Goal: Task Accomplishment & Management: Manage account settings

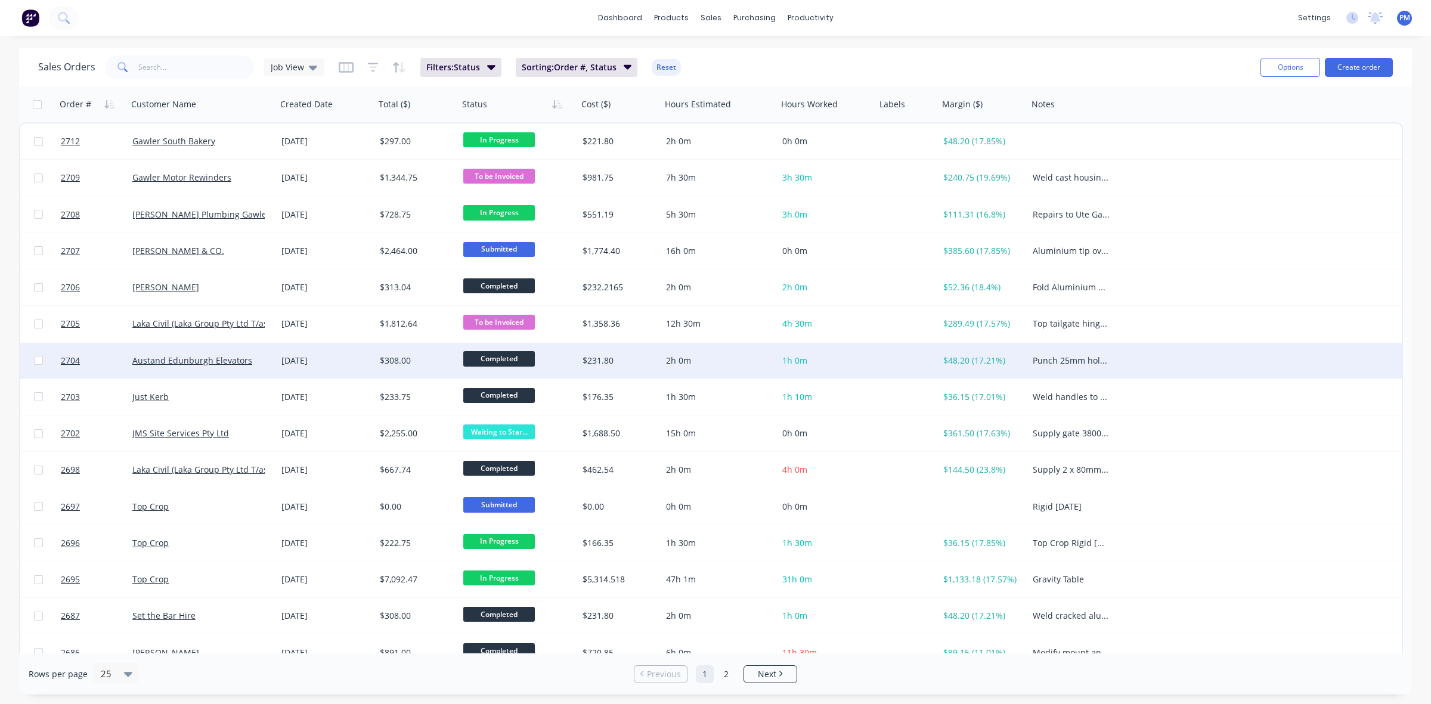
click at [352, 365] on div "[DATE]" at bounding box center [326, 361] width 98 height 36
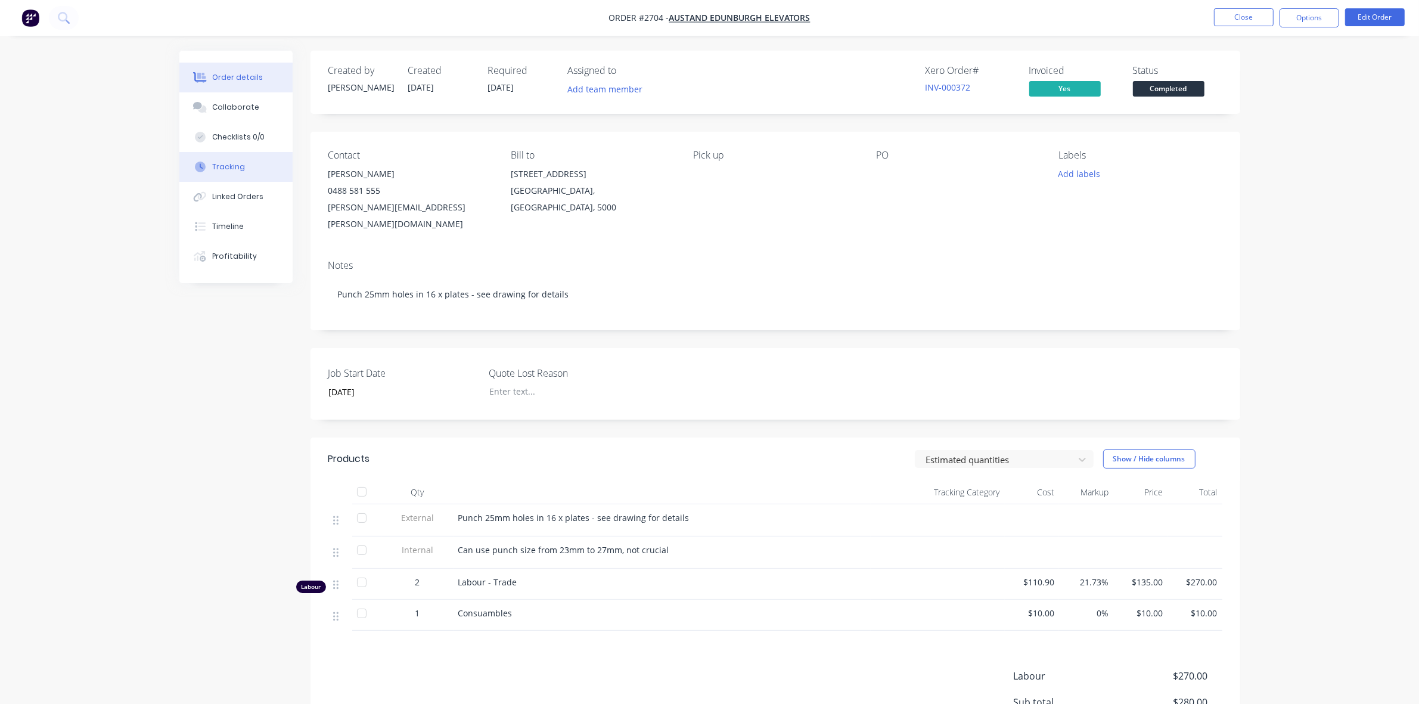
click at [224, 162] on div "Tracking" at bounding box center [228, 167] width 33 height 11
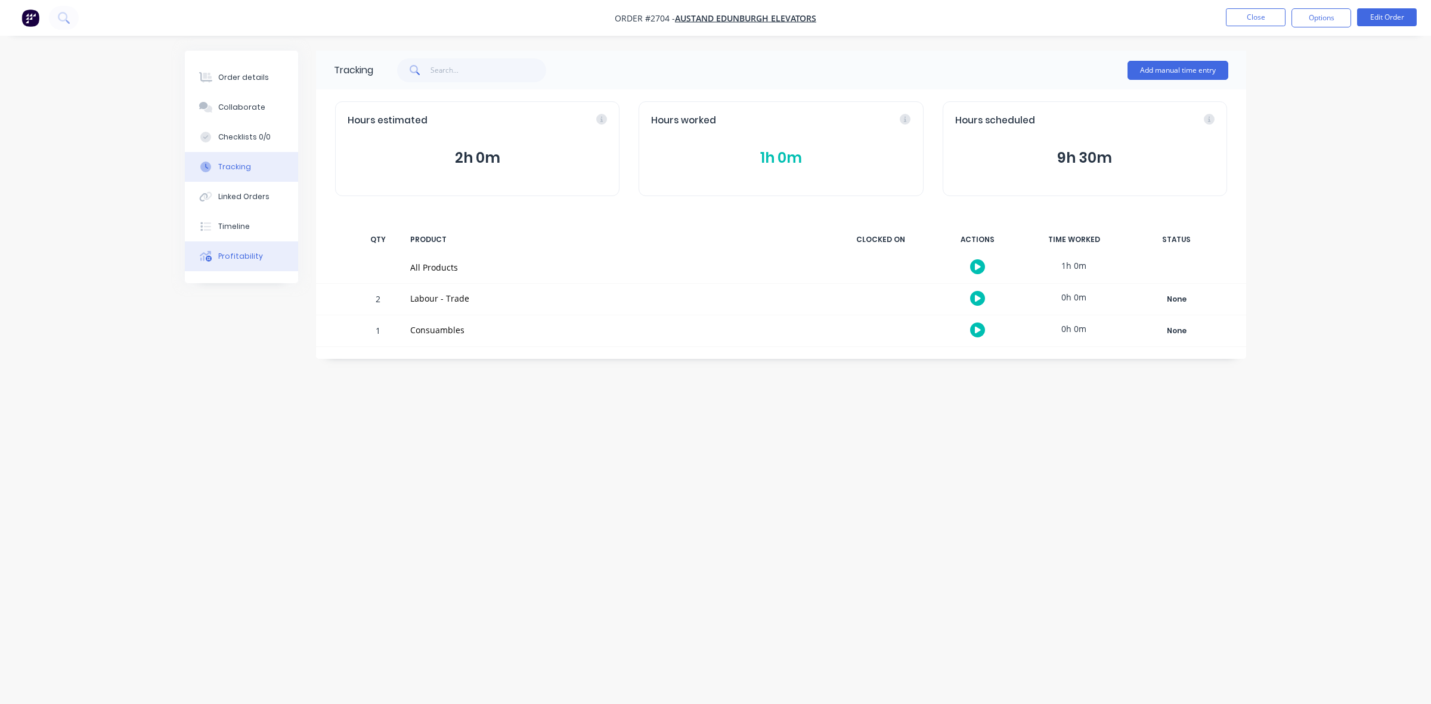
click at [222, 257] on div "Profitability" at bounding box center [240, 256] width 45 height 11
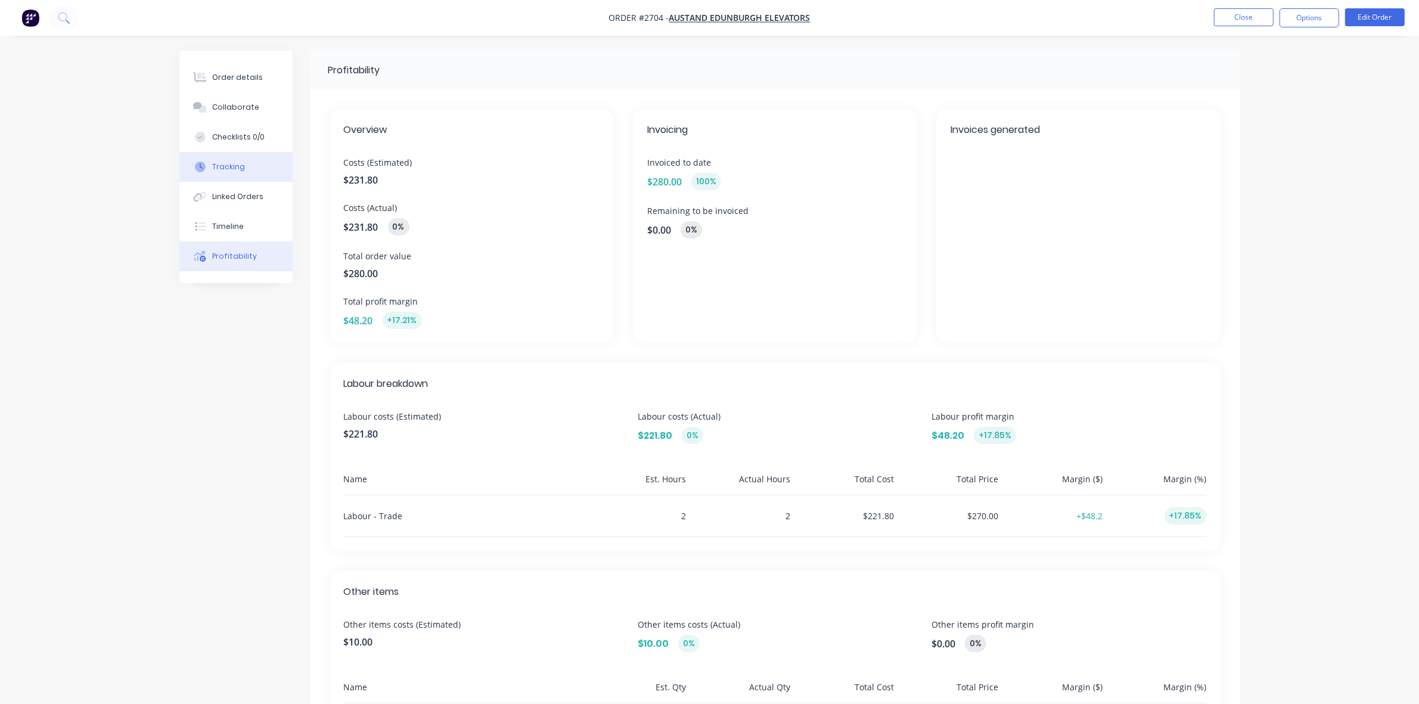
click at [224, 168] on div "Tracking" at bounding box center [228, 167] width 33 height 11
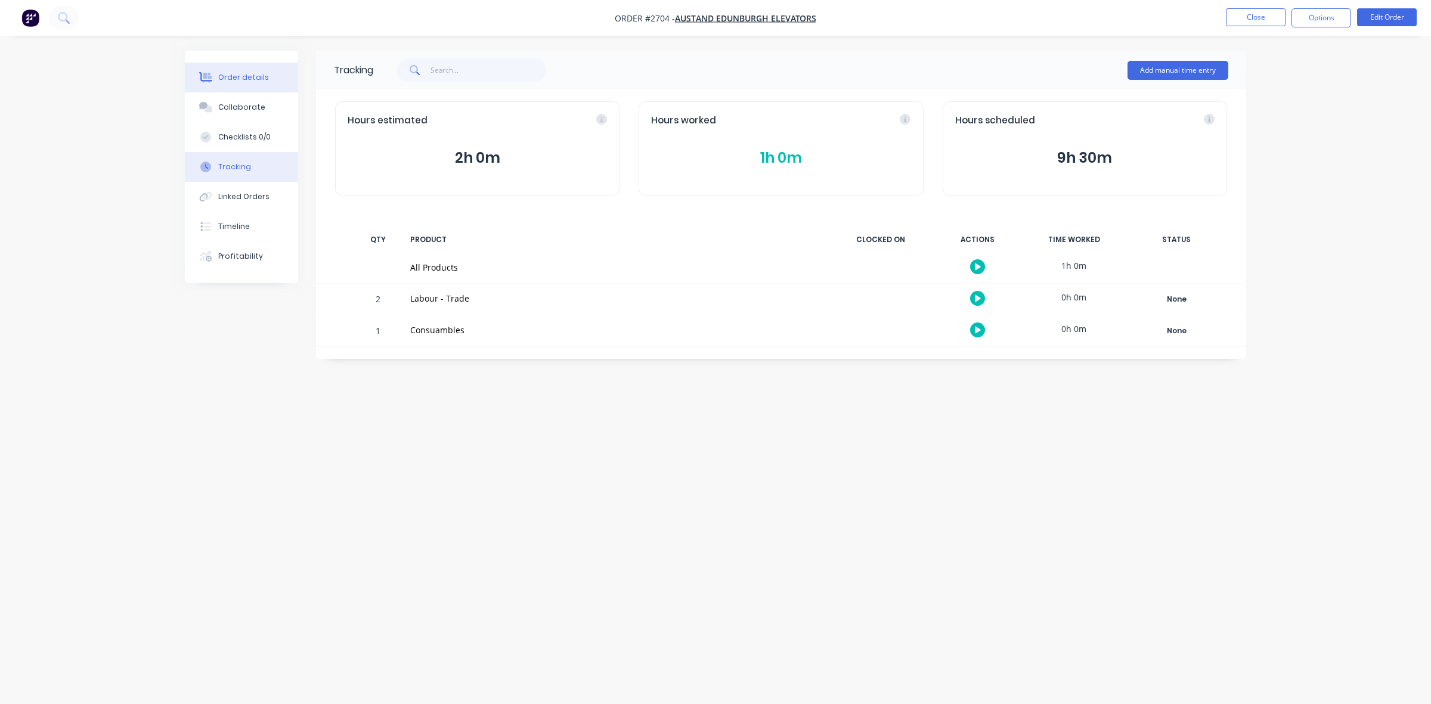
click at [241, 78] on div "Order details" at bounding box center [243, 77] width 51 height 11
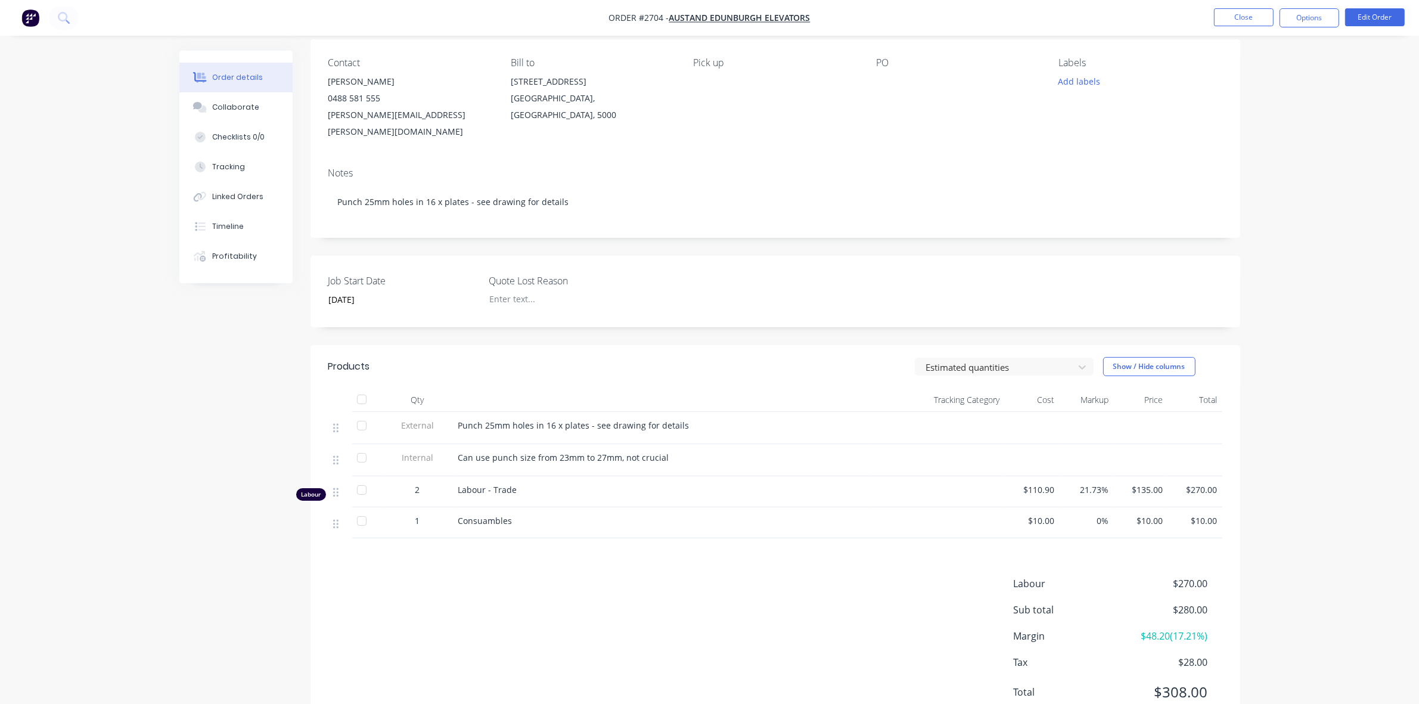
scroll to position [124, 0]
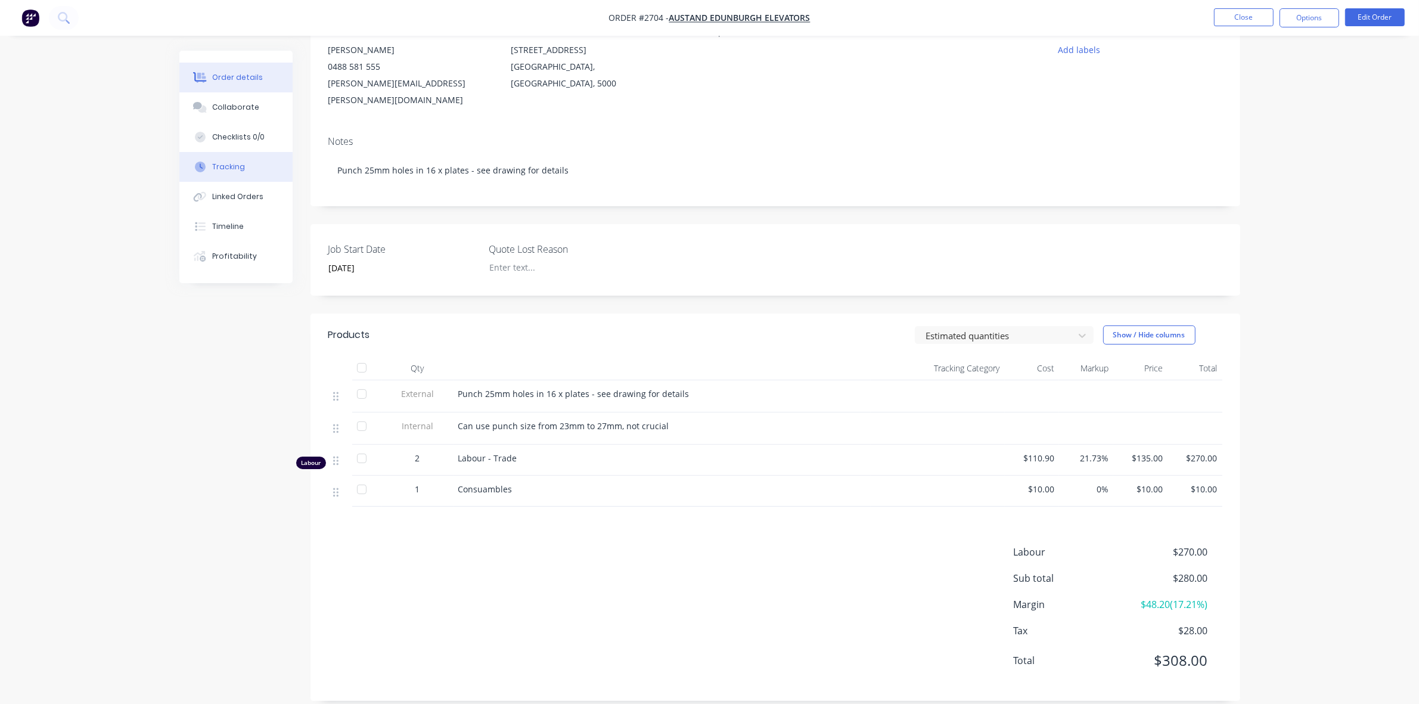
click at [228, 162] on div "Tracking" at bounding box center [228, 167] width 33 height 11
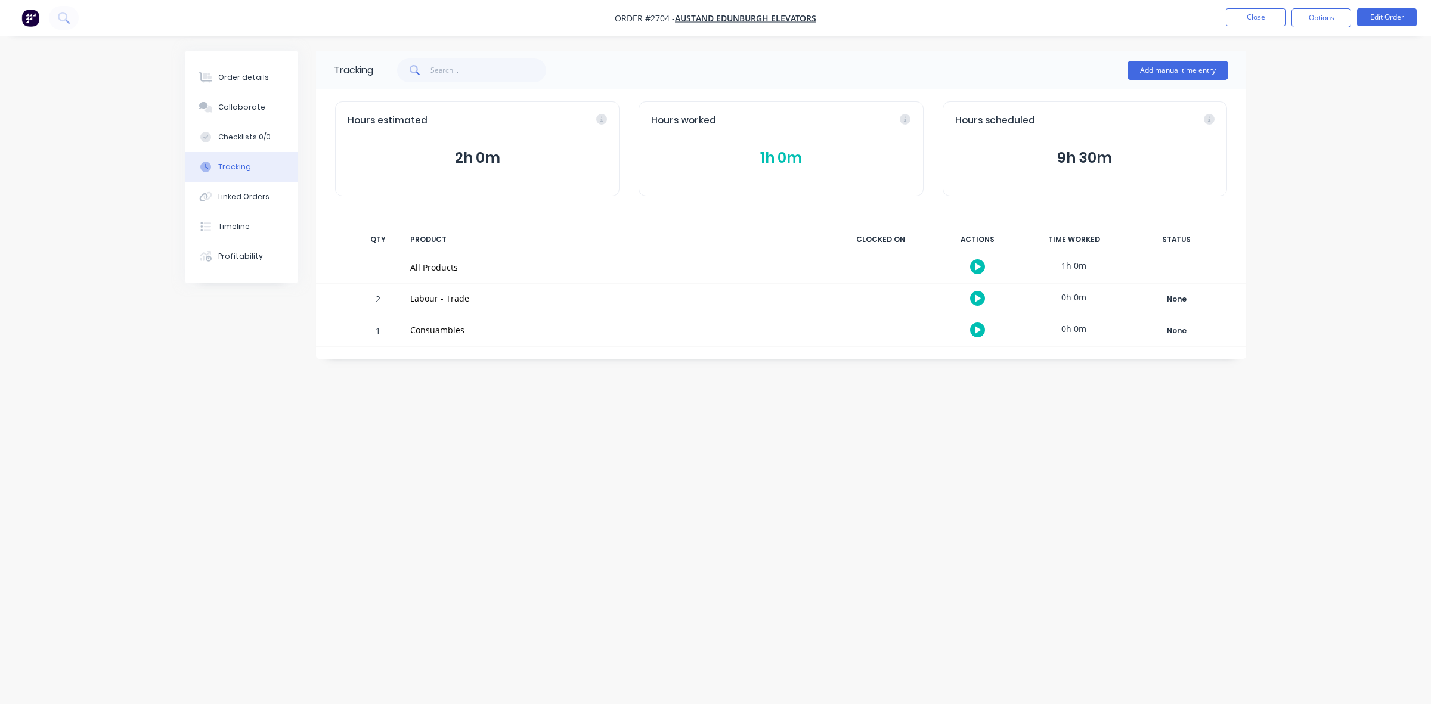
click at [782, 157] on button "1h 0m" at bounding box center [780, 158] width 259 height 23
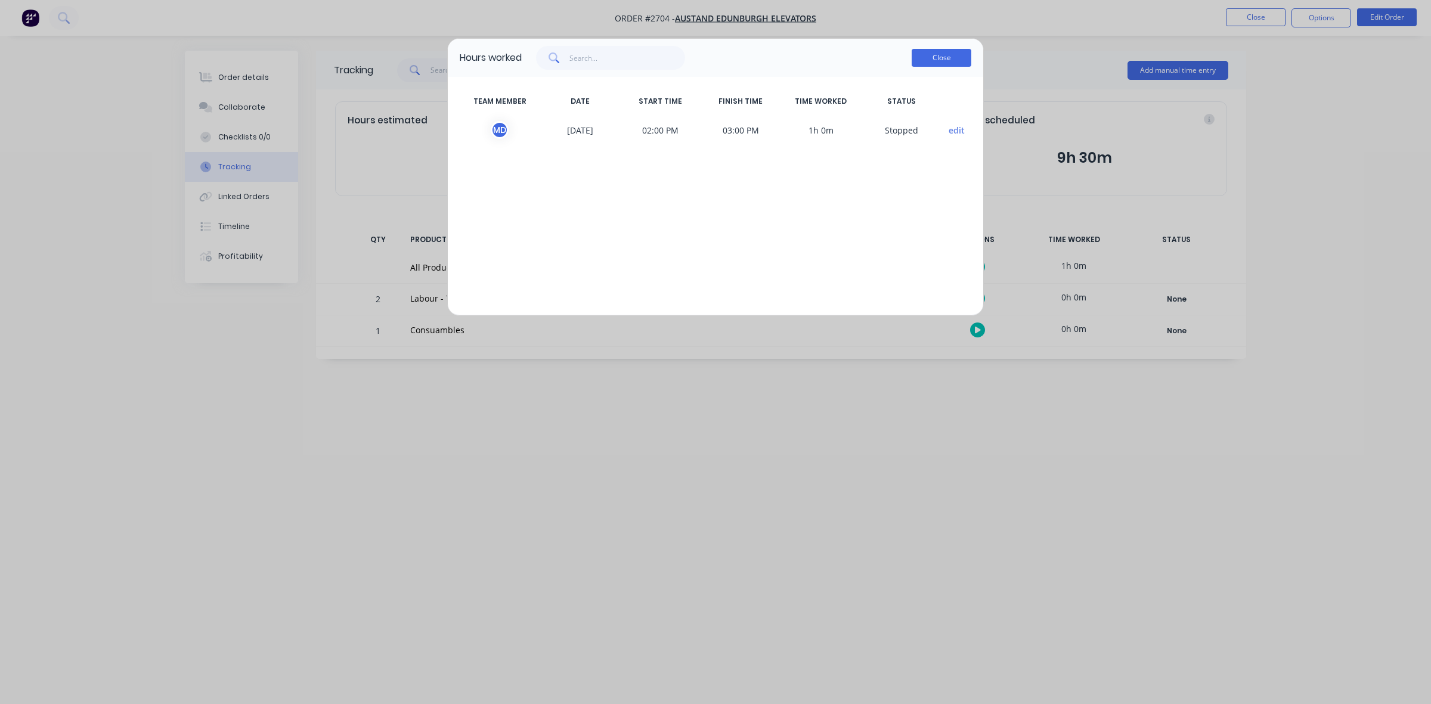
click at [937, 60] on button "Close" at bounding box center [941, 58] width 60 height 18
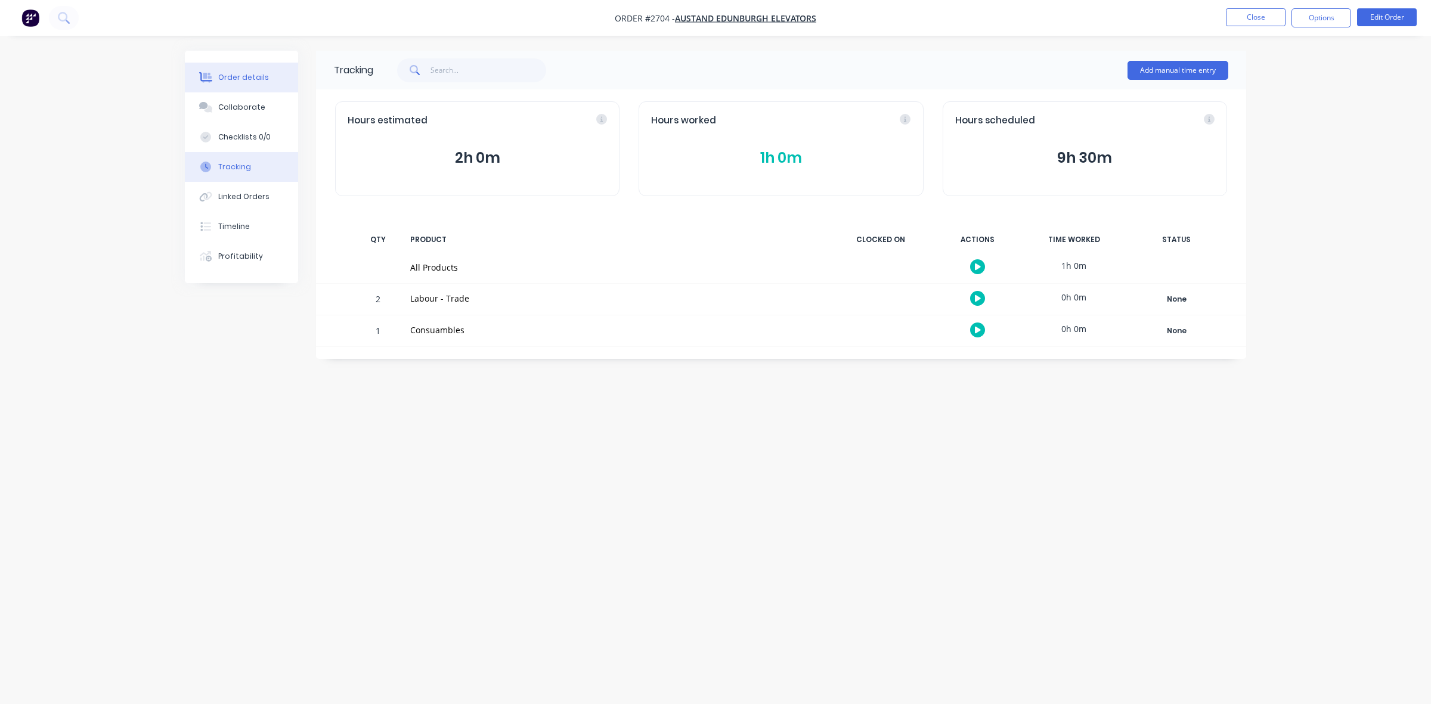
click at [239, 75] on div "Order details" at bounding box center [243, 77] width 51 height 11
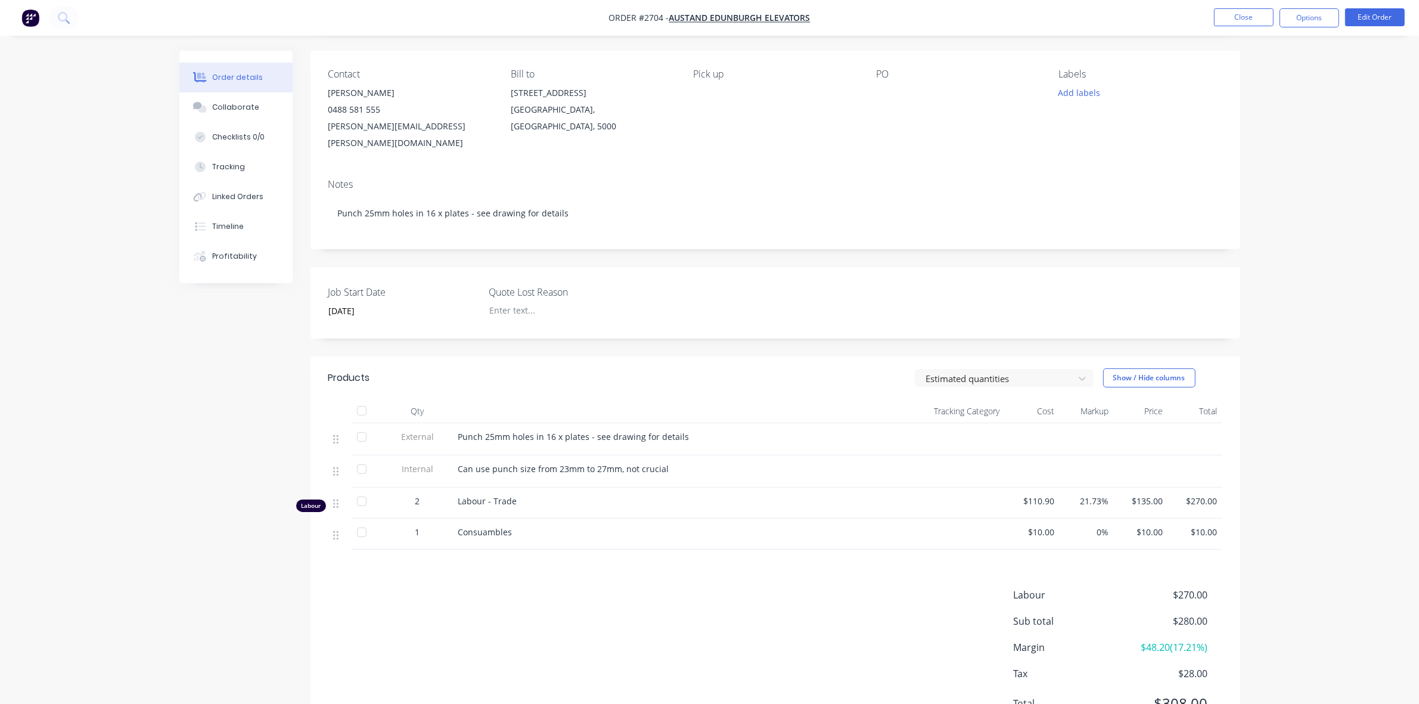
scroll to position [124, 0]
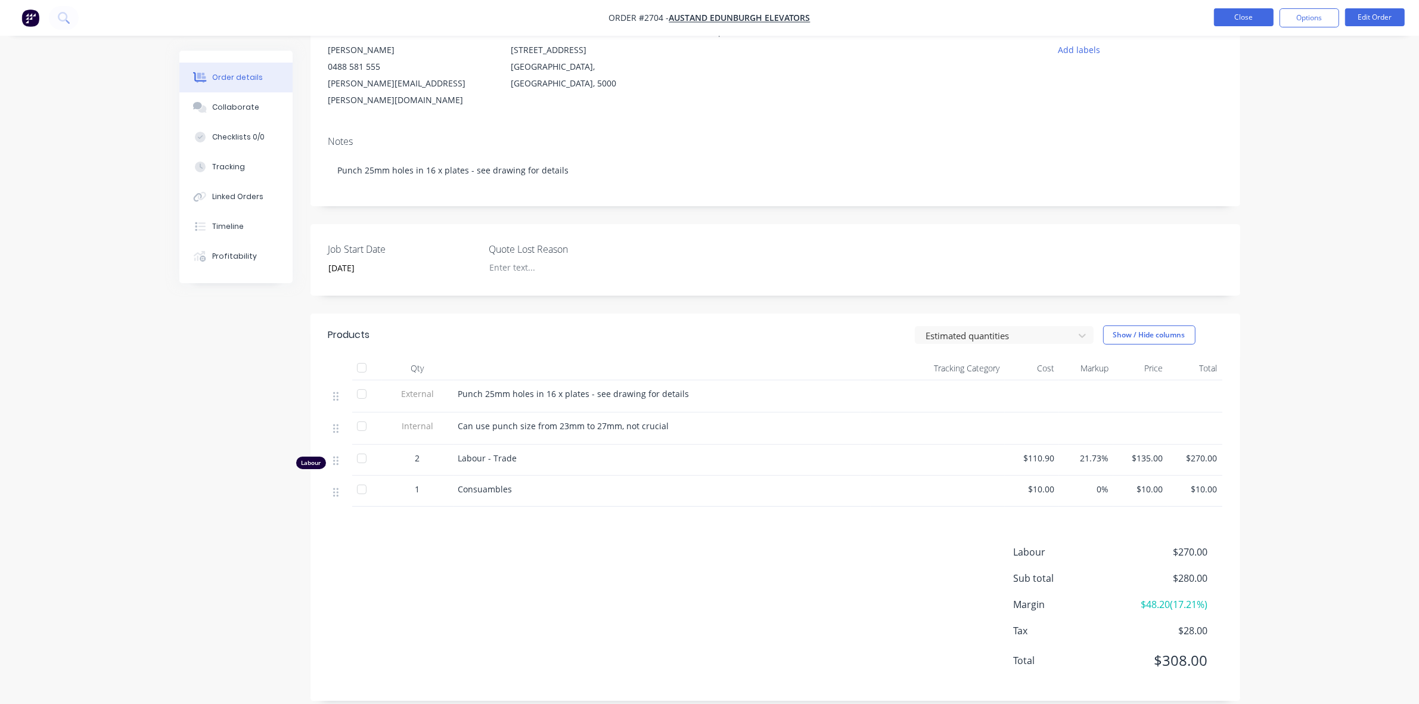
click at [1226, 23] on button "Close" at bounding box center [1244, 17] width 60 height 18
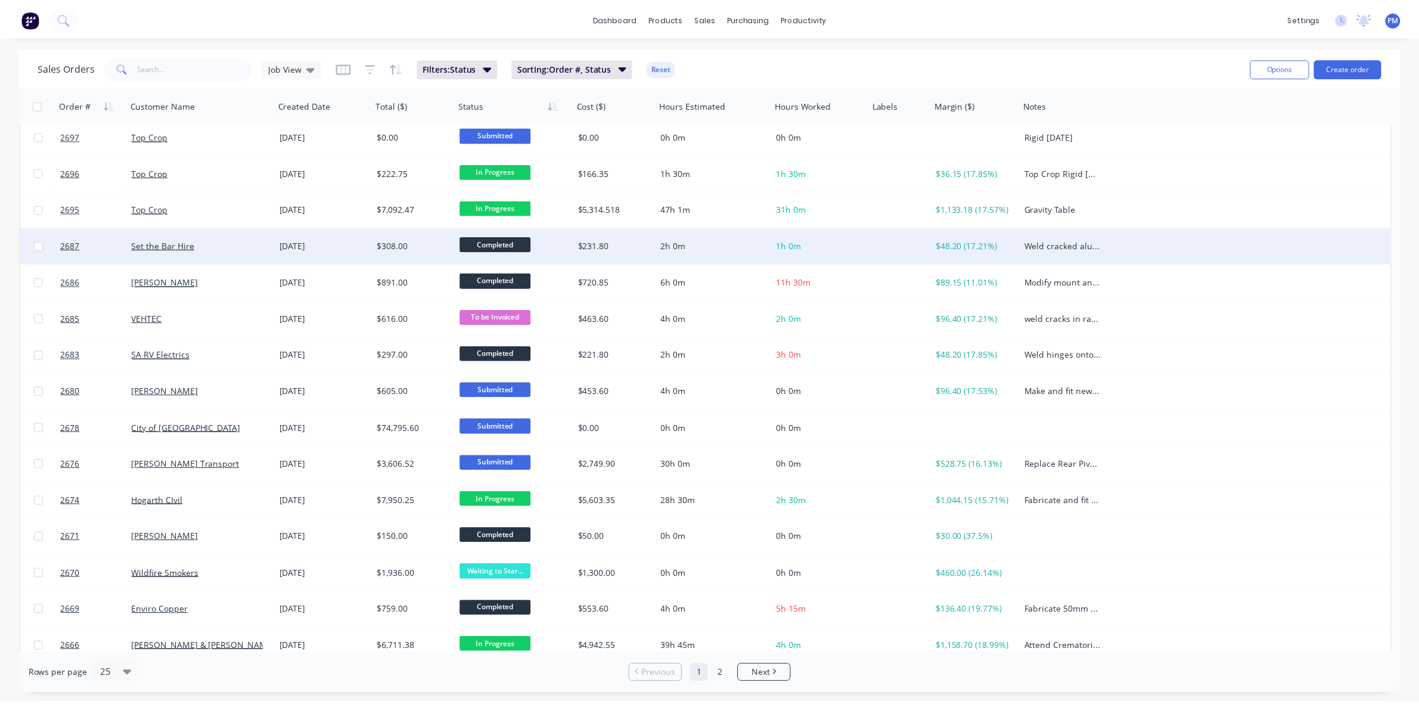
scroll to position [382, 0]
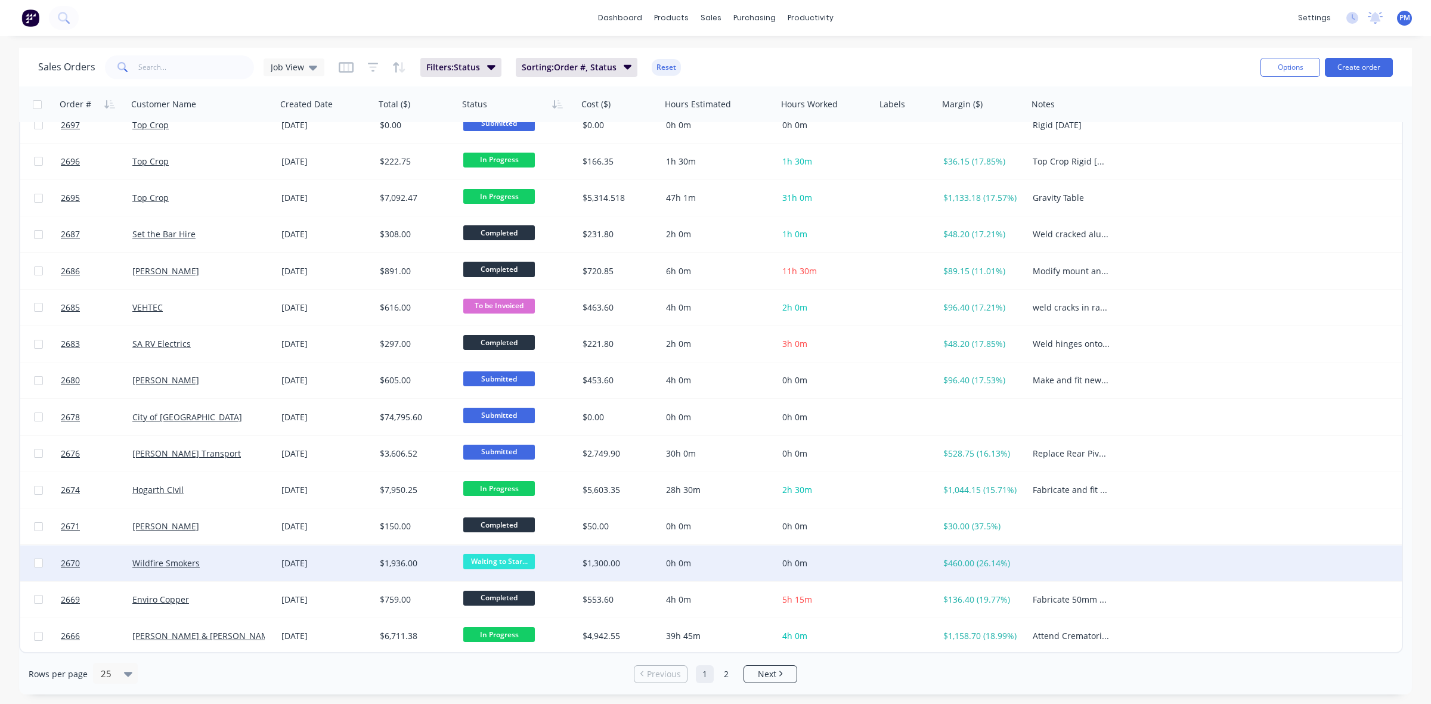
click at [251, 570] on div "Wildfire Smokers" at bounding box center [202, 563] width 149 height 36
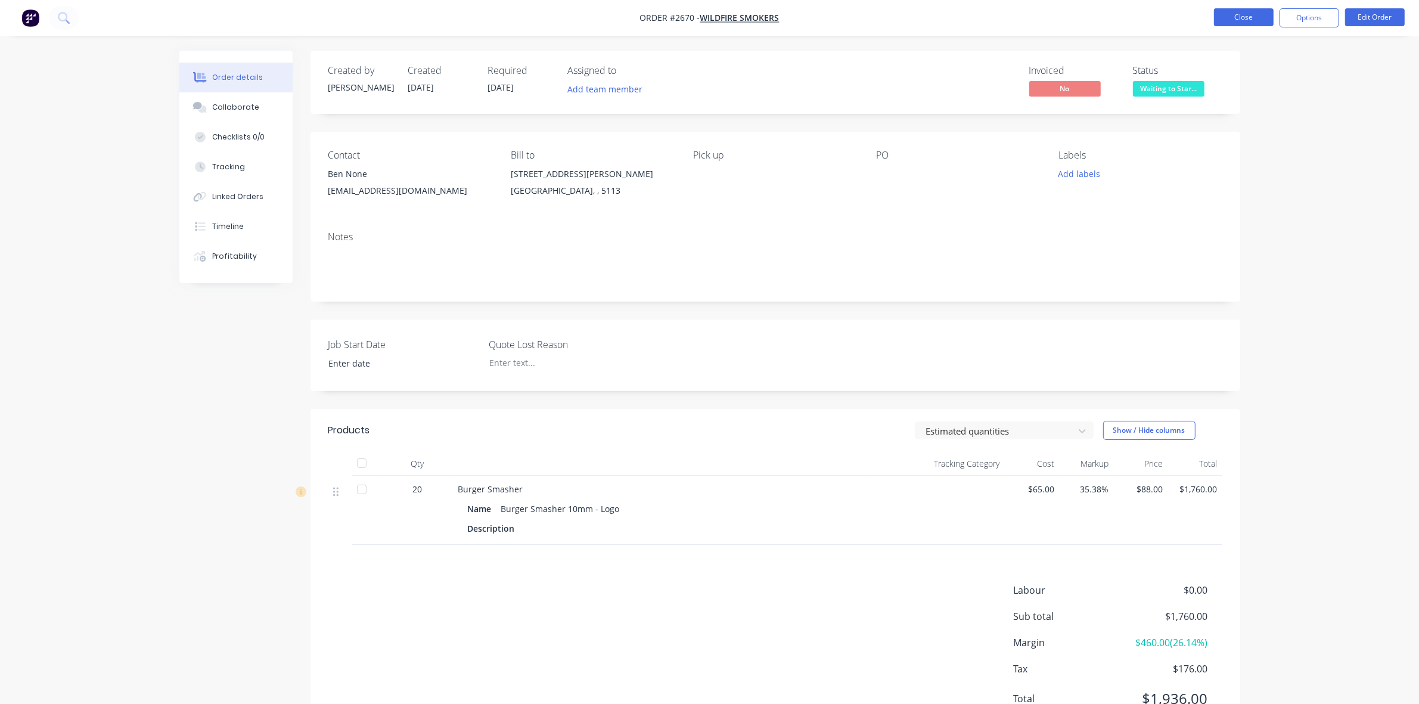
click at [1238, 19] on button "Close" at bounding box center [1244, 17] width 60 height 18
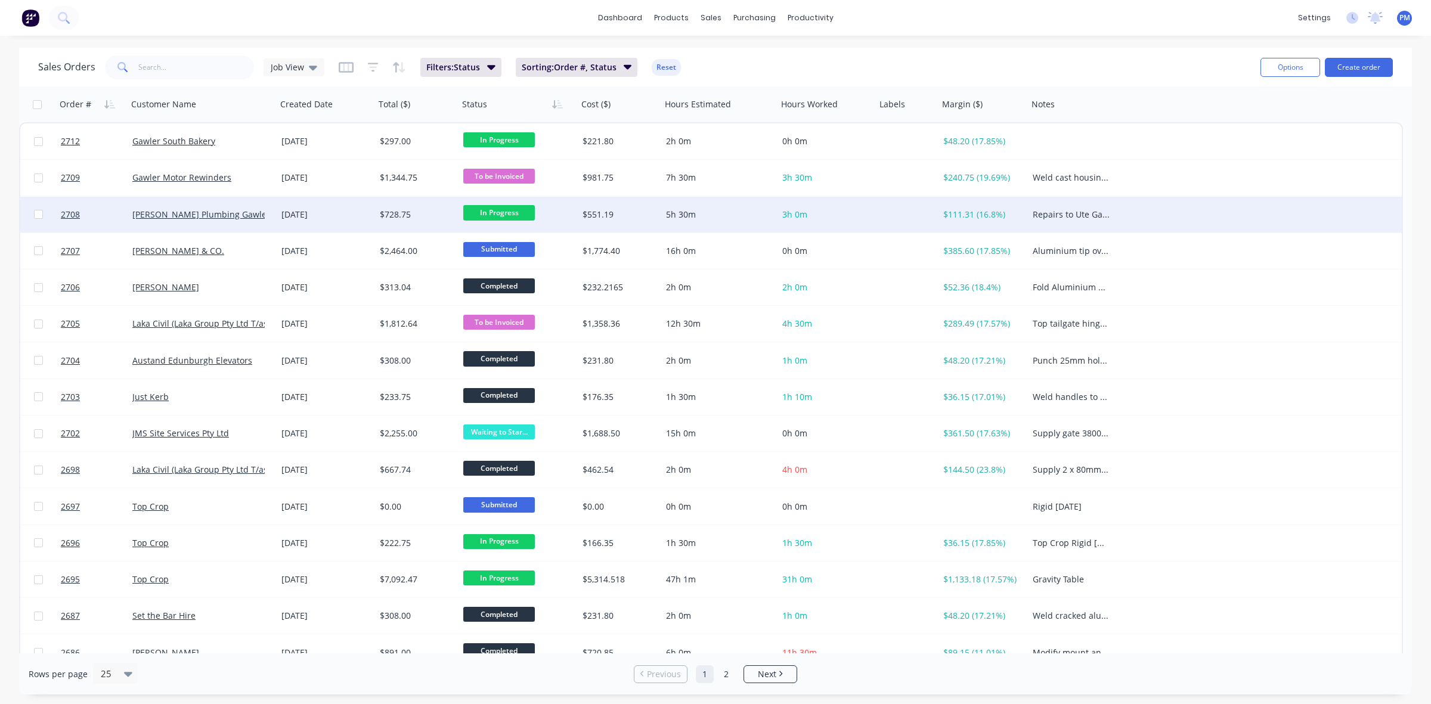
click at [266, 215] on div "[PERSON_NAME] Plumbing Gawler" at bounding box center [201, 215] width 139 height 12
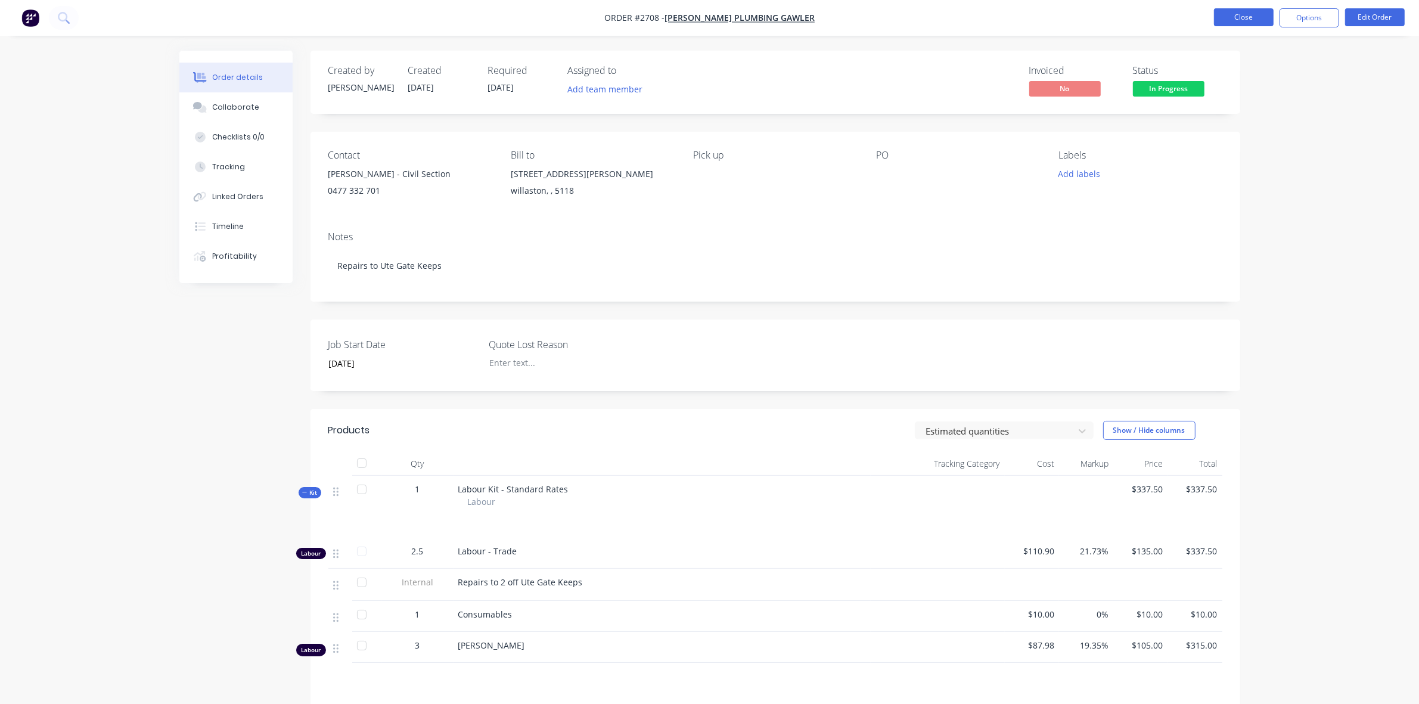
click at [1239, 21] on button "Close" at bounding box center [1244, 17] width 60 height 18
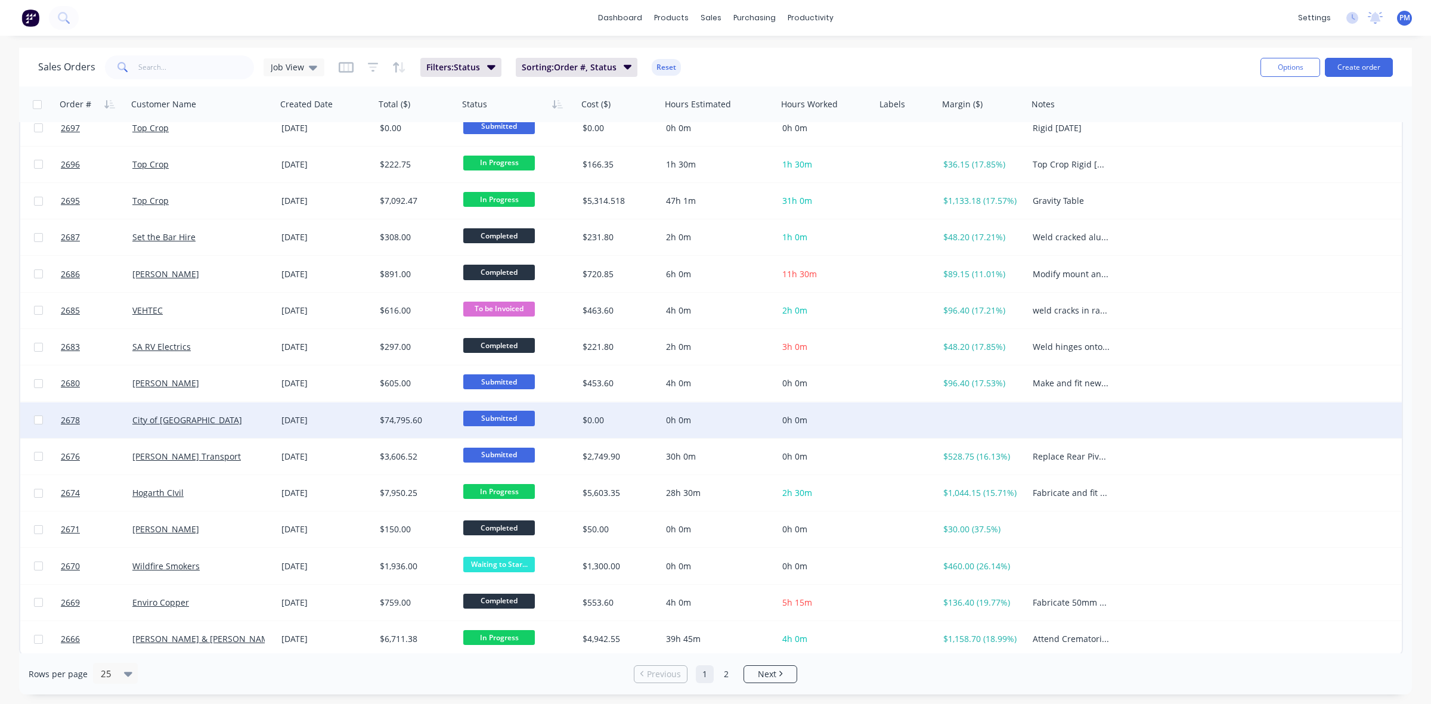
scroll to position [382, 0]
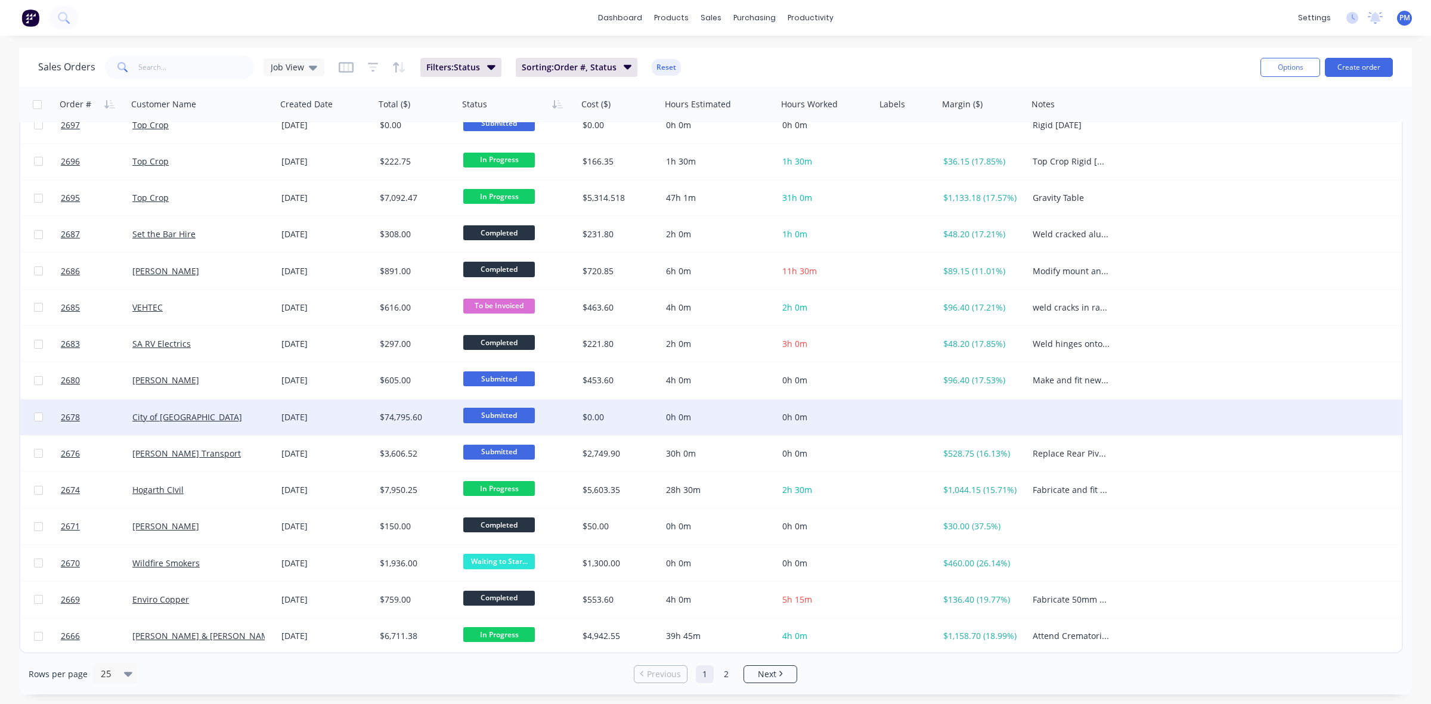
click at [262, 425] on div "City of [GEOGRAPHIC_DATA]" at bounding box center [202, 417] width 149 height 36
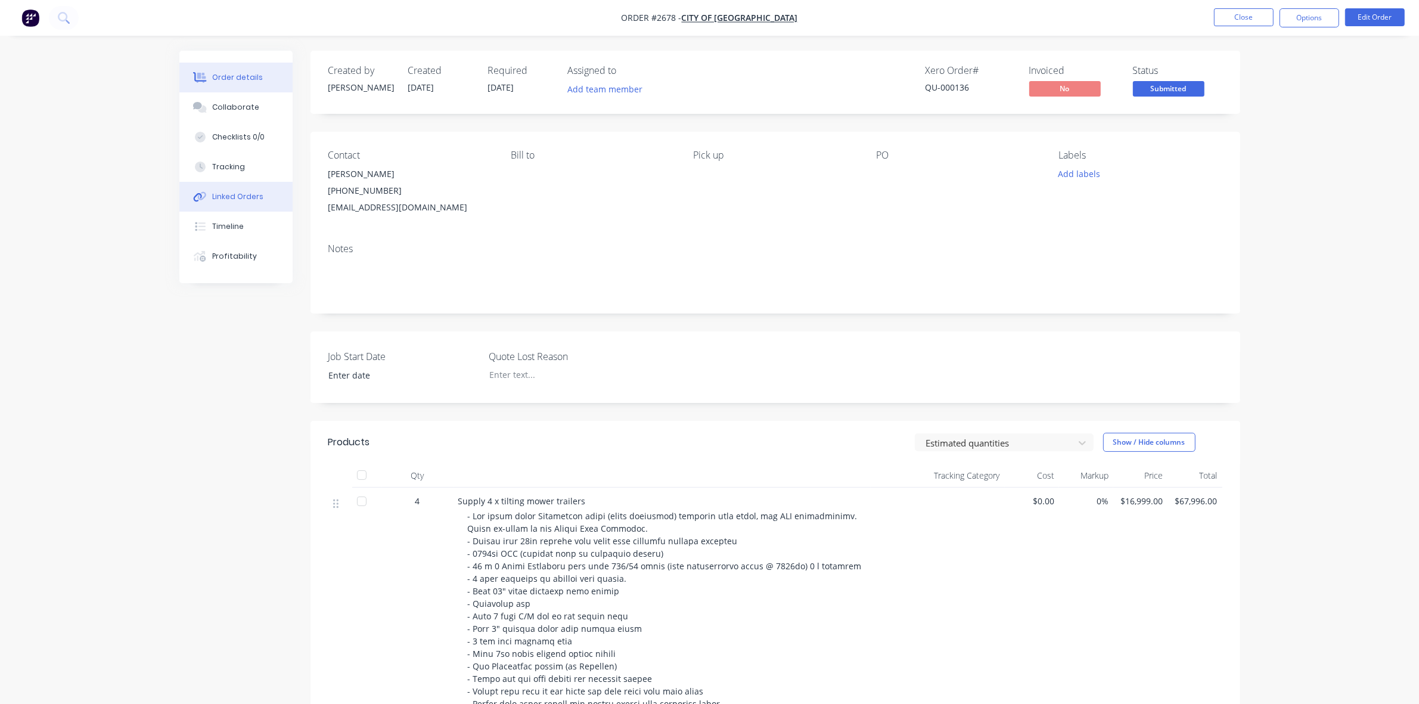
click at [227, 194] on div "Linked Orders" at bounding box center [237, 196] width 51 height 11
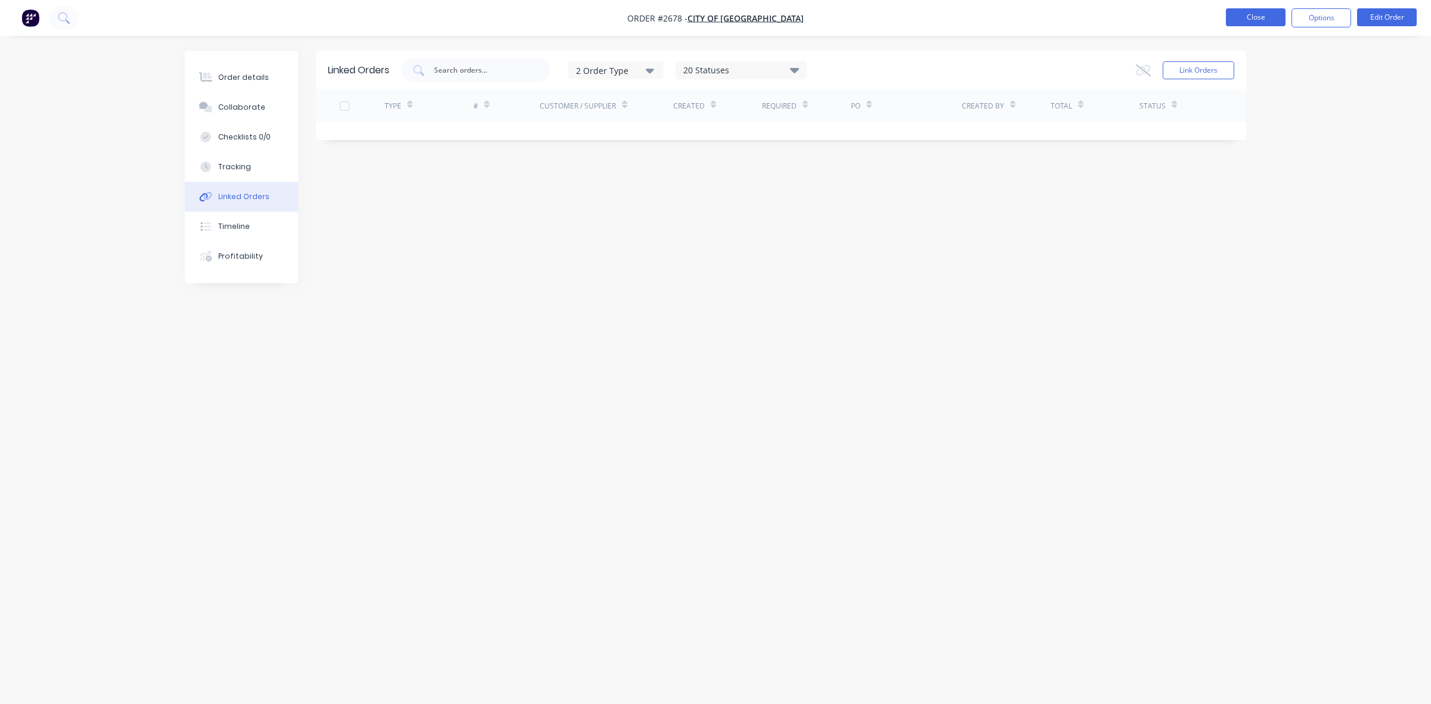
click at [1228, 22] on button "Close" at bounding box center [1256, 17] width 60 height 18
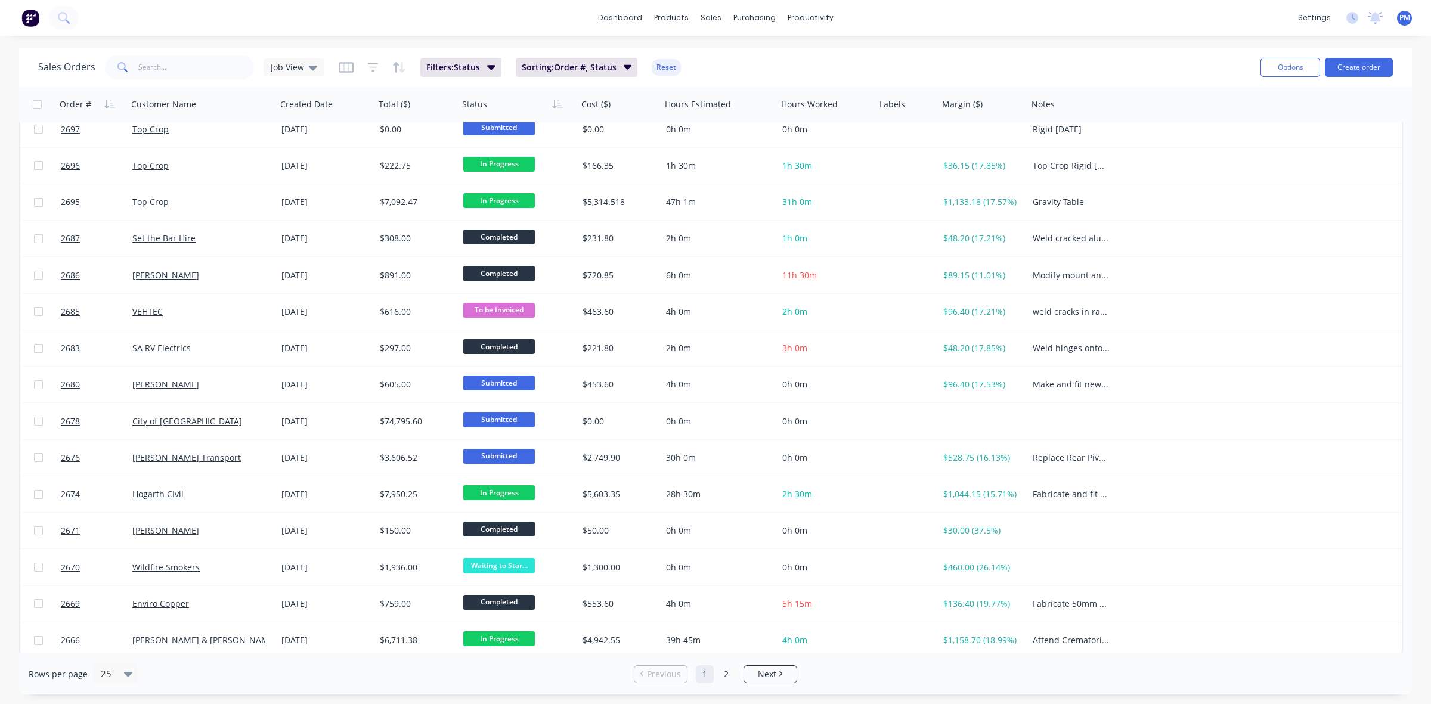
scroll to position [382, 0]
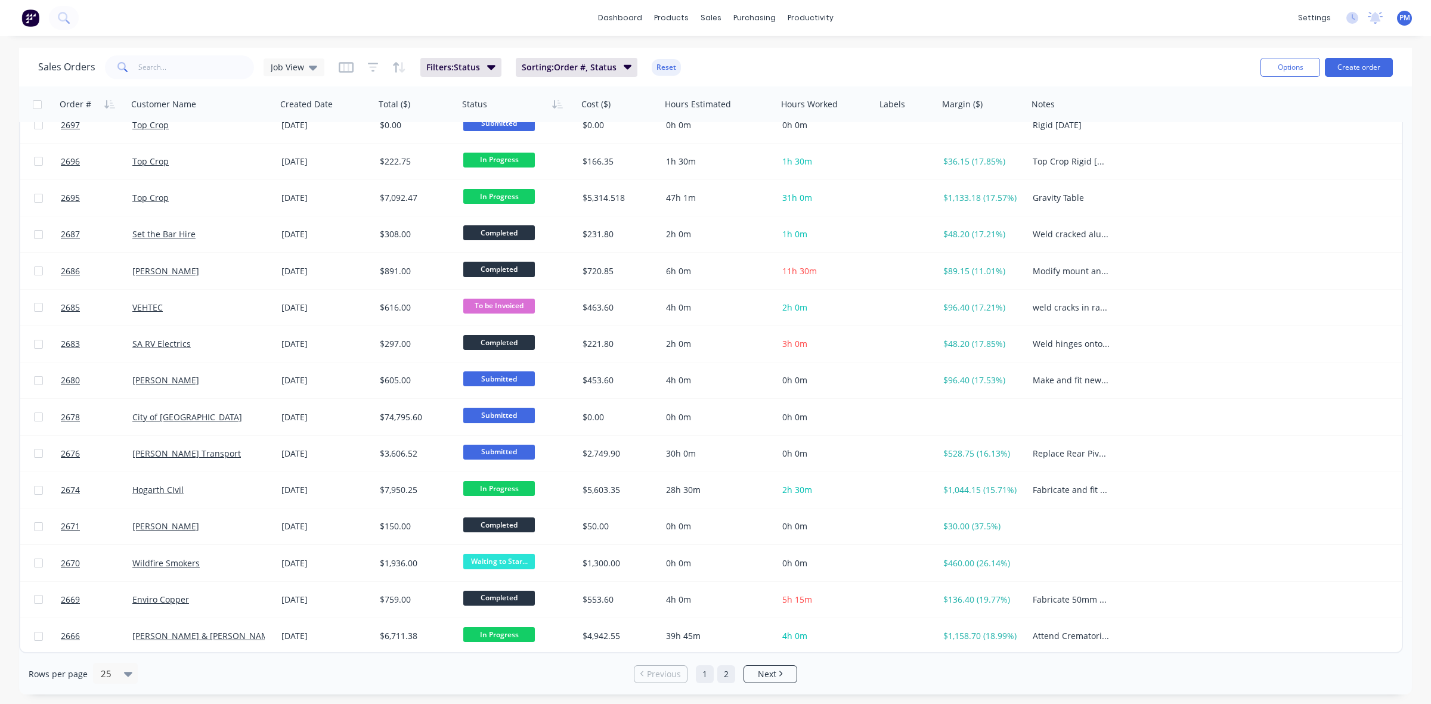
click at [725, 677] on link "2" at bounding box center [726, 674] width 18 height 18
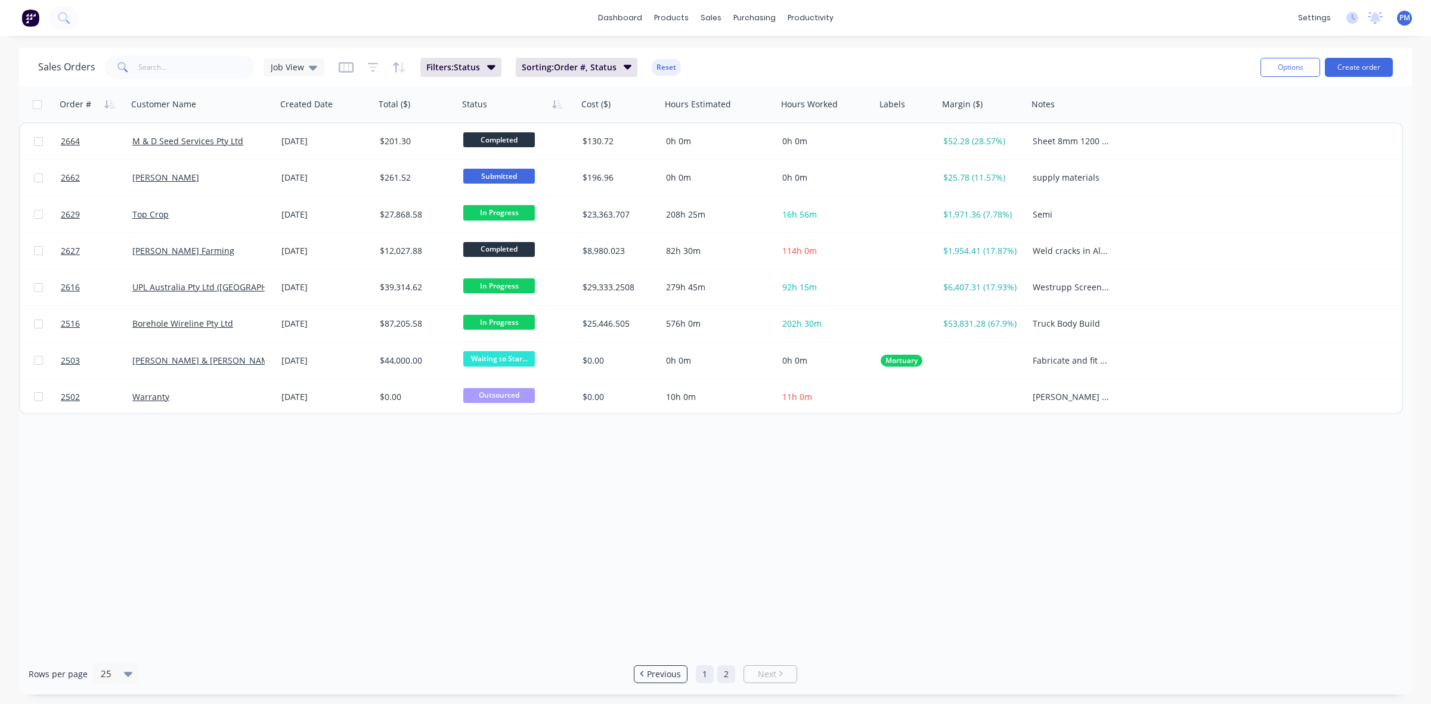
click at [702, 668] on link "1" at bounding box center [705, 674] width 18 height 18
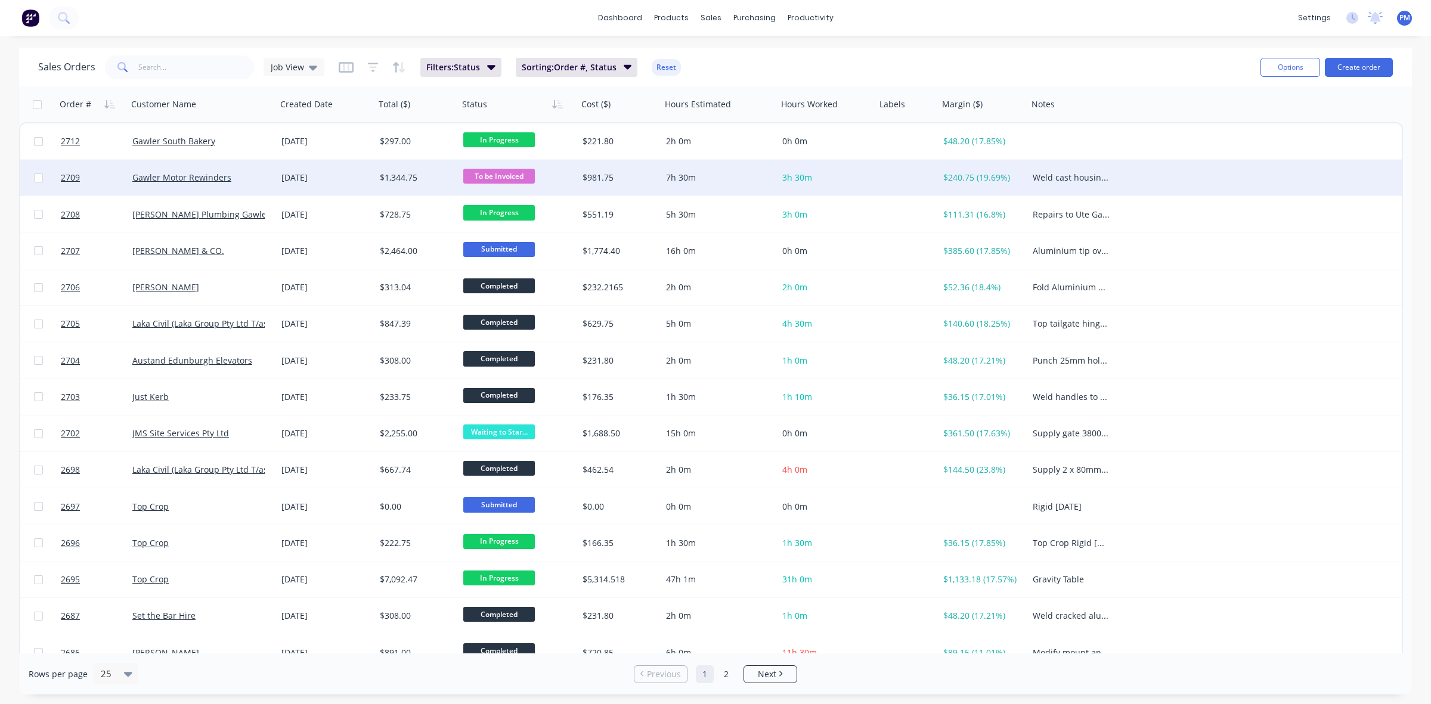
click at [352, 178] on div "[DATE]" at bounding box center [325, 178] width 89 height 12
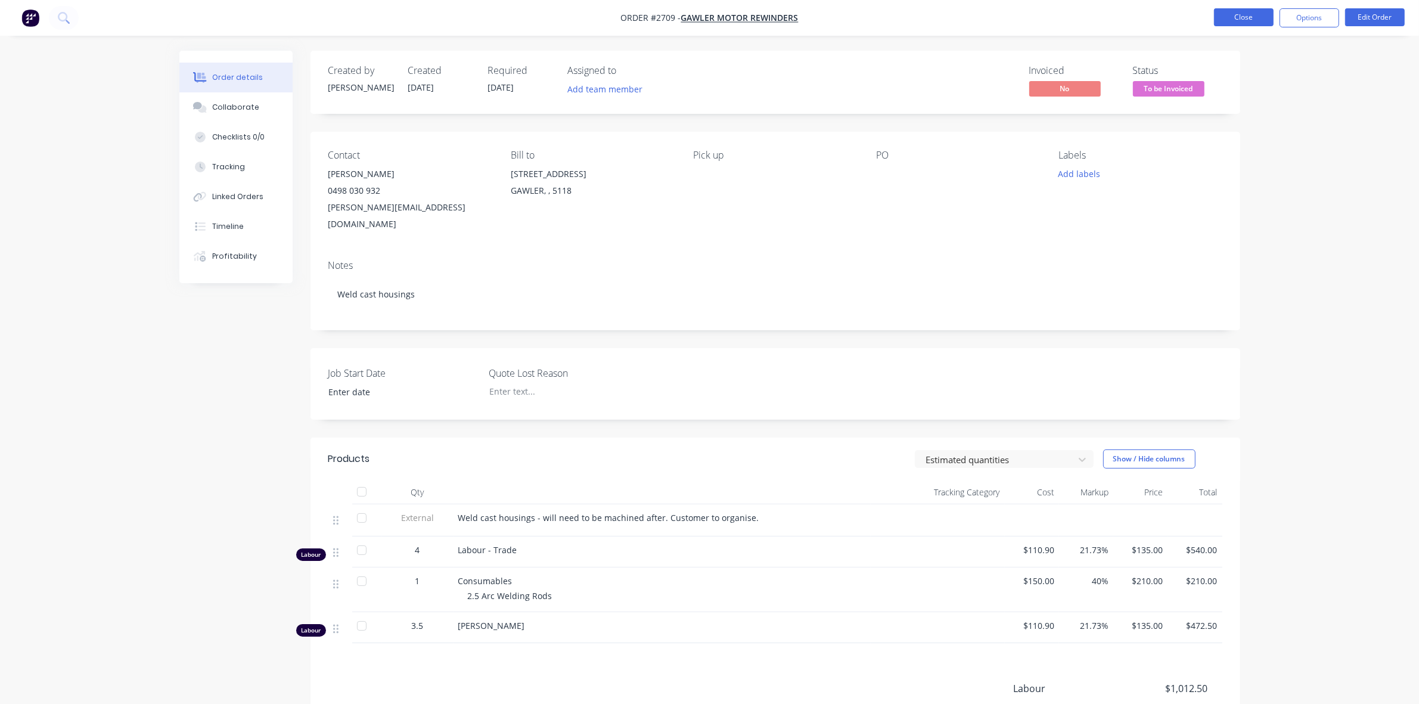
click at [1225, 18] on button "Close" at bounding box center [1244, 17] width 60 height 18
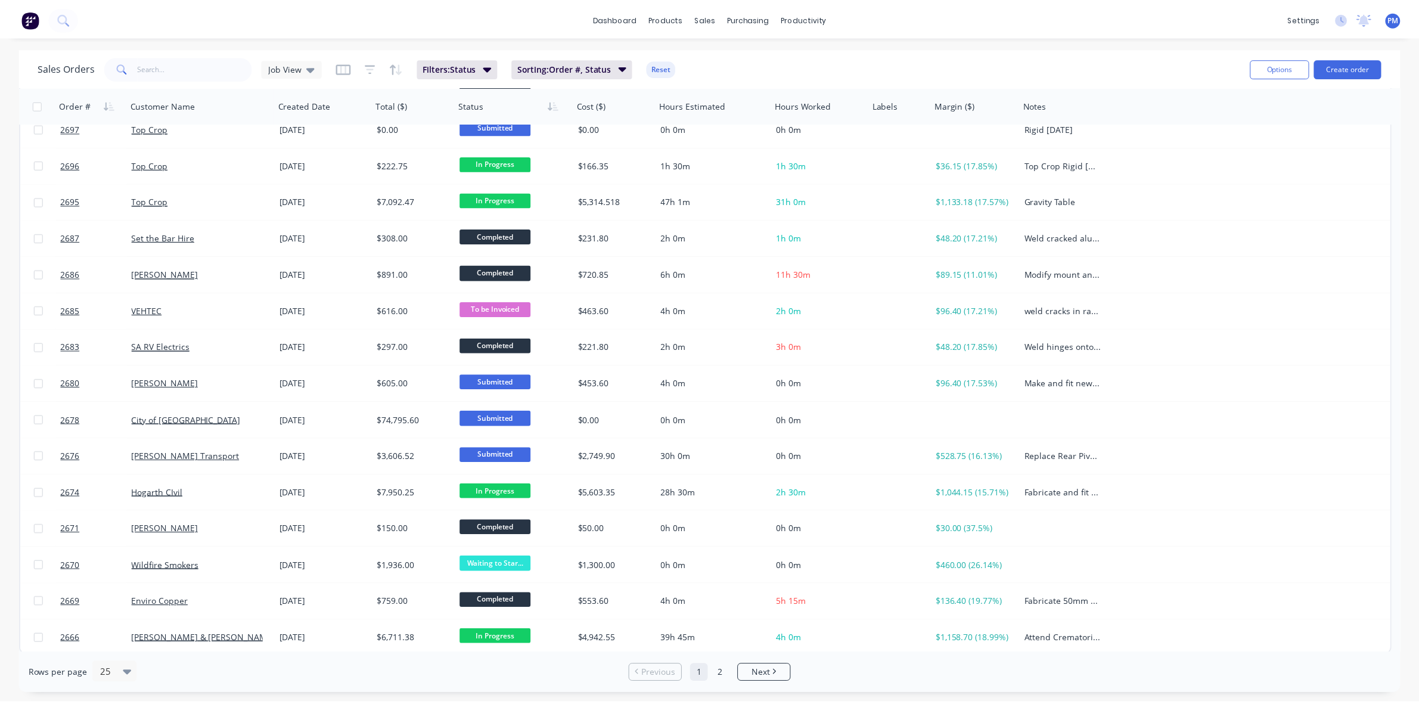
scroll to position [382, 0]
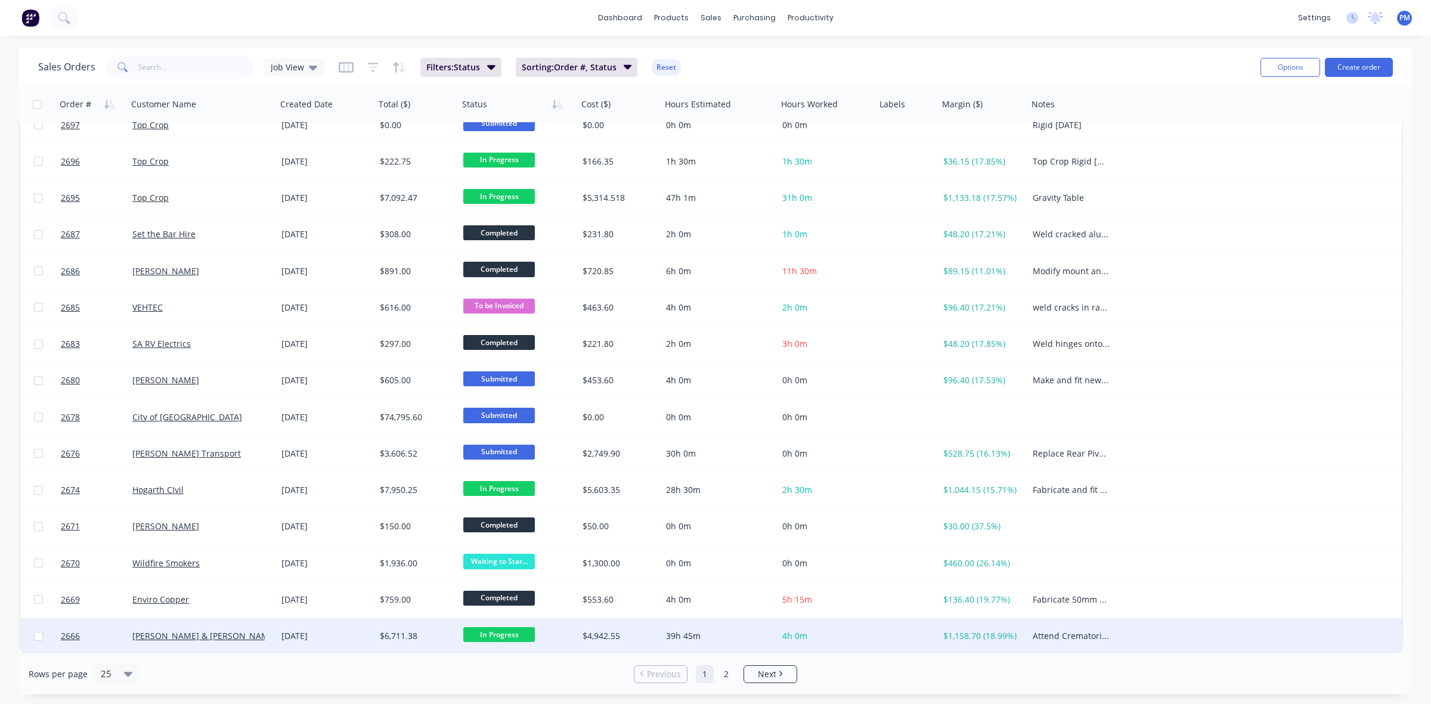
click at [258, 639] on div "[PERSON_NAME] & [PERSON_NAME] Pty Ltd" at bounding box center [198, 636] width 132 height 12
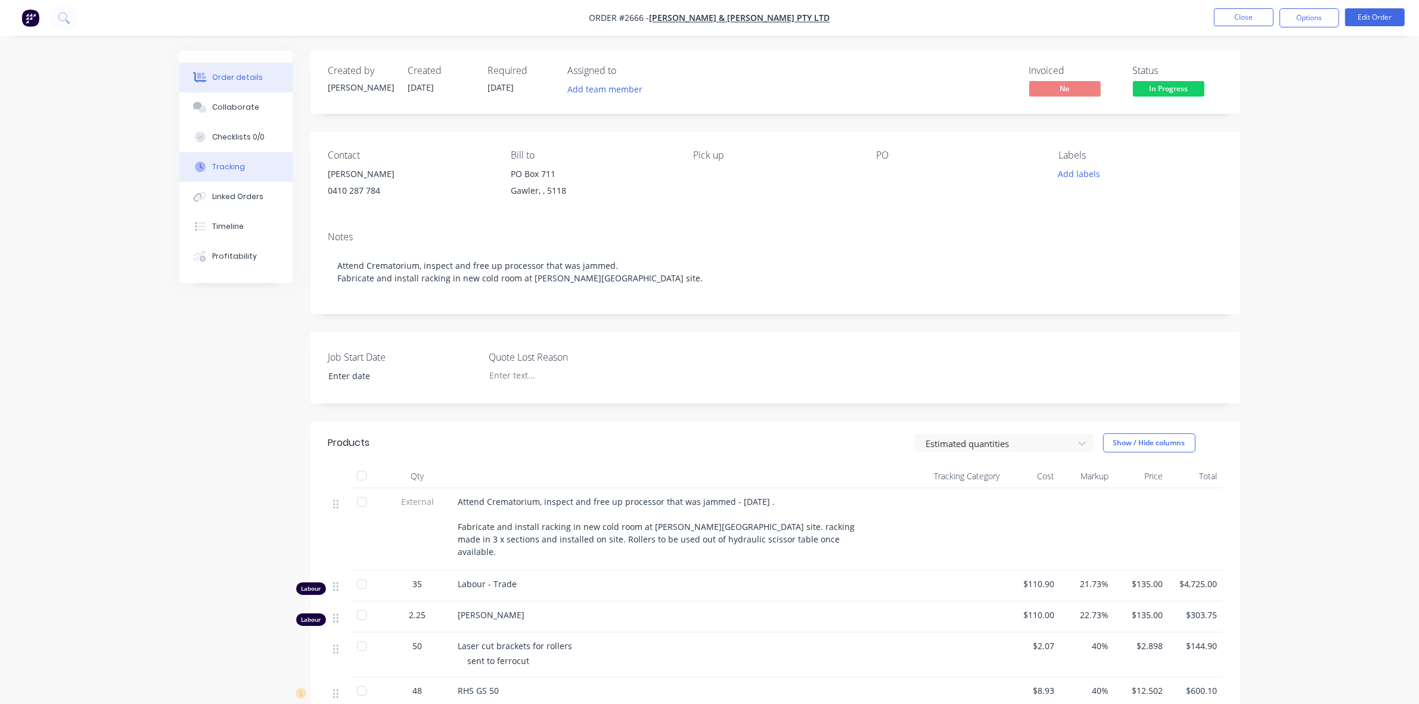
click at [237, 168] on div "Tracking" at bounding box center [228, 167] width 33 height 11
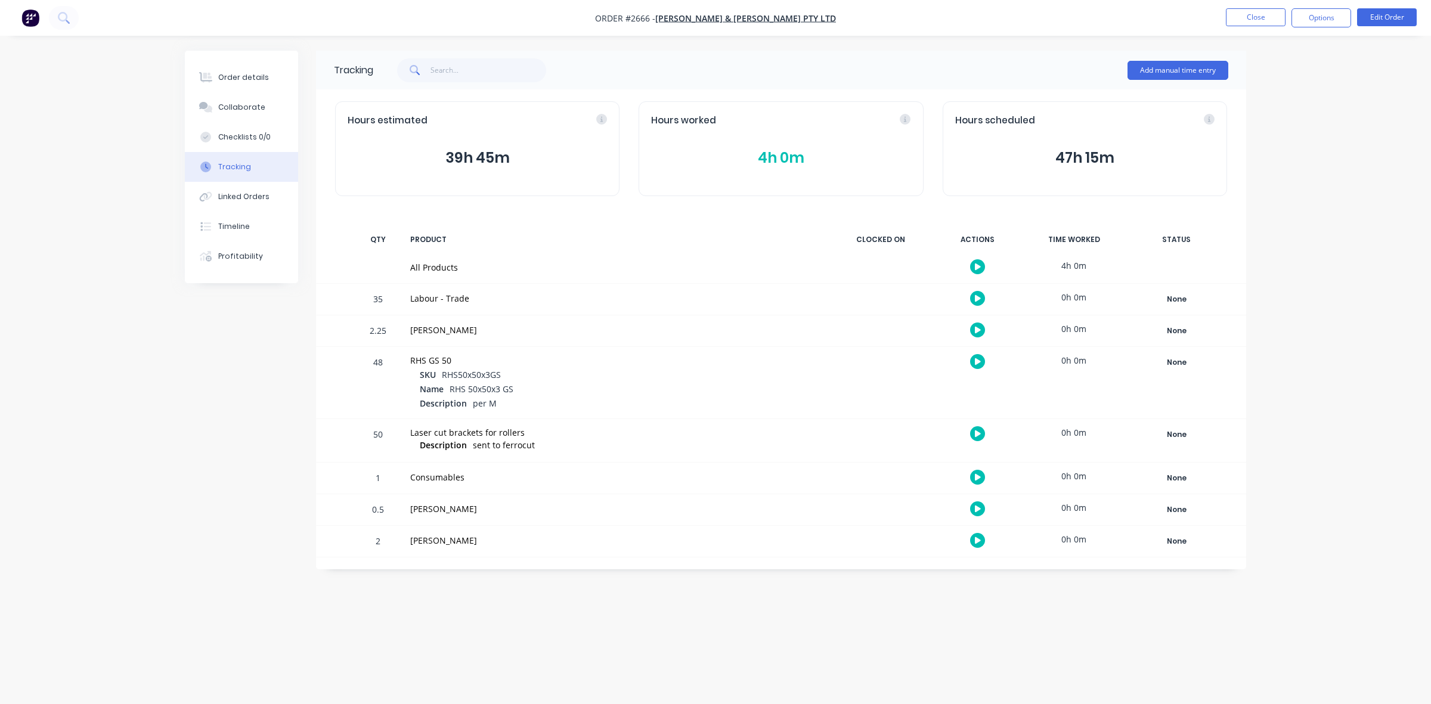
click at [782, 153] on button "4h 0m" at bounding box center [780, 158] width 259 height 23
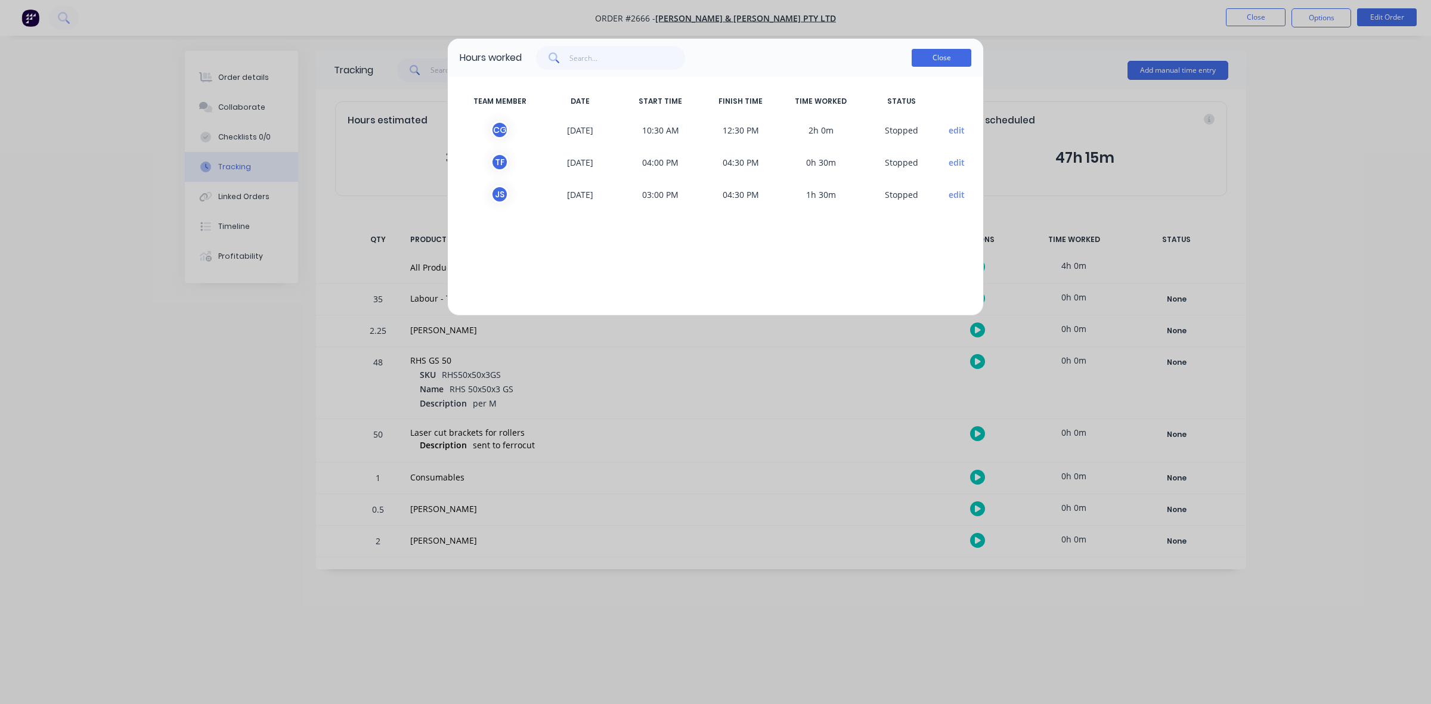
click at [937, 63] on button "Close" at bounding box center [941, 58] width 60 height 18
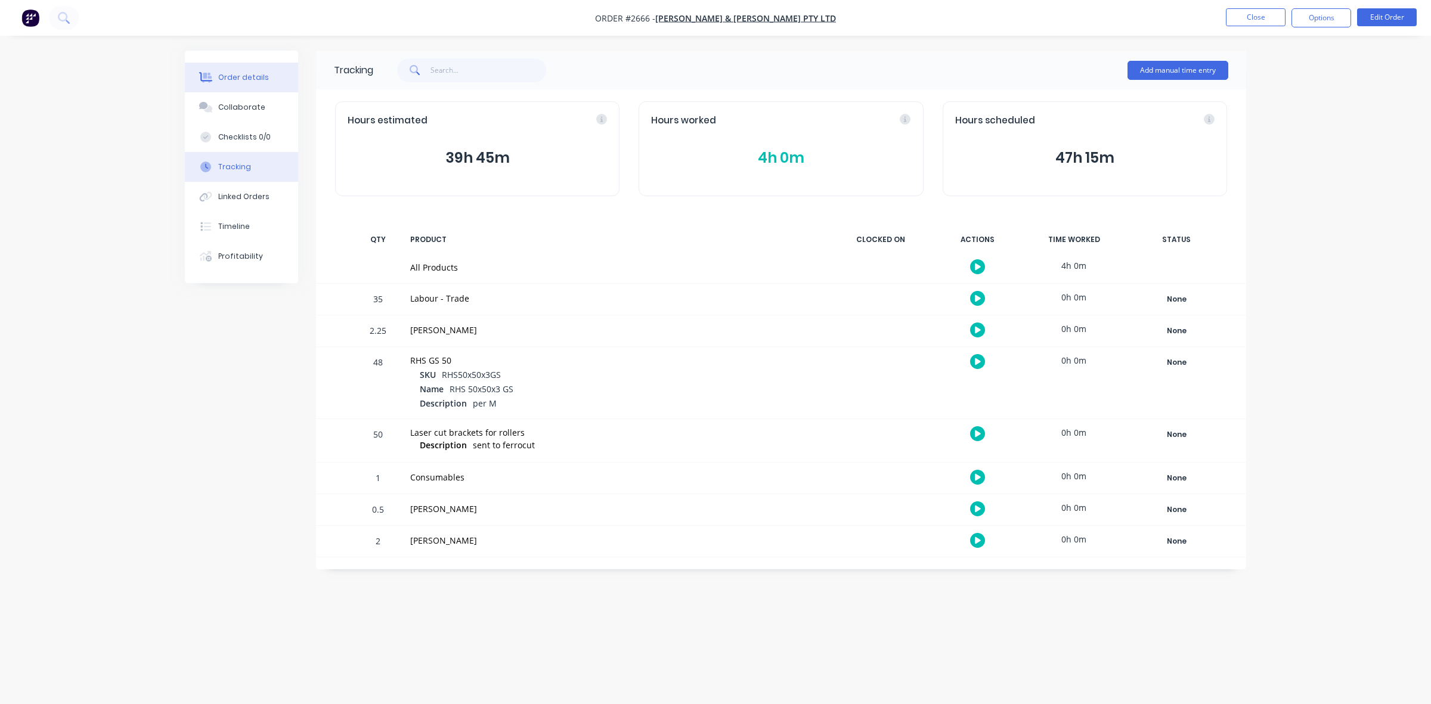
click at [248, 82] on div "Order details" at bounding box center [243, 77] width 51 height 11
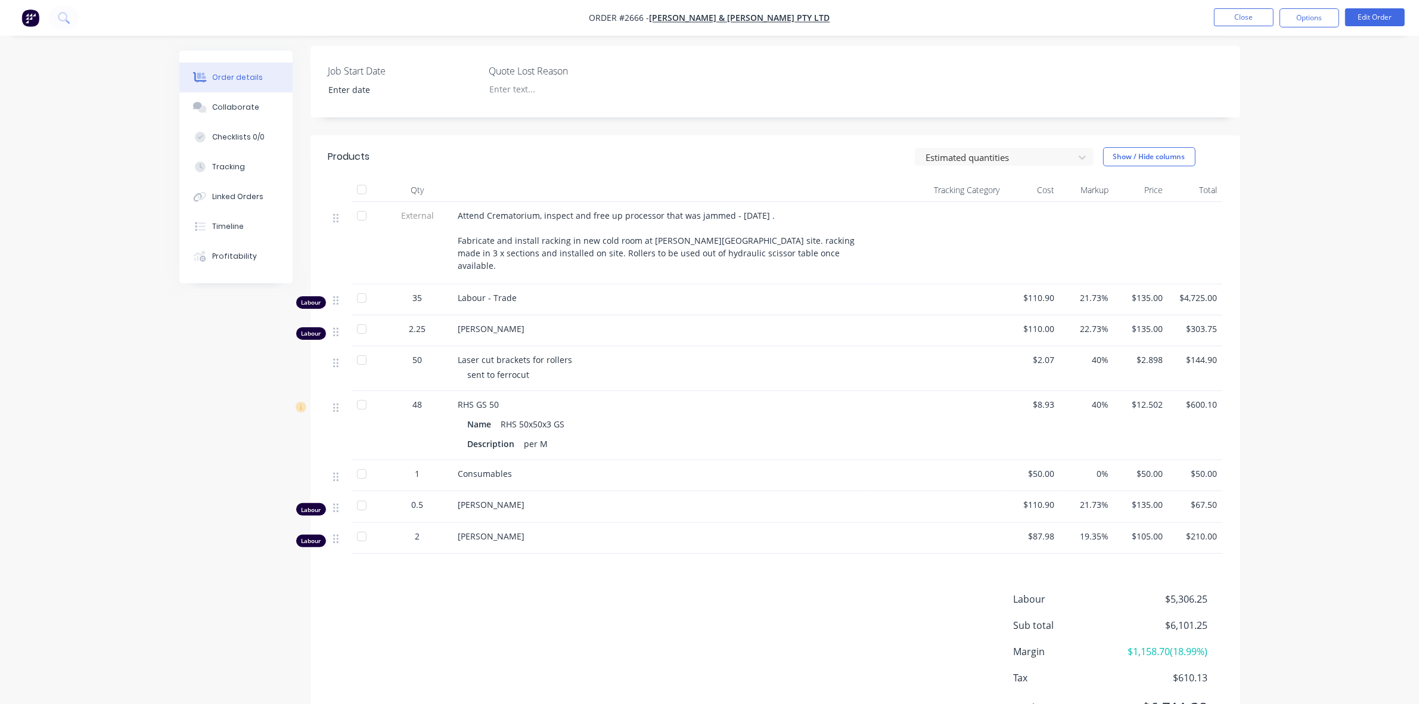
scroll to position [298, 0]
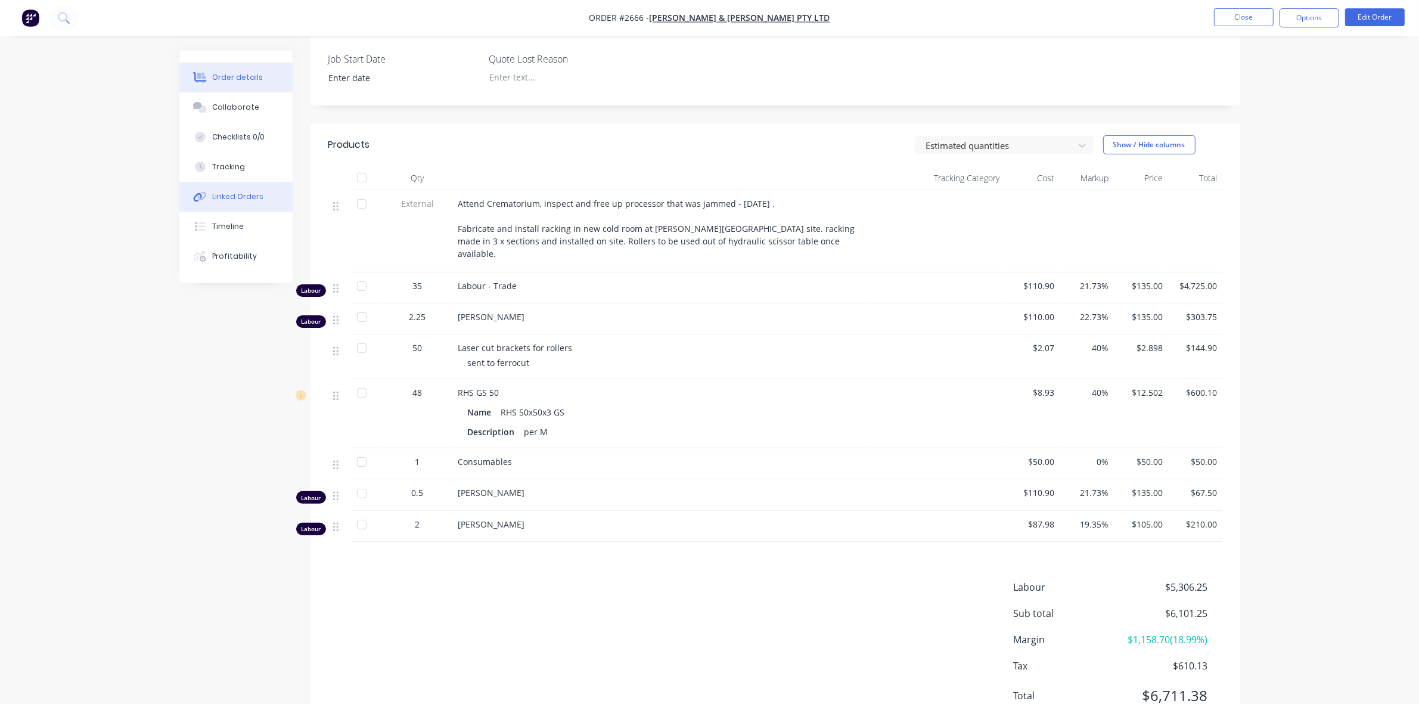
click at [243, 198] on div "Linked Orders" at bounding box center [237, 196] width 51 height 11
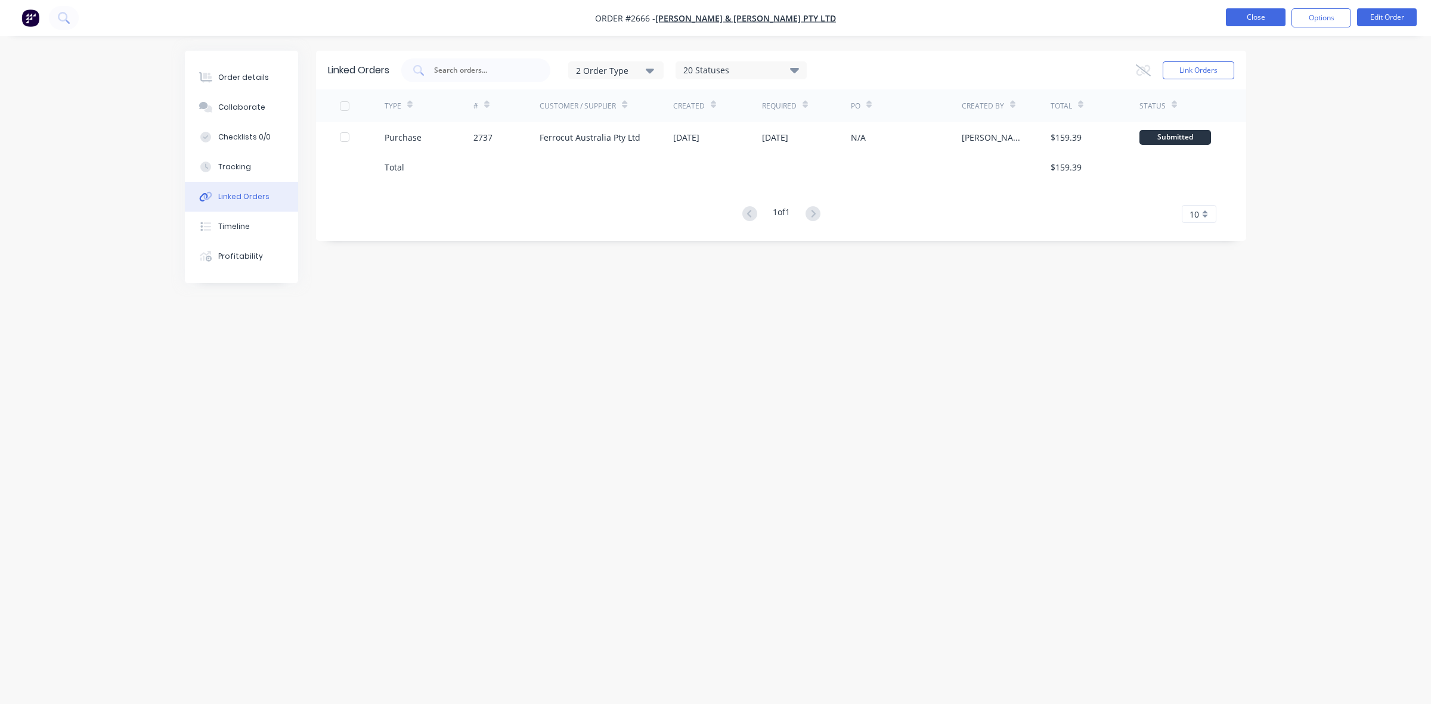
click at [1246, 19] on button "Close" at bounding box center [1256, 17] width 60 height 18
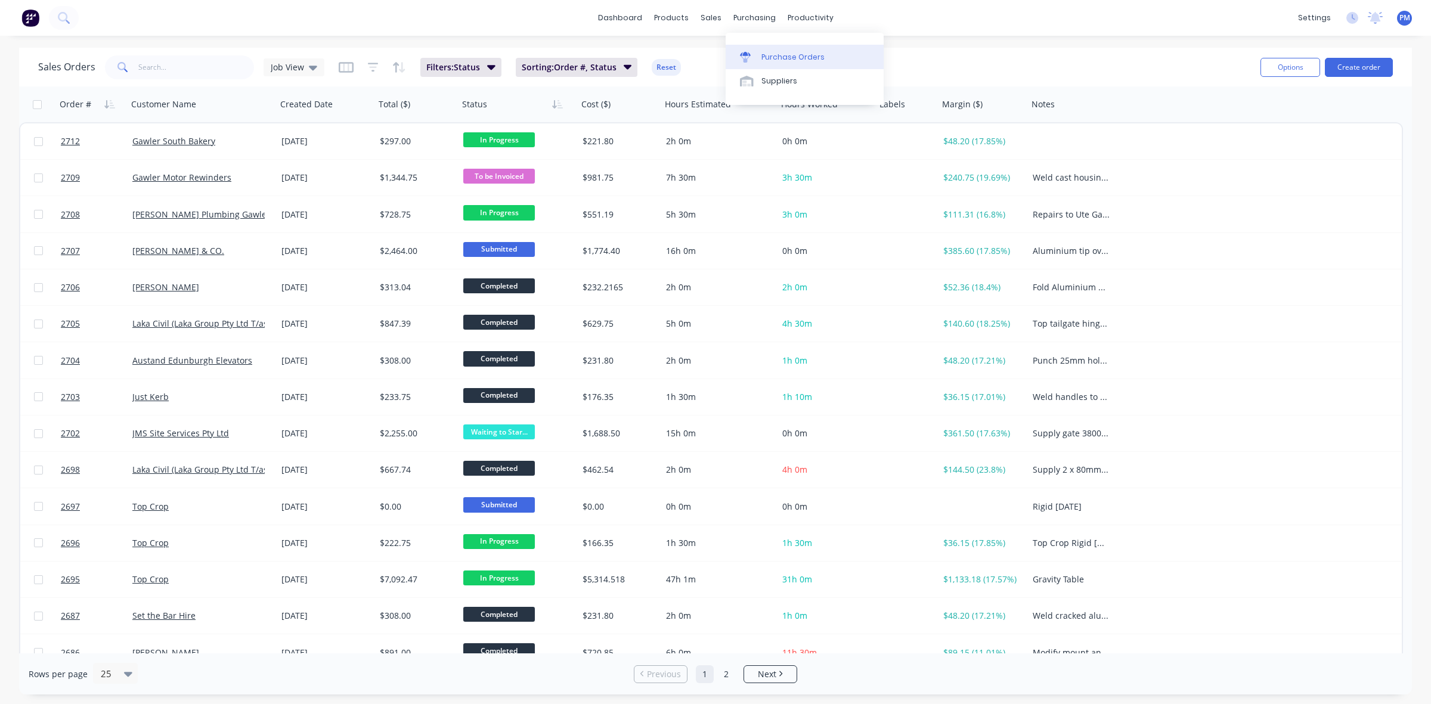
click at [784, 60] on div "Purchase Orders" at bounding box center [792, 57] width 63 height 11
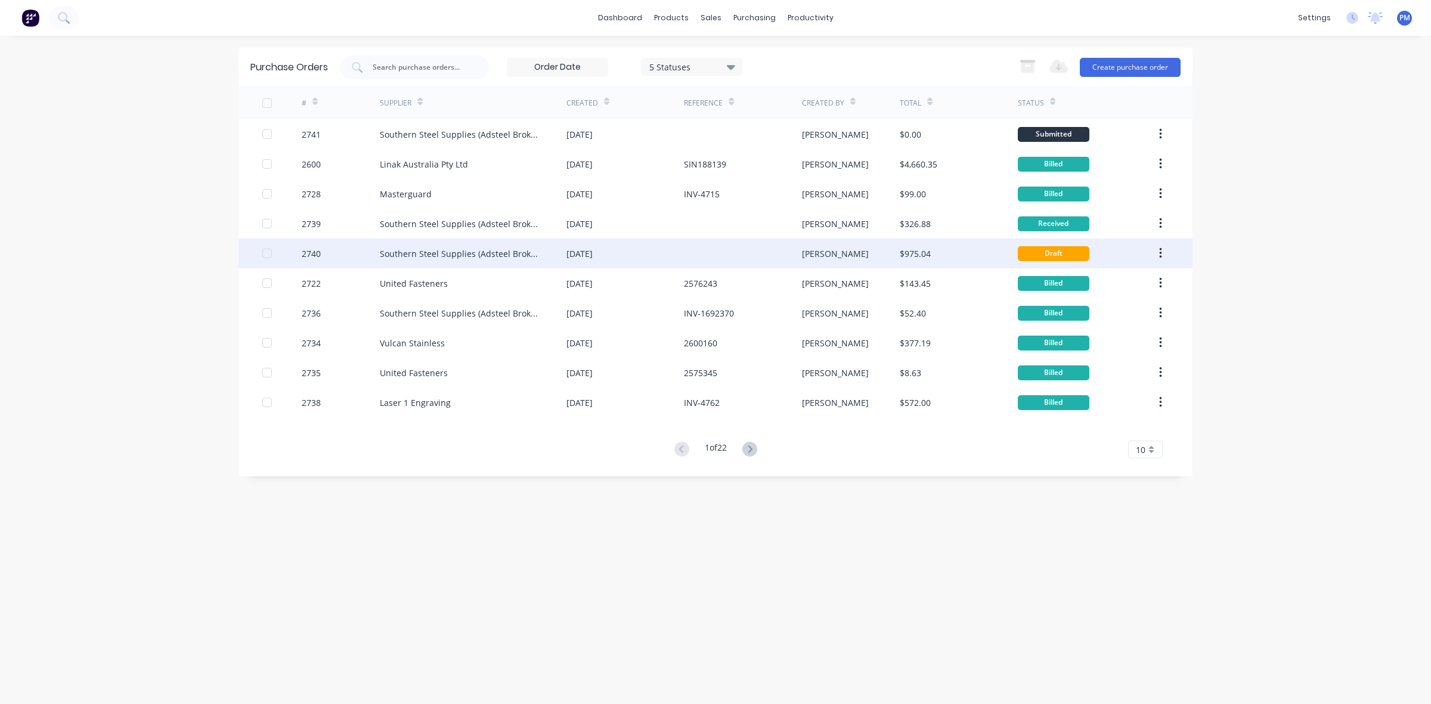
click at [619, 259] on div "[DATE]" at bounding box center [624, 253] width 117 height 30
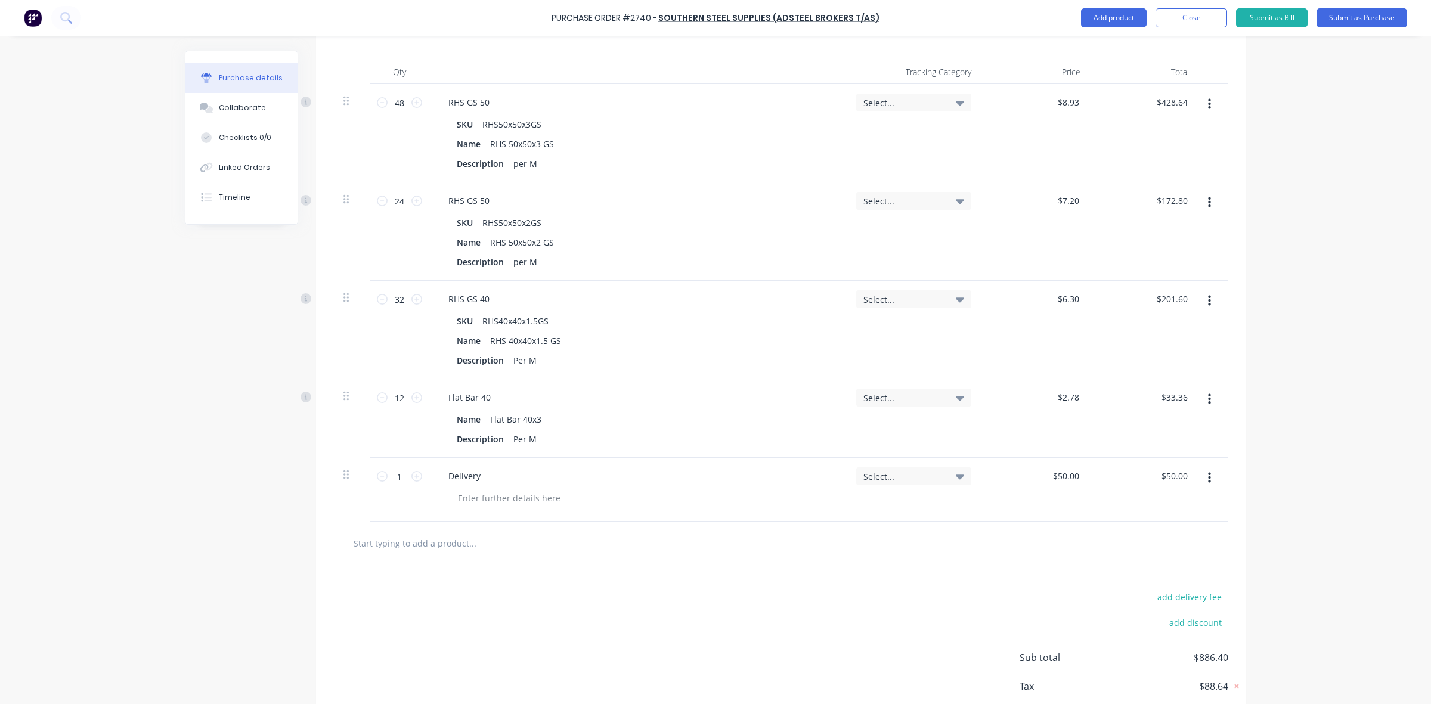
scroll to position [298, 0]
click at [1208, 300] on icon "button" at bounding box center [1209, 299] width 3 height 11
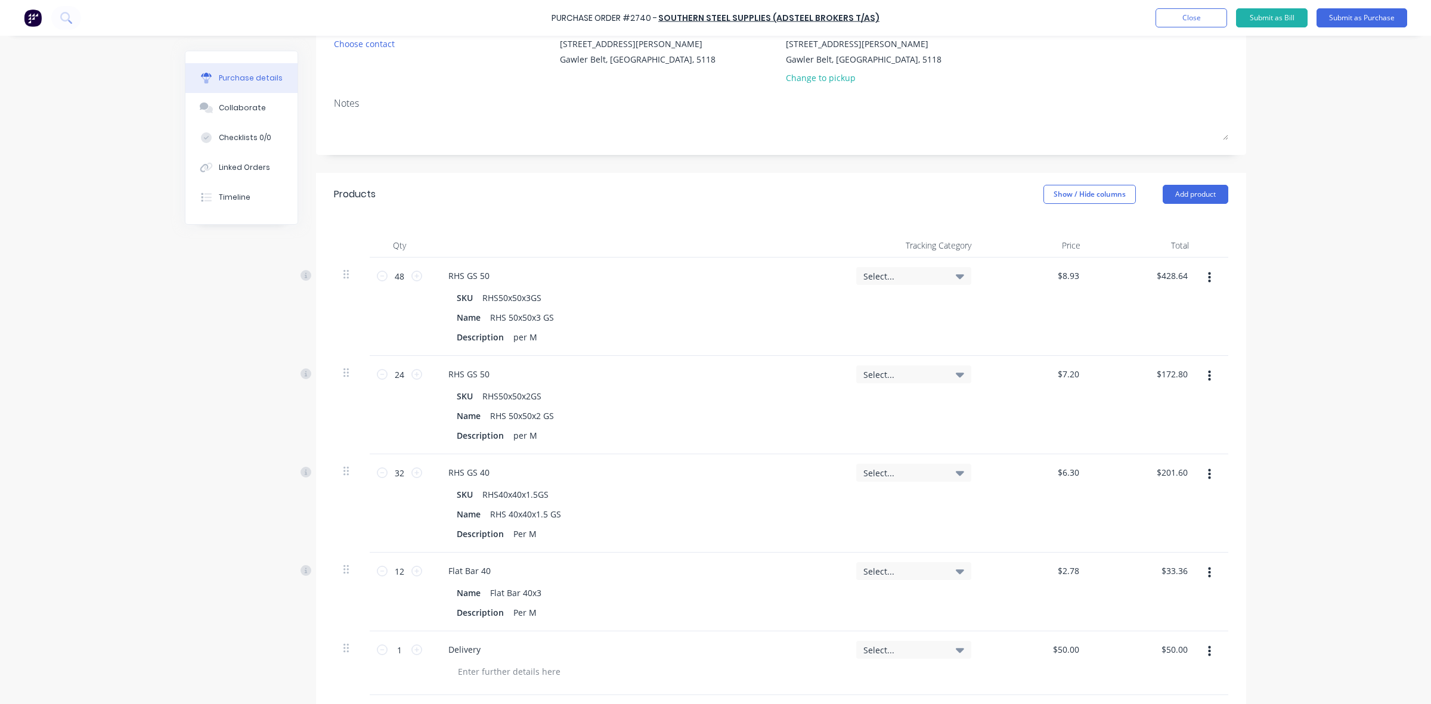
scroll to position [149, 0]
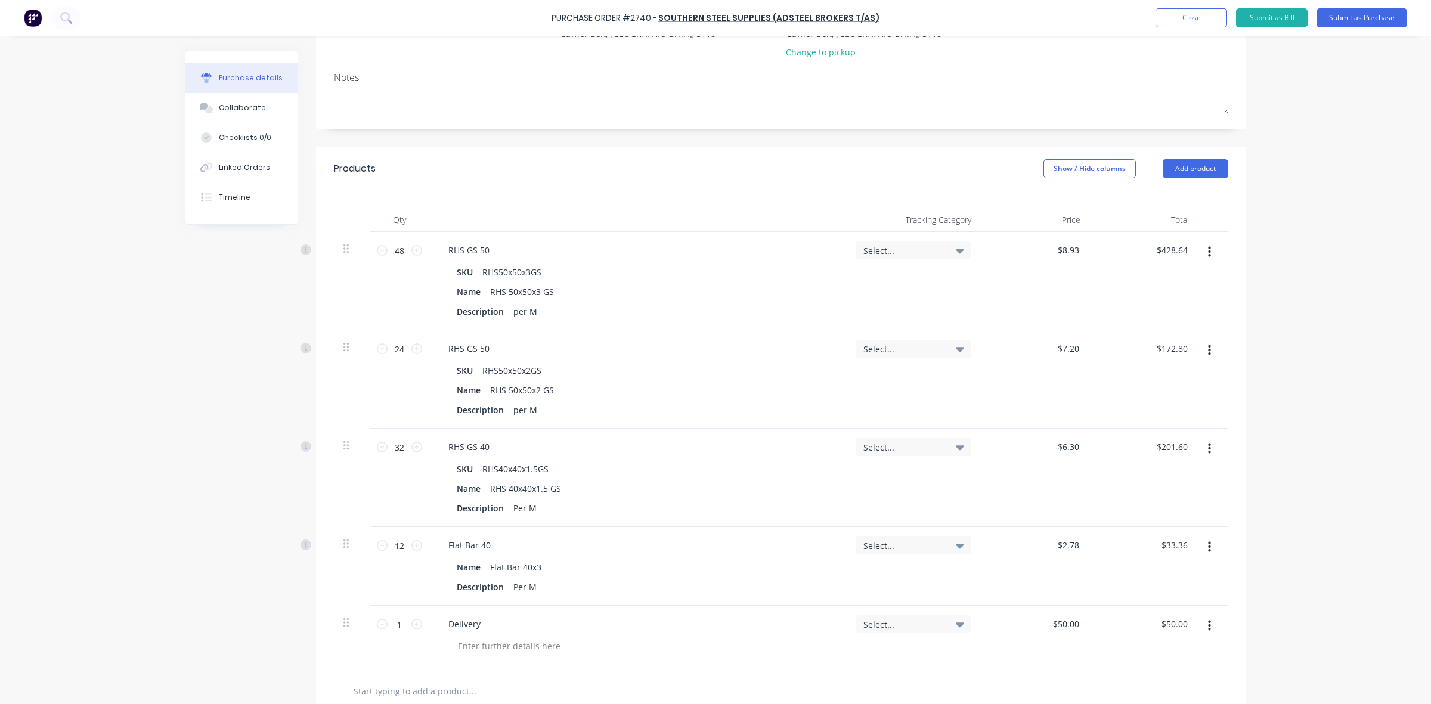
click at [1205, 256] on button "button" at bounding box center [1209, 251] width 28 height 21
click at [1220, 255] on div "Edit Duplicate Exclude from tax Delete" at bounding box center [1213, 281] width 30 height 98
click at [1234, 270] on div "Qty Tracking Category Price Total 48 48 RHS GS 50 SKU RHS50x50x3GS Name RHS 50x…" at bounding box center [781, 429] width 930 height 479
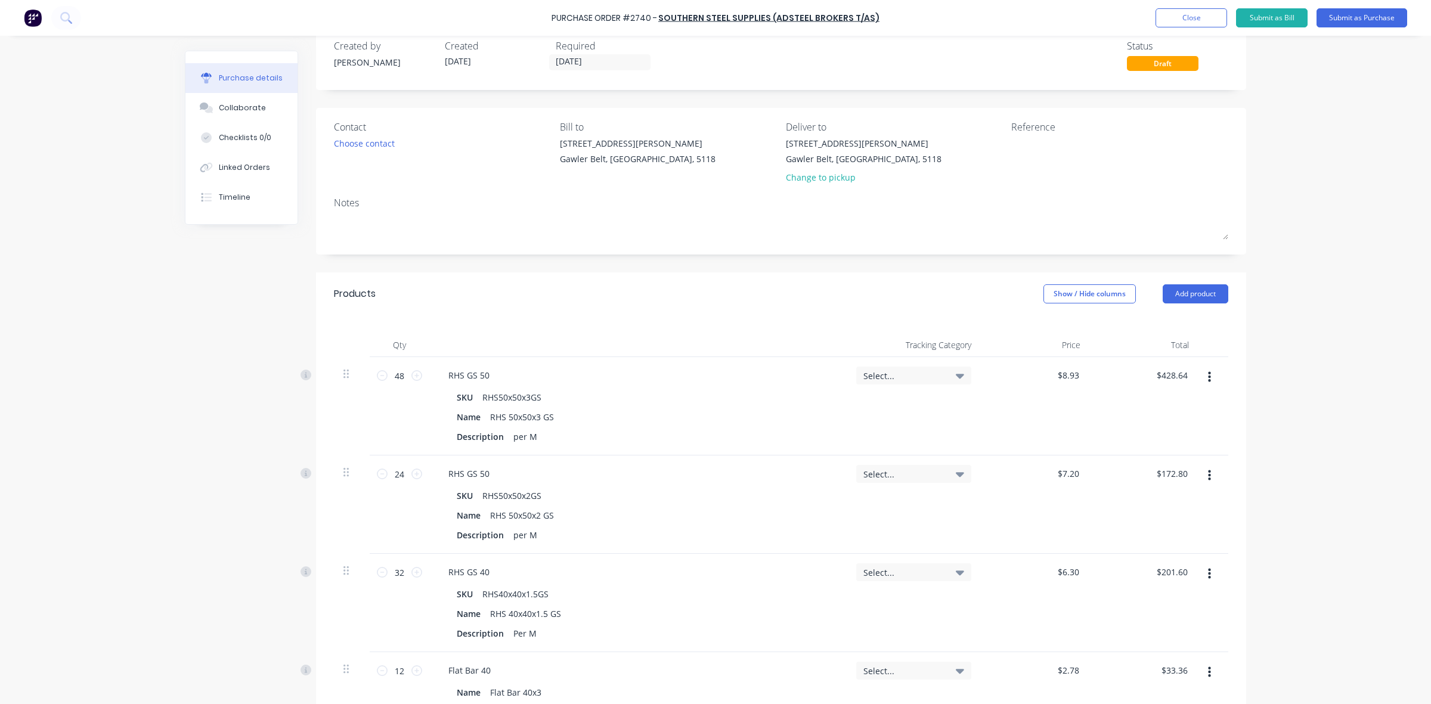
scroll to position [0, 0]
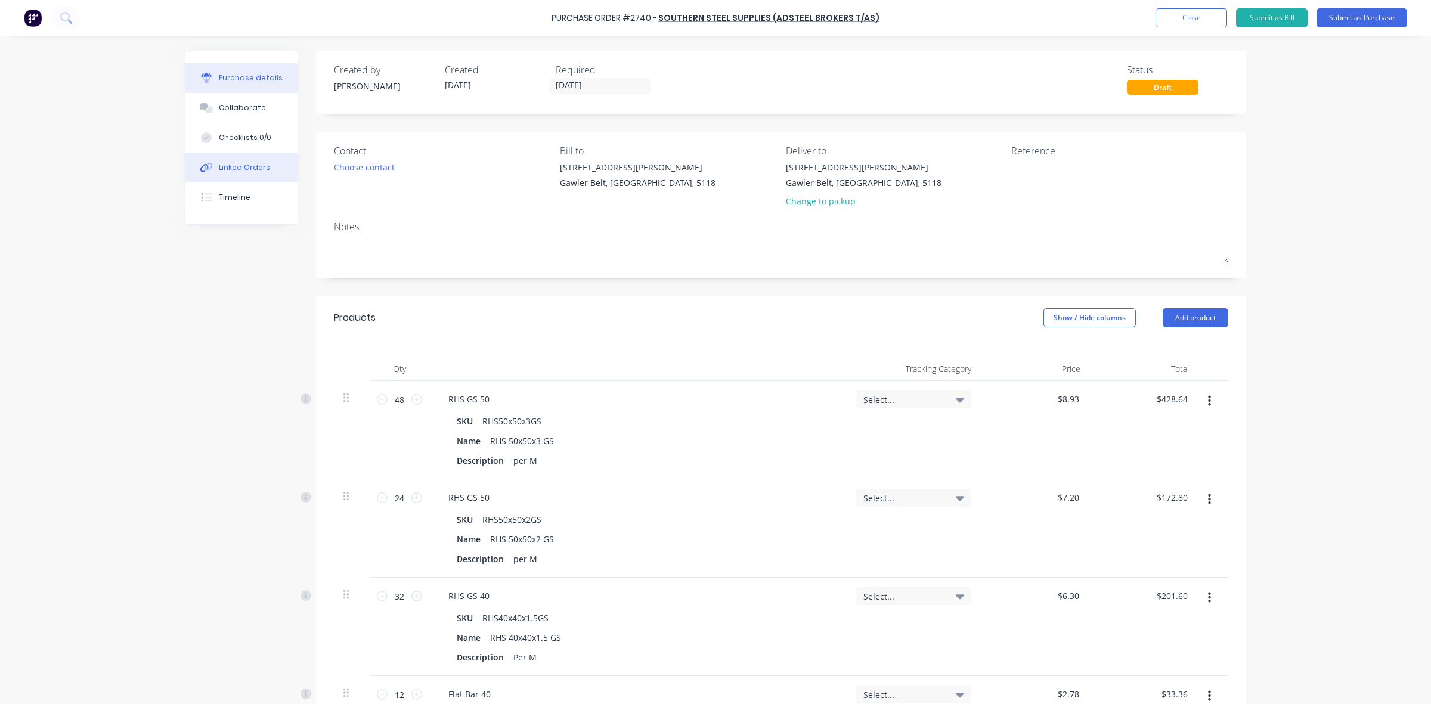
click at [242, 168] on div "Linked Orders" at bounding box center [244, 167] width 51 height 11
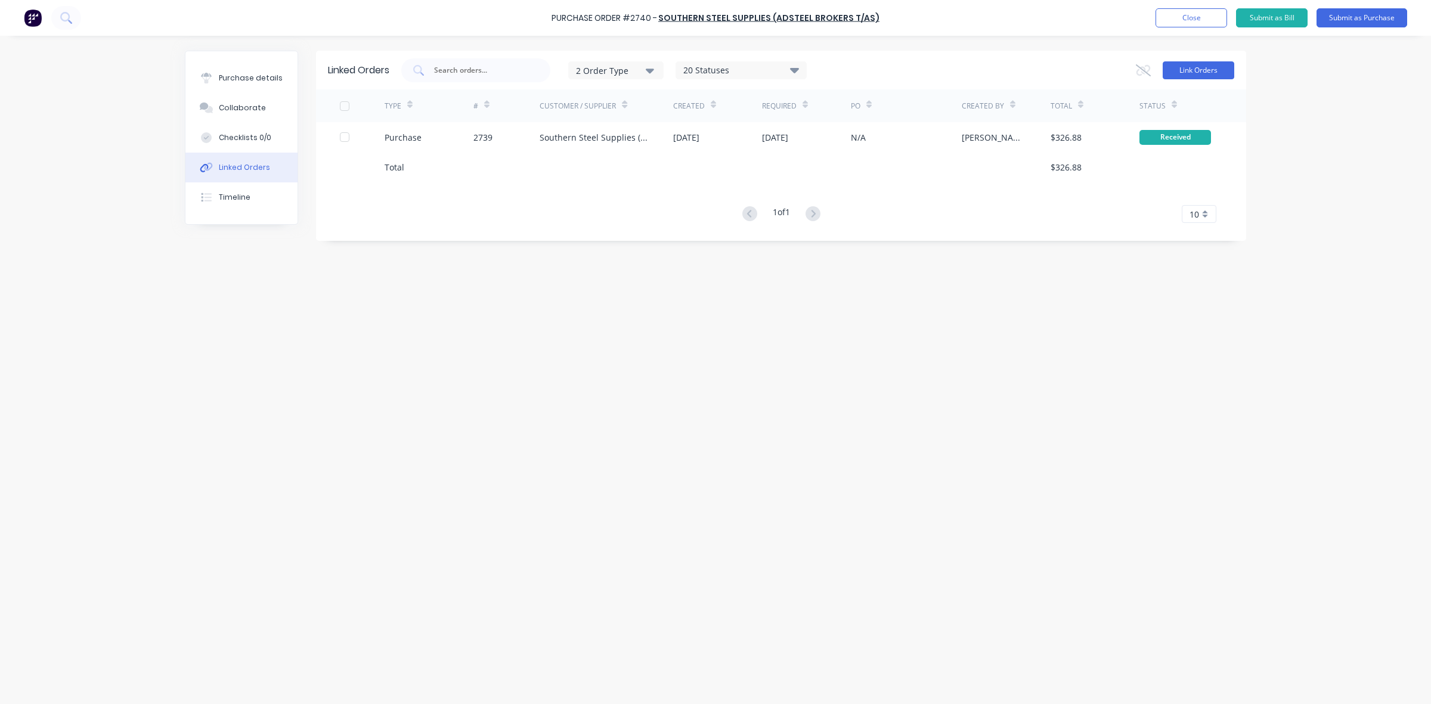
click at [1202, 67] on button "Link Orders" at bounding box center [1198, 70] width 72 height 18
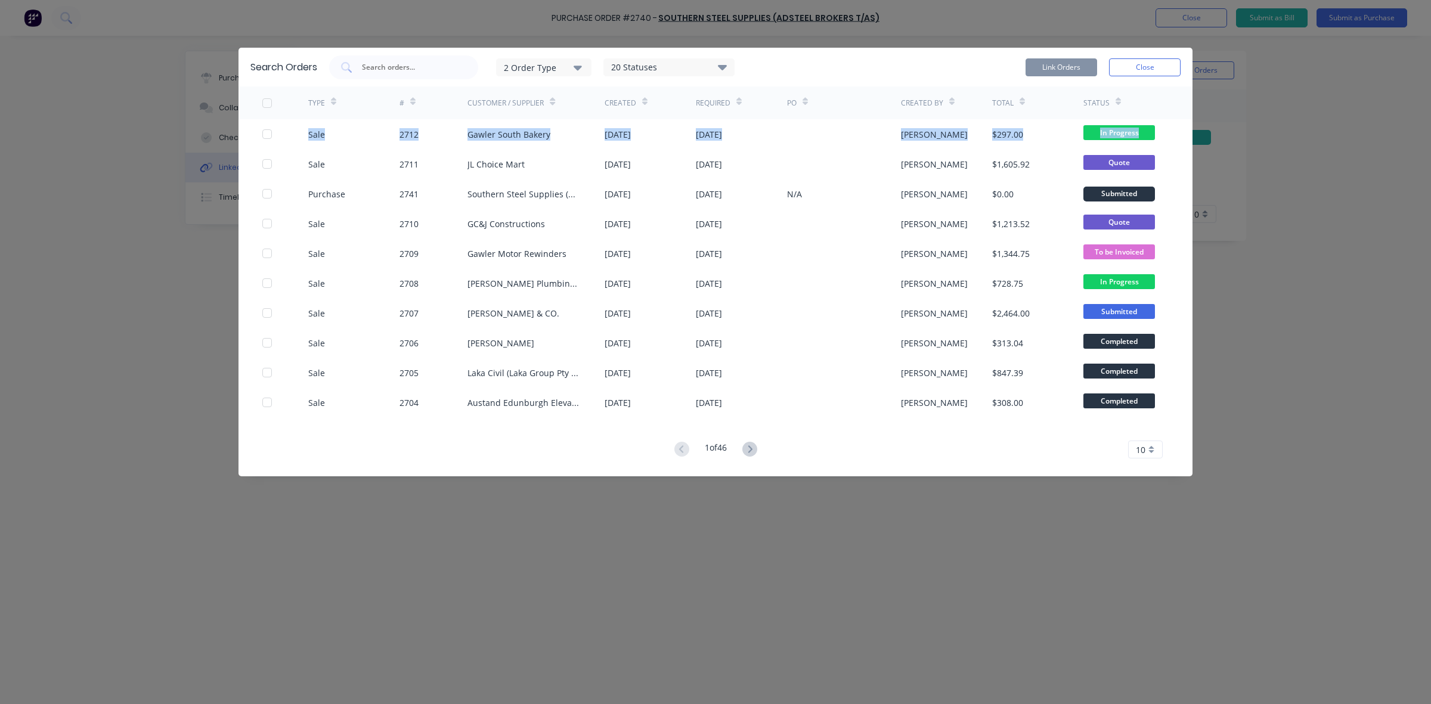
drag, startPoint x: 1202, startPoint y: 67, endPoint x: 1303, endPoint y: 147, distance: 128.2
click at [1303, 147] on div "Search Orders 2 Order Type 20 Statuses Sales Order Status All Archived Draft Qu…" at bounding box center [715, 352] width 1431 height 704
click at [1152, 66] on button "Close" at bounding box center [1145, 67] width 72 height 18
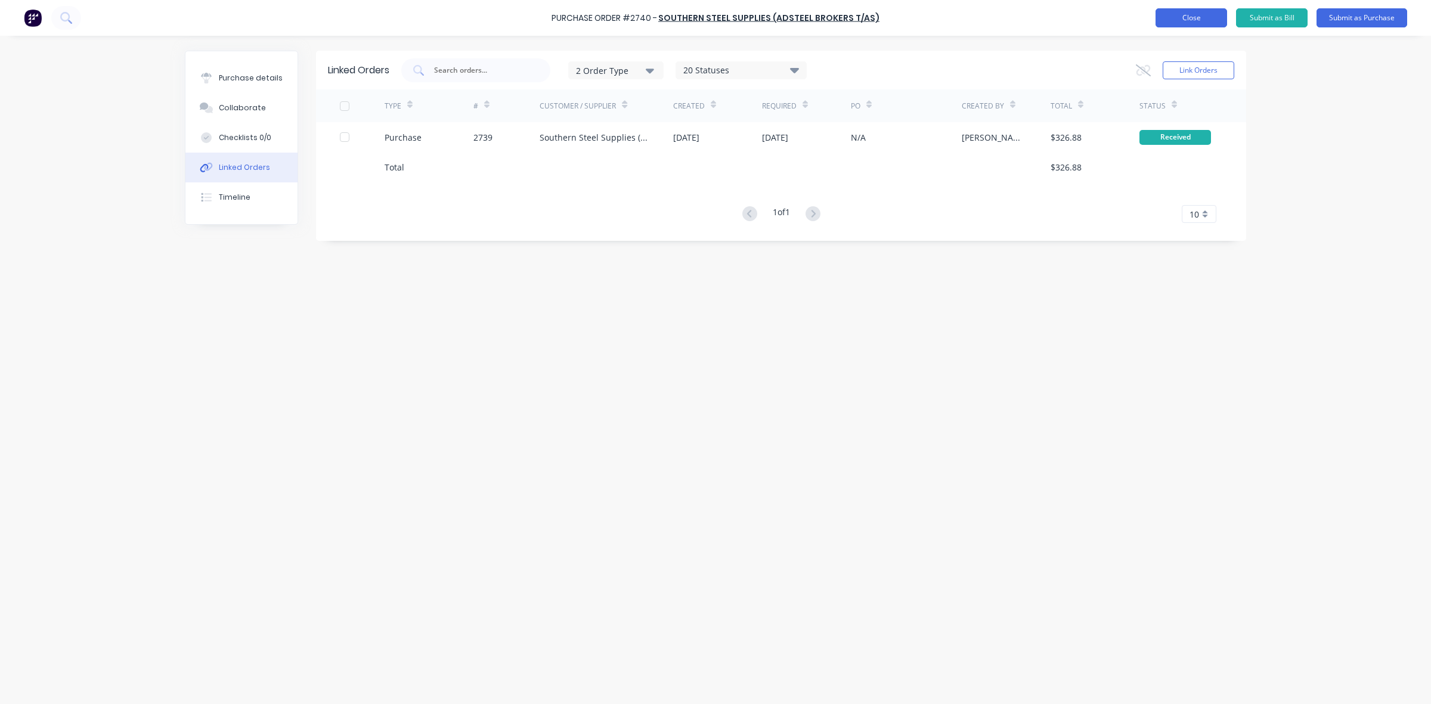
click at [1179, 23] on button "Close" at bounding box center [1191, 17] width 72 height 19
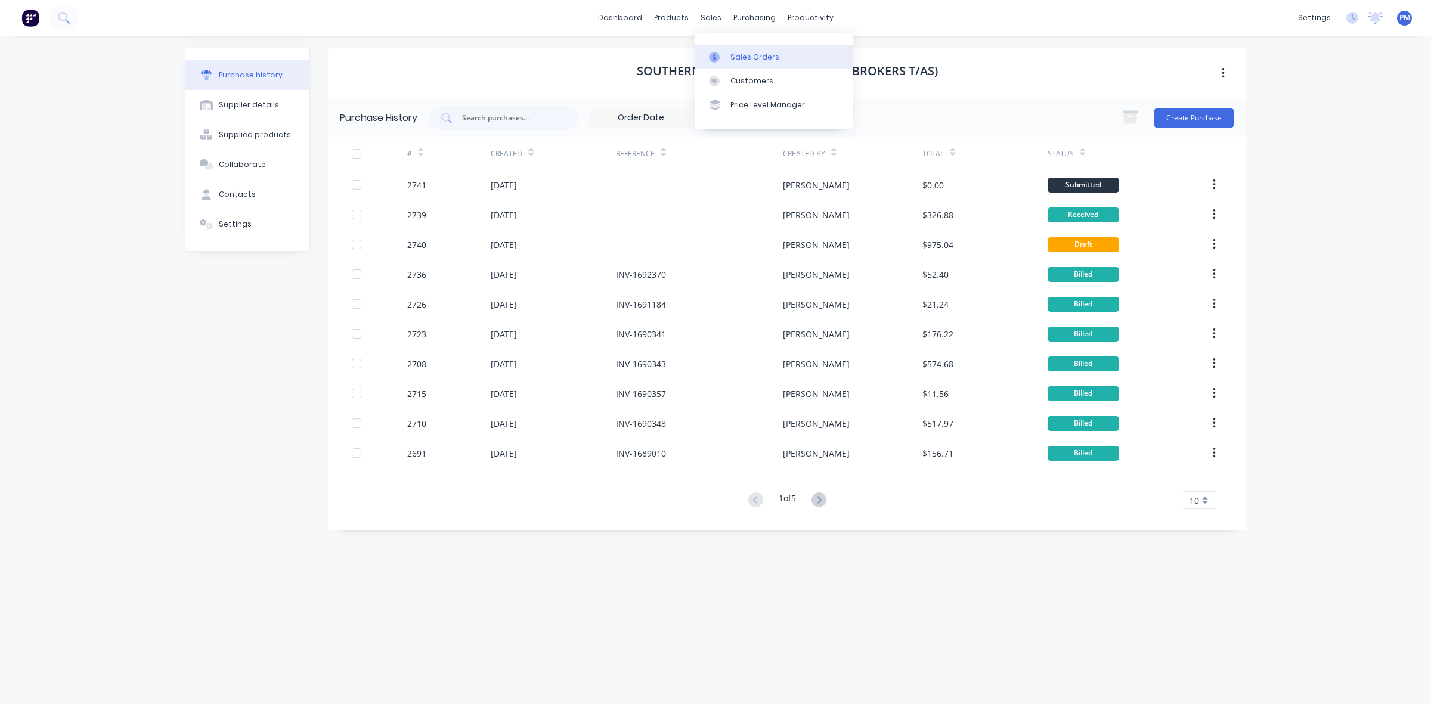
click at [740, 54] on div "Sales Orders" at bounding box center [754, 57] width 49 height 11
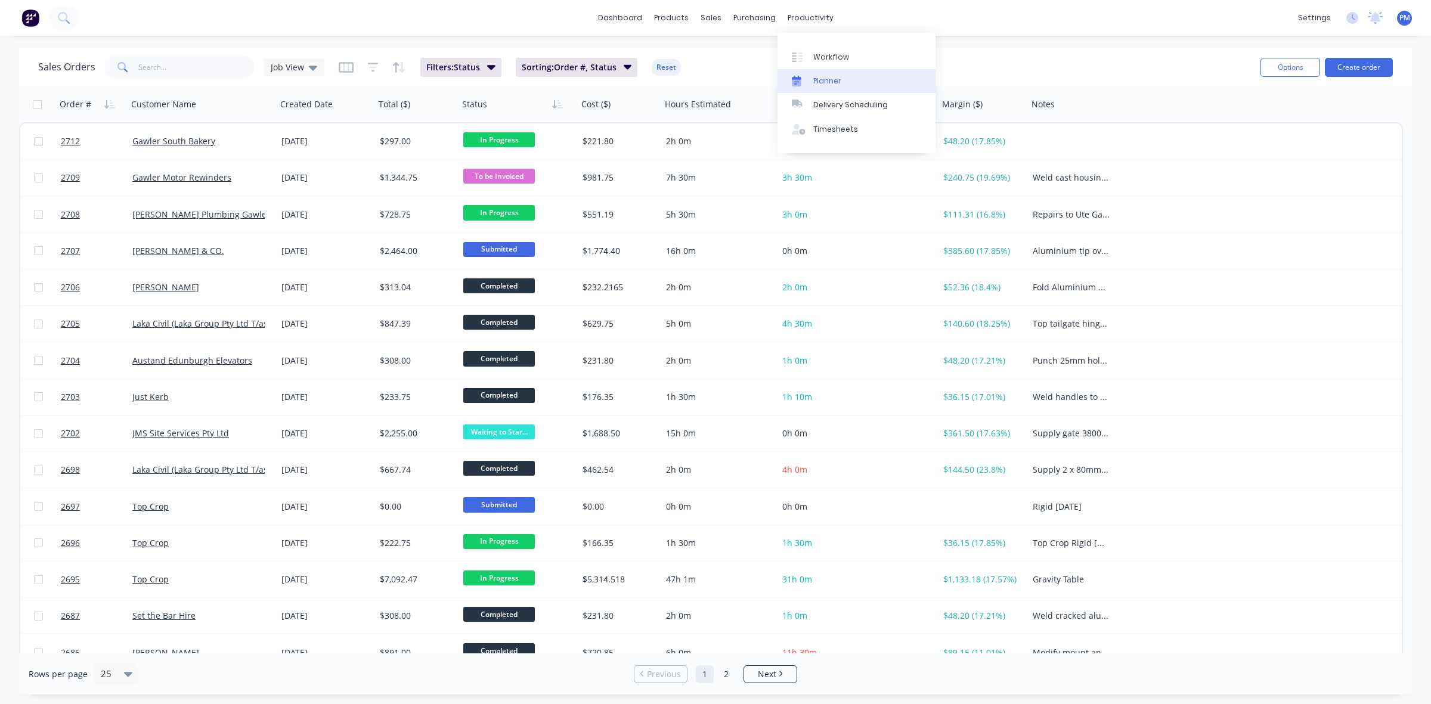
click at [817, 77] on div "Planner" at bounding box center [827, 81] width 28 height 11
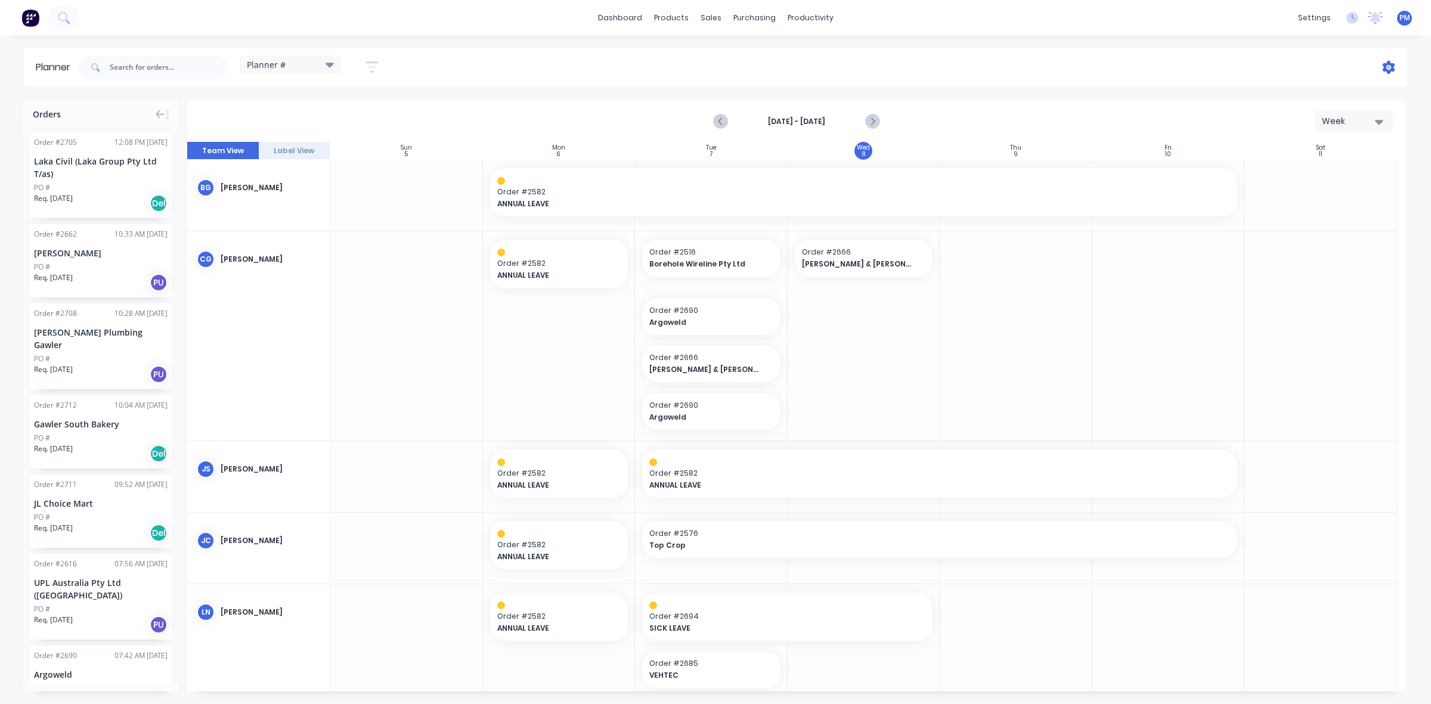
click at [1388, 69] on icon at bounding box center [1389, 68] width 4 height 4
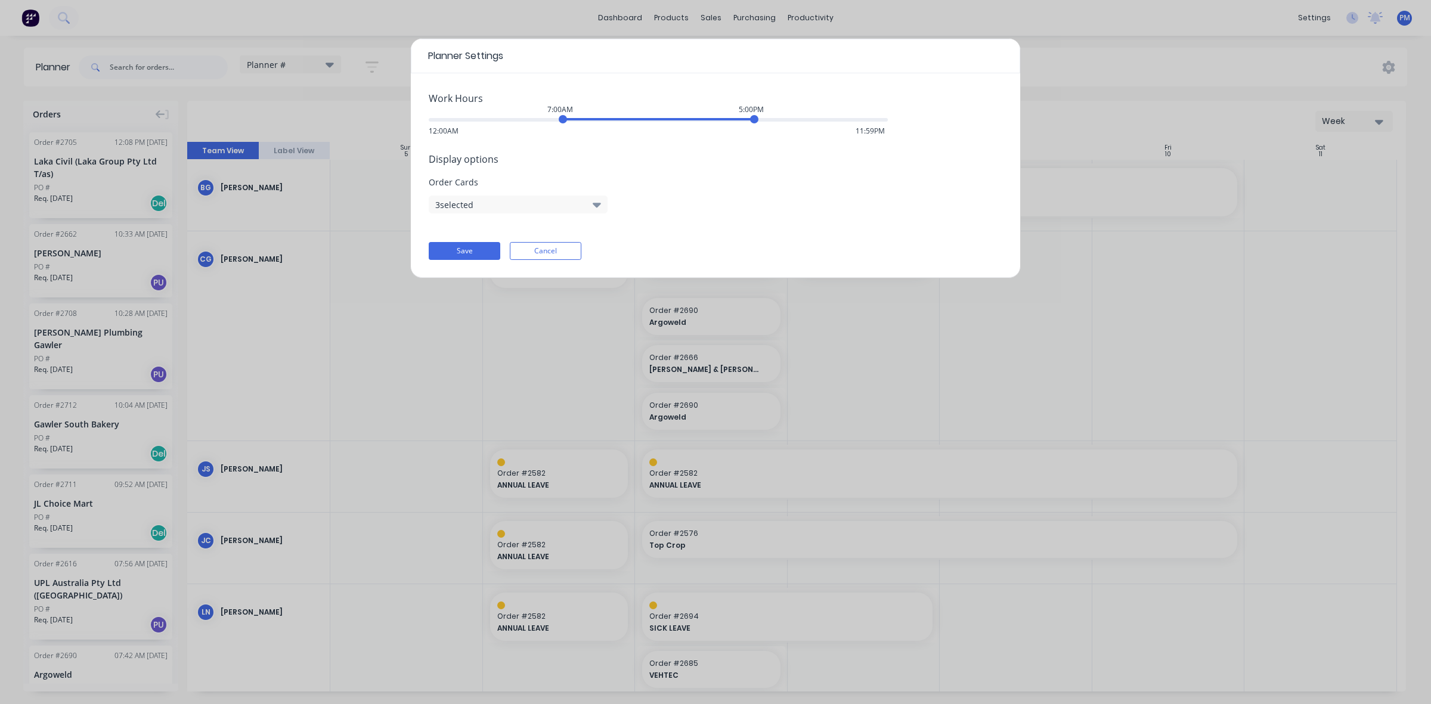
drag, startPoint x: 743, startPoint y: 121, endPoint x: 752, endPoint y: 121, distance: 9.5
click at [752, 121] on div "5:00PM" at bounding box center [754, 119] width 8 height 8
click at [596, 204] on icon "button" at bounding box center [597, 205] width 8 height 5
click at [678, 177] on span "Order Cards" at bounding box center [715, 182] width 573 height 13
click at [471, 253] on button "Save" at bounding box center [465, 251] width 72 height 18
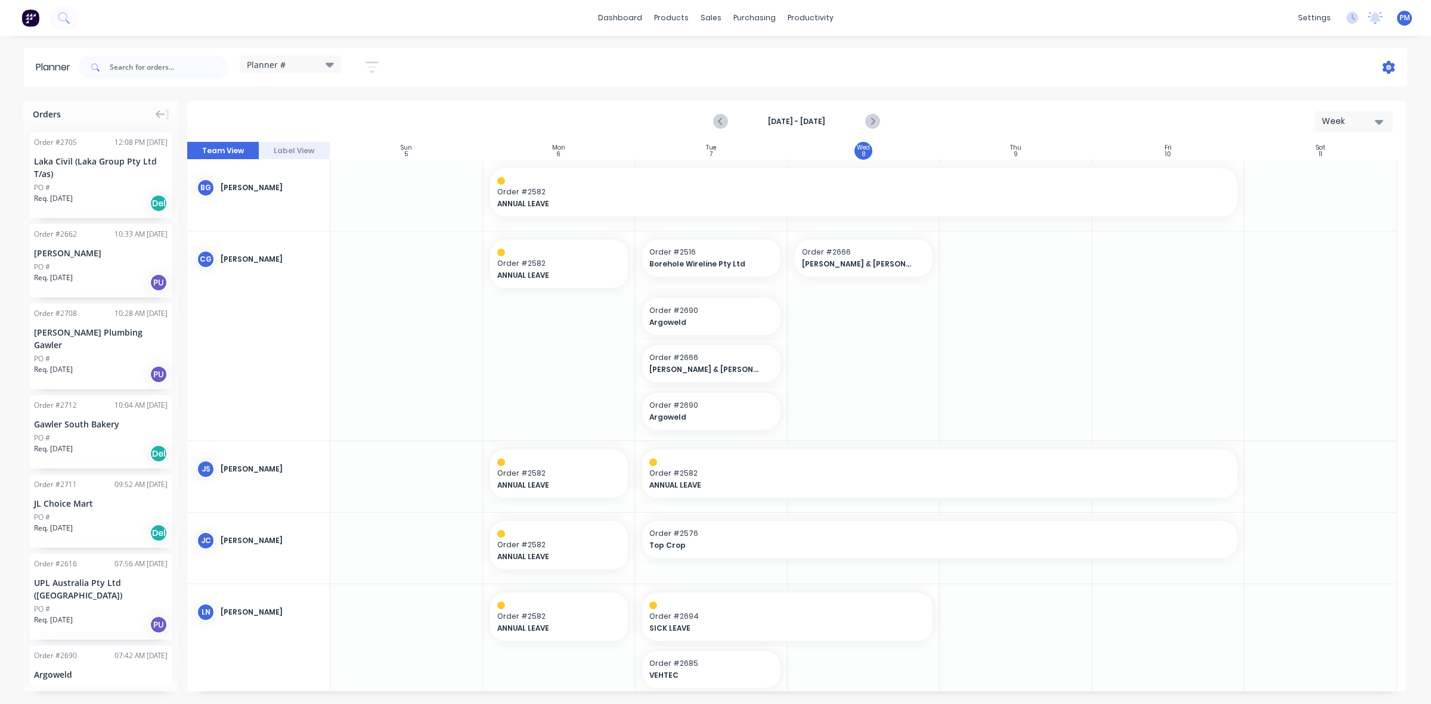
click at [1388, 67] on icon at bounding box center [1389, 68] width 4 height 4
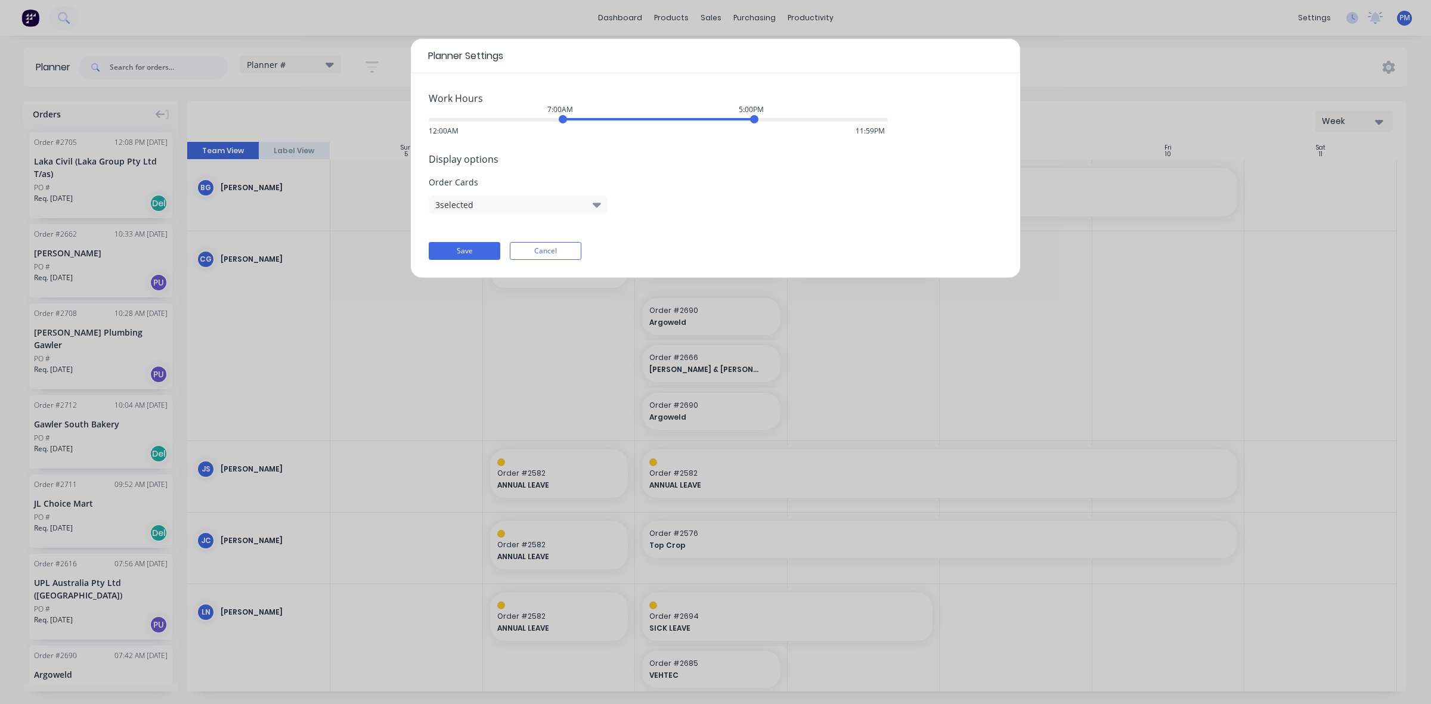
click at [1350, 42] on div "Planner Settings Work Hours 7:00AM 5:00PM 12:00AM 11:59PM Display options Order…" at bounding box center [715, 352] width 1431 height 704
click at [474, 250] on button "Save" at bounding box center [465, 251] width 72 height 18
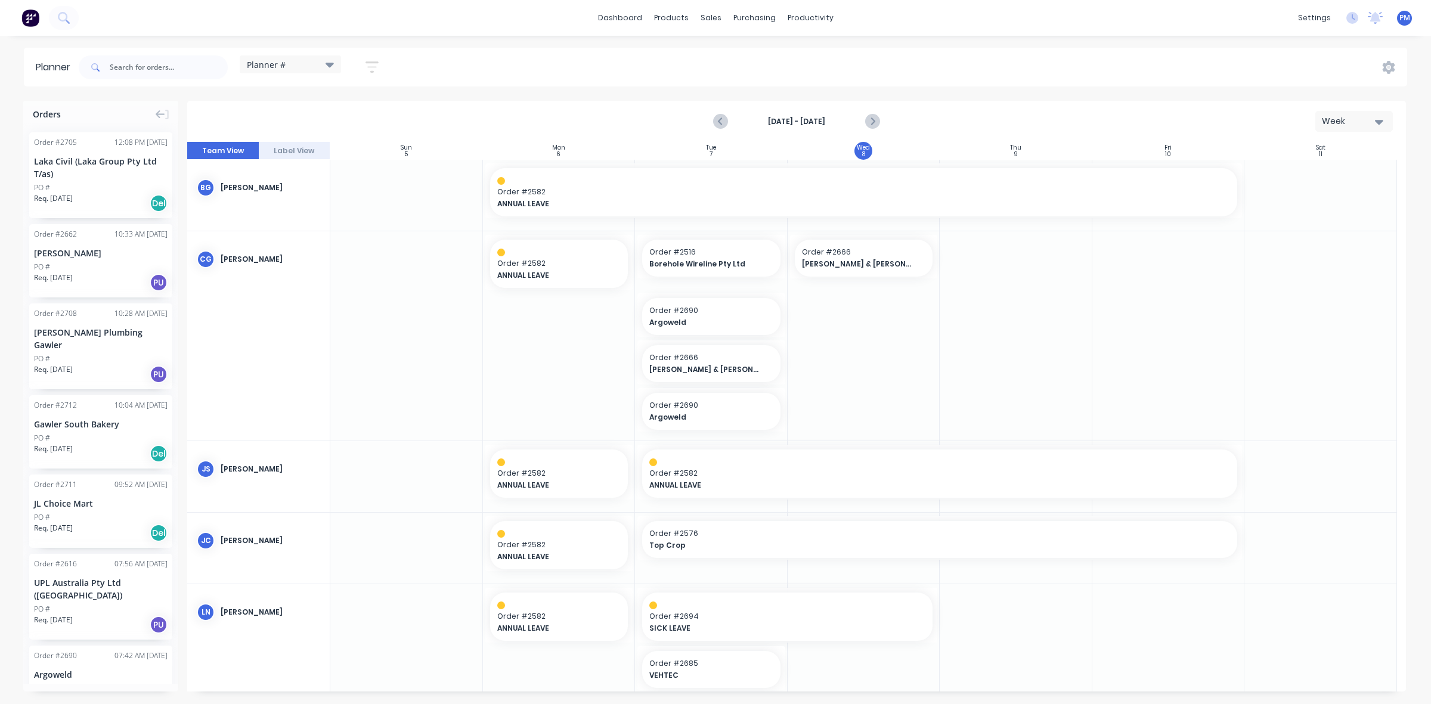
click at [331, 67] on icon at bounding box center [329, 65] width 8 height 5
click at [421, 67] on div "Planner # Save new view None edit Planner # (Default) edit employee week edit n…" at bounding box center [741, 67] width 1331 height 36
click at [379, 67] on icon "button" at bounding box center [371, 67] width 13 height 15
click at [426, 90] on div "Planner Planner # Save new view None edit Planner # (Default) edit employee wee…" at bounding box center [715, 376] width 1431 height 656
click at [331, 66] on icon at bounding box center [329, 65] width 8 height 5
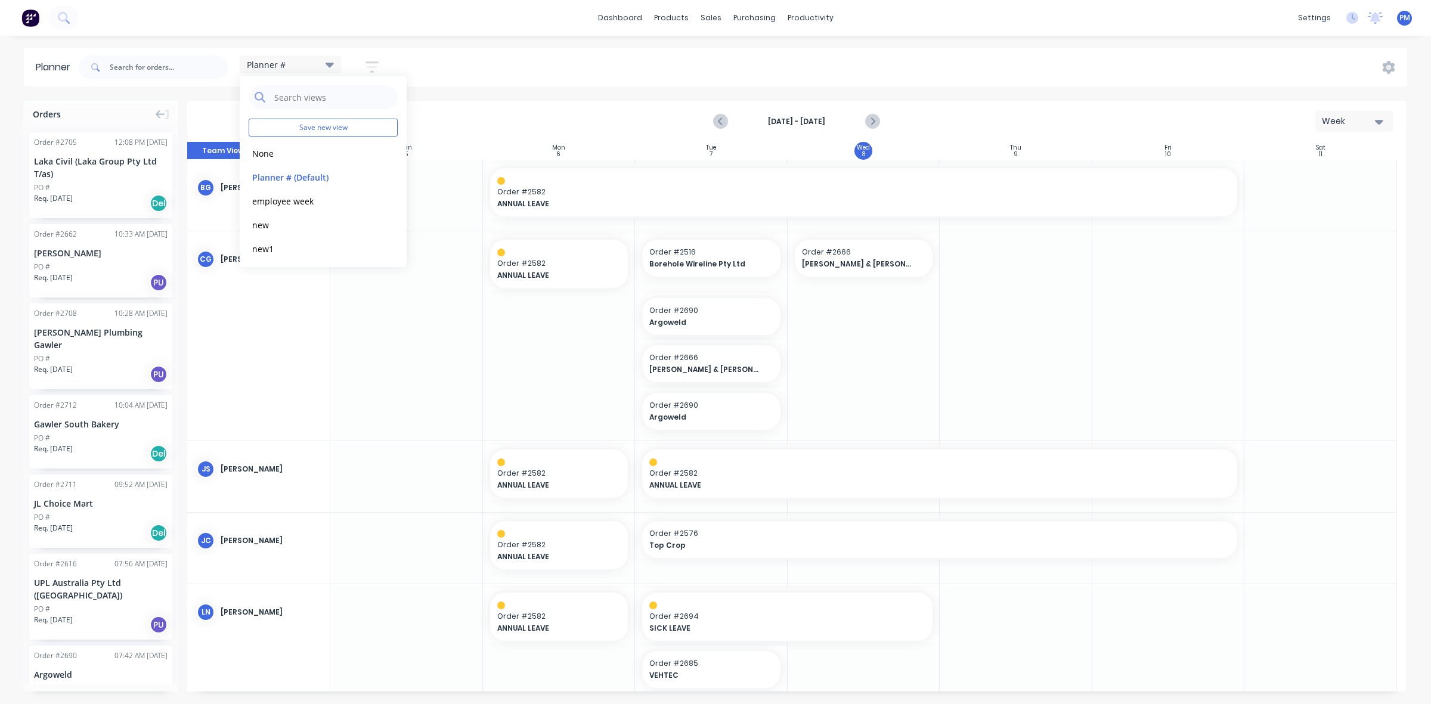
click at [451, 93] on div "Planner Planner # Save new view None edit Planner # (Default) edit employee wee…" at bounding box center [715, 376] width 1431 height 656
click at [163, 115] on icon at bounding box center [161, 114] width 10 height 11
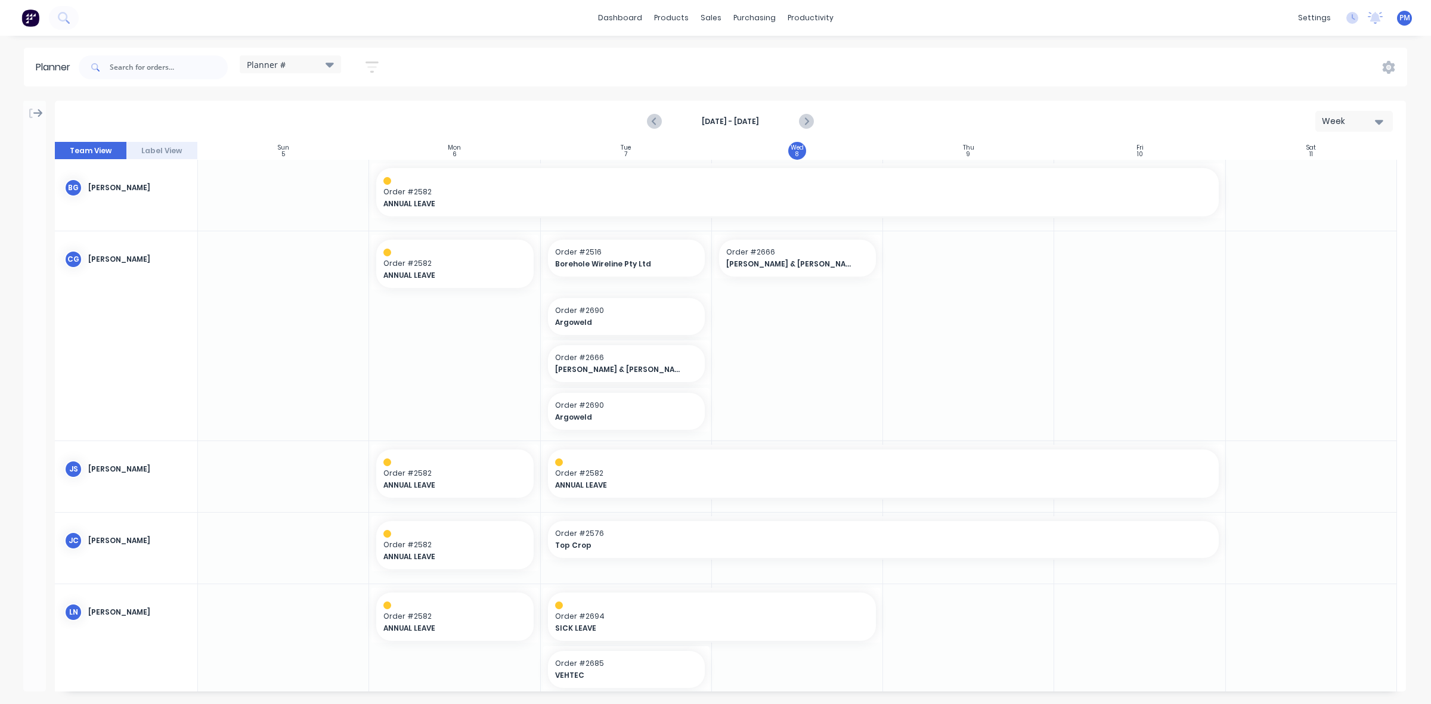
click at [39, 109] on icon at bounding box center [38, 113] width 10 height 11
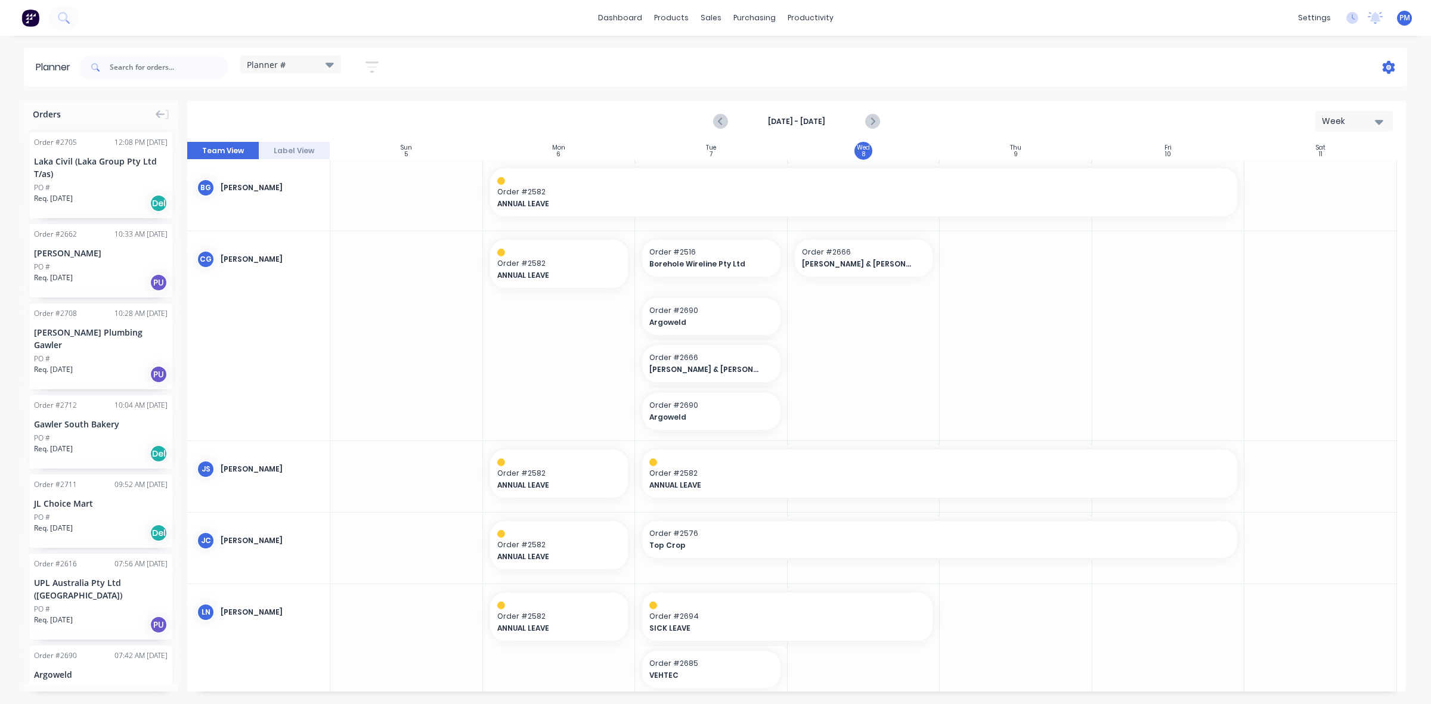
click at [1390, 69] on icon at bounding box center [1388, 67] width 13 height 13
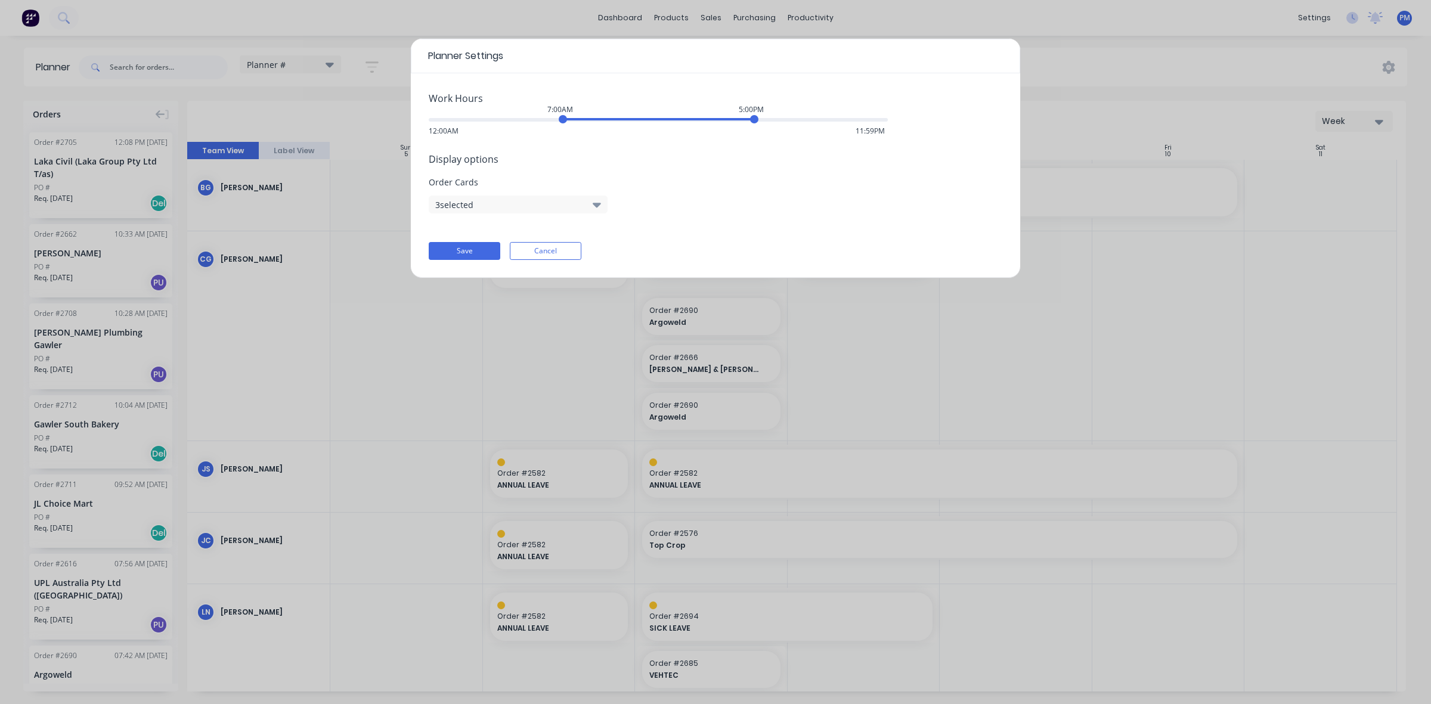
click at [590, 206] on button "3 selected" at bounding box center [518, 205] width 179 height 18
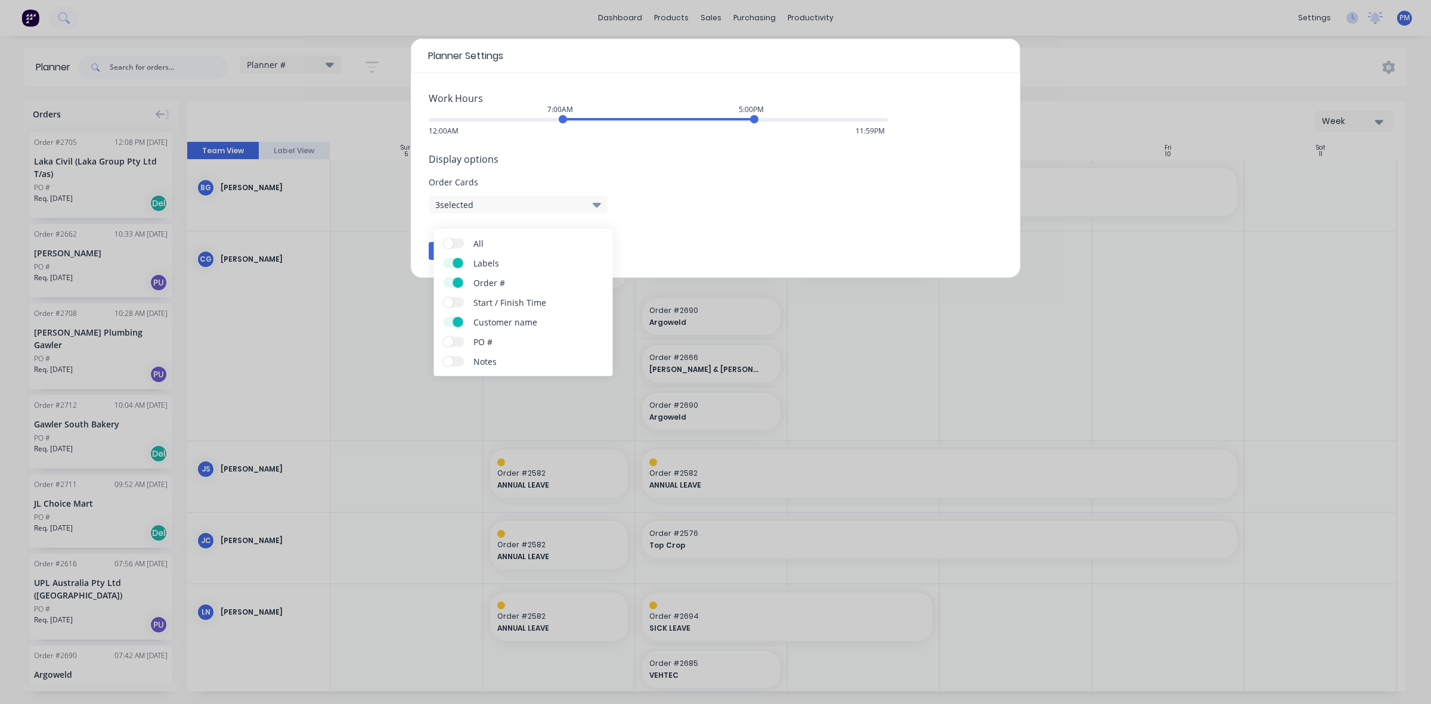
click at [624, 284] on div "Planner Settings Work Hours 7:00AM 5:00PM 12:00AM 11:59PM Display options Order…" at bounding box center [715, 352] width 1431 height 704
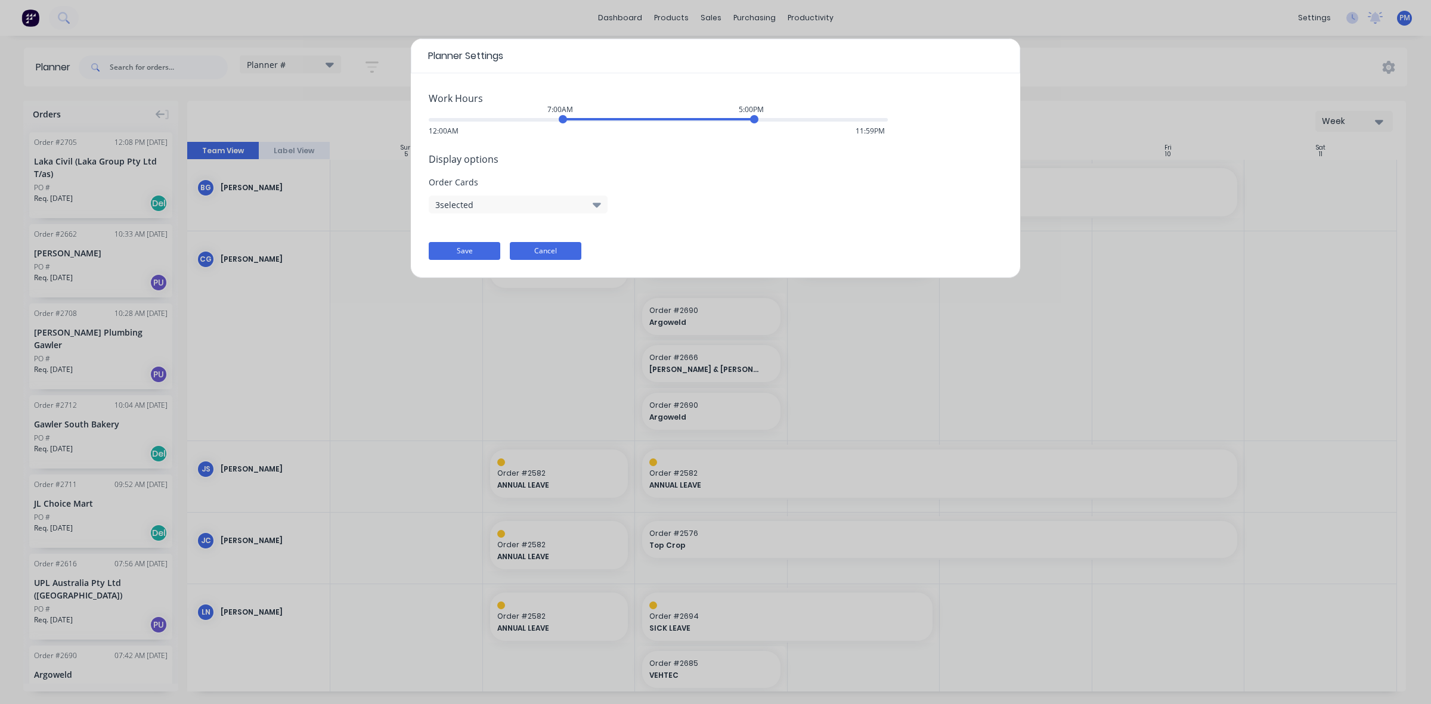
click at [562, 252] on button "Cancel" at bounding box center [546, 251] width 72 height 18
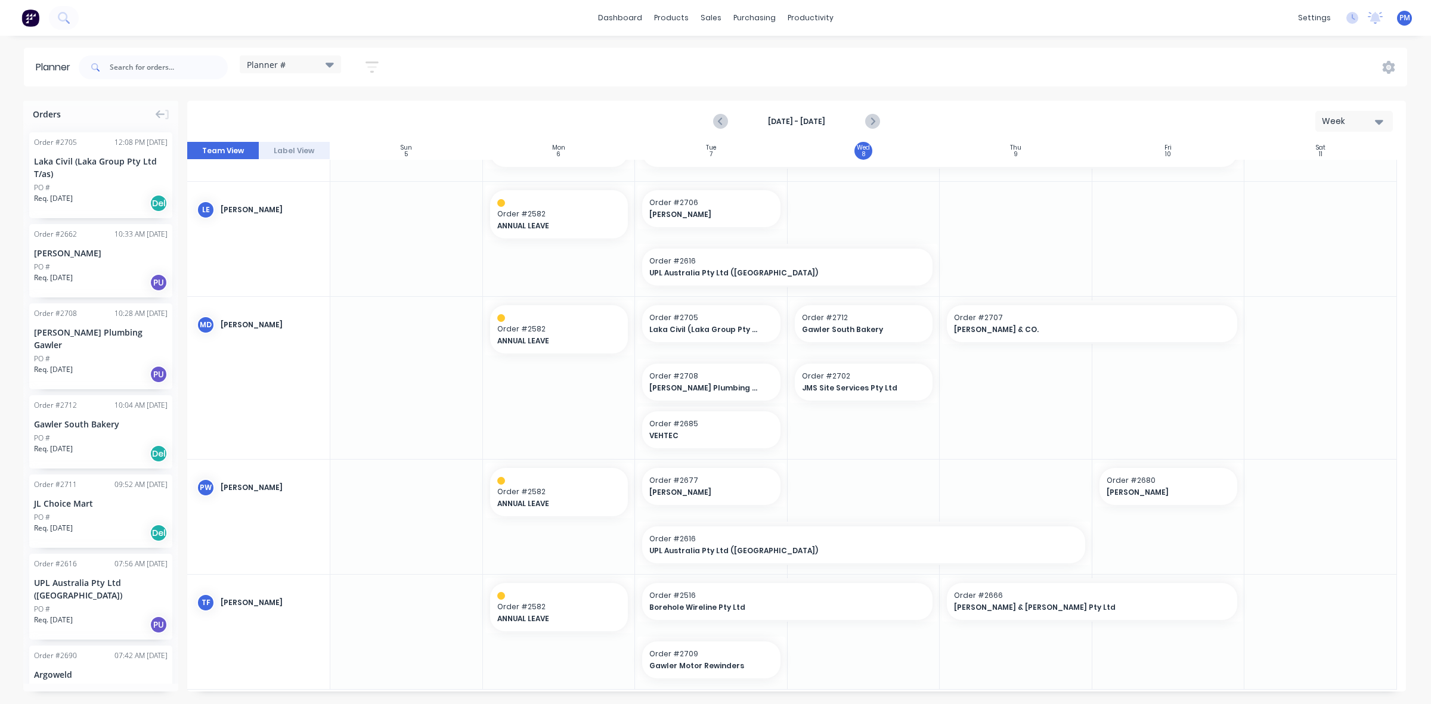
scroll to position [596, 0]
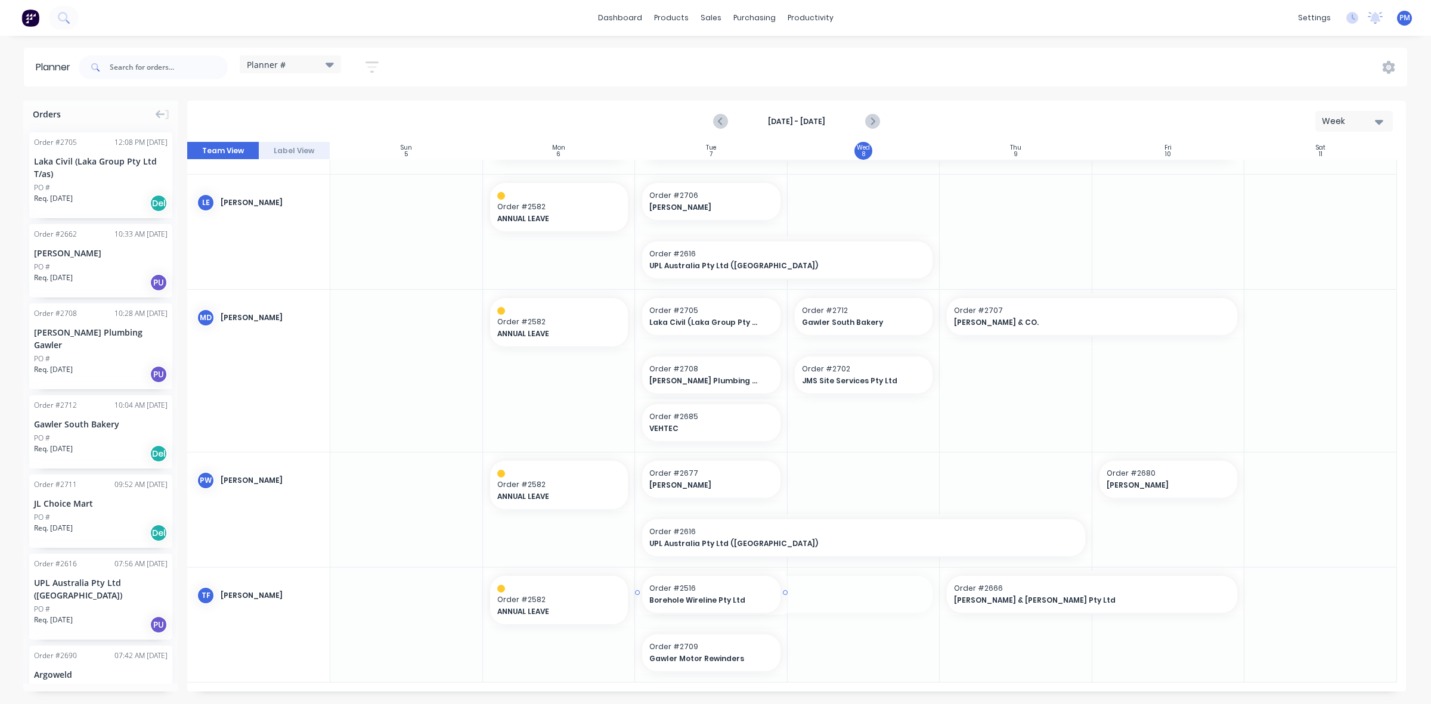
drag, startPoint x: 932, startPoint y: 593, endPoint x: 789, endPoint y: 587, distance: 143.2
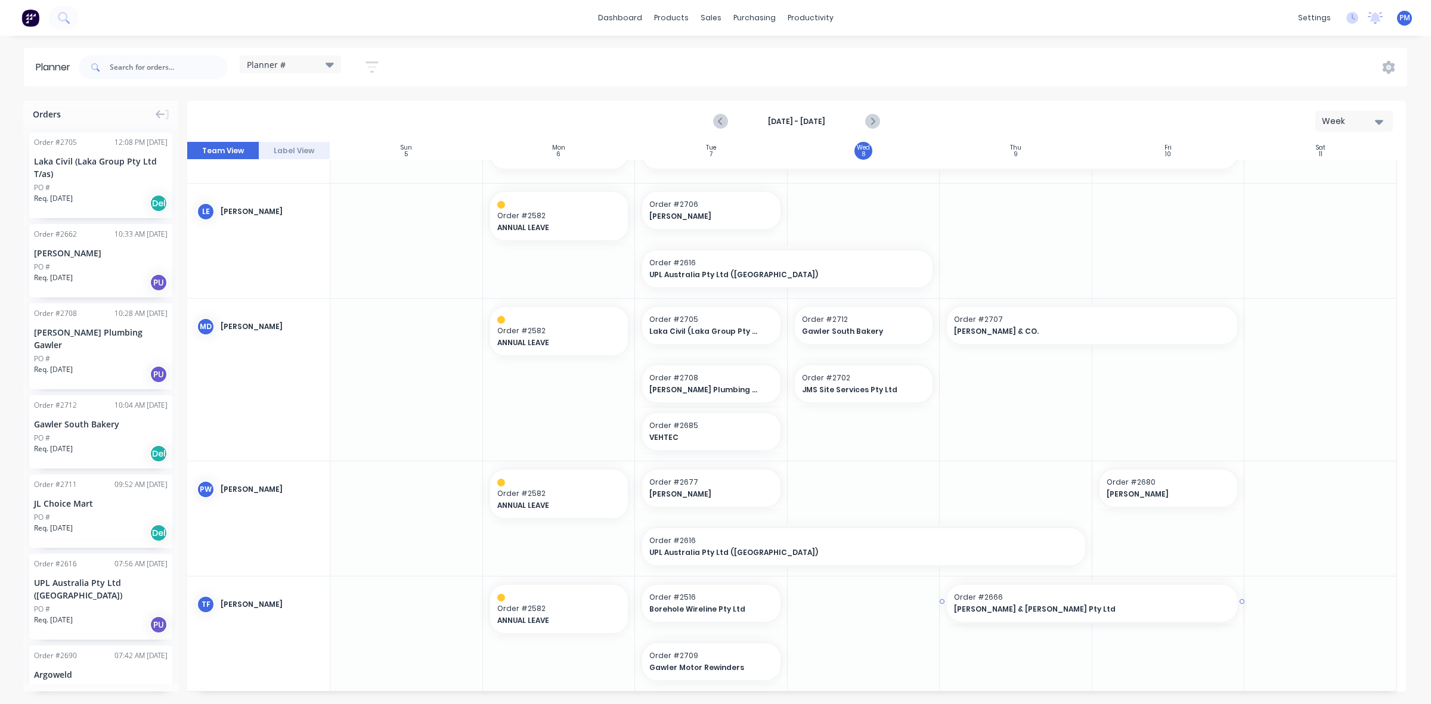
drag, startPoint x: 938, startPoint y: 599, endPoint x: 839, endPoint y: 600, distance: 98.4
drag, startPoint x: 939, startPoint y: 602, endPoint x: 820, endPoint y: 600, distance: 119.2
drag, startPoint x: 955, startPoint y: 604, endPoint x: 872, endPoint y: 603, distance: 82.9
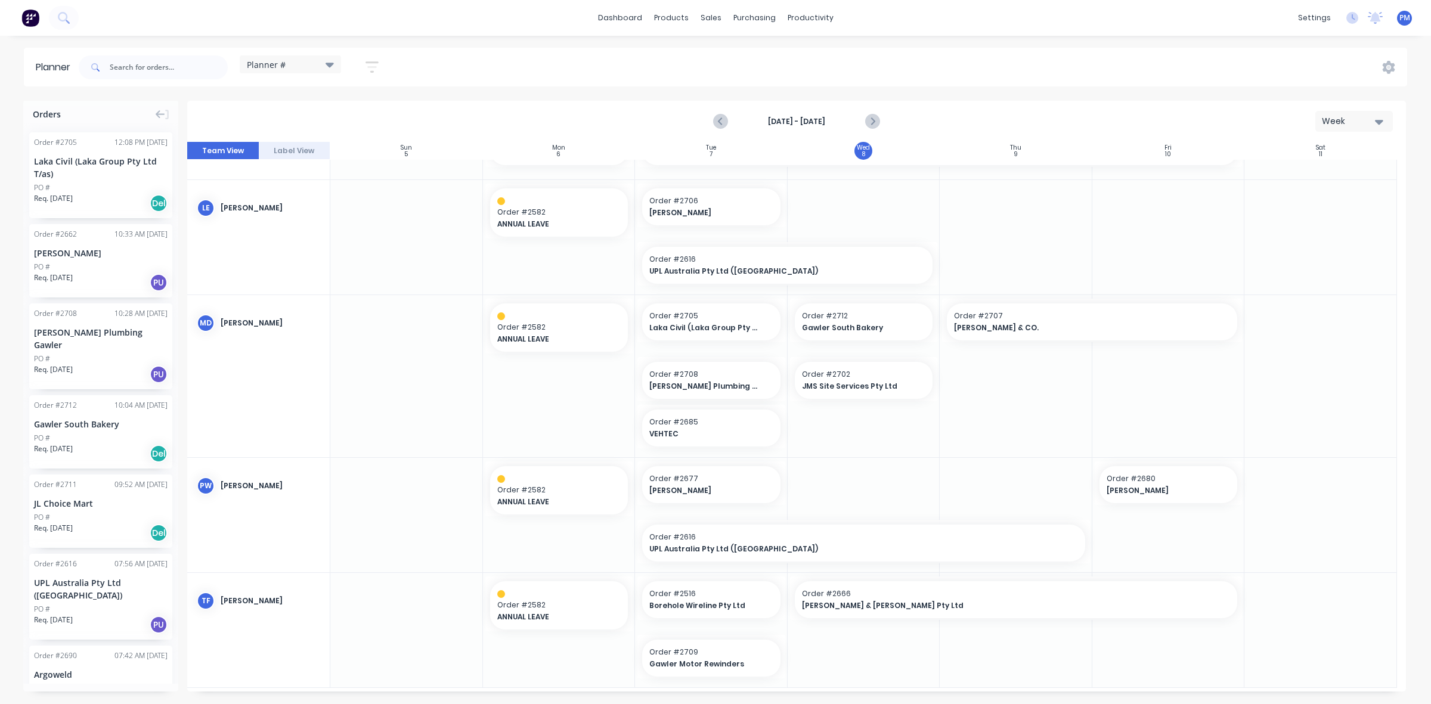
scroll to position [596, 0]
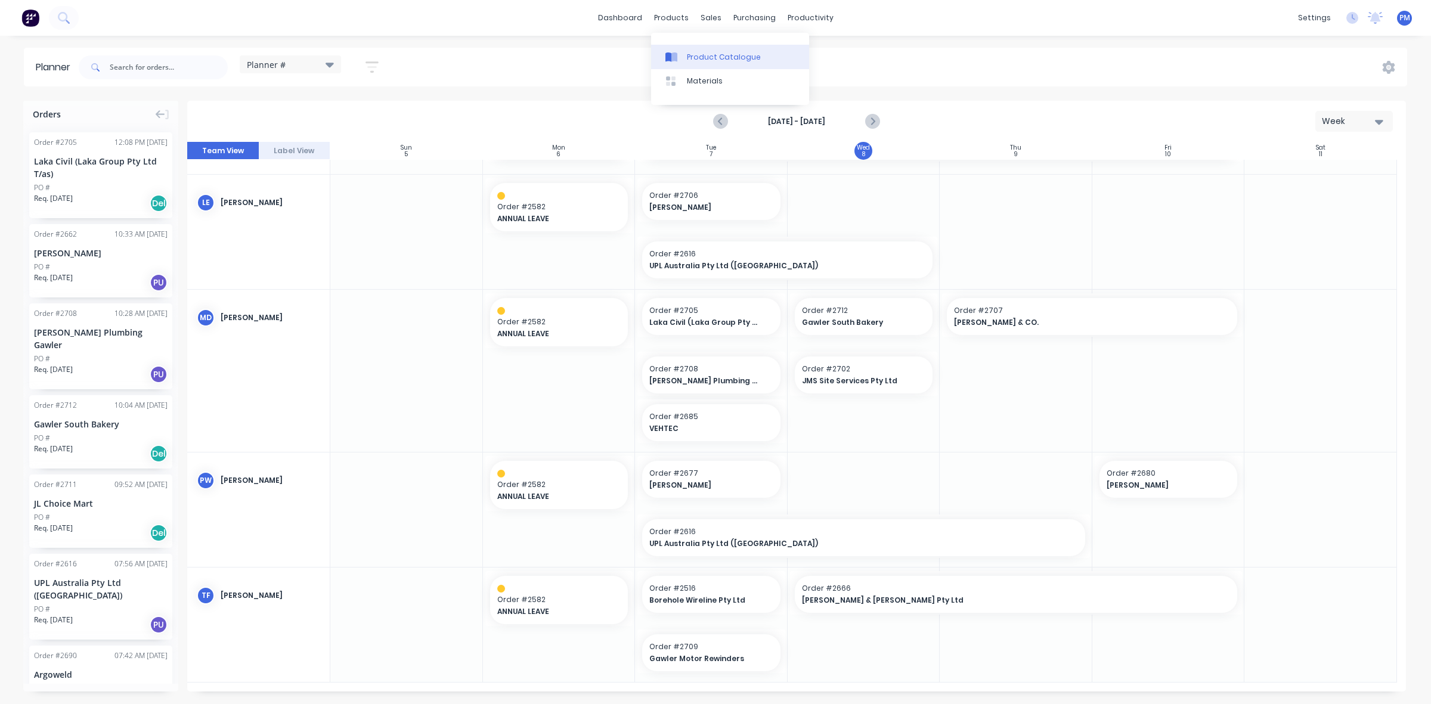
click at [708, 57] on div "Product Catalogue" at bounding box center [724, 57] width 74 height 11
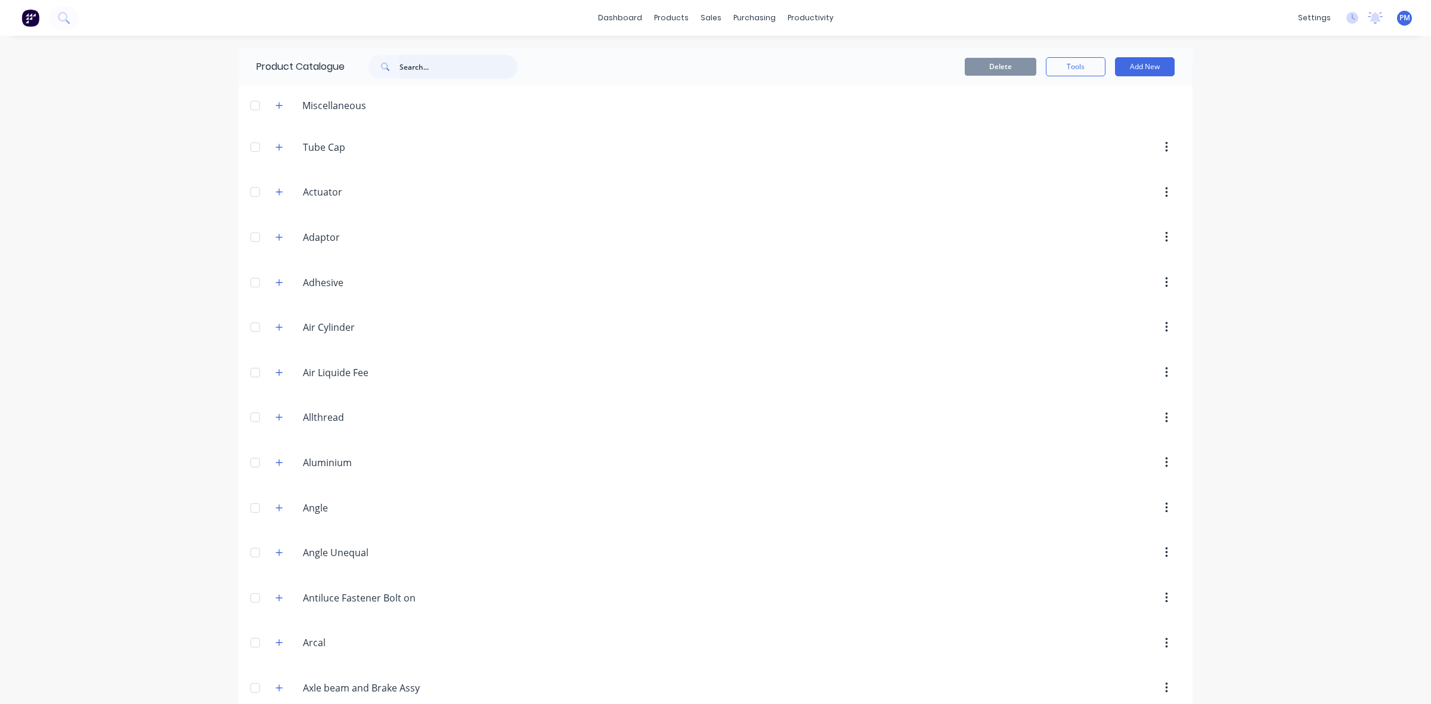
click at [403, 66] on input "text" at bounding box center [458, 67] width 118 height 24
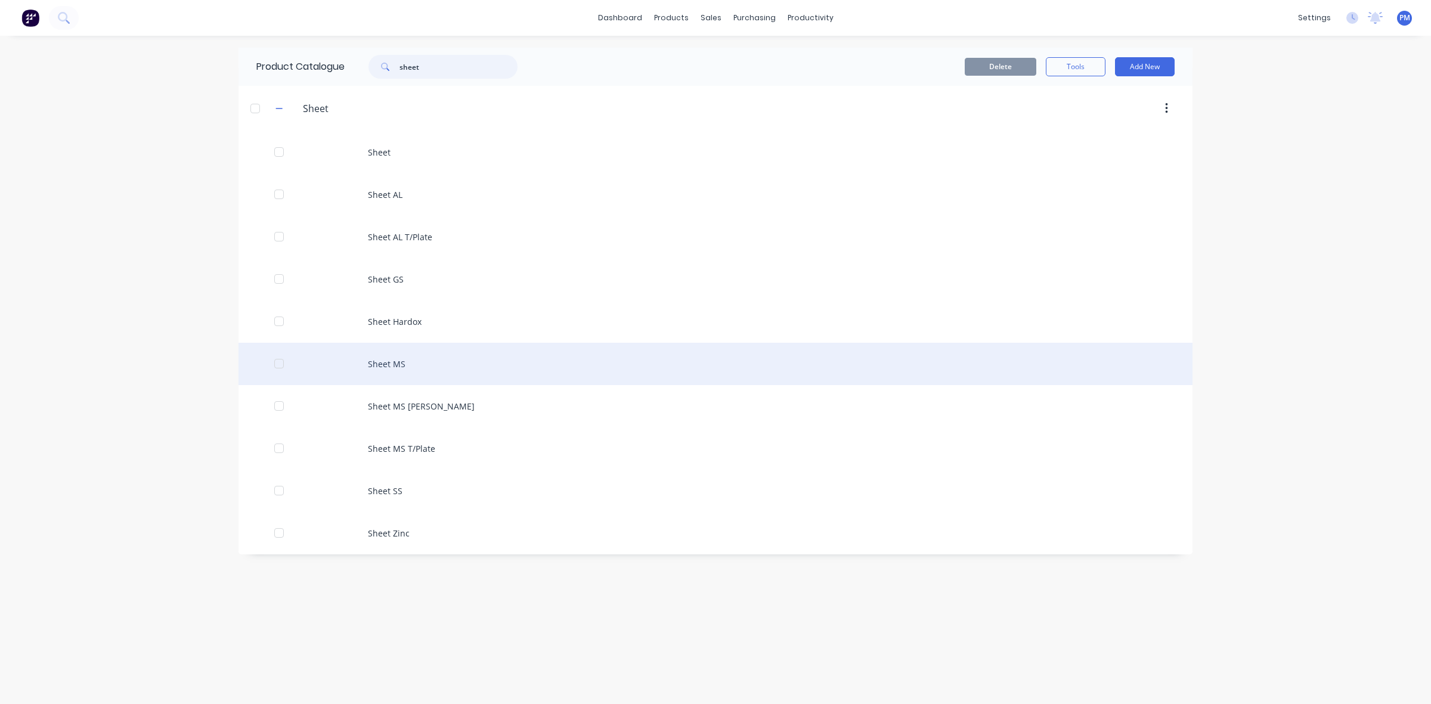
type input "sheet"
click at [377, 365] on div "Sheet MS" at bounding box center [715, 364] width 954 height 42
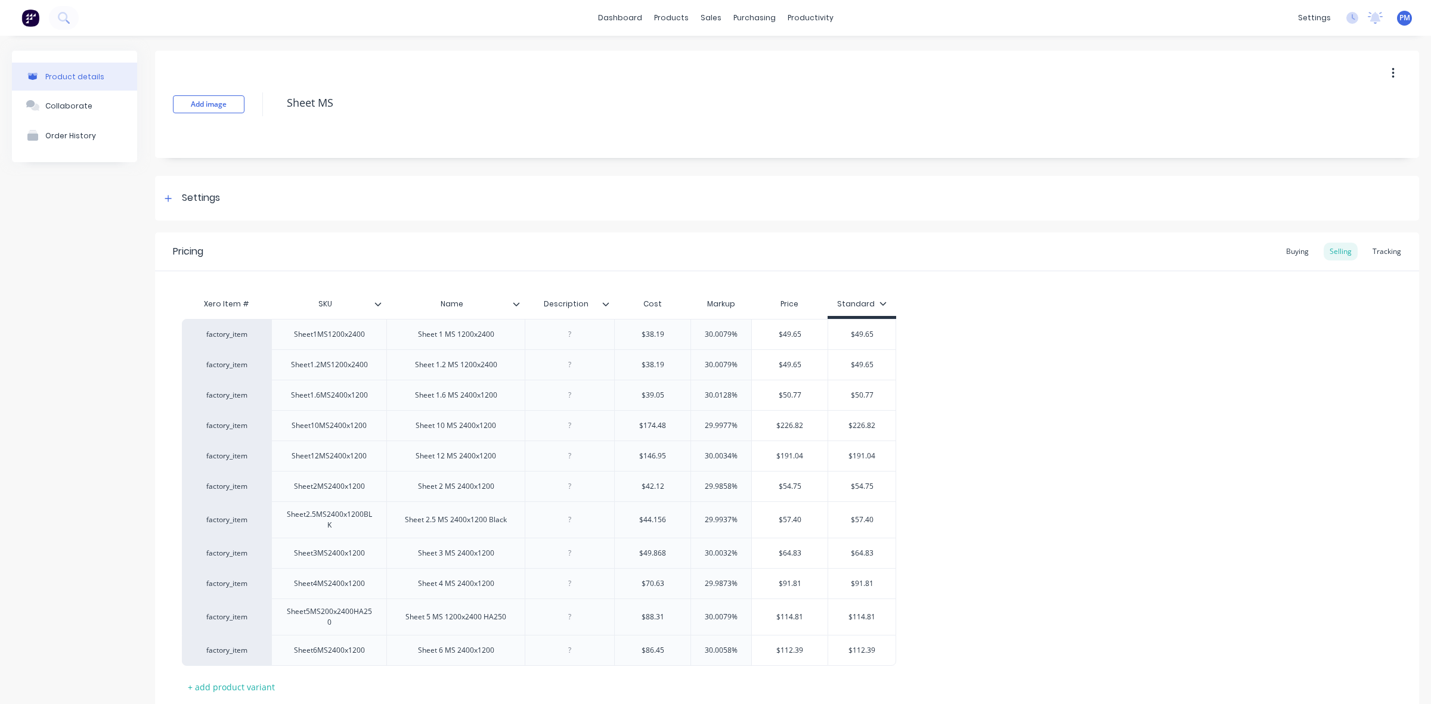
type textarea "x"
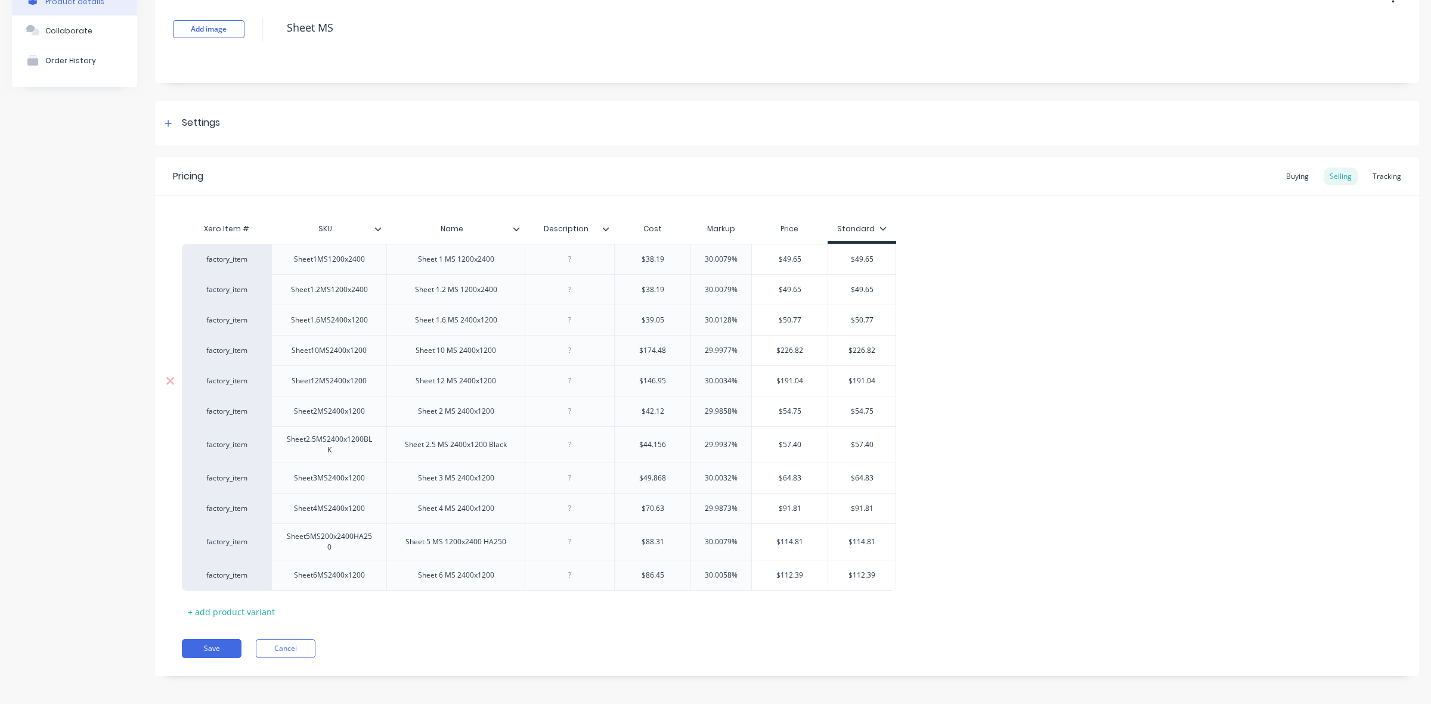
scroll to position [82, 0]
type input "30.0079%"
drag, startPoint x: 730, startPoint y: 252, endPoint x: 704, endPoint y: 252, distance: 26.2
click at [704, 252] on input "30.0079%" at bounding box center [721, 254] width 60 height 11
type textarea "x"
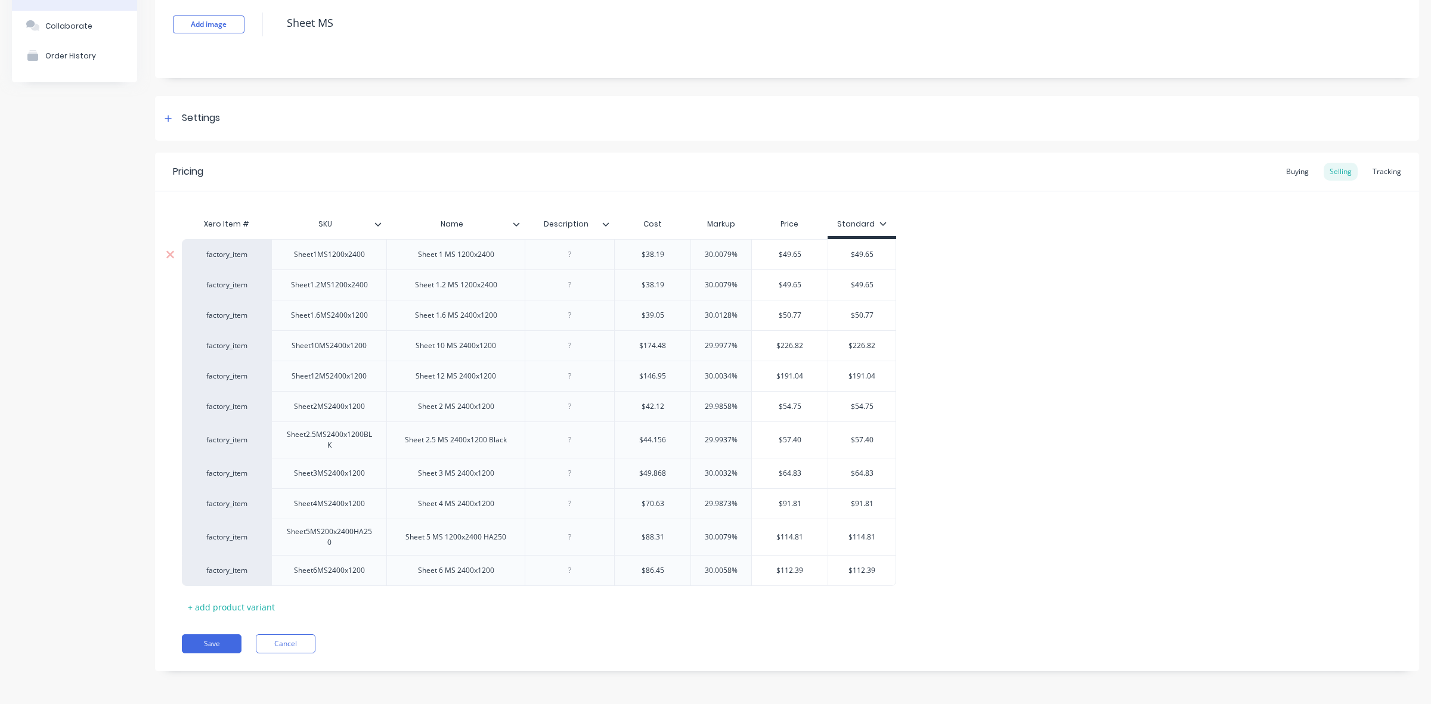
type input "4%"
type textarea "x"
type input "40%"
type input "30.0079%"
drag, startPoint x: 731, startPoint y: 281, endPoint x: 705, endPoint y: 281, distance: 26.2
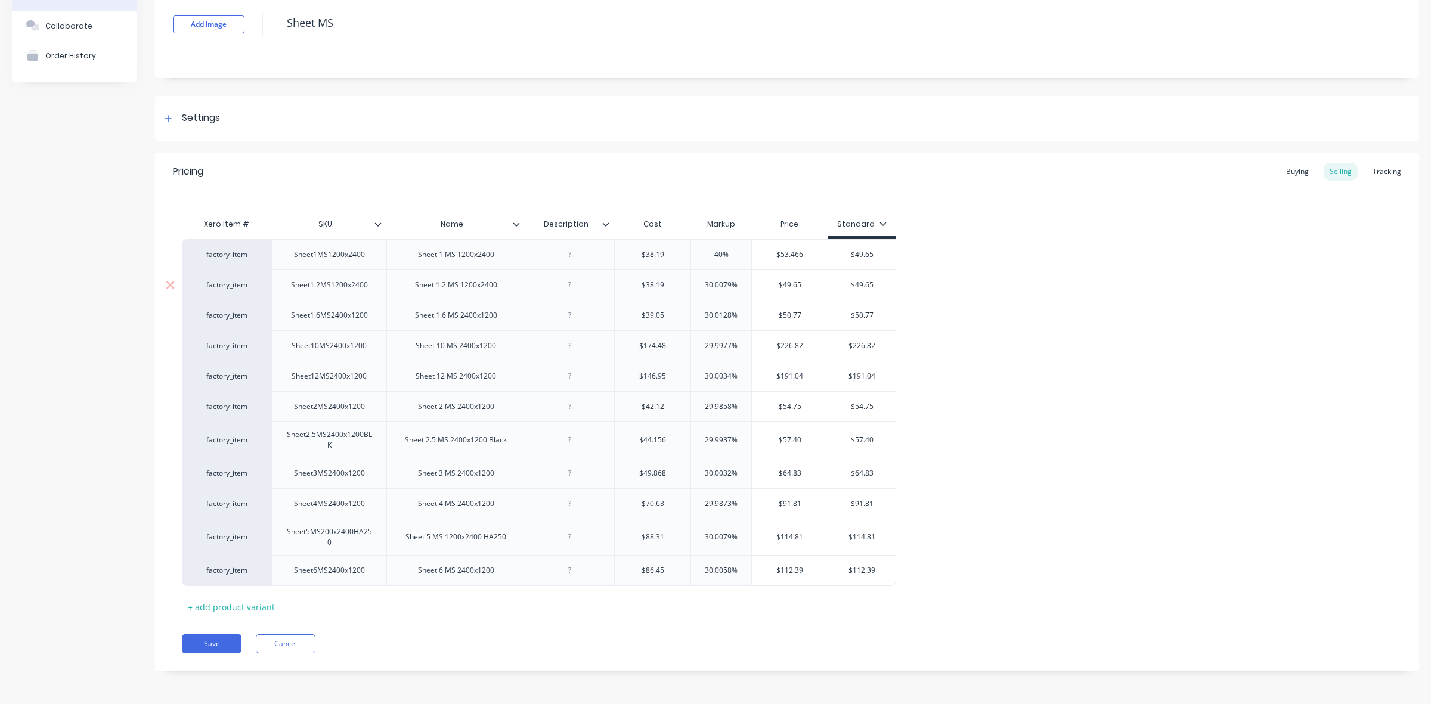
click at [705, 281] on input "30.0079%" at bounding box center [721, 285] width 60 height 11
type textarea "x"
type input "40%"
type textarea "x"
type input "40%"
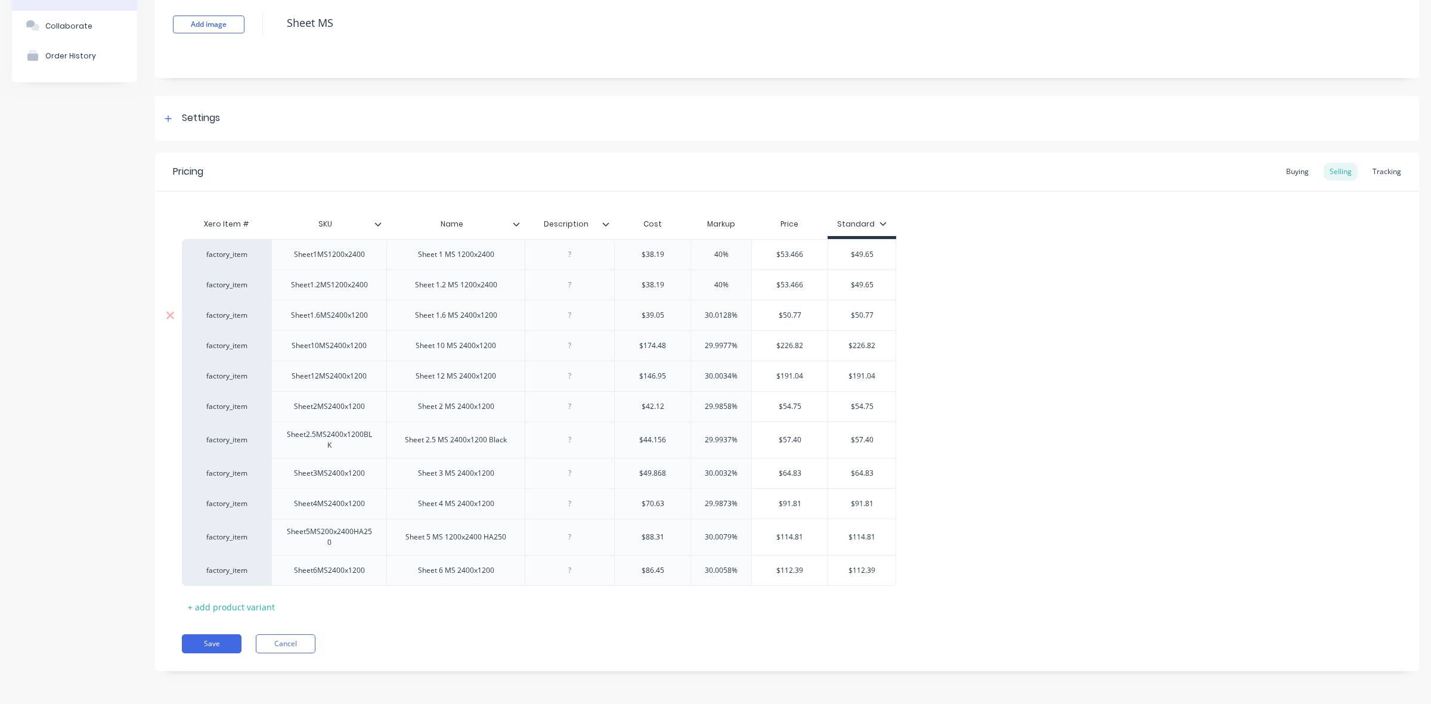
type input "30.0128%"
drag, startPoint x: 730, startPoint y: 311, endPoint x: 705, endPoint y: 311, distance: 25.6
click at [705, 311] on input "30.0128%" at bounding box center [721, 315] width 60 height 11
type textarea "x"
type input "40%"
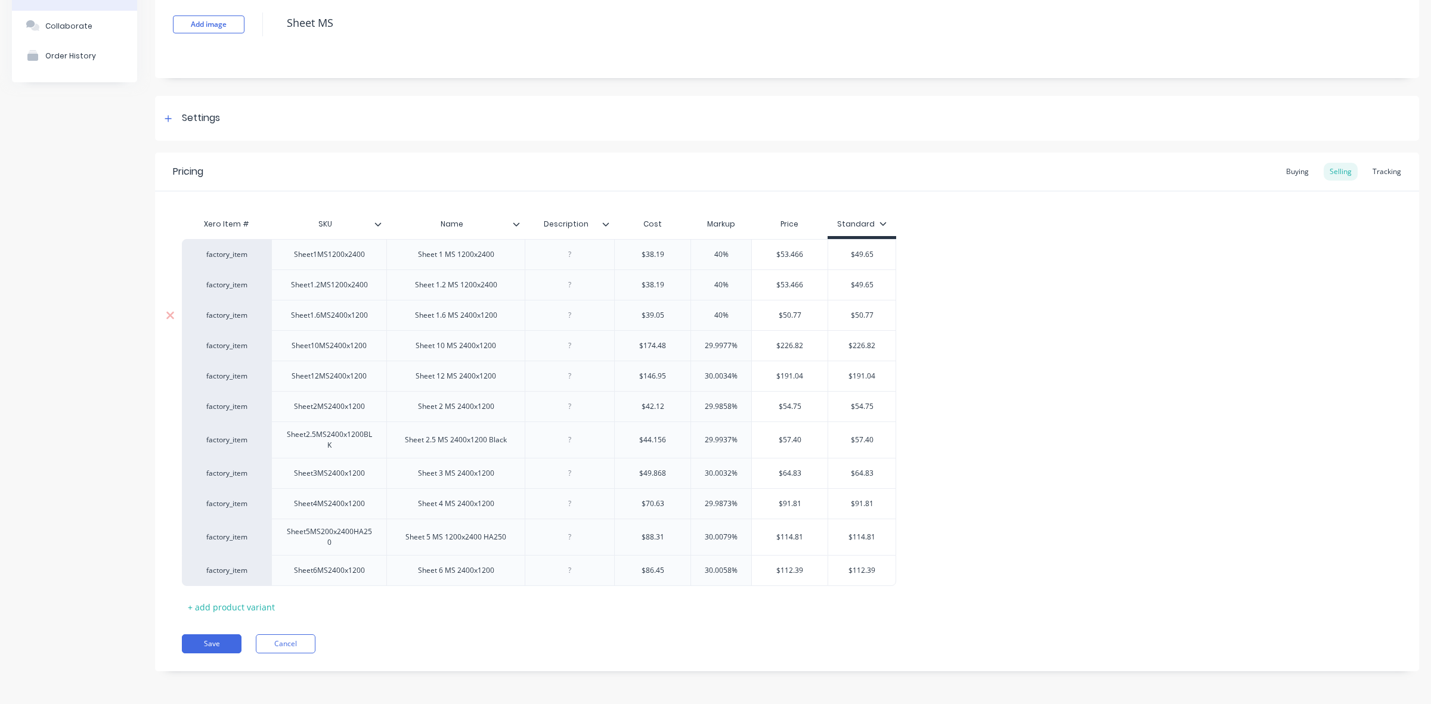
type textarea "x"
type input "40%"
type input "29.9977%"
drag, startPoint x: 729, startPoint y: 341, endPoint x: 705, endPoint y: 340, distance: 24.4
click at [705, 340] on input "29.9977%" at bounding box center [721, 345] width 60 height 11
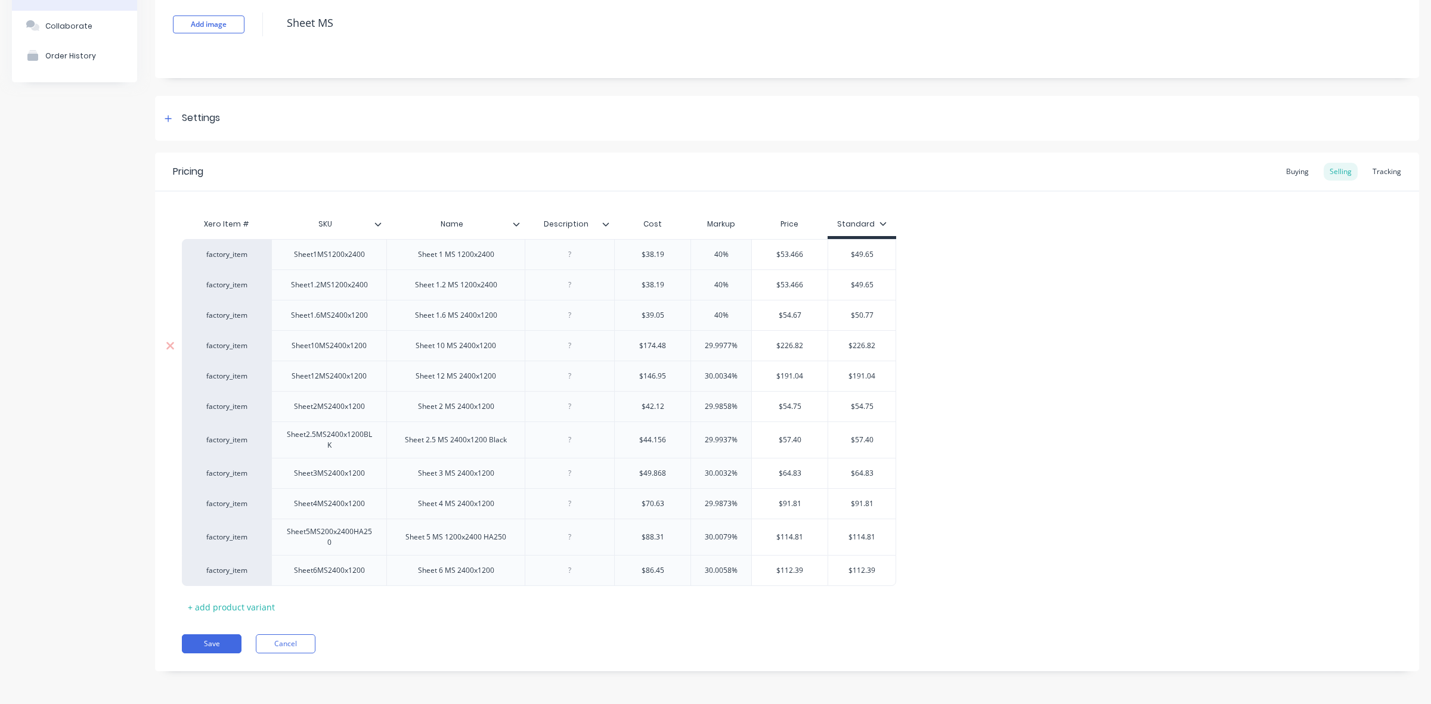
type textarea "x"
type input "4%"
type textarea "x"
type input "40%"
type input "30.0034%"
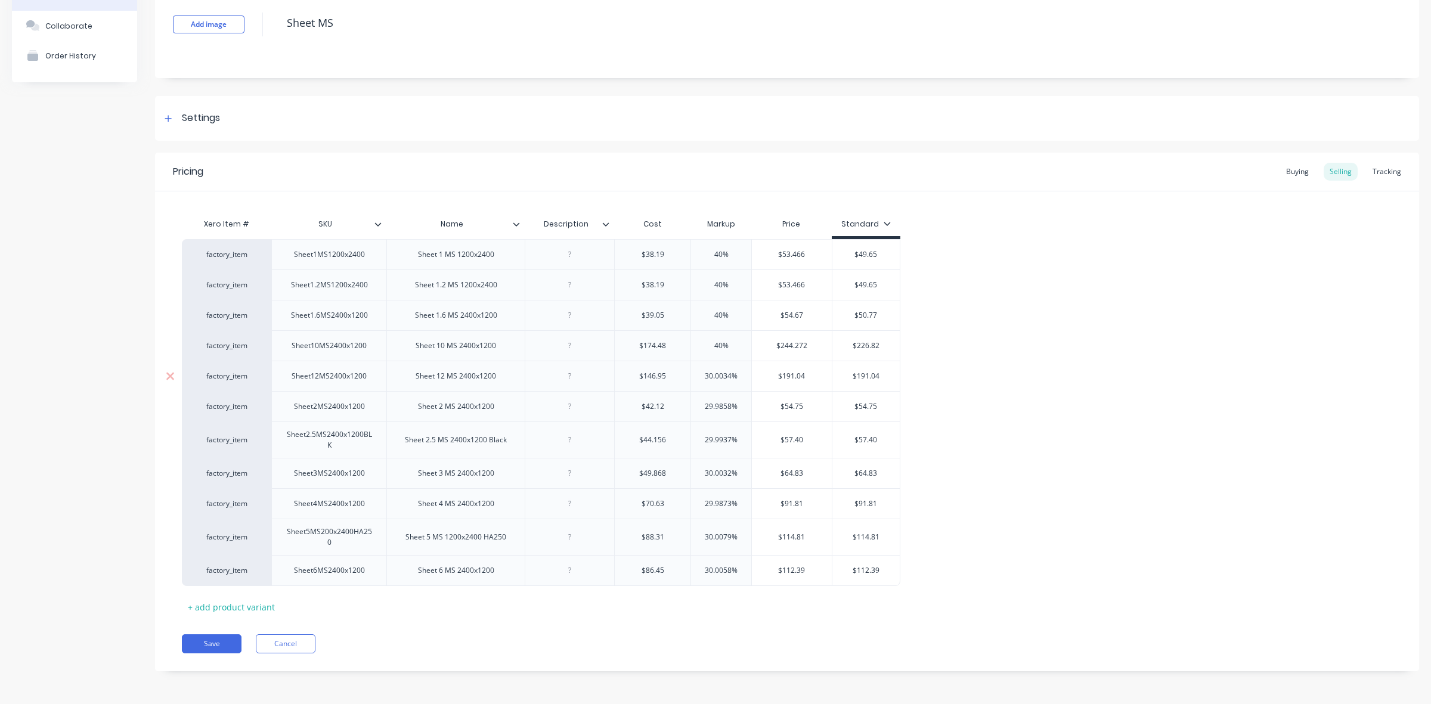
drag, startPoint x: 731, startPoint y: 373, endPoint x: 702, endPoint y: 373, distance: 29.2
click at [702, 373] on input "30.0034%" at bounding box center [721, 376] width 60 height 11
type textarea "x"
type input "4%"
type textarea "x"
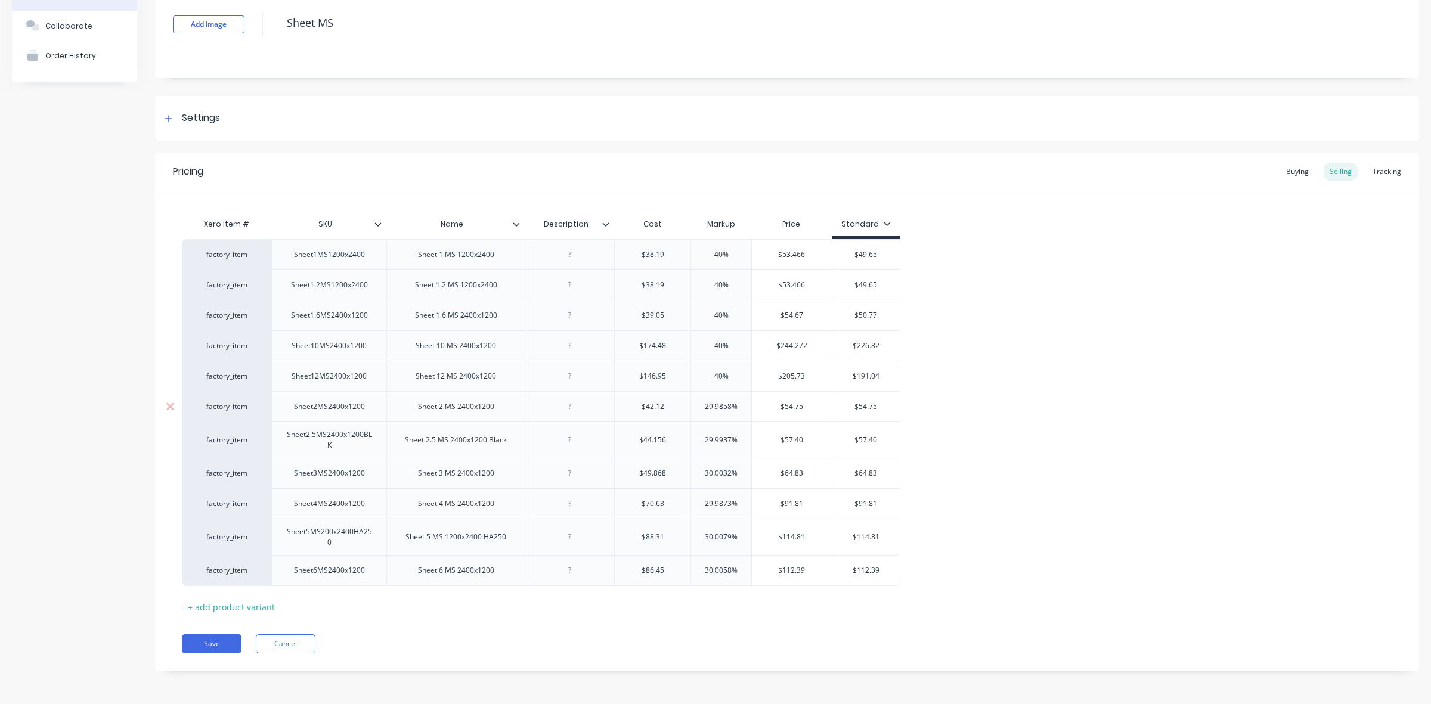
type input "40%"
type input "29.9858%"
drag, startPoint x: 731, startPoint y: 403, endPoint x: 705, endPoint y: 403, distance: 25.6
click at [705, 403] on input "29.9858%" at bounding box center [721, 406] width 60 height 11
type textarea "x"
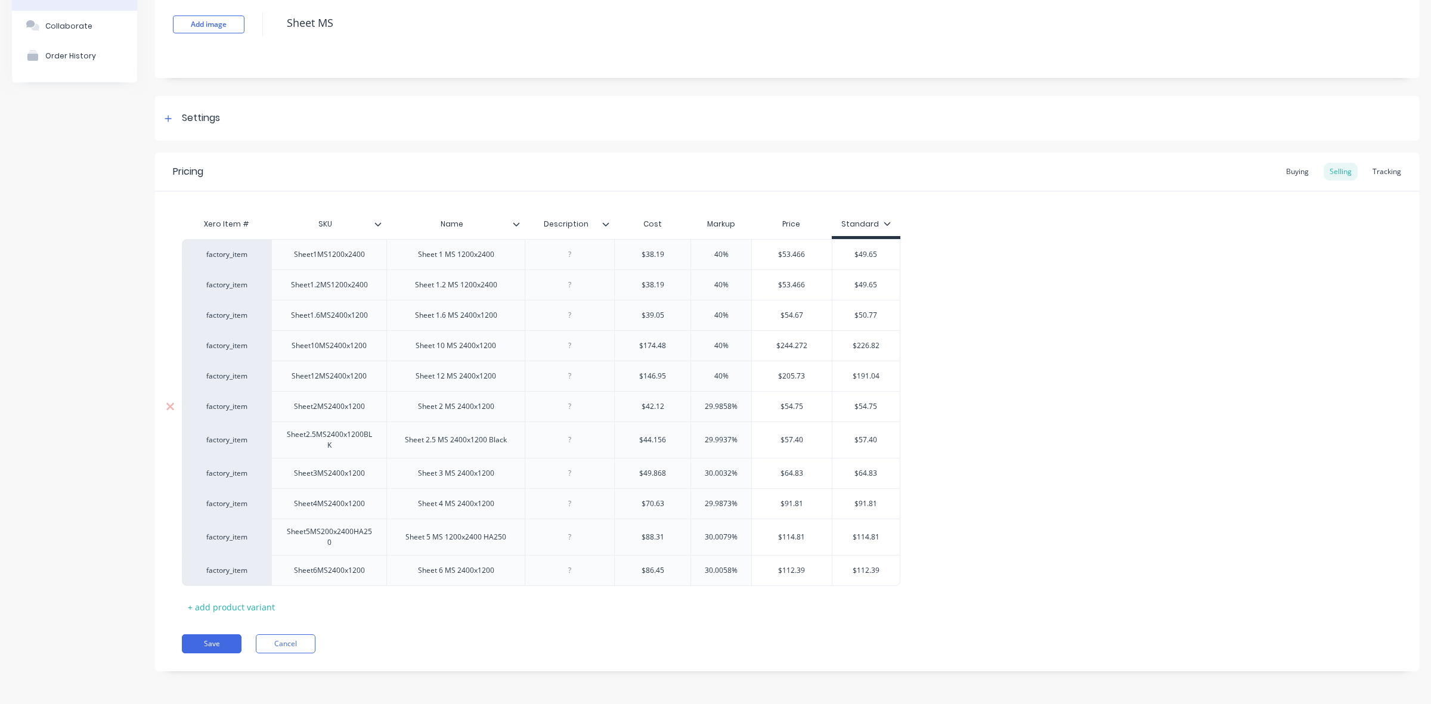
type input "4%"
type textarea "x"
type input "40%"
type input "29.9937%"
drag, startPoint x: 729, startPoint y: 438, endPoint x: 706, endPoint y: 439, distance: 22.7
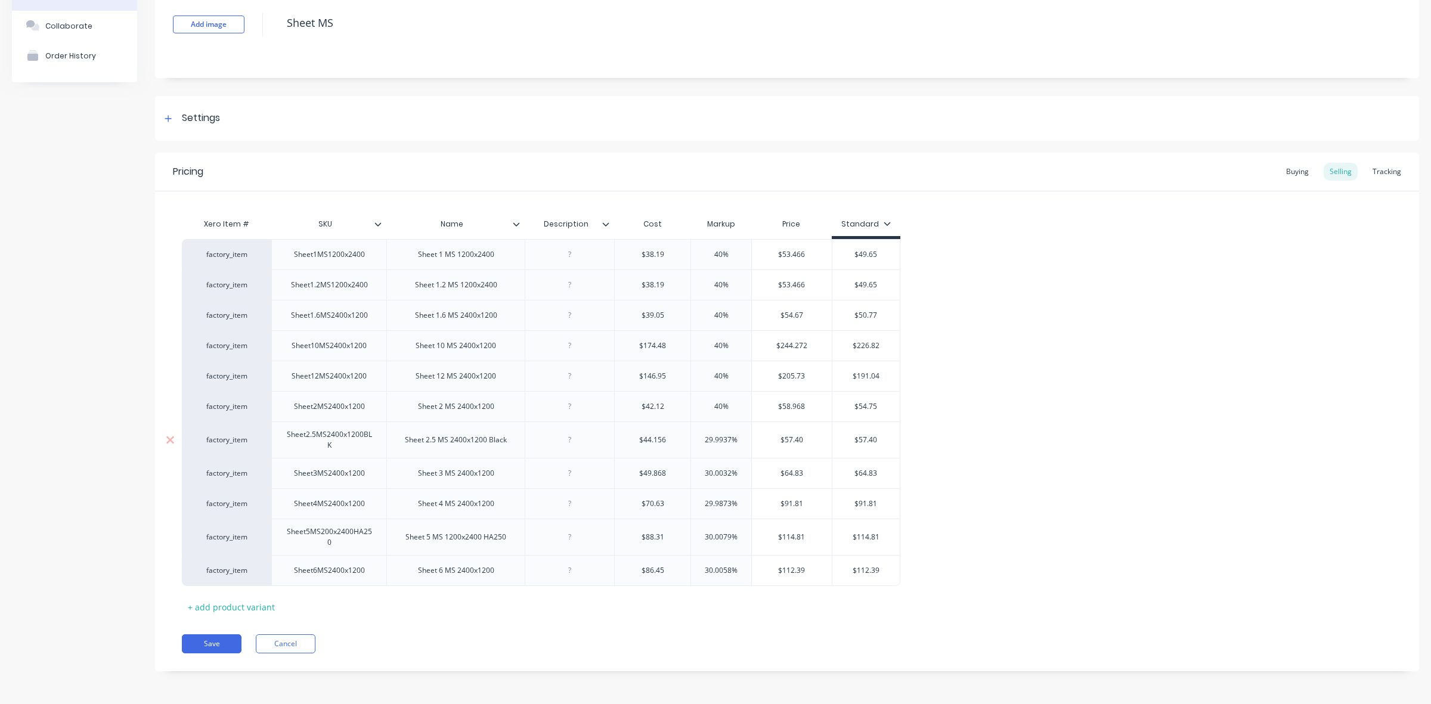
click at [706, 439] on input "29.9937%" at bounding box center [721, 440] width 60 height 11
type textarea "x"
type input "4%"
type textarea "x"
type input "40%"
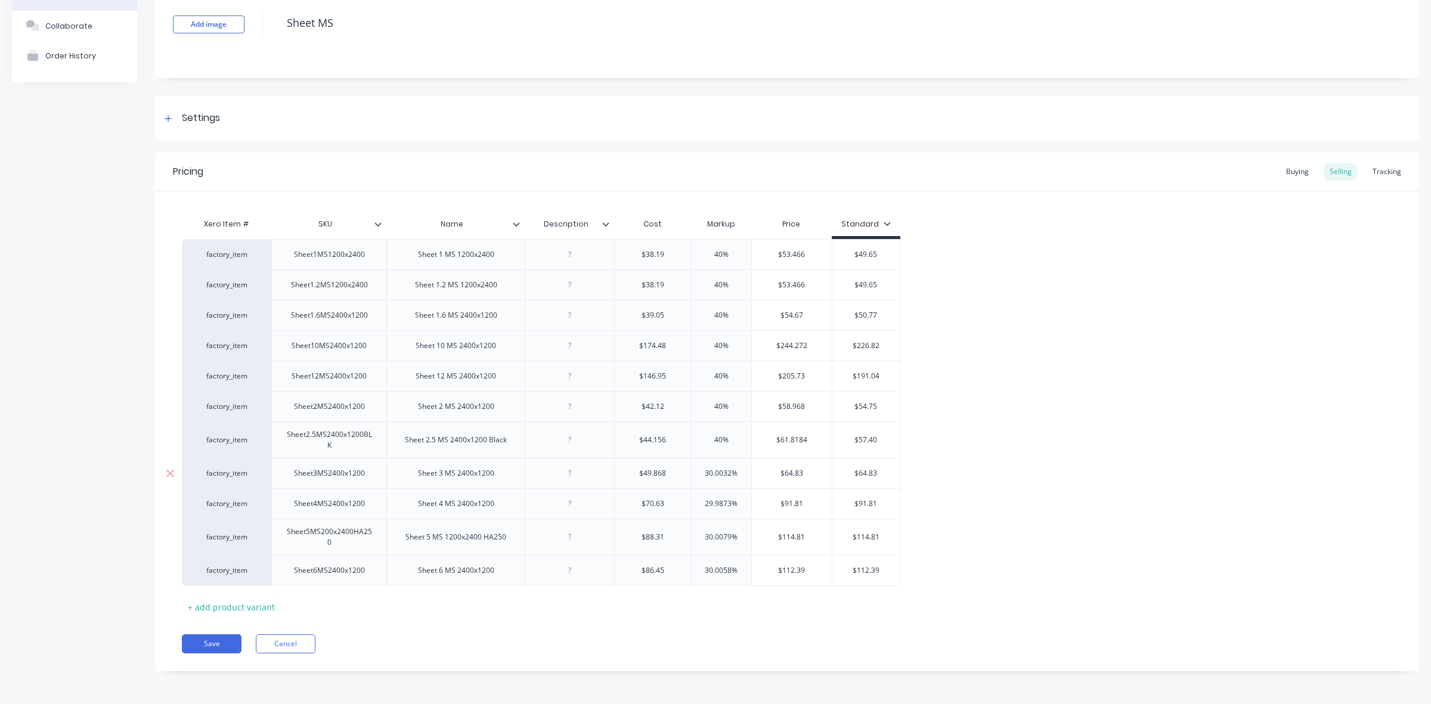
type input "30.0032%"
drag, startPoint x: 731, startPoint y: 470, endPoint x: 705, endPoint y: 469, distance: 26.2
click at [705, 469] on input "30.0032%" at bounding box center [721, 473] width 60 height 11
type textarea "x"
type input "4%"
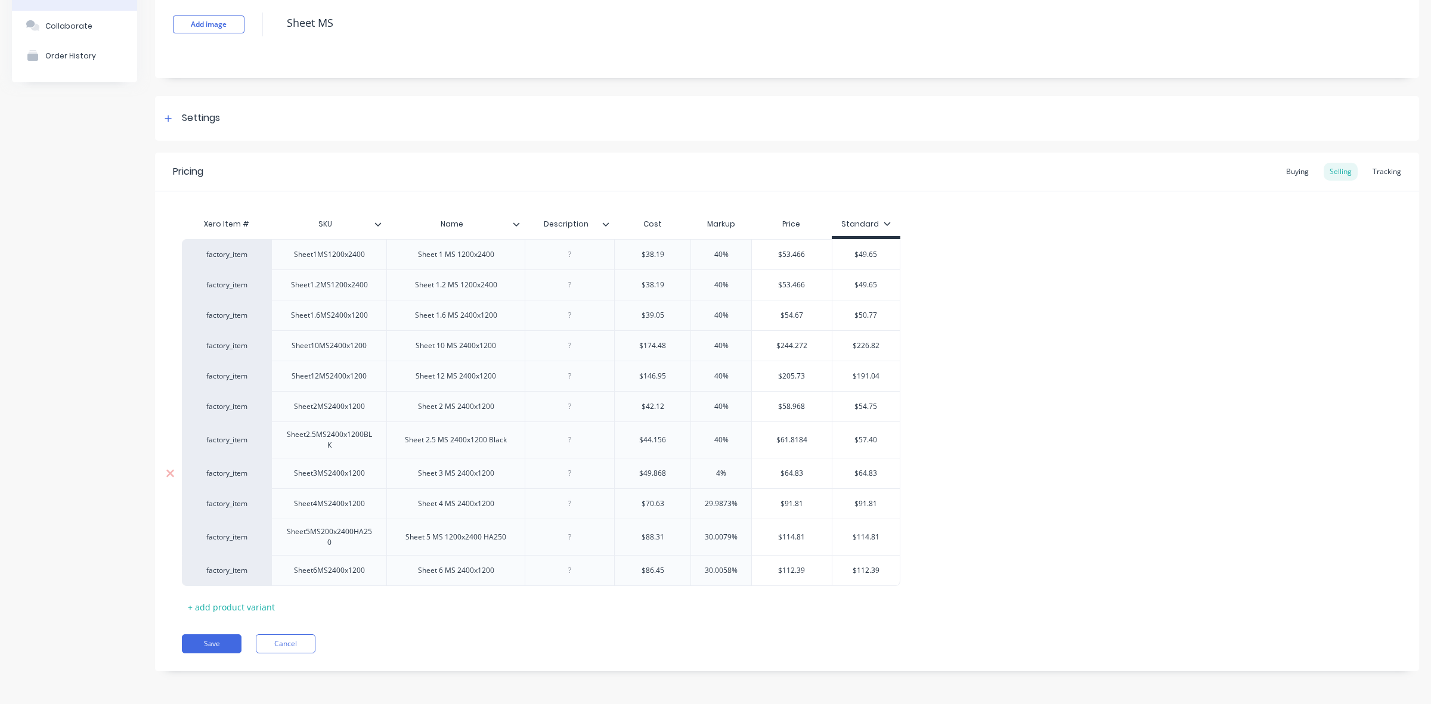
type textarea "x"
type input "40%"
type input "29.9873%"
drag, startPoint x: 730, startPoint y: 499, endPoint x: 702, endPoint y: 498, distance: 28.6
click at [702, 498] on input "29.9873%" at bounding box center [721, 503] width 60 height 11
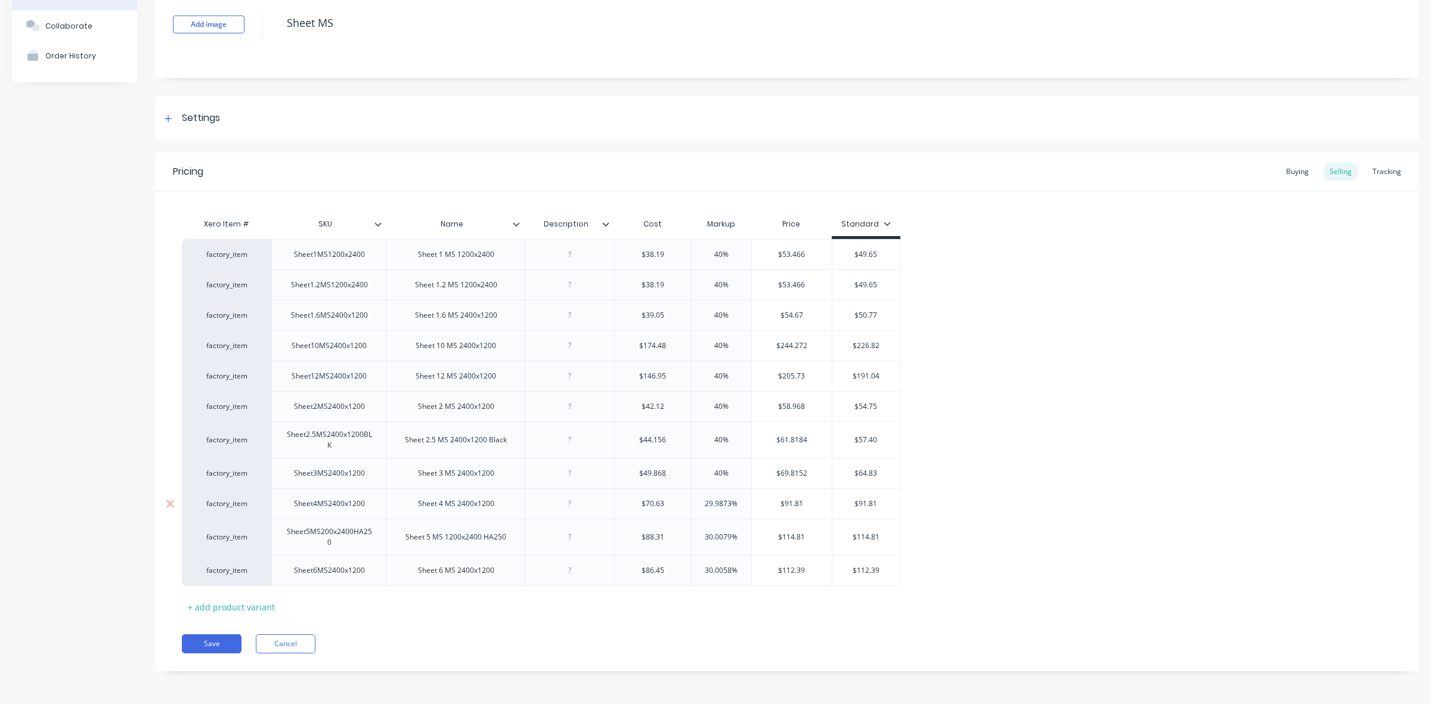
type textarea "x"
type input "4%"
type textarea "x"
type input "40%"
type input "30.0079%"
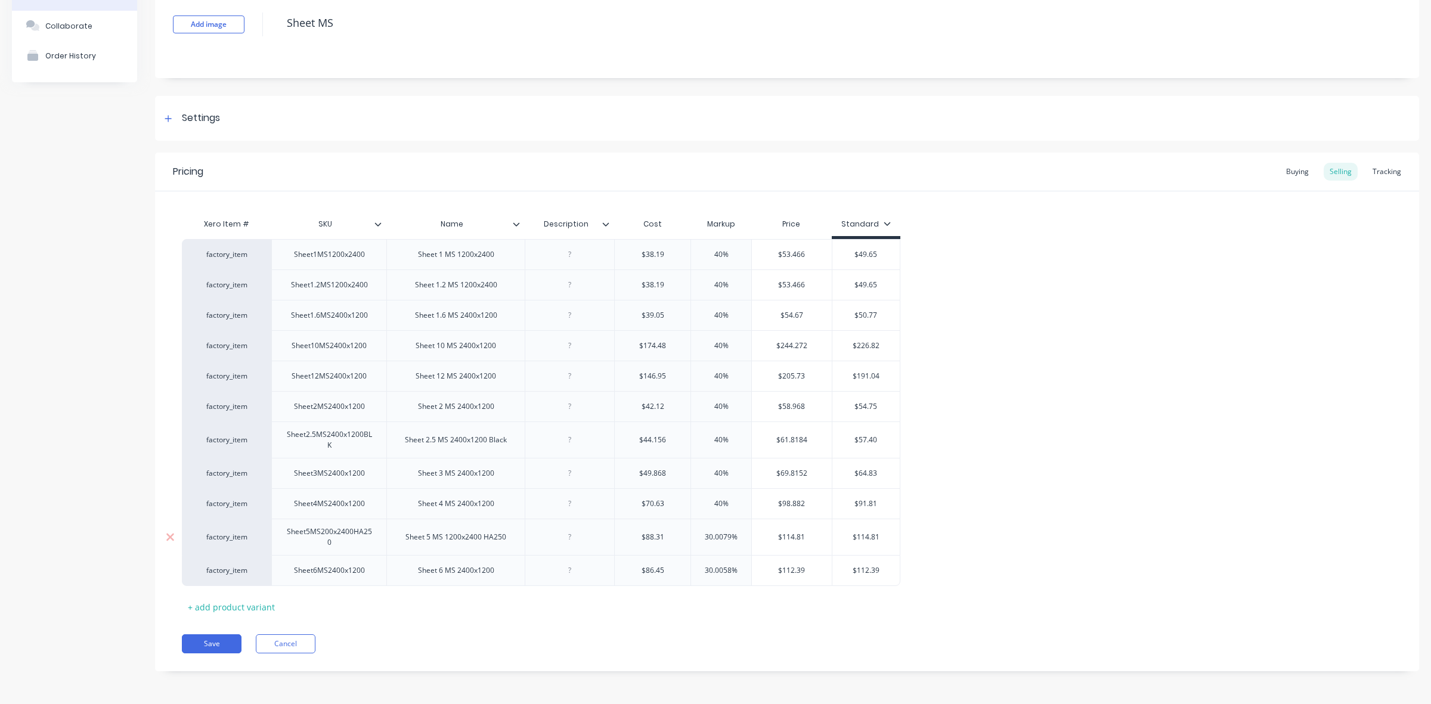
drag, startPoint x: 731, startPoint y: 537, endPoint x: 705, endPoint y: 535, distance: 26.3
click at [705, 535] on input "30.0079%" at bounding box center [721, 537] width 60 height 11
type textarea "x"
type input "4%"
type textarea "x"
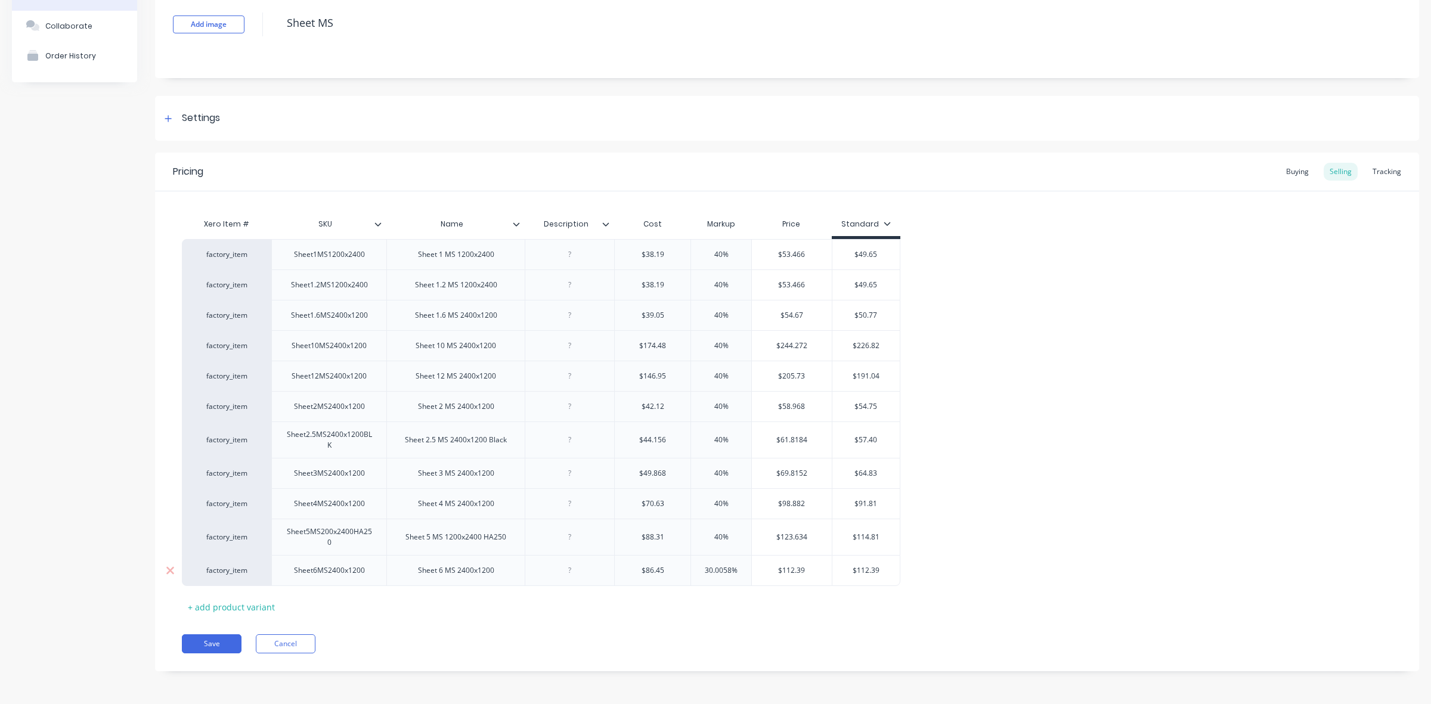
type input "40%"
type input "30.0058%"
drag, startPoint x: 728, startPoint y: 568, endPoint x: 705, endPoint y: 566, distance: 23.9
click at [705, 566] on input "30.0058%" at bounding box center [721, 570] width 60 height 11
type textarea "x"
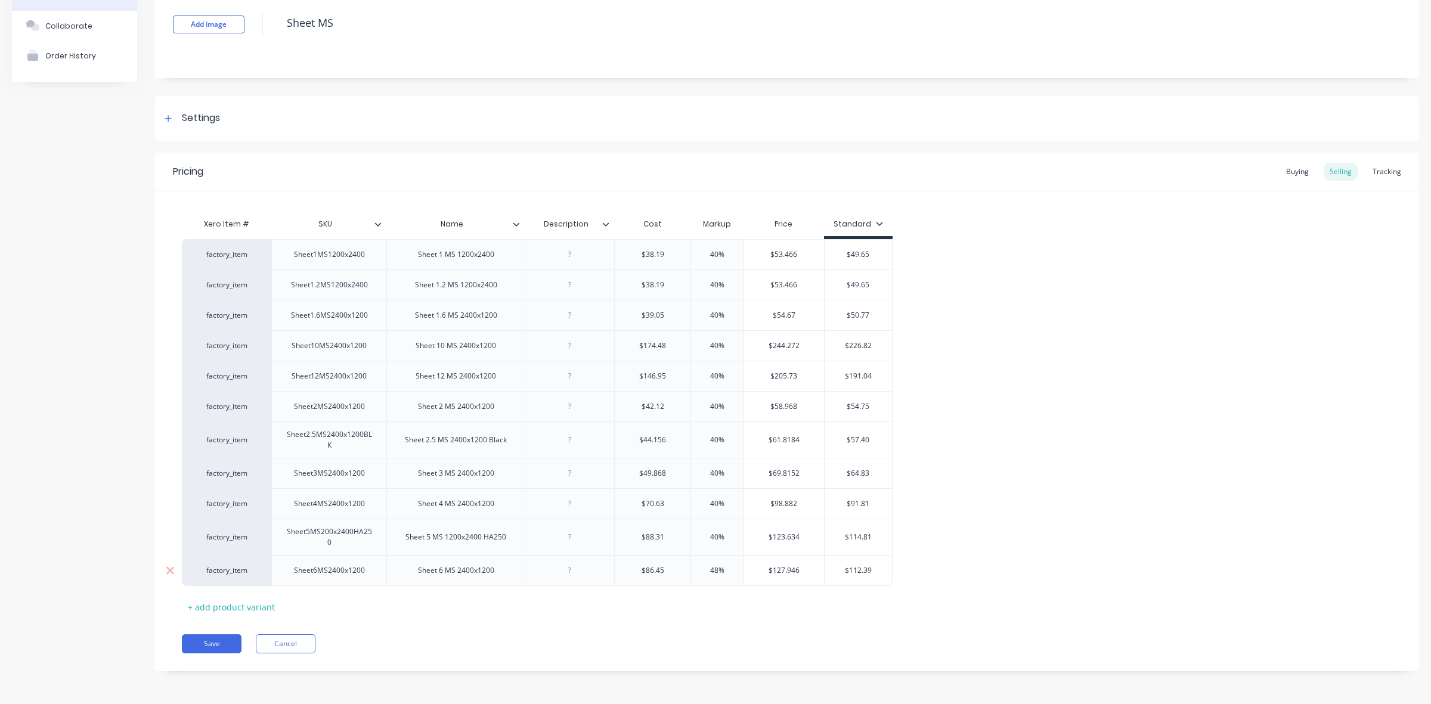
type input "408%"
type textarea "x"
type input "408"
type textarea "x"
type input "40%"
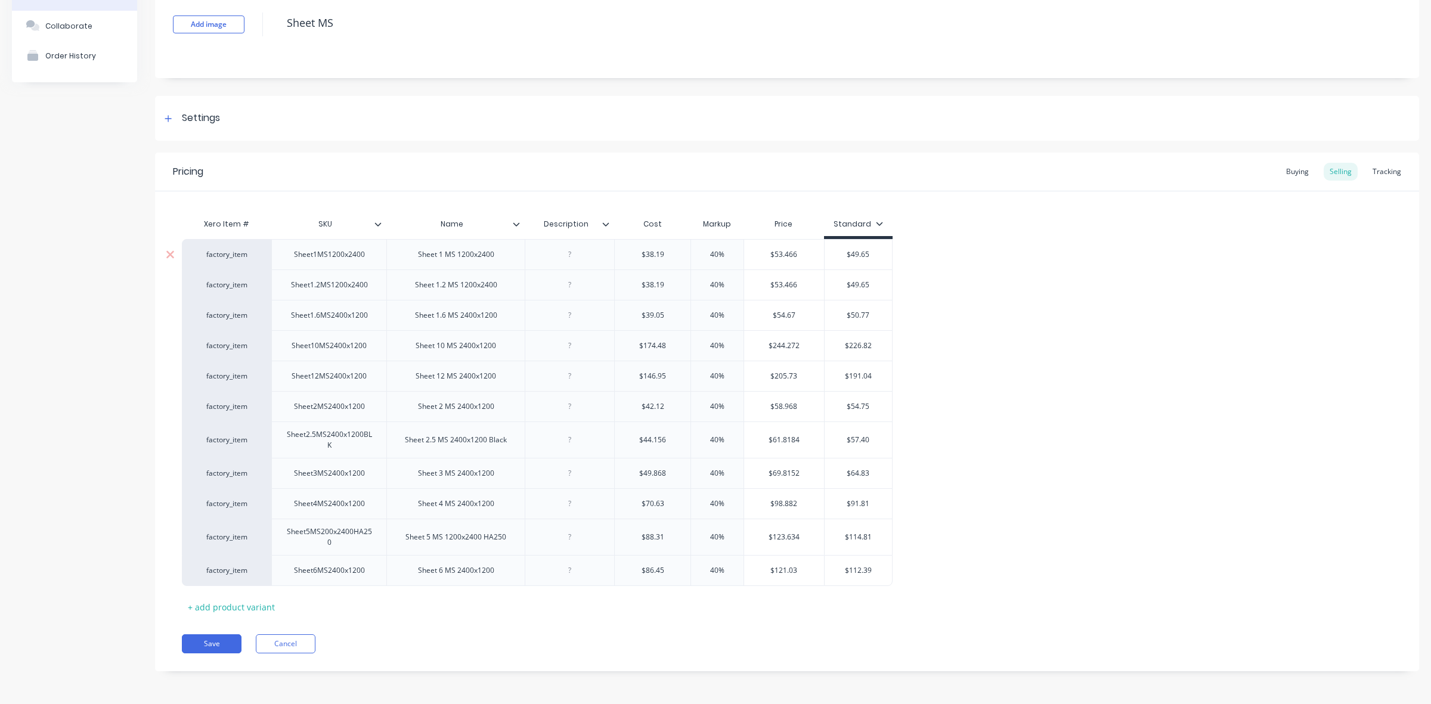
type input "$49.65"
click at [862, 253] on input "$49.65" at bounding box center [857, 254] width 67 height 11
type input "$53.466"
drag, startPoint x: 771, startPoint y: 249, endPoint x: 808, endPoint y: 277, distance: 46.9
click at [808, 278] on div "factory_item Sheet1MS1200x2400 Sheet 1 MS 1200x2400 $38.19 40% 40% $53.466 $53.…" at bounding box center [787, 412] width 1210 height 347
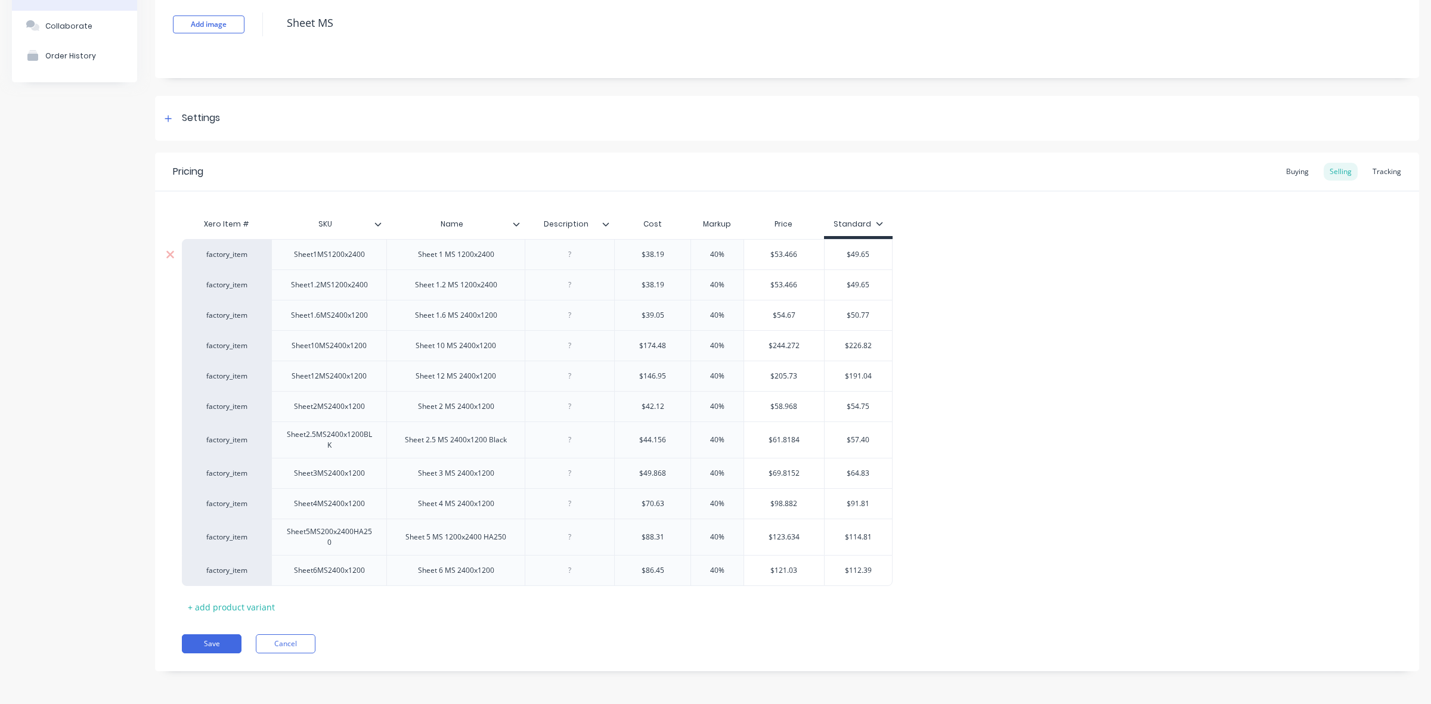
drag, startPoint x: 820, startPoint y: 263, endPoint x: 802, endPoint y: 261, distance: 18.0
click at [817, 263] on div "factory_item Sheet1MS1200x2400 Sheet 1 MS 1200x2400 $38.19 40% 40% $53.466 $53.…" at bounding box center [787, 412] width 1210 height 347
drag, startPoint x: 770, startPoint y: 253, endPoint x: 791, endPoint y: 294, distance: 45.9
click at [792, 338] on div "factory_item Sheet1MS1200x2400 Sheet 1 MS 1200x2400 $38.19 40% 40% $53.466 $53.…" at bounding box center [787, 412] width 1210 height 347
drag, startPoint x: 772, startPoint y: 253, endPoint x: 791, endPoint y: 252, distance: 19.1
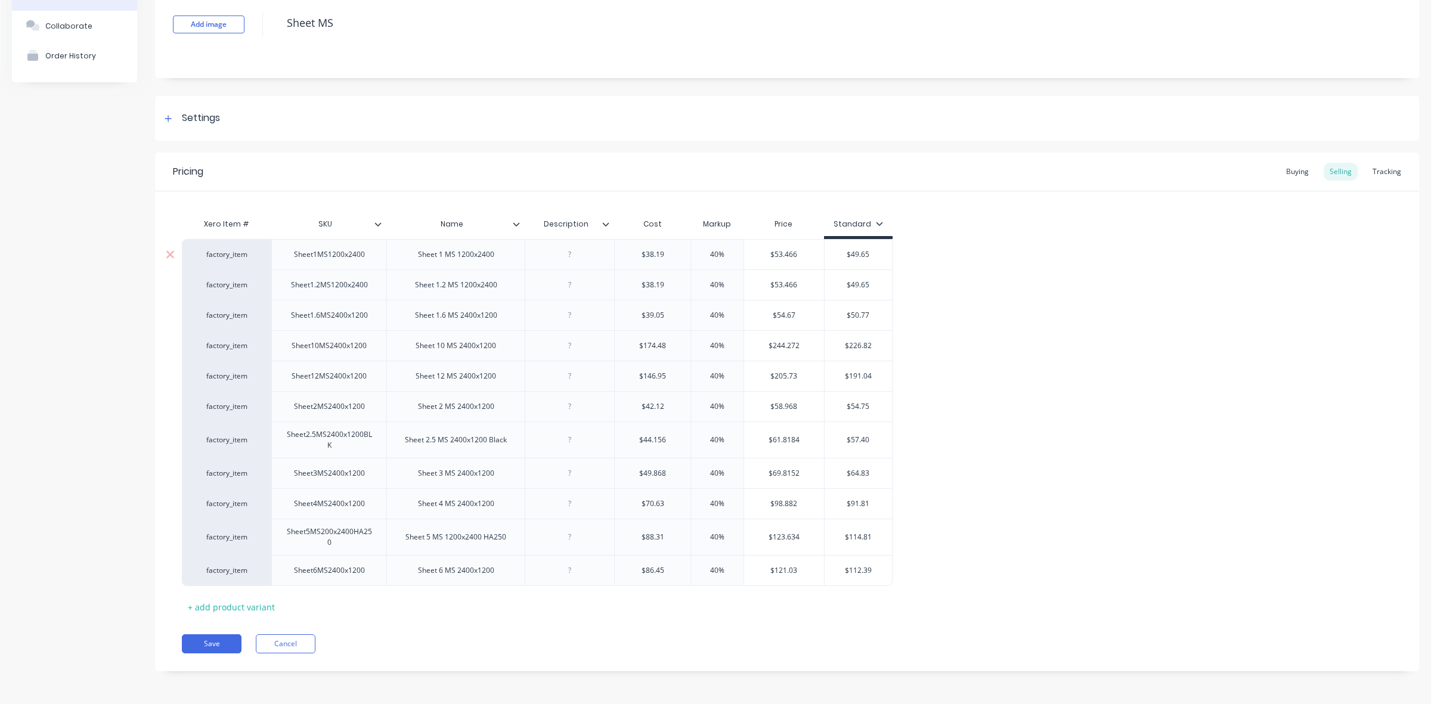
click at [791, 252] on input "$53.466" at bounding box center [784, 254] width 80 height 11
click at [798, 251] on input "$53.466" at bounding box center [784, 254] width 80 height 11
click at [803, 276] on div "$53.466" at bounding box center [784, 285] width 80 height 30
type input "$53.466"
drag, startPoint x: 770, startPoint y: 251, endPoint x: 796, endPoint y: 250, distance: 25.6
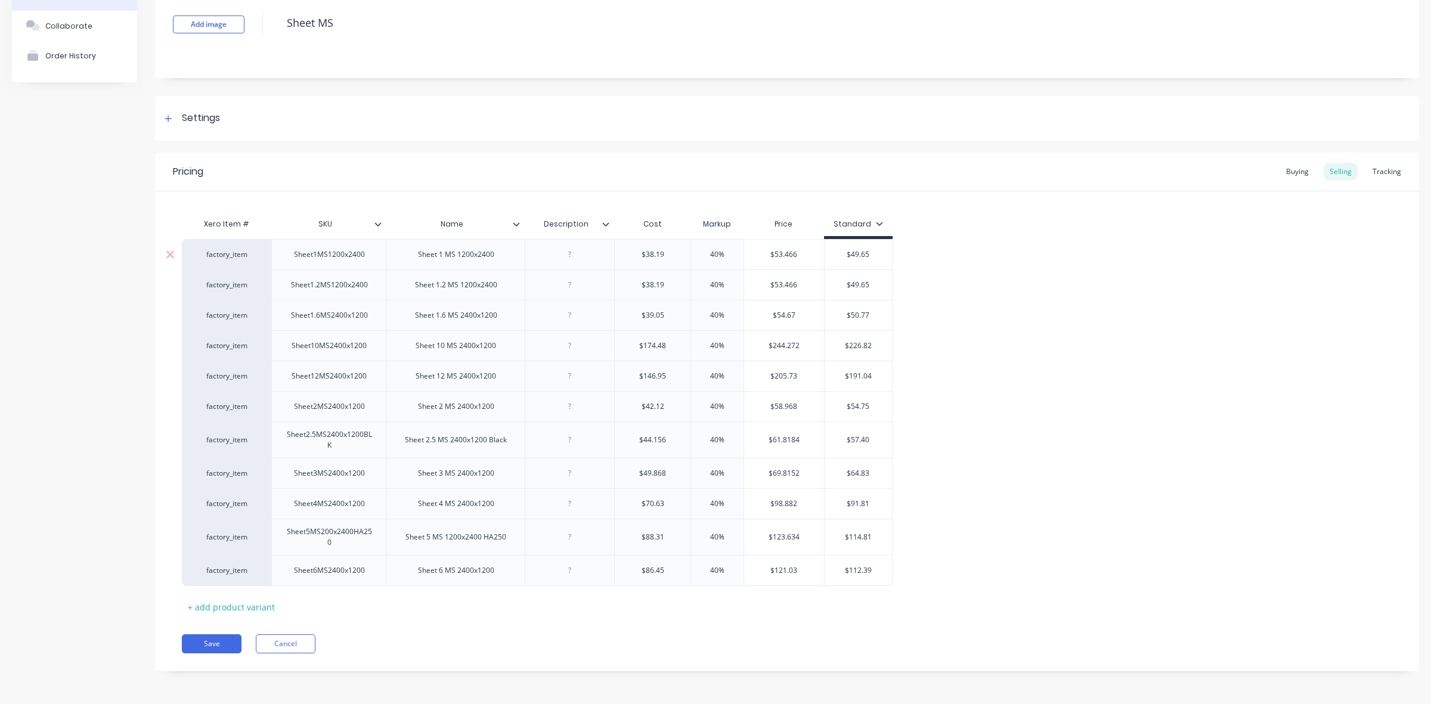
click at [796, 250] on input "$53.466" at bounding box center [784, 254] width 80 height 11
drag, startPoint x: 845, startPoint y: 249, endPoint x: 870, endPoint y: 250, distance: 25.7
click at [870, 250] on input "$49.65" at bounding box center [857, 254] width 67 height 11
paste input "53.466"
type textarea "x"
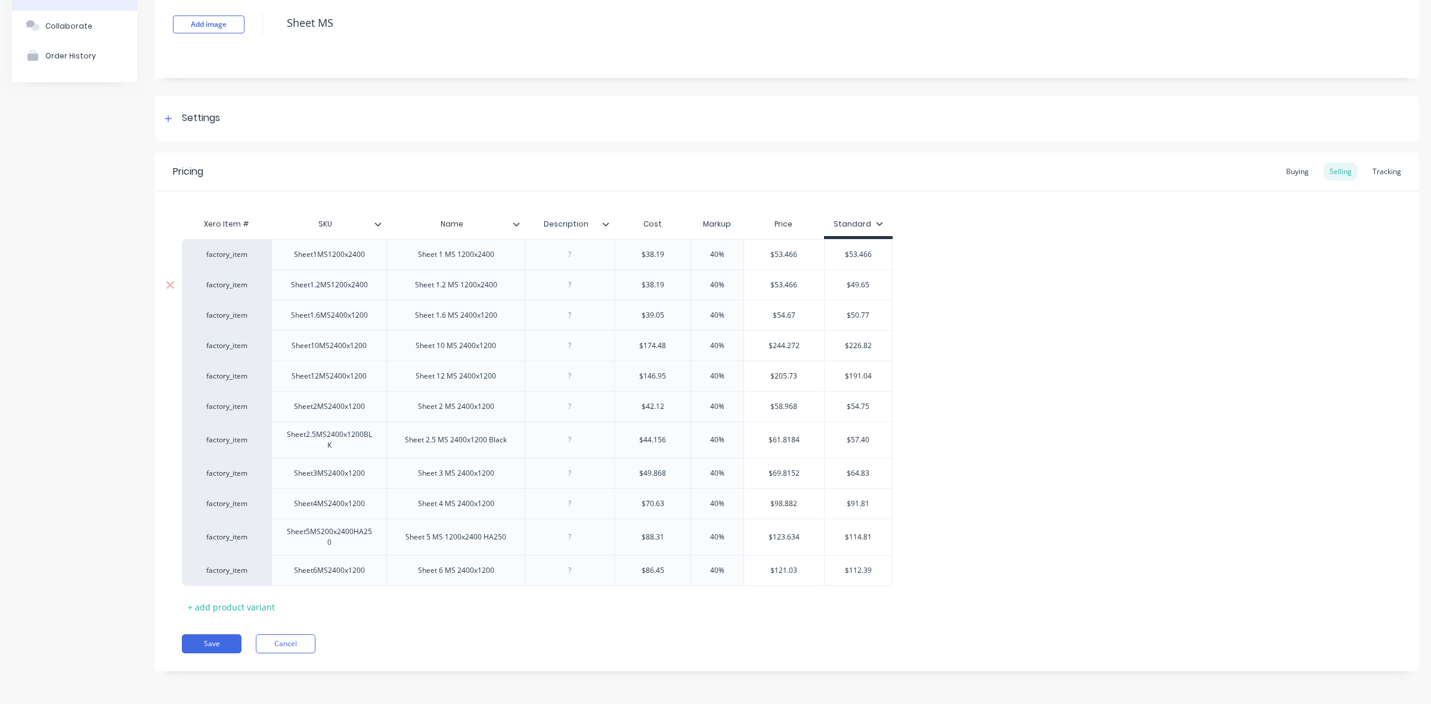
type input "$53.466"
drag, startPoint x: 770, startPoint y: 281, endPoint x: 796, endPoint y: 281, distance: 26.2
click at [796, 281] on input "$53.466" at bounding box center [784, 285] width 80 height 11
type input "$49.65"
drag, startPoint x: 845, startPoint y: 283, endPoint x: 869, endPoint y: 281, distance: 23.9
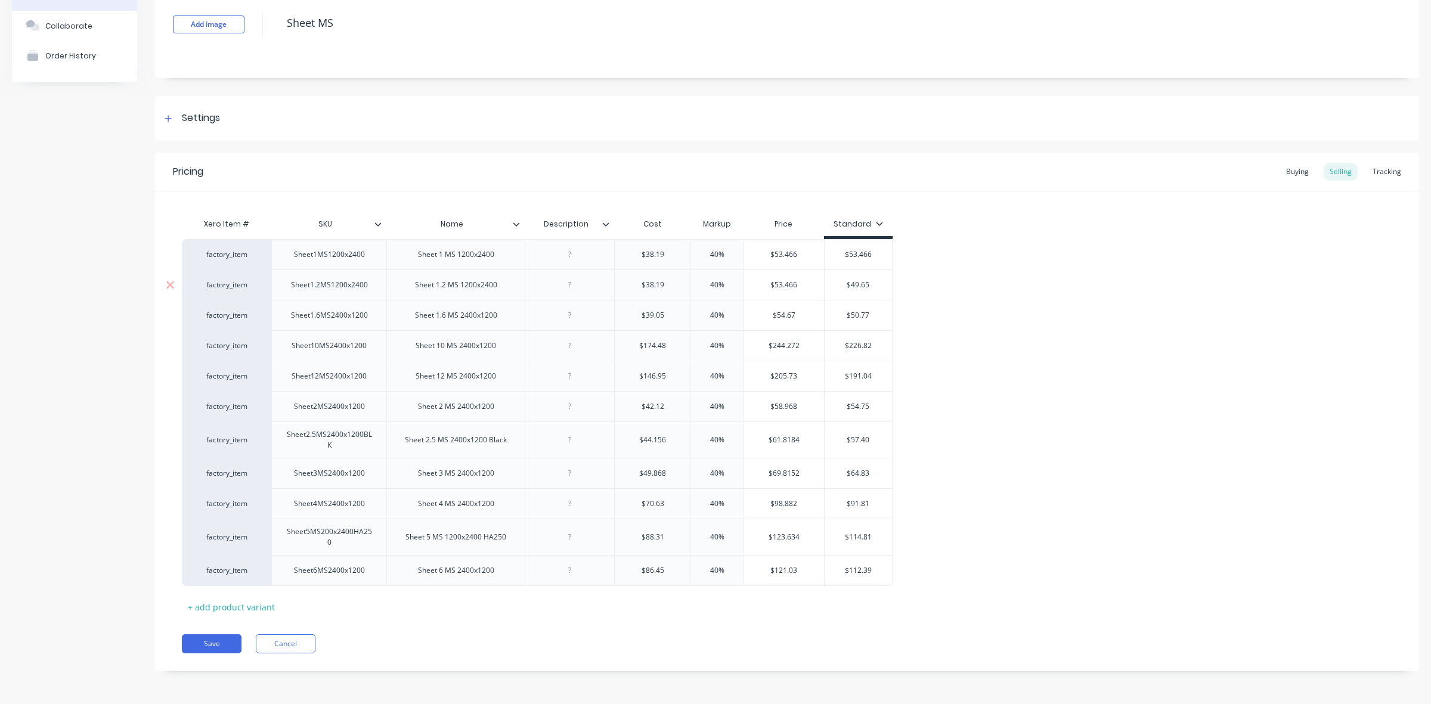
click at [869, 281] on input "$49.65" at bounding box center [857, 285] width 67 height 11
paste input "53.466"
type textarea "x"
type input "$53.466"
type input "$54.67"
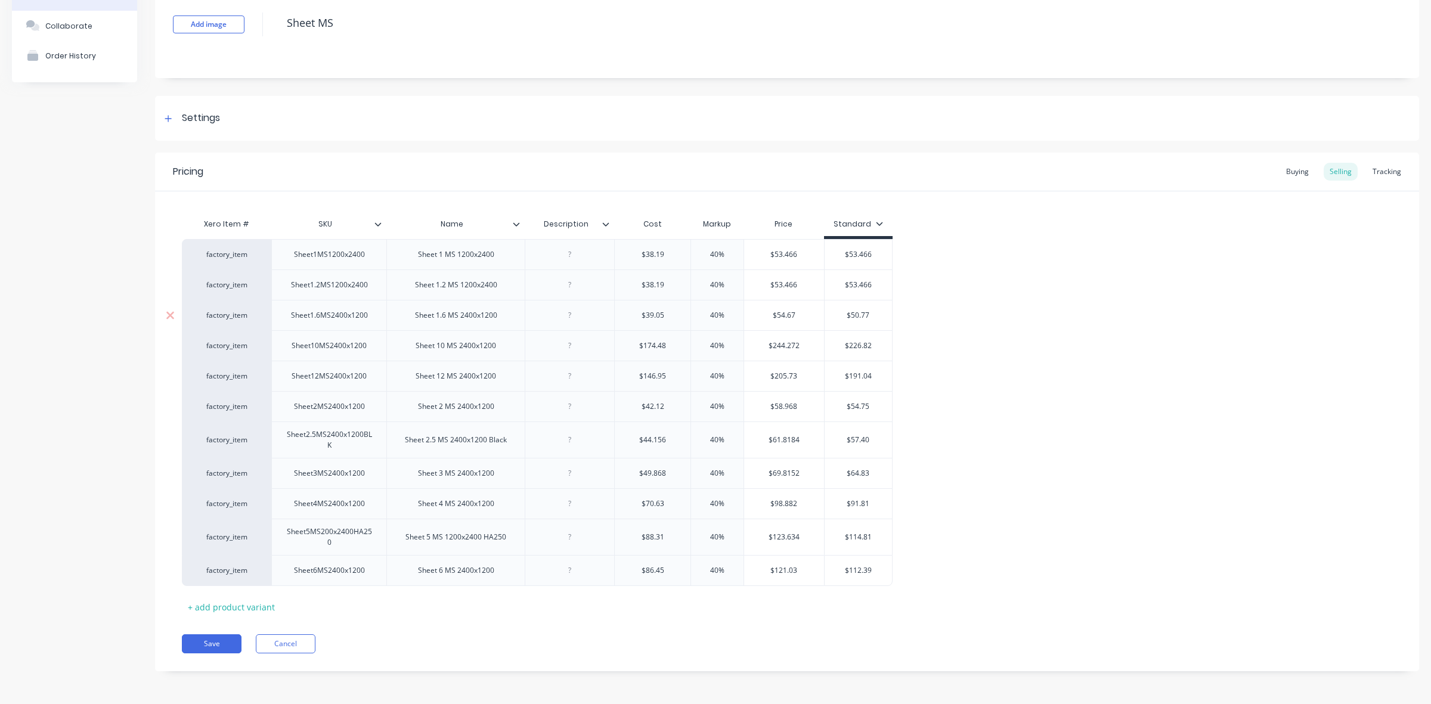
drag, startPoint x: 770, startPoint y: 311, endPoint x: 799, endPoint y: 311, distance: 29.2
click at [799, 311] on input "$54.67" at bounding box center [784, 315] width 80 height 11
type input "$50.77"
drag, startPoint x: 845, startPoint y: 313, endPoint x: 872, endPoint y: 311, distance: 26.9
click at [872, 311] on input "$50.77" at bounding box center [857, 315] width 67 height 11
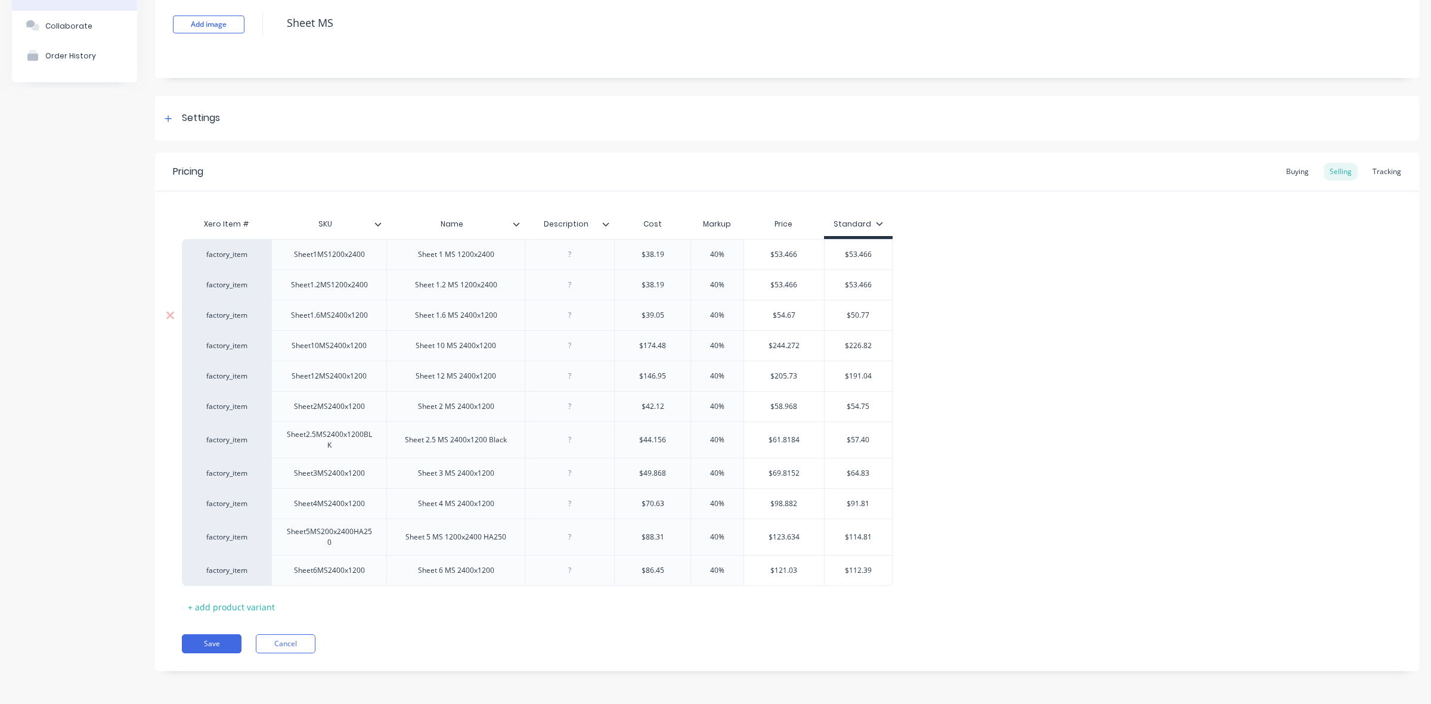
paste input "4.6"
type textarea "x"
type input "$54.67"
type input "$244.272"
drag, startPoint x: 767, startPoint y: 340, endPoint x: 796, endPoint y: 340, distance: 29.2
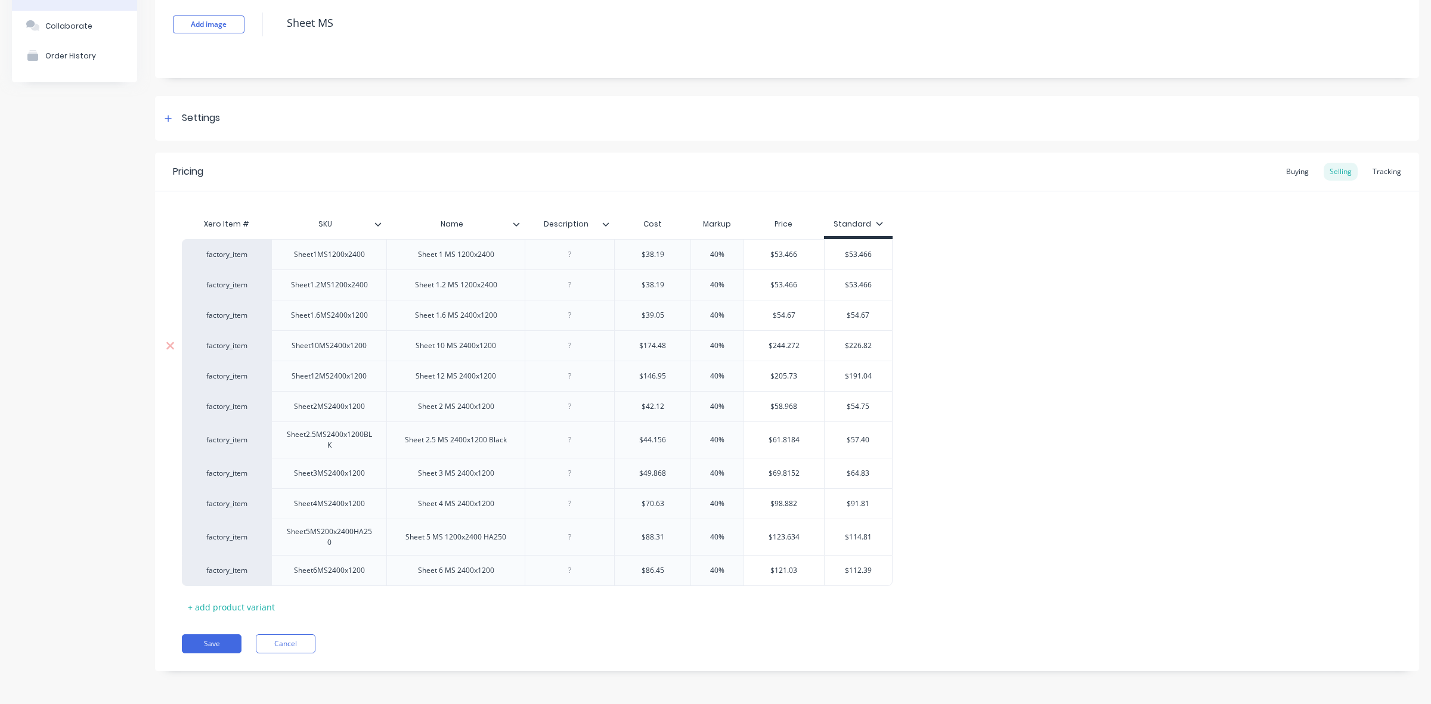
click at [796, 340] on input "$244.272" at bounding box center [784, 345] width 80 height 11
click at [804, 343] on input "$244.272" at bounding box center [784, 345] width 80 height 11
drag, startPoint x: 766, startPoint y: 343, endPoint x: 796, endPoint y: 343, distance: 30.4
click at [796, 343] on input "$244.272" at bounding box center [784, 345] width 80 height 11
type input "$226.82"
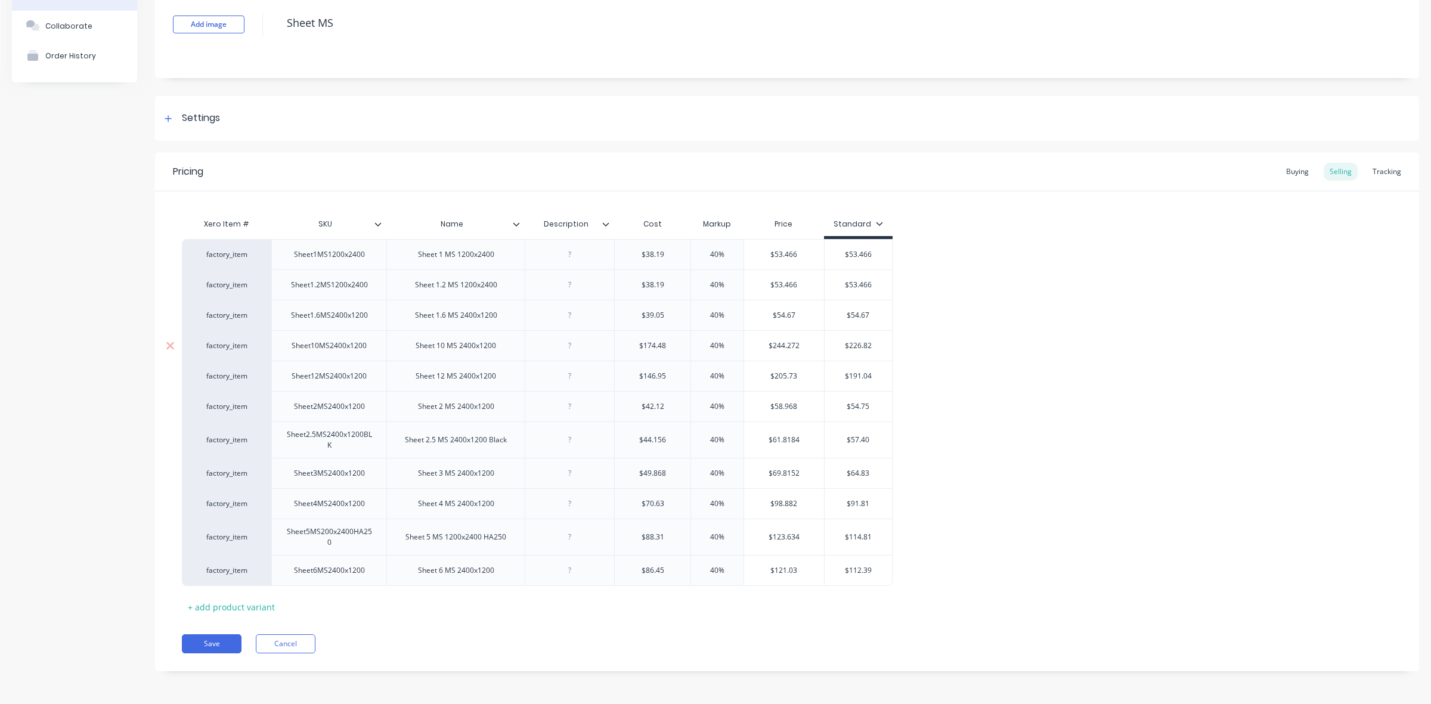
drag, startPoint x: 845, startPoint y: 341, endPoint x: 873, endPoint y: 340, distance: 28.6
click at [873, 340] on input "$226.82" at bounding box center [857, 345] width 67 height 11
paste input "44.27"
type textarea "x"
type input "$244.27"
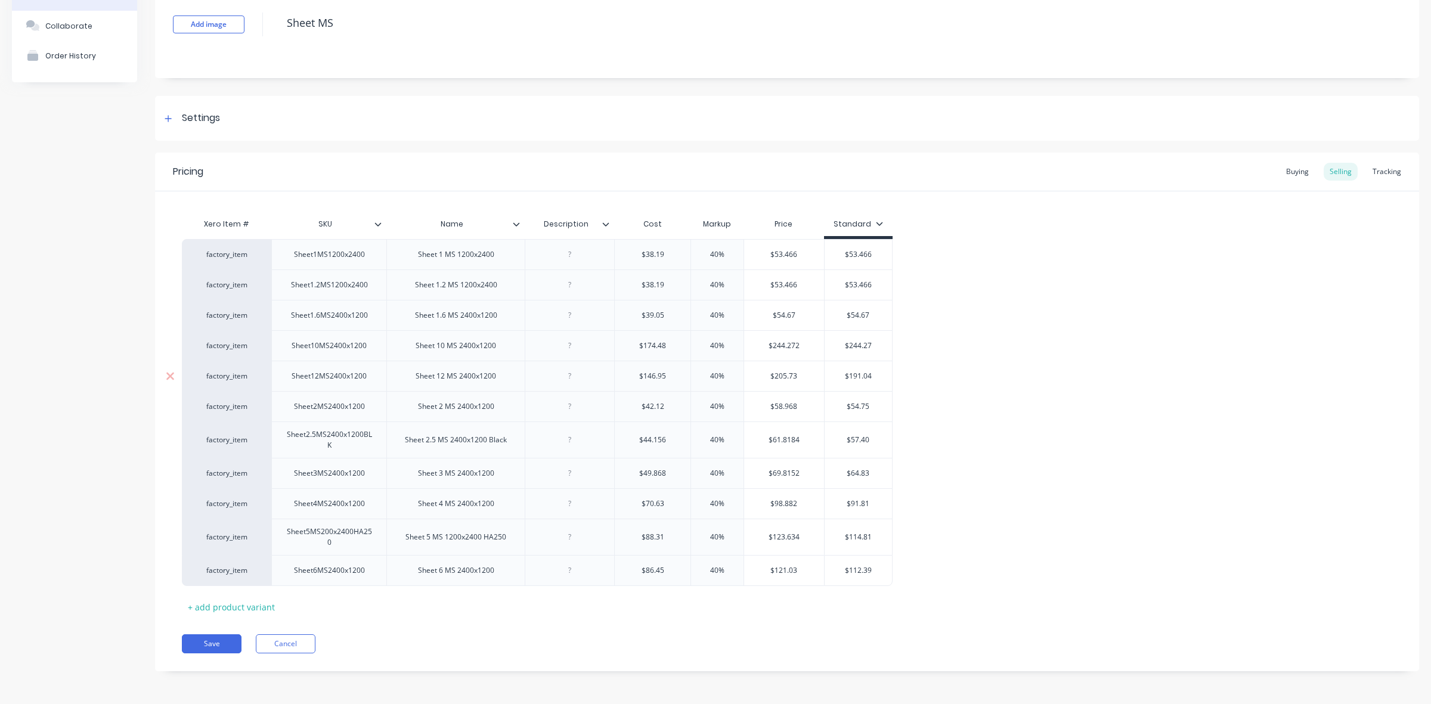
type input "$205.73"
drag, startPoint x: 768, startPoint y: 374, endPoint x: 802, endPoint y: 374, distance: 34.0
click at [802, 374] on input "$205.73" at bounding box center [784, 376] width 80 height 11
type input "$191.04"
drag, startPoint x: 841, startPoint y: 371, endPoint x: 873, endPoint y: 374, distance: 32.3
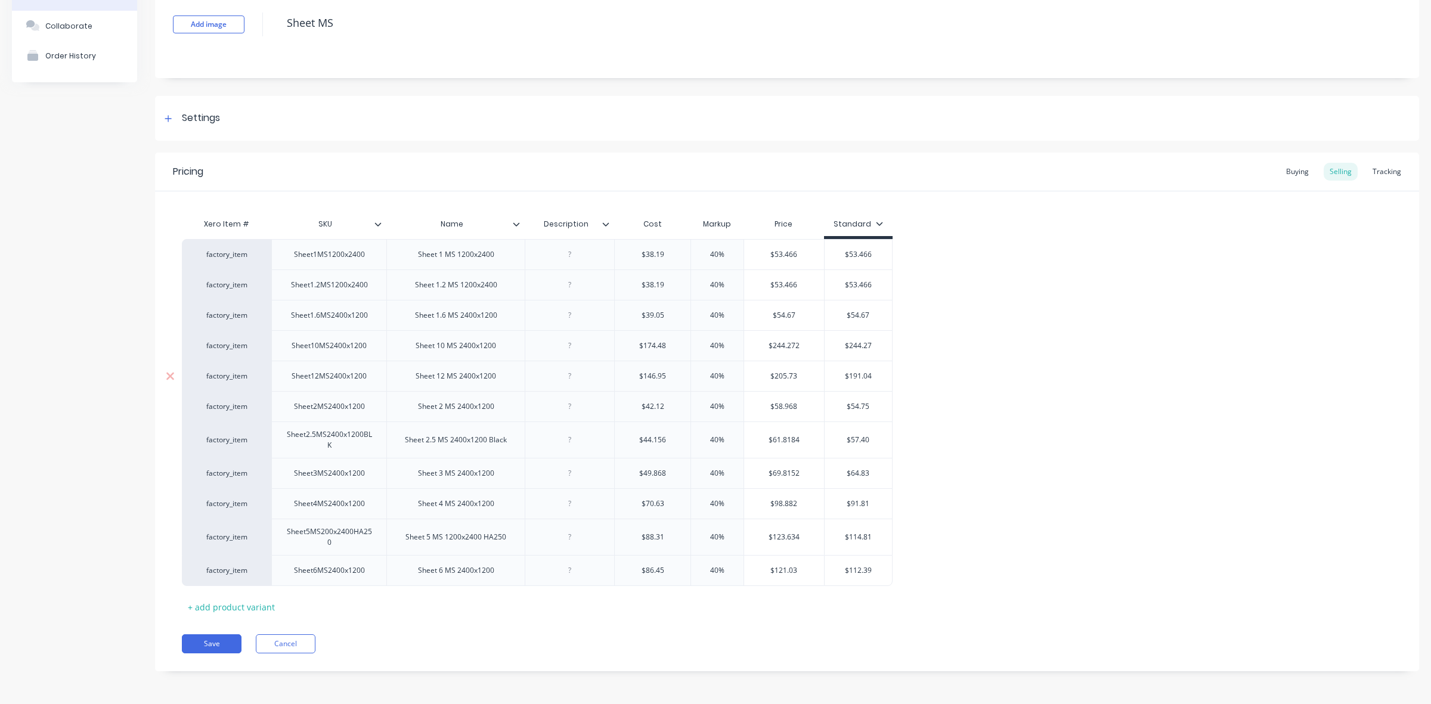
click at [873, 374] on input "$191.04" at bounding box center [857, 376] width 67 height 11
paste input "205.73"
type textarea "x"
type input "$205.73"
type input "$58.968"
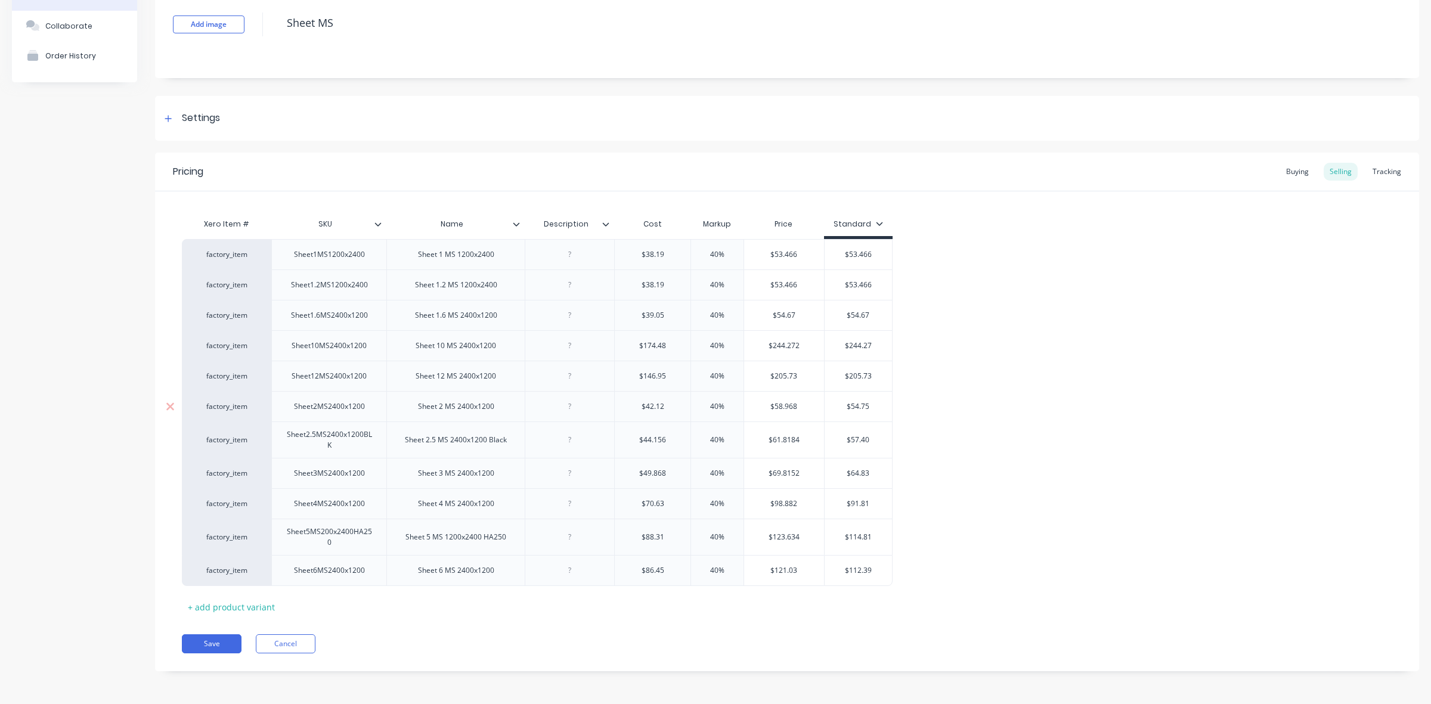
drag, startPoint x: 768, startPoint y: 404, endPoint x: 799, endPoint y: 406, distance: 31.0
click at [799, 406] on input "$58.968" at bounding box center [784, 406] width 80 height 11
type input "$54.75"
drag, startPoint x: 846, startPoint y: 404, endPoint x: 869, endPoint y: 404, distance: 22.7
click at [869, 404] on input "$54.75" at bounding box center [857, 406] width 67 height 11
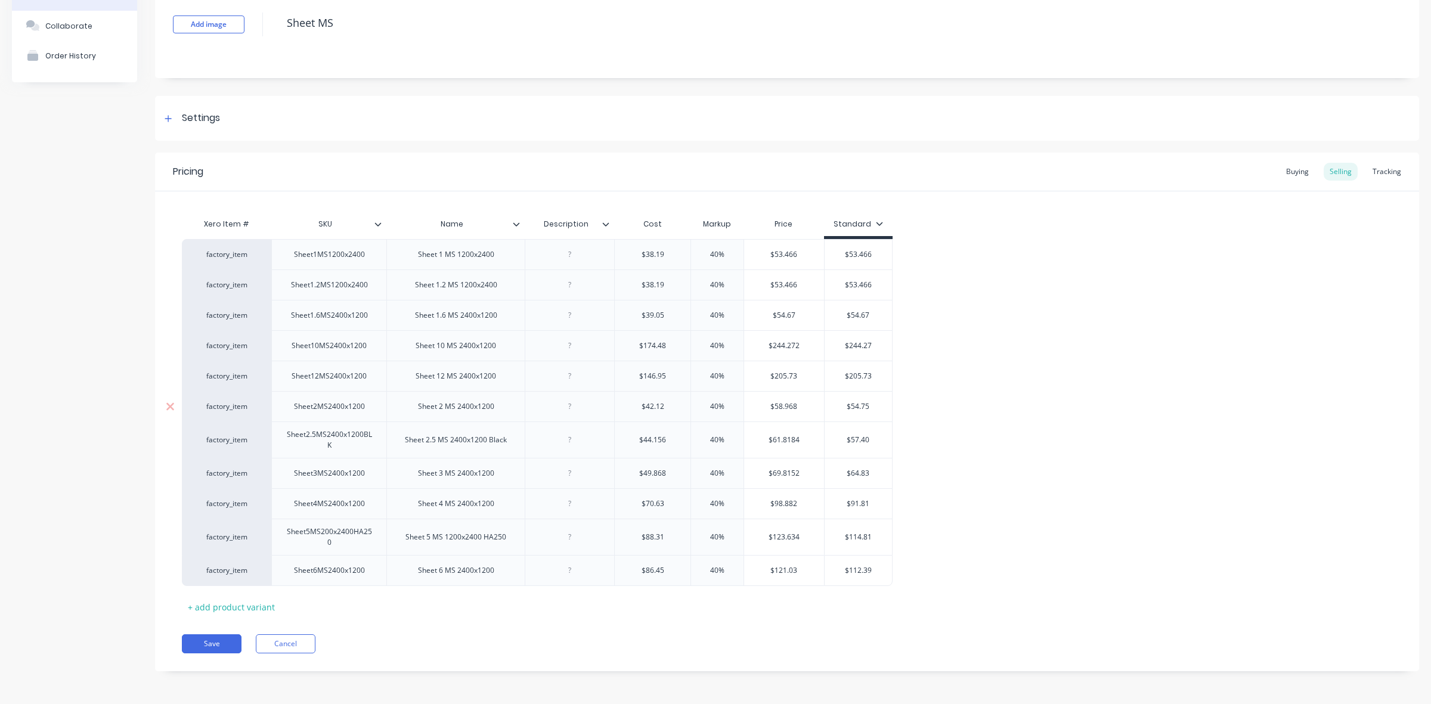
paste input "8.968"
type textarea "x"
type input "$58.968"
type input "$61.8184"
drag, startPoint x: 767, startPoint y: 441, endPoint x: 801, endPoint y: 440, distance: 33.4
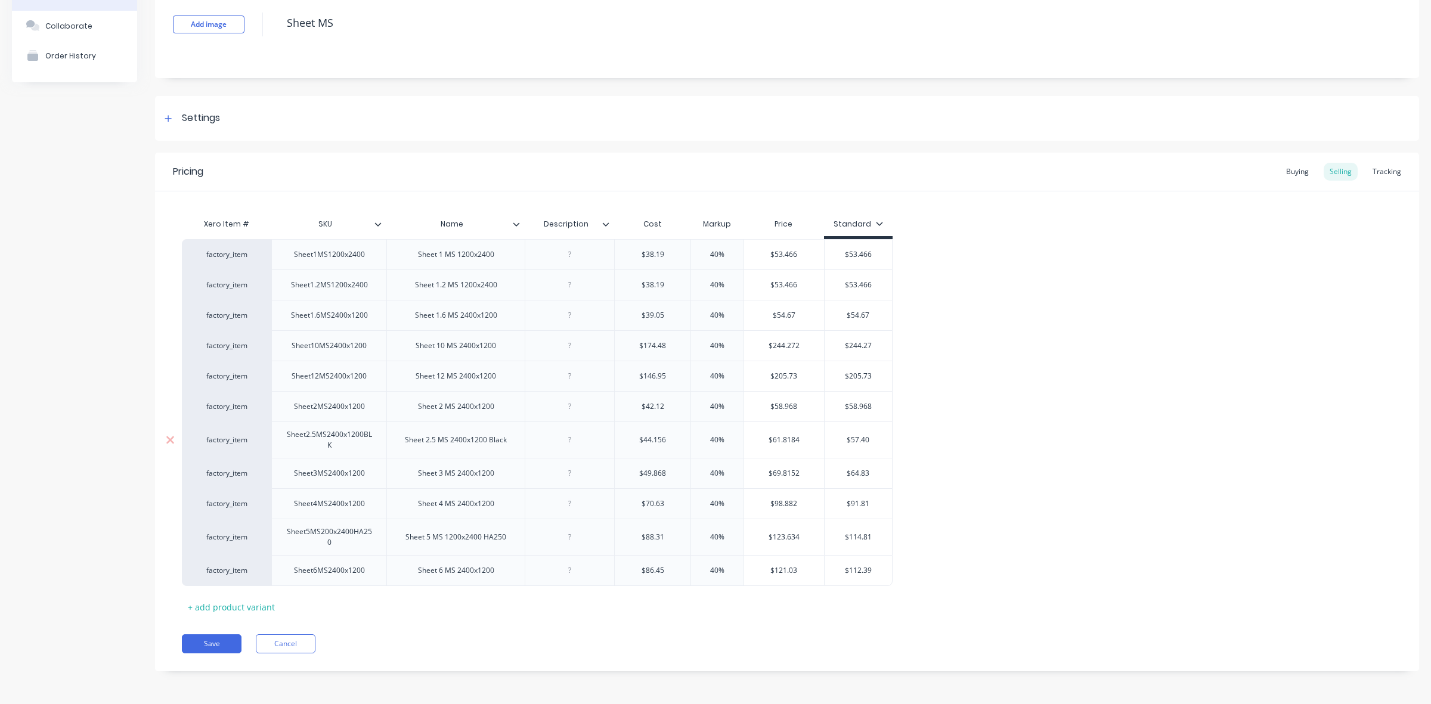
click at [801, 440] on input "$61.8184" at bounding box center [784, 440] width 80 height 11
type input "$57.40"
drag, startPoint x: 844, startPoint y: 439, endPoint x: 867, endPoint y: 438, distance: 23.3
click at [867, 438] on input "$57.40" at bounding box center [857, 440] width 67 height 11
paste input "61.8184"
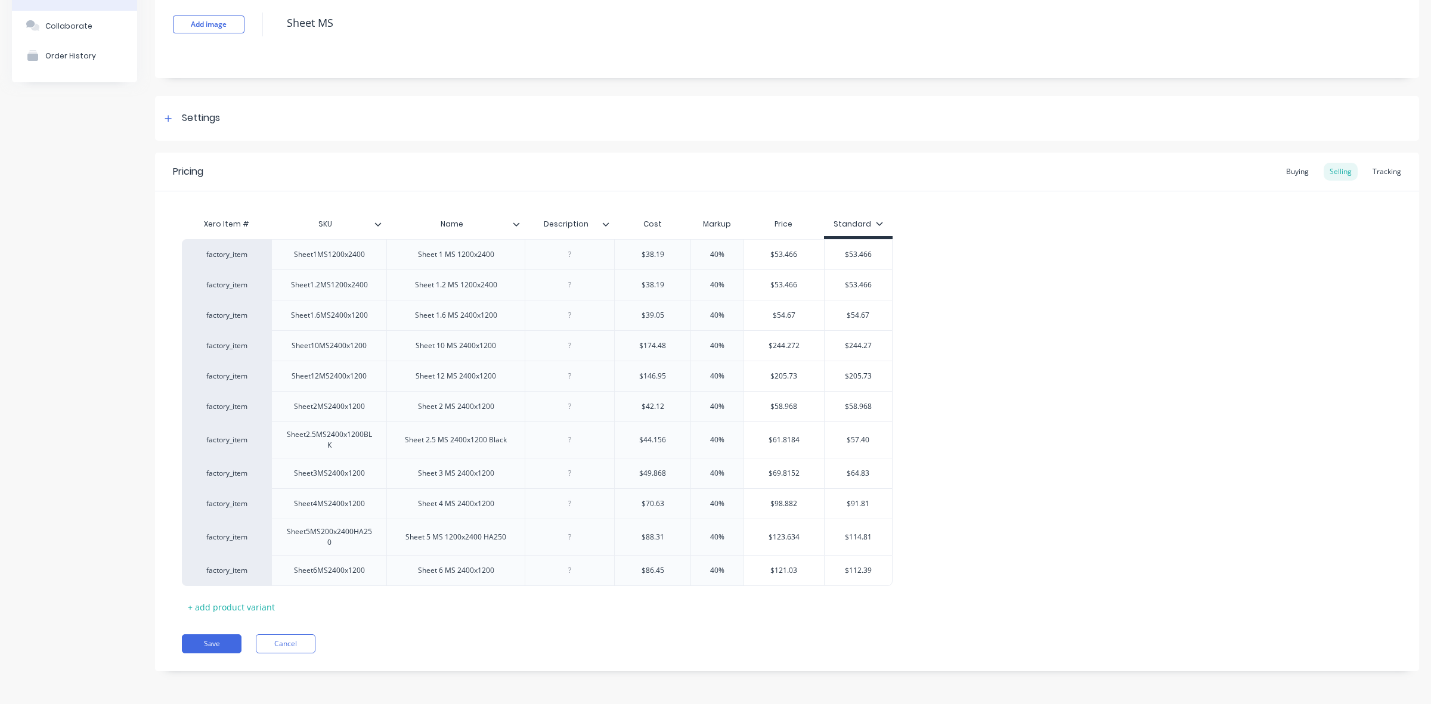
type textarea "x"
type input "$61.8184"
click at [864, 437] on input "$61.8184" at bounding box center [860, 440] width 72 height 11
type textarea "x"
type input "$61.884"
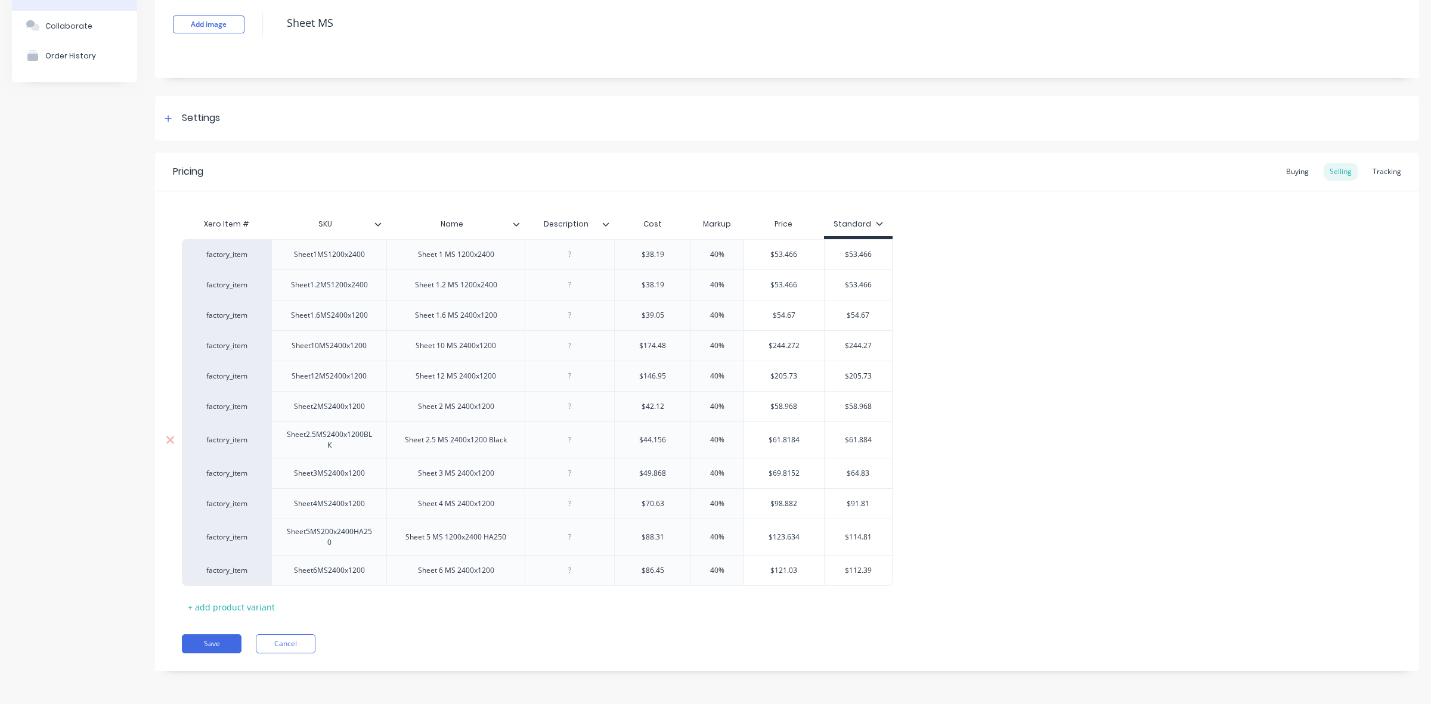
type textarea "x"
type input "$61.84"
type textarea "x"
type input "$61.8"
type textarea "x"
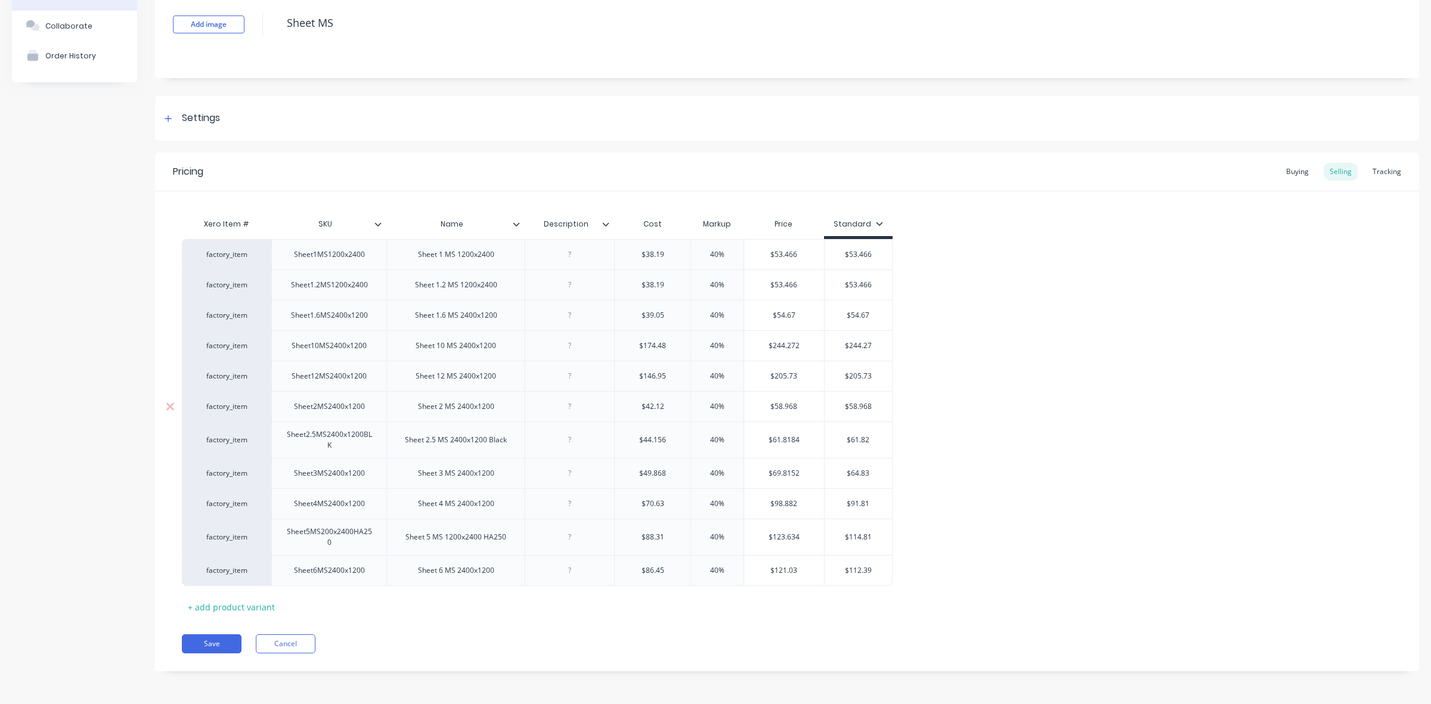
type input "$61.82"
click at [864, 405] on input "$58.968" at bounding box center [857, 406] width 67 height 11
type textarea "x"
type input "$58.98"
type textarea "x"
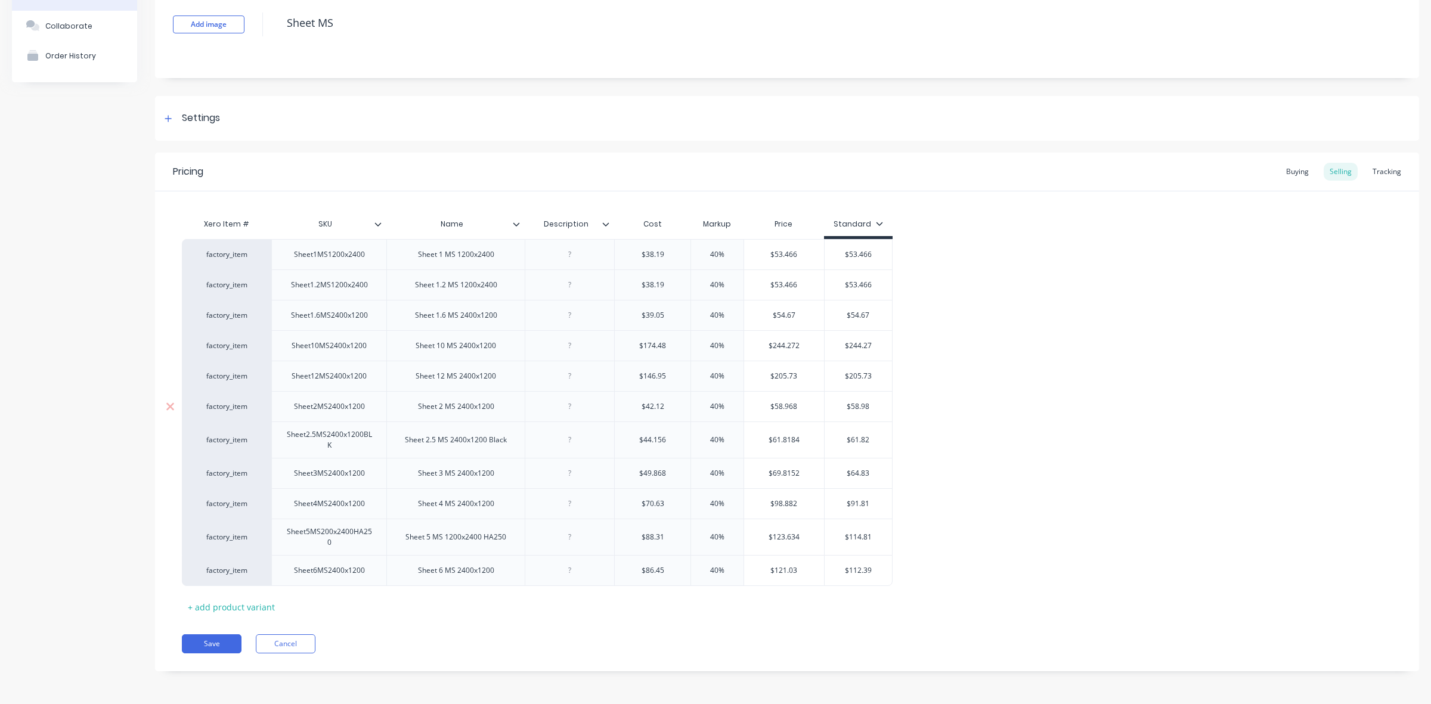
type input "$58.9"
type textarea "x"
type input "$58.97"
click at [870, 283] on input "$53.466" at bounding box center [857, 285] width 67 height 11
type textarea "x"
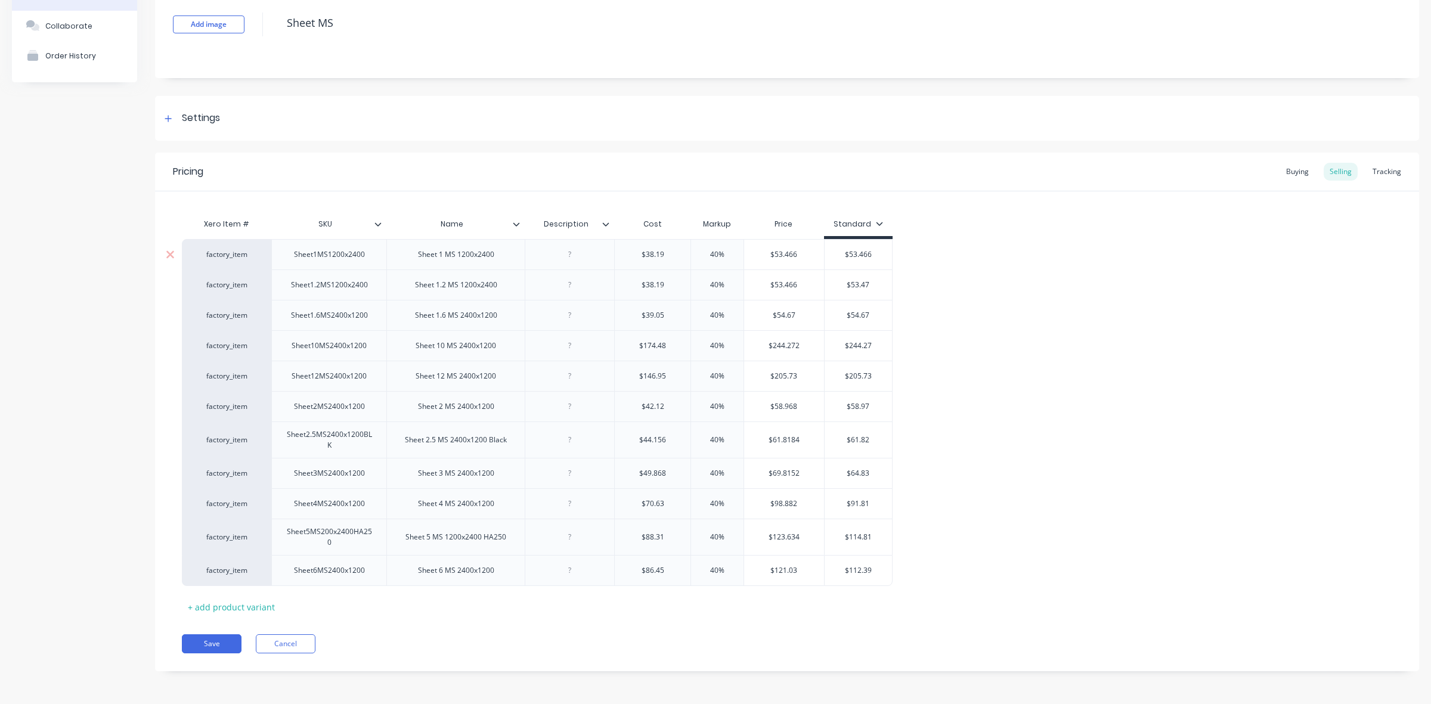
type input "$53.47"
drag, startPoint x: 864, startPoint y: 255, endPoint x: 872, endPoint y: 252, distance: 7.5
click at [872, 252] on input "$53.466" at bounding box center [857, 254] width 67 height 11
type textarea "x"
type input "$53.47"
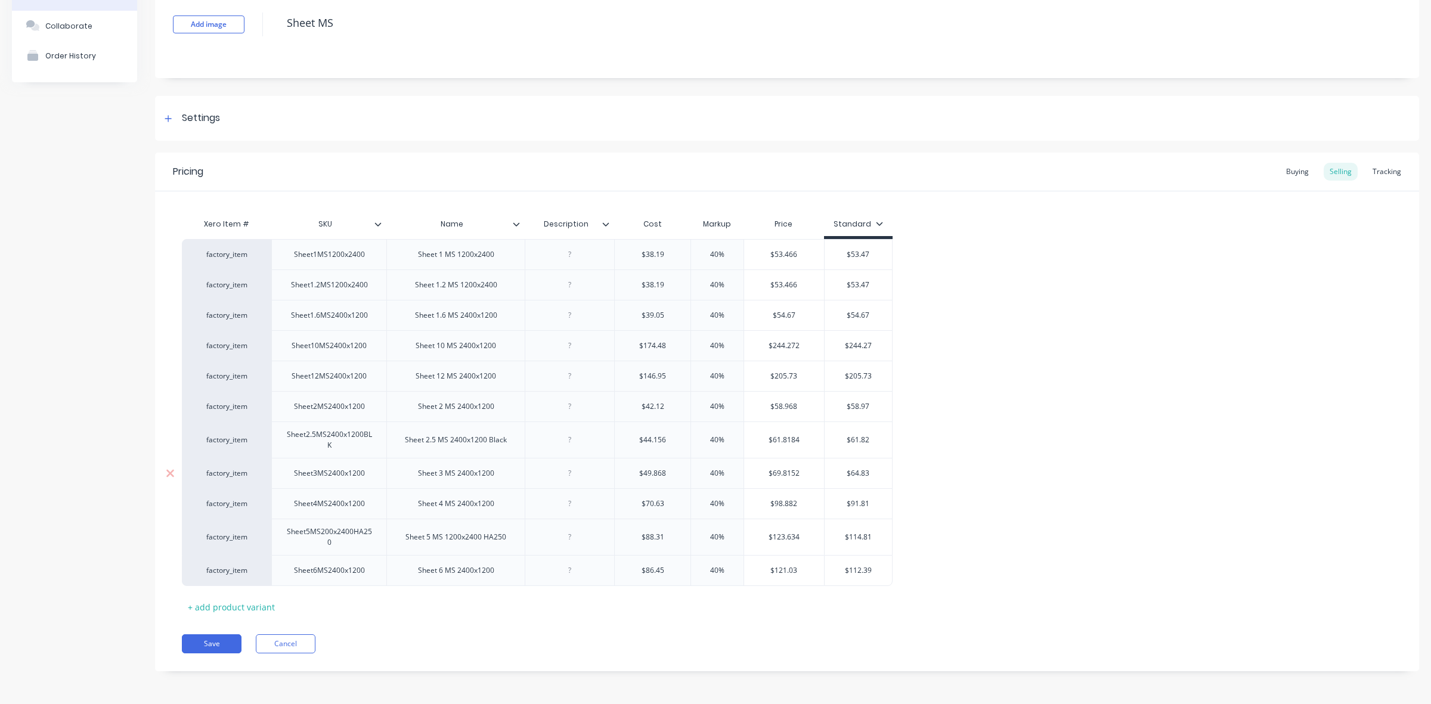
type input "$69.8152"
drag, startPoint x: 767, startPoint y: 472, endPoint x: 800, endPoint y: 472, distance: 32.8
click at [800, 472] on input "$69.8152" at bounding box center [784, 473] width 80 height 11
type input "$64.83"
drag, startPoint x: 845, startPoint y: 471, endPoint x: 869, endPoint y: 469, distance: 23.4
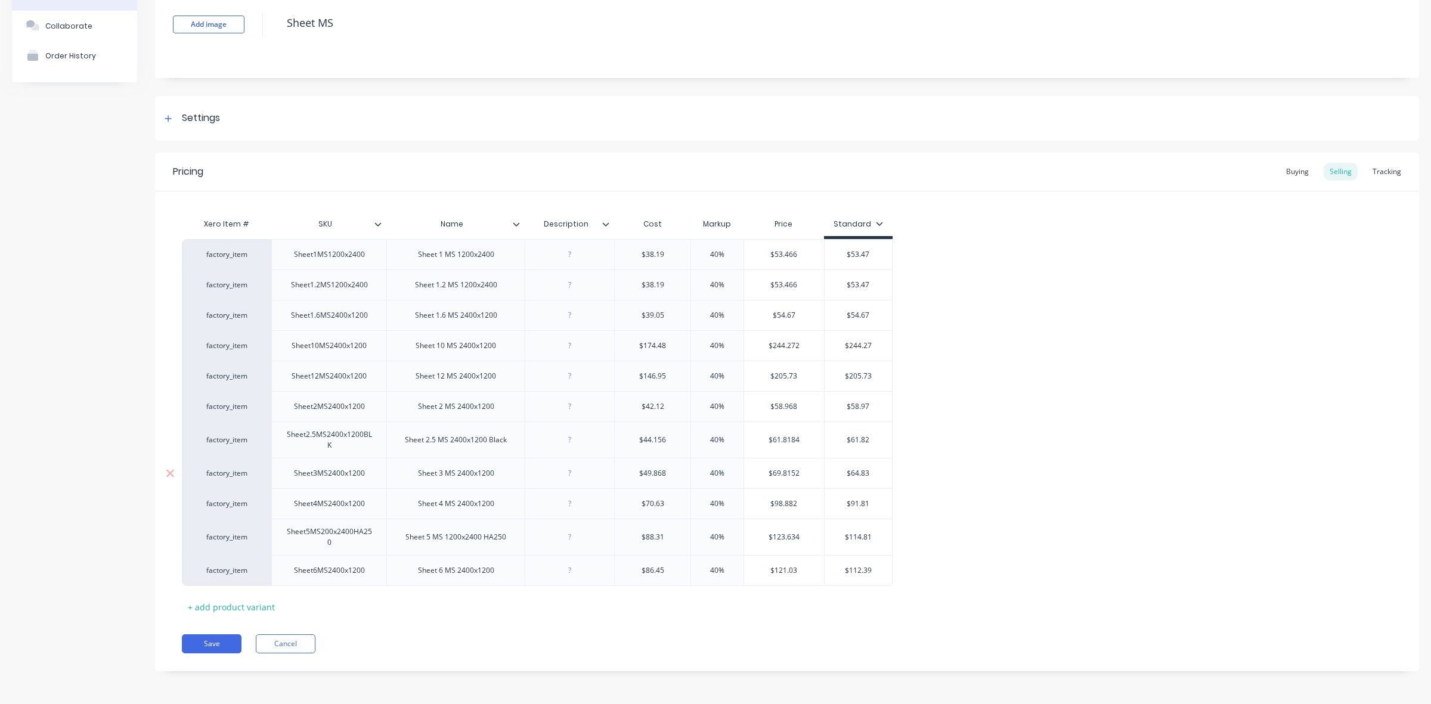
click at [869, 469] on input "$64.83" at bounding box center [857, 473] width 67 height 11
paste input "9.8152"
type textarea "x"
type input "$69.8152"
click at [864, 472] on input "$69.8152" at bounding box center [860, 473] width 72 height 11
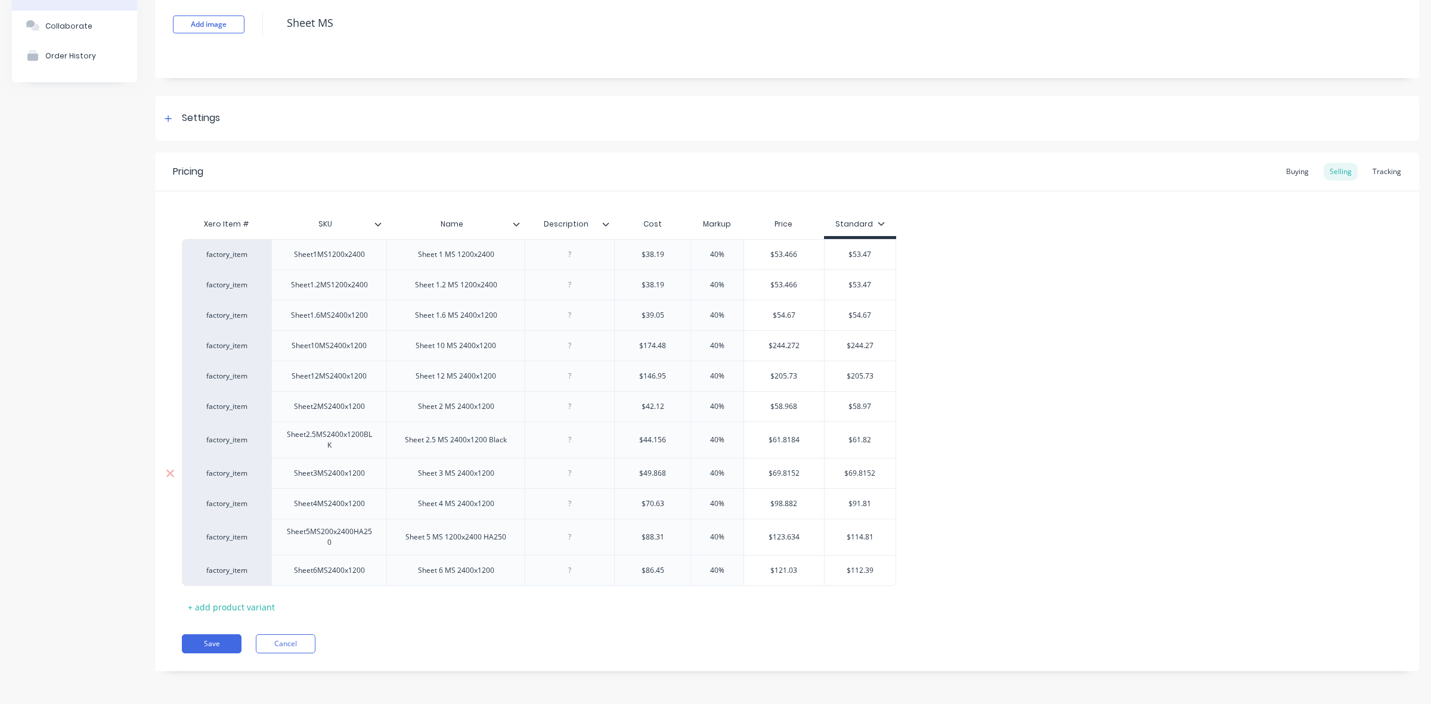
type textarea "x"
type input "$69.852"
type textarea "x"
type input "$69.82"
type textarea "x"
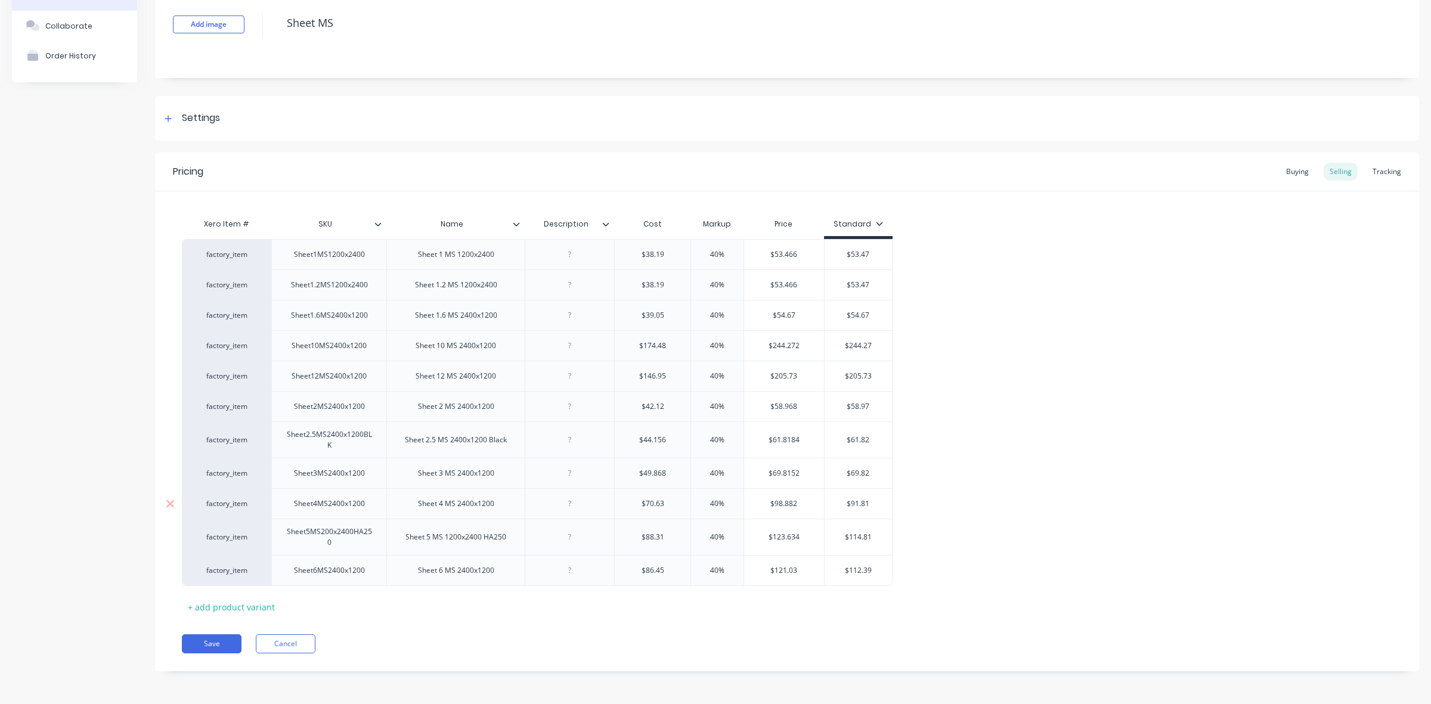
type input "$69.8"
type textarea "x"
type input "$69.83"
type input "$98.882"
drag, startPoint x: 765, startPoint y: 499, endPoint x: 796, endPoint y: 501, distance: 31.0
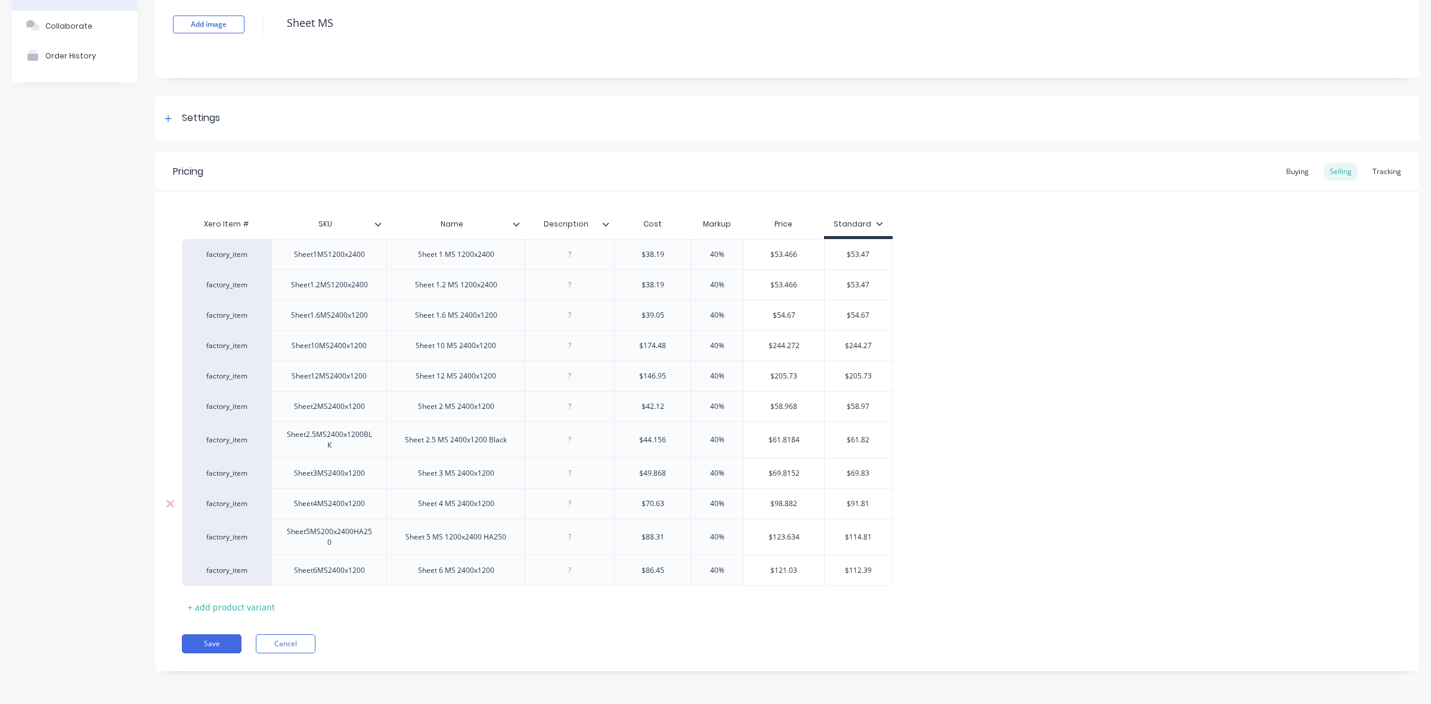
click at [796, 501] on input "$98.882" at bounding box center [784, 503] width 80 height 11
type input "$91.81"
drag, startPoint x: 851, startPoint y: 502, endPoint x: 869, endPoint y: 501, distance: 17.3
click at [869, 501] on input "$91.81" at bounding box center [857, 503] width 67 height 11
paste input "8.882"
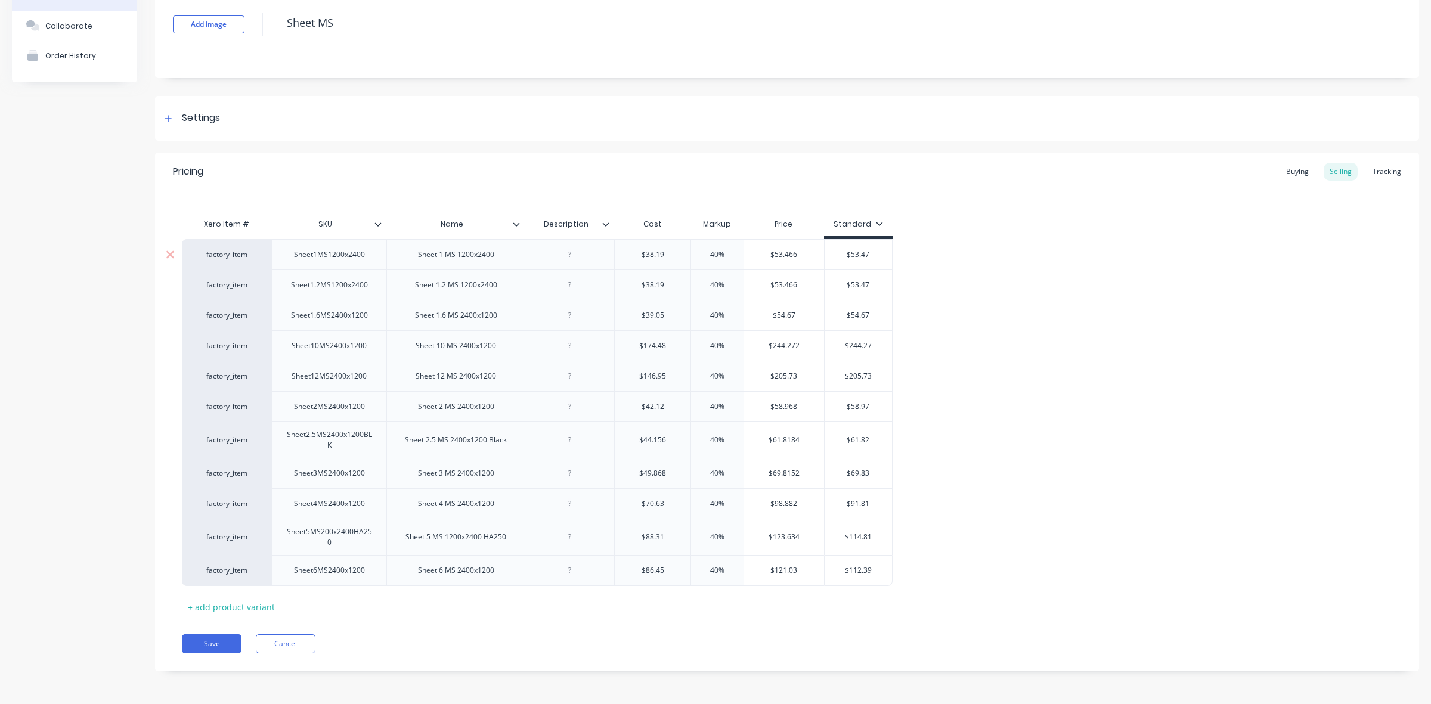
type textarea "x"
type input "$98.882"
type input "$123.634"
drag, startPoint x: 769, startPoint y: 537, endPoint x: 804, endPoint y: 537, distance: 34.6
click at [804, 537] on input "$123.634" at bounding box center [784, 537] width 80 height 11
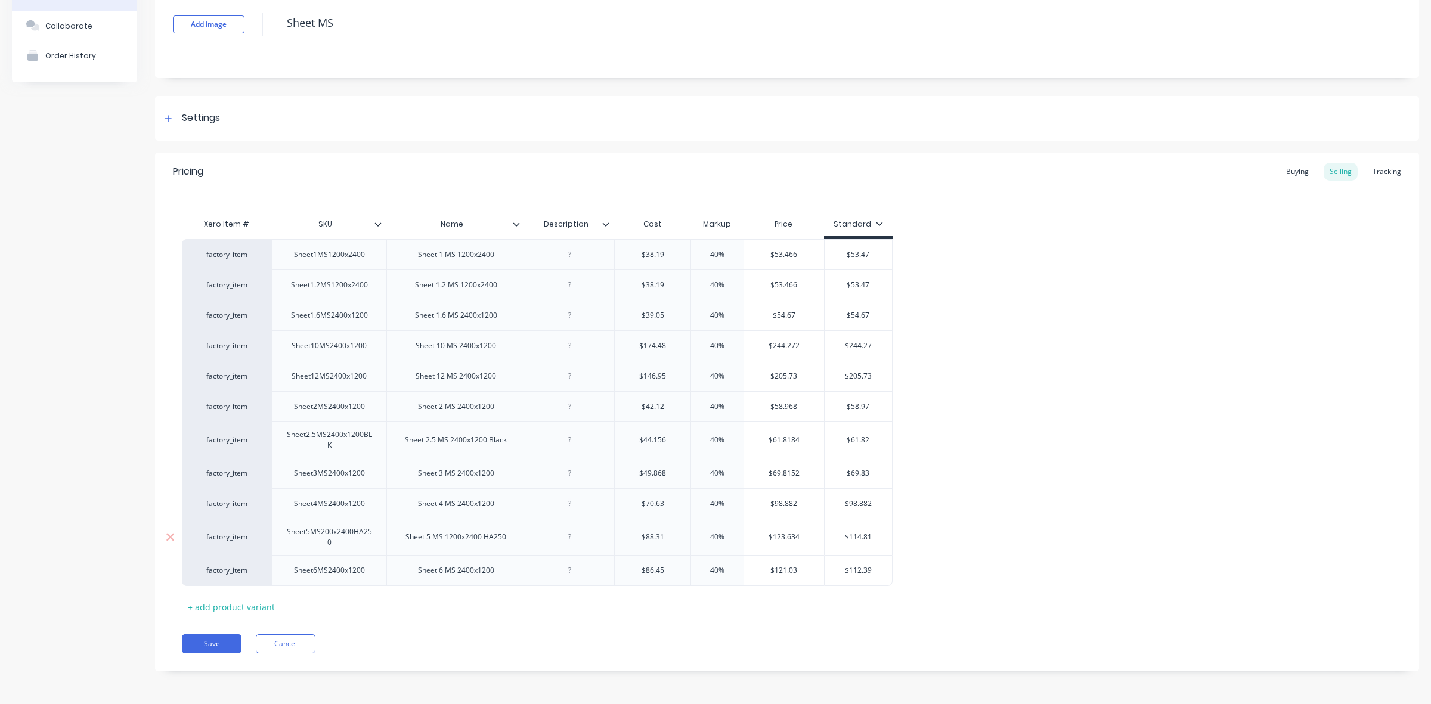
type input "$114.81"
drag, startPoint x: 845, startPoint y: 535, endPoint x: 870, endPoint y: 532, distance: 25.7
click at [870, 532] on input "$114.81" at bounding box center [857, 537] width 67 height 11
paste input "23.634"
type textarea "x"
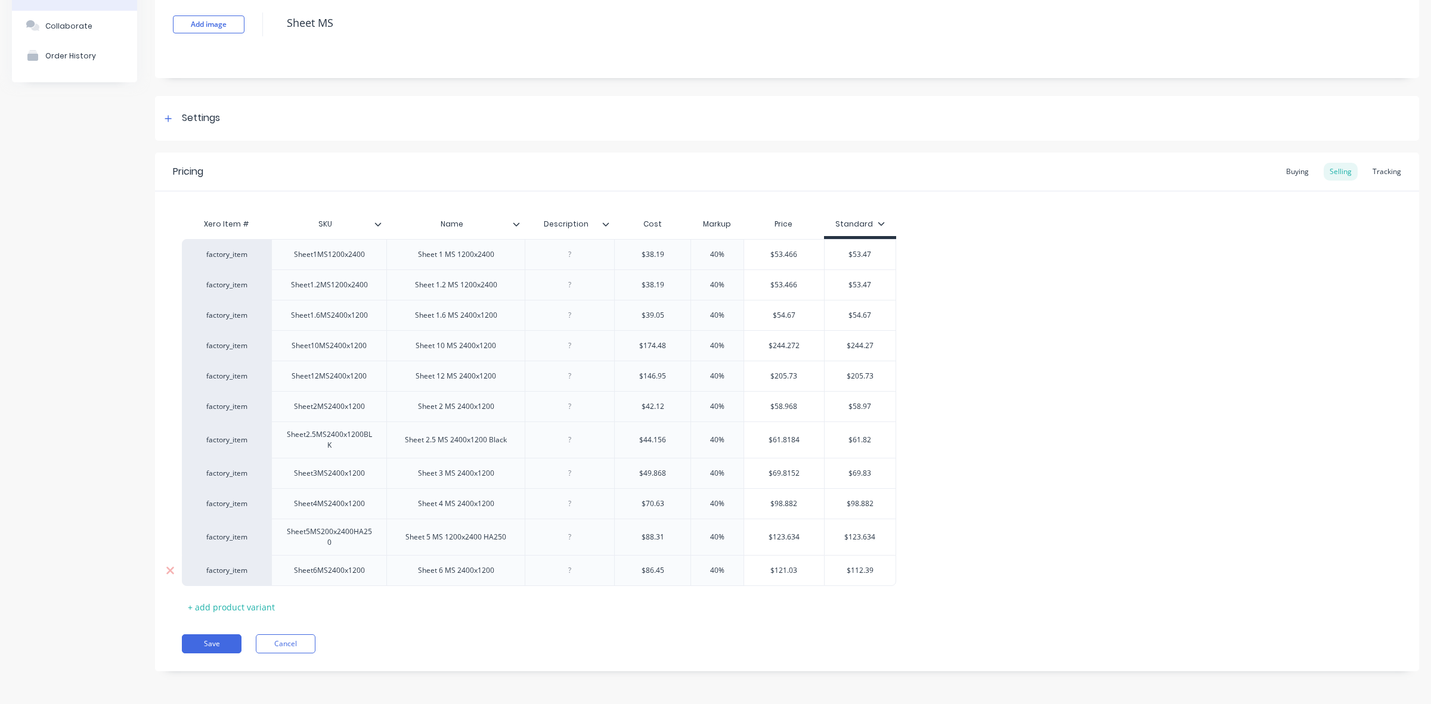
type input "$123.634"
type input "$121.03"
drag, startPoint x: 770, startPoint y: 569, endPoint x: 801, endPoint y: 568, distance: 30.5
click at [801, 568] on input "$121.03" at bounding box center [784, 570] width 80 height 11
type input "$112.39"
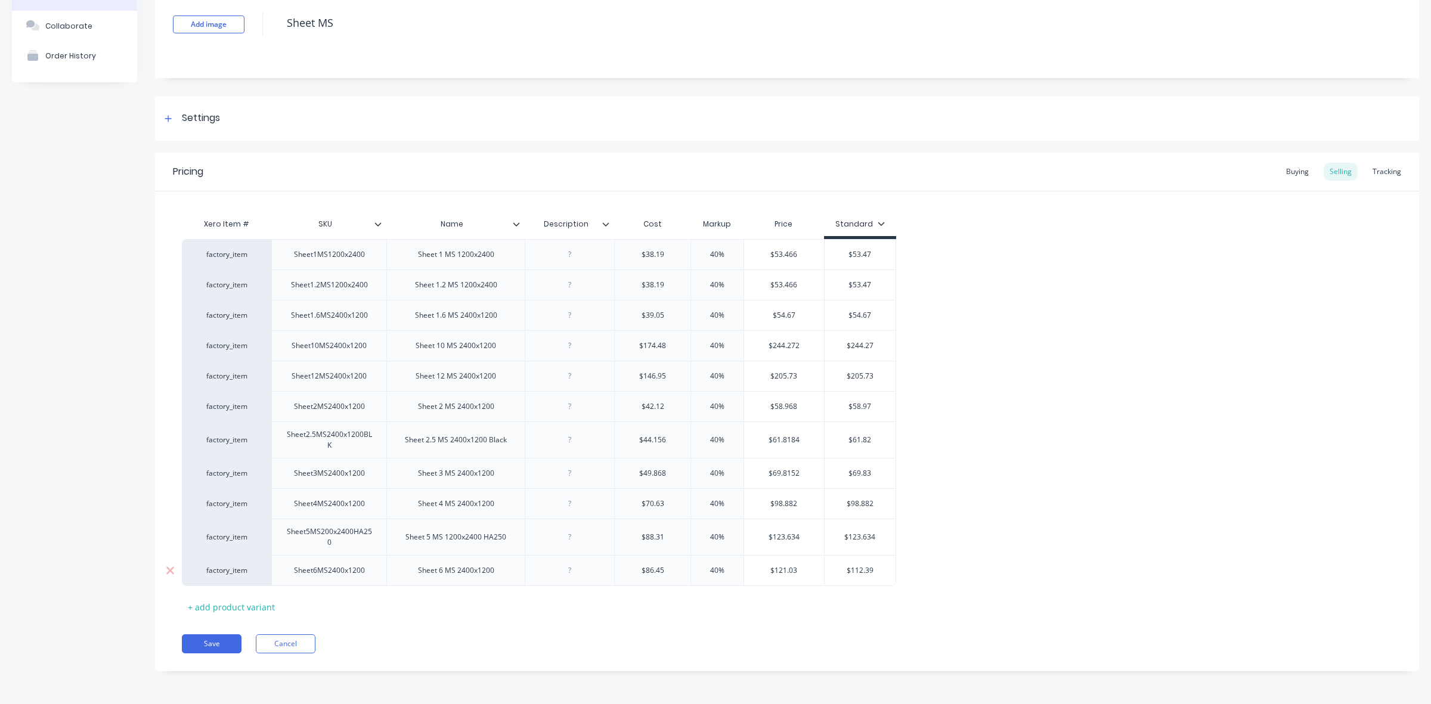
drag, startPoint x: 847, startPoint y: 573, endPoint x: 872, endPoint y: 568, distance: 24.9
click at [872, 568] on input "$112.39" at bounding box center [860, 570] width 72 height 11
paste input "21.03"
type textarea "x"
type input "$121.03"
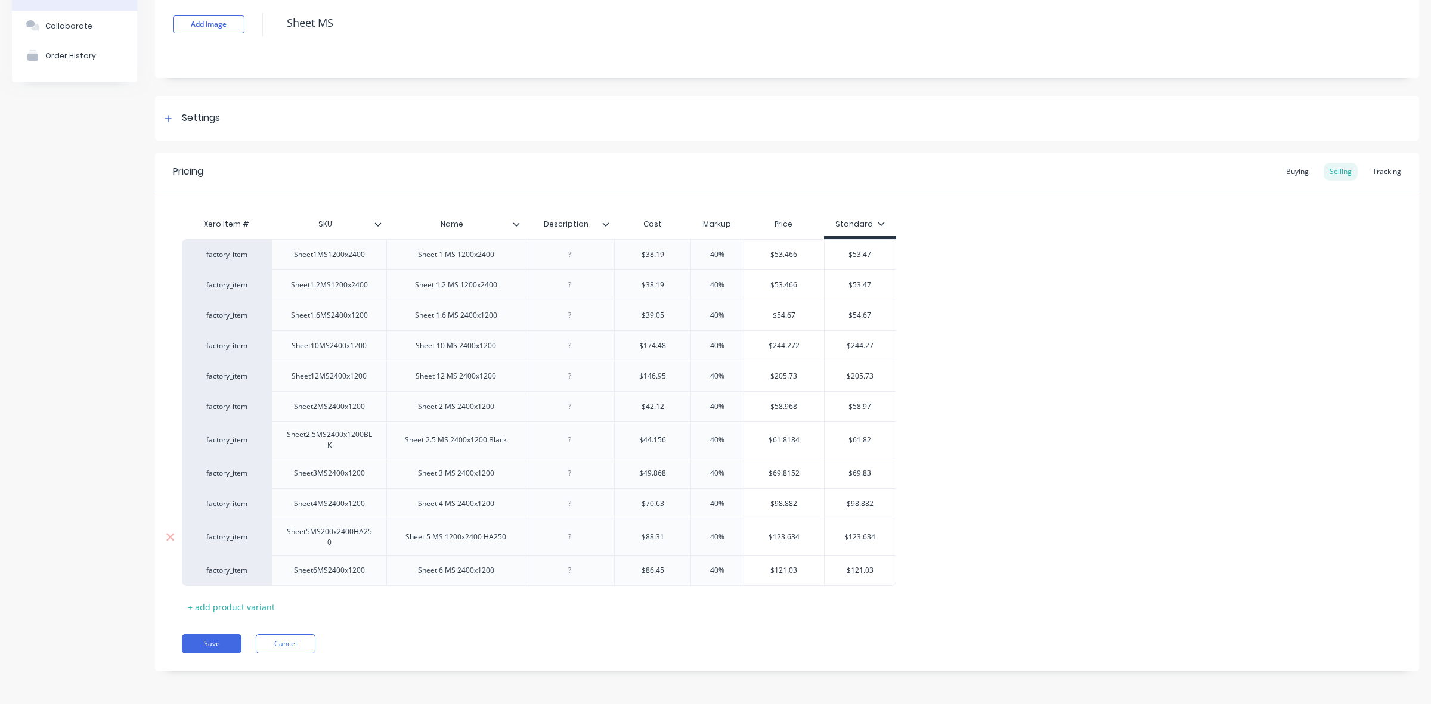
click at [872, 535] on input "$123.634" at bounding box center [860, 537] width 72 height 11
click at [867, 501] on input "$98.882" at bounding box center [860, 503] width 72 height 11
type textarea "x"
type input "$98.88"
click at [872, 534] on input "$123.634" at bounding box center [860, 537] width 72 height 11
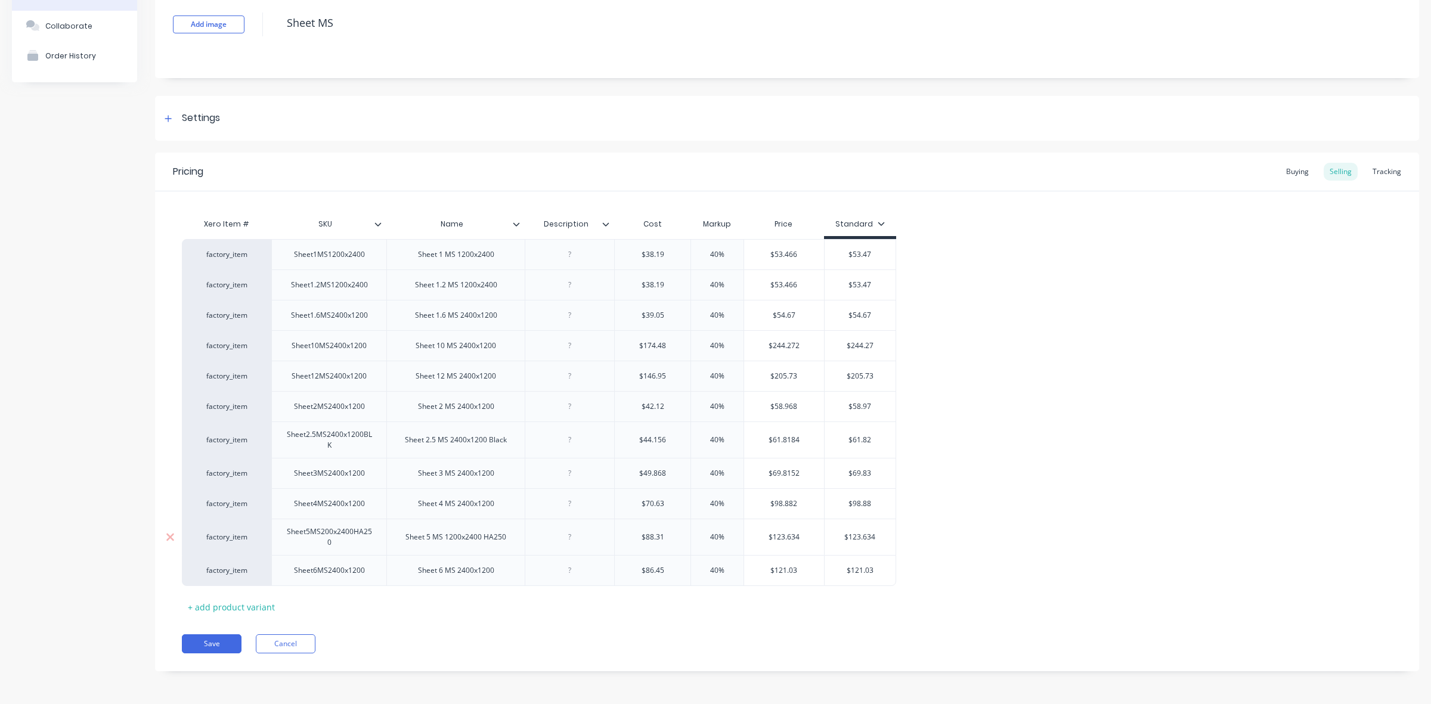
type textarea "x"
type input "$123.63"
click at [212, 641] on button "Save" at bounding box center [212, 643] width 60 height 19
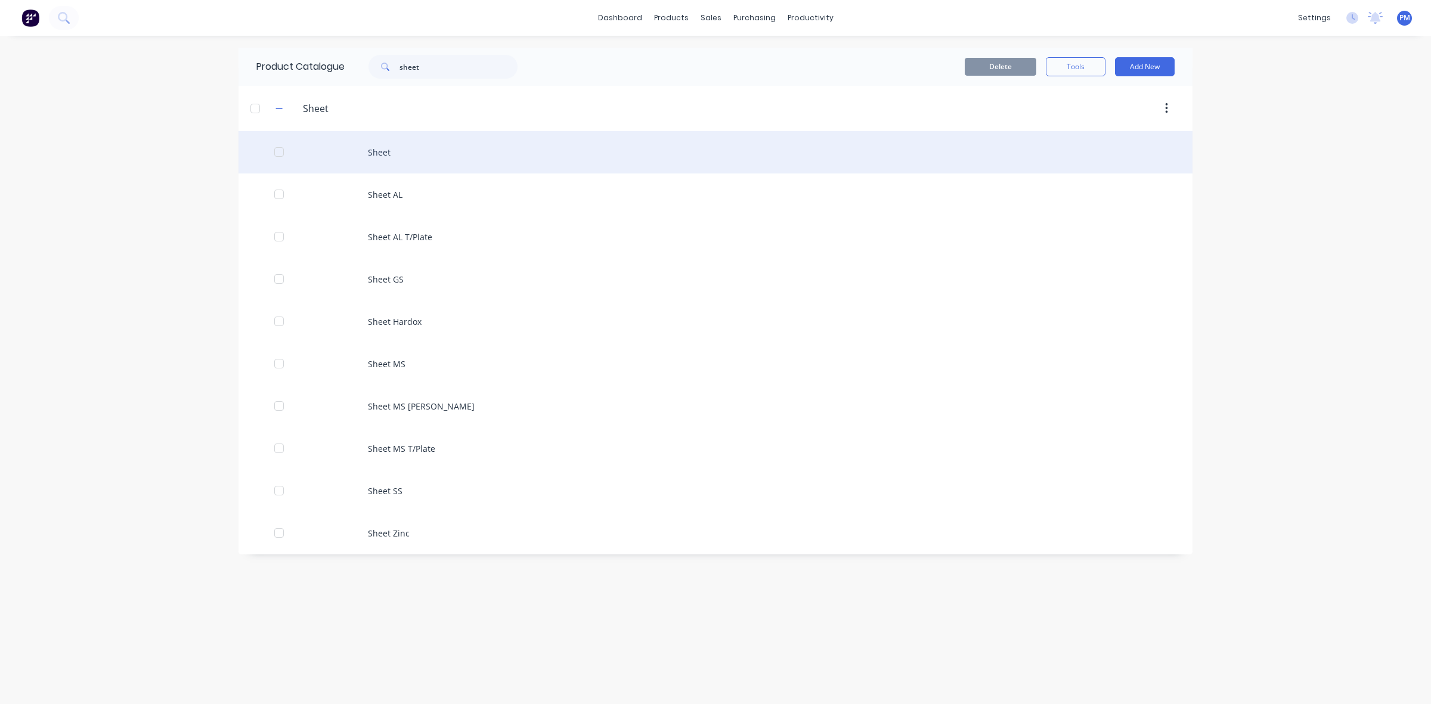
click at [382, 153] on div "Sheet" at bounding box center [715, 152] width 954 height 42
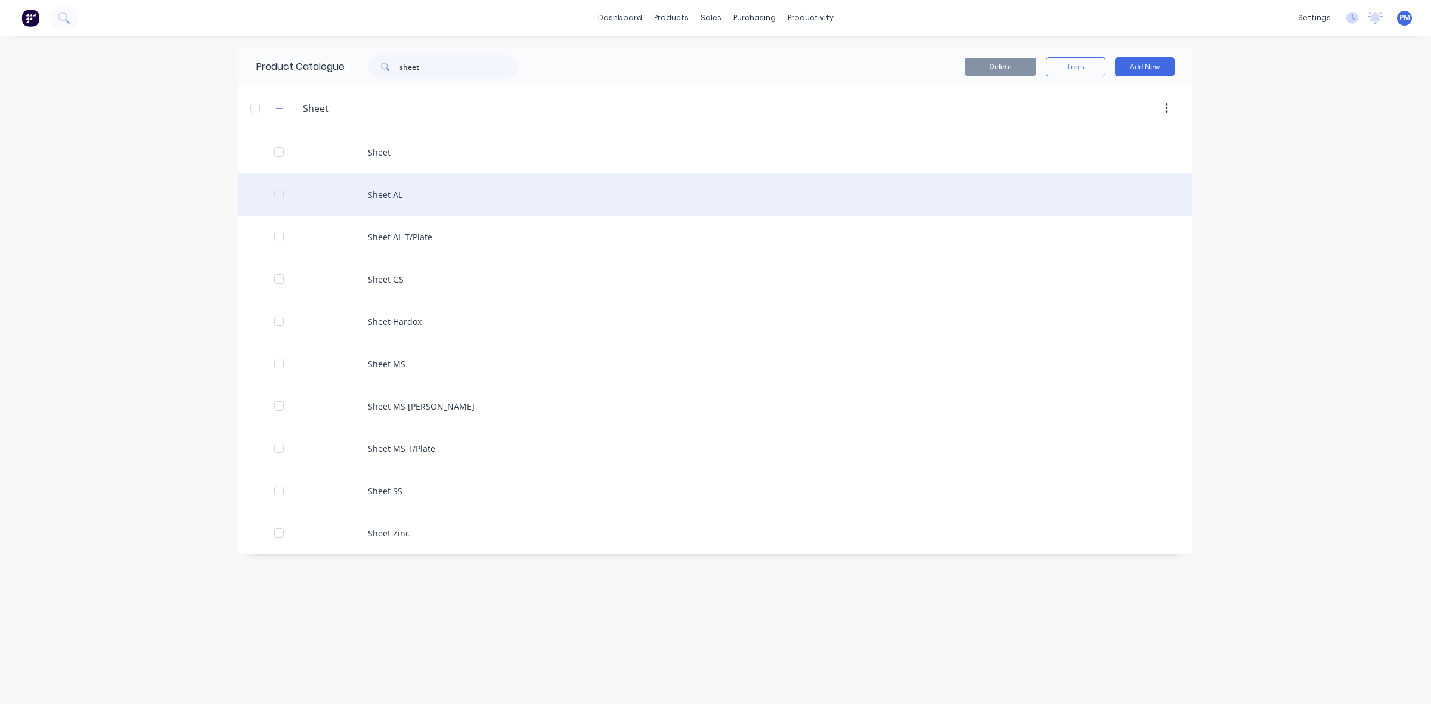
click at [395, 196] on div "Sheet AL" at bounding box center [715, 194] width 954 height 42
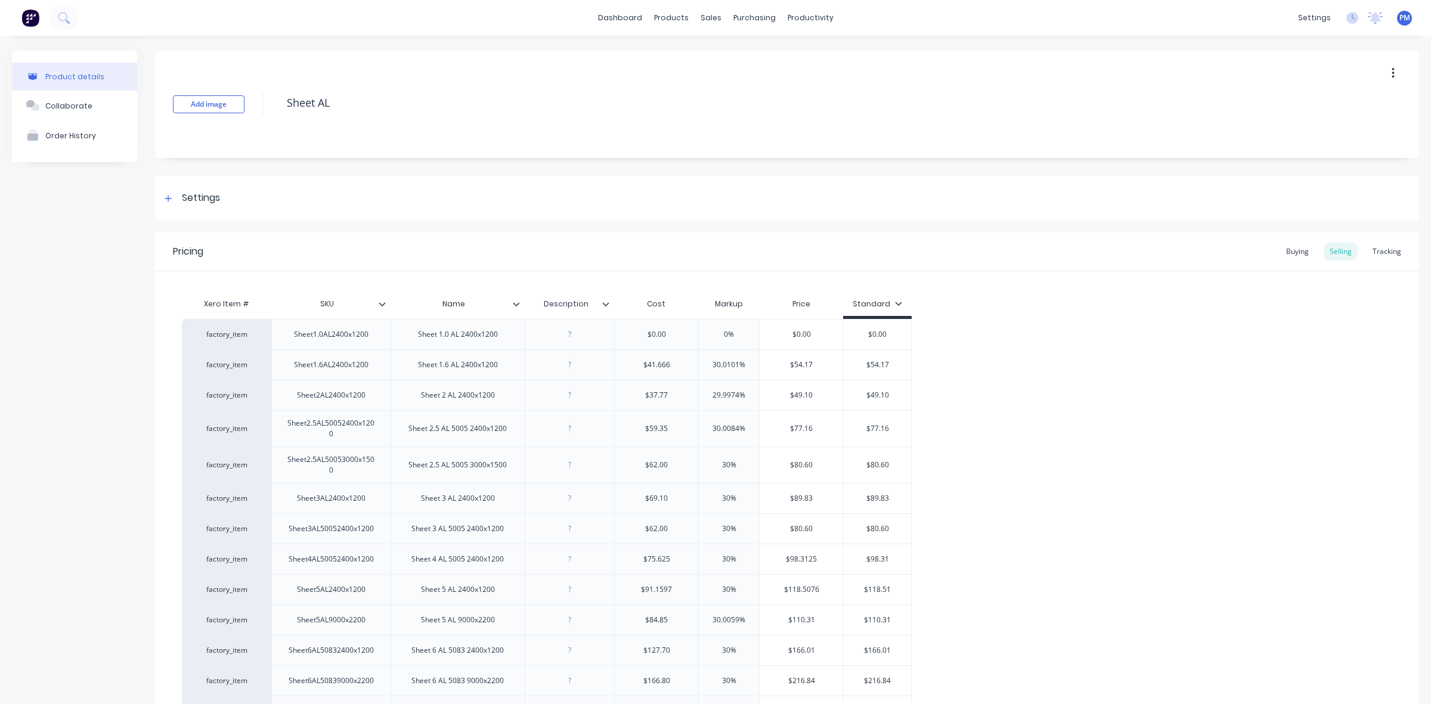
type textarea "x"
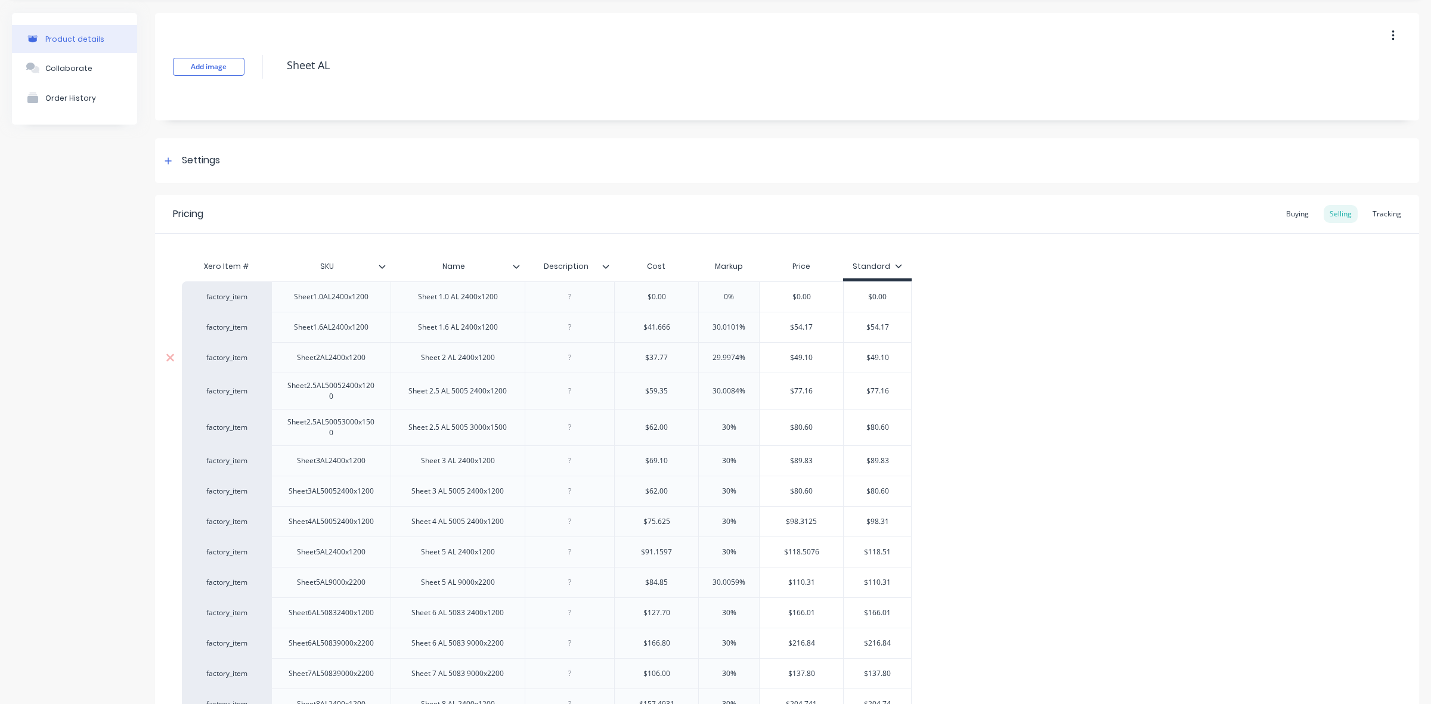
scroll to position [75, 0]
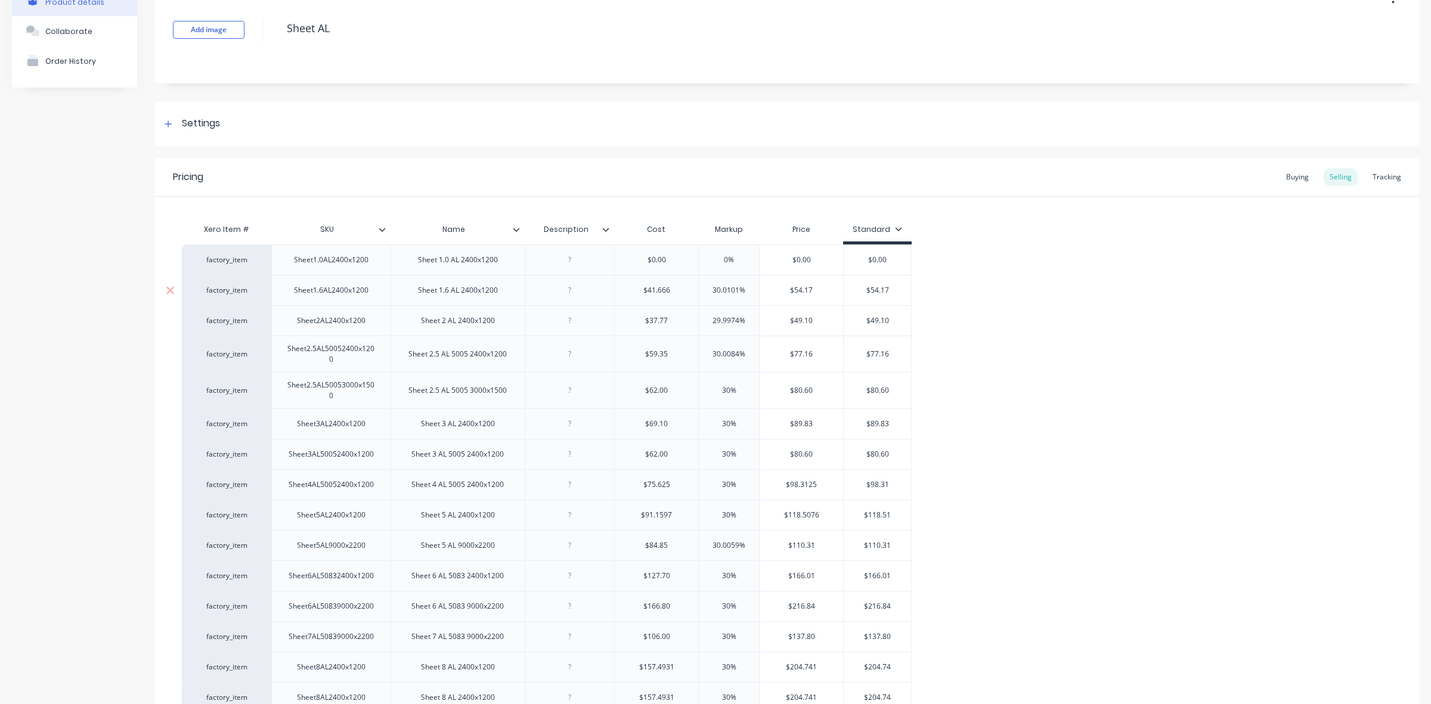
type input "$41.666"
drag, startPoint x: 643, startPoint y: 287, endPoint x: 847, endPoint y: 290, distance: 204.5
click at [847, 290] on div "factory_item Sheet1.6AL2400x1200 Sheet 1.6 AL 2400x1200 $41.666 $41.666 30.0101…" at bounding box center [547, 290] width 730 height 30
click at [711, 284] on div "30.0101%" at bounding box center [729, 290] width 60 height 30
type input "30.0101%"
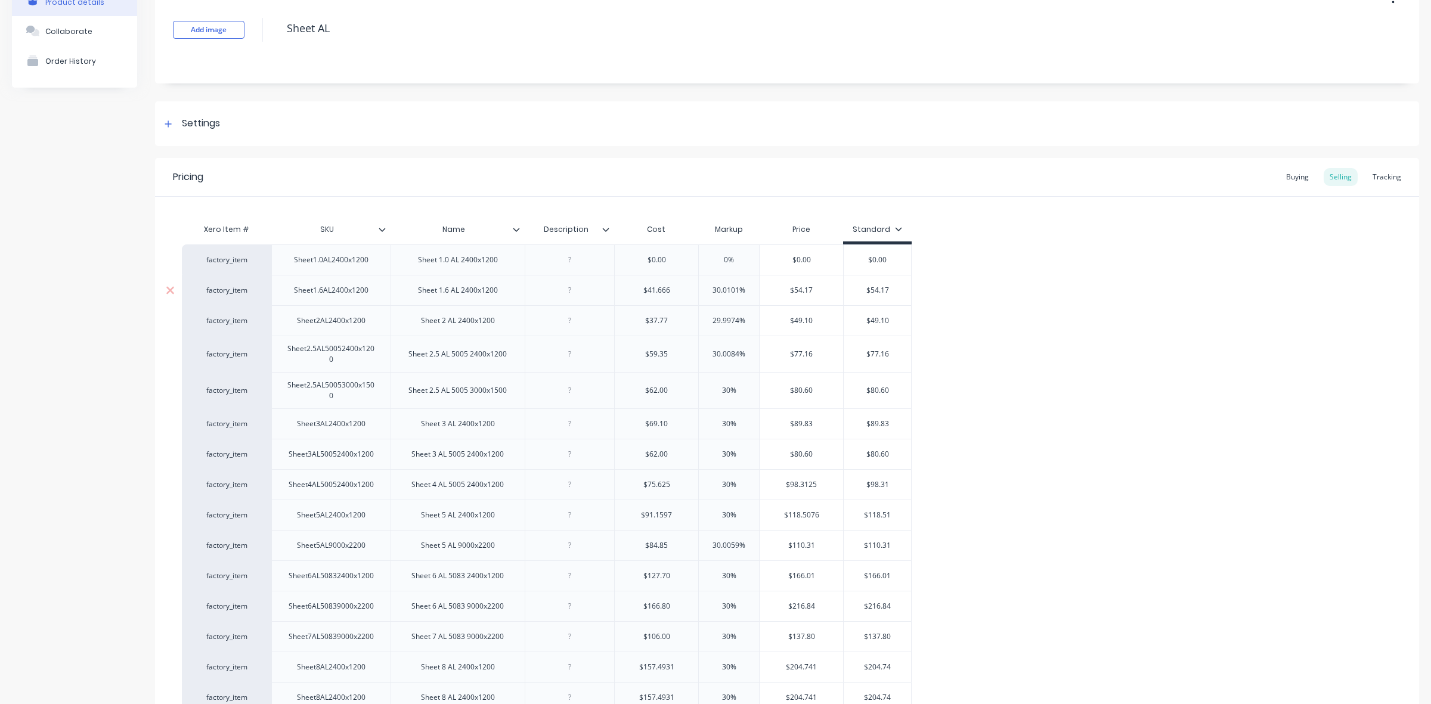
drag, startPoint x: 738, startPoint y: 288, endPoint x: 713, endPoint y: 288, distance: 25.0
click at [713, 288] on input "30.0101%" at bounding box center [729, 290] width 60 height 11
type textarea "x"
type input "40%"
type textarea "x"
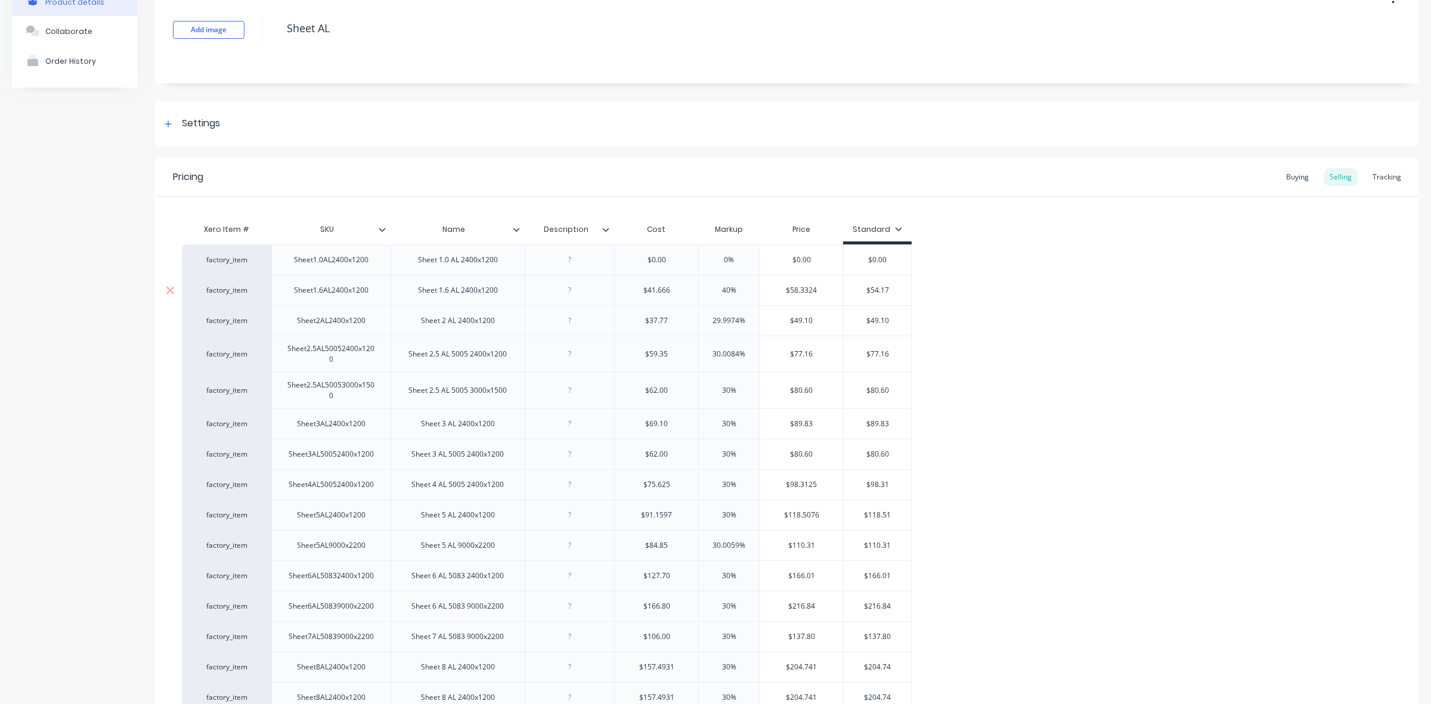
click at [787, 303] on div "$58.3324" at bounding box center [800, 290] width 83 height 30
type input "40%"
type input "$58.3324"
type input "$54.17"
drag, startPoint x: 869, startPoint y: 289, endPoint x: 894, endPoint y: 287, distance: 25.1
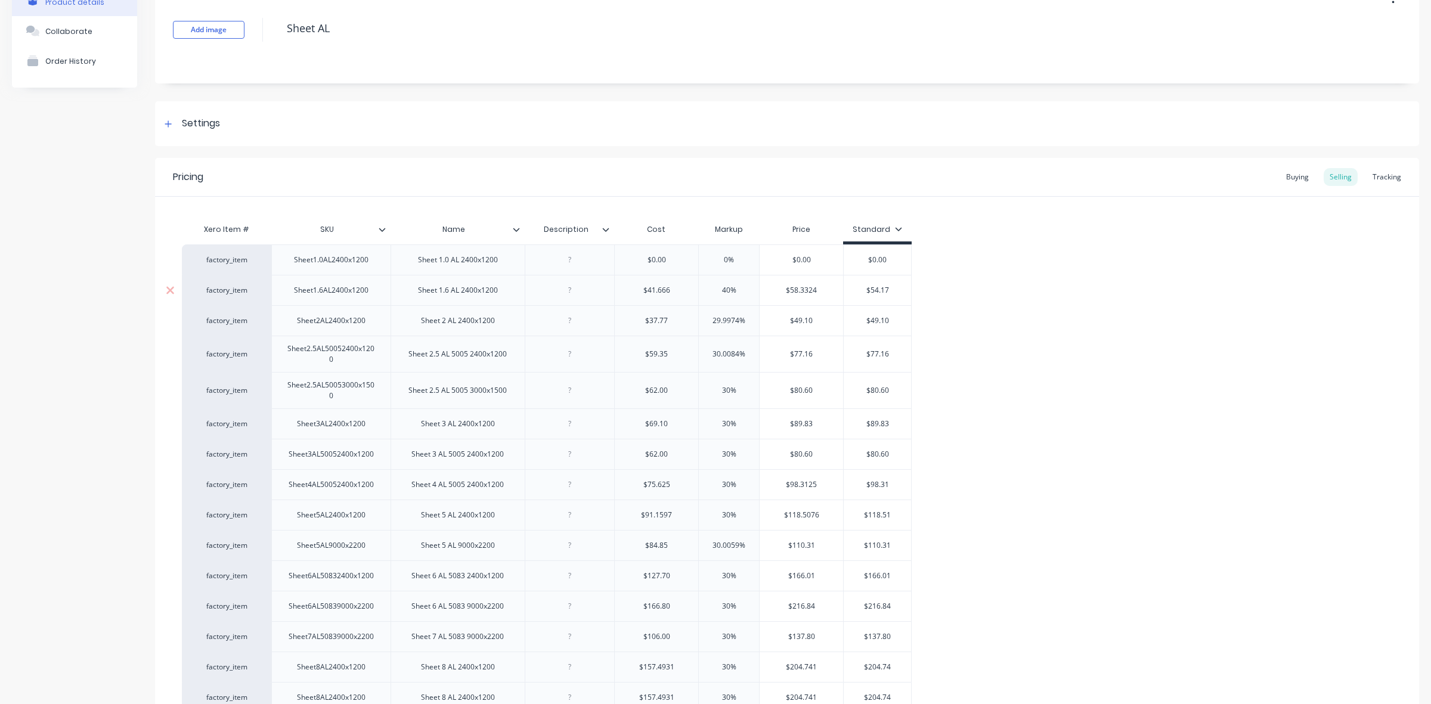
click at [894, 287] on input "$54.17" at bounding box center [877, 290] width 67 height 11
type textarea "x"
type input "$5"
type textarea "x"
type input "$58"
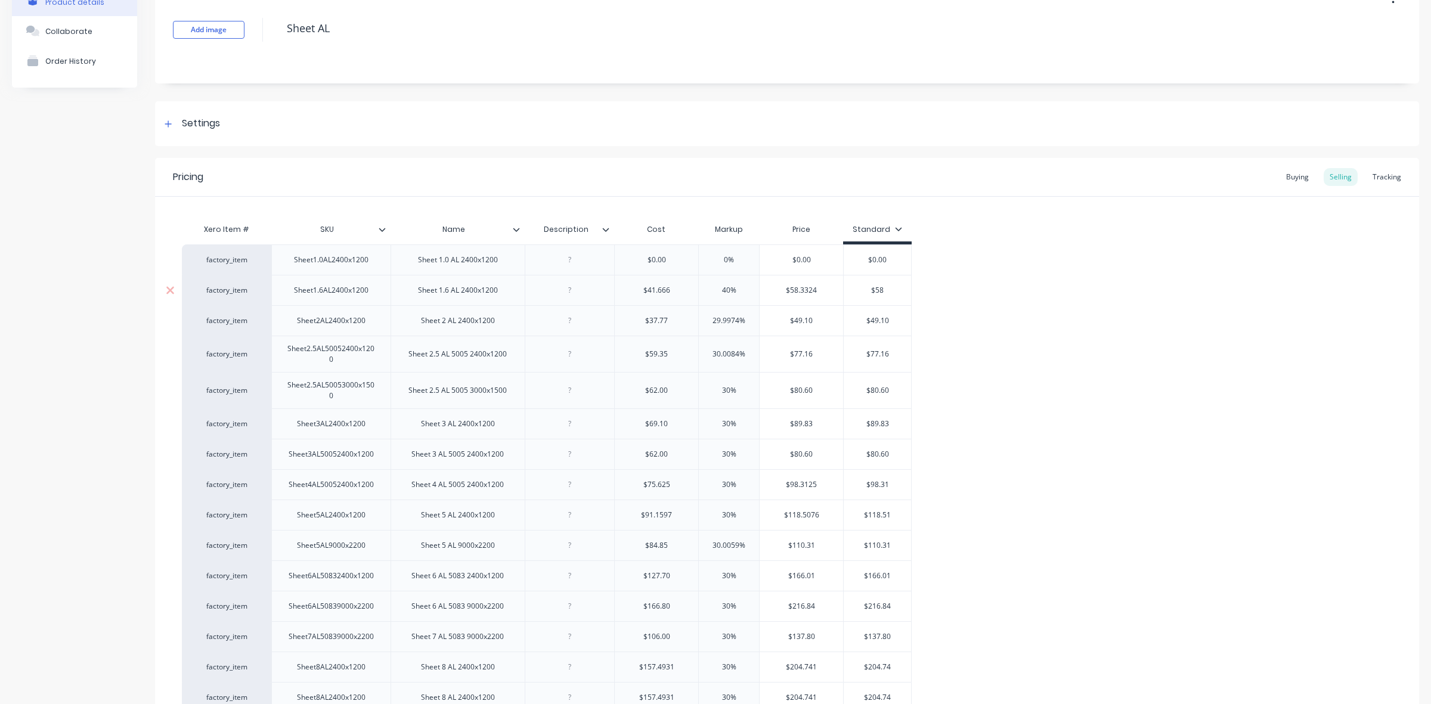
type textarea "x"
type input "$58."
type textarea "x"
type input "$58.3"
type textarea "x"
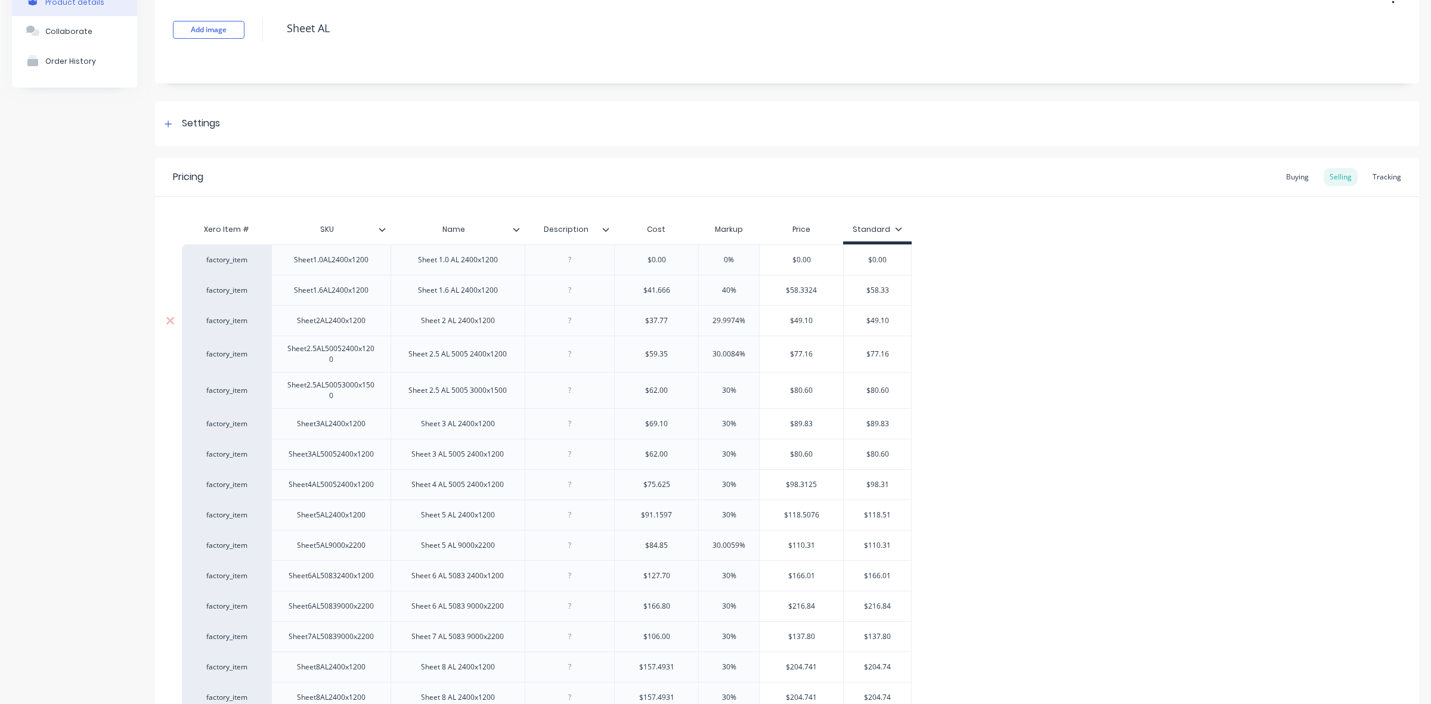
type input "$58.33"
type input "29.9974%"
drag, startPoint x: 739, startPoint y: 320, endPoint x: 708, endPoint y: 320, distance: 31.0
click at [708, 320] on input "29.9974%" at bounding box center [729, 320] width 60 height 11
type textarea "x"
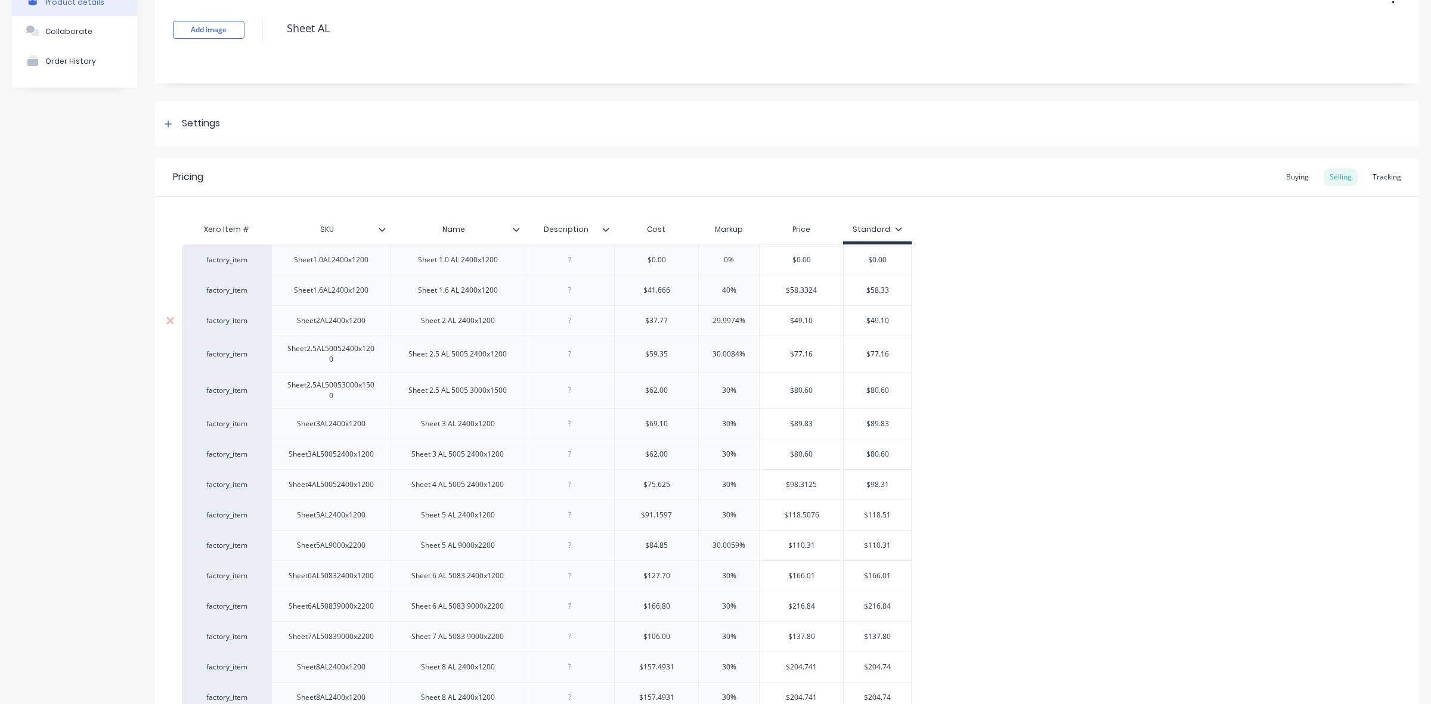
type input "4%"
type textarea "x"
type input "40%"
type input "$49.10"
drag, startPoint x: 871, startPoint y: 321, endPoint x: 892, endPoint y: 321, distance: 21.5
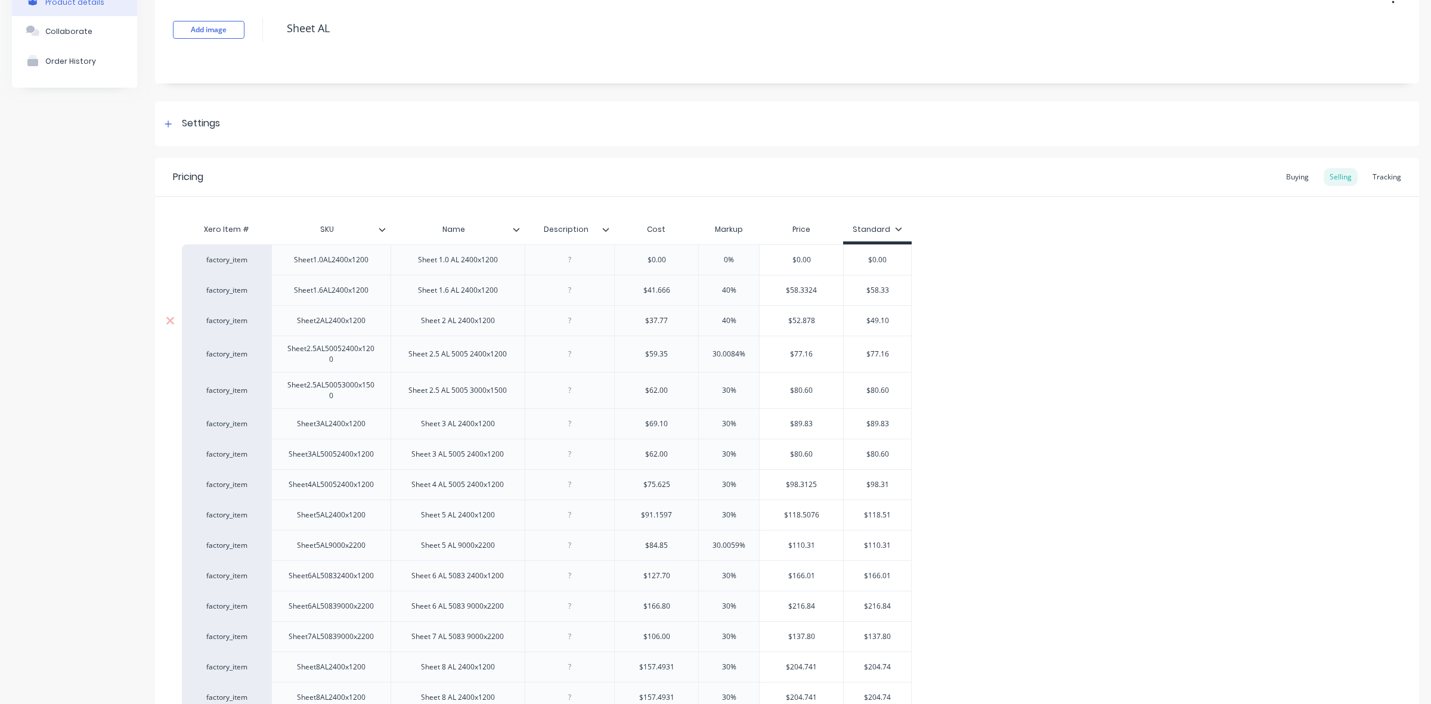
click at [892, 321] on input "$49.10" at bounding box center [877, 320] width 67 height 11
type textarea "x"
type input "$5"
type textarea "x"
type input "$52"
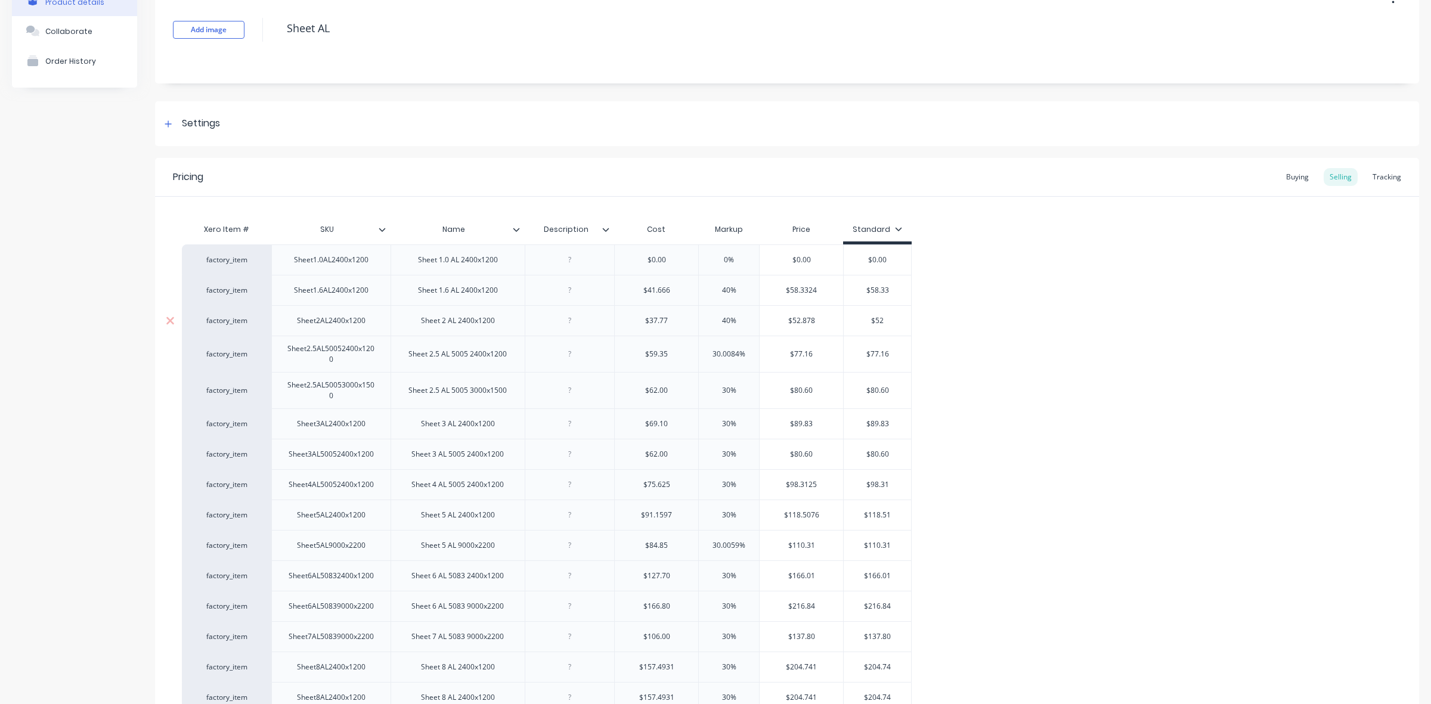
type textarea "x"
type input "$52."
type textarea "x"
type input "$52.8"
type textarea "x"
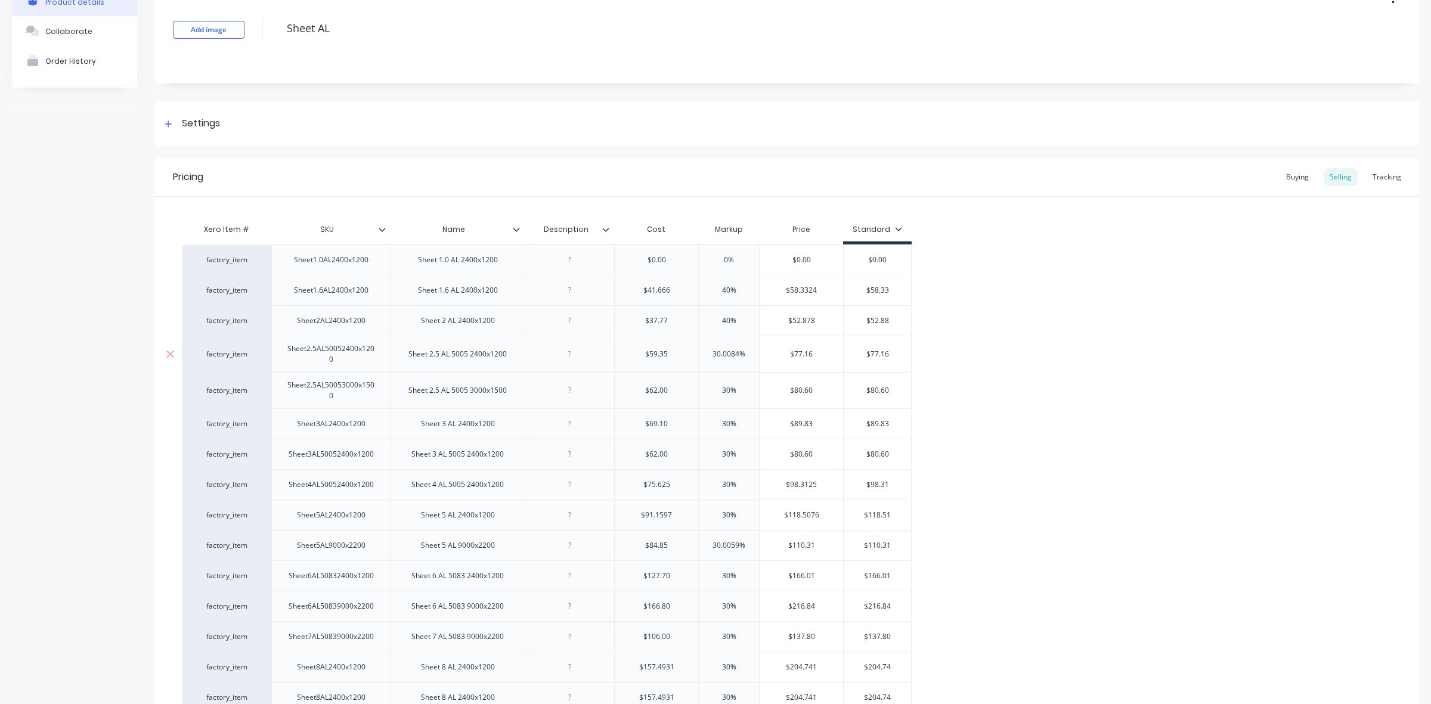
type input "$52.88"
type input "30.0084%"
drag, startPoint x: 738, startPoint y: 352, endPoint x: 714, endPoint y: 353, distance: 24.4
click at [714, 353] on input "30.0084%" at bounding box center [729, 354] width 60 height 11
type textarea "x"
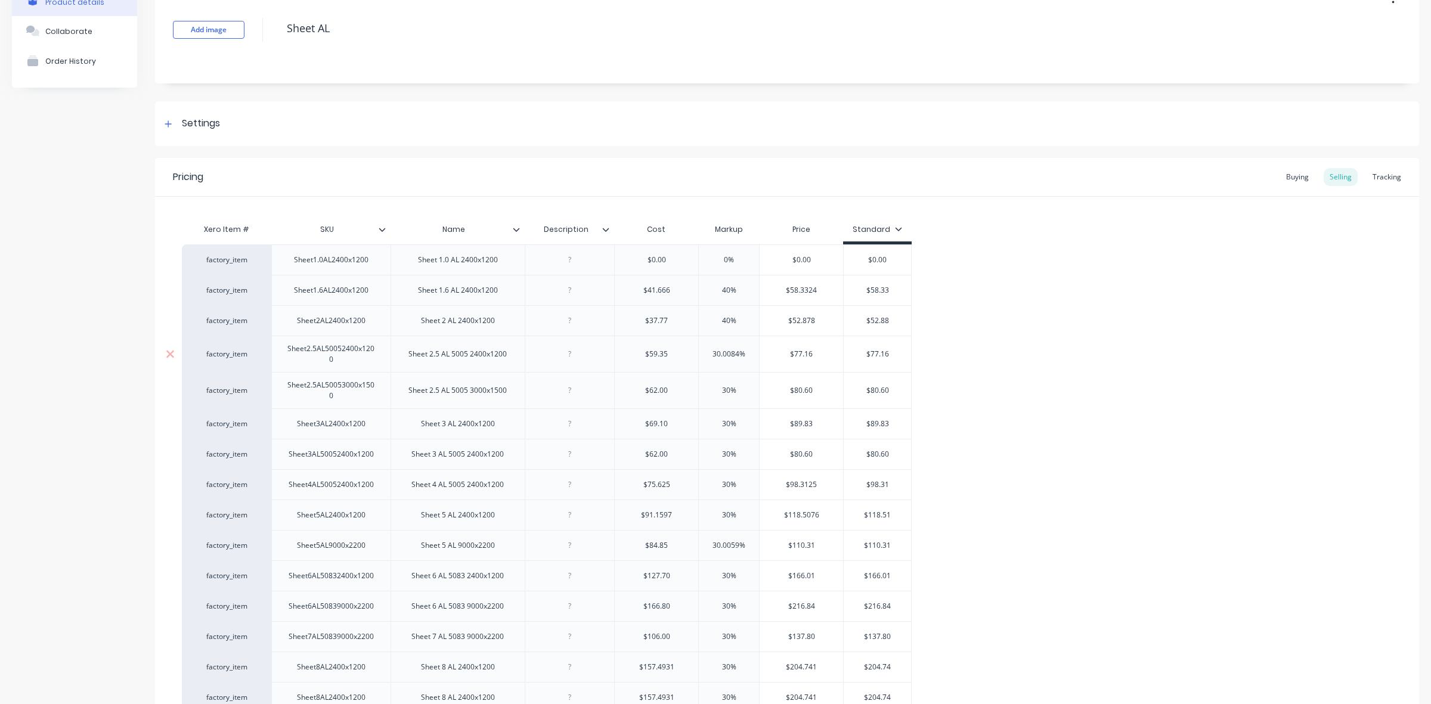
type input "4%"
type textarea "x"
type input "40%"
type input "$77.16"
drag, startPoint x: 871, startPoint y: 353, endPoint x: 899, endPoint y: 352, distance: 28.1
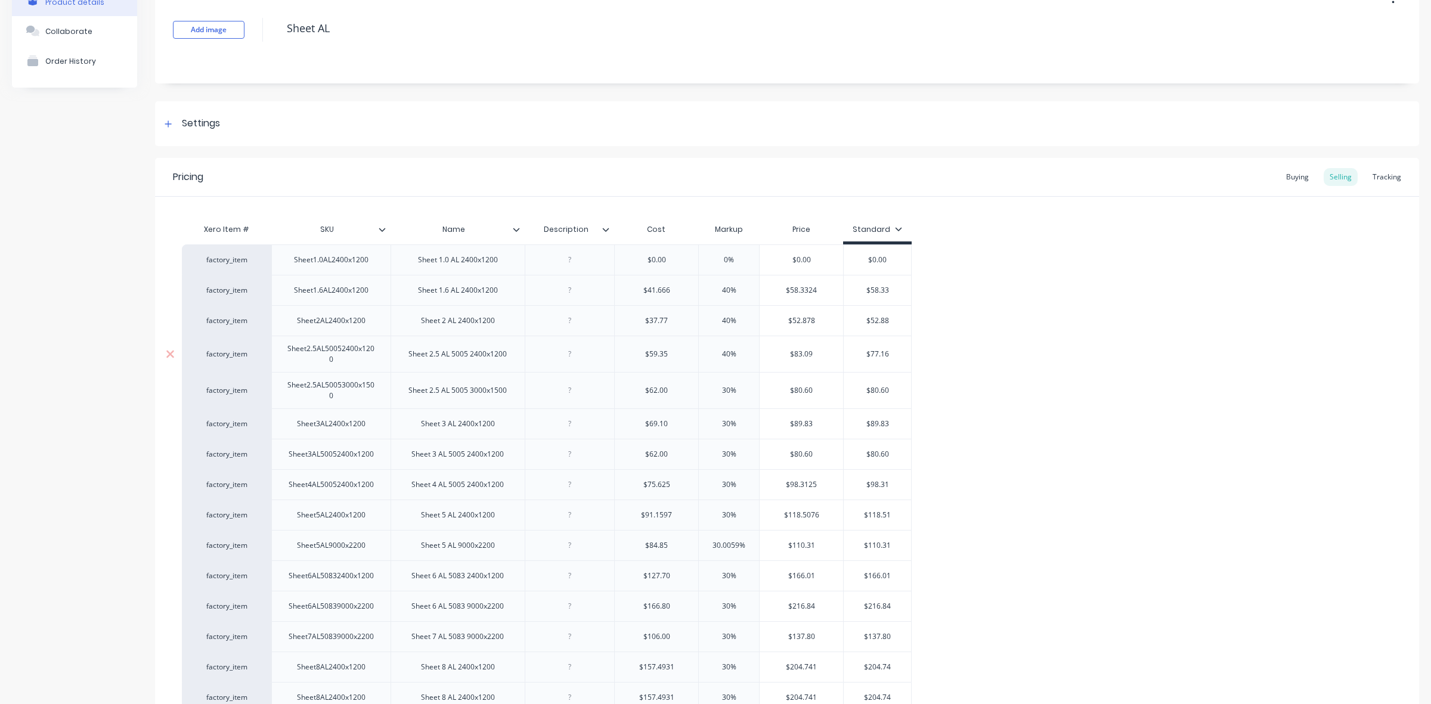
click at [899, 352] on input "$77.16" at bounding box center [877, 354] width 67 height 11
type textarea "x"
type input "$8"
type textarea "x"
type input "$83"
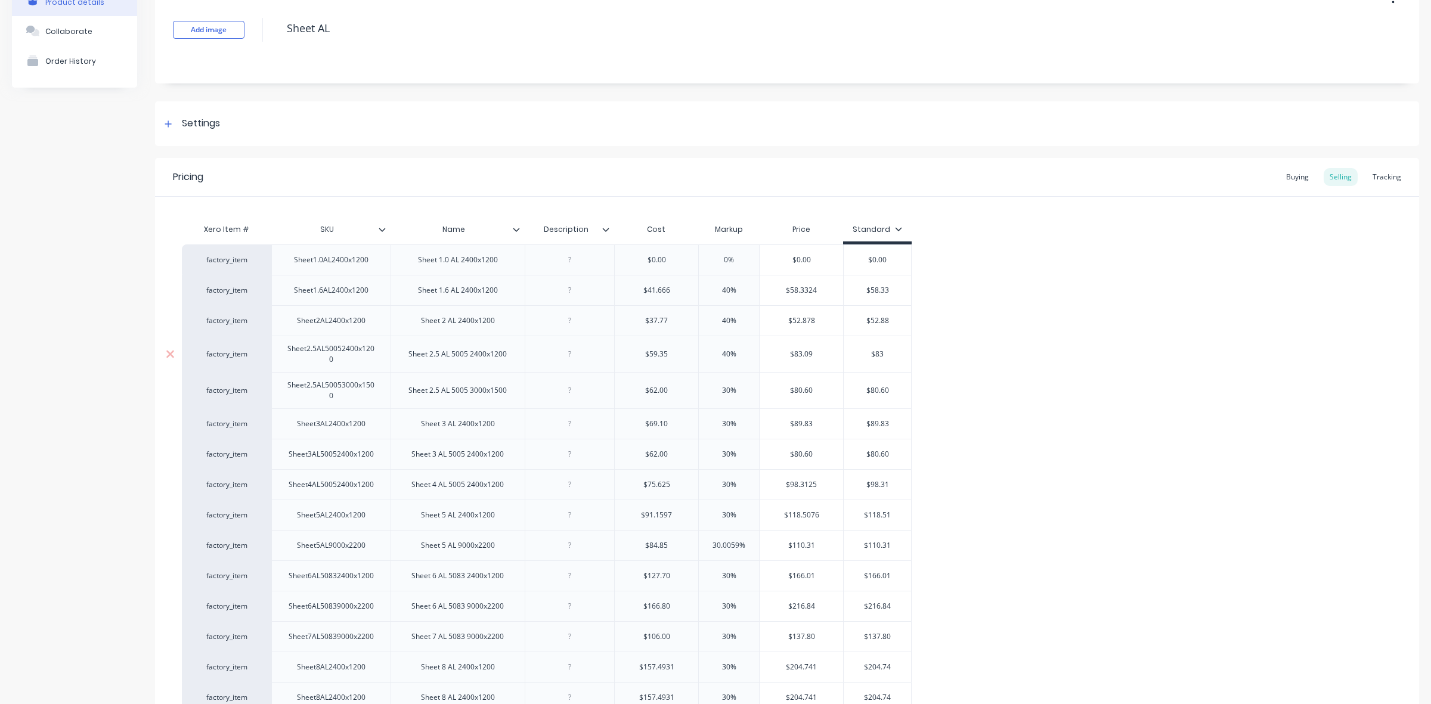
type textarea "x"
type input "$83."
type textarea "x"
type input "$83.0"
type textarea "x"
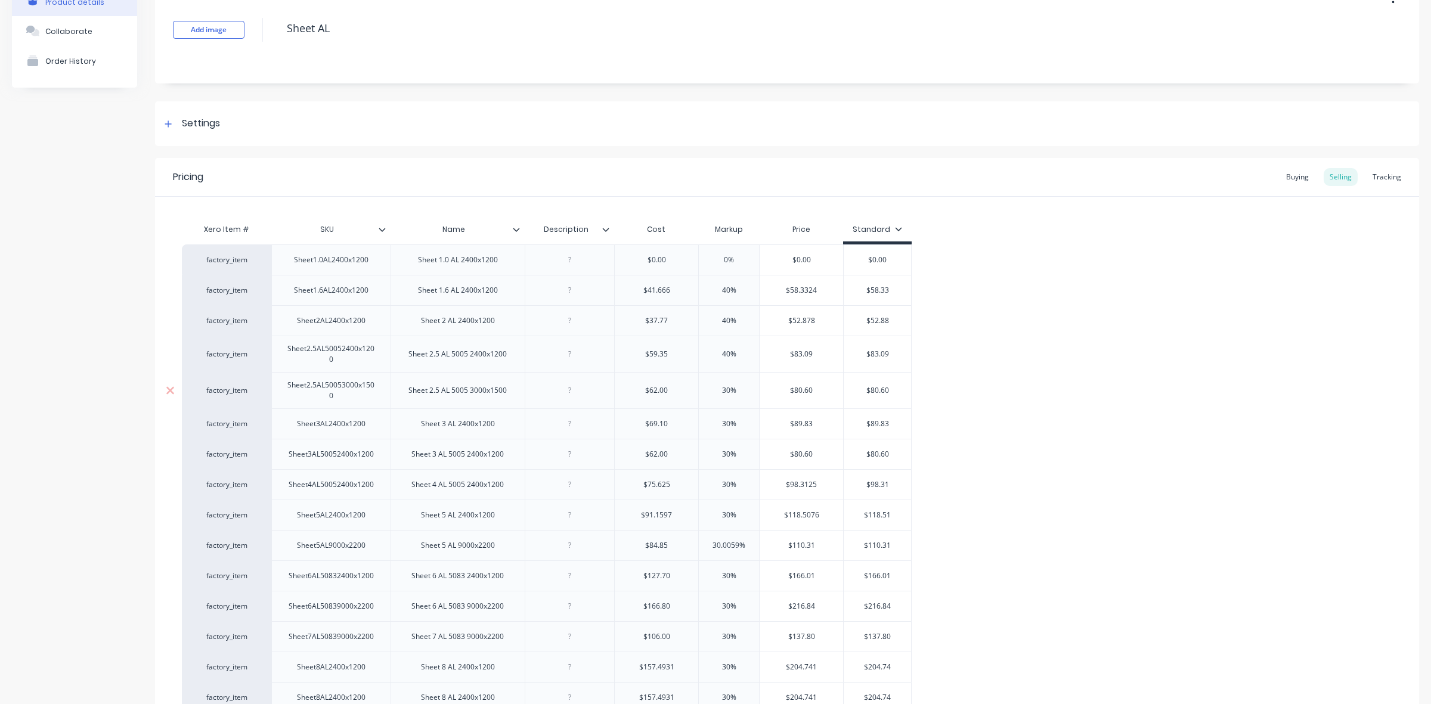
type input "$83.09"
type input "30%"
drag, startPoint x: 729, startPoint y: 391, endPoint x: 720, endPoint y: 392, distance: 9.0
click at [720, 392] on input "30%" at bounding box center [729, 390] width 60 height 11
type textarea "x"
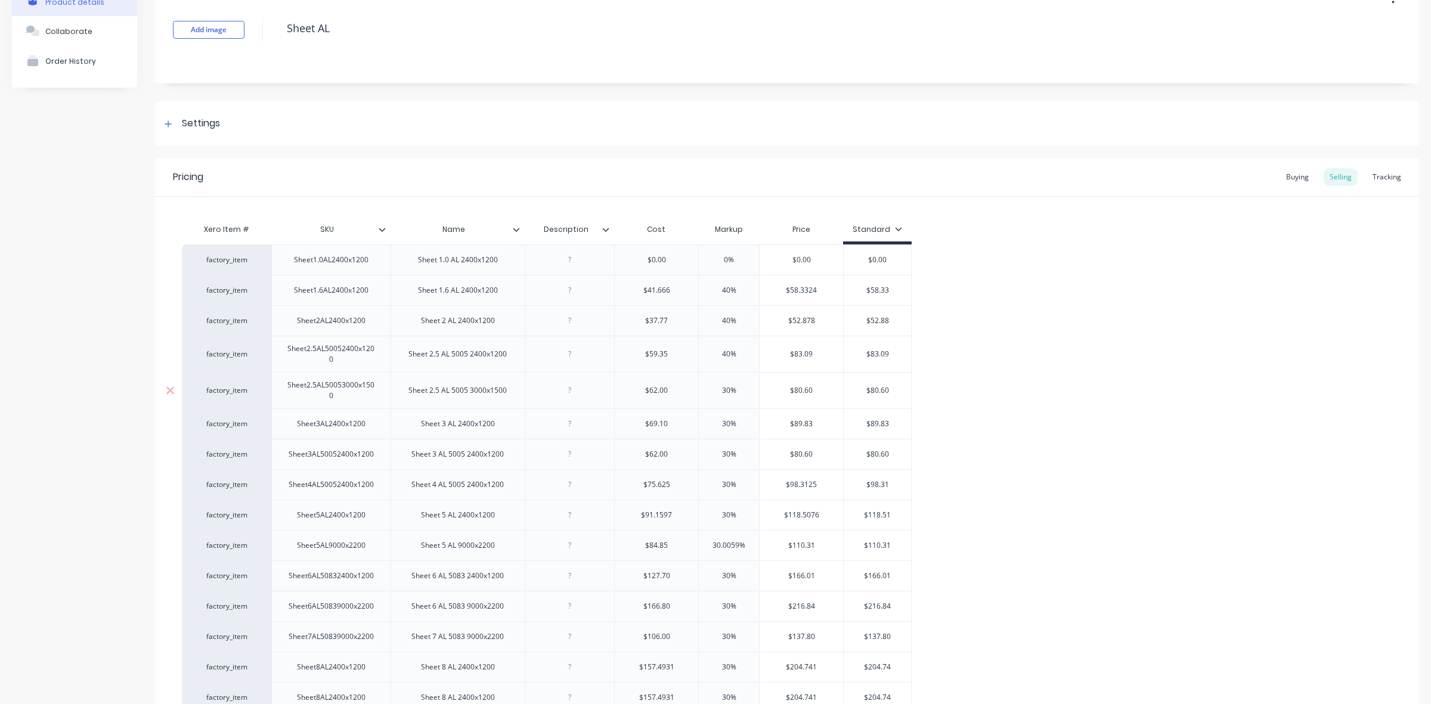
type input "4%"
type textarea "x"
type input "40%"
type input "$80.60"
drag, startPoint x: 872, startPoint y: 391, endPoint x: 889, endPoint y: 389, distance: 18.0
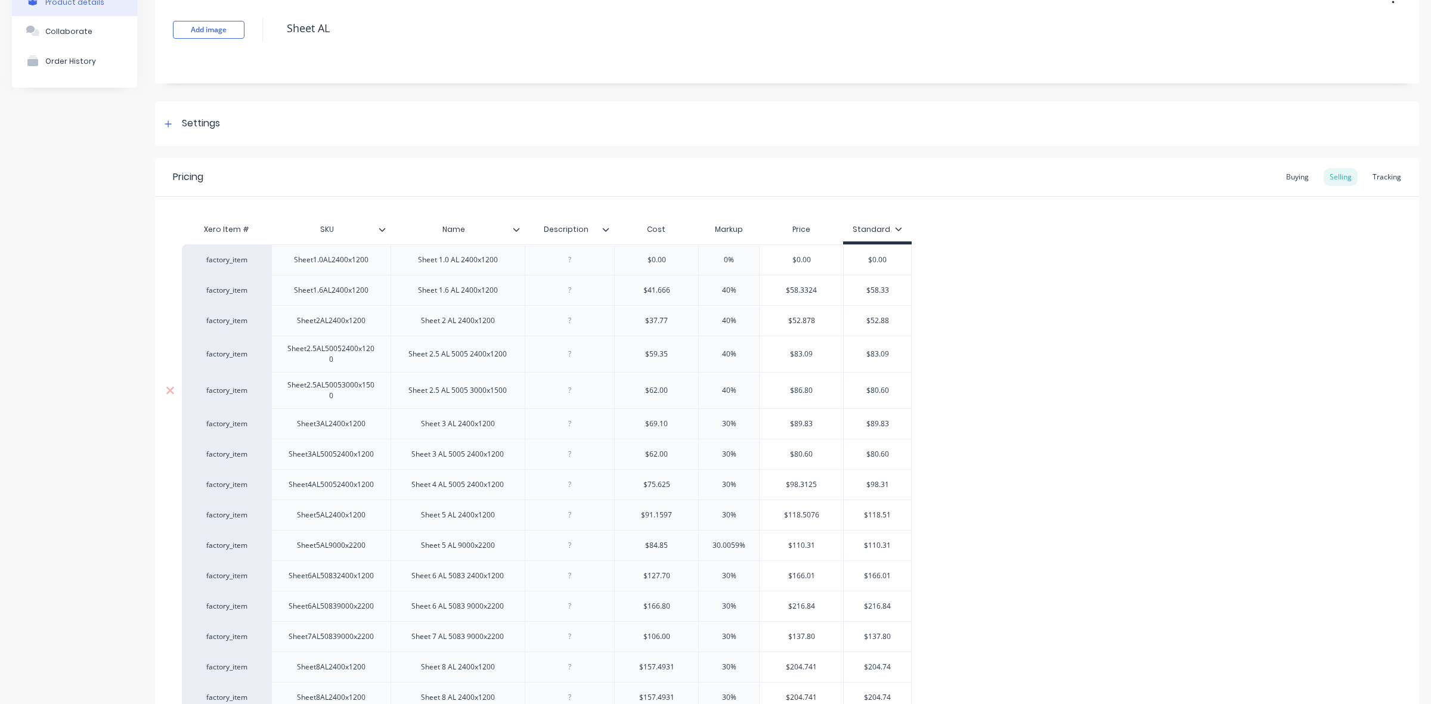
click at [889, 389] on input "$80.60" at bounding box center [877, 390] width 67 height 11
type textarea "x"
type input "$8"
type textarea "x"
type input "$86"
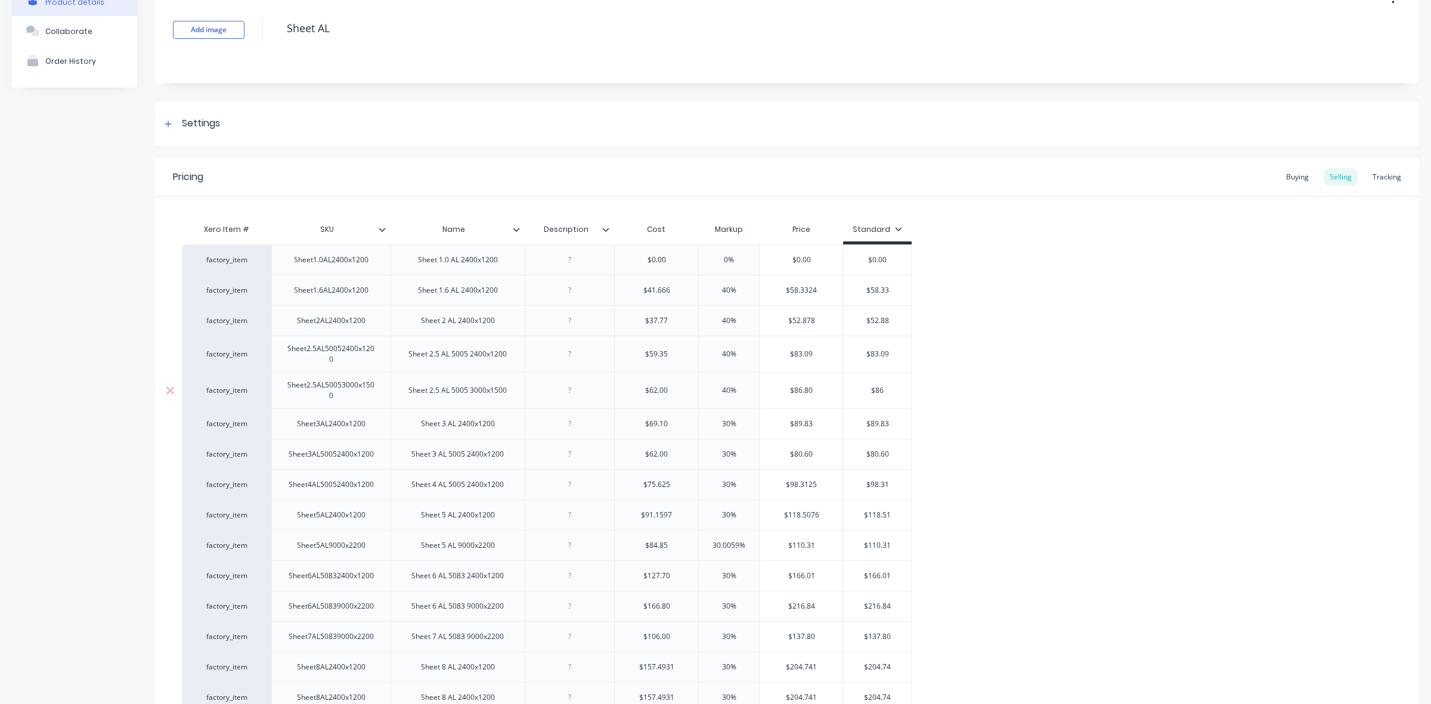
type textarea "x"
type input "$86."
type textarea "x"
type input "$86.8"
type textarea "x"
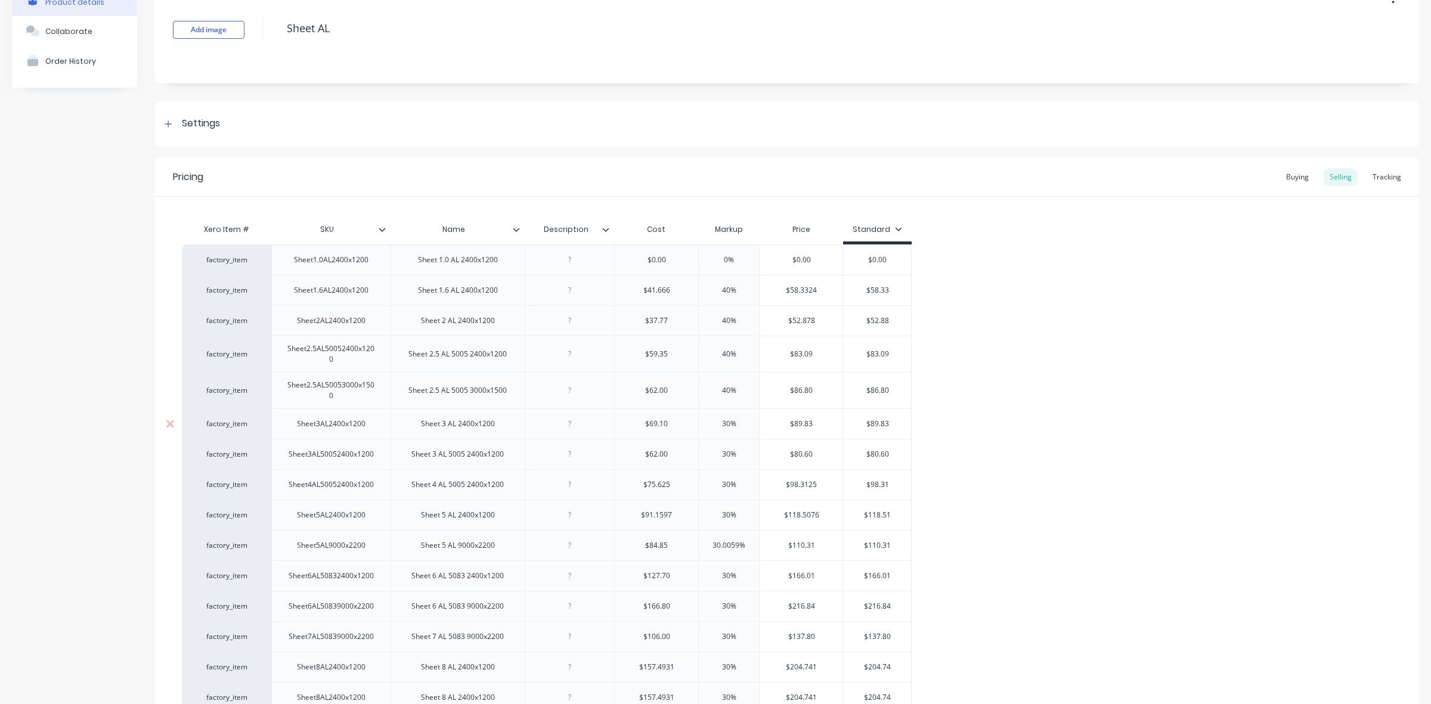
type input "$86.80"
click at [728, 422] on input "30%" at bounding box center [729, 423] width 60 height 11
drag, startPoint x: 728, startPoint y: 422, endPoint x: 720, endPoint y: 422, distance: 8.3
click at [720, 422] on input "30%" at bounding box center [729, 423] width 60 height 11
drag, startPoint x: 872, startPoint y: 425, endPoint x: 886, endPoint y: 424, distance: 14.9
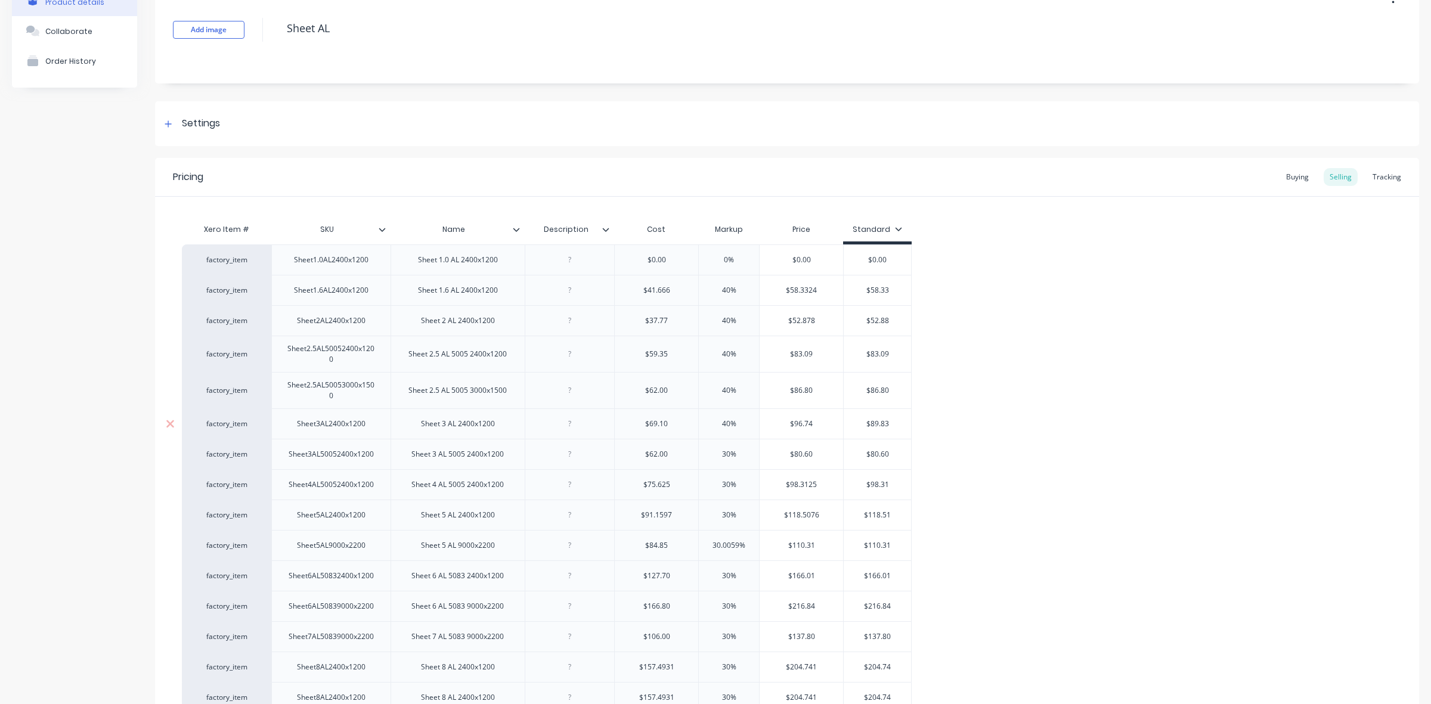
click at [886, 424] on input "$89.83" at bounding box center [877, 423] width 67 height 11
drag, startPoint x: 728, startPoint y: 453, endPoint x: 722, endPoint y: 454, distance: 6.6
click at [722, 454] on input "30%" at bounding box center [729, 454] width 60 height 11
drag, startPoint x: 870, startPoint y: 455, endPoint x: 890, endPoint y: 454, distance: 19.7
click at [890, 454] on input "$80.60" at bounding box center [877, 454] width 67 height 11
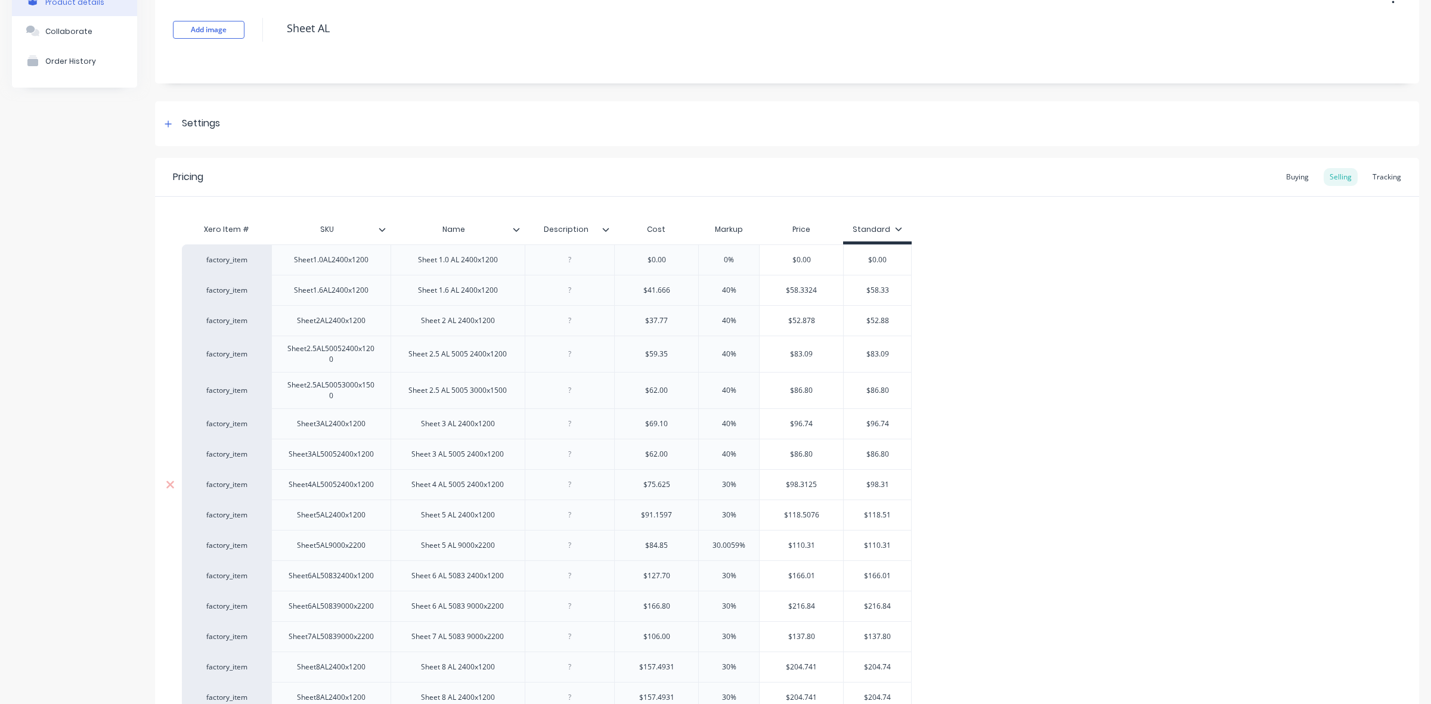
drag, startPoint x: 729, startPoint y: 485, endPoint x: 721, endPoint y: 485, distance: 7.7
click at [721, 485] on input "30%" at bounding box center [729, 484] width 60 height 11
drag, startPoint x: 870, startPoint y: 484, endPoint x: 888, endPoint y: 486, distance: 18.0
click at [888, 486] on input "$98.31" at bounding box center [877, 484] width 67 height 11
drag, startPoint x: 728, startPoint y: 516, endPoint x: 720, endPoint y: 514, distance: 9.1
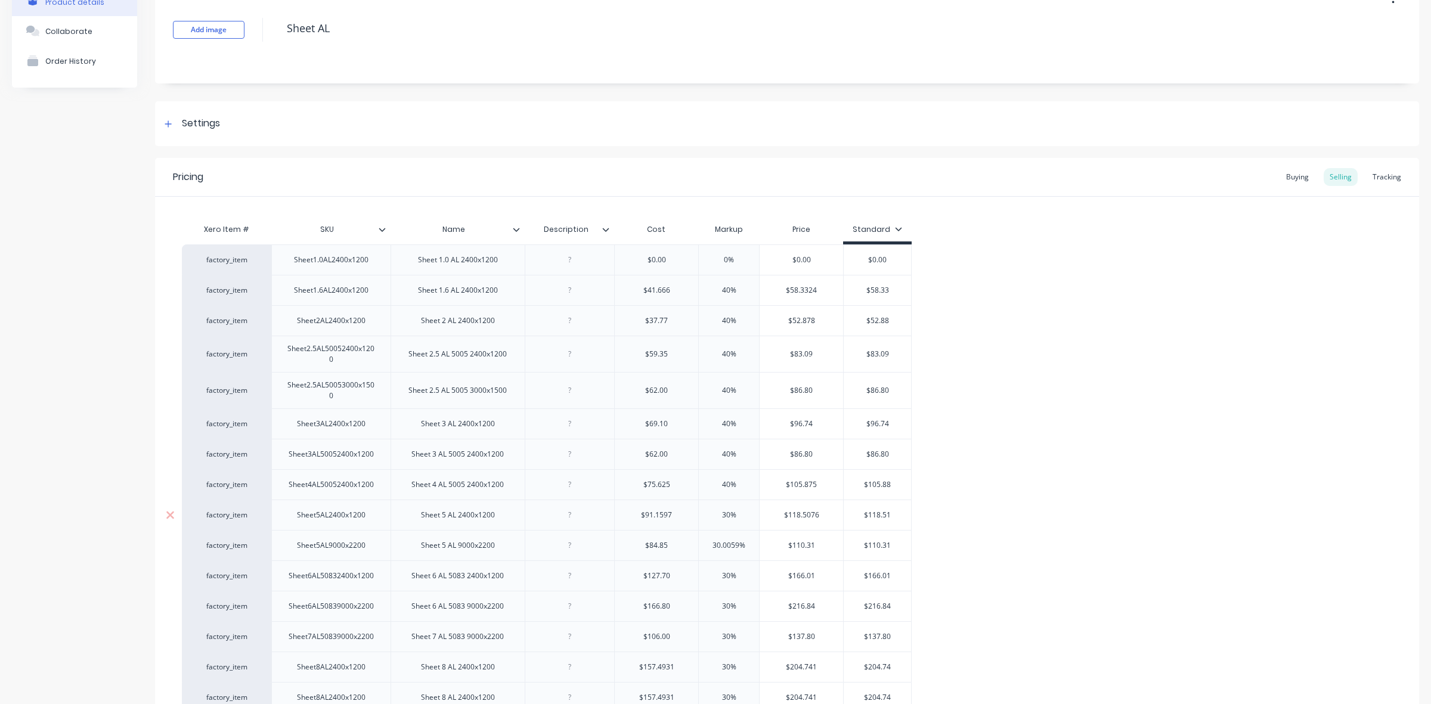
click at [720, 514] on input "30%" at bounding box center [729, 515] width 60 height 11
drag, startPoint x: 869, startPoint y: 516, endPoint x: 891, endPoint y: 516, distance: 22.7
click at [891, 516] on input "$118.51" at bounding box center [877, 515] width 67 height 11
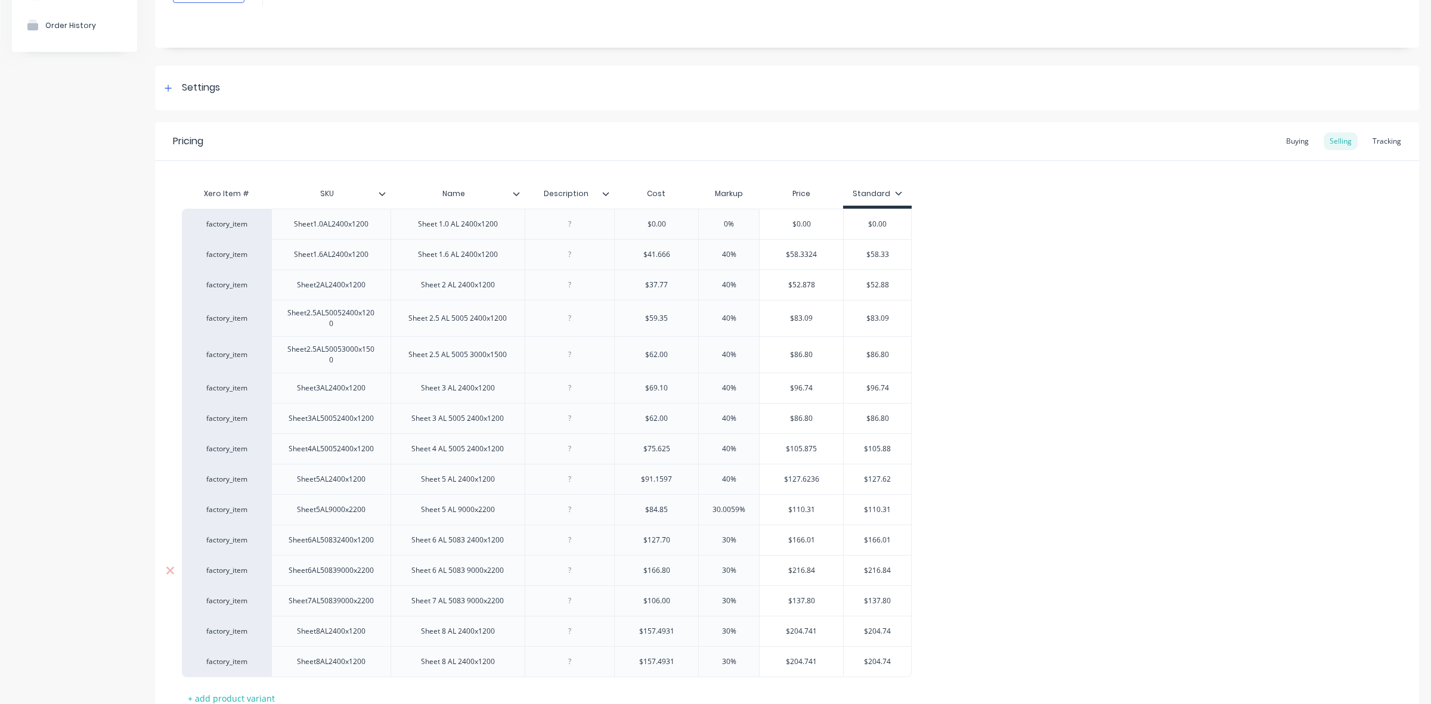
scroll to position [204, 0]
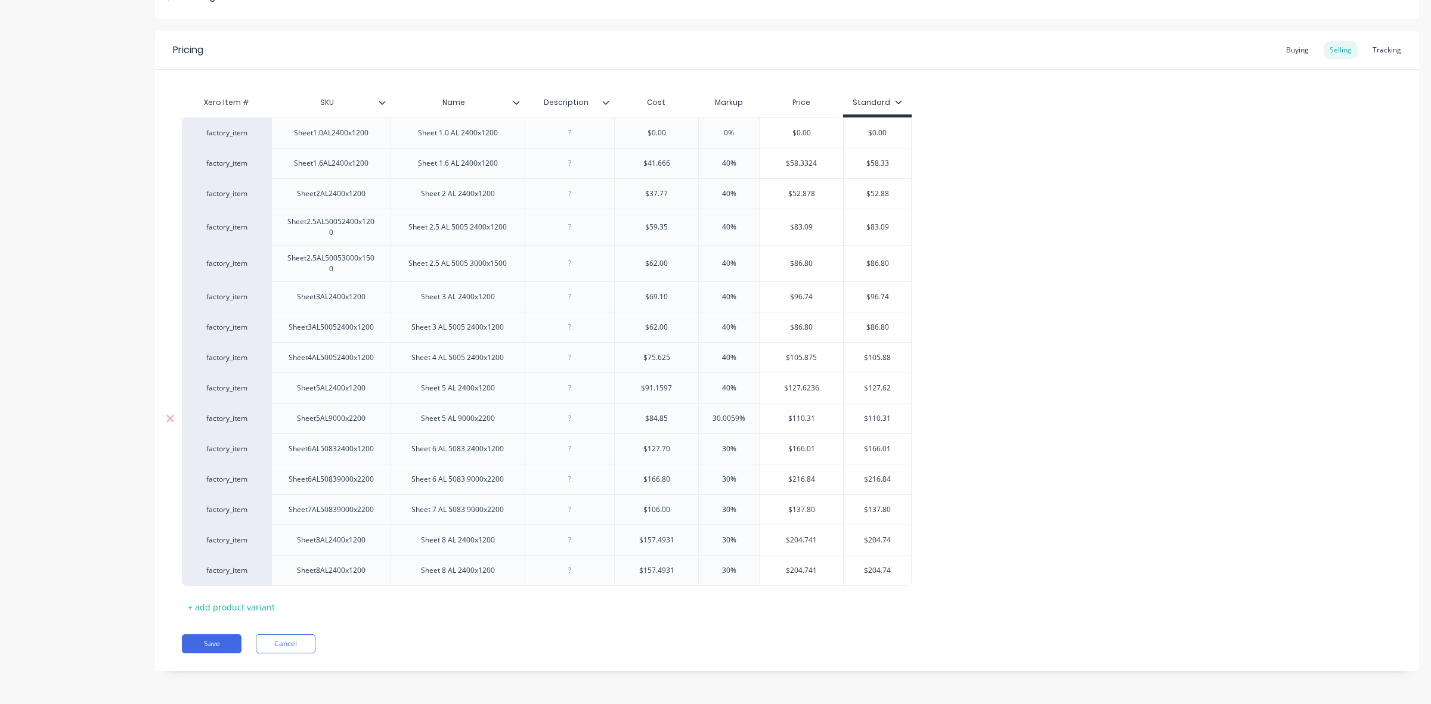
drag, startPoint x: 738, startPoint y: 415, endPoint x: 713, endPoint y: 415, distance: 25.0
click at [713, 415] on input "30.0059%" at bounding box center [729, 418] width 60 height 11
drag, startPoint x: 861, startPoint y: 415, endPoint x: 886, endPoint y: 415, distance: 25.0
click at [886, 415] on input "$110.31" at bounding box center [869, 418] width 67 height 11
drag, startPoint x: 725, startPoint y: 446, endPoint x: 717, endPoint y: 446, distance: 8.3
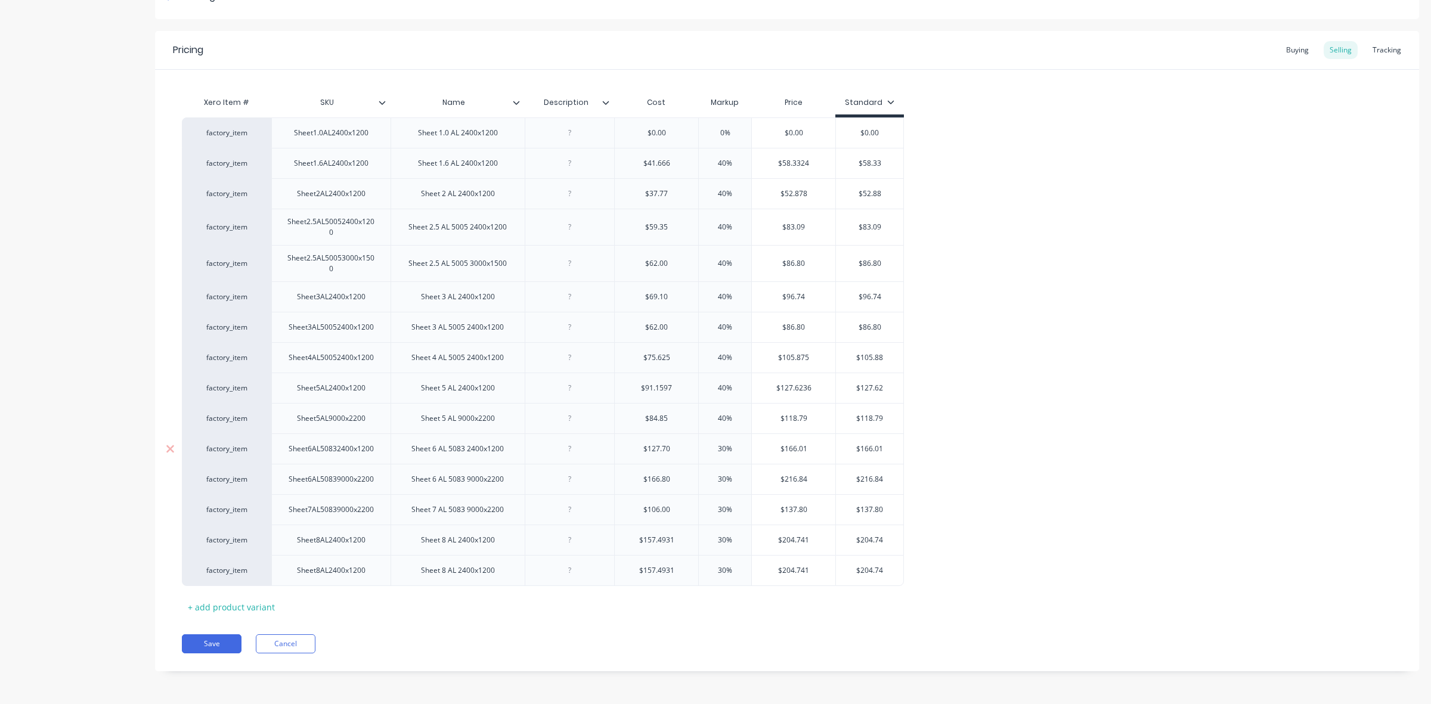
click at [717, 446] on input "30%" at bounding box center [725, 449] width 60 height 11
drag, startPoint x: 860, startPoint y: 446, endPoint x: 880, endPoint y: 446, distance: 19.7
click at [880, 446] on input "$166.01" at bounding box center [869, 449] width 67 height 11
drag, startPoint x: 726, startPoint y: 478, endPoint x: 719, endPoint y: 478, distance: 7.2
click at [719, 478] on input "30%" at bounding box center [725, 479] width 60 height 11
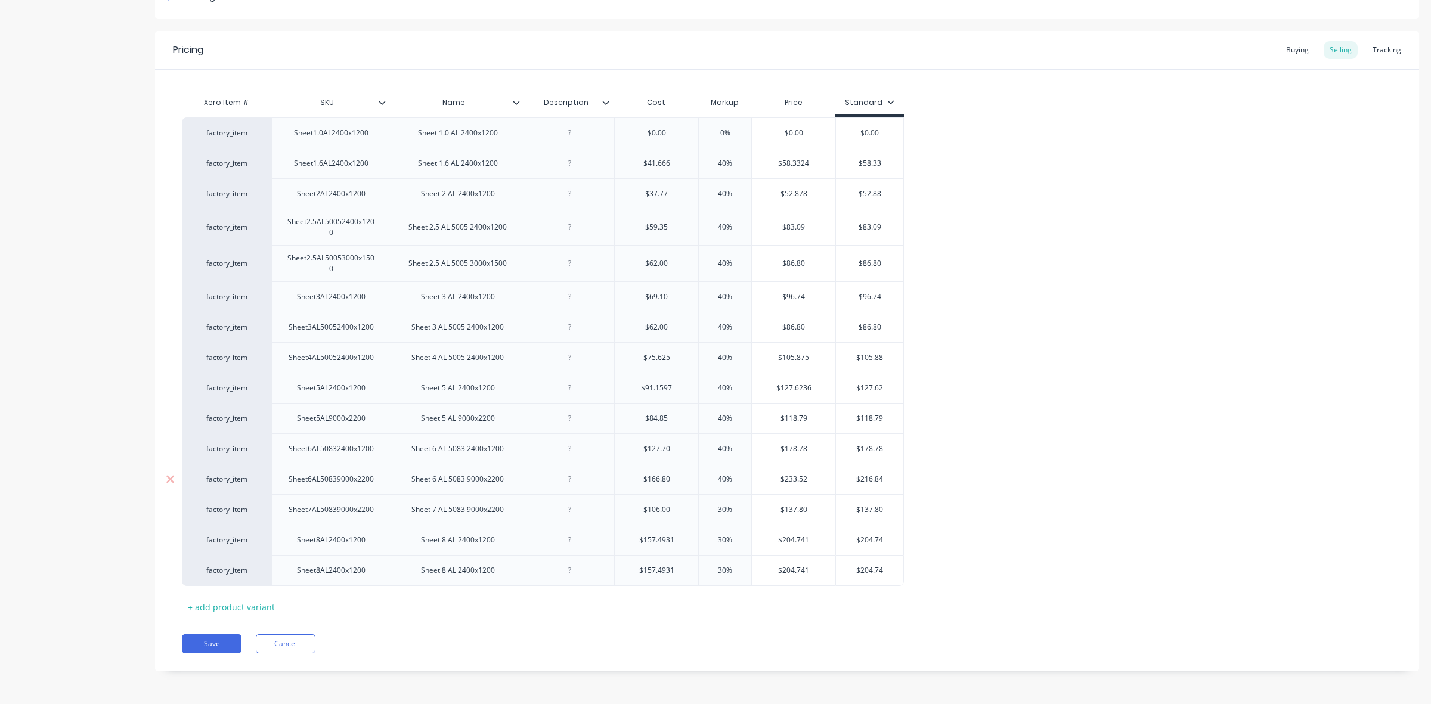
drag, startPoint x: 860, startPoint y: 477, endPoint x: 886, endPoint y: 477, distance: 26.2
click at [886, 477] on input "$216.84" at bounding box center [869, 479] width 67 height 11
drag, startPoint x: 725, startPoint y: 507, endPoint x: 718, endPoint y: 507, distance: 6.6
click at [718, 507] on input "30%" at bounding box center [725, 509] width 60 height 11
drag, startPoint x: 860, startPoint y: 506, endPoint x: 886, endPoint y: 506, distance: 26.2
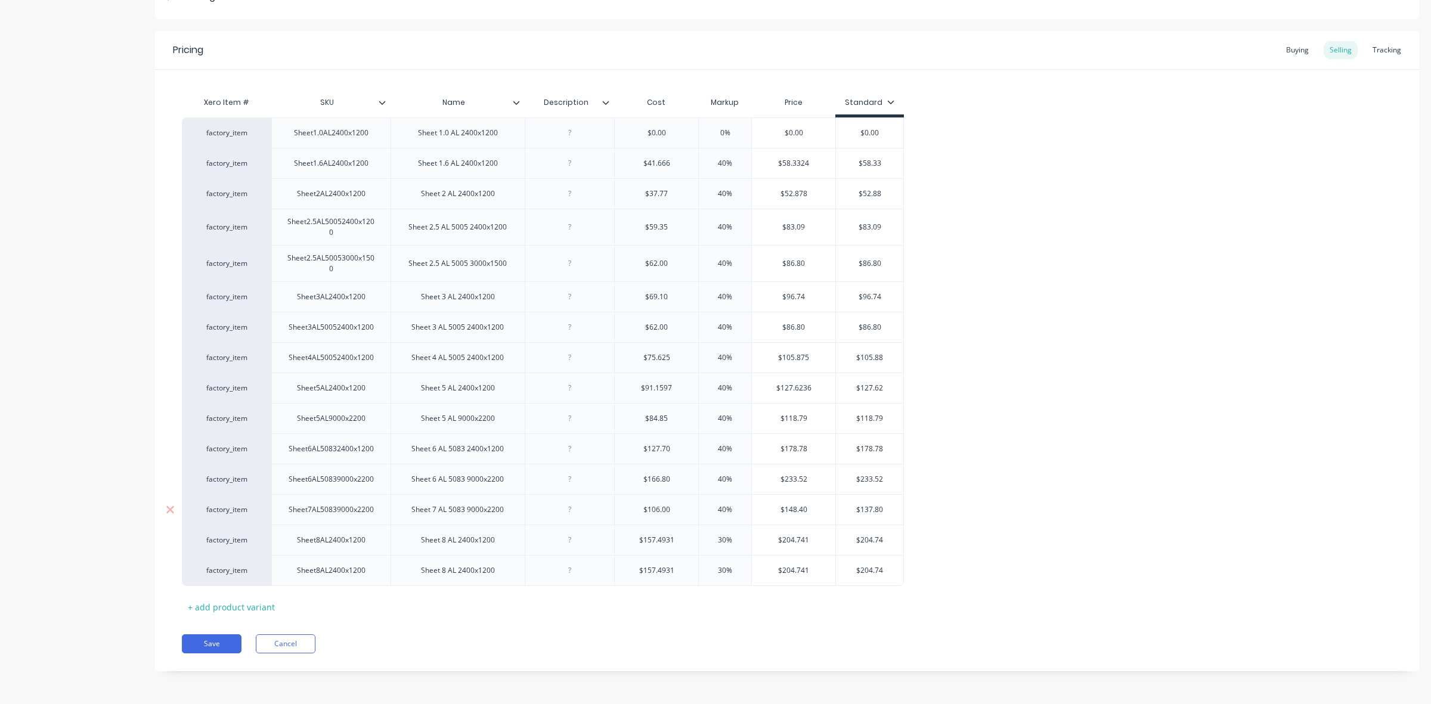
click at [886, 506] on input "$137.80" at bounding box center [869, 509] width 67 height 11
drag, startPoint x: 724, startPoint y: 537, endPoint x: 717, endPoint y: 538, distance: 7.2
click at [717, 538] on input "30%" at bounding box center [725, 540] width 60 height 11
drag, startPoint x: 860, startPoint y: 538, endPoint x: 883, endPoint y: 535, distance: 22.8
click at [883, 535] on input "$204.74" at bounding box center [869, 540] width 67 height 11
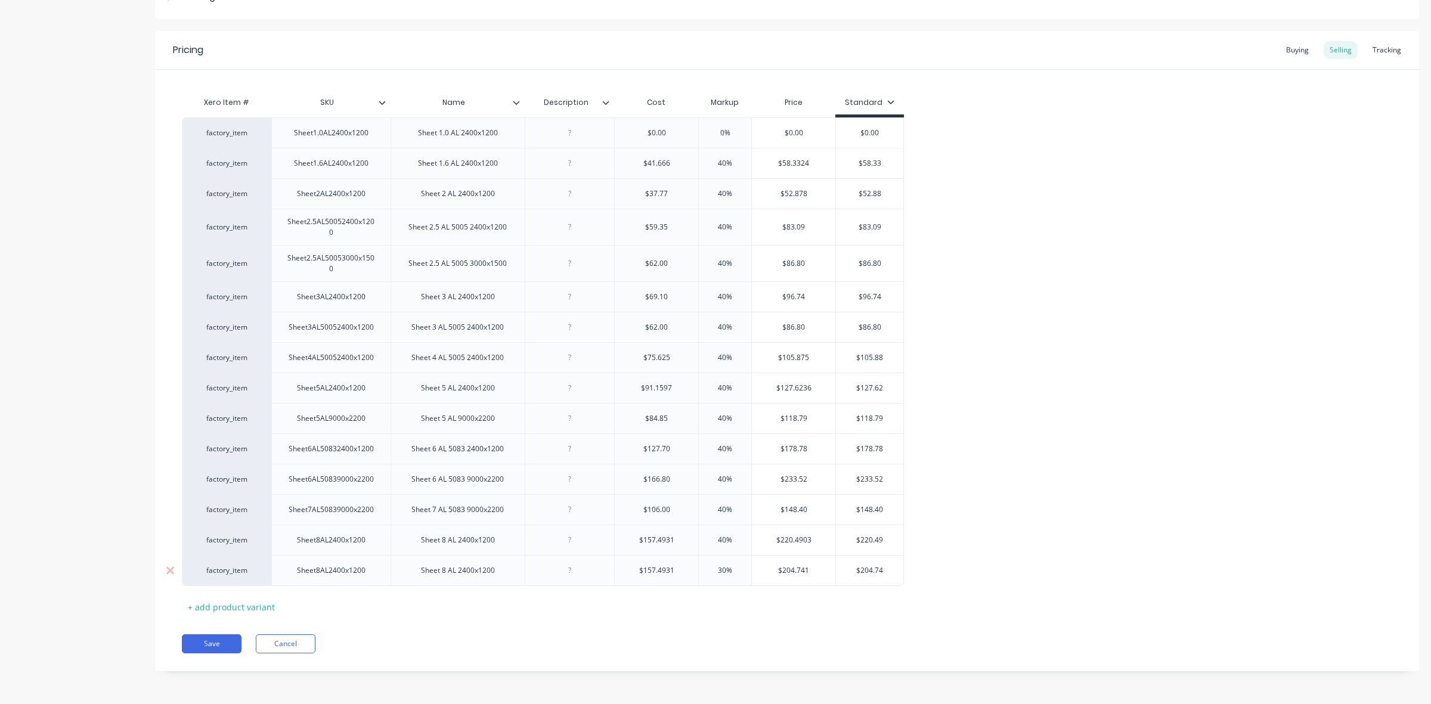
drag, startPoint x: 725, startPoint y: 569, endPoint x: 717, endPoint y: 569, distance: 8.9
click at [717, 569] on input "30%" at bounding box center [725, 570] width 60 height 11
drag, startPoint x: 860, startPoint y: 569, endPoint x: 888, endPoint y: 568, distance: 28.0
click at [888, 568] on input "$204.74" at bounding box center [869, 570] width 67 height 11
click at [210, 642] on button "Save" at bounding box center [212, 643] width 60 height 19
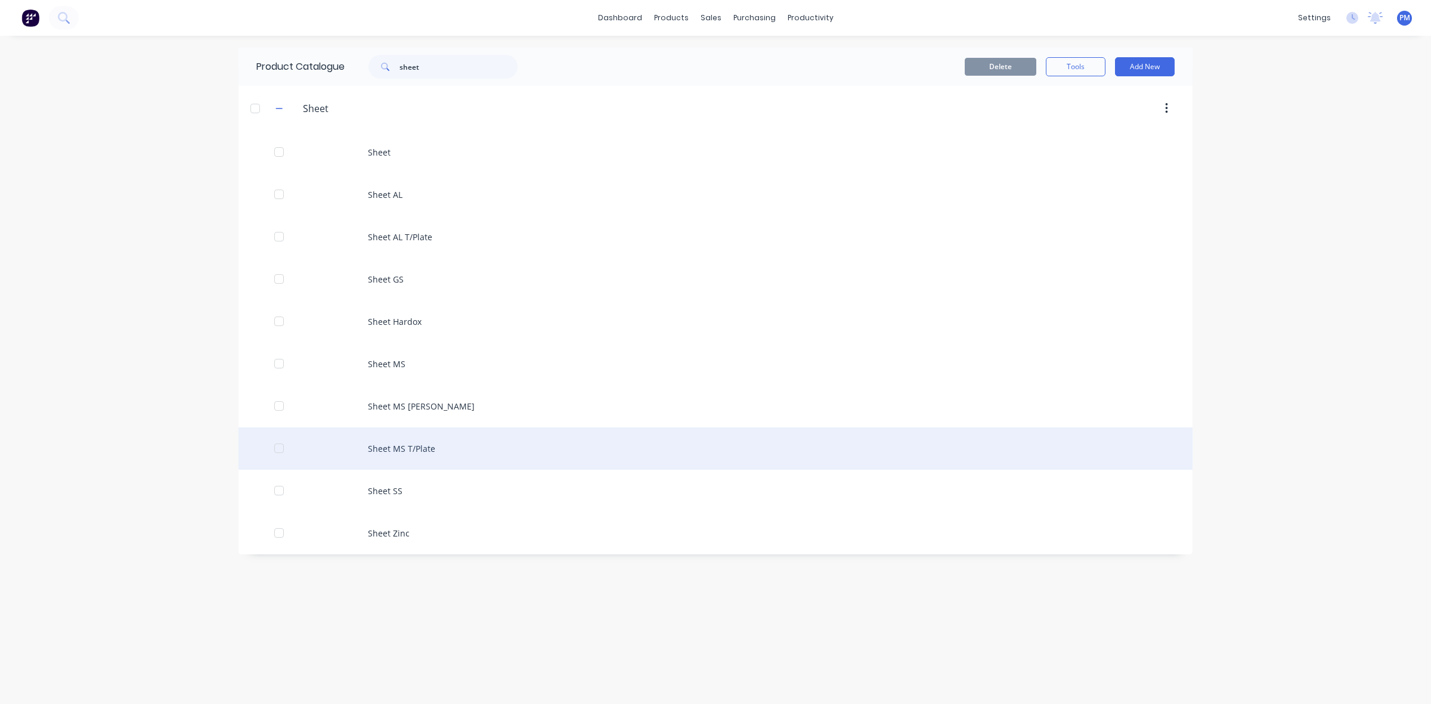
click at [407, 448] on div "Sheet MS T/Plate" at bounding box center [715, 448] width 954 height 42
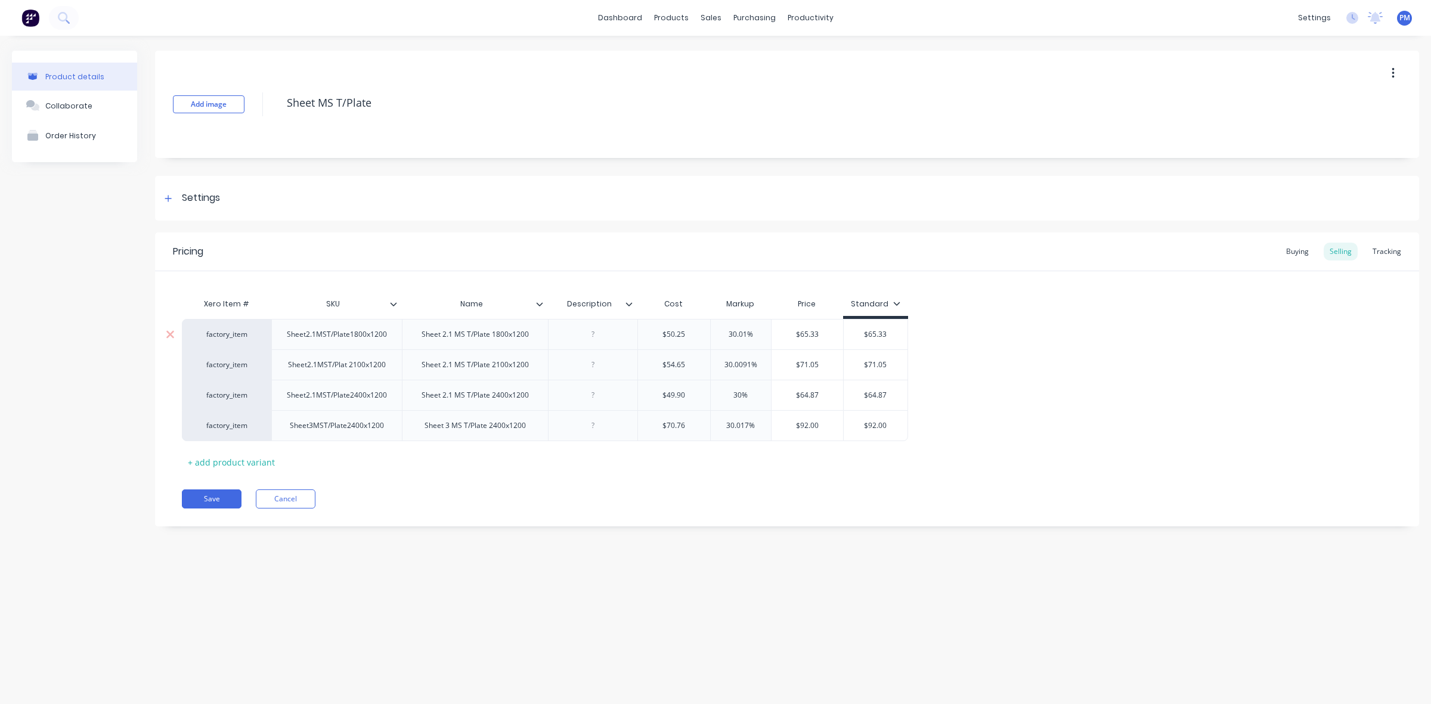
drag, startPoint x: 746, startPoint y: 332, endPoint x: 728, endPoint y: 332, distance: 17.3
click at [728, 332] on input "30.01%" at bounding box center [741, 334] width 60 height 11
drag, startPoint x: 868, startPoint y: 332, endPoint x: 891, endPoint y: 331, distance: 23.3
click at [891, 331] on input "$65.33" at bounding box center [876, 334] width 64 height 11
drag, startPoint x: 749, startPoint y: 362, endPoint x: 723, endPoint y: 362, distance: 25.6
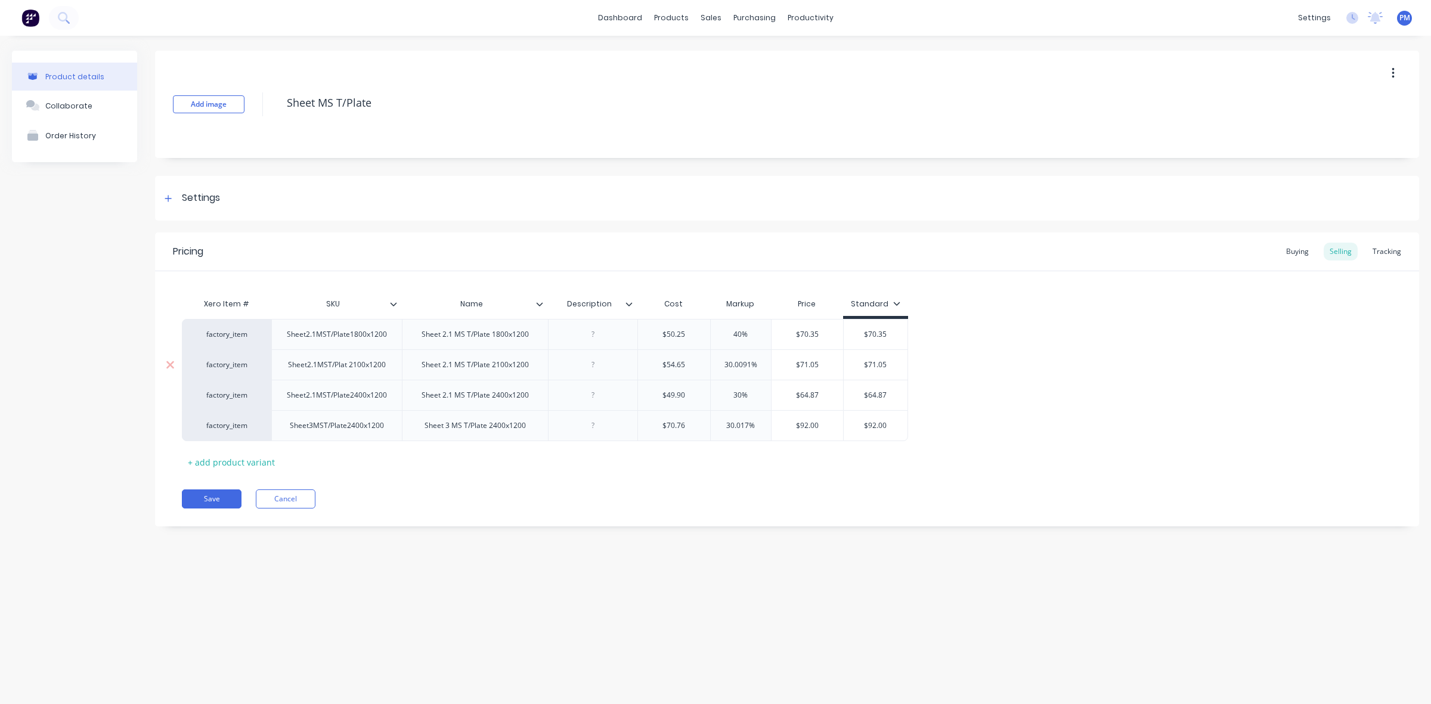
click at [723, 362] on input "30.0091%" at bounding box center [741, 364] width 60 height 11
drag, startPoint x: 864, startPoint y: 364, endPoint x: 888, endPoint y: 364, distance: 23.8
click at [888, 364] on input "$71.05" at bounding box center [872, 364] width 64 height 11
drag, startPoint x: 739, startPoint y: 394, endPoint x: 731, endPoint y: 394, distance: 8.3
click at [731, 394] on input "30%" at bounding box center [739, 395] width 60 height 11
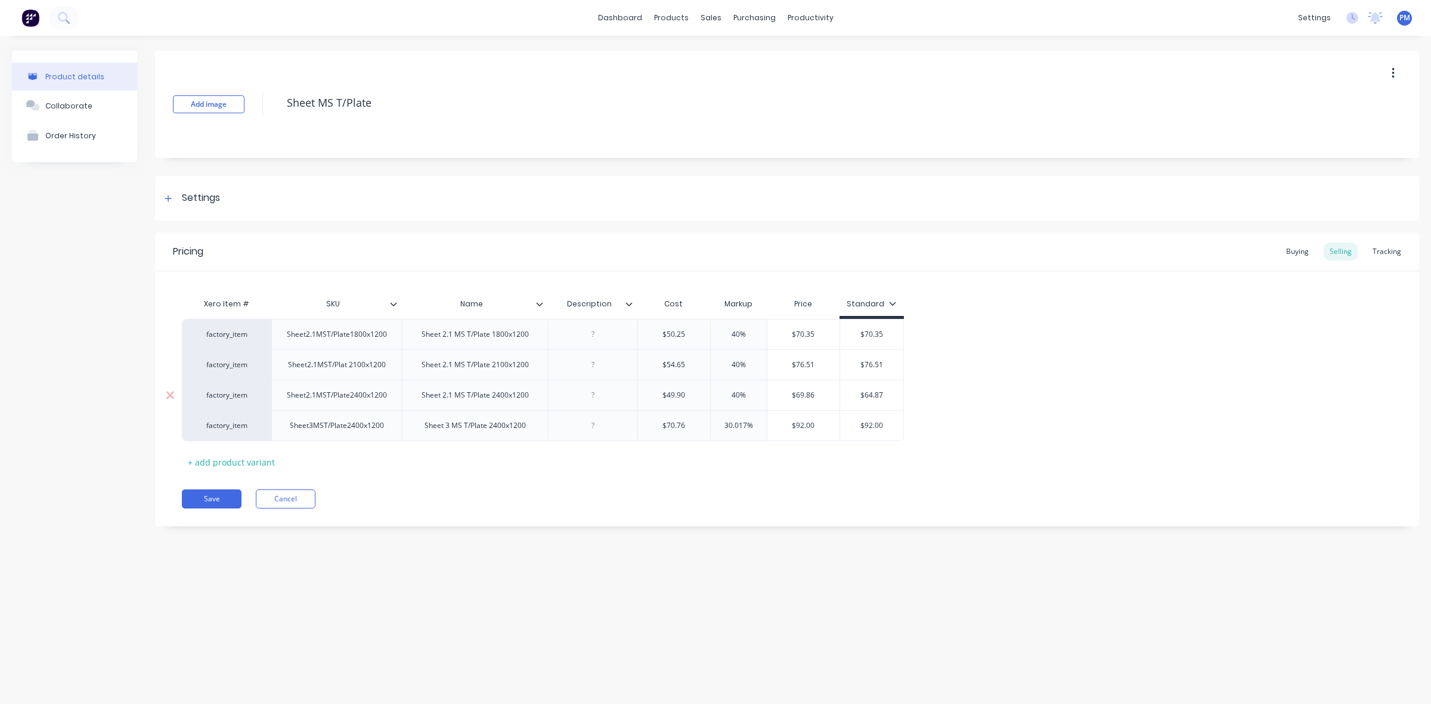
drag, startPoint x: 863, startPoint y: 394, endPoint x: 889, endPoint y: 394, distance: 26.2
click at [889, 394] on input "$64.87" at bounding box center [872, 395] width 64 height 11
drag, startPoint x: 745, startPoint y: 425, endPoint x: 725, endPoint y: 426, distance: 19.7
click at [725, 426] on input "30.017%" at bounding box center [739, 425] width 60 height 11
drag, startPoint x: 864, startPoint y: 424, endPoint x: 884, endPoint y: 424, distance: 19.7
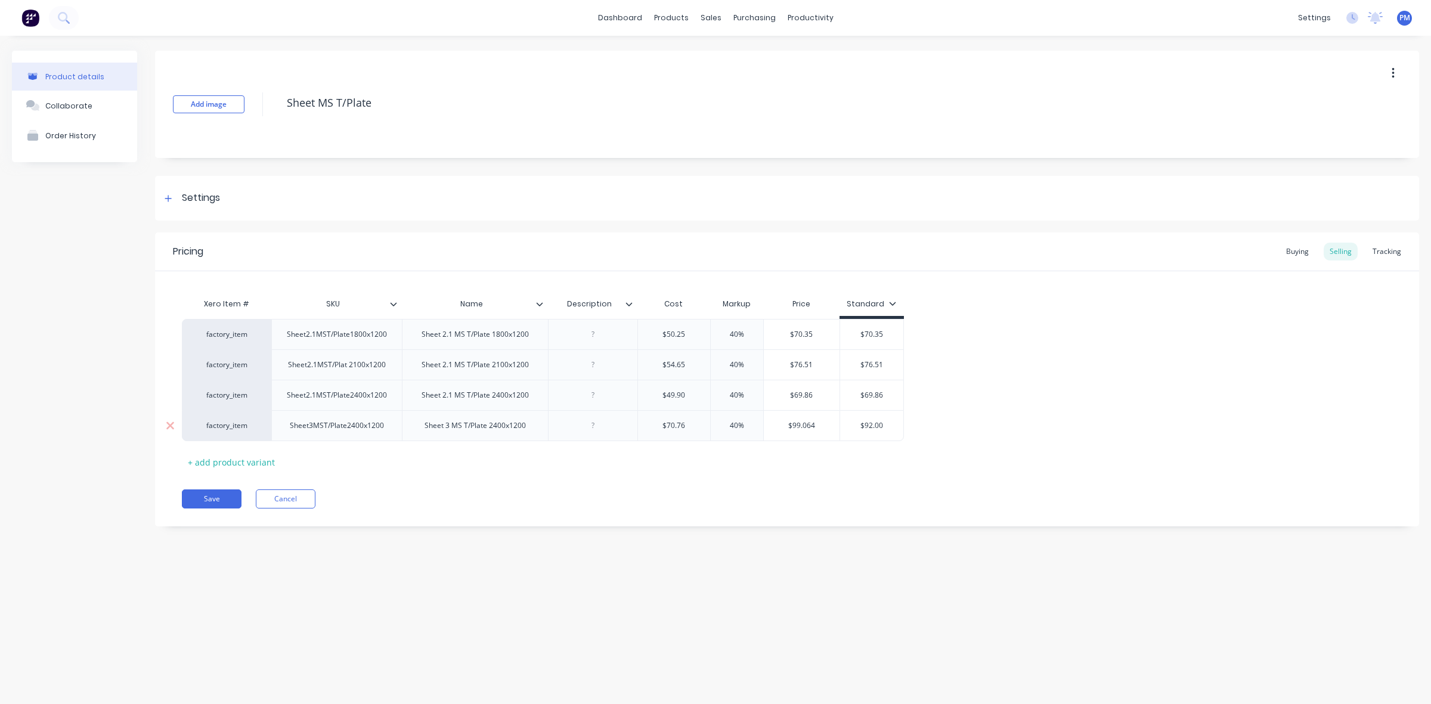
click at [884, 424] on input "$92.00" at bounding box center [872, 425] width 64 height 11
click at [219, 498] on button "Save" at bounding box center [212, 498] width 60 height 19
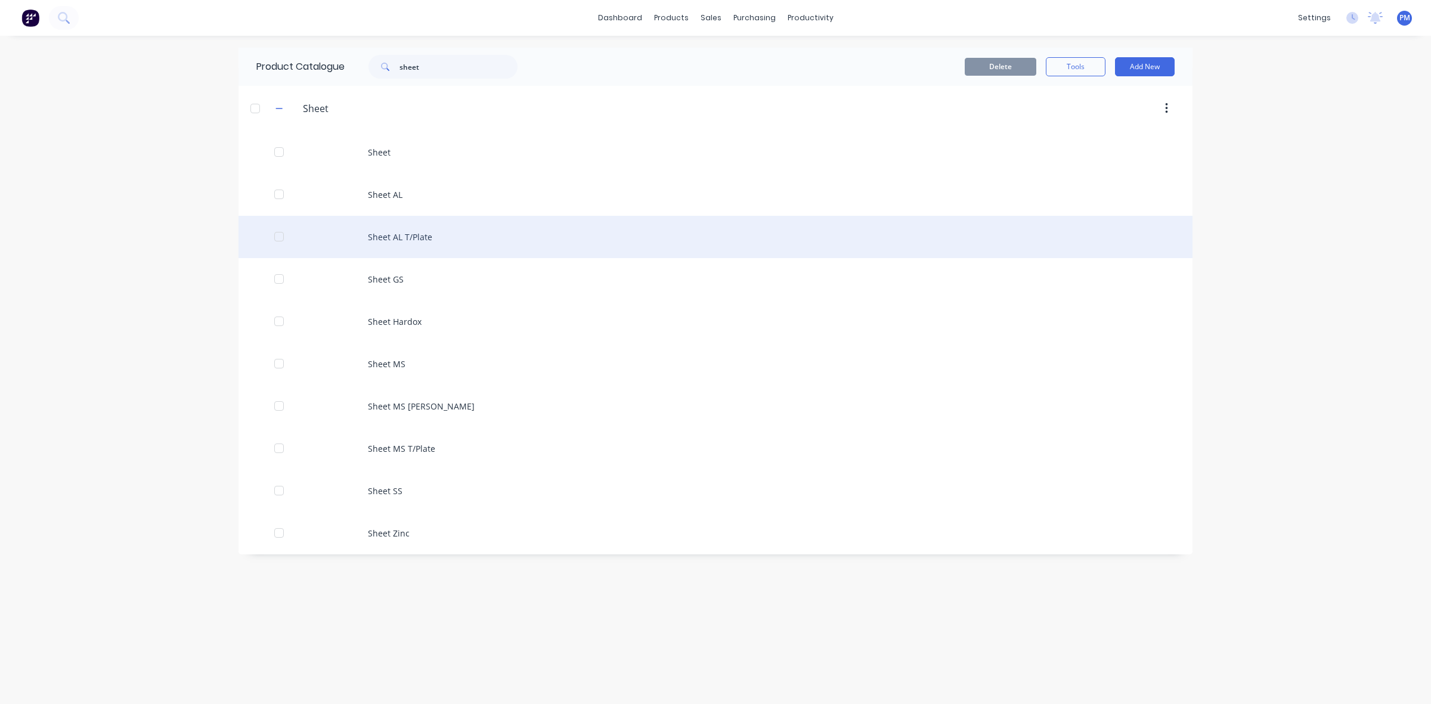
click at [403, 239] on div "Sheet AL T/Plate" at bounding box center [715, 237] width 954 height 42
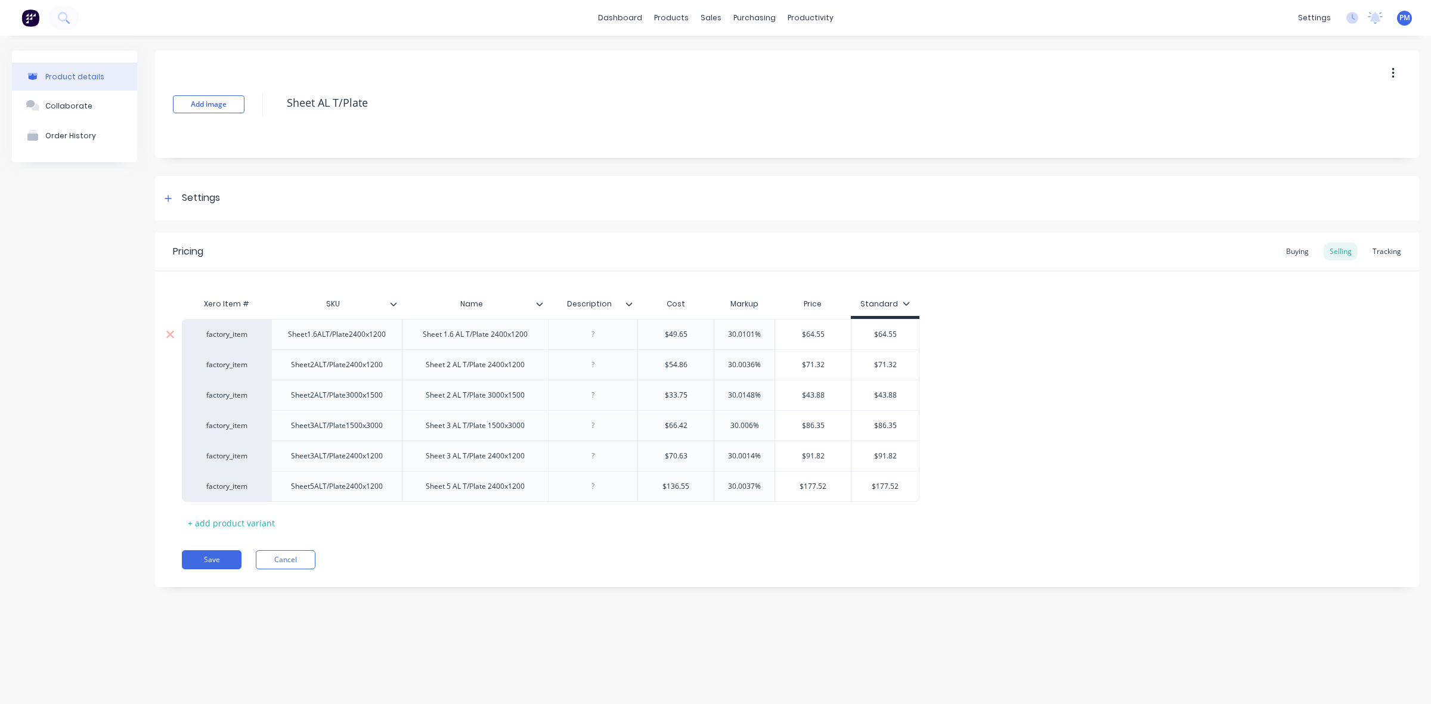
drag, startPoint x: 753, startPoint y: 333, endPoint x: 728, endPoint y: 330, distance: 25.2
click at [728, 330] on input "30.0101%" at bounding box center [744, 334] width 60 height 11
drag, startPoint x: 880, startPoint y: 332, endPoint x: 898, endPoint y: 332, distance: 18.5
click at [898, 332] on input "$64.55" at bounding box center [884, 334] width 67 height 11
drag, startPoint x: 754, startPoint y: 365, endPoint x: 724, endPoint y: 365, distance: 29.8
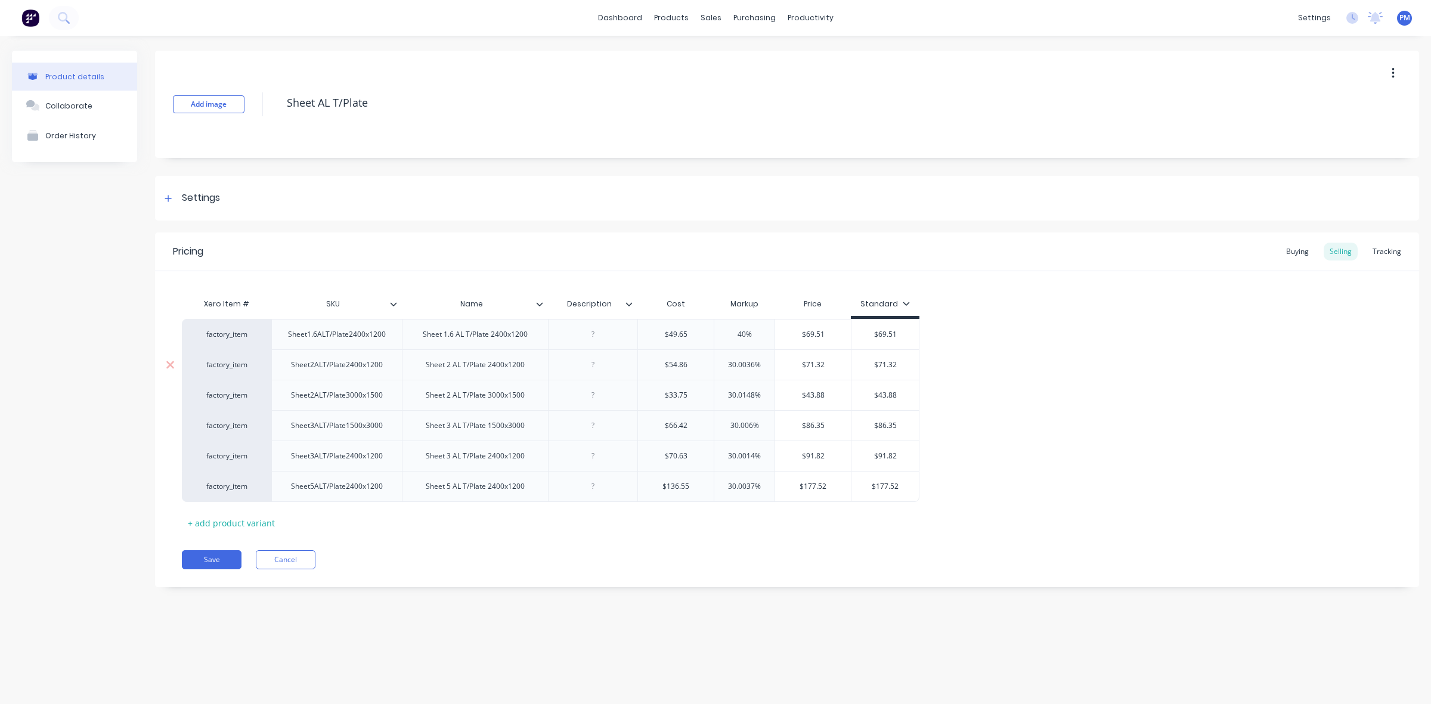
click at [724, 365] on input "30.0036%" at bounding box center [744, 364] width 60 height 11
drag, startPoint x: 878, startPoint y: 364, endPoint x: 904, endPoint y: 362, distance: 26.3
click at [904, 362] on input "$71.32" at bounding box center [884, 364] width 67 height 11
drag, startPoint x: 752, startPoint y: 393, endPoint x: 726, endPoint y: 393, distance: 25.6
click at [726, 393] on input "30.0148%" at bounding box center [744, 395] width 60 height 11
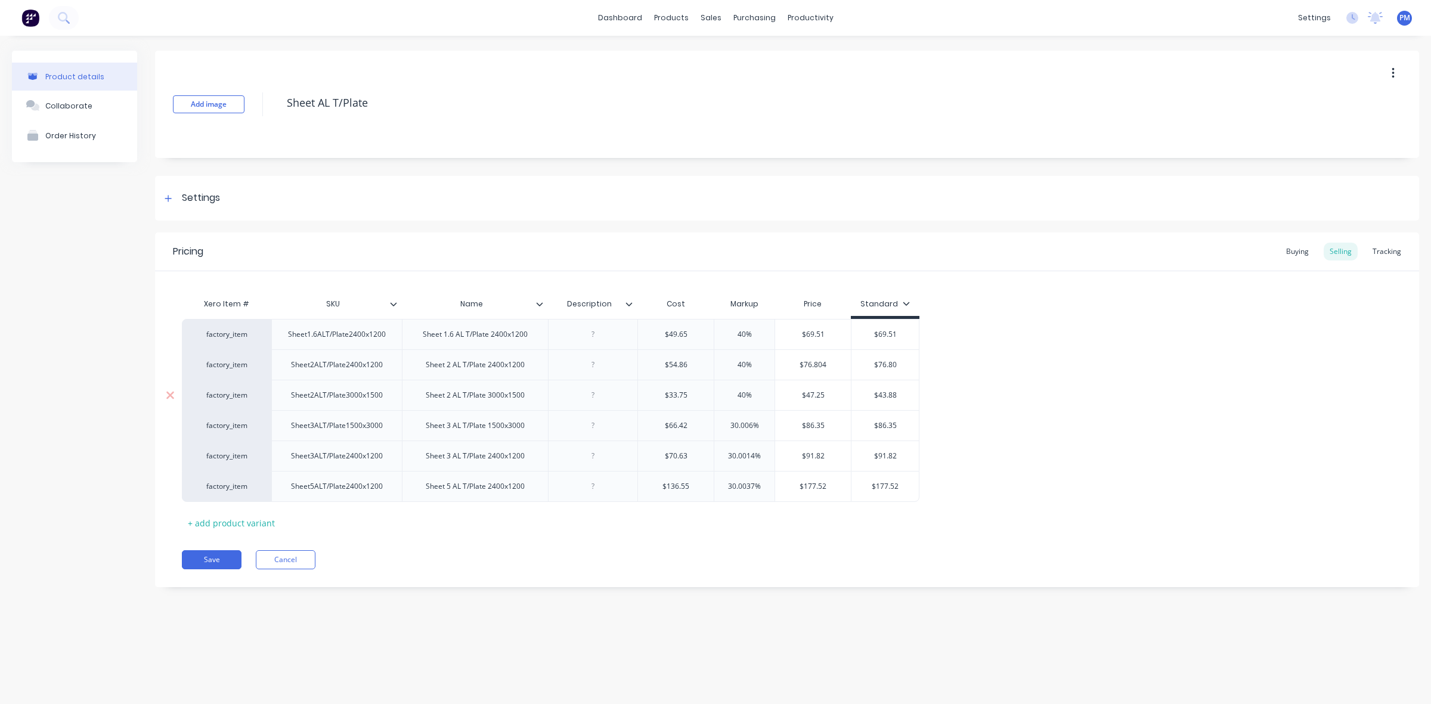
drag, startPoint x: 879, startPoint y: 394, endPoint x: 897, endPoint y: 393, distance: 17.9
click at [897, 393] on input "$43.88" at bounding box center [884, 395] width 67 height 11
drag, startPoint x: 752, startPoint y: 425, endPoint x: 725, endPoint y: 425, distance: 26.8
click at [725, 425] on input "30.006%" at bounding box center [744, 425] width 60 height 11
drag, startPoint x: 877, startPoint y: 425, endPoint x: 901, endPoint y: 425, distance: 23.2
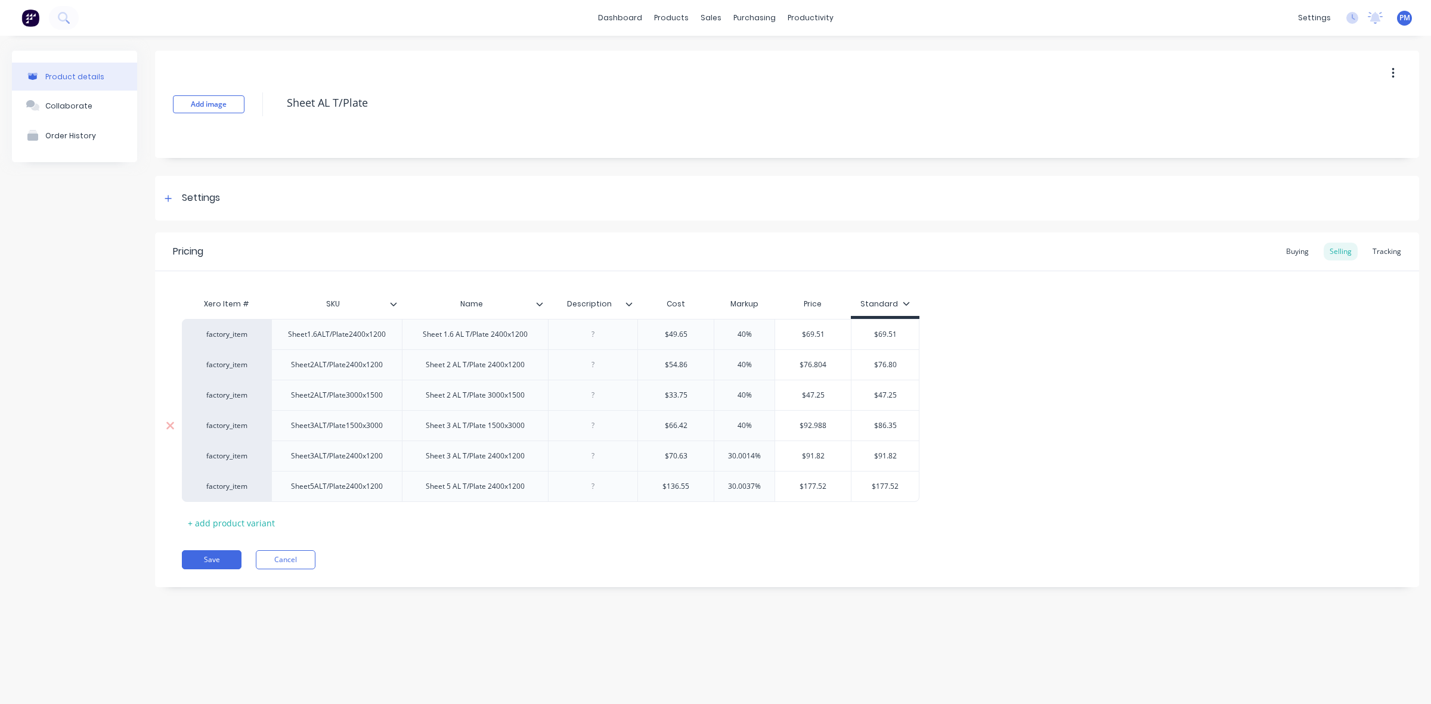
click at [901, 425] on input "$86.35" at bounding box center [884, 425] width 67 height 11
drag, startPoint x: 754, startPoint y: 455, endPoint x: 725, endPoint y: 454, distance: 29.2
click at [725, 454] on input "30.0014%" at bounding box center [744, 456] width 60 height 11
drag, startPoint x: 877, startPoint y: 456, endPoint x: 901, endPoint y: 454, distance: 23.9
click at [901, 454] on input "$91.82" at bounding box center [884, 456] width 67 height 11
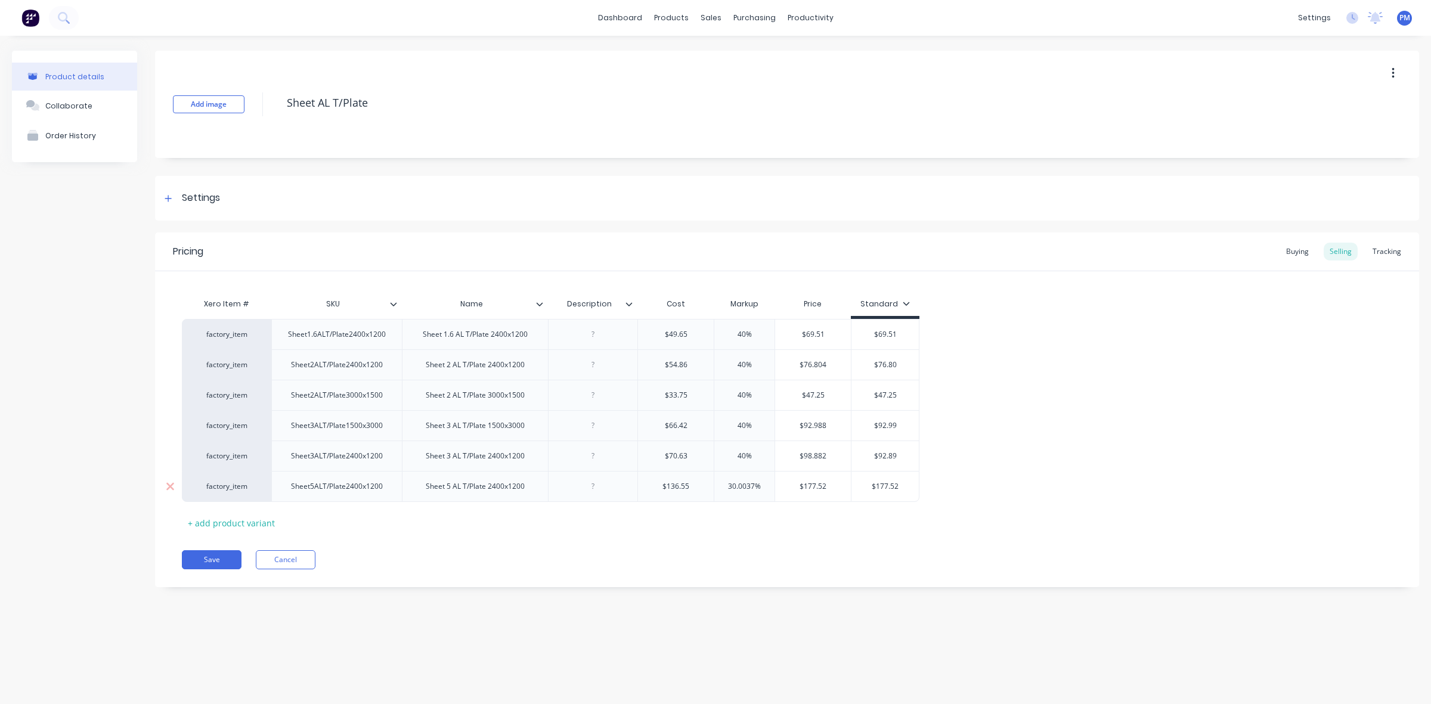
drag, startPoint x: 755, startPoint y: 485, endPoint x: 727, endPoint y: 486, distance: 27.5
click at [727, 486] on input "30.0037%" at bounding box center [744, 486] width 60 height 11
drag, startPoint x: 869, startPoint y: 485, endPoint x: 891, endPoint y: 485, distance: 22.7
click at [891, 485] on input "$177.52" at bounding box center [877, 486] width 67 height 11
click at [224, 559] on button "Save" at bounding box center [212, 559] width 60 height 19
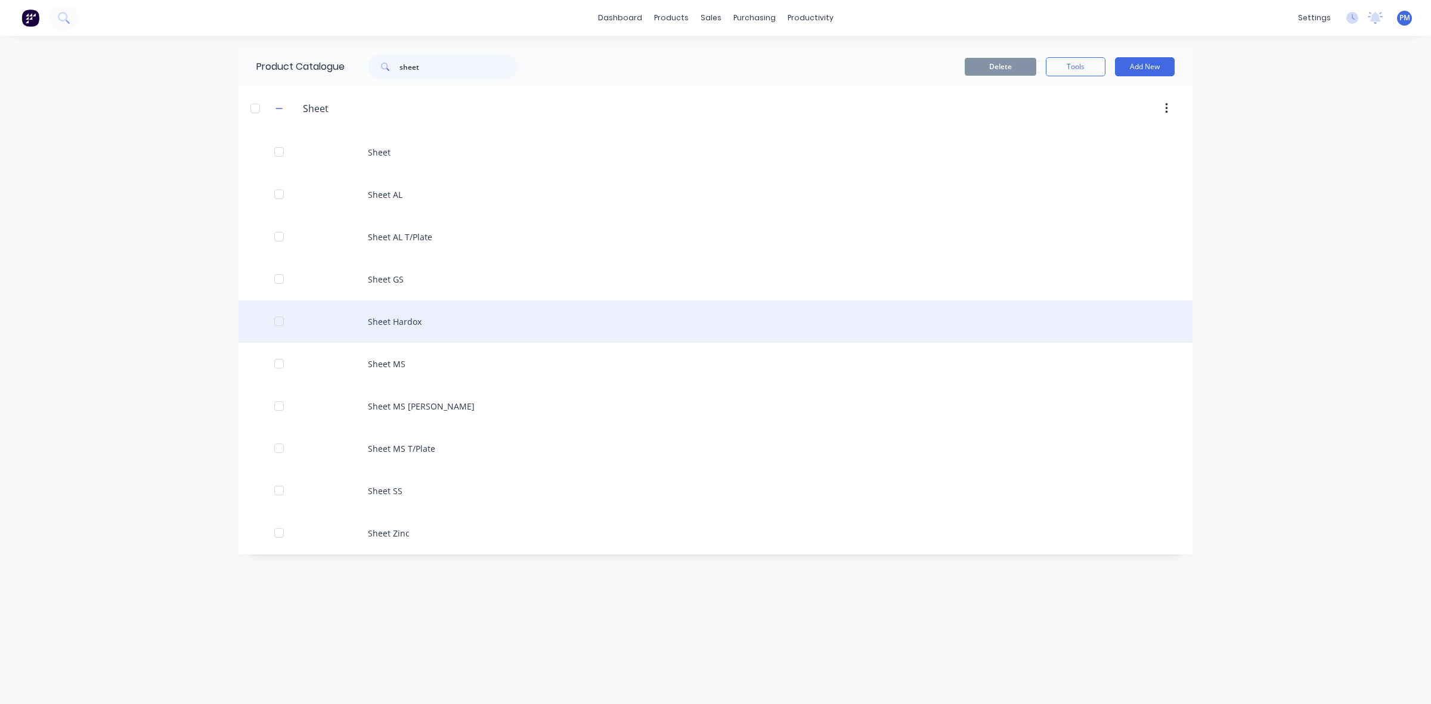
click at [404, 325] on div "Sheet Hardox" at bounding box center [715, 321] width 954 height 42
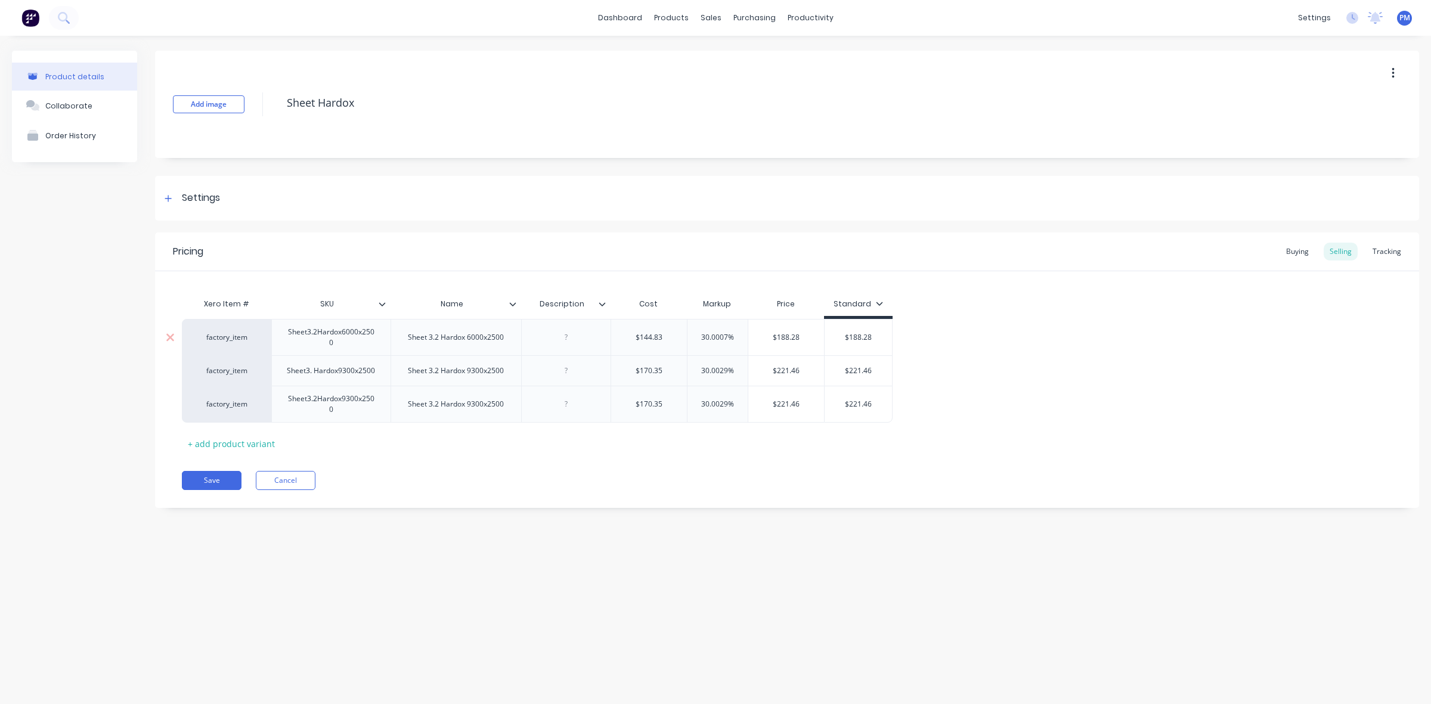
drag, startPoint x: 725, startPoint y: 336, endPoint x: 699, endPoint y: 336, distance: 26.8
click at [699, 336] on input "30.0007%" at bounding box center [717, 337] width 60 height 11
drag, startPoint x: 854, startPoint y: 334, endPoint x: 881, endPoint y: 334, distance: 27.4
click at [881, 334] on input "$188.28" at bounding box center [861, 337] width 67 height 11
drag, startPoint x: 727, startPoint y: 371, endPoint x: 700, endPoint y: 371, distance: 26.8
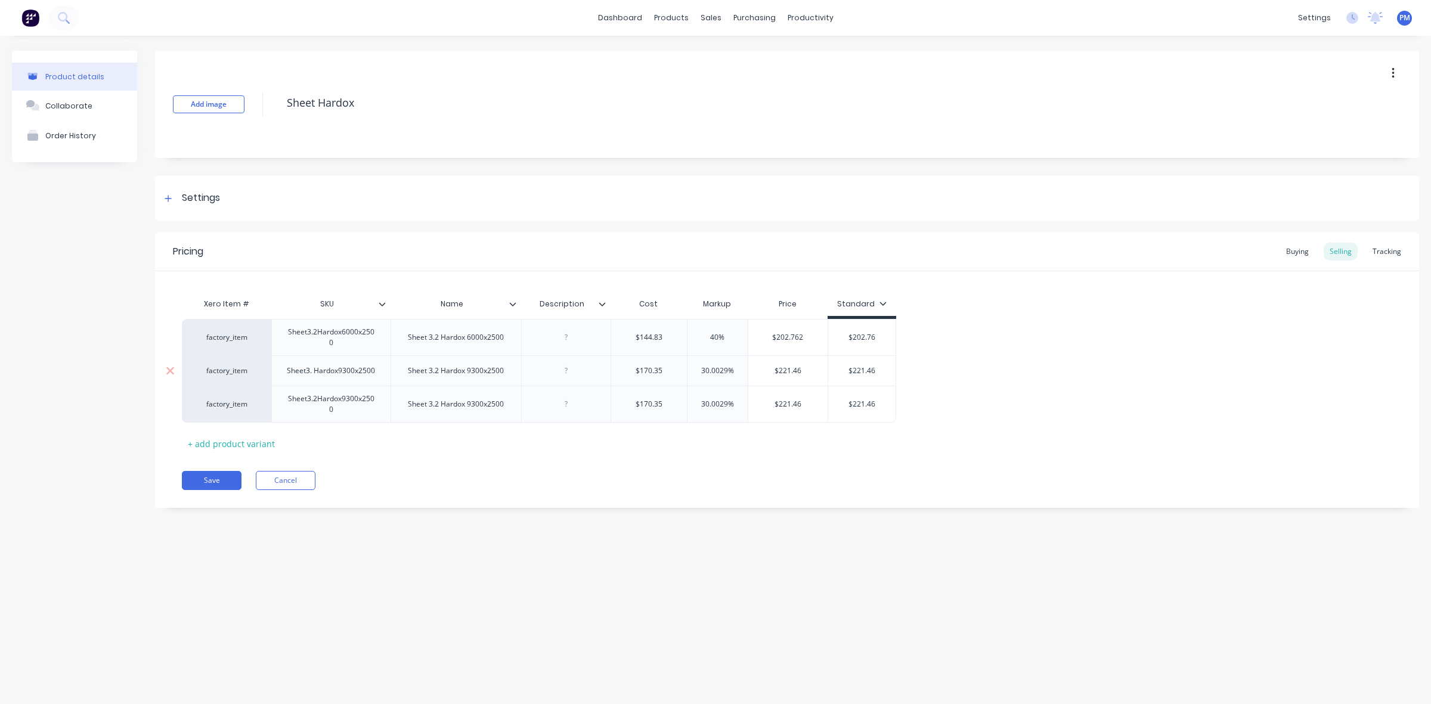
click at [700, 371] on input "30.0029%" at bounding box center [717, 370] width 60 height 11
drag, startPoint x: 853, startPoint y: 368, endPoint x: 878, endPoint y: 368, distance: 25.0
click at [878, 368] on input "$221.46" at bounding box center [861, 370] width 67 height 11
drag, startPoint x: 726, startPoint y: 401, endPoint x: 698, endPoint y: 403, distance: 28.1
click at [698, 403] on input "30.0029%" at bounding box center [717, 404] width 60 height 11
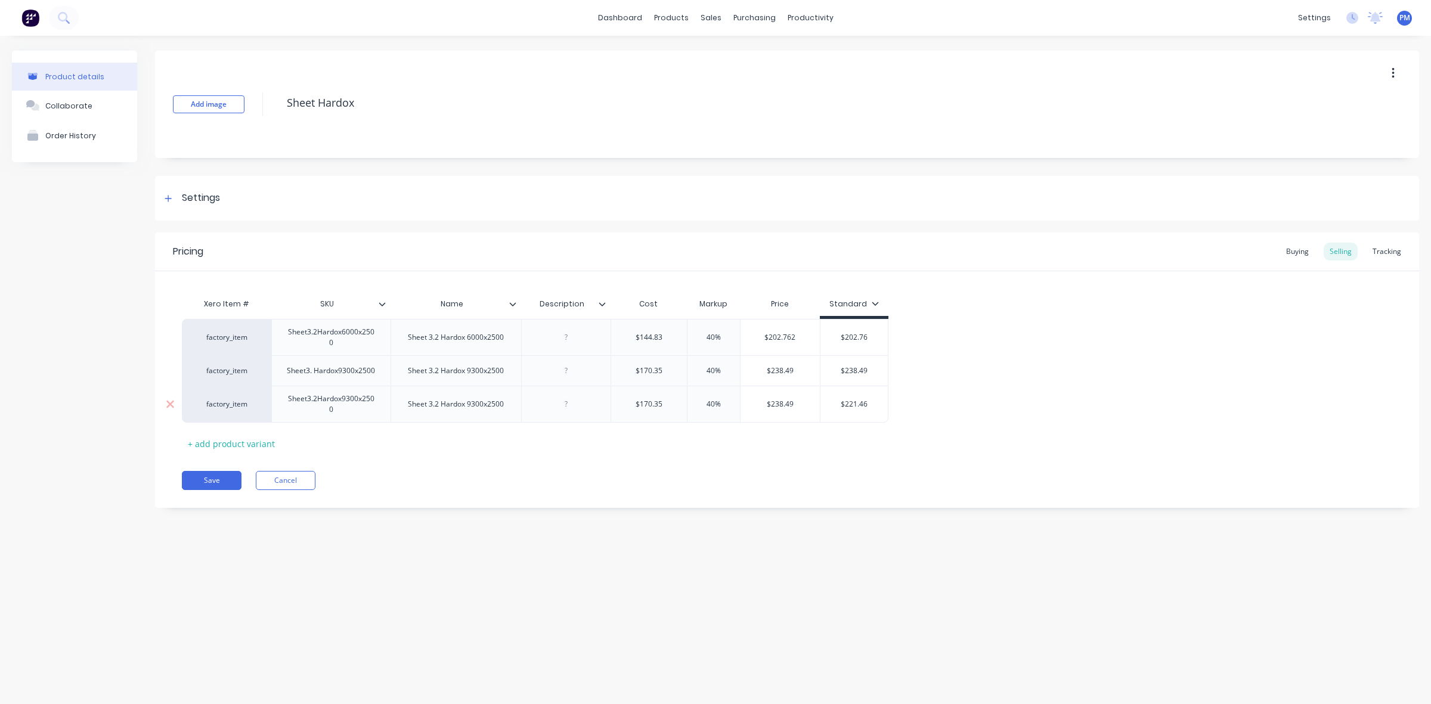
drag, startPoint x: 845, startPoint y: 402, endPoint x: 871, endPoint y: 402, distance: 26.2
click at [871, 402] on input "$221.46" at bounding box center [853, 404] width 67 height 11
click at [216, 481] on button "Save" at bounding box center [212, 480] width 60 height 19
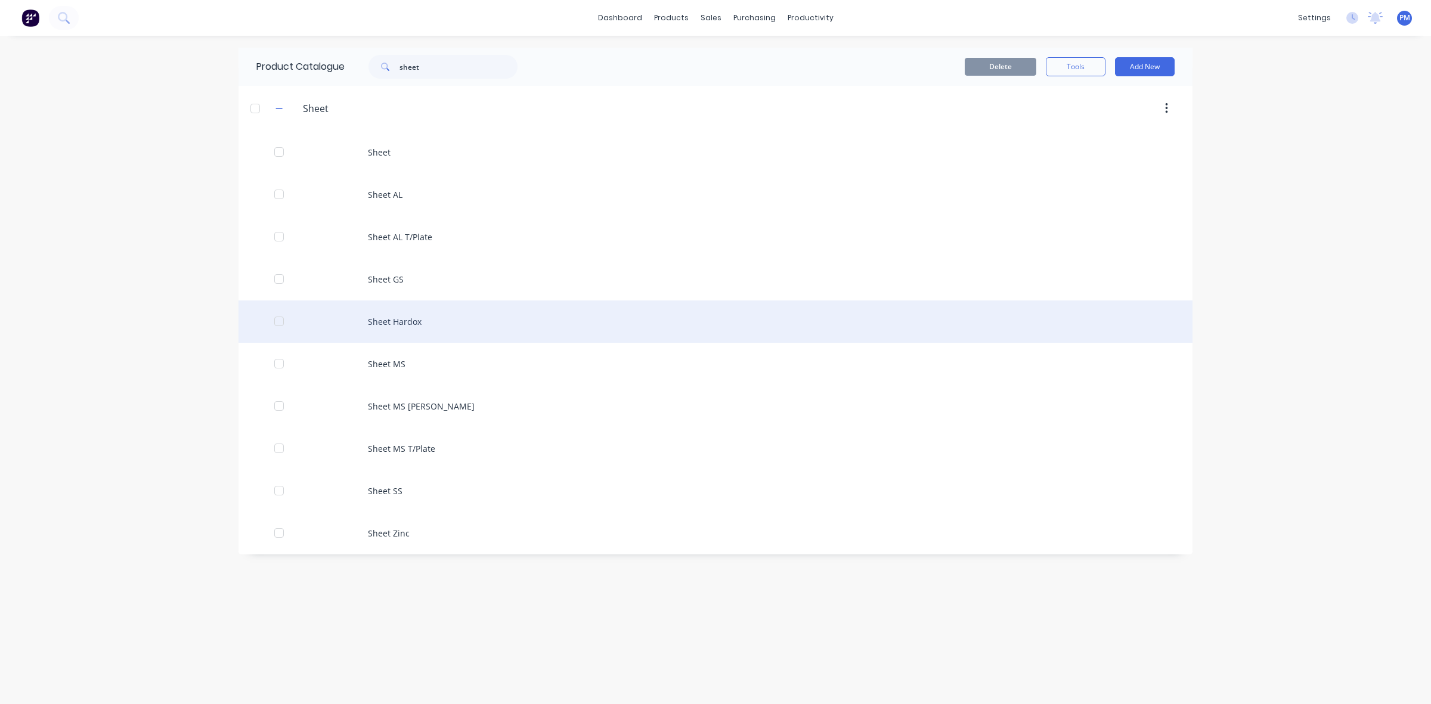
click at [388, 319] on div "Sheet Hardox" at bounding box center [715, 321] width 954 height 42
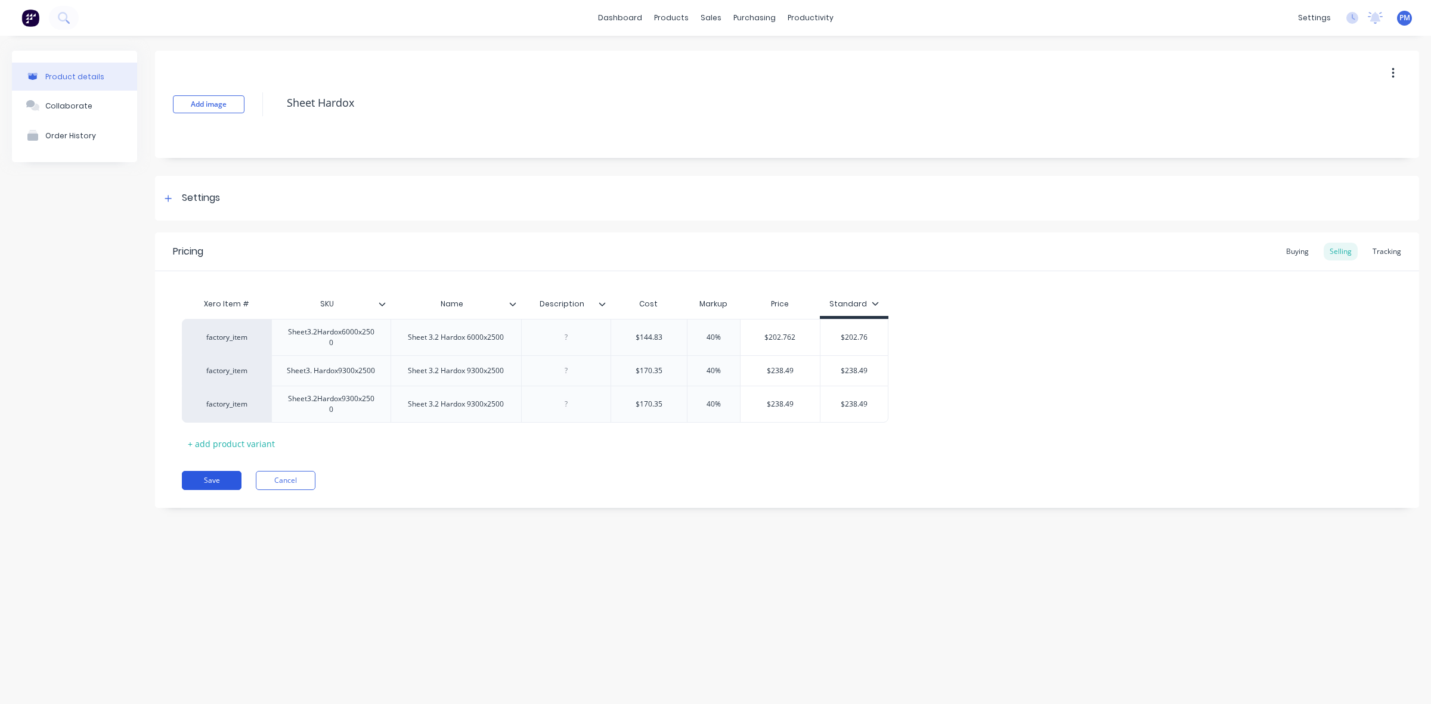
click at [212, 480] on button "Save" at bounding box center [212, 480] width 60 height 19
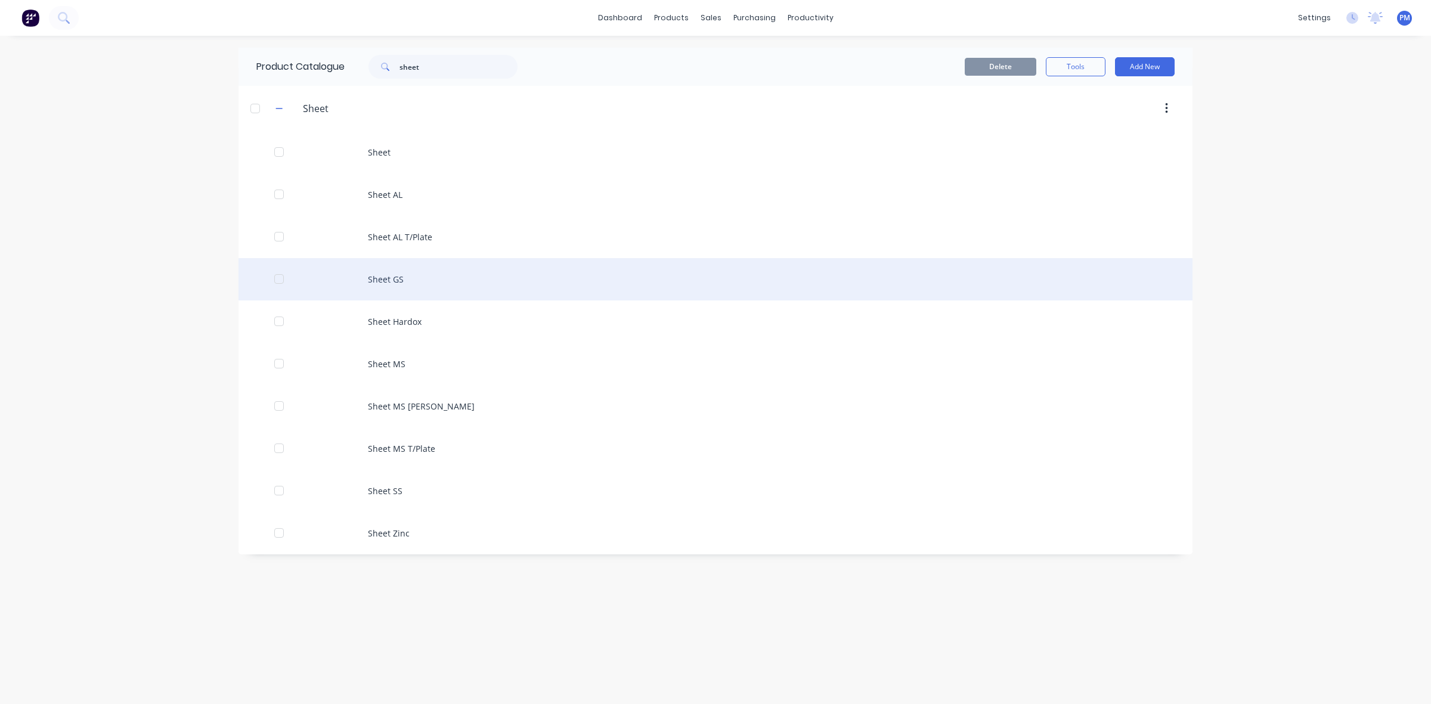
click at [389, 280] on div "Sheet GS" at bounding box center [715, 279] width 954 height 42
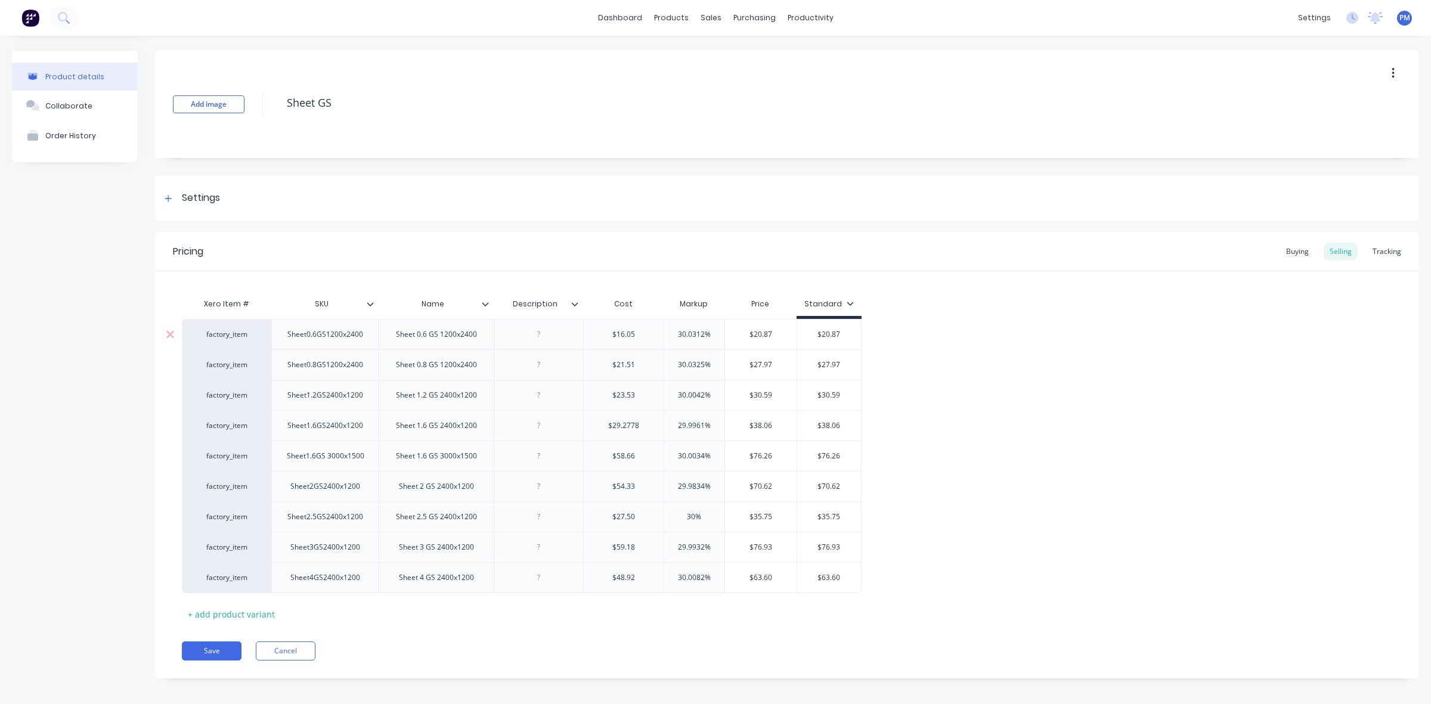
drag, startPoint x: 703, startPoint y: 333, endPoint x: 675, endPoint y: 332, distance: 28.0
click at [675, 332] on input "30.0312%" at bounding box center [694, 334] width 60 height 11
drag, startPoint x: 821, startPoint y: 332, endPoint x: 844, endPoint y: 331, distance: 23.3
click at [844, 331] on input "$20.87" at bounding box center [829, 334] width 64 height 11
drag, startPoint x: 703, startPoint y: 364, endPoint x: 671, endPoint y: 361, distance: 32.3
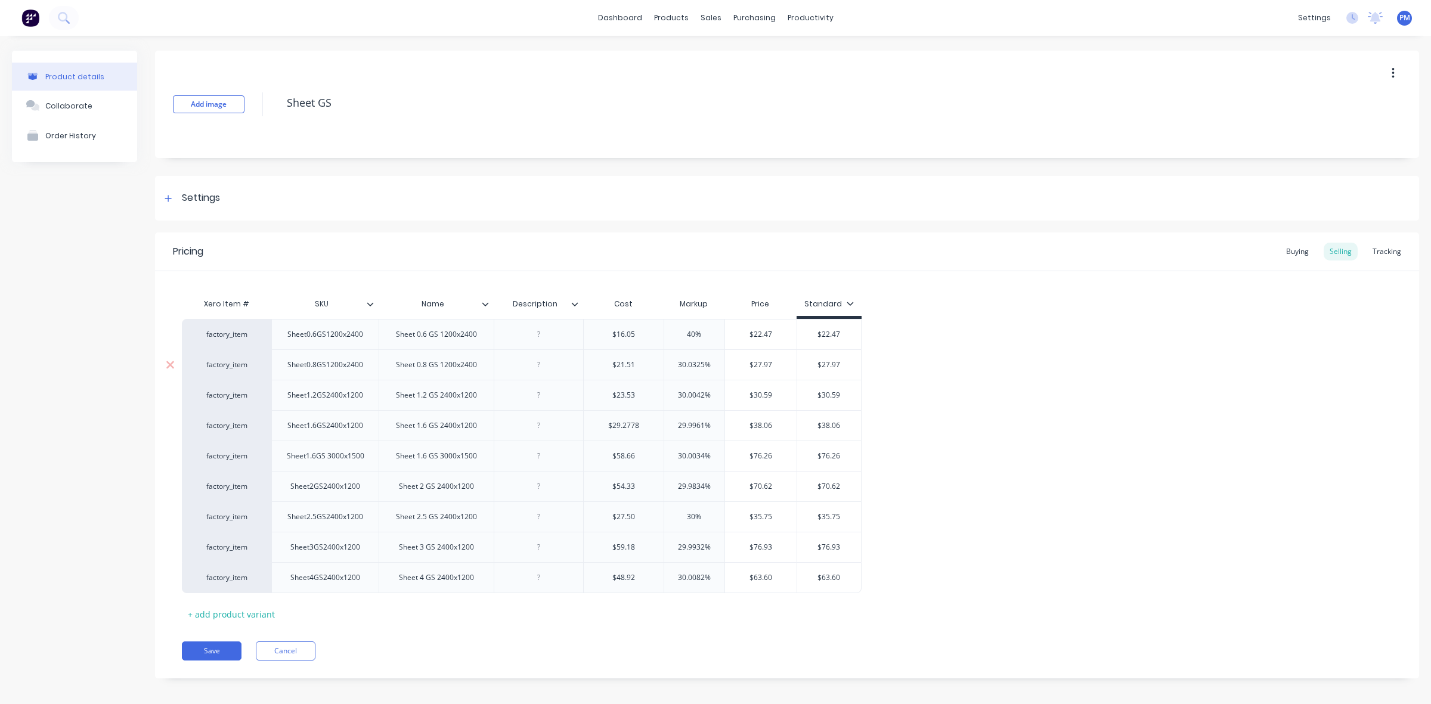
click at [671, 361] on input "30.0325%" at bounding box center [694, 364] width 60 height 11
drag, startPoint x: 826, startPoint y: 364, endPoint x: 850, endPoint y: 362, distance: 23.9
click at [850, 362] on input "$27.97" at bounding box center [833, 364] width 64 height 11
drag, startPoint x: 704, startPoint y: 392, endPoint x: 677, endPoint y: 392, distance: 26.8
click at [677, 392] on input "30.0042%" at bounding box center [694, 395] width 60 height 11
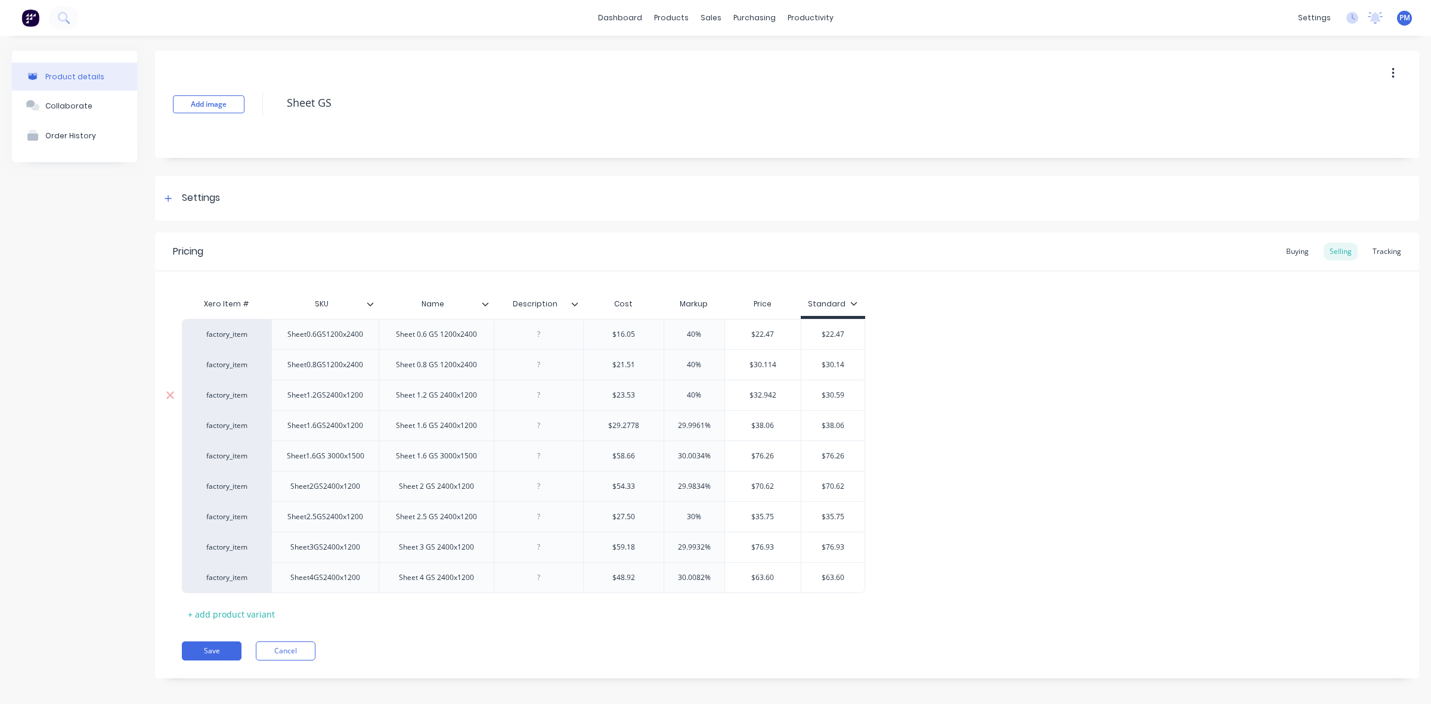
drag, startPoint x: 826, startPoint y: 396, endPoint x: 849, endPoint y: 393, distance: 24.0
click at [849, 393] on input "$30.59" at bounding box center [833, 395] width 64 height 11
drag, startPoint x: 704, startPoint y: 424, endPoint x: 674, endPoint y: 421, distance: 29.9
click at [674, 421] on input "29.9961%" at bounding box center [694, 425] width 60 height 11
drag, startPoint x: 830, startPoint y: 424, endPoint x: 849, endPoint y: 423, distance: 19.7
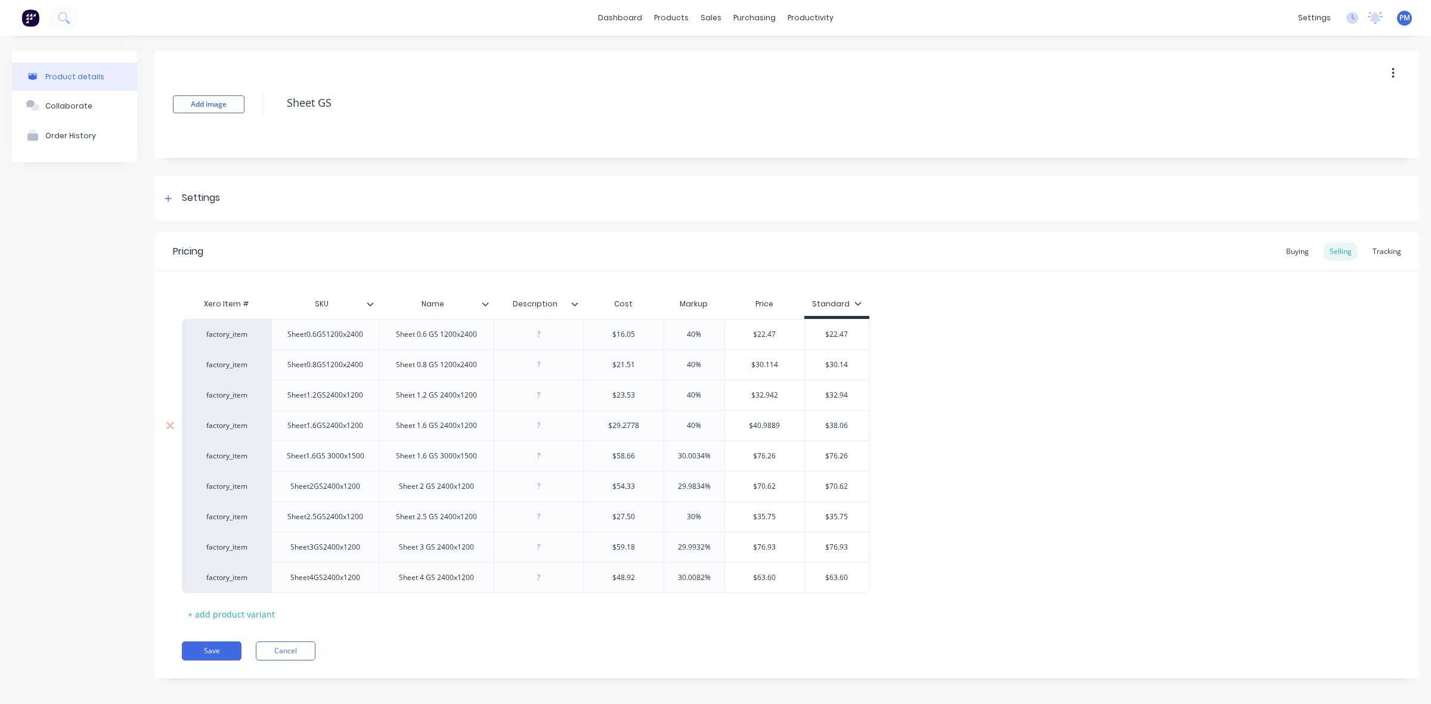
click at [849, 423] on input "$38.06" at bounding box center [837, 425] width 64 height 11
drag, startPoint x: 704, startPoint y: 457, endPoint x: 680, endPoint y: 456, distance: 24.4
click at [680, 456] on input "30.0034%" at bounding box center [694, 456] width 60 height 11
drag, startPoint x: 829, startPoint y: 456, endPoint x: 847, endPoint y: 455, distance: 17.9
click at [847, 455] on input "$76.26" at bounding box center [837, 456] width 64 height 11
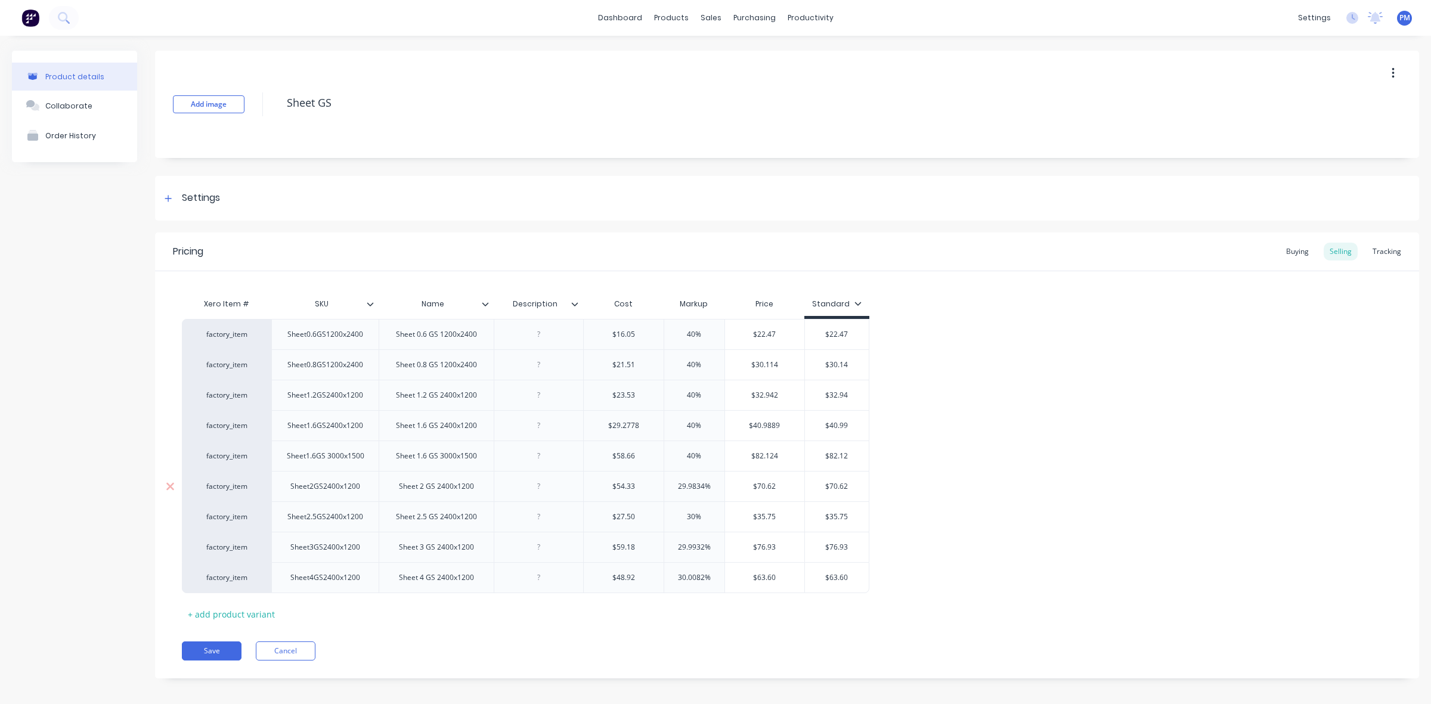
drag, startPoint x: 703, startPoint y: 486, endPoint x: 677, endPoint y: 485, distance: 26.3
click at [677, 485] on input "29.9834%" at bounding box center [694, 486] width 60 height 11
drag, startPoint x: 830, startPoint y: 485, endPoint x: 846, endPoint y: 485, distance: 16.7
click at [846, 485] on input "$70.62" at bounding box center [837, 486] width 64 height 11
drag, startPoint x: 695, startPoint y: 516, endPoint x: 687, endPoint y: 516, distance: 8.3
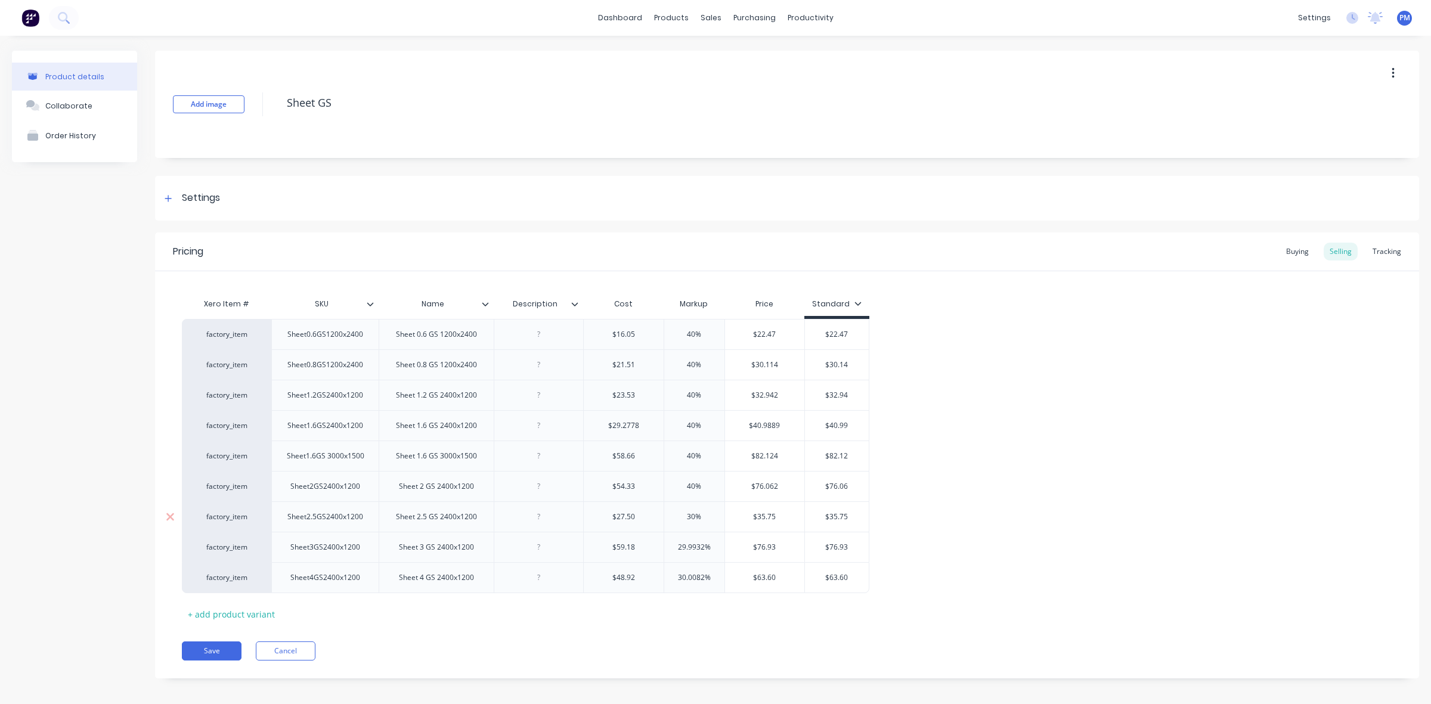
click at [687, 516] on input "30%" at bounding box center [694, 516] width 60 height 11
drag, startPoint x: 832, startPoint y: 519, endPoint x: 838, endPoint y: 517, distance: 6.7
click at [838, 517] on input "$35.75" at bounding box center [837, 516] width 64 height 11
drag, startPoint x: 829, startPoint y: 517, endPoint x: 848, endPoint y: 516, distance: 19.1
click at [848, 516] on input "$35.75" at bounding box center [837, 516] width 64 height 11
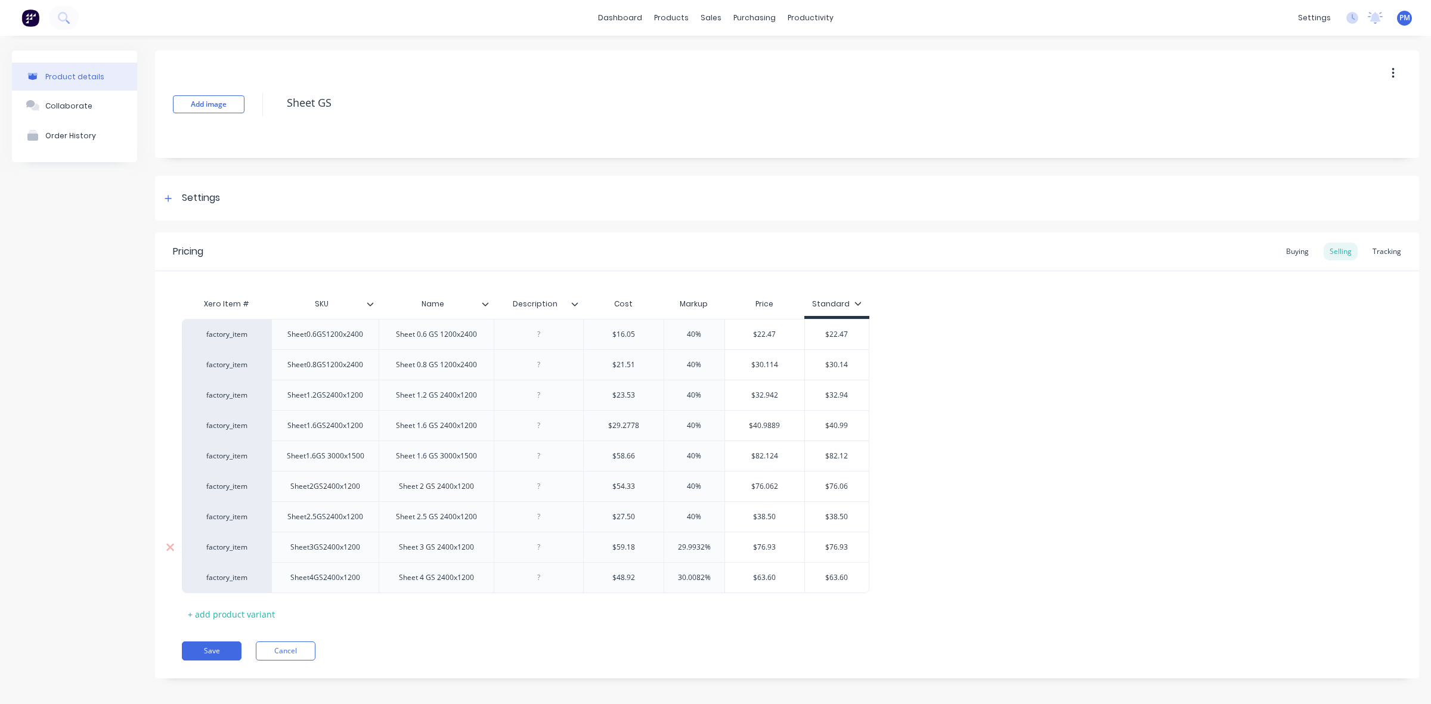
drag, startPoint x: 703, startPoint y: 547, endPoint x: 677, endPoint y: 547, distance: 26.2
click at [677, 547] on input "29.9932%" at bounding box center [694, 547] width 60 height 11
click at [836, 549] on input "$76.93" at bounding box center [837, 547] width 64 height 11
drag, startPoint x: 829, startPoint y: 547, endPoint x: 852, endPoint y: 547, distance: 23.2
click at [852, 547] on input "$76.93" at bounding box center [837, 547] width 64 height 11
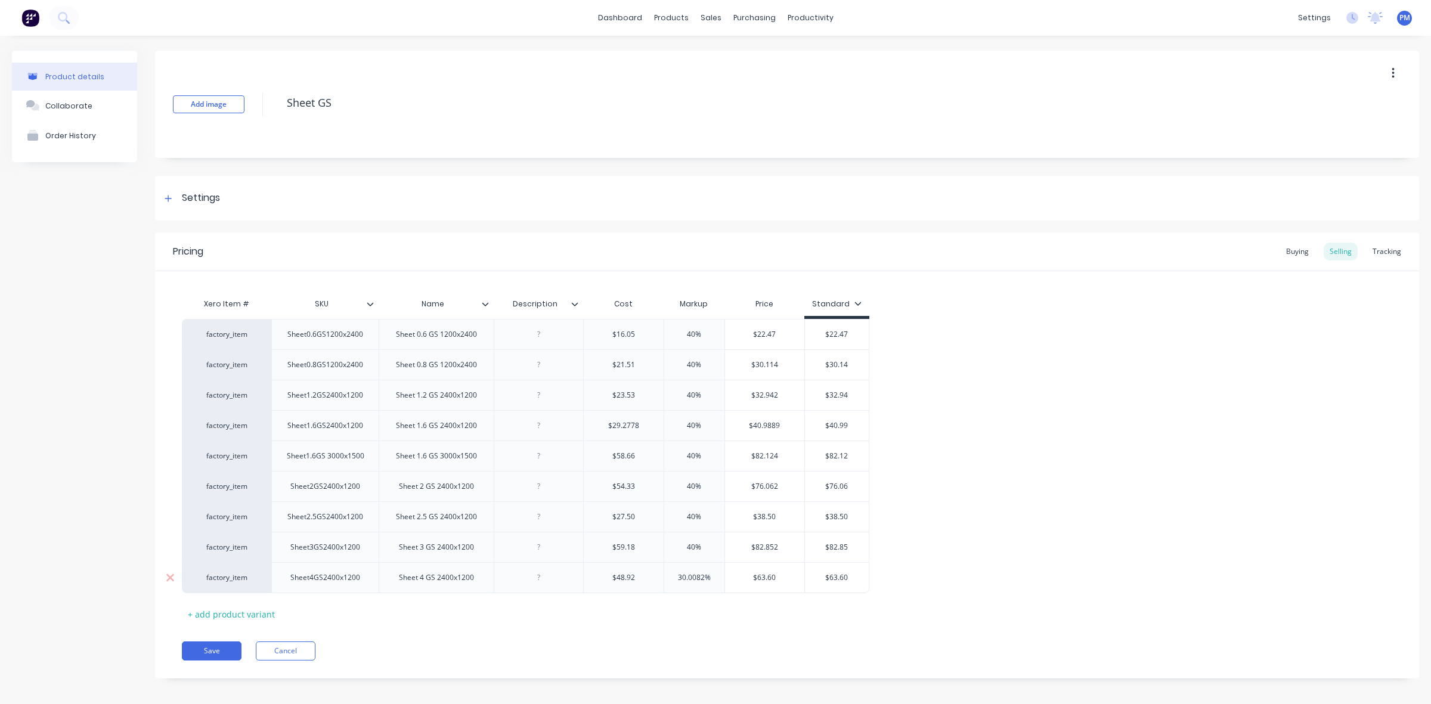
drag, startPoint x: 705, startPoint y: 576, endPoint x: 671, endPoint y: 574, distance: 33.5
click at [671, 574] on input "30.0082%" at bounding box center [694, 577] width 60 height 11
drag, startPoint x: 821, startPoint y: 578, endPoint x: 842, endPoint y: 576, distance: 20.9
click at [842, 576] on input "$63.60" at bounding box center [829, 577] width 64 height 11
click at [218, 652] on button "Save" at bounding box center [212, 650] width 60 height 19
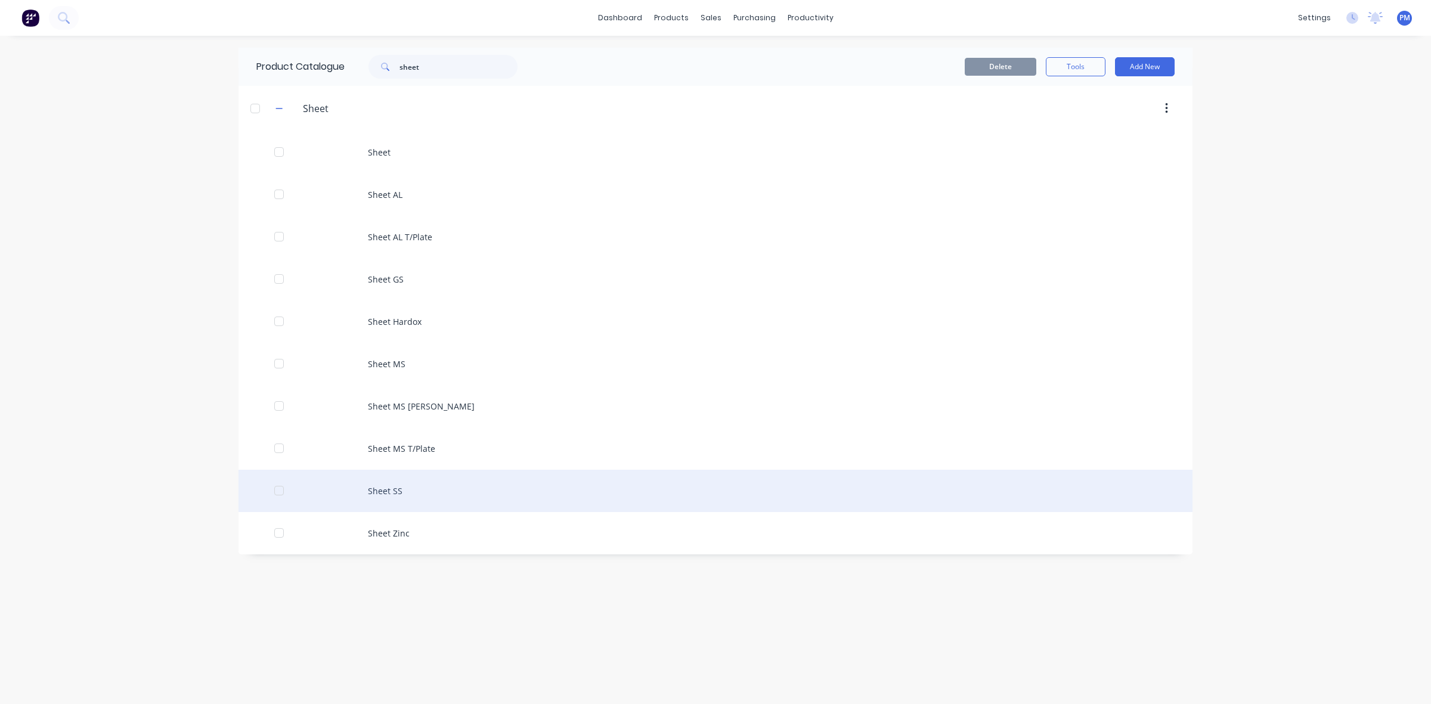
click at [389, 498] on div "Sheet SS" at bounding box center [715, 491] width 954 height 42
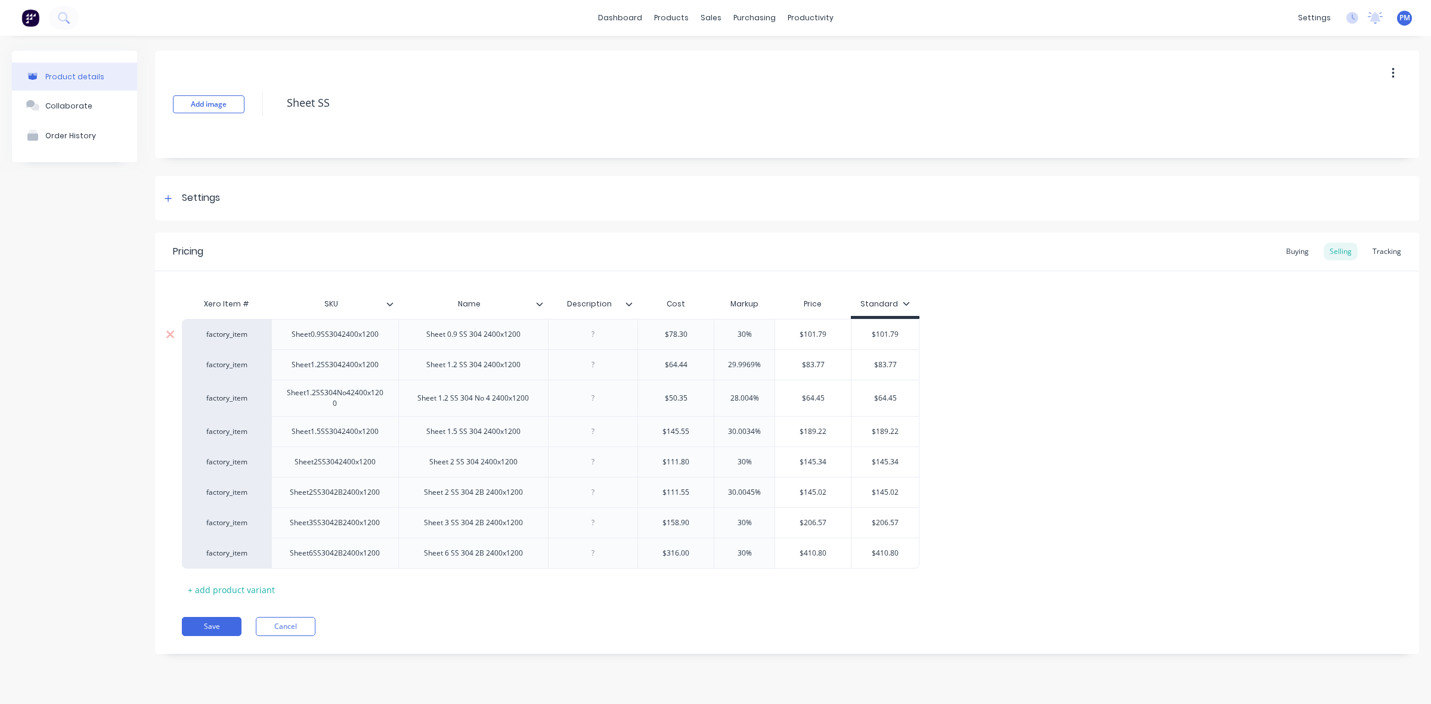
drag, startPoint x: 744, startPoint y: 331, endPoint x: 738, endPoint y: 332, distance: 6.0
click at [738, 332] on input "30%" at bounding box center [744, 334] width 60 height 11
drag, startPoint x: 875, startPoint y: 332, endPoint x: 900, endPoint y: 332, distance: 25.0
click at [900, 332] on input "$101.79" at bounding box center [884, 334] width 67 height 11
drag, startPoint x: 754, startPoint y: 365, endPoint x: 722, endPoint y: 359, distance: 32.6
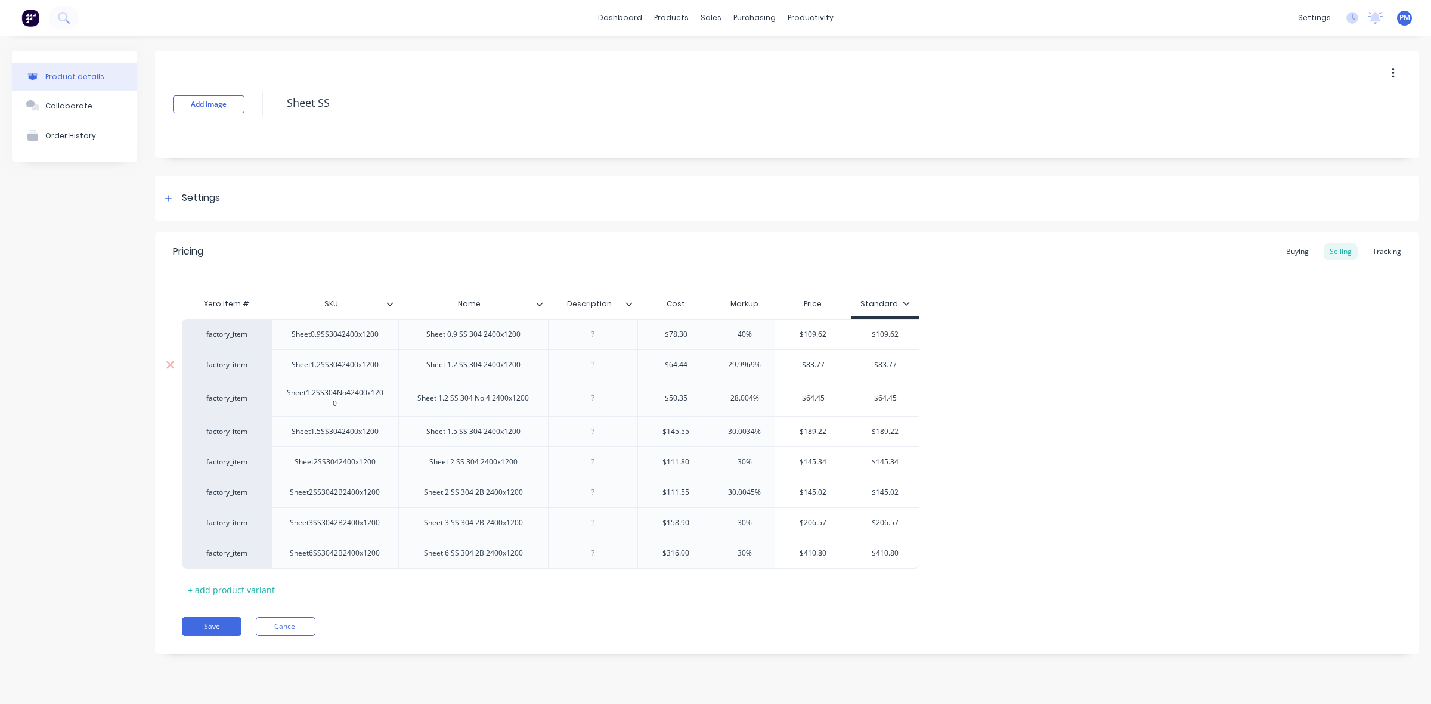
click at [725, 362] on input "29.9969%" at bounding box center [744, 364] width 60 height 11
drag, startPoint x: 877, startPoint y: 362, endPoint x: 900, endPoint y: 362, distance: 22.7
click at [900, 362] on input "$83.77" at bounding box center [884, 364] width 67 height 11
drag, startPoint x: 752, startPoint y: 398, endPoint x: 728, endPoint y: 398, distance: 23.3
click at [728, 398] on input "28.004%" at bounding box center [744, 398] width 60 height 11
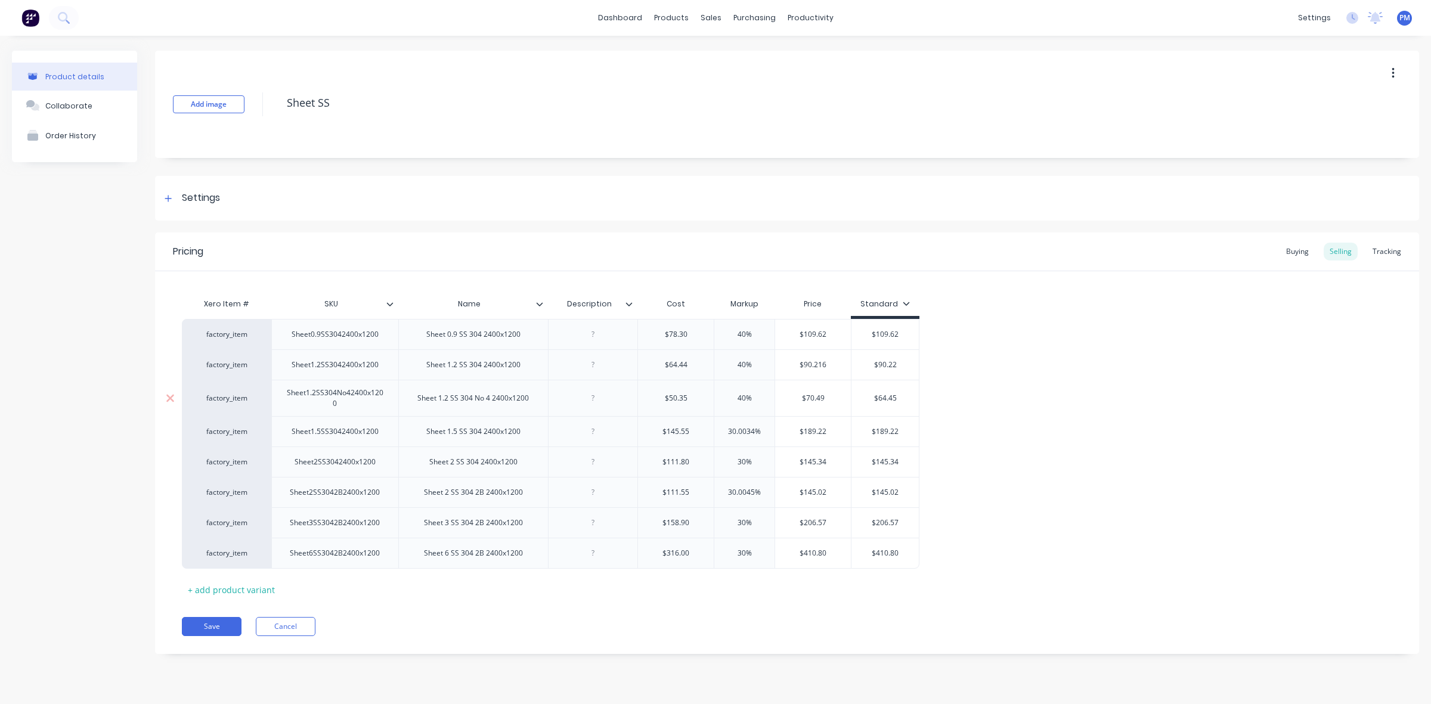
drag, startPoint x: 877, startPoint y: 395, endPoint x: 899, endPoint y: 395, distance: 22.1
click at [899, 395] on input "$64.45" at bounding box center [884, 398] width 67 height 11
drag, startPoint x: 754, startPoint y: 430, endPoint x: 721, endPoint y: 427, distance: 32.9
click at [722, 427] on input "30.0034%" at bounding box center [744, 431] width 60 height 11
drag, startPoint x: 877, startPoint y: 431, endPoint x: 903, endPoint y: 430, distance: 26.3
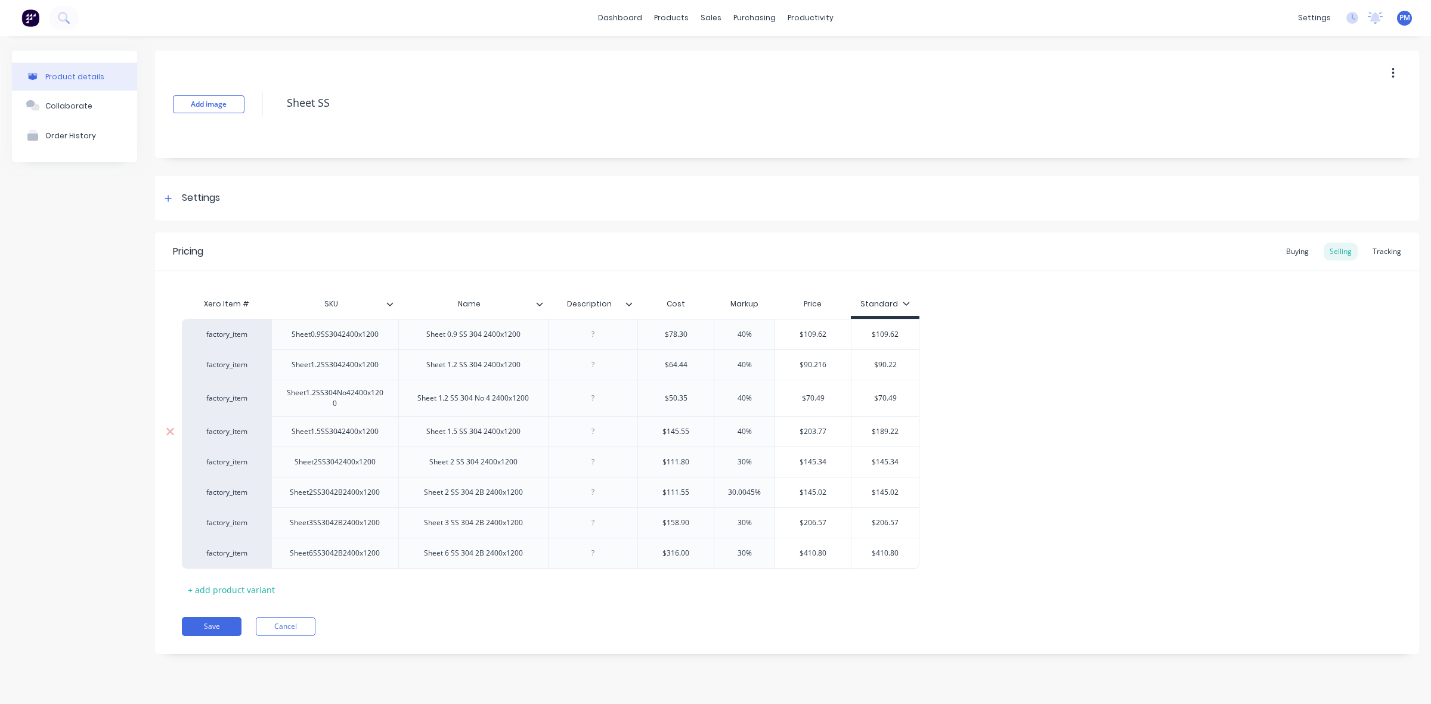
click at [903, 430] on input "$189.22" at bounding box center [884, 431] width 67 height 11
drag, startPoint x: 744, startPoint y: 462, endPoint x: 737, endPoint y: 462, distance: 7.2
click at [737, 462] on input "30%" at bounding box center [744, 462] width 60 height 11
drag, startPoint x: 875, startPoint y: 463, endPoint x: 903, endPoint y: 463, distance: 28.0
click at [903, 463] on input "$145.34" at bounding box center [884, 462] width 67 height 11
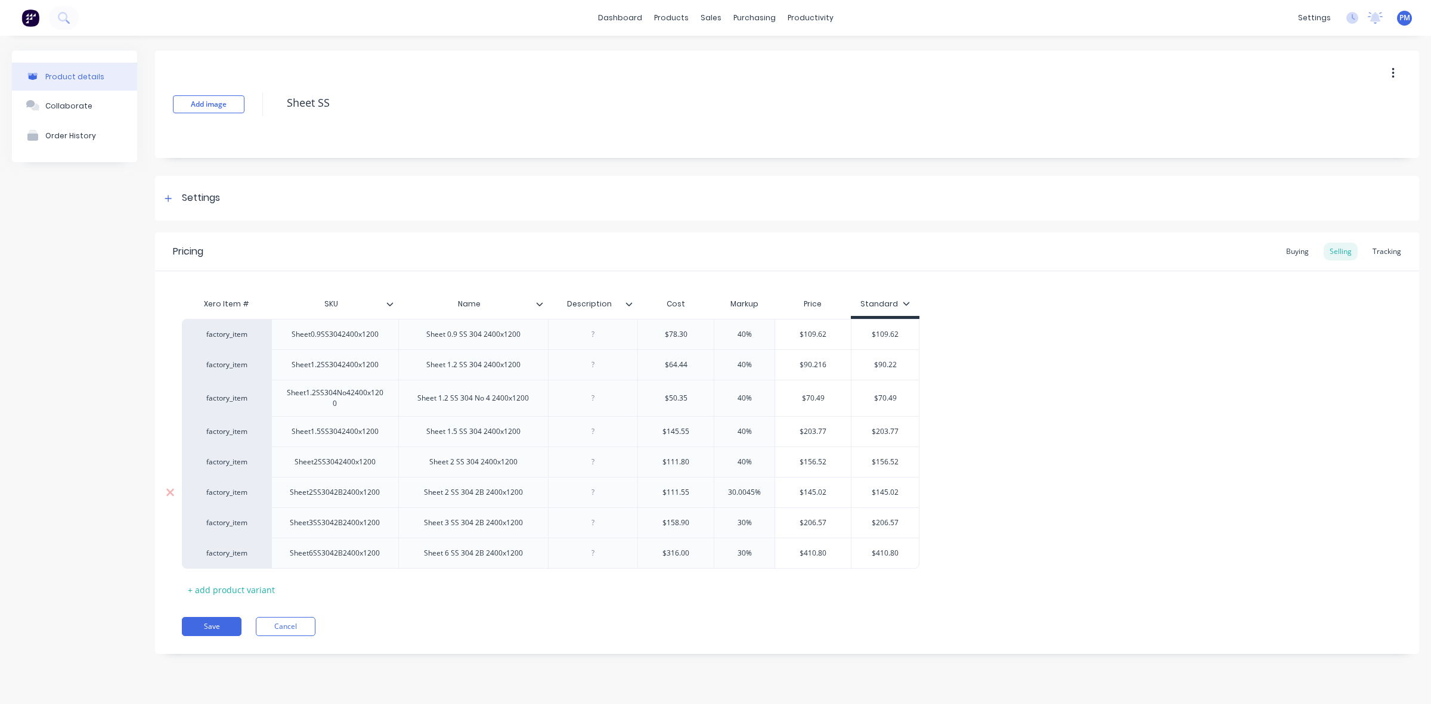
drag, startPoint x: 753, startPoint y: 492, endPoint x: 725, endPoint y: 492, distance: 27.4
click at [725, 492] on input "30.0045%" at bounding box center [744, 492] width 60 height 11
drag, startPoint x: 869, startPoint y: 494, endPoint x: 892, endPoint y: 494, distance: 22.7
click at [892, 494] on input "$145.02" at bounding box center [877, 492] width 67 height 11
drag, startPoint x: 742, startPoint y: 522, endPoint x: 732, endPoint y: 522, distance: 10.1
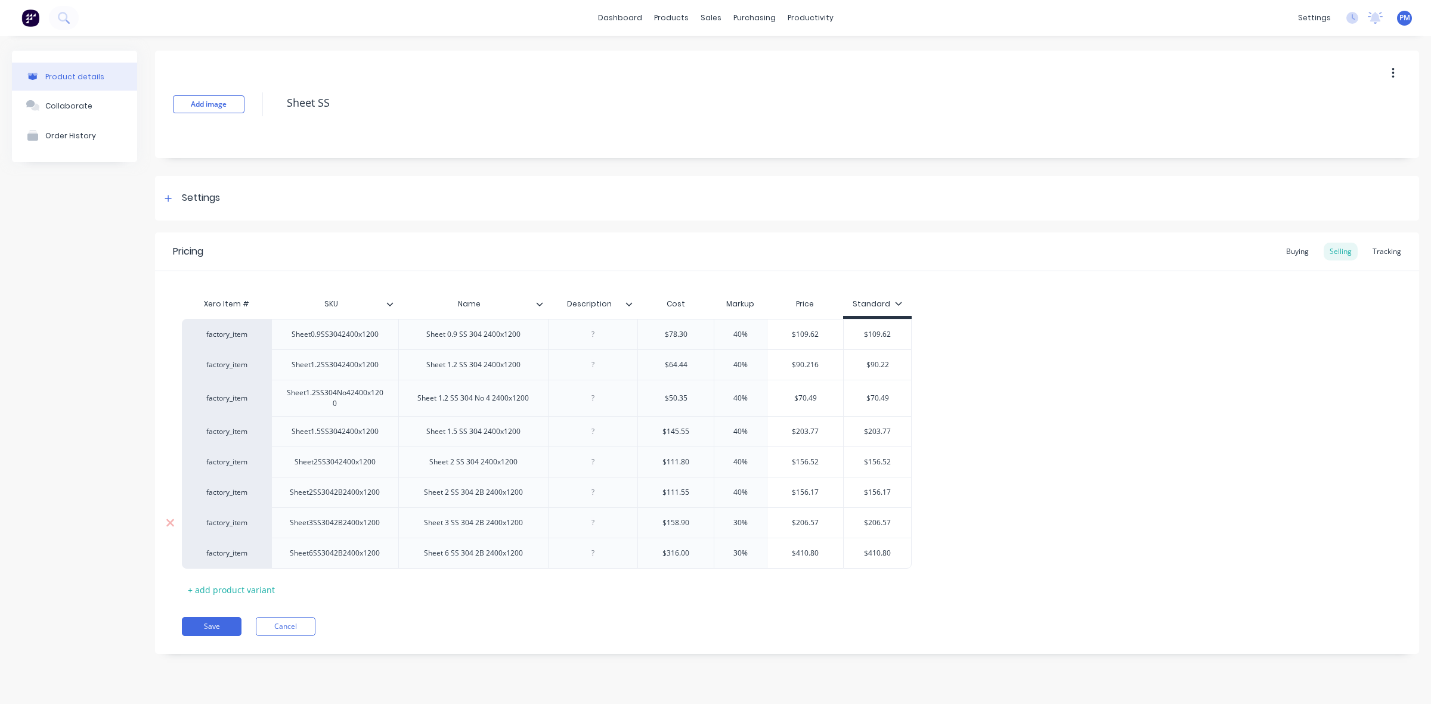
click at [732, 522] on input "30%" at bounding box center [741, 522] width 60 height 11
drag, startPoint x: 869, startPoint y: 523, endPoint x: 894, endPoint y: 520, distance: 25.8
click at [894, 520] on input "$206.57" at bounding box center [877, 522] width 67 height 11
click at [875, 522] on input "$22.46" at bounding box center [877, 522] width 67 height 11
drag, startPoint x: 741, startPoint y: 554, endPoint x: 734, endPoint y: 554, distance: 6.6
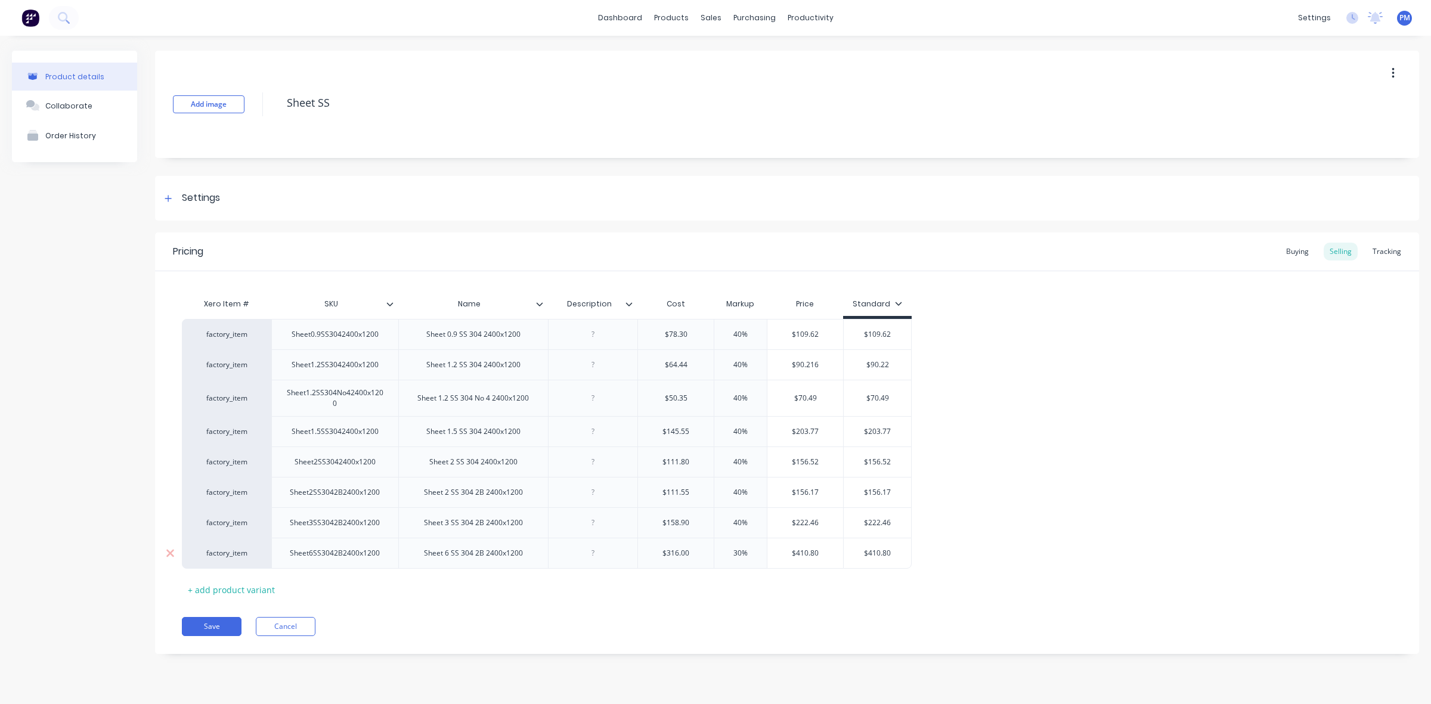
click at [734, 554] on input "30%" at bounding box center [741, 553] width 60 height 11
drag, startPoint x: 868, startPoint y: 553, endPoint x: 896, endPoint y: 553, distance: 28.0
click at [896, 553] on input "$410.80" at bounding box center [877, 553] width 67 height 11
click at [209, 628] on button "Save" at bounding box center [212, 626] width 60 height 19
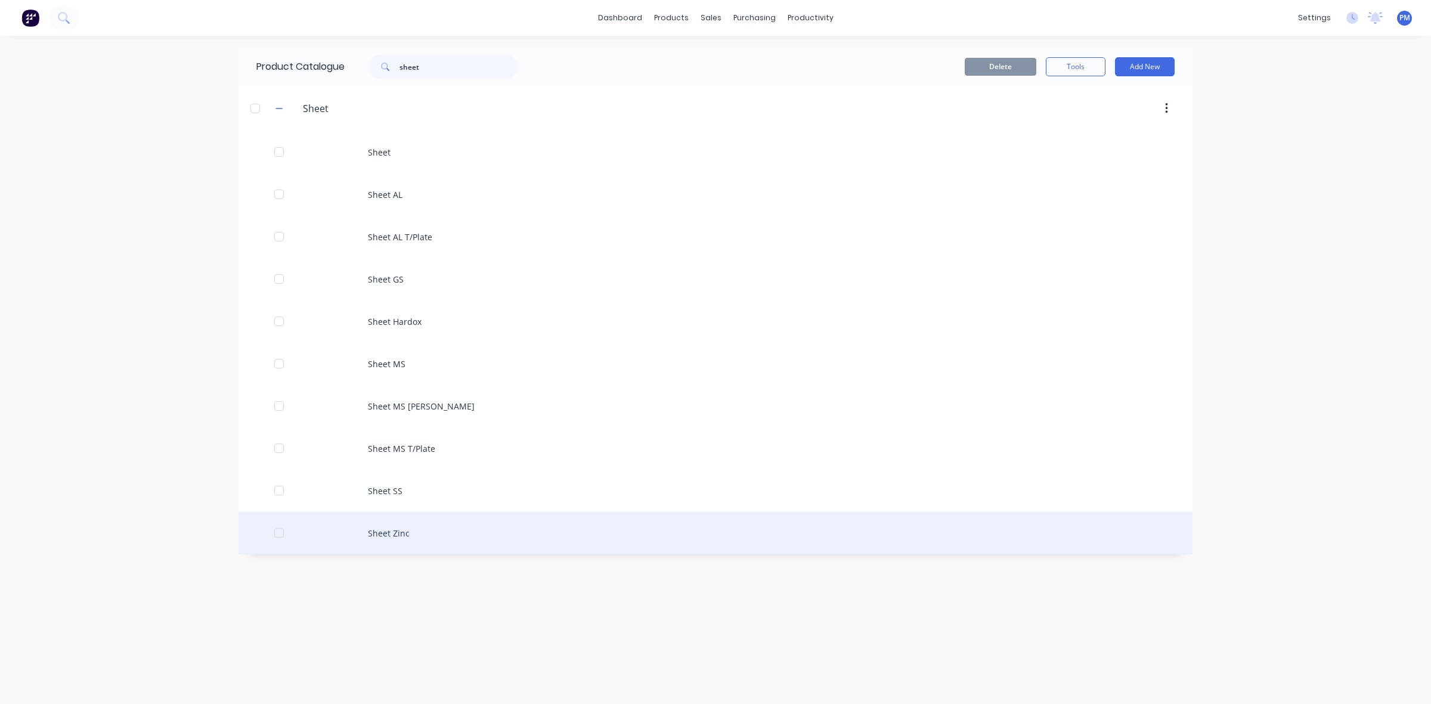
click at [385, 537] on div "Sheet Zinc" at bounding box center [715, 533] width 954 height 42
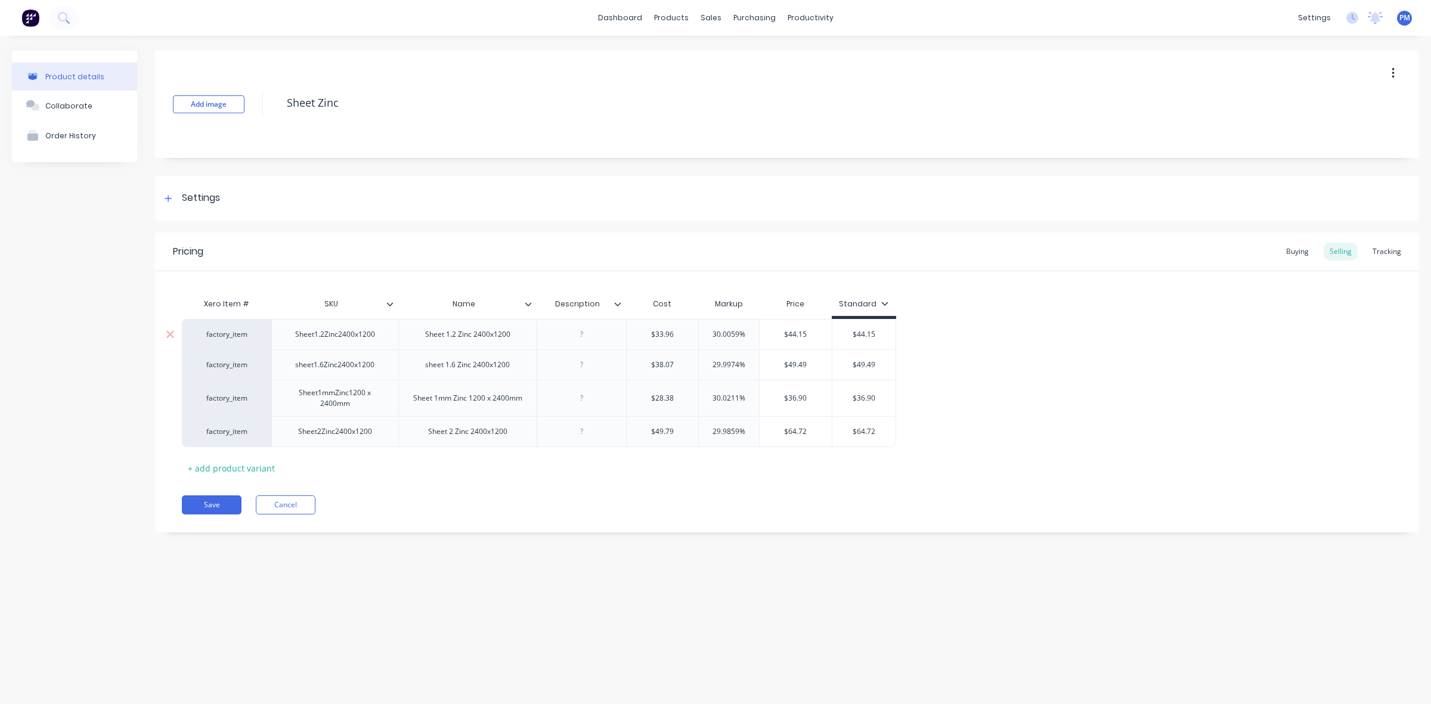
drag, startPoint x: 739, startPoint y: 331, endPoint x: 708, endPoint y: 330, distance: 31.6
click at [708, 330] on input "30.0059%" at bounding box center [729, 334] width 60 height 11
drag, startPoint x: 862, startPoint y: 334, endPoint x: 886, endPoint y: 332, distance: 24.0
click at [886, 332] on input "$44.15" at bounding box center [868, 334] width 64 height 11
drag, startPoint x: 739, startPoint y: 361, endPoint x: 714, endPoint y: 361, distance: 25.6
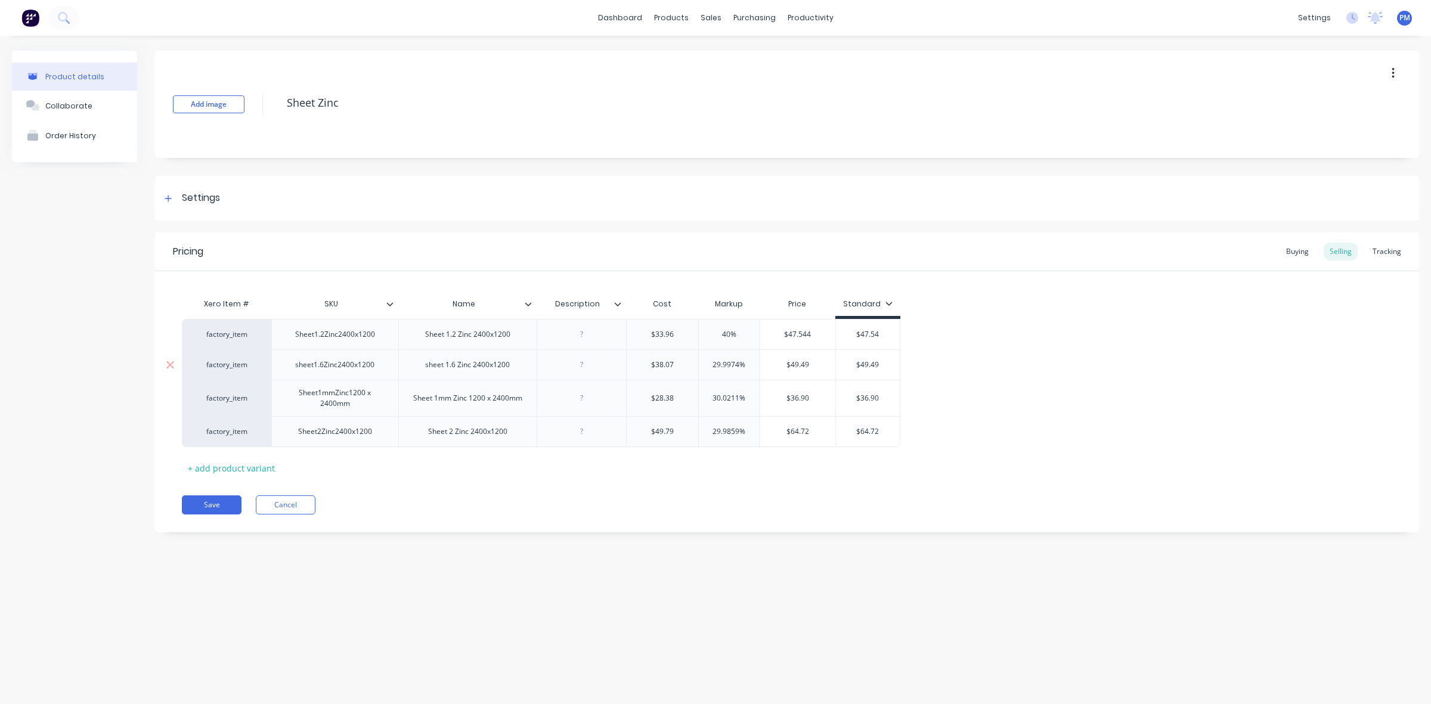
click at [714, 361] on input "29.9974%" at bounding box center [729, 364] width 60 height 11
drag, startPoint x: 860, startPoint y: 362, endPoint x: 882, endPoint y: 362, distance: 22.1
click at [882, 362] on input "$49.49" at bounding box center [868, 364] width 64 height 11
drag, startPoint x: 738, startPoint y: 397, endPoint x: 711, endPoint y: 396, distance: 26.8
click at [711, 396] on input "30.0211%" at bounding box center [729, 398] width 60 height 11
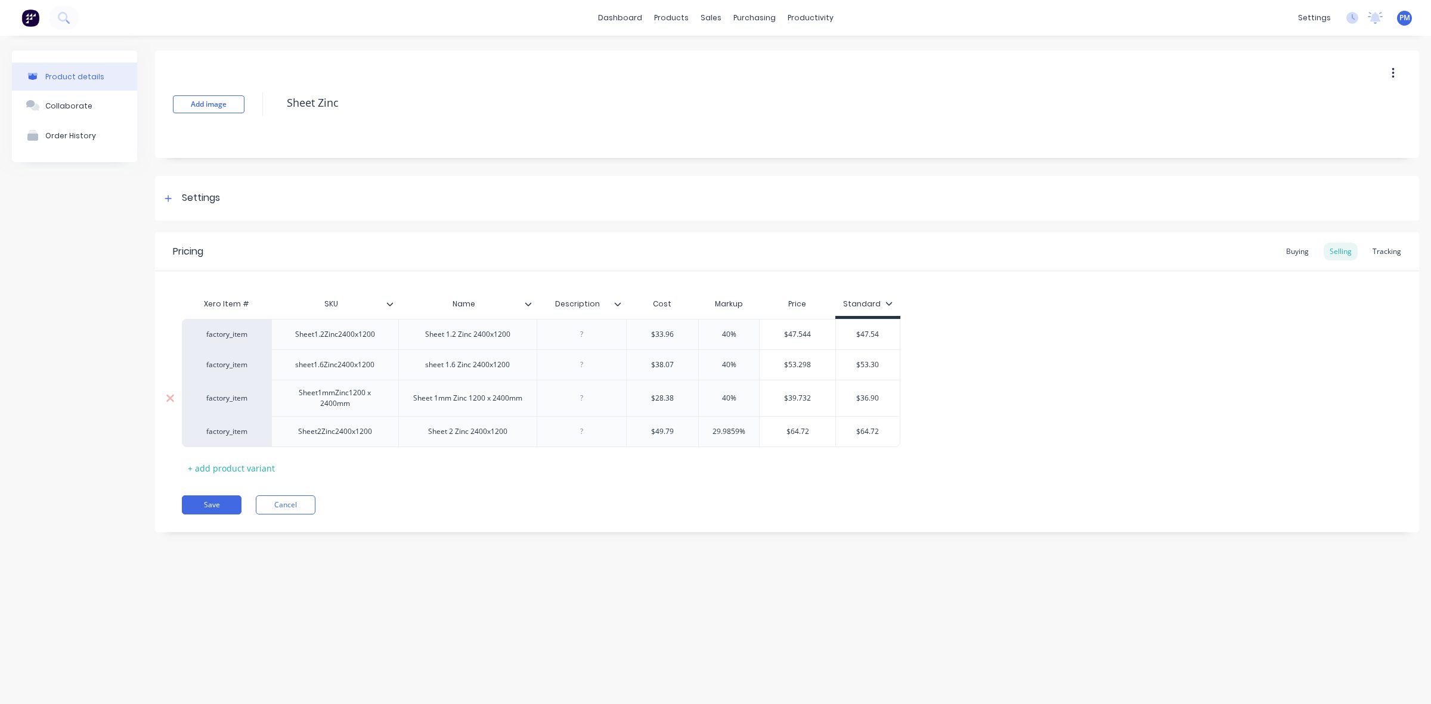
drag, startPoint x: 864, startPoint y: 396, endPoint x: 882, endPoint y: 396, distance: 17.9
click at [882, 396] on input "$36.90" at bounding box center [868, 398] width 64 height 11
drag, startPoint x: 738, startPoint y: 432, endPoint x: 702, endPoint y: 428, distance: 36.0
click at [702, 428] on input "29.9859%" at bounding box center [729, 431] width 60 height 11
drag, startPoint x: 854, startPoint y: 430, endPoint x: 875, endPoint y: 430, distance: 20.3
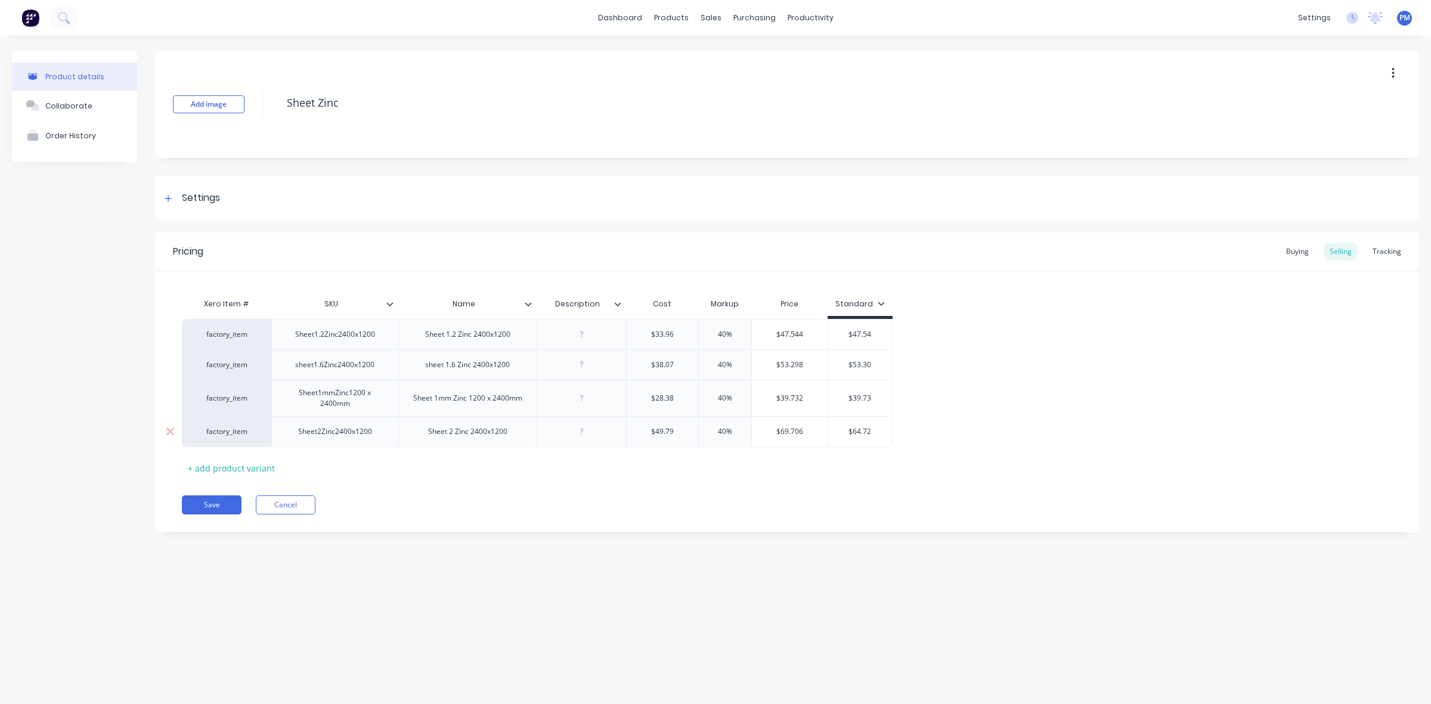
click at [875, 430] on input "$64.72" at bounding box center [860, 431] width 64 height 11
click at [215, 507] on button "Save" at bounding box center [212, 504] width 60 height 19
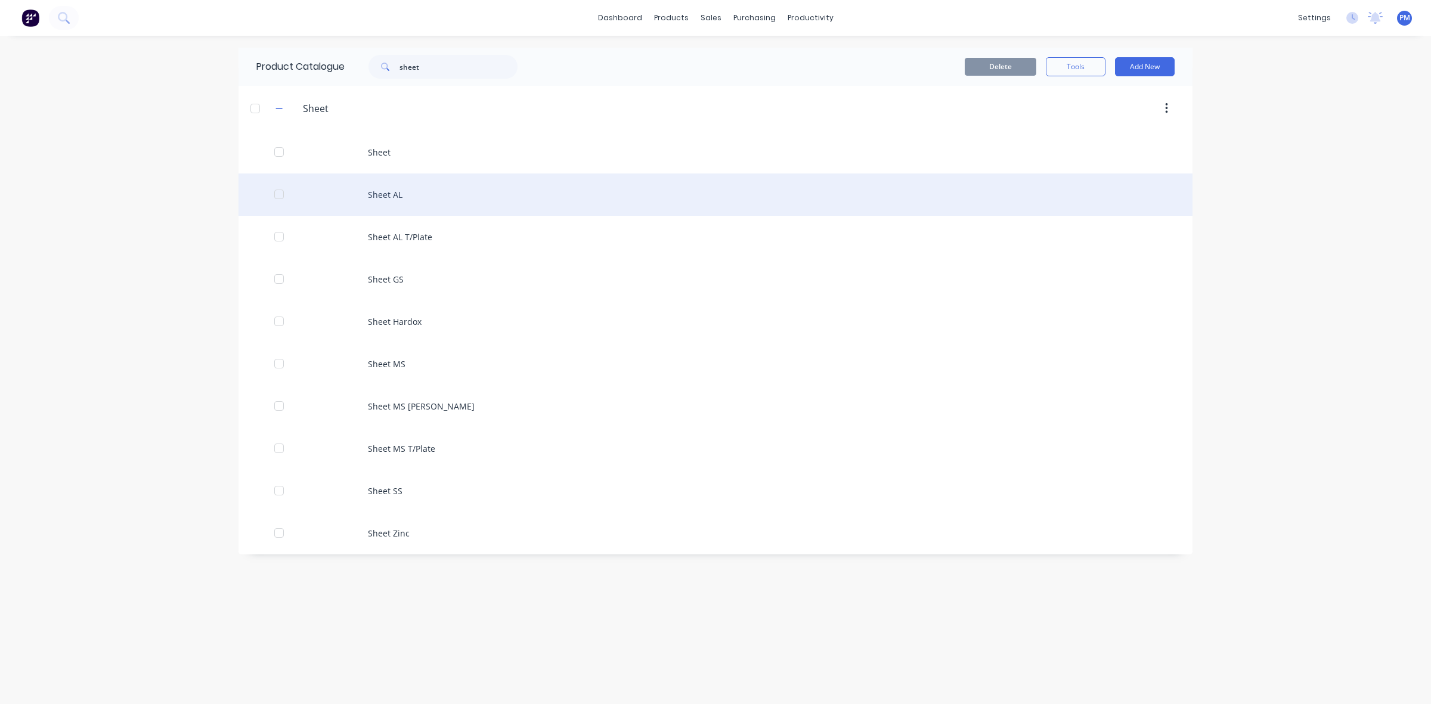
click at [387, 182] on div "Sheet AL" at bounding box center [715, 194] width 954 height 42
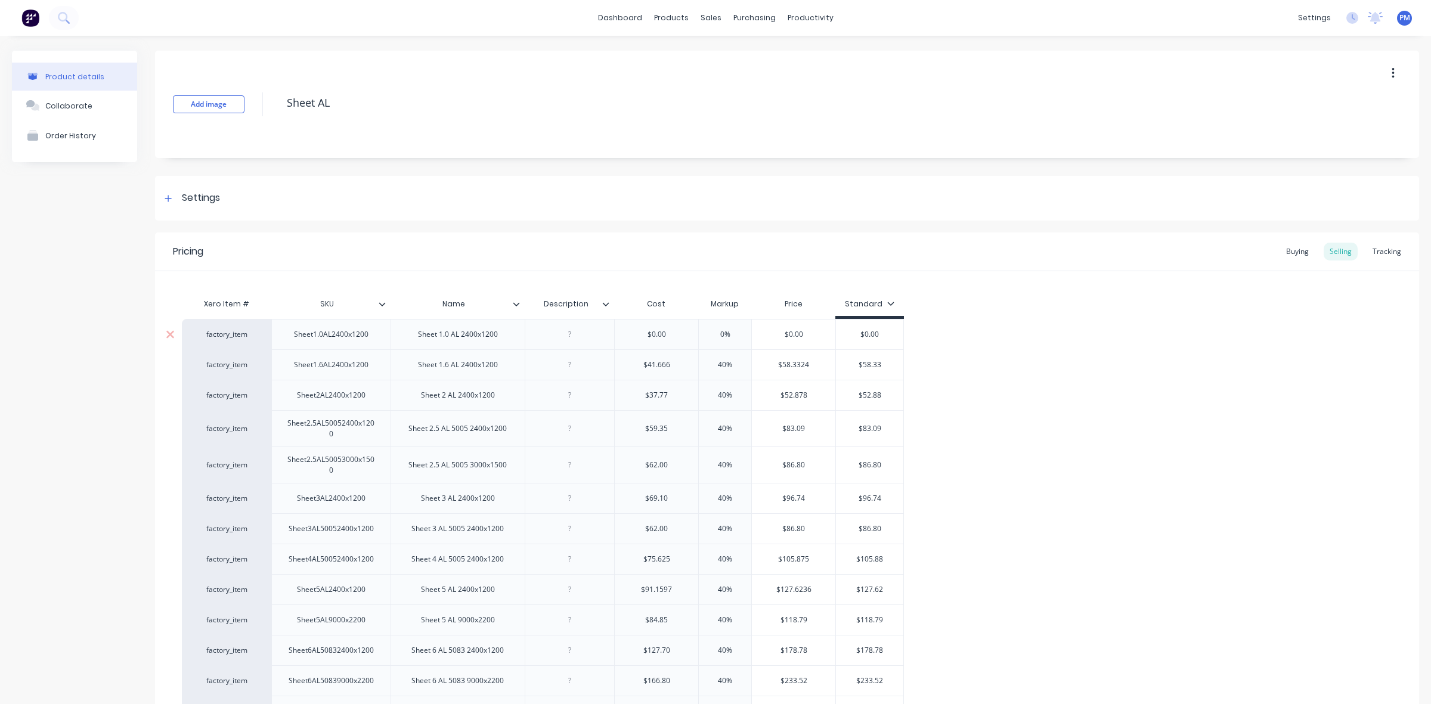
click at [659, 334] on input "$0.00" at bounding box center [656, 334] width 83 height 11
drag, startPoint x: 652, startPoint y: 333, endPoint x: 675, endPoint y: 330, distance: 23.4
click at [675, 330] on input "$0.00" at bounding box center [656, 334] width 83 height 11
click at [720, 332] on input "0%" at bounding box center [725, 334] width 60 height 11
drag, startPoint x: 863, startPoint y: 334, endPoint x: 886, endPoint y: 331, distance: 24.1
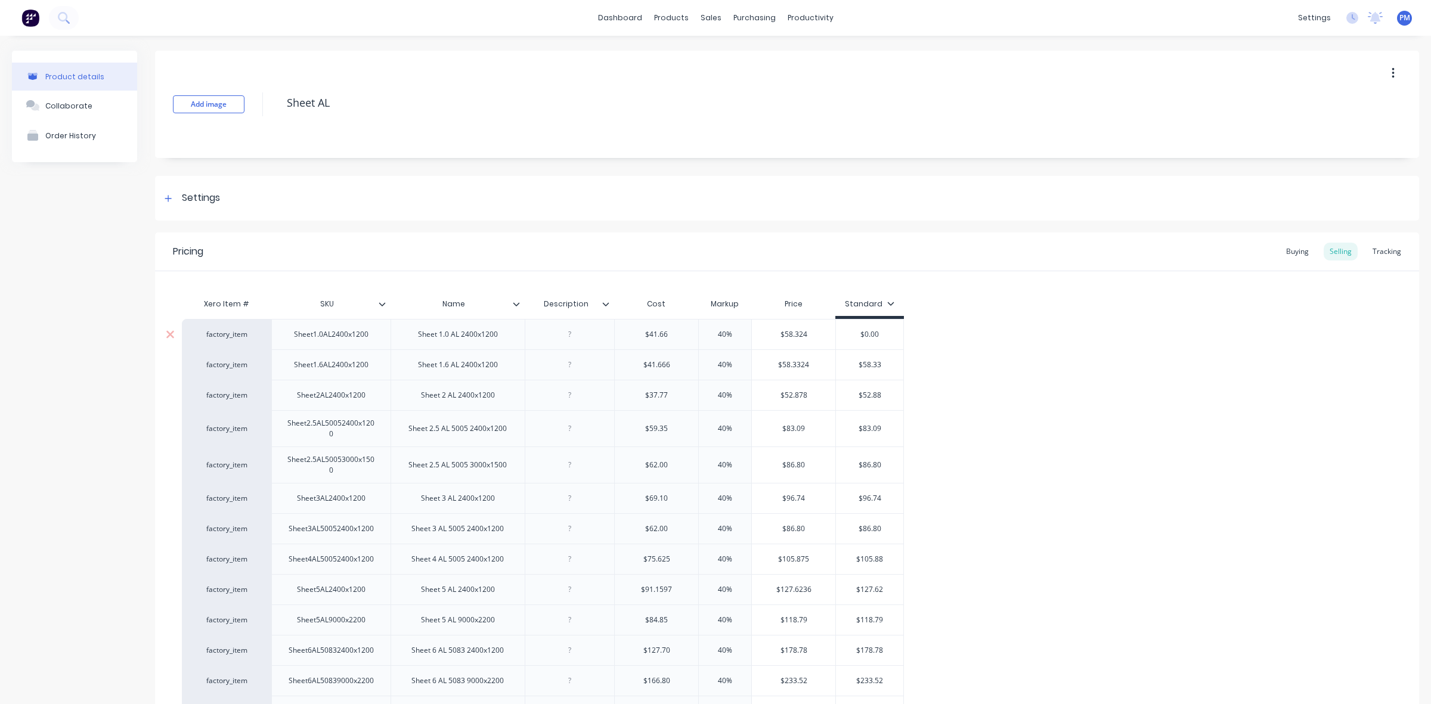
click at [886, 331] on input "$0.00" at bounding box center [869, 334] width 67 height 11
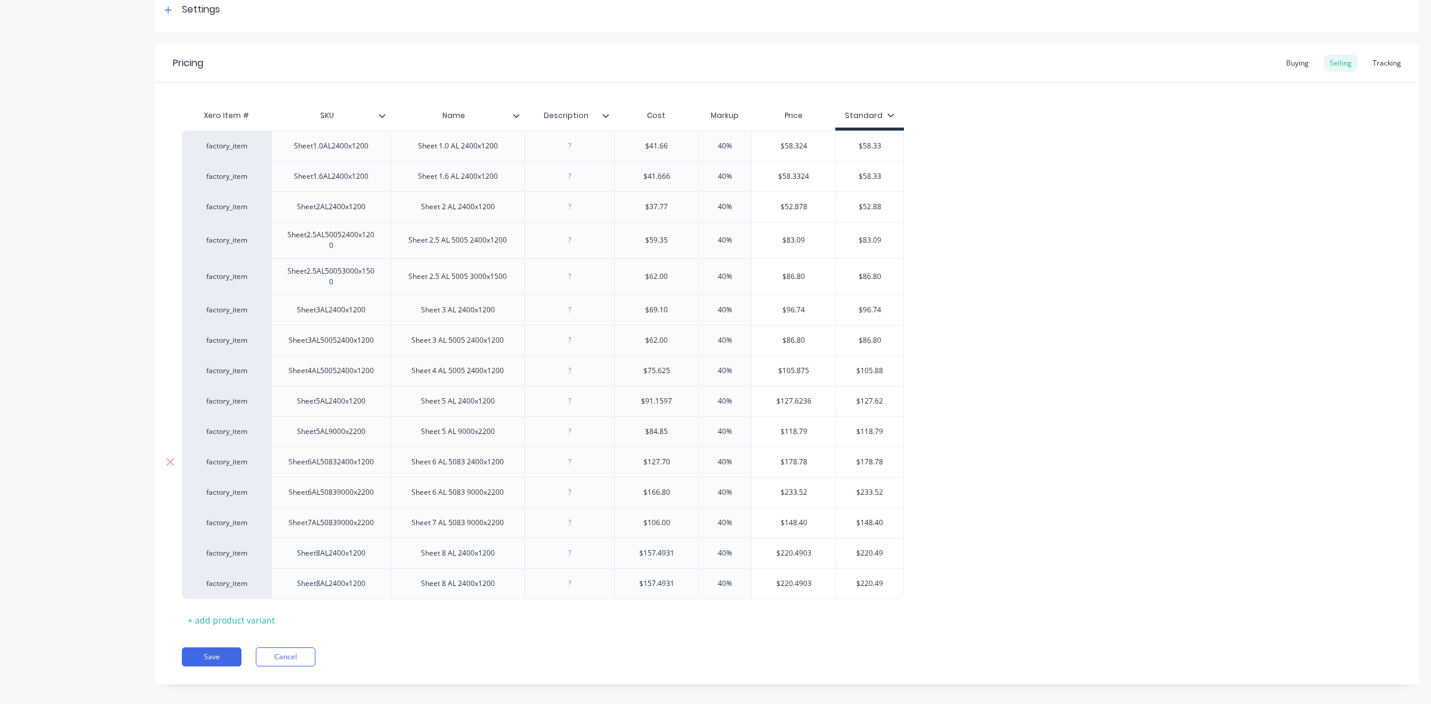
scroll to position [204, 0]
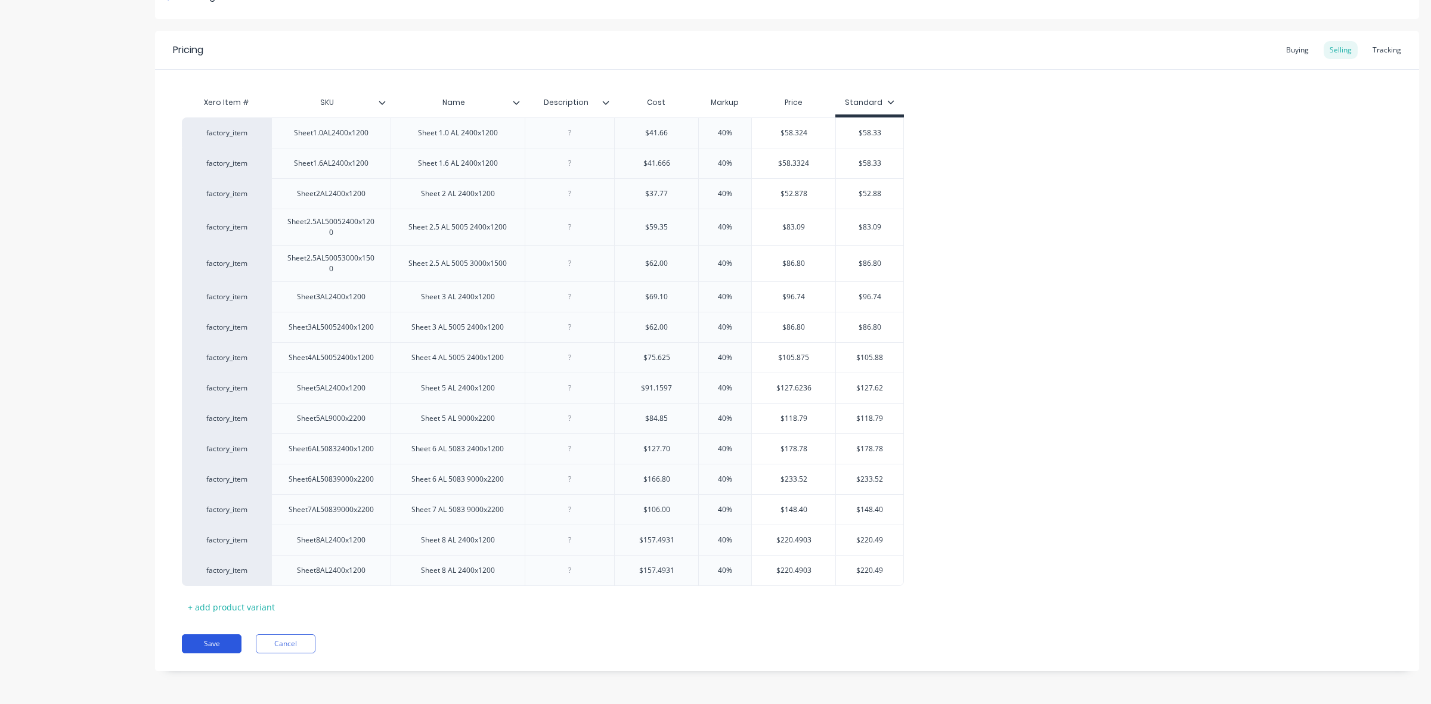
click at [221, 638] on button "Save" at bounding box center [212, 643] width 60 height 19
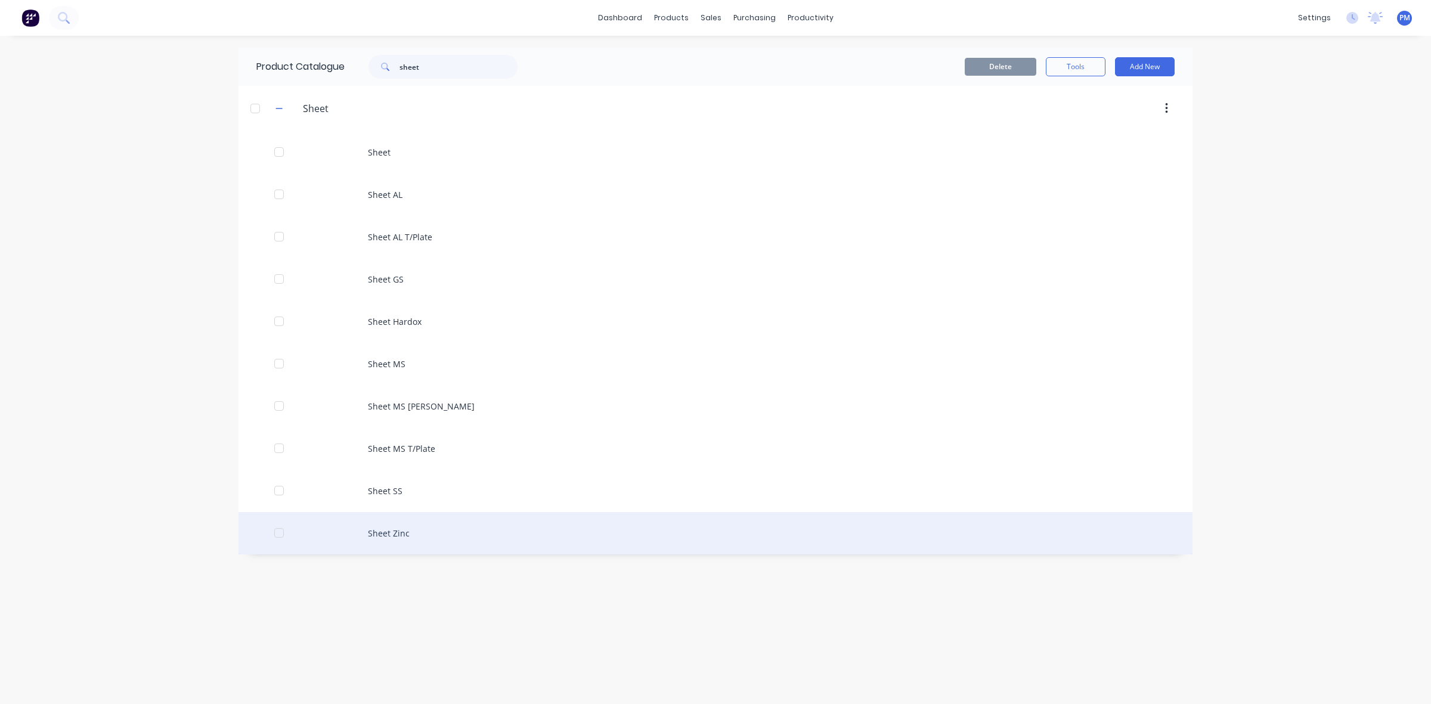
click at [384, 534] on div "Sheet Zinc" at bounding box center [715, 533] width 954 height 42
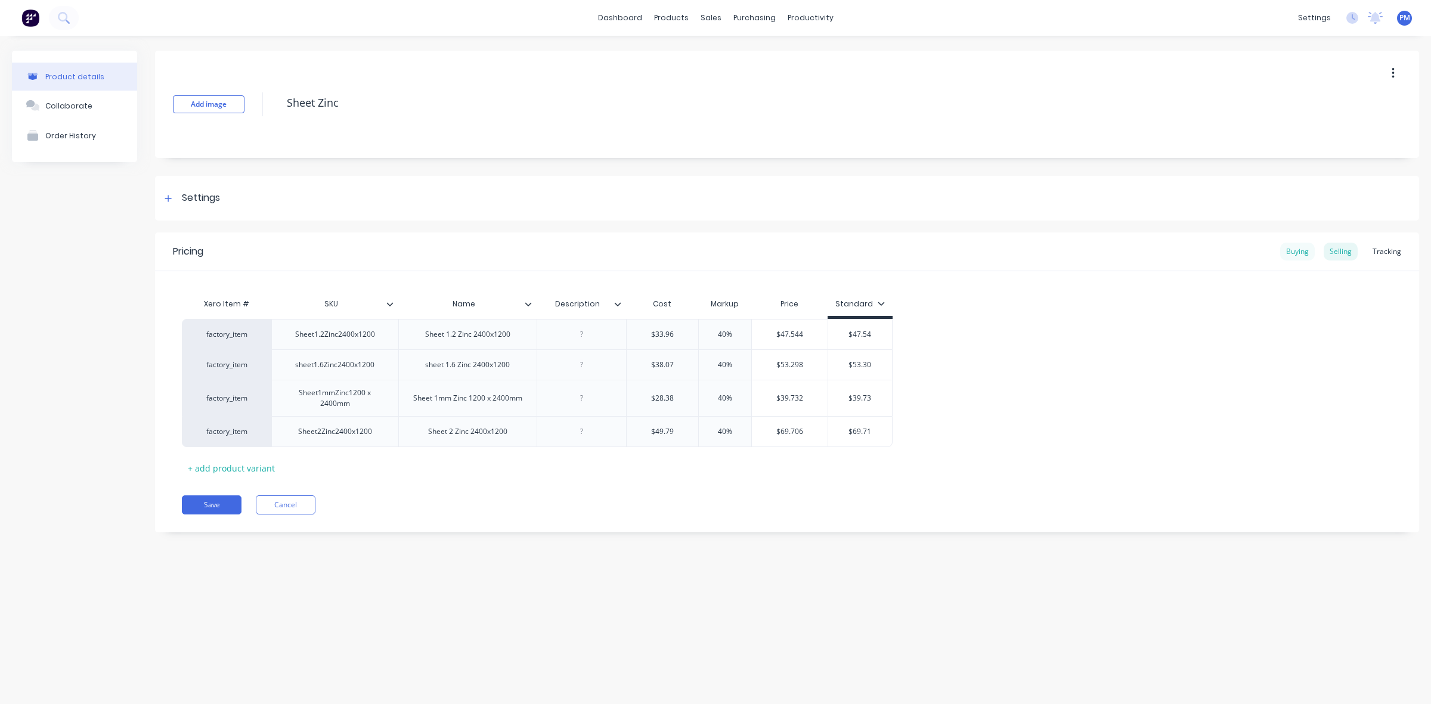
click at [1298, 249] on div "Buying" at bounding box center [1297, 252] width 35 height 18
click at [1339, 246] on div "Selling" at bounding box center [1340, 252] width 34 height 18
click at [1382, 246] on div "Tracking" at bounding box center [1386, 252] width 41 height 18
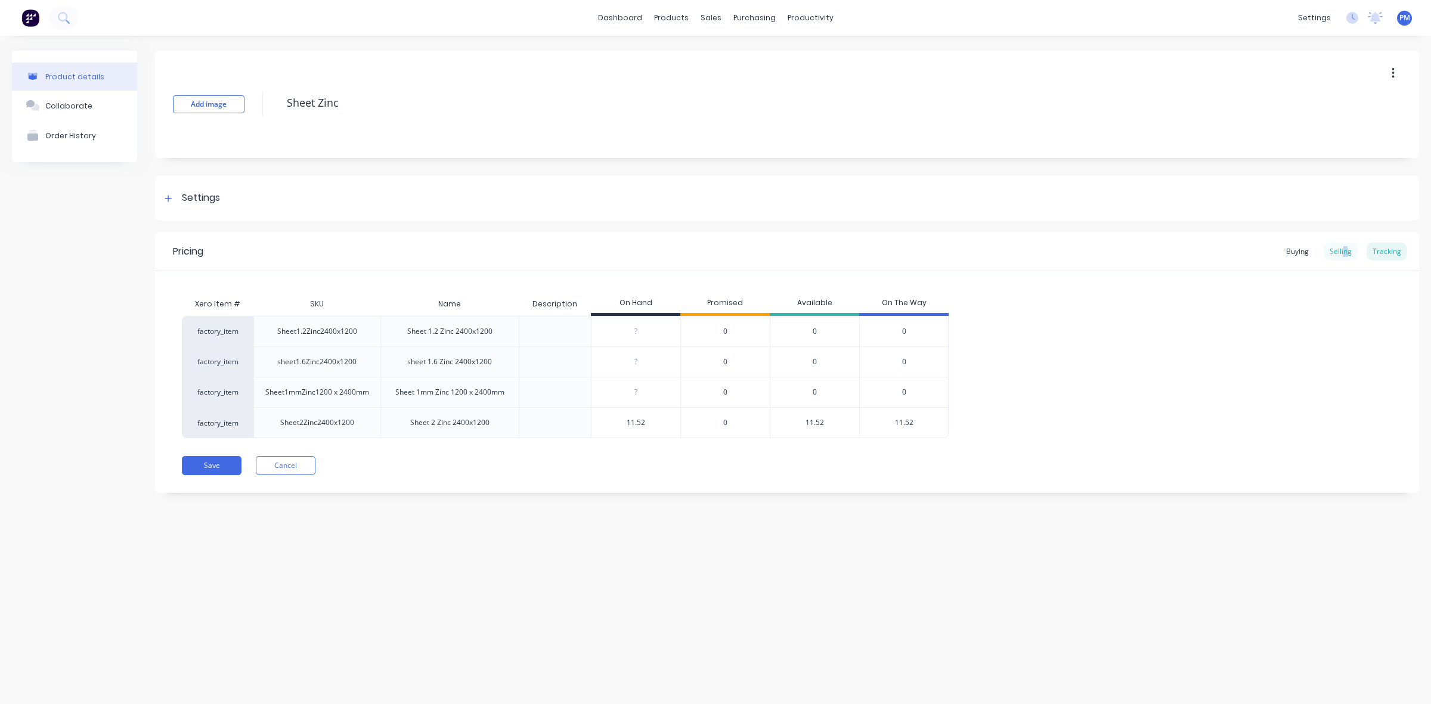
click at [1346, 249] on div "Selling" at bounding box center [1340, 252] width 34 height 18
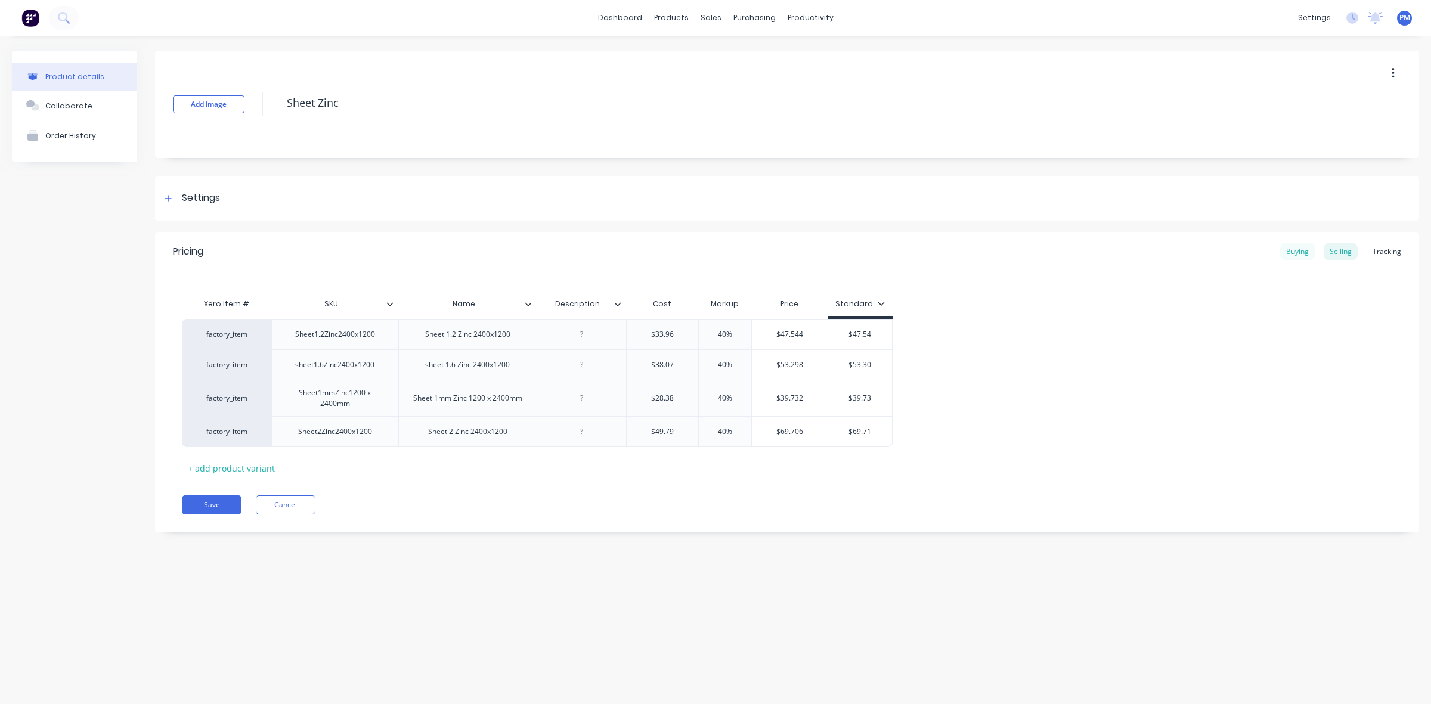
click at [1301, 249] on div "Buying" at bounding box center [1297, 252] width 35 height 18
click at [1335, 251] on div "Selling" at bounding box center [1340, 252] width 34 height 18
click at [293, 501] on button "Cancel" at bounding box center [286, 504] width 60 height 19
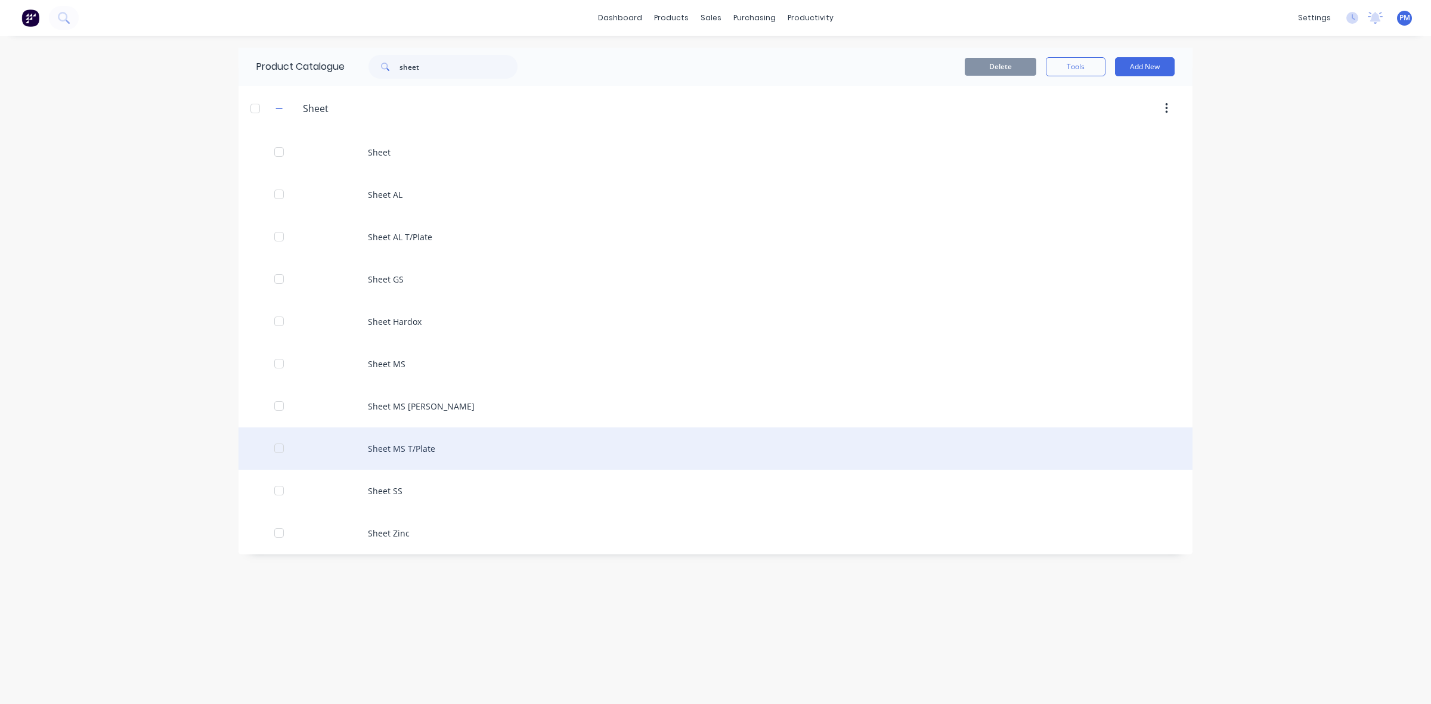
click at [399, 450] on div "Sheet MS T/Plate" at bounding box center [715, 448] width 954 height 42
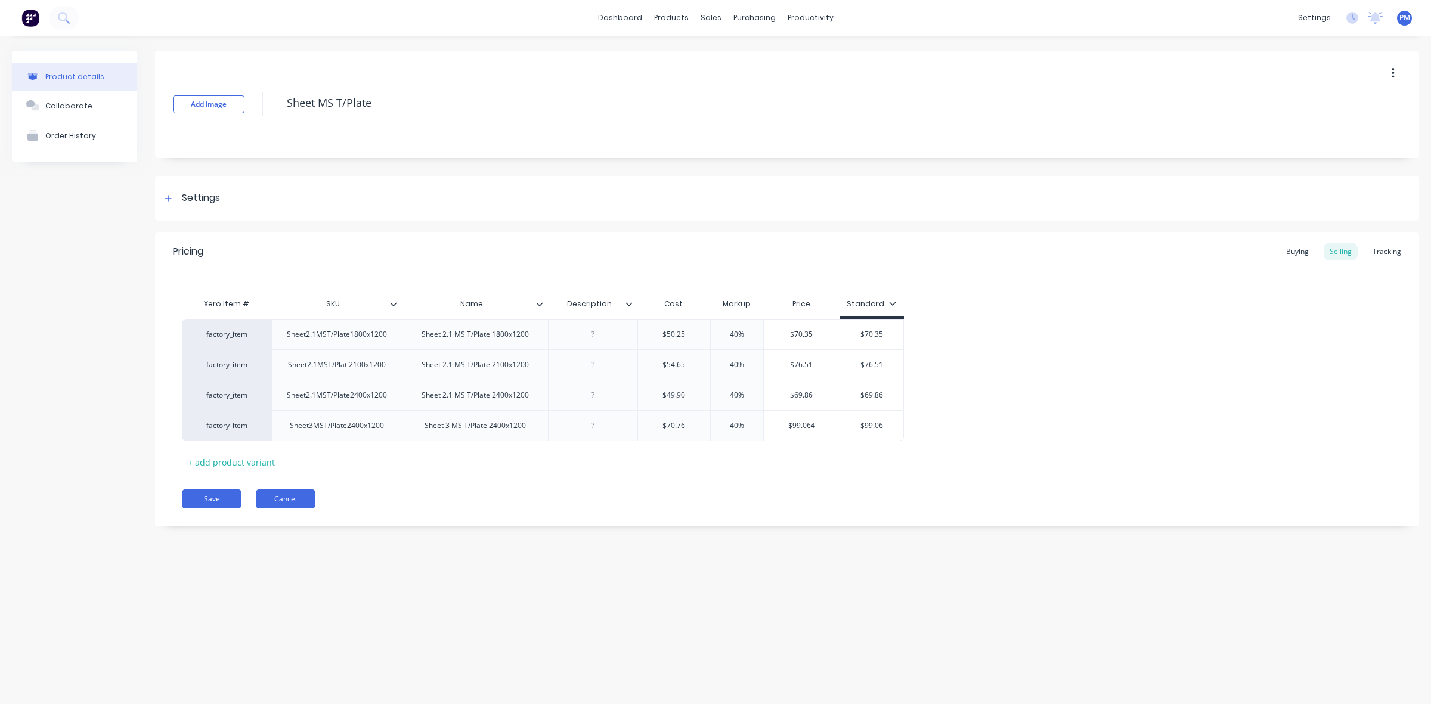
click at [298, 504] on button "Cancel" at bounding box center [286, 498] width 60 height 19
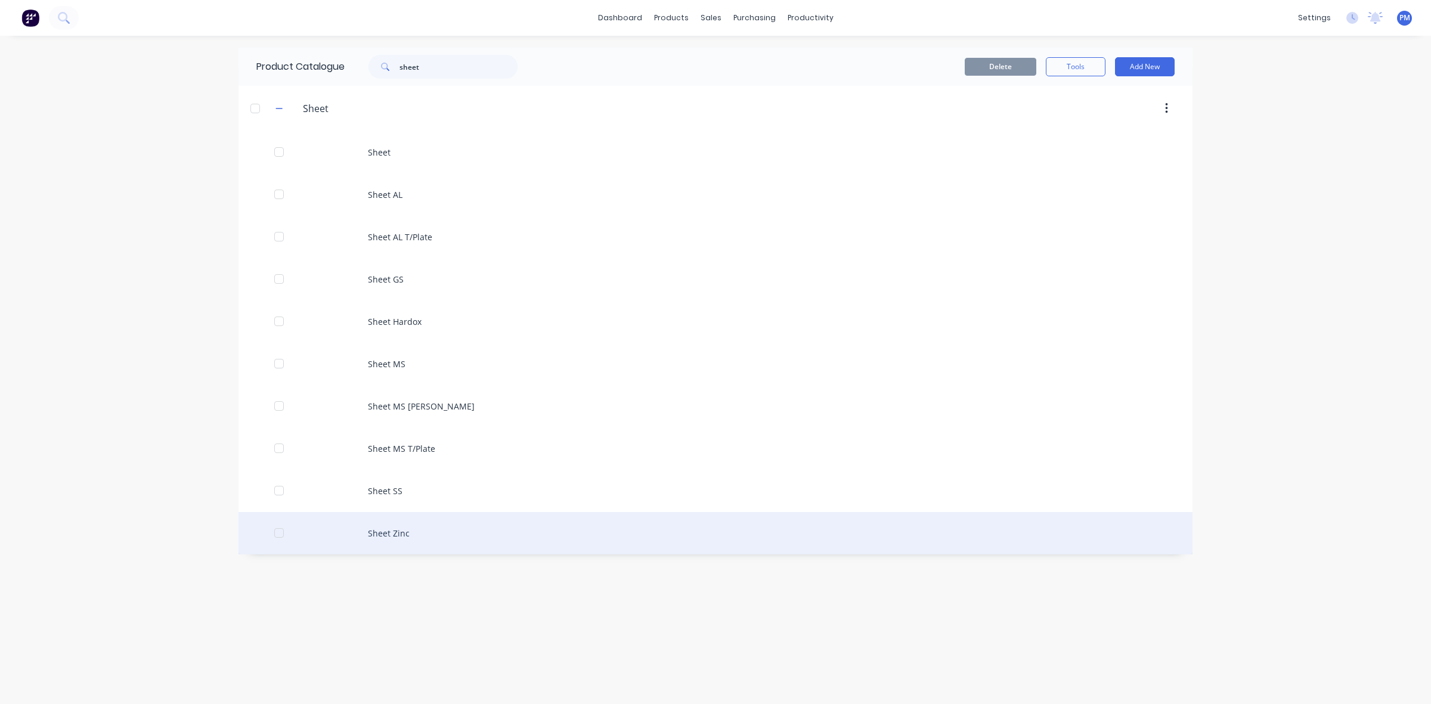
click at [379, 532] on div "Sheet Zinc" at bounding box center [715, 533] width 954 height 42
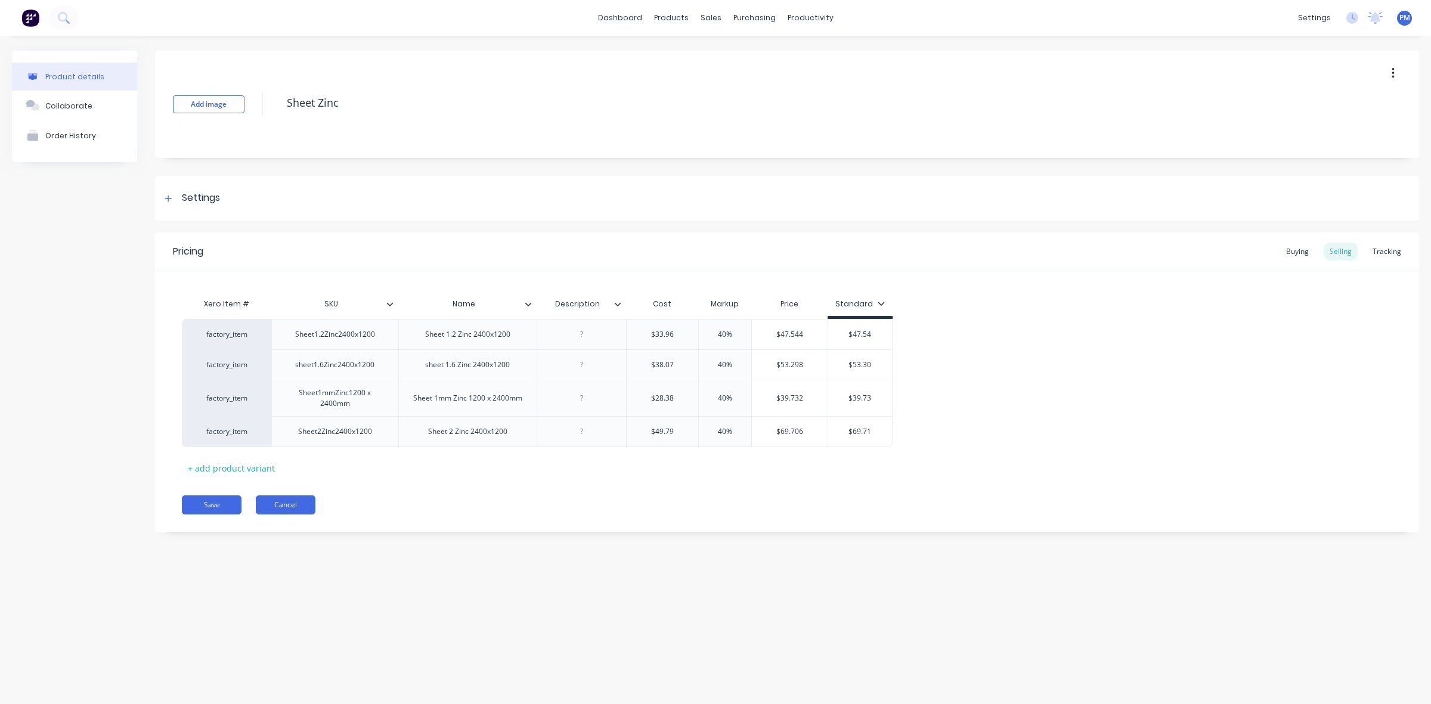
click at [278, 504] on button "Cancel" at bounding box center [286, 504] width 60 height 19
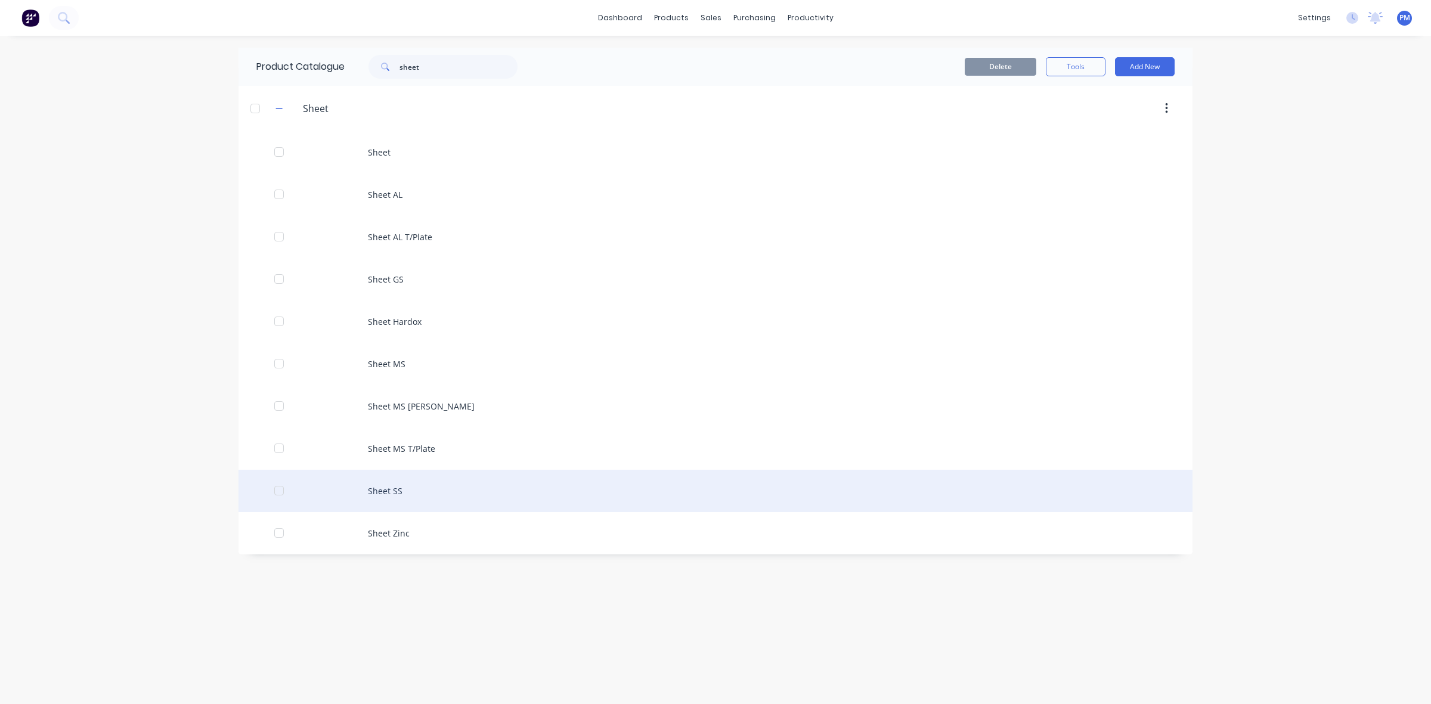
click at [383, 491] on div "Sheet SS" at bounding box center [715, 491] width 954 height 42
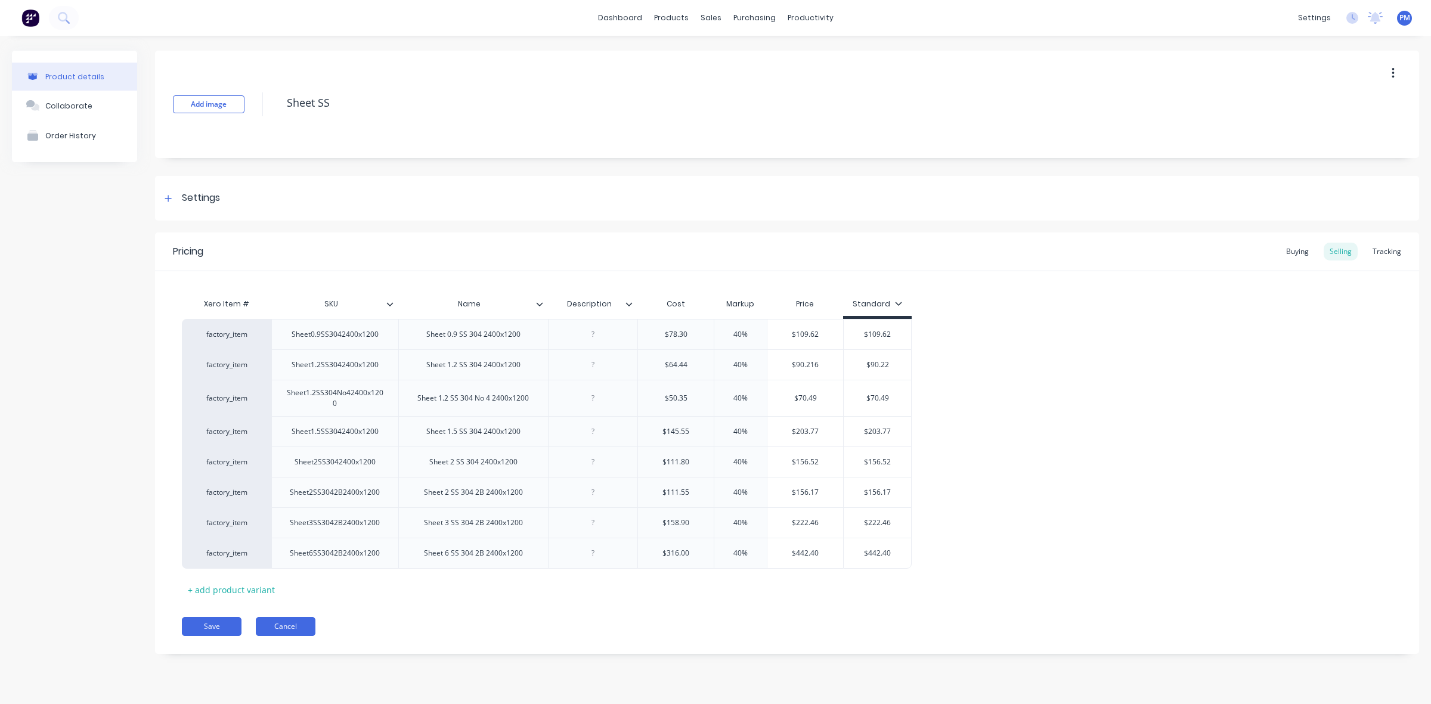
click at [291, 624] on button "Cancel" at bounding box center [286, 626] width 60 height 19
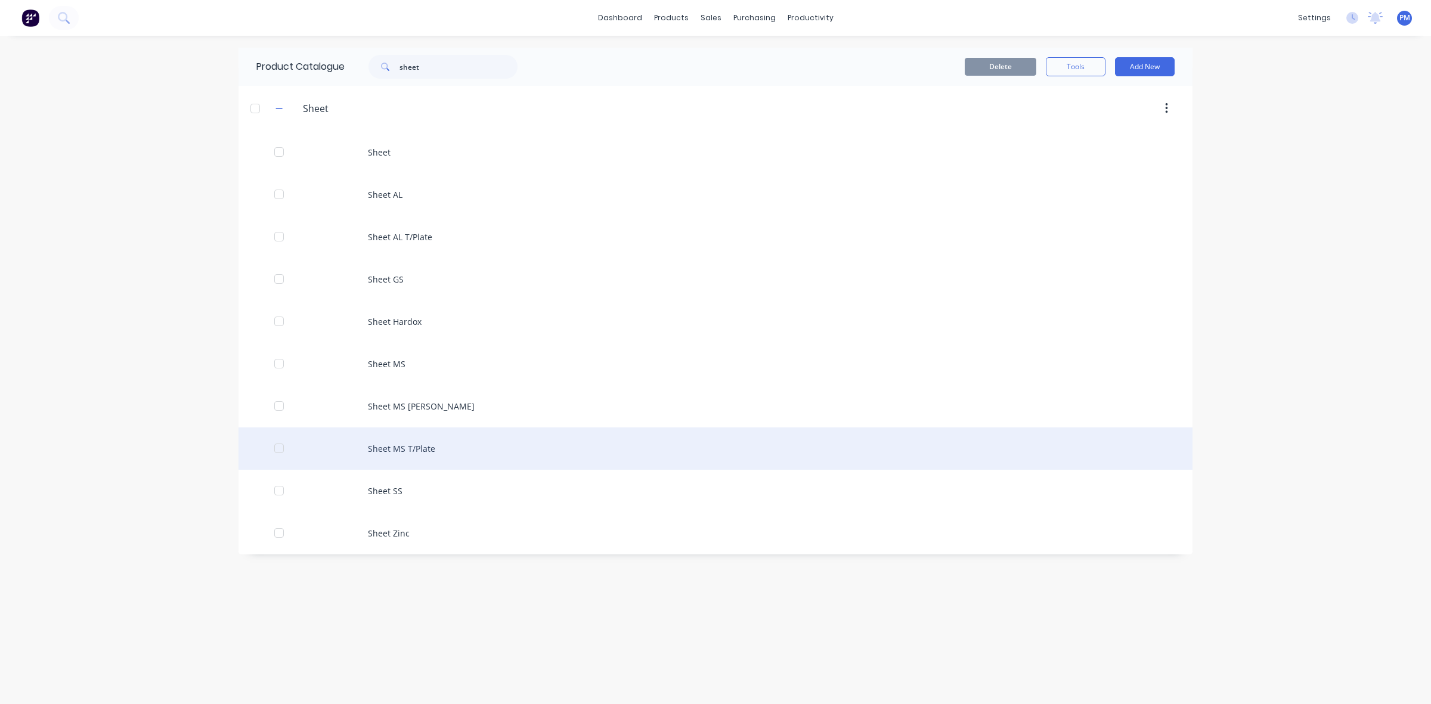
click at [385, 448] on div "Sheet MS T/Plate" at bounding box center [715, 448] width 954 height 42
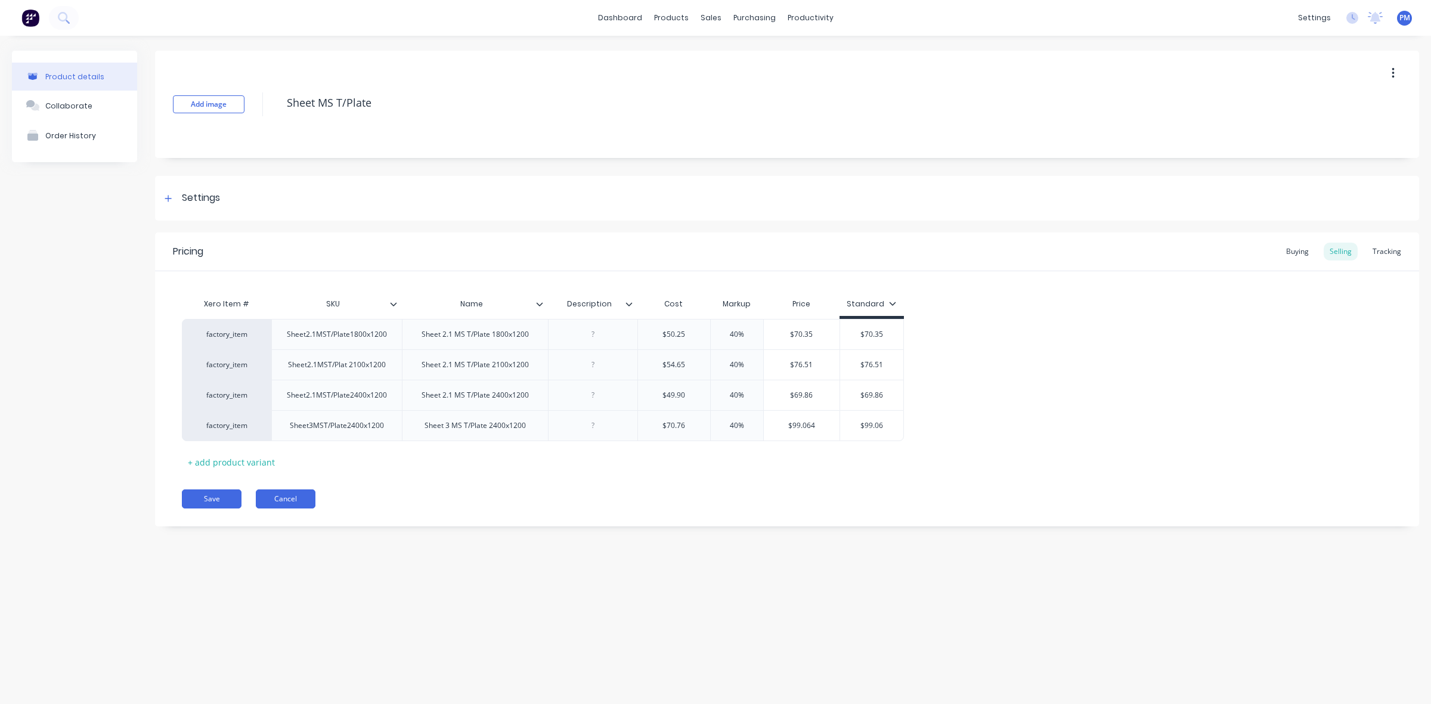
click at [292, 498] on button "Cancel" at bounding box center [286, 498] width 60 height 19
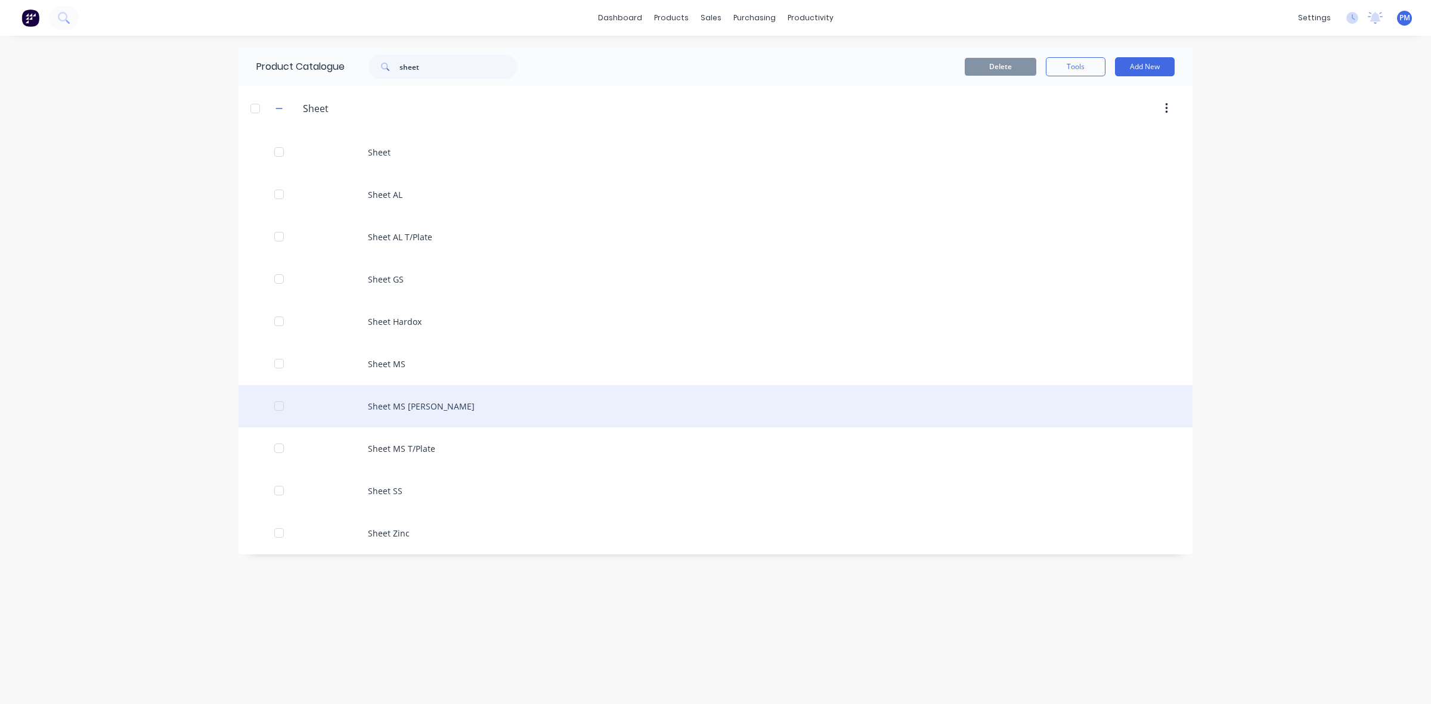
click at [383, 409] on div "Sheet MS [PERSON_NAME]" at bounding box center [715, 406] width 954 height 42
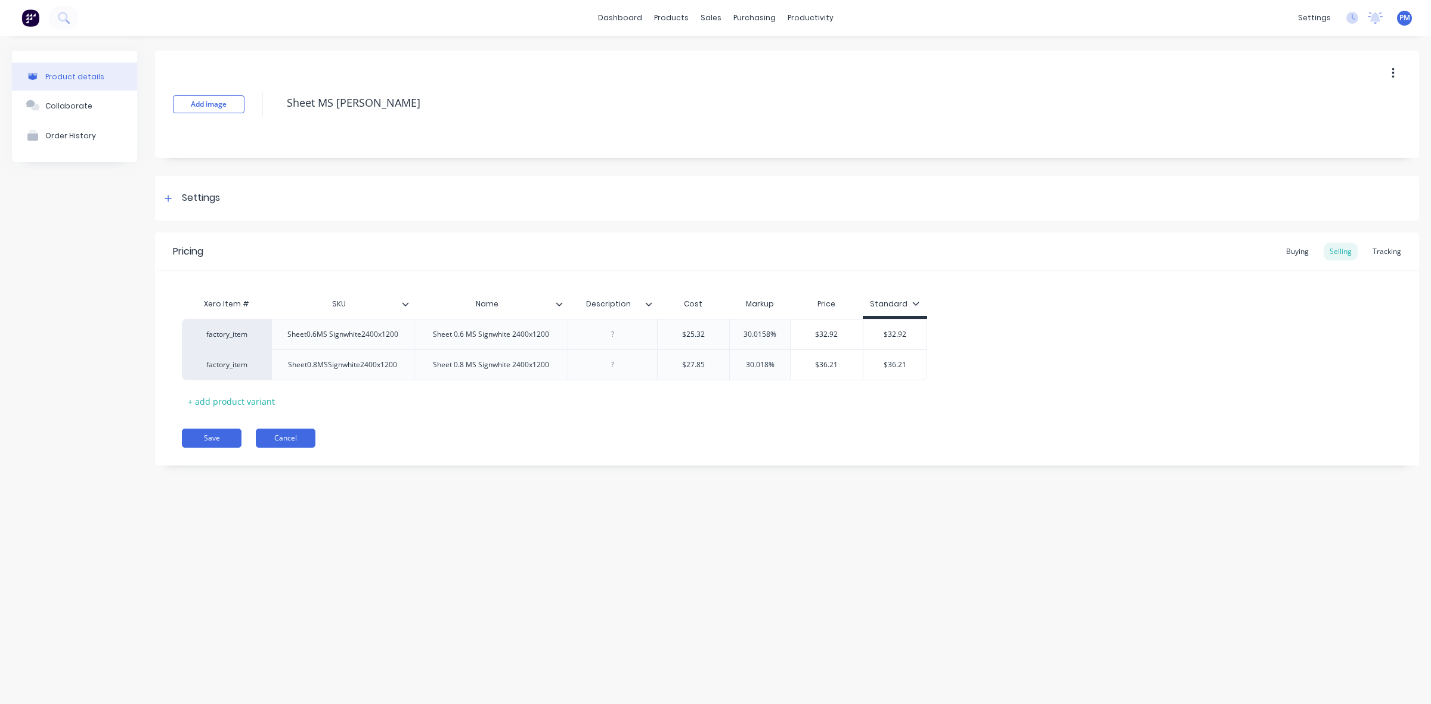
click at [296, 440] on button "Cancel" at bounding box center [286, 438] width 60 height 19
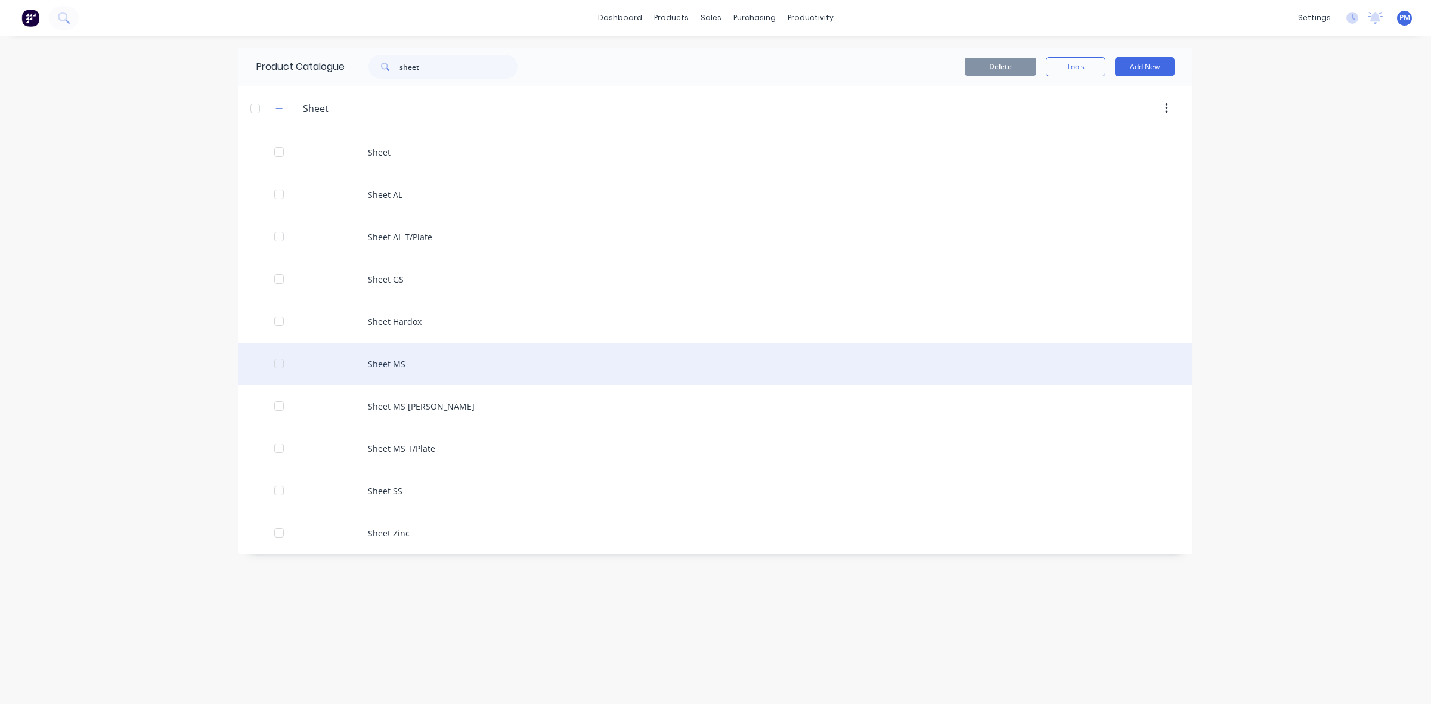
click at [386, 367] on div "Sheet MS" at bounding box center [715, 364] width 954 height 42
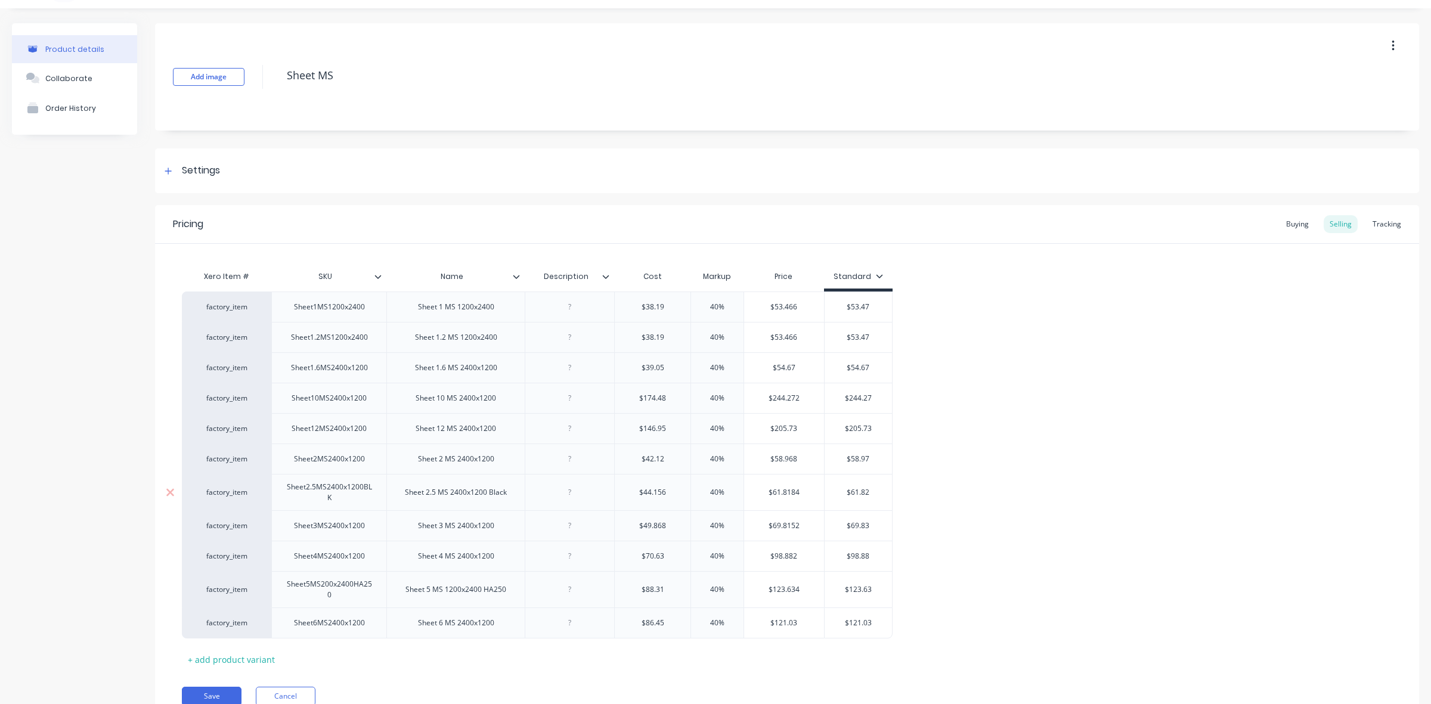
scroll to position [82, 0]
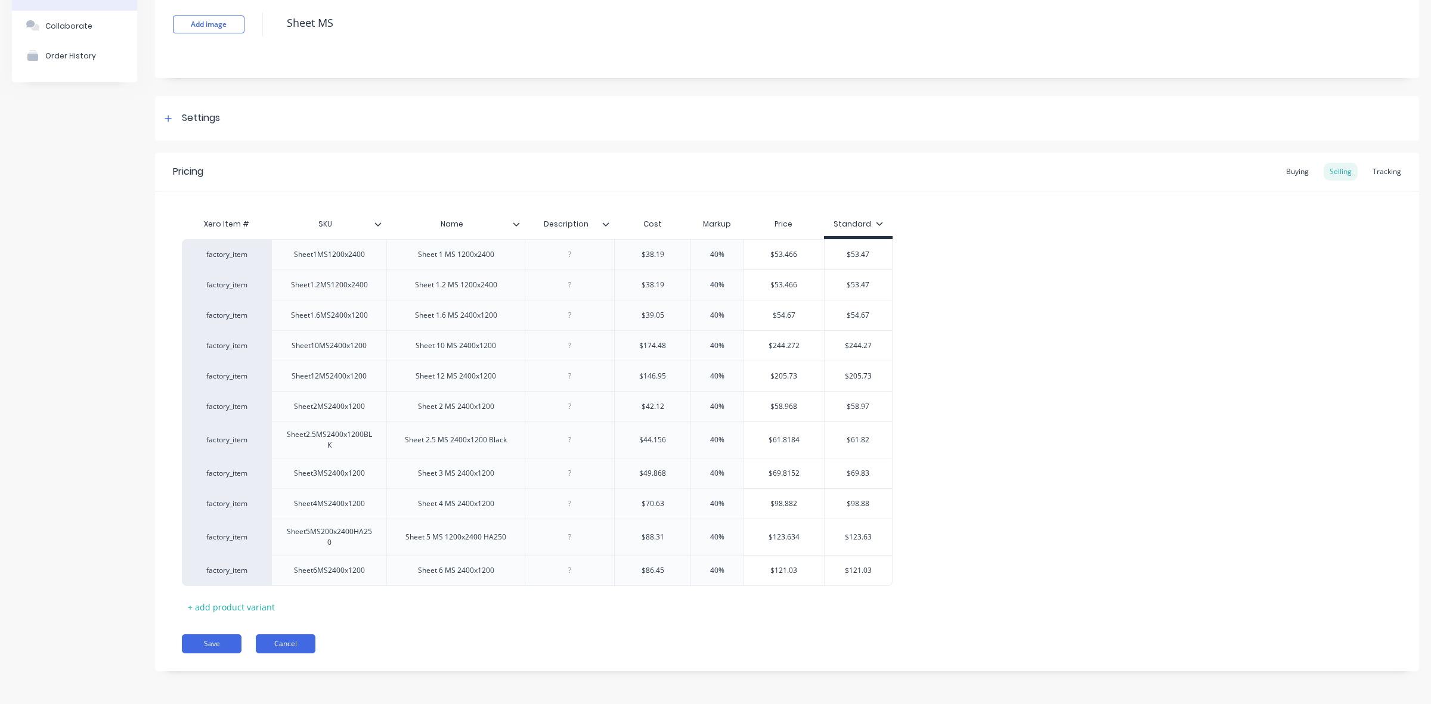
click at [281, 653] on button "Cancel" at bounding box center [286, 643] width 60 height 19
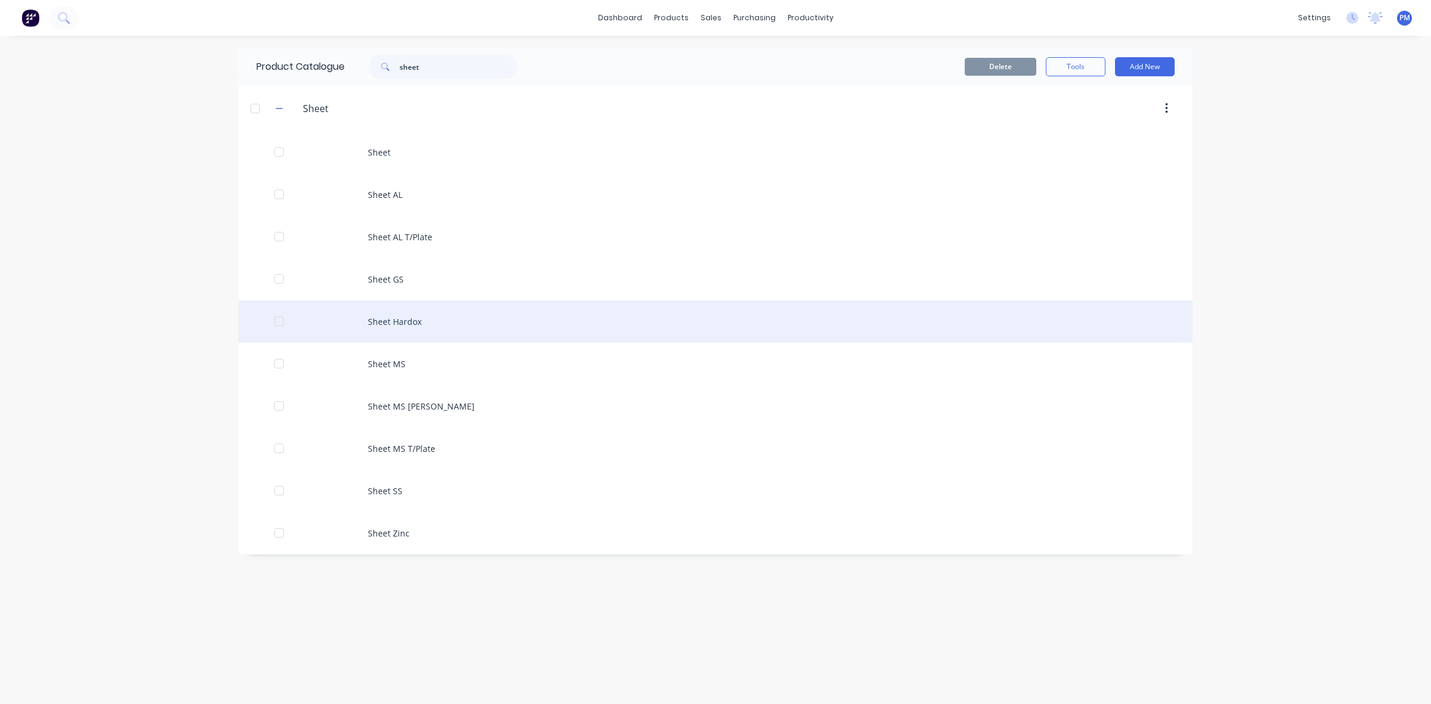
click at [389, 324] on div "Sheet Hardox" at bounding box center [715, 321] width 954 height 42
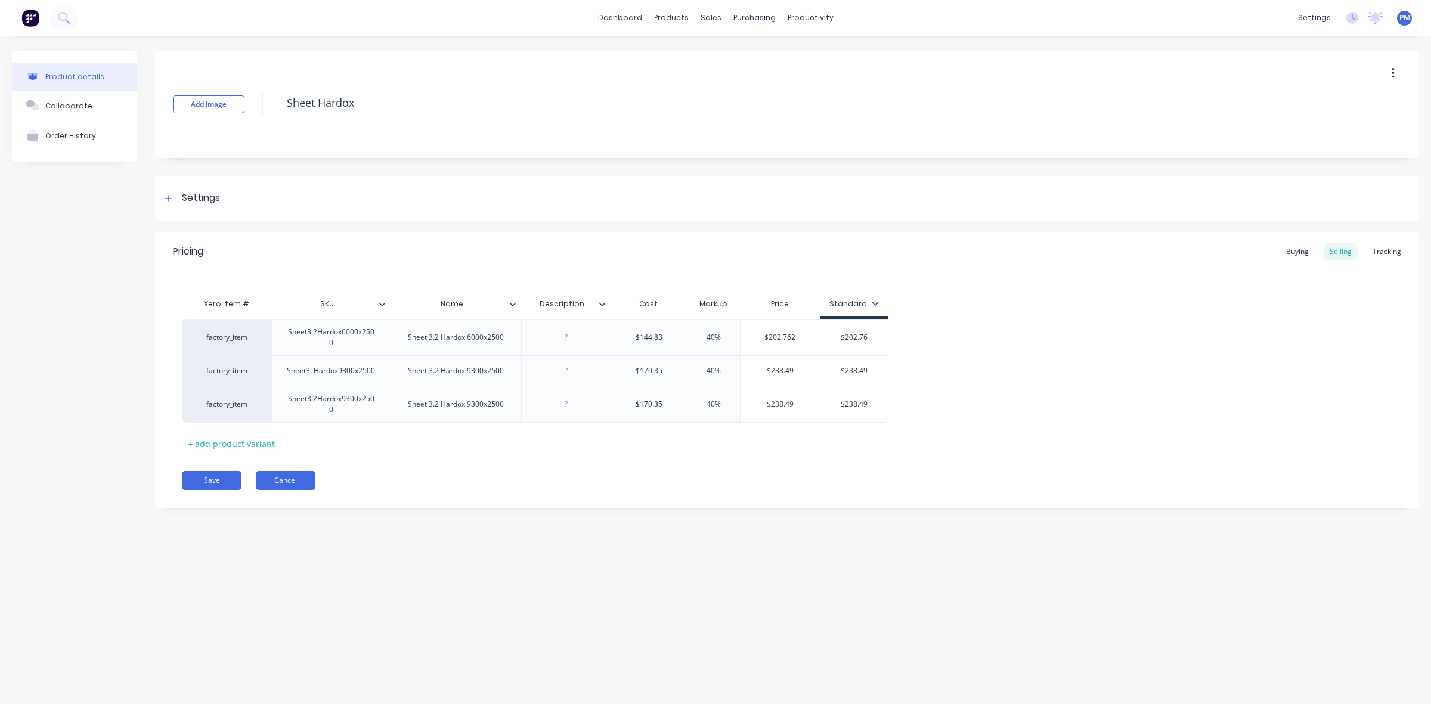
click at [306, 478] on button "Cancel" at bounding box center [286, 480] width 60 height 19
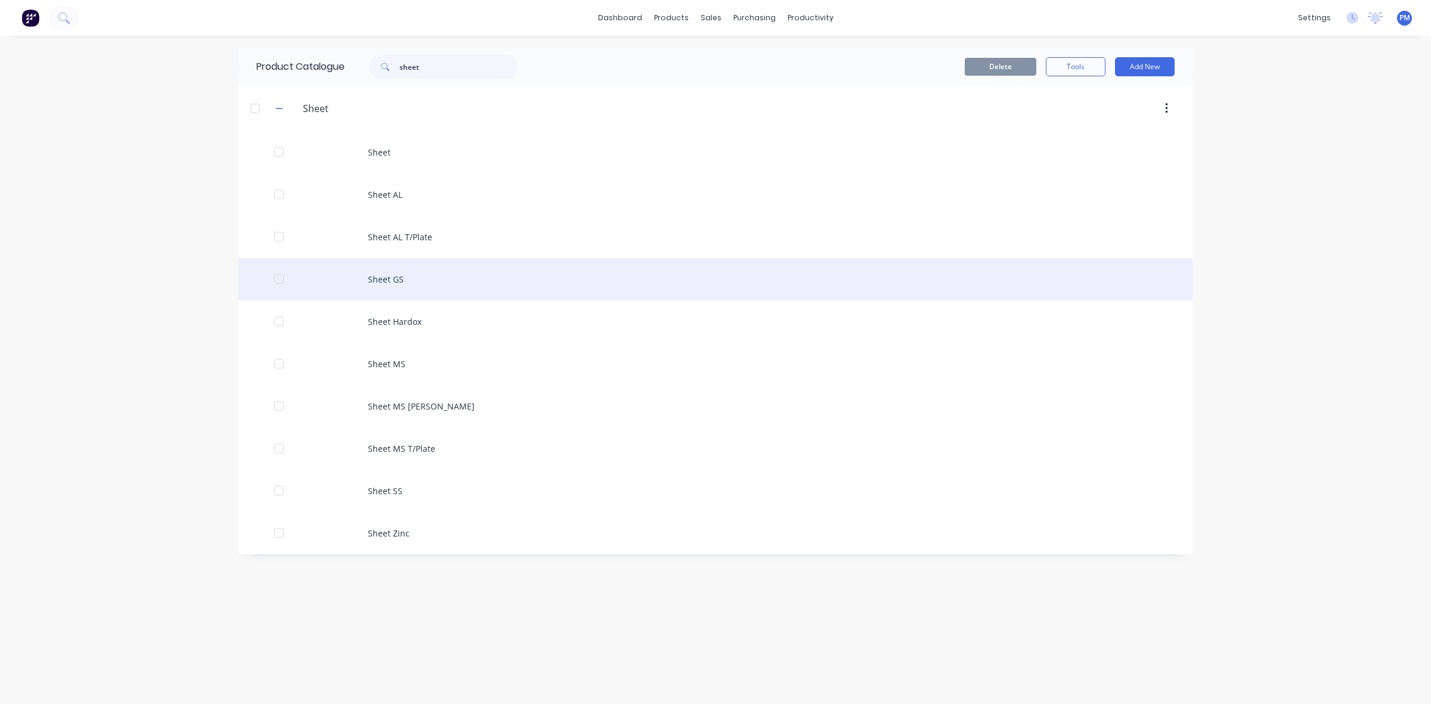
click at [388, 278] on div "Sheet GS" at bounding box center [715, 279] width 954 height 42
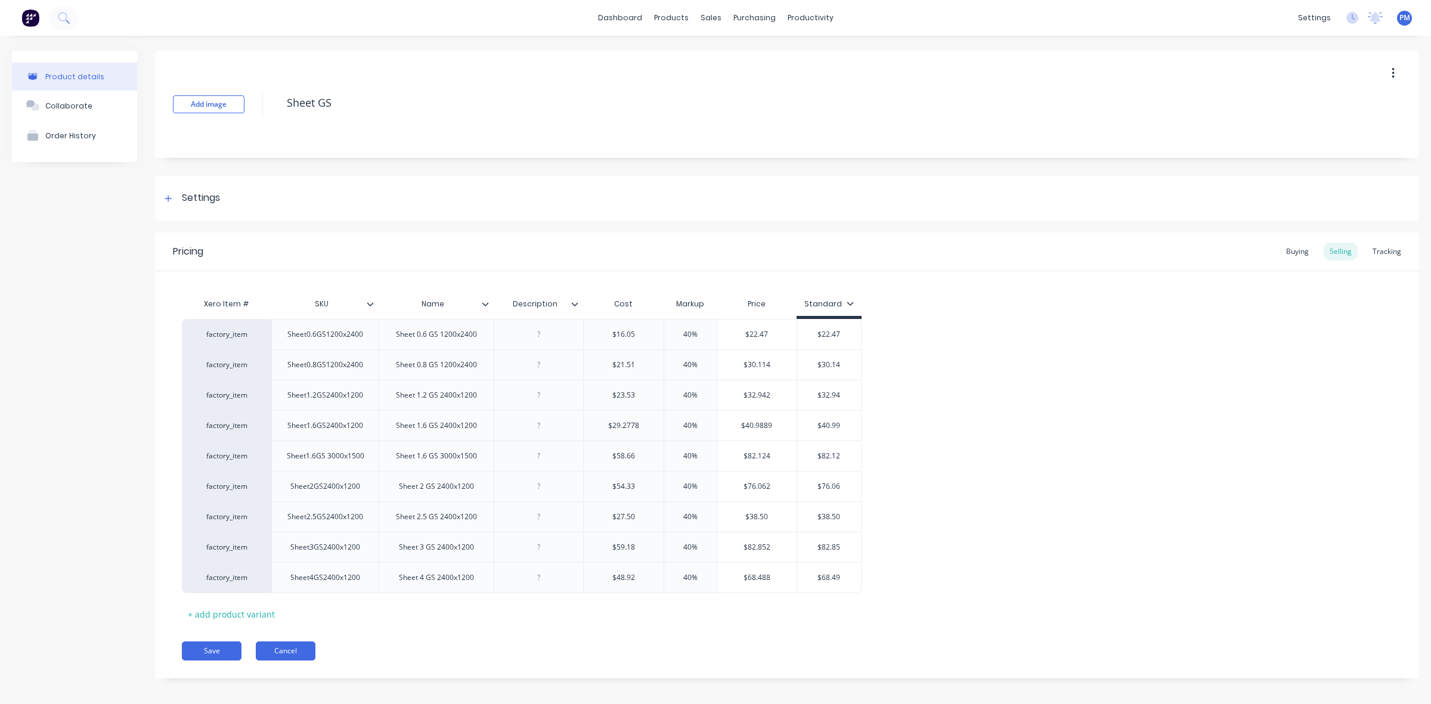
click at [291, 648] on button "Cancel" at bounding box center [286, 650] width 60 height 19
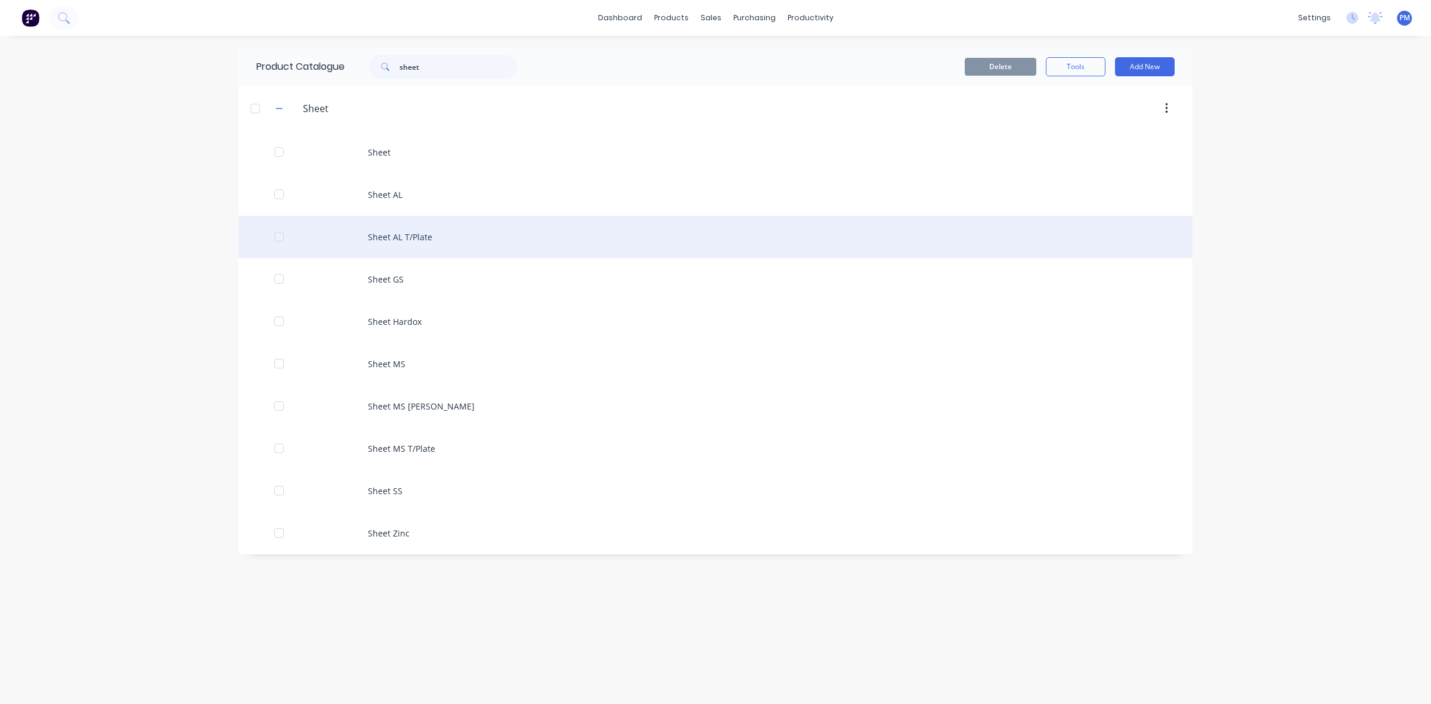
click at [401, 231] on div "Sheet AL T/Plate" at bounding box center [715, 237] width 954 height 42
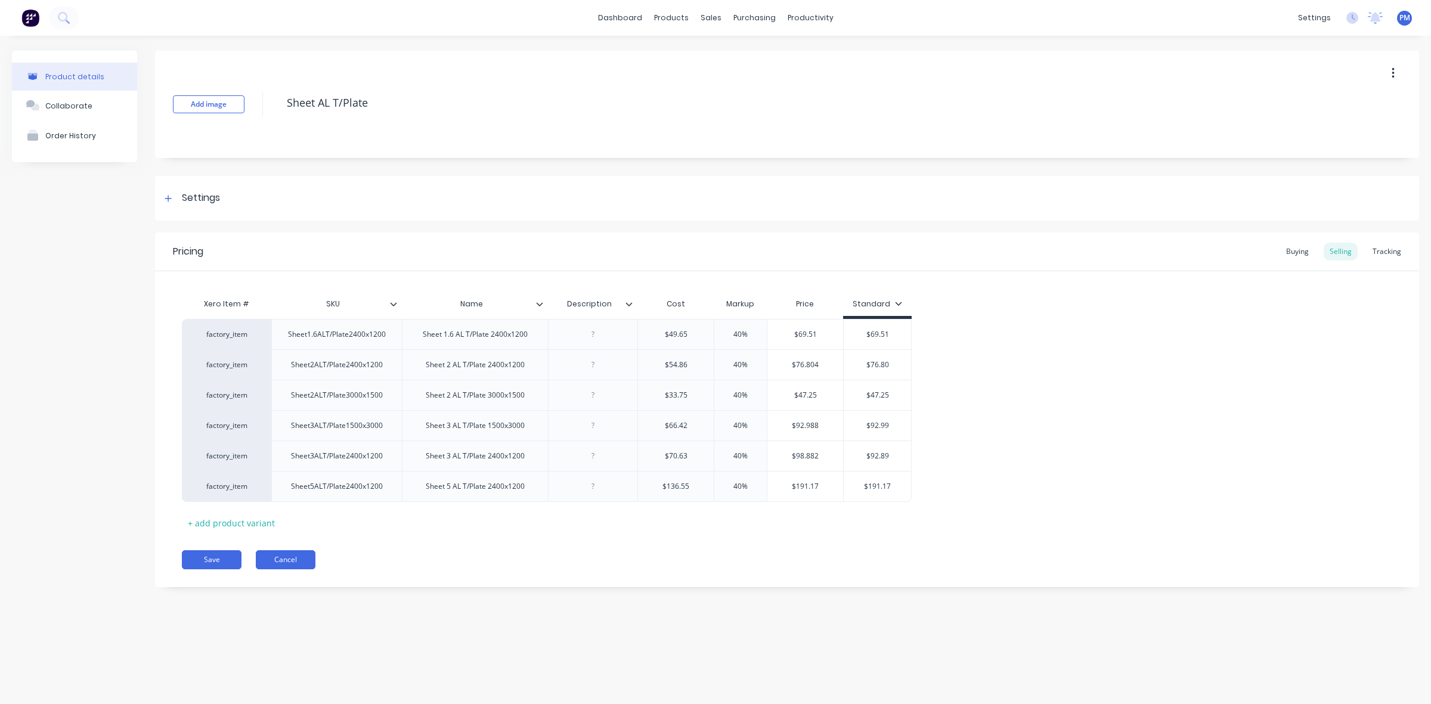
click at [286, 554] on button "Cancel" at bounding box center [286, 559] width 60 height 19
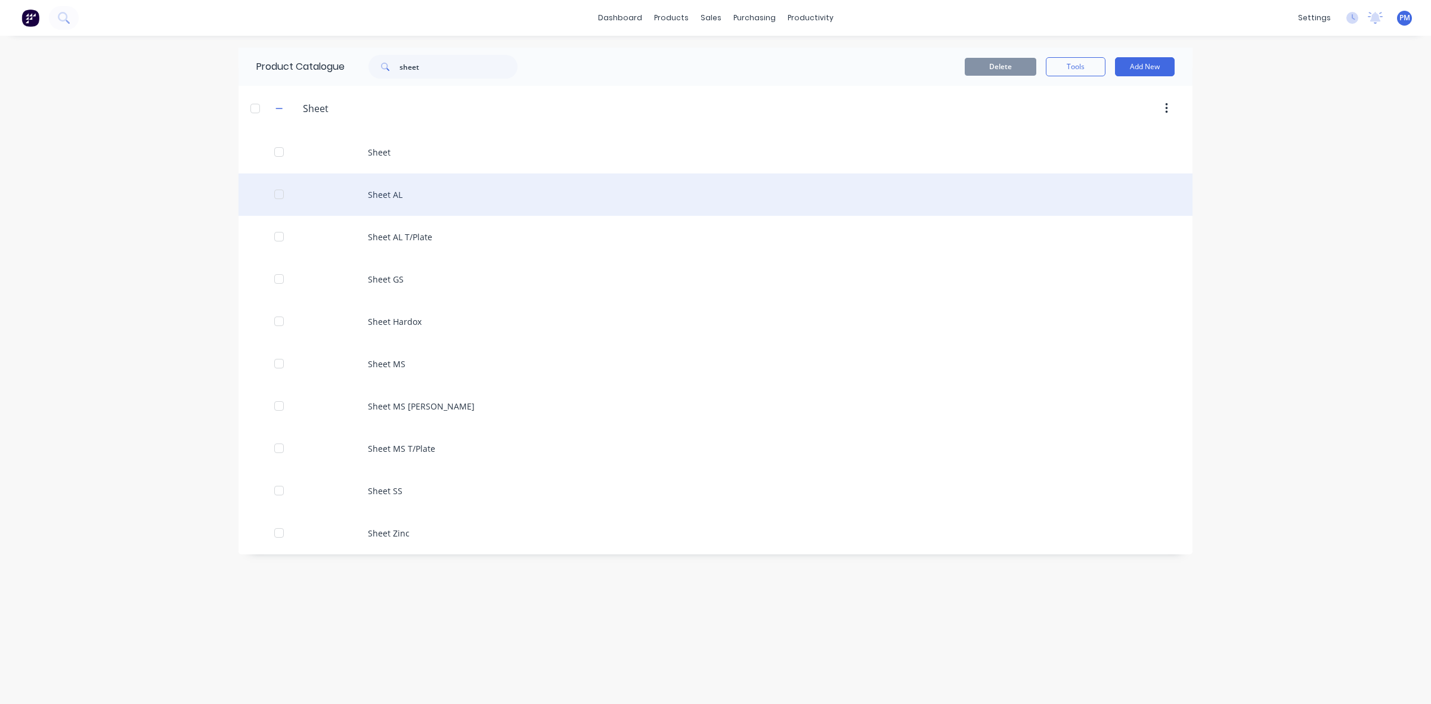
click at [389, 193] on div "Sheet AL" at bounding box center [715, 194] width 954 height 42
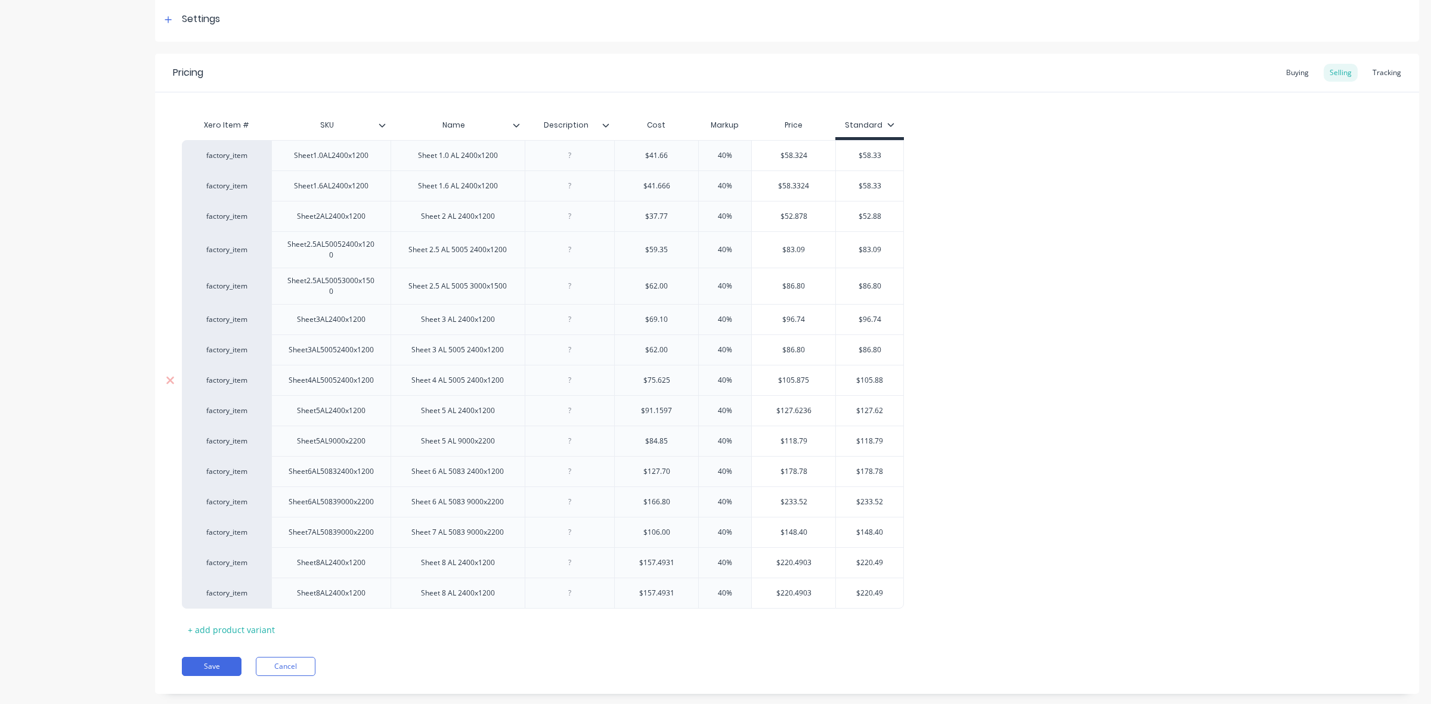
scroll to position [204, 0]
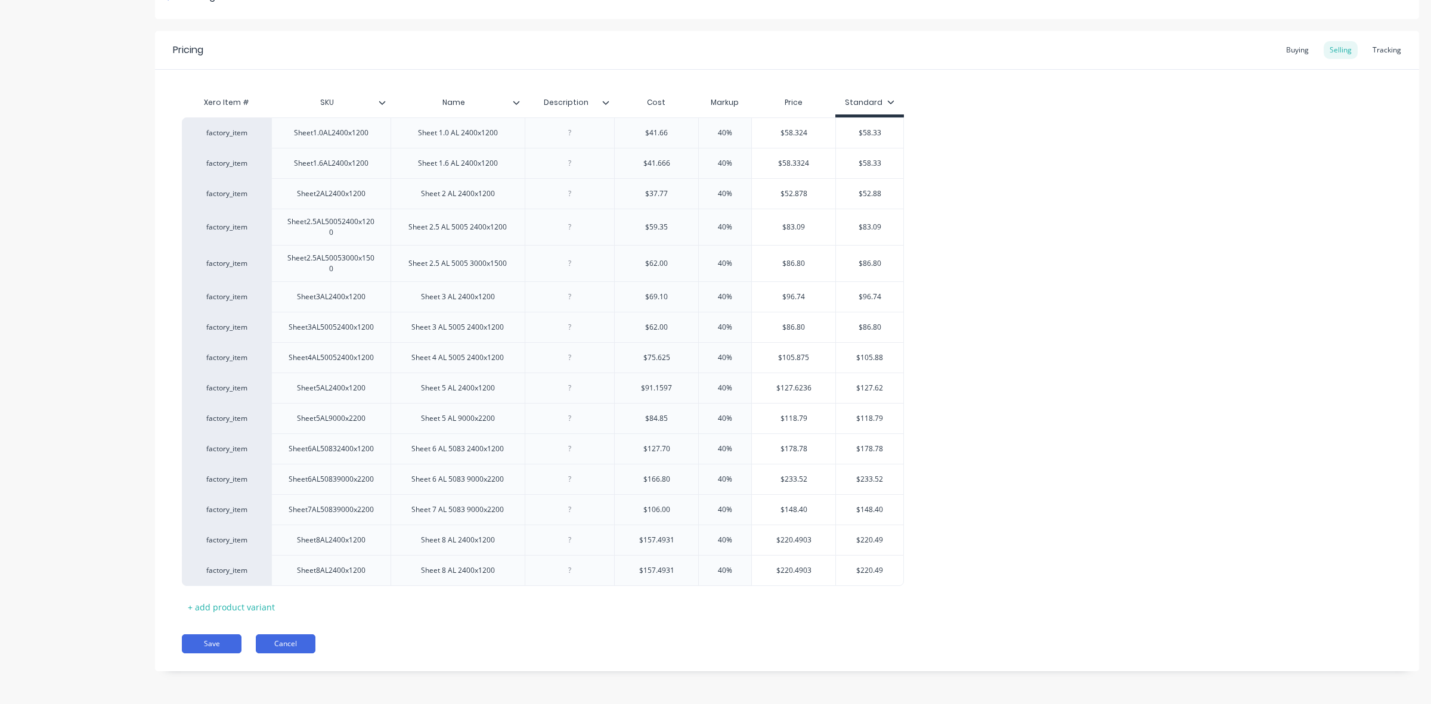
click at [301, 647] on button "Cancel" at bounding box center [286, 643] width 60 height 19
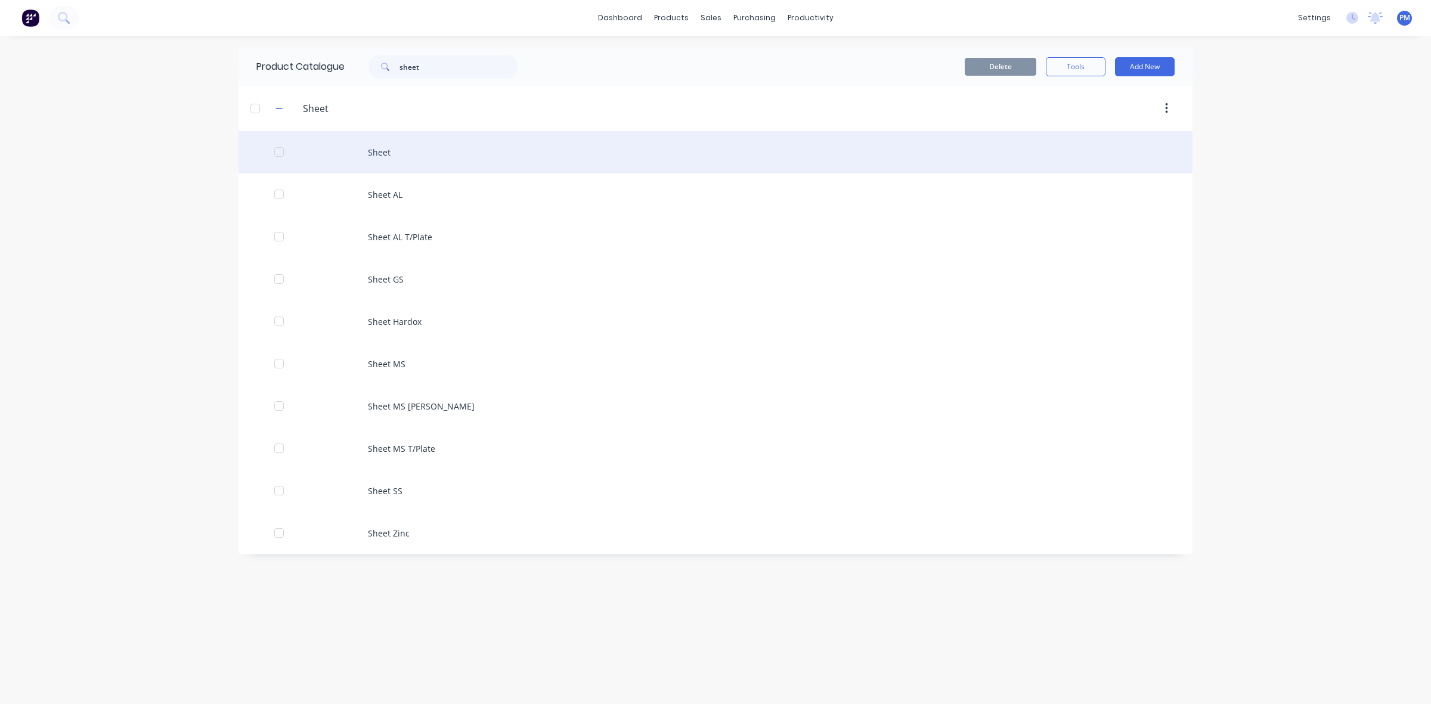
click at [386, 155] on div "Sheet" at bounding box center [715, 152] width 954 height 42
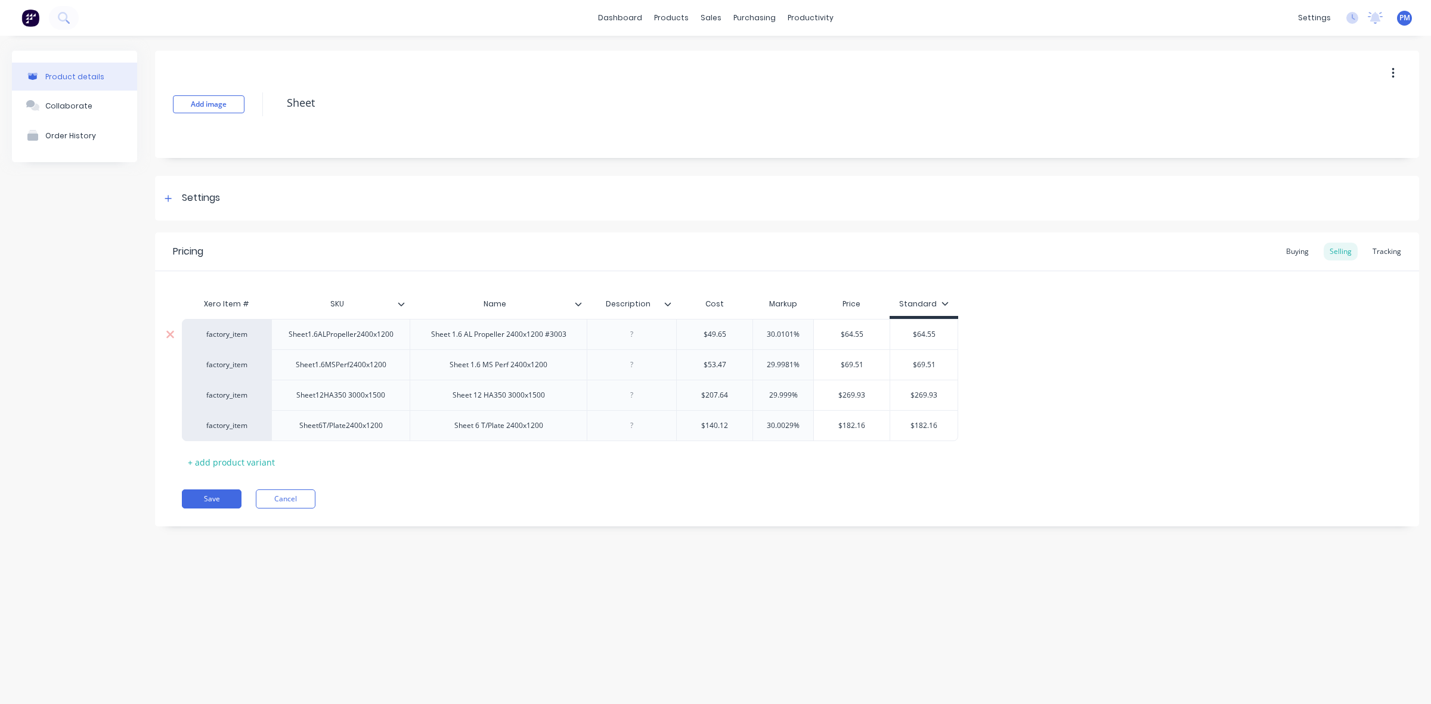
drag, startPoint x: 793, startPoint y: 333, endPoint x: 767, endPoint y: 331, distance: 26.3
click at [767, 331] on input "30.0101%" at bounding box center [783, 334] width 60 height 11
drag, startPoint x: 916, startPoint y: 330, endPoint x: 940, endPoint y: 331, distance: 23.9
click at [940, 331] on input "$64.55" at bounding box center [923, 334] width 67 height 11
drag, startPoint x: 793, startPoint y: 364, endPoint x: 750, endPoint y: 353, distance: 44.7
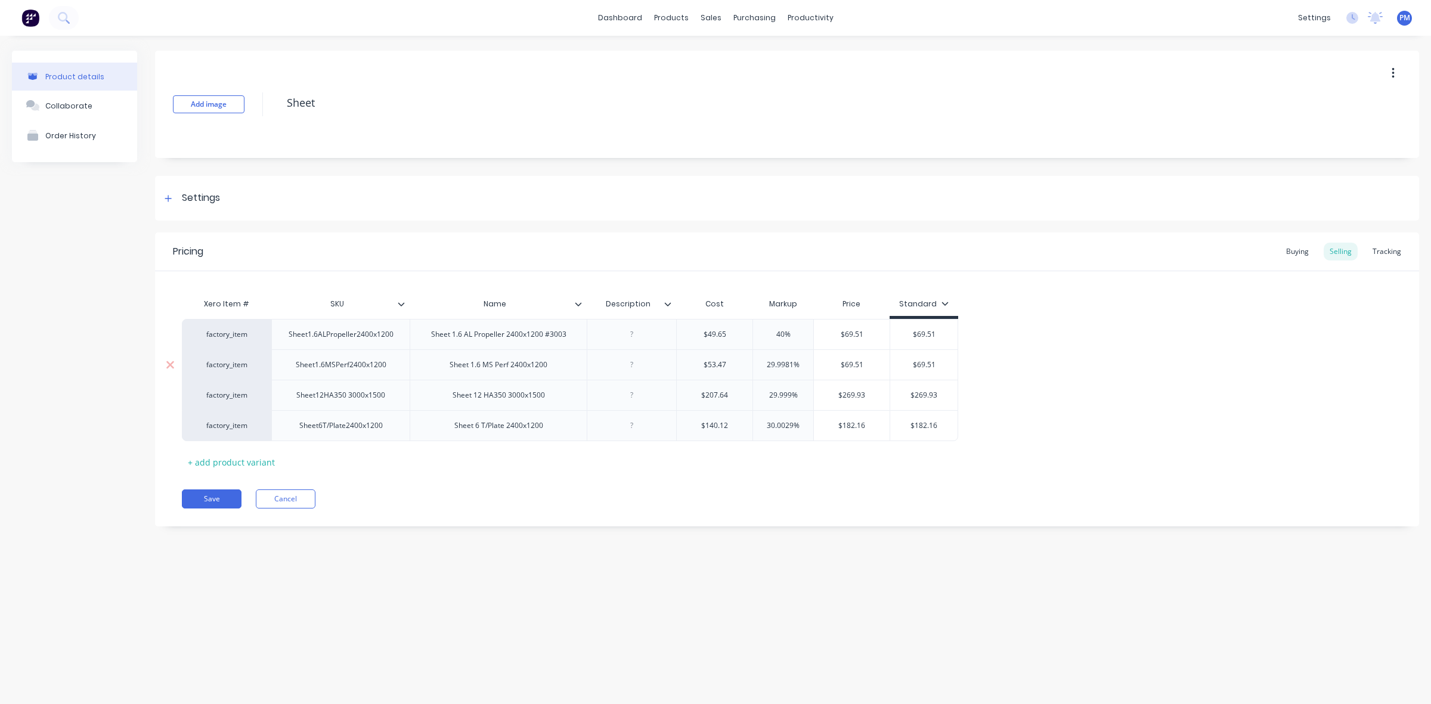
click at [752, 356] on div "29.9981% 29.9981%" at bounding box center [782, 364] width 61 height 30
drag, startPoint x: 916, startPoint y: 364, endPoint x: 939, endPoint y: 364, distance: 22.7
click at [939, 364] on input "$69.51" at bounding box center [923, 364] width 67 height 11
drag, startPoint x: 790, startPoint y: 396, endPoint x: 770, endPoint y: 395, distance: 20.3
click at [770, 395] on input "29.999%" at bounding box center [783, 395] width 60 height 11
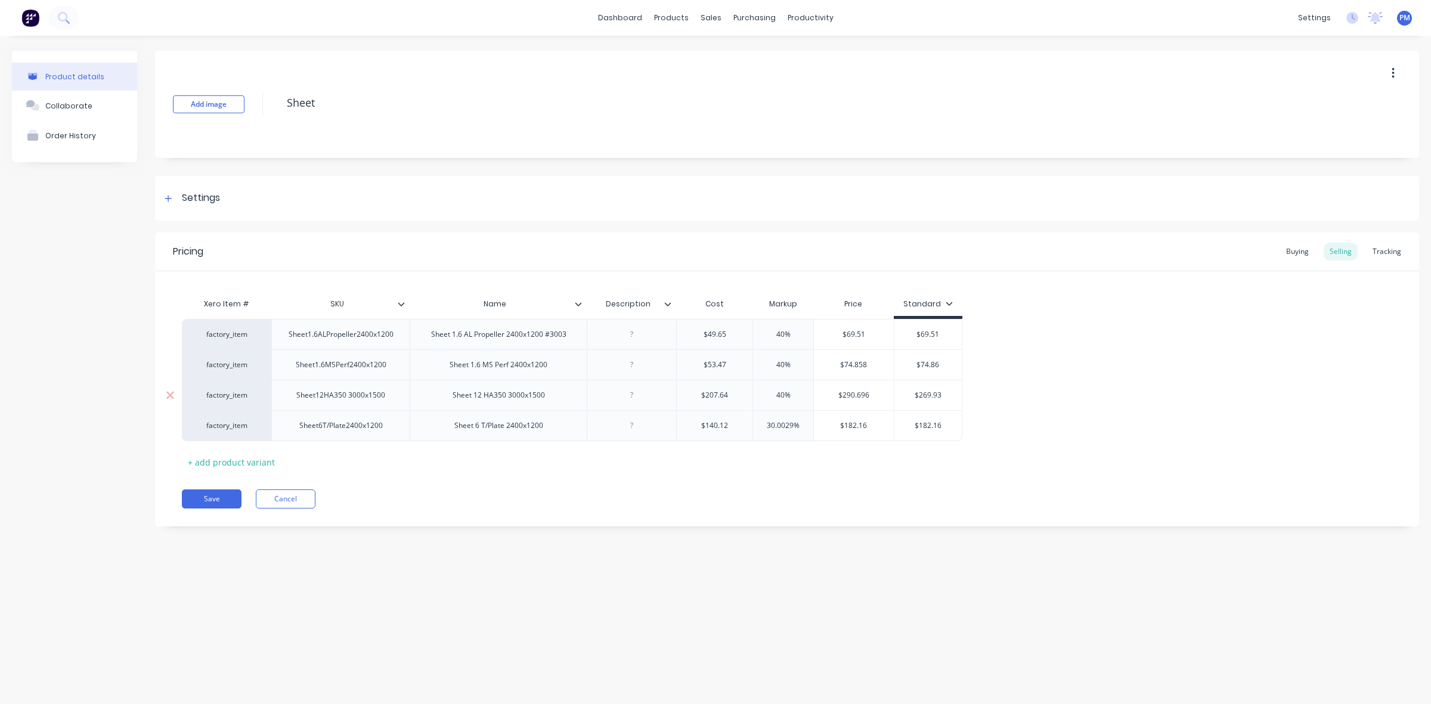
drag, startPoint x: 919, startPoint y: 394, endPoint x: 943, endPoint y: 392, distance: 23.9
click at [943, 392] on input "$269.93" at bounding box center [927, 395] width 67 height 11
drag, startPoint x: 792, startPoint y: 424, endPoint x: 766, endPoint y: 421, distance: 25.7
click at [767, 424] on input "30.0029%" at bounding box center [783, 425] width 60 height 11
drag, startPoint x: 912, startPoint y: 426, endPoint x: 934, endPoint y: 426, distance: 22.1
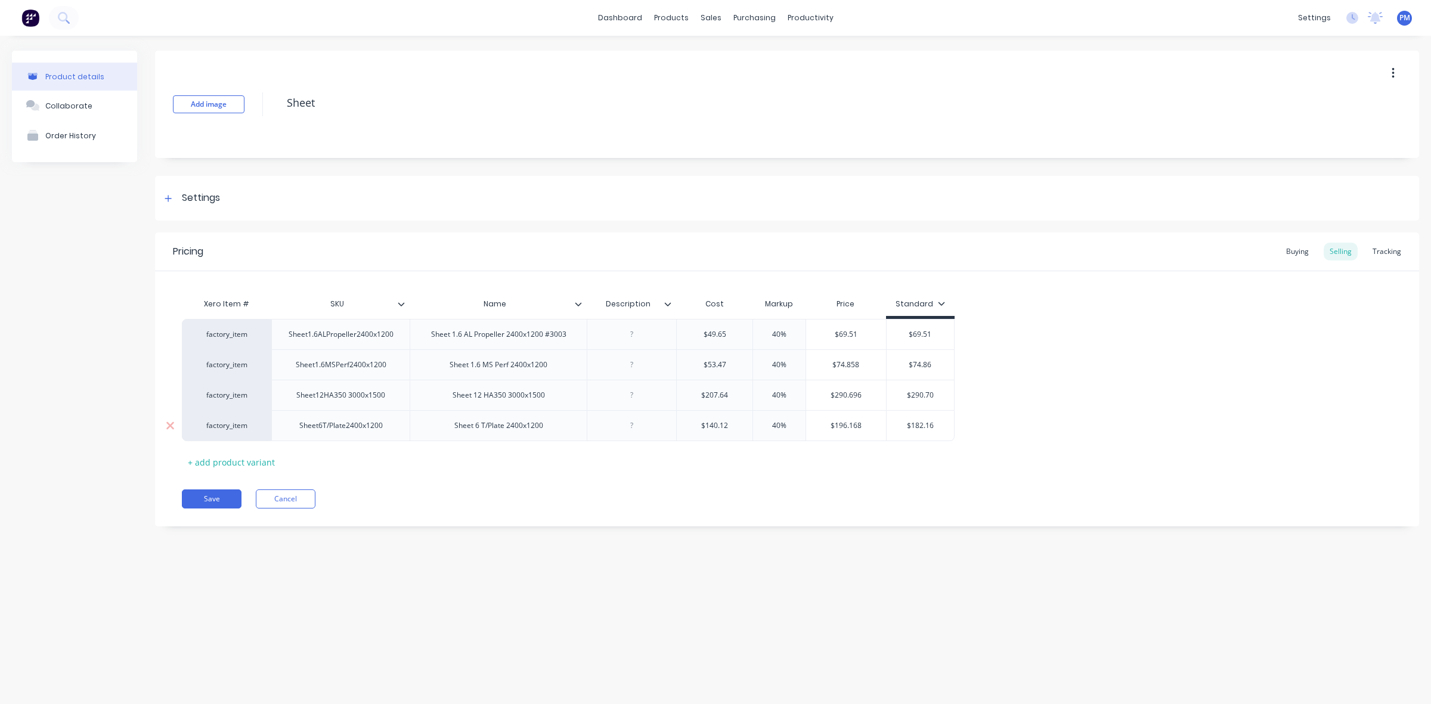
click at [934, 426] on input "$182.16" at bounding box center [919, 425] width 67 height 11
click at [218, 495] on button "Save" at bounding box center [212, 498] width 60 height 19
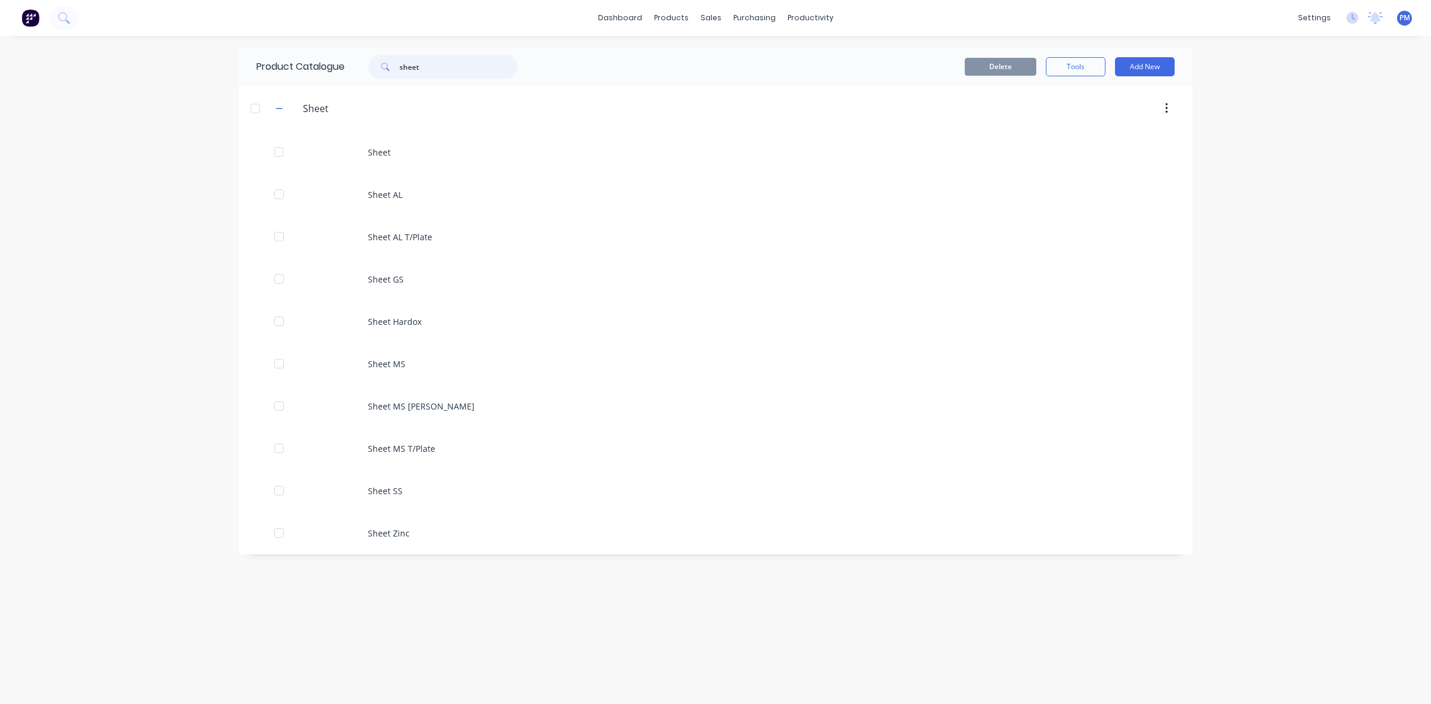
drag, startPoint x: 432, startPoint y: 67, endPoint x: 395, endPoint y: 67, distance: 37.0
click at [395, 67] on div "sheet" at bounding box center [442, 67] width 149 height 24
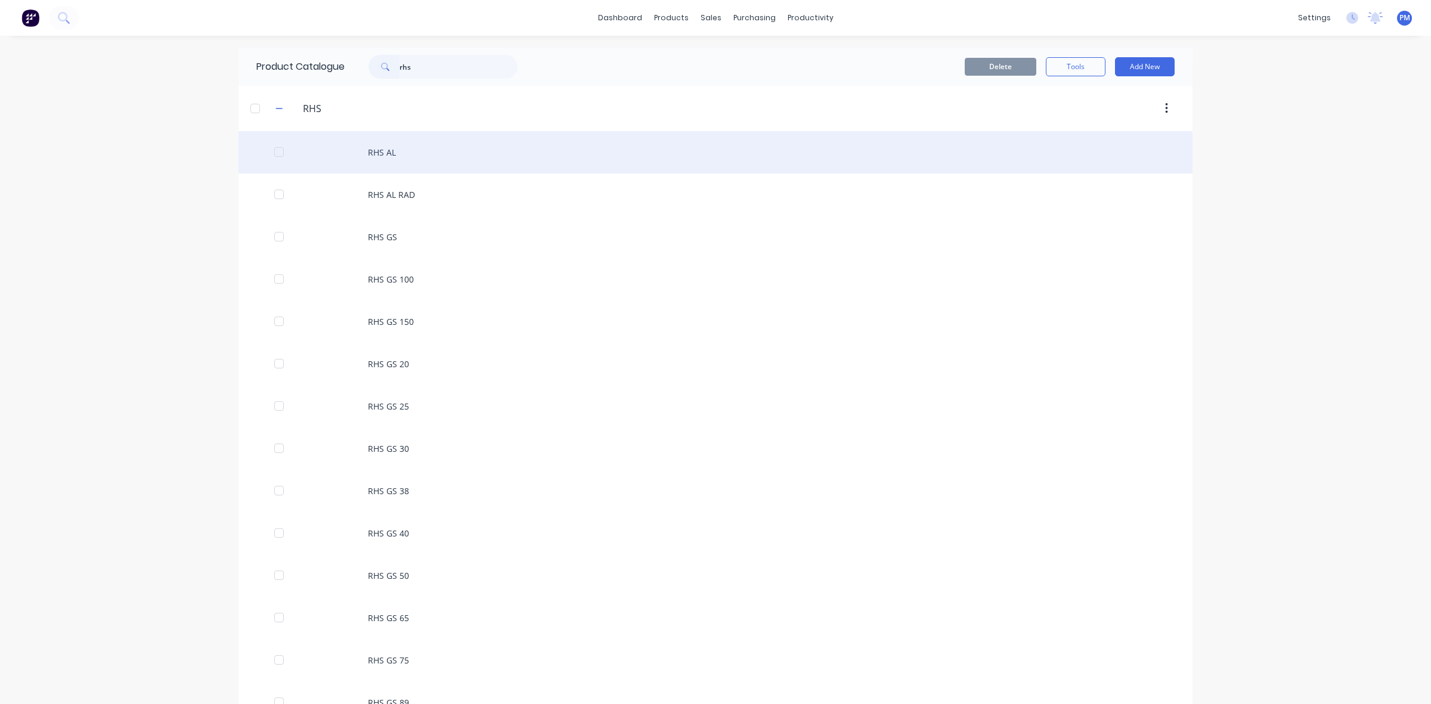
click at [380, 149] on div "RHS AL" at bounding box center [715, 152] width 954 height 42
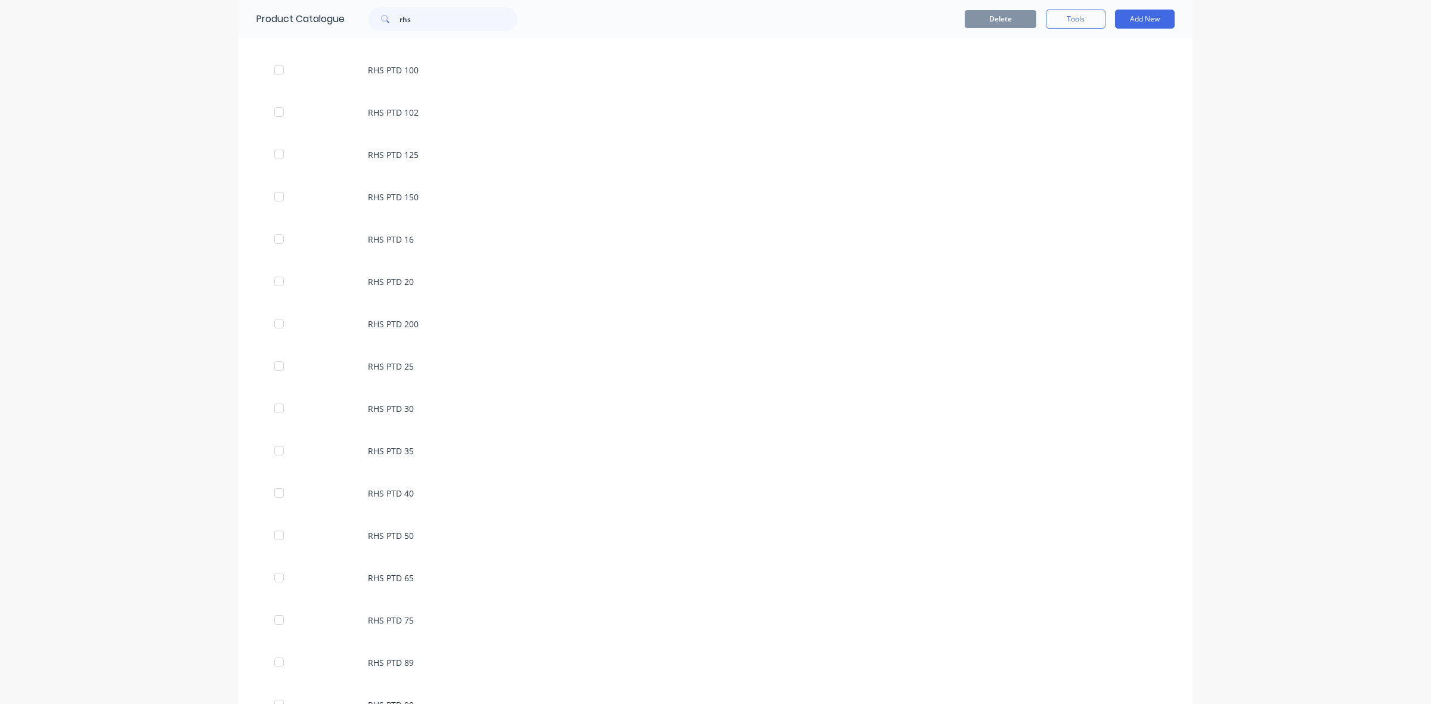
scroll to position [718, 0]
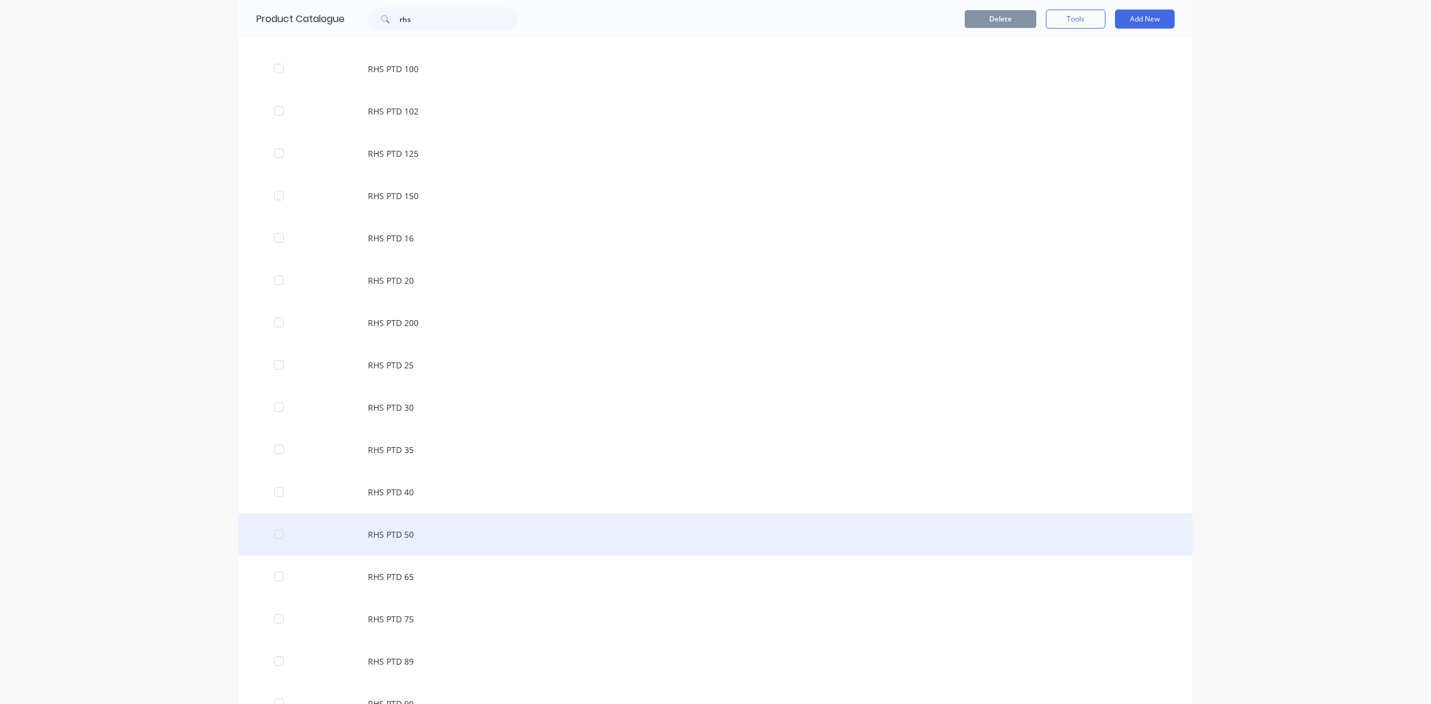
click at [399, 534] on div "RHS PTD 50" at bounding box center [715, 534] width 954 height 42
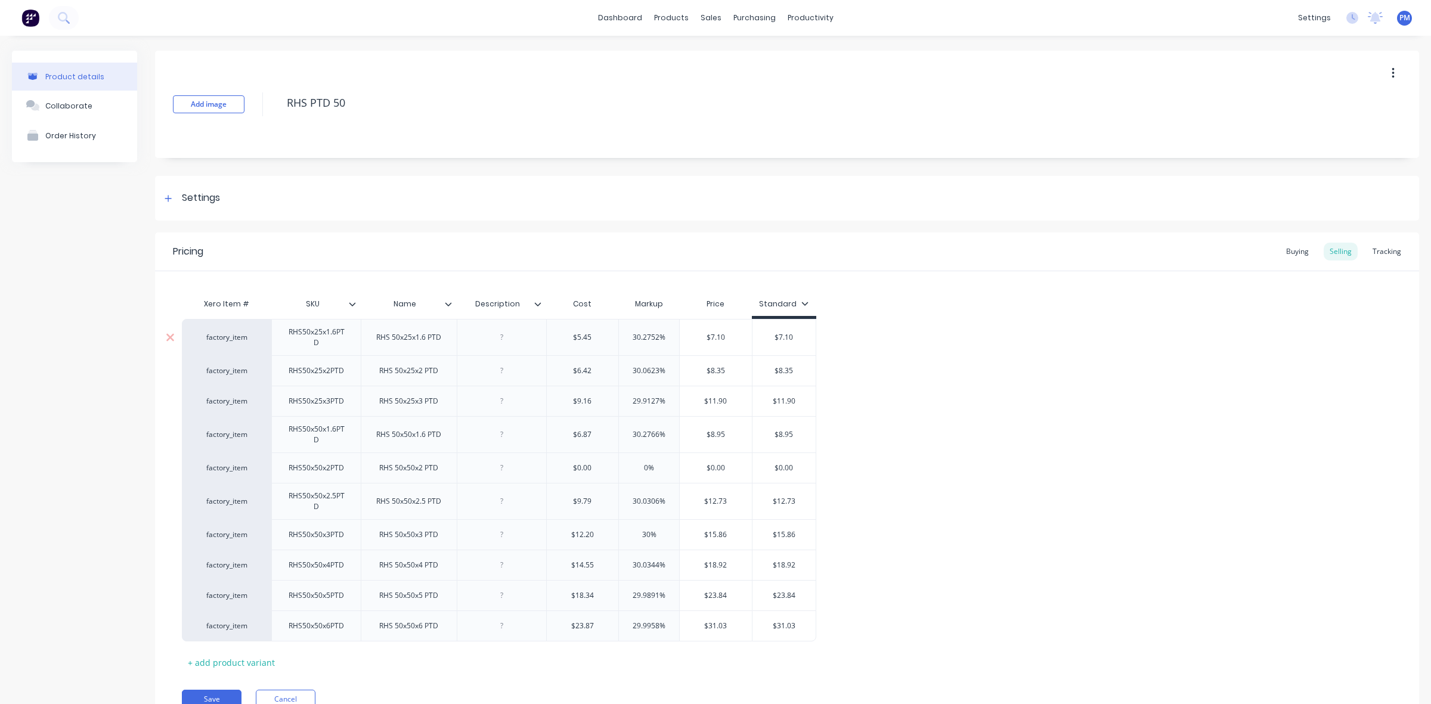
drag, startPoint x: 659, startPoint y: 337, endPoint x: 633, endPoint y: 337, distance: 25.6
click at [633, 337] on input "30.2752%" at bounding box center [649, 337] width 60 height 11
drag, startPoint x: 659, startPoint y: 370, endPoint x: 629, endPoint y: 370, distance: 30.4
click at [629, 370] on input "30.0623%" at bounding box center [649, 370] width 60 height 11
drag, startPoint x: 657, startPoint y: 400, endPoint x: 632, endPoint y: 400, distance: 24.4
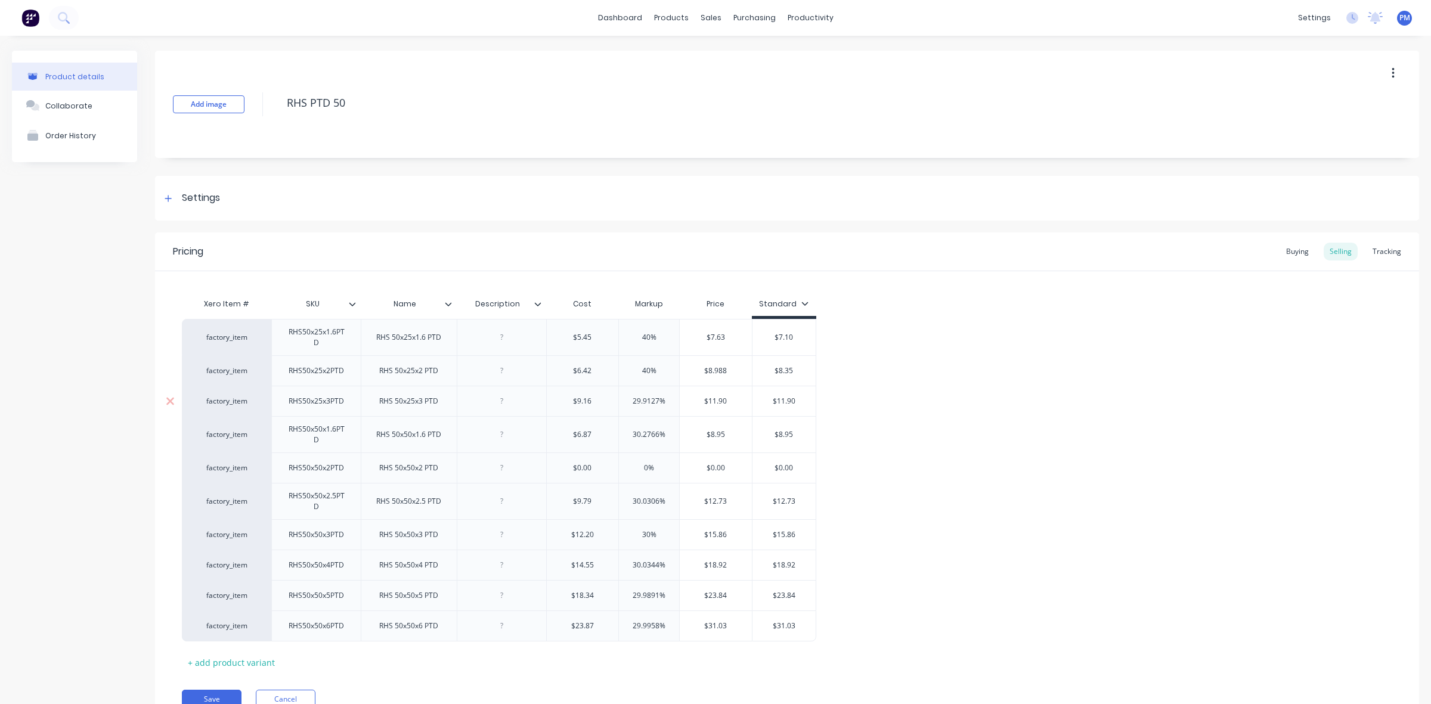
click at [632, 400] on input "29.9127%" at bounding box center [649, 401] width 60 height 11
drag, startPoint x: 658, startPoint y: 433, endPoint x: 628, endPoint y: 433, distance: 29.8
click at [628, 433] on input "30.2766%" at bounding box center [649, 434] width 60 height 11
click at [169, 467] on icon at bounding box center [170, 468] width 8 height 8
drag, startPoint x: 659, startPoint y: 471, endPoint x: 633, endPoint y: 471, distance: 25.6
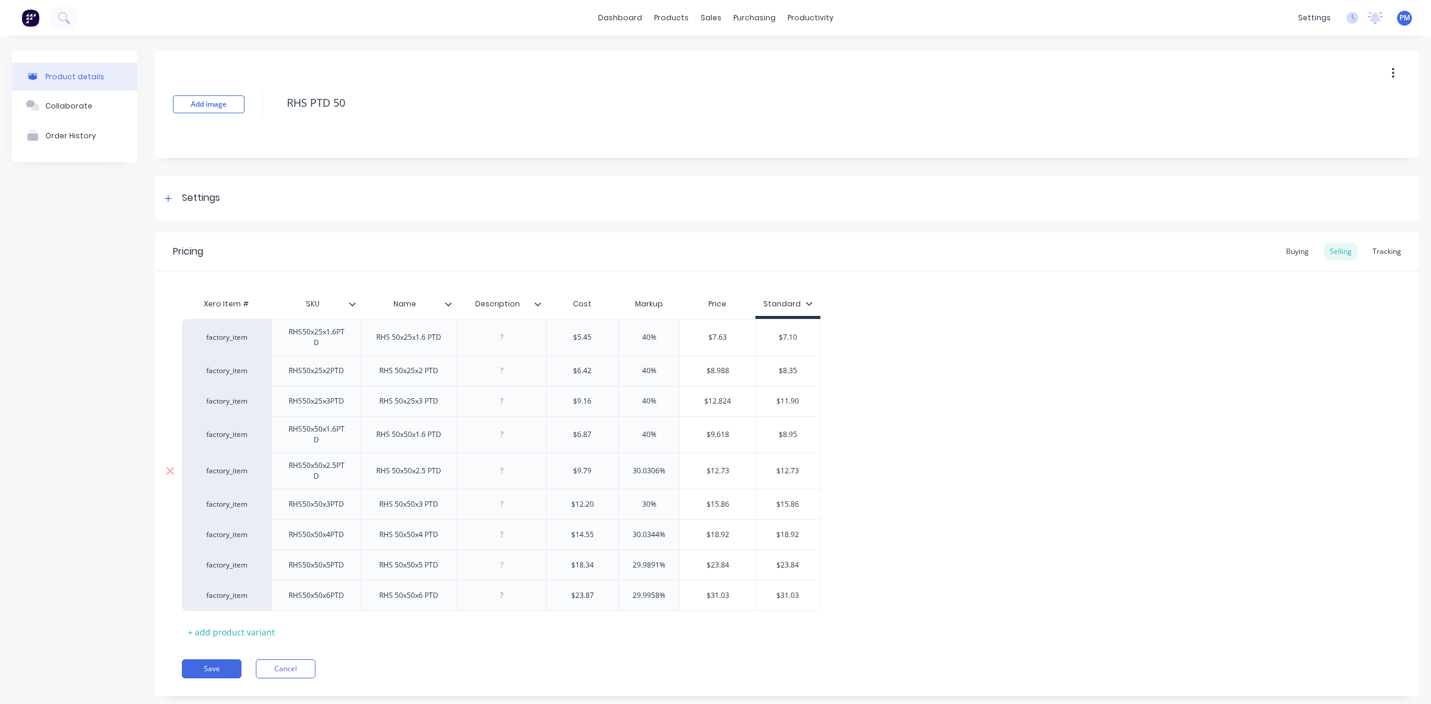
click at [633, 471] on input "30.0306%" at bounding box center [649, 471] width 60 height 11
drag, startPoint x: 650, startPoint y: 503, endPoint x: 638, endPoint y: 501, distance: 12.0
click at [638, 501] on input "30%" at bounding box center [649, 504] width 60 height 11
click at [643, 503] on input "0%" at bounding box center [649, 504] width 60 height 11
drag, startPoint x: 658, startPoint y: 535, endPoint x: 632, endPoint y: 534, distance: 25.1
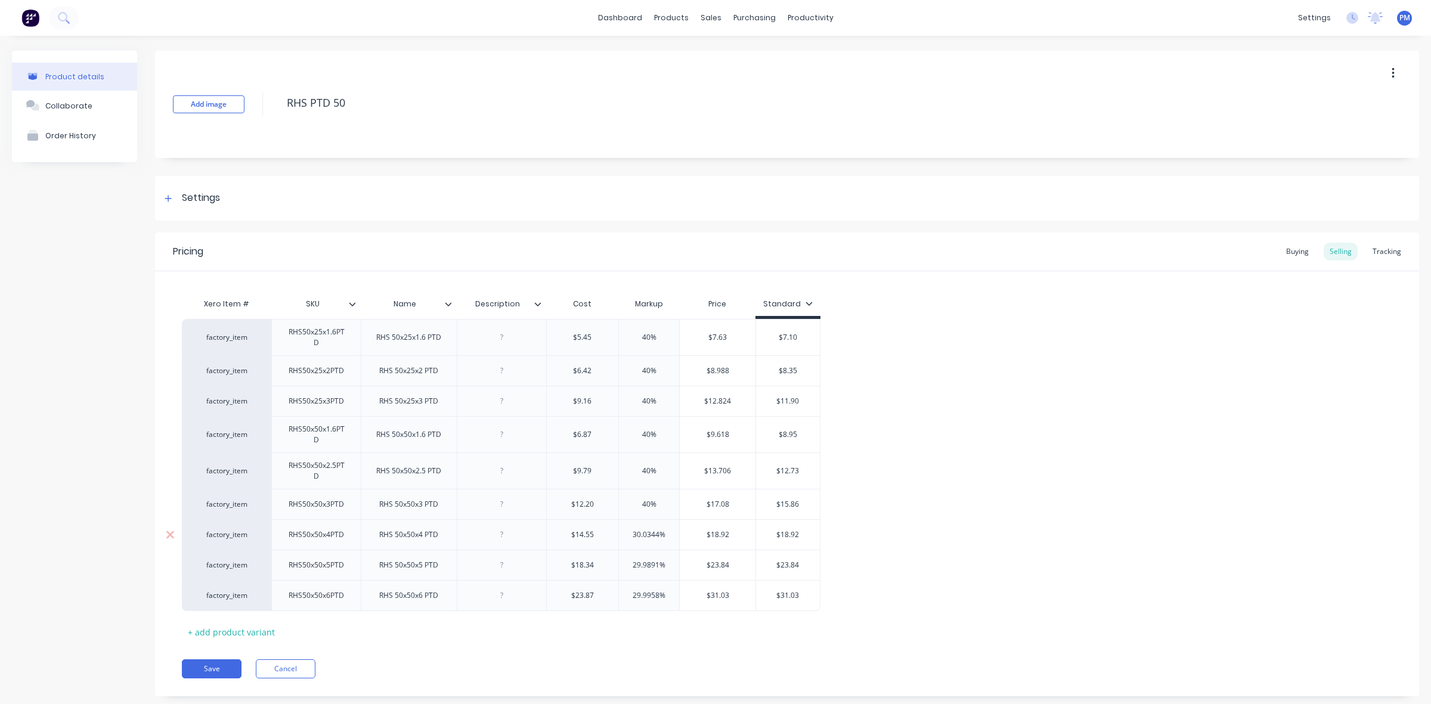
click at [632, 534] on input "30.0344%" at bounding box center [649, 534] width 60 height 11
drag, startPoint x: 659, startPoint y: 565, endPoint x: 634, endPoint y: 562, distance: 25.7
click at [634, 562] on input "29.9891%" at bounding box center [649, 565] width 60 height 11
drag, startPoint x: 659, startPoint y: 594, endPoint x: 632, endPoint y: 594, distance: 26.8
click at [632, 594] on input "29.9958%" at bounding box center [649, 595] width 60 height 11
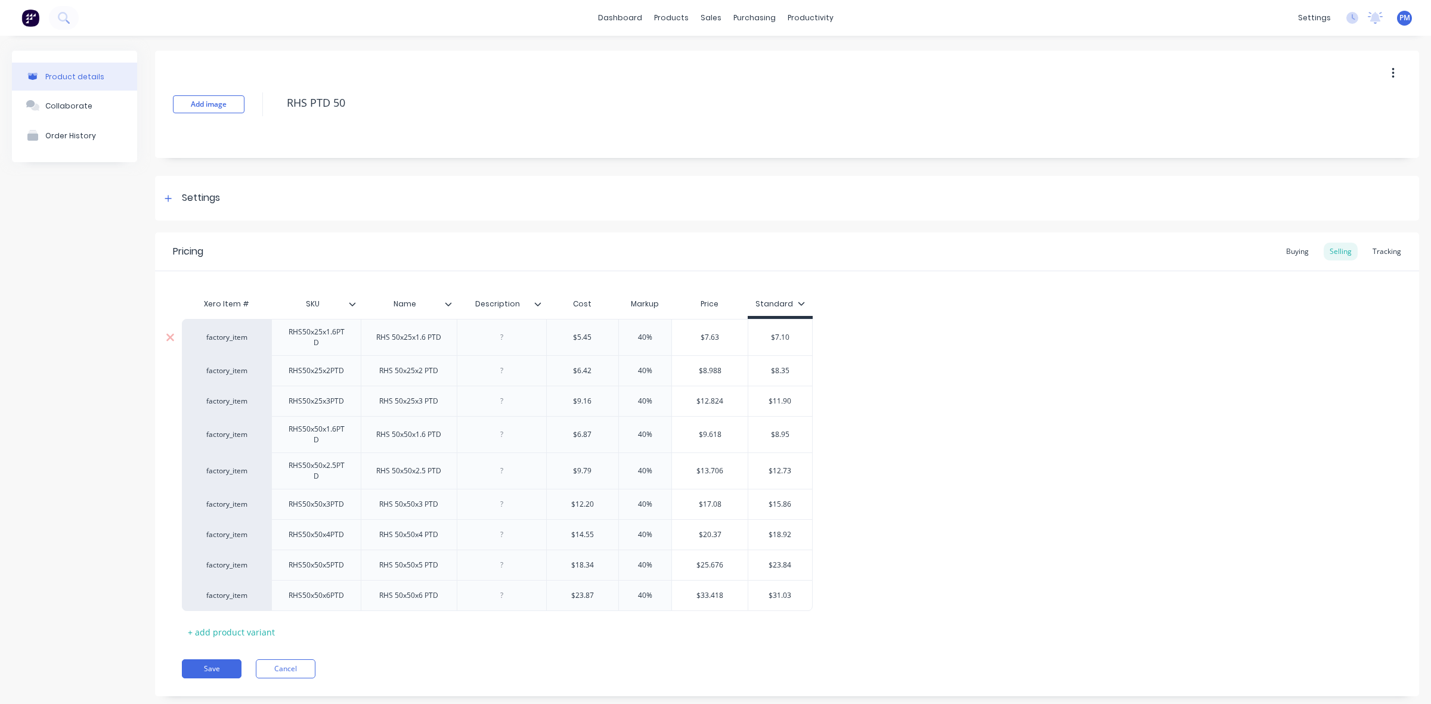
drag, startPoint x: 781, startPoint y: 335, endPoint x: 790, endPoint y: 335, distance: 8.9
click at [790, 335] on input "$7.10" at bounding box center [780, 337] width 64 height 11
click at [787, 370] on input "$8.35" at bounding box center [780, 370] width 64 height 11
drag, startPoint x: 773, startPoint y: 401, endPoint x: 791, endPoint y: 398, distance: 18.6
click at [791, 398] on input "$11.90" at bounding box center [780, 401] width 64 height 11
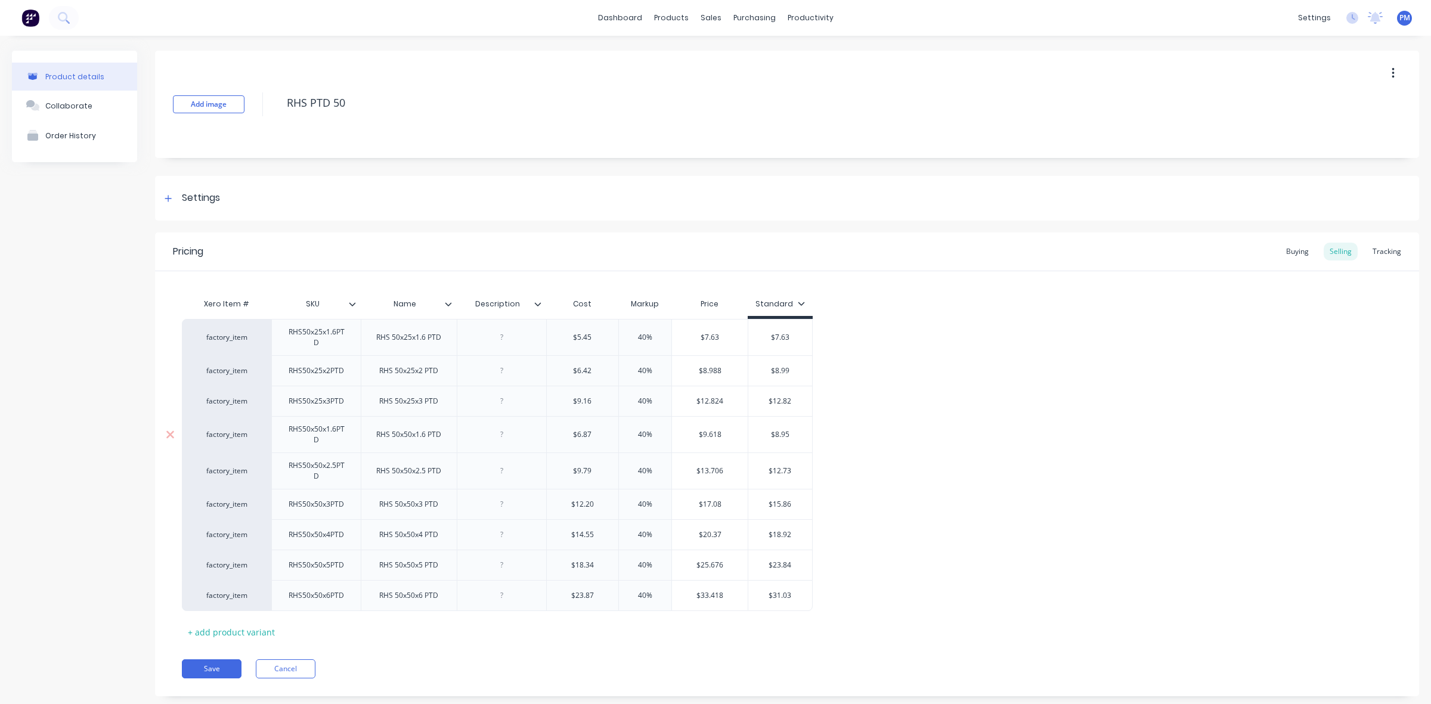
drag, startPoint x: 776, startPoint y: 435, endPoint x: 790, endPoint y: 433, distance: 14.4
click at [790, 433] on input "$8.95" at bounding box center [780, 434] width 64 height 11
drag, startPoint x: 774, startPoint y: 470, endPoint x: 793, endPoint y: 466, distance: 20.0
click at [793, 466] on input "$12.73" at bounding box center [780, 471] width 64 height 11
drag, startPoint x: 773, startPoint y: 504, endPoint x: 796, endPoint y: 504, distance: 23.9
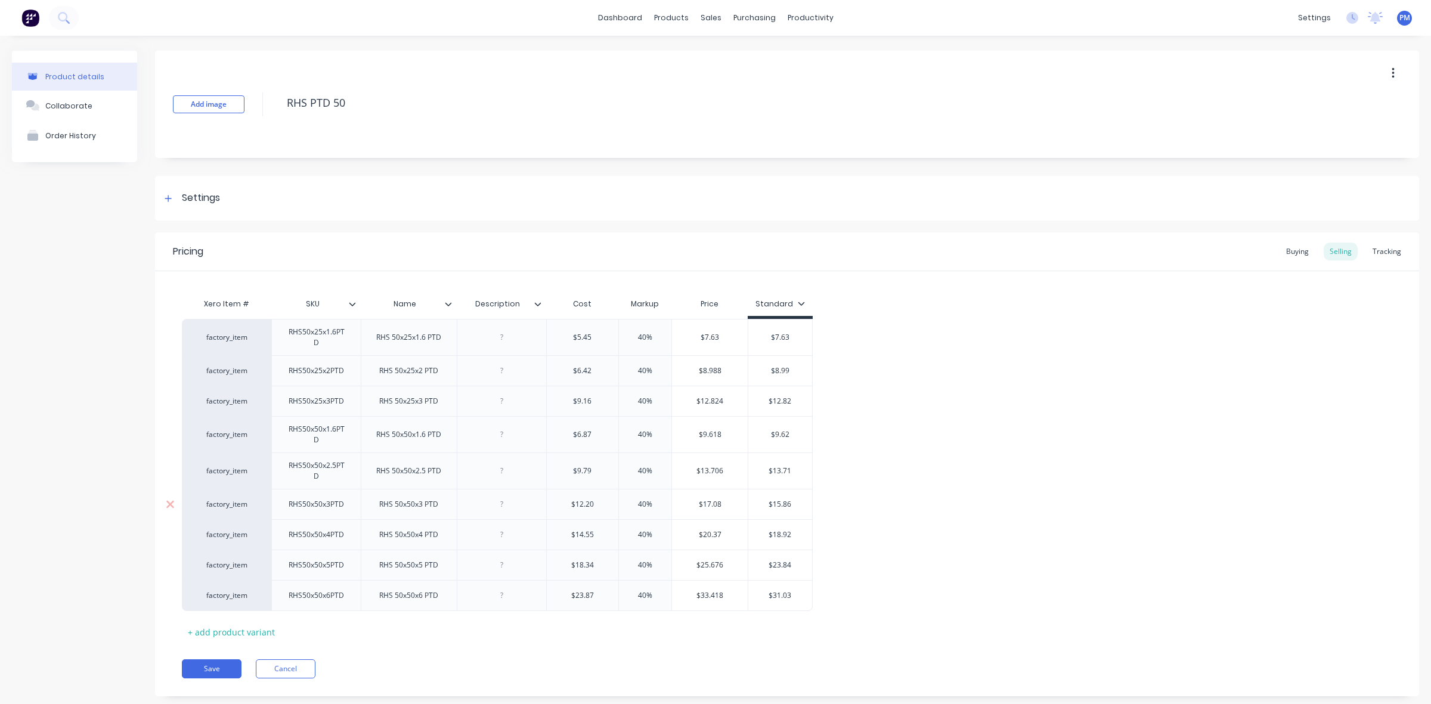
click at [796, 504] on input "$15.86" at bounding box center [780, 504] width 64 height 11
drag, startPoint x: 773, startPoint y: 535, endPoint x: 794, endPoint y: 534, distance: 20.9
click at [794, 534] on input "$18.92" at bounding box center [780, 534] width 64 height 11
drag, startPoint x: 773, startPoint y: 566, endPoint x: 793, endPoint y: 563, distance: 19.9
click at [793, 563] on input "$23.84" at bounding box center [780, 565] width 64 height 11
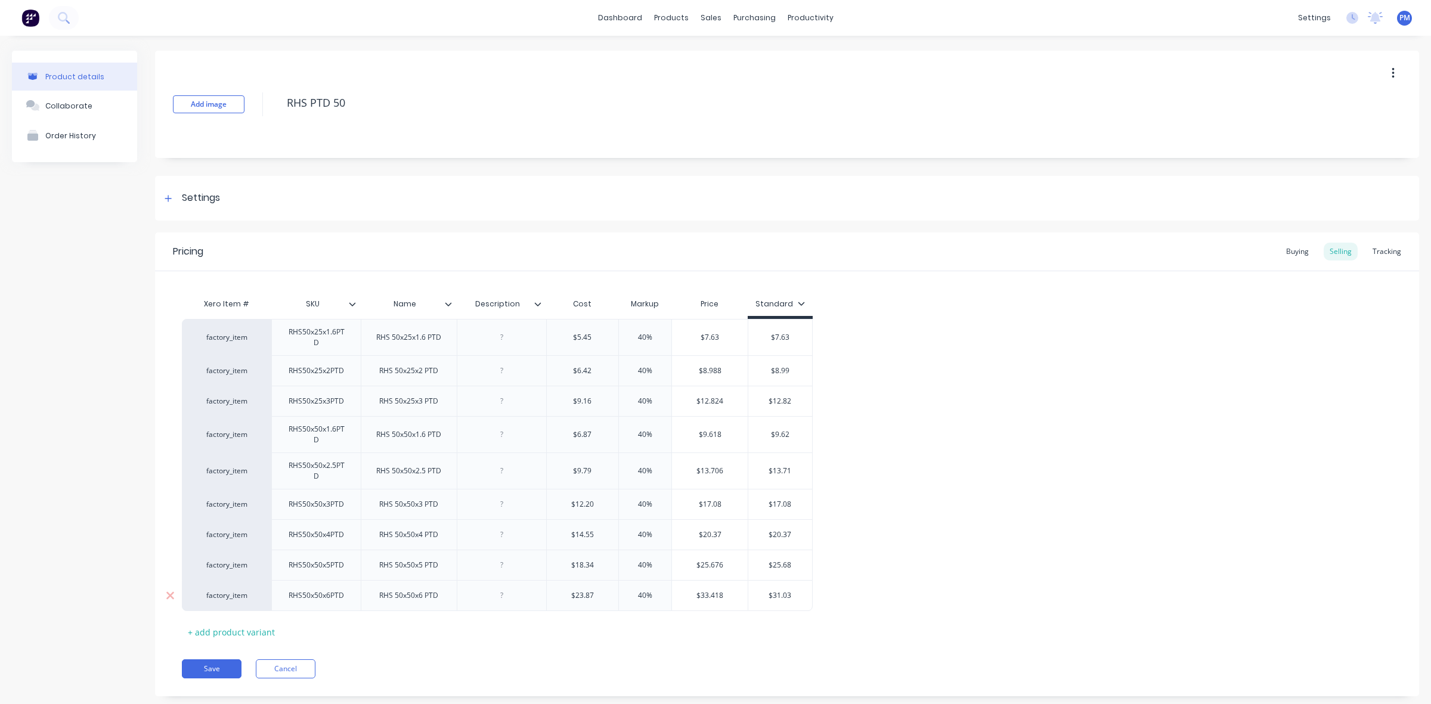
drag, startPoint x: 774, startPoint y: 594, endPoint x: 794, endPoint y: 594, distance: 20.3
click at [794, 594] on input "$31.03" at bounding box center [780, 595] width 64 height 11
click at [209, 666] on button "Save" at bounding box center [212, 668] width 60 height 19
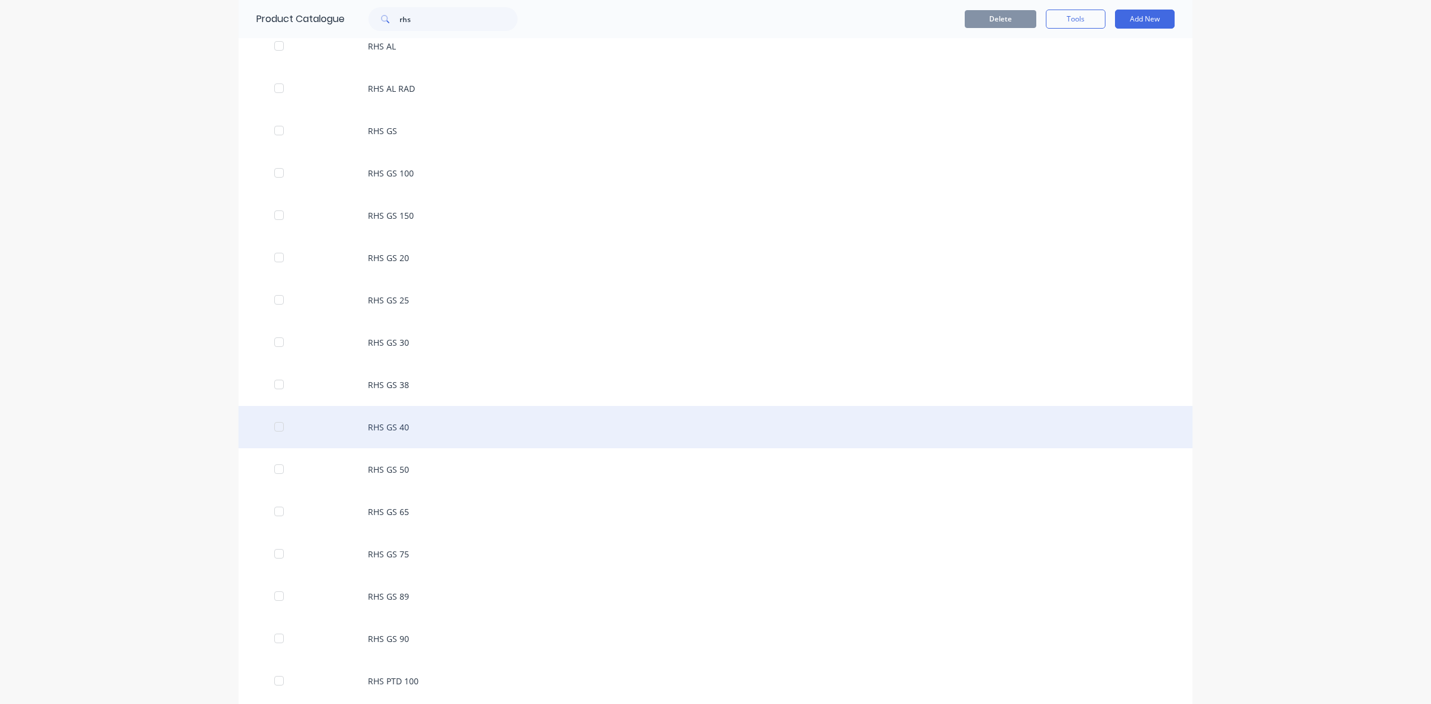
scroll to position [149, 0]
click at [391, 424] on div "RHS GS 50" at bounding box center [715, 426] width 954 height 42
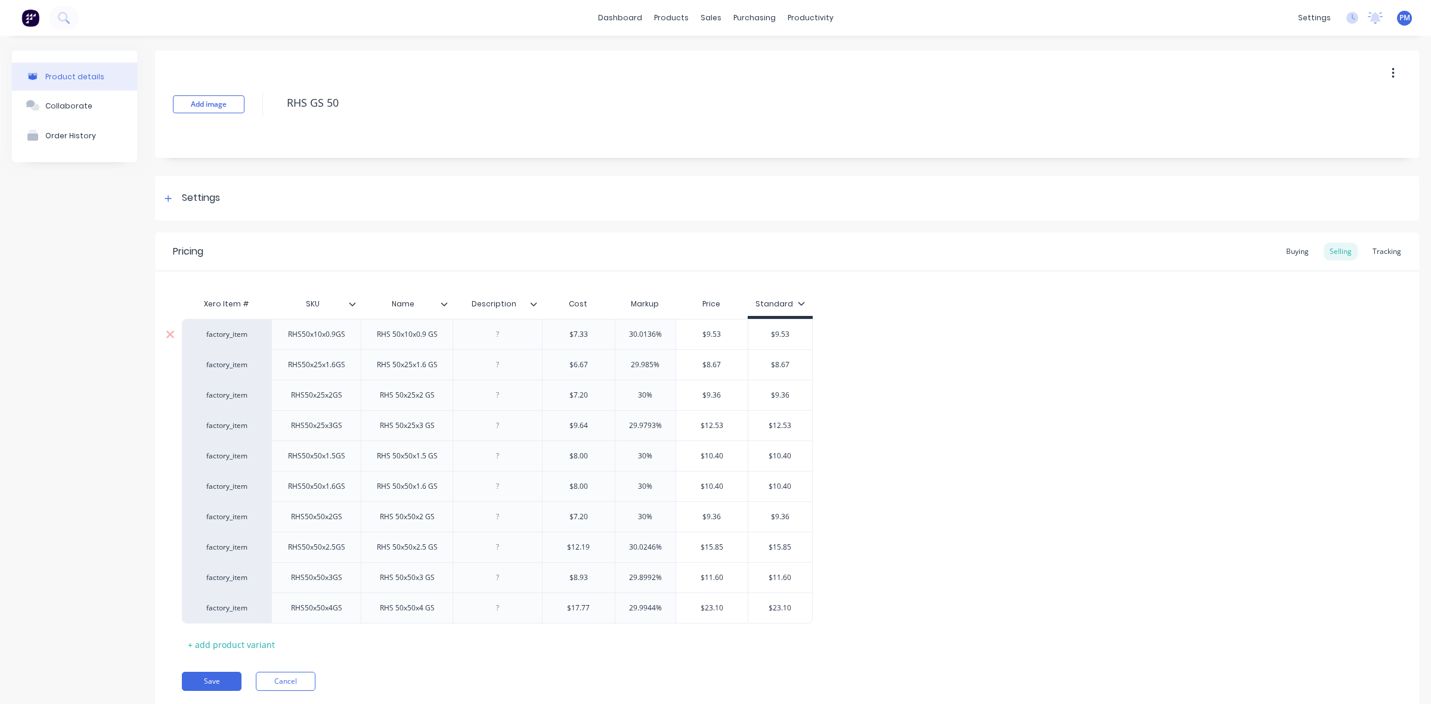
drag, startPoint x: 656, startPoint y: 332, endPoint x: 625, endPoint y: 332, distance: 31.6
click at [625, 332] on input "30.0136%" at bounding box center [645, 334] width 60 height 11
drag, startPoint x: 653, startPoint y: 361, endPoint x: 630, endPoint y: 359, distance: 22.7
click at [630, 359] on input "29.985%" at bounding box center [645, 364] width 60 height 11
drag, startPoint x: 646, startPoint y: 393, endPoint x: 635, endPoint y: 392, distance: 10.9
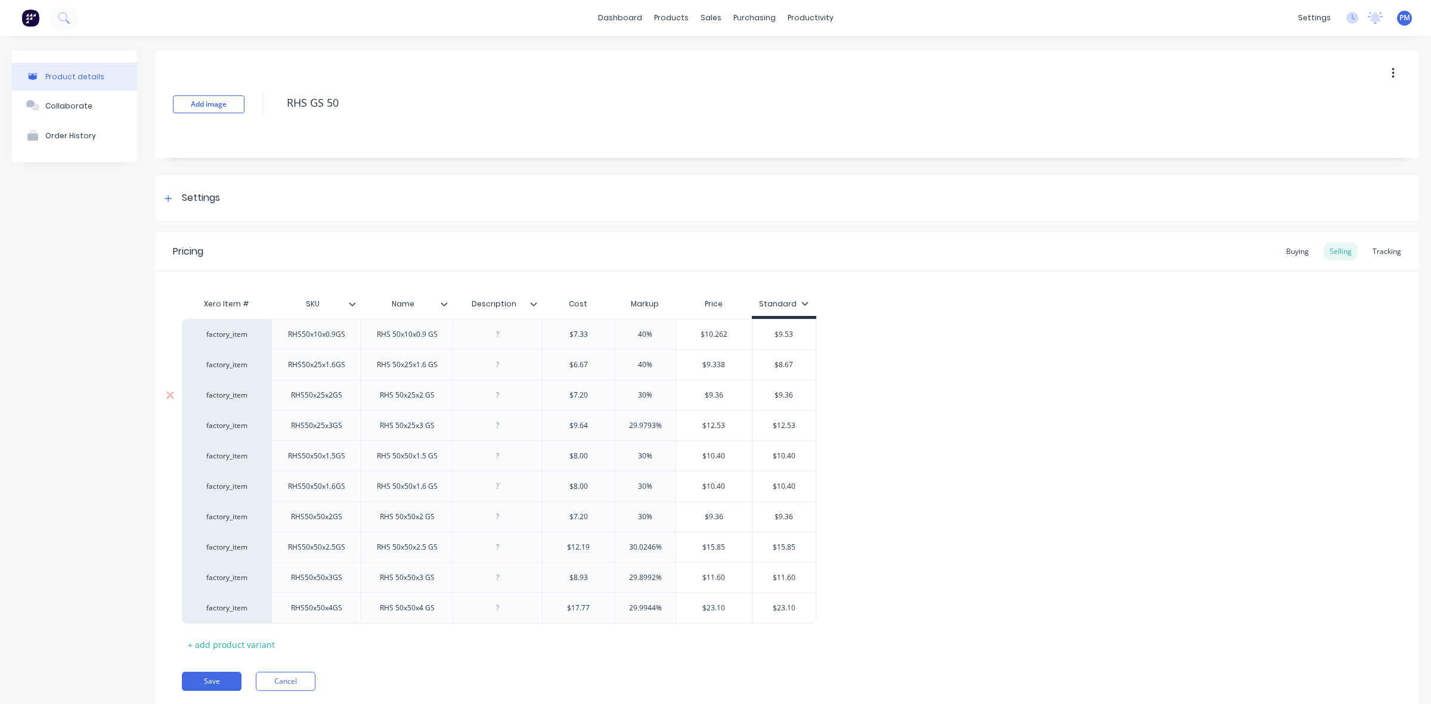
click at [635, 392] on input "30%" at bounding box center [645, 395] width 60 height 11
drag, startPoint x: 654, startPoint y: 424, endPoint x: 627, endPoint y: 423, distance: 27.4
click at [627, 423] on input "29.9793%" at bounding box center [645, 425] width 60 height 11
drag, startPoint x: 647, startPoint y: 454, endPoint x: 635, endPoint y: 454, distance: 11.3
click at [635, 454] on input "30%" at bounding box center [645, 456] width 60 height 11
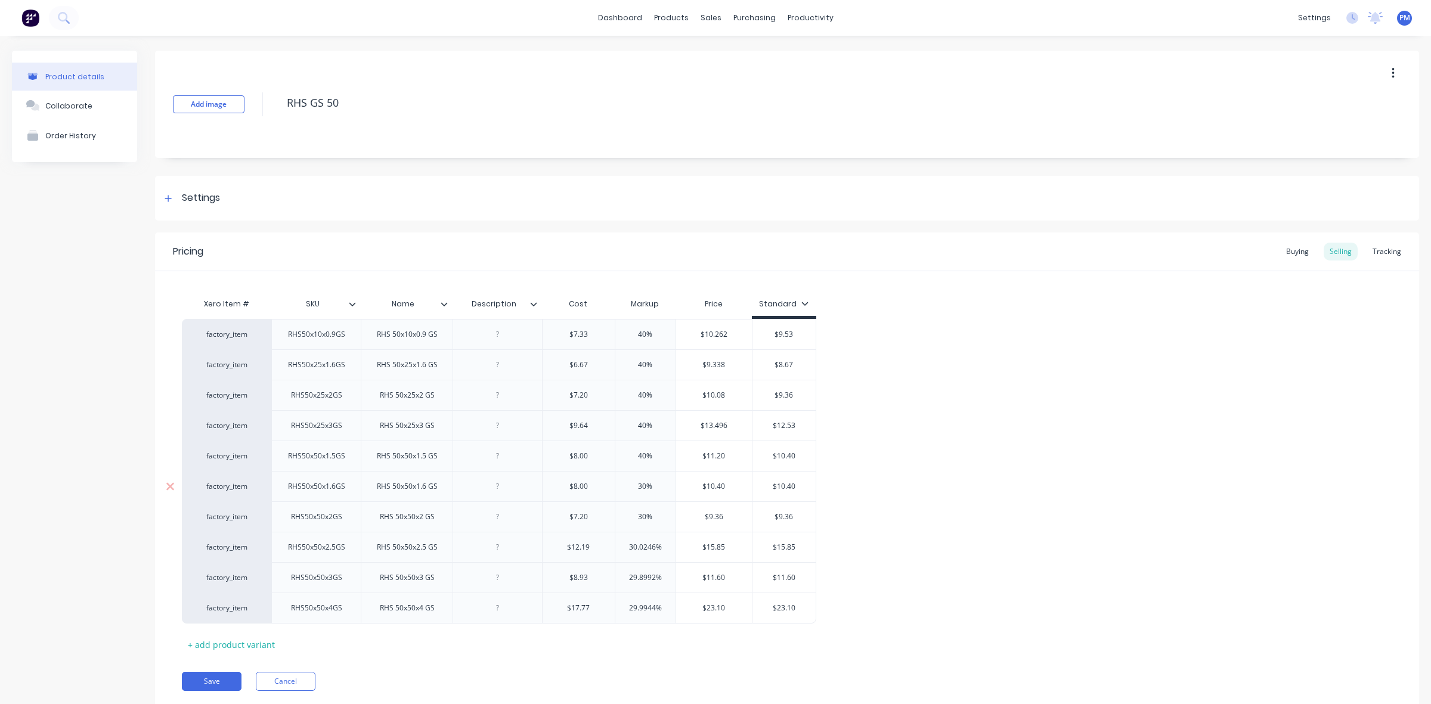
drag, startPoint x: 645, startPoint y: 486, endPoint x: 635, endPoint y: 484, distance: 10.3
click at [635, 484] on input "30%" at bounding box center [645, 486] width 60 height 11
drag, startPoint x: 646, startPoint y: 516, endPoint x: 635, endPoint y: 514, distance: 11.0
click at [635, 516] on input "30%" at bounding box center [645, 516] width 60 height 11
drag, startPoint x: 656, startPoint y: 547, endPoint x: 623, endPoint y: 545, distance: 32.8
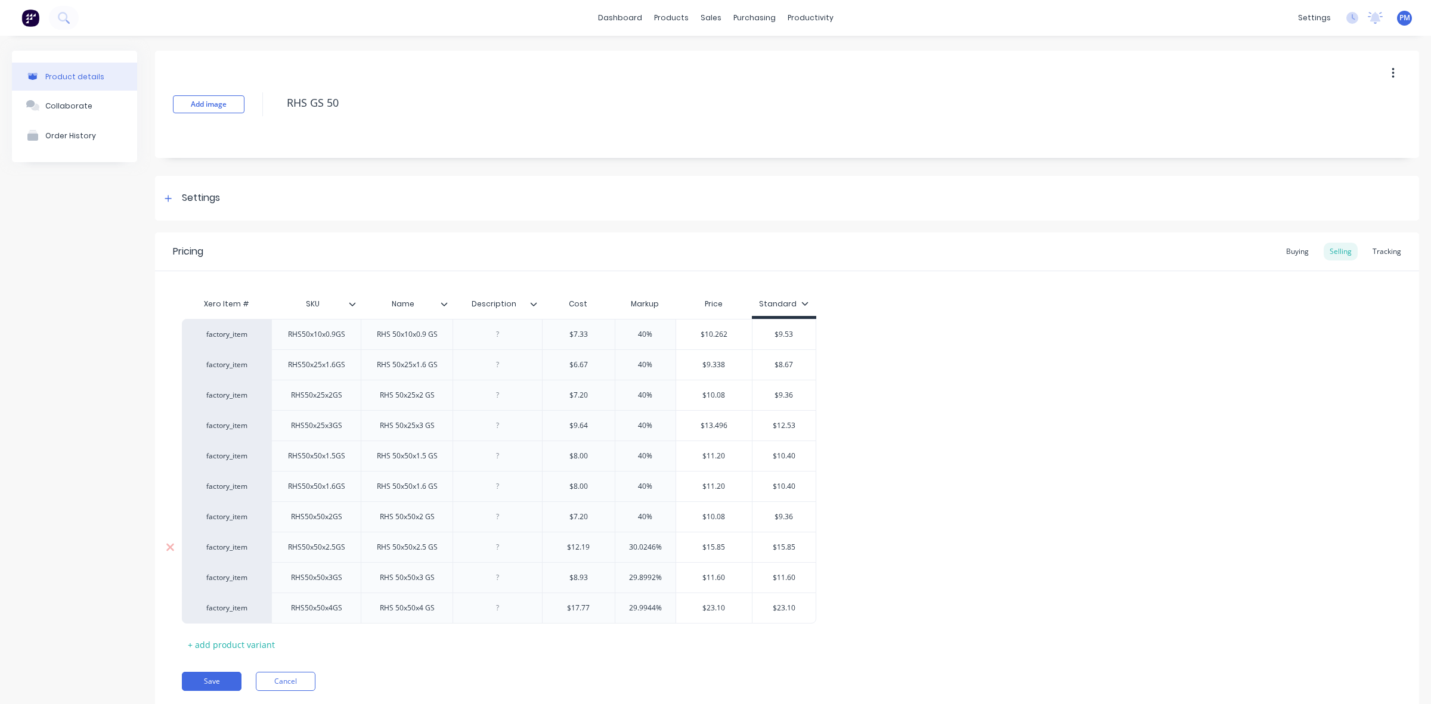
click at [624, 545] on input "30.0246%" at bounding box center [645, 547] width 60 height 11
drag, startPoint x: 655, startPoint y: 577, endPoint x: 625, endPoint y: 576, distance: 29.8
click at [625, 577] on input "29.8992%" at bounding box center [645, 577] width 60 height 11
drag, startPoint x: 654, startPoint y: 609, endPoint x: 626, endPoint y: 606, distance: 28.2
click at [626, 606] on input "29.9944%" at bounding box center [645, 608] width 60 height 11
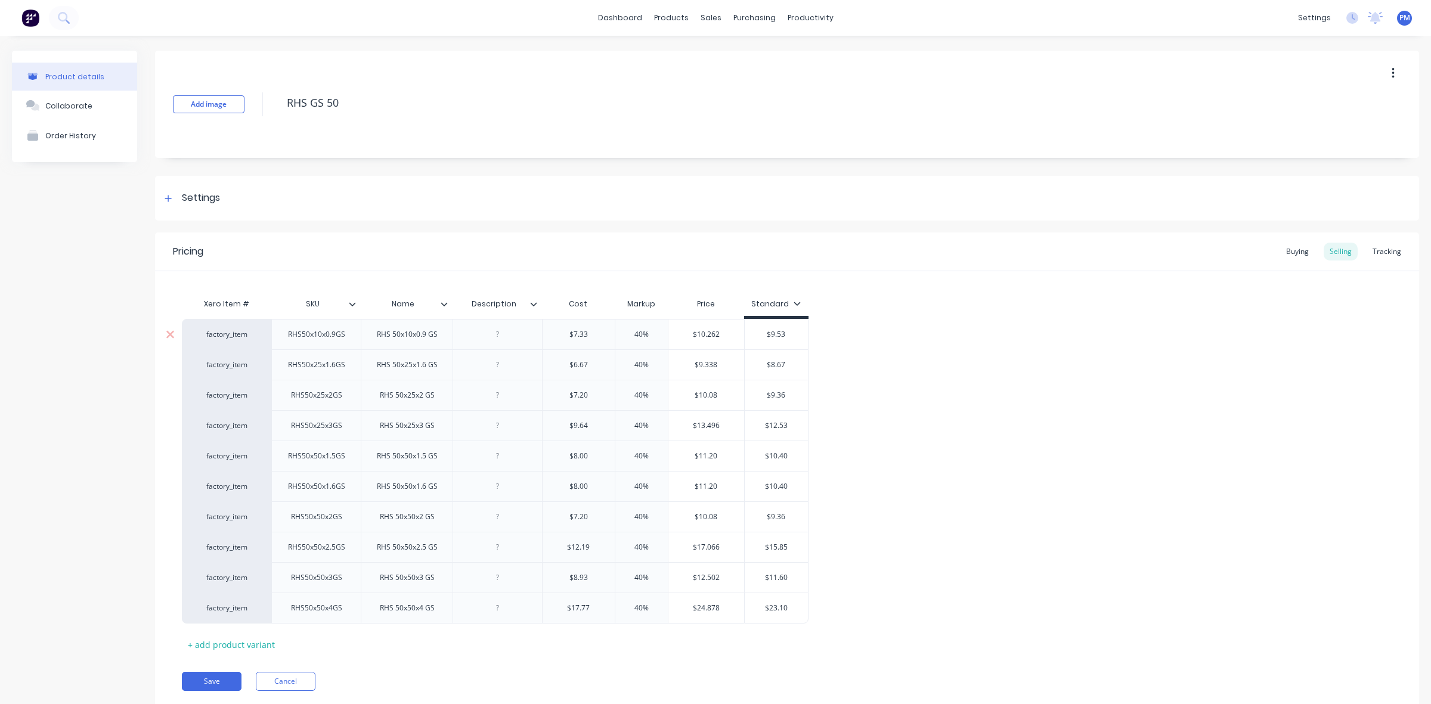
drag, startPoint x: 771, startPoint y: 333, endPoint x: 789, endPoint y: 333, distance: 17.9
click at [789, 333] on input "$9.53" at bounding box center [777, 334] width 64 height 11
drag, startPoint x: 773, startPoint y: 364, endPoint x: 786, endPoint y: 364, distance: 12.5
click at [786, 364] on input "$8.67" at bounding box center [777, 364] width 64 height 11
drag, startPoint x: 773, startPoint y: 395, endPoint x: 785, endPoint y: 395, distance: 11.9
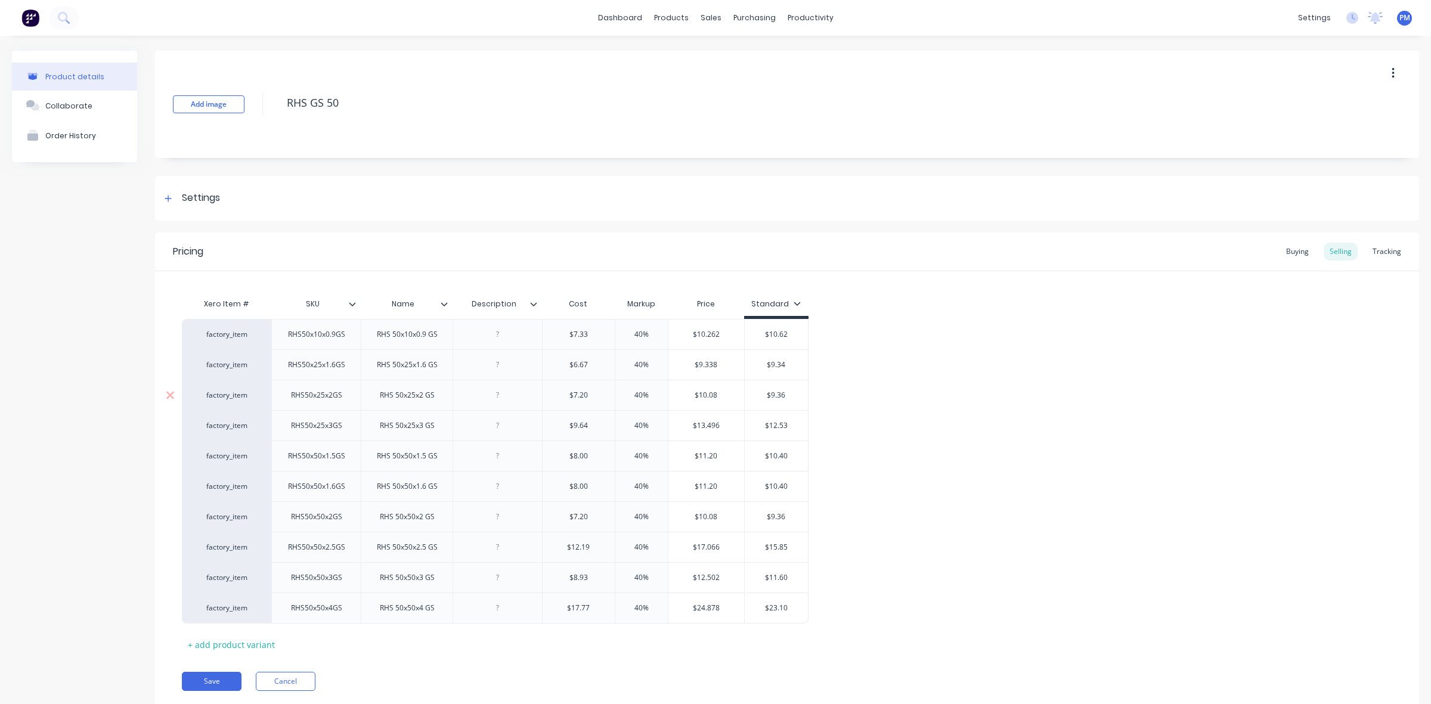
click at [785, 395] on input "$9.36" at bounding box center [777, 395] width 64 height 11
drag, startPoint x: 769, startPoint y: 425, endPoint x: 790, endPoint y: 425, distance: 20.9
click at [790, 425] on input "$12.53" at bounding box center [777, 425] width 64 height 11
drag, startPoint x: 769, startPoint y: 457, endPoint x: 790, endPoint y: 457, distance: 20.9
click at [790, 457] on input "$10.40" at bounding box center [777, 456] width 64 height 11
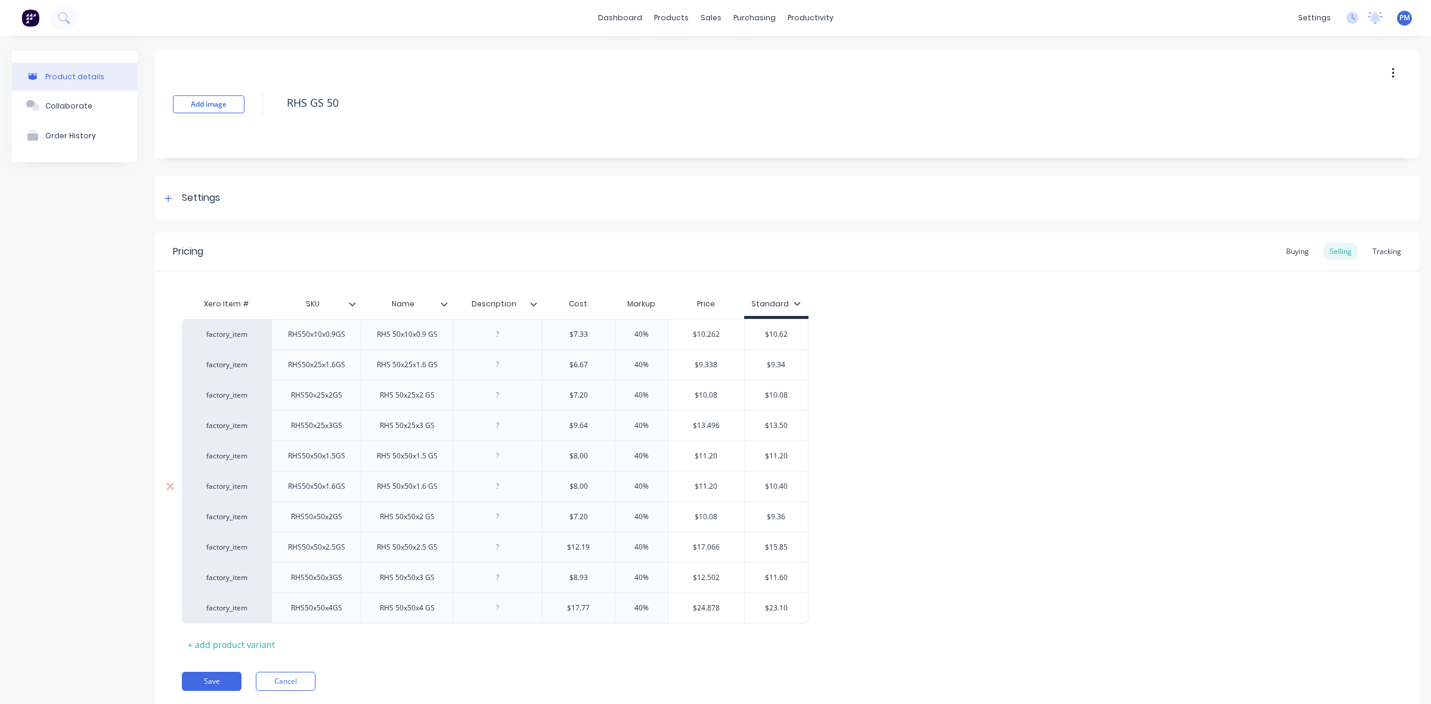
drag, startPoint x: 769, startPoint y: 486, endPoint x: 788, endPoint y: 486, distance: 19.1
click at [788, 486] on input "$10.40" at bounding box center [777, 486] width 64 height 11
click at [573, 517] on input "$7.20" at bounding box center [578, 516] width 72 height 11
click at [581, 486] on input "$8.00" at bounding box center [578, 486] width 72 height 11
click at [787, 486] on input "$11.20" at bounding box center [777, 486] width 64 height 11
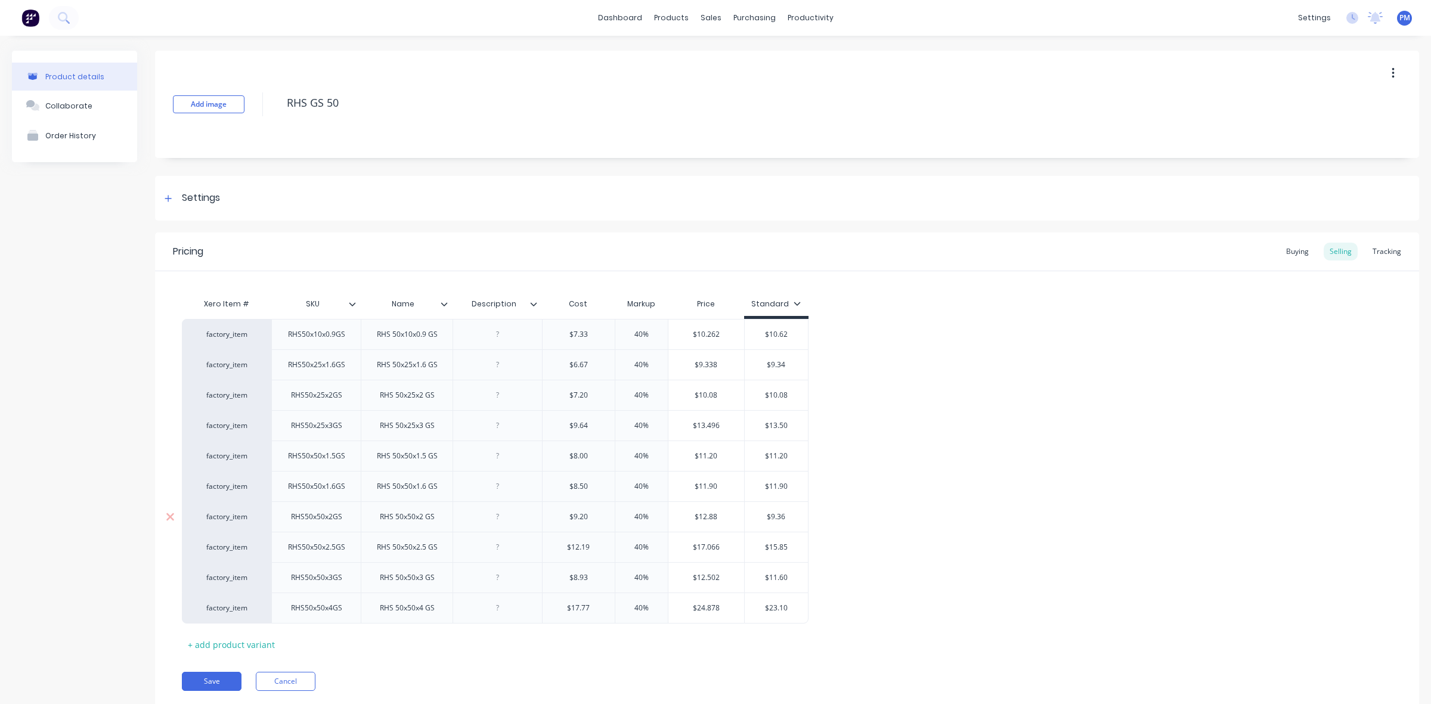
drag, startPoint x: 772, startPoint y: 516, endPoint x: 786, endPoint y: 516, distance: 13.7
click at [786, 516] on input "$9.36" at bounding box center [777, 516] width 64 height 11
drag, startPoint x: 769, startPoint y: 547, endPoint x: 788, endPoint y: 546, distance: 19.1
click at [788, 546] on input "$15.85" at bounding box center [777, 547] width 64 height 11
drag, startPoint x: 770, startPoint y: 577, endPoint x: 787, endPoint y: 577, distance: 17.3
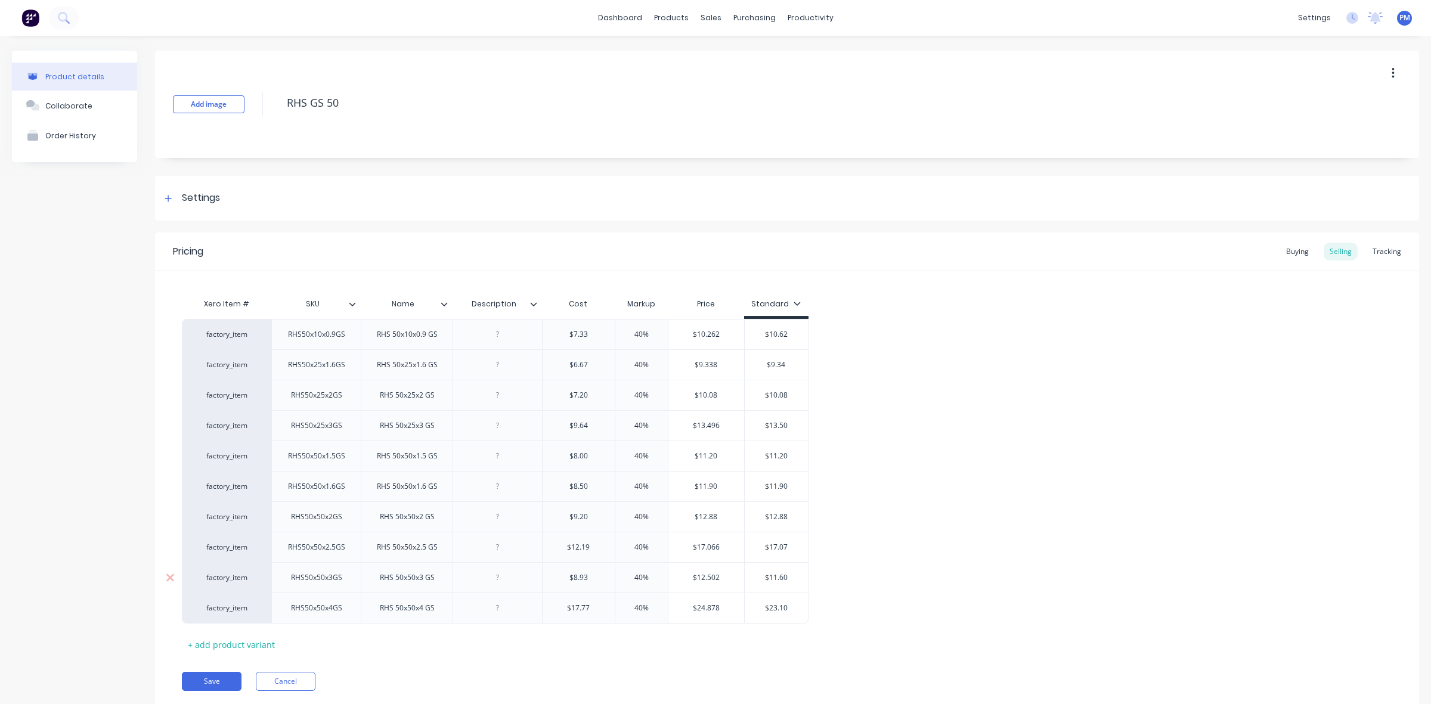
click at [787, 577] on input "$11.60" at bounding box center [777, 577] width 64 height 11
drag, startPoint x: 768, startPoint y: 609, endPoint x: 788, endPoint y: 608, distance: 20.3
click at [788, 608] on input "$23.10" at bounding box center [777, 608] width 64 height 11
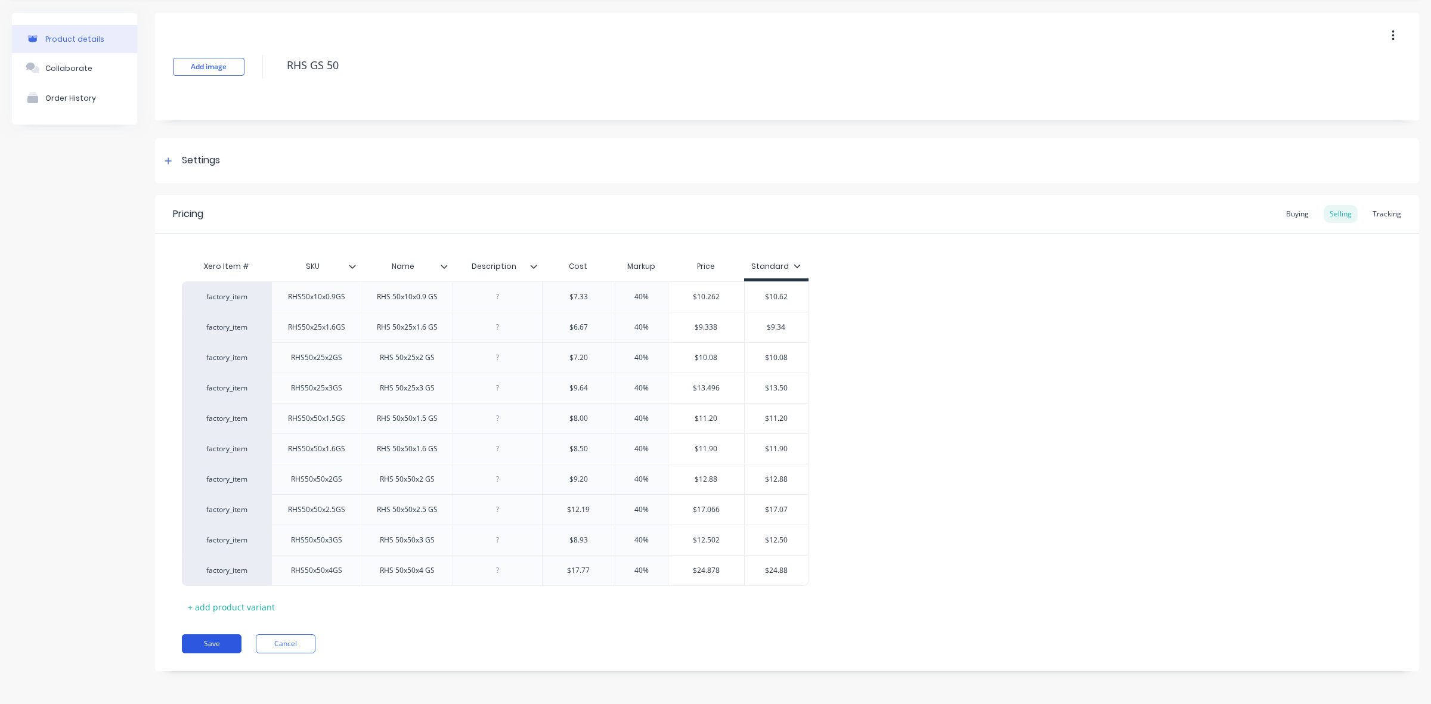
click at [221, 638] on button "Save" at bounding box center [212, 643] width 60 height 19
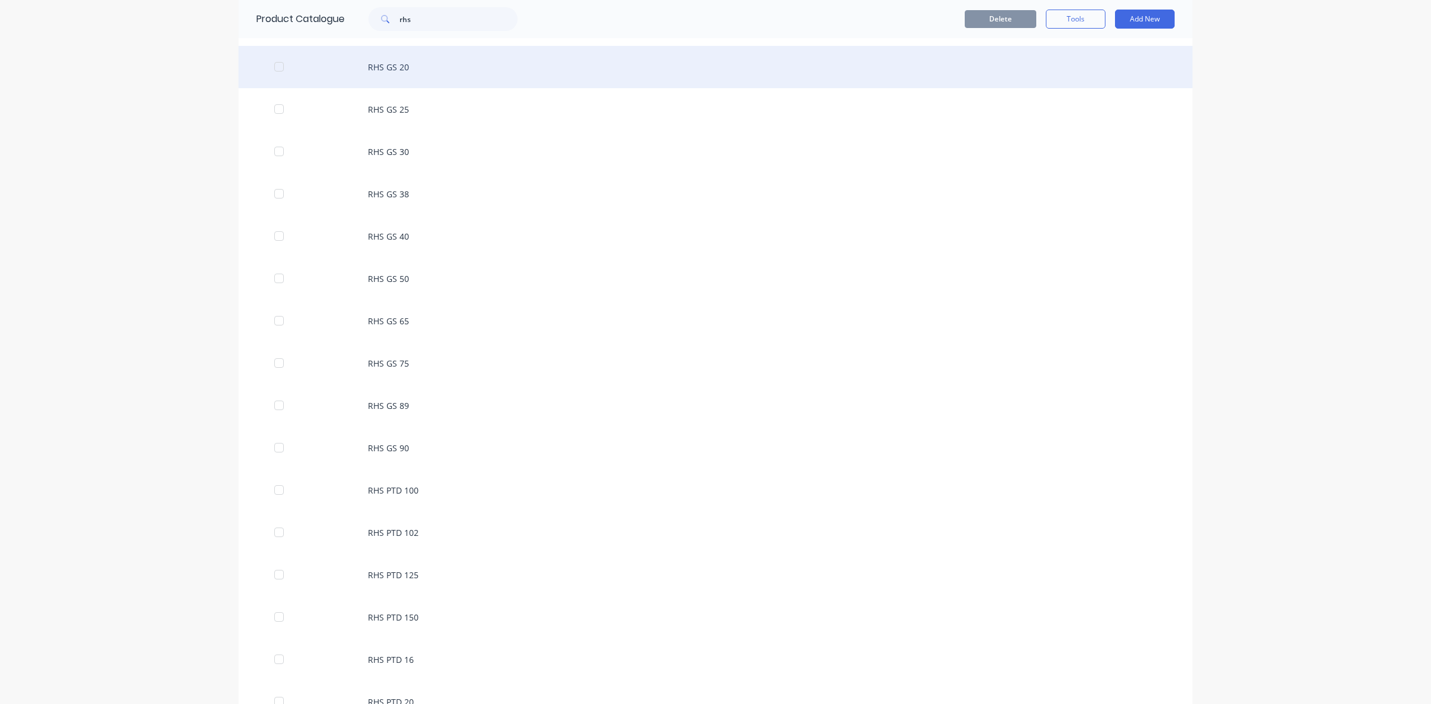
scroll to position [298, 0]
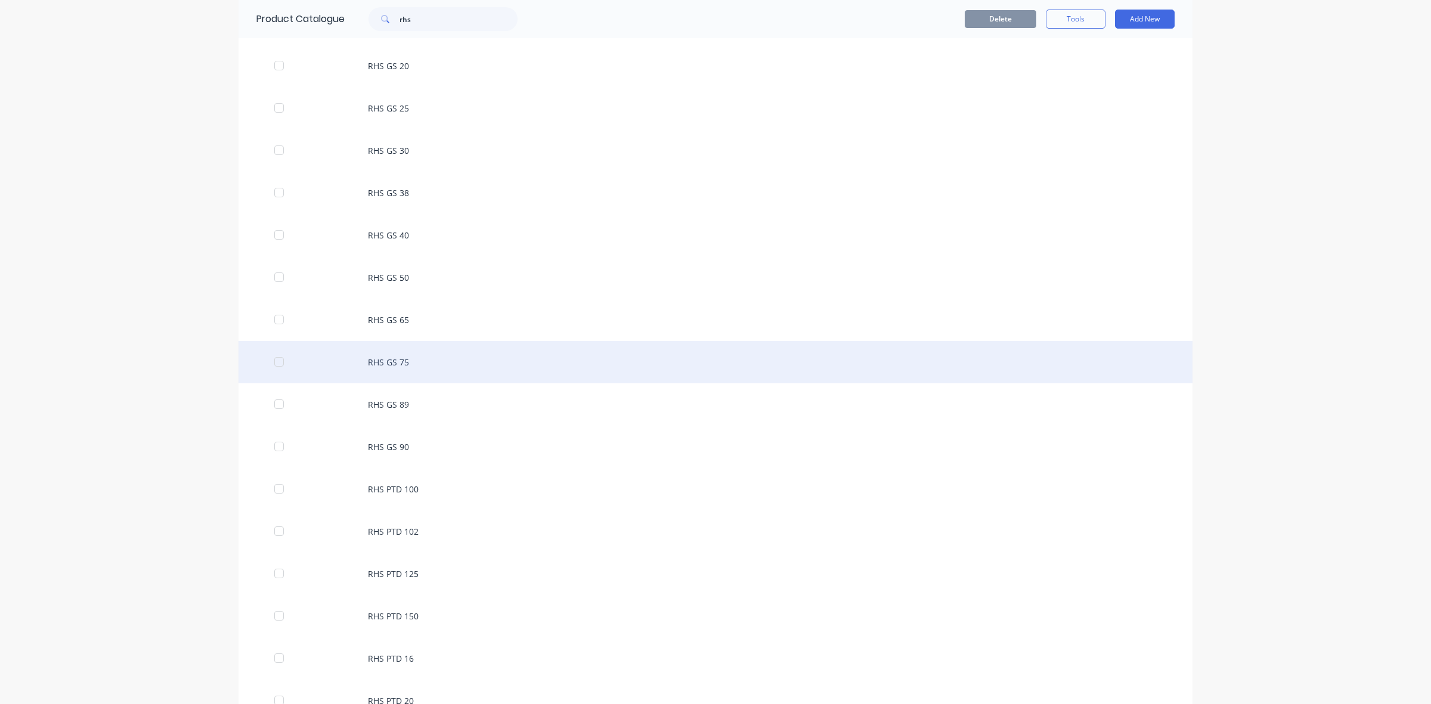
click at [383, 359] on div "RHS GS 75" at bounding box center [715, 362] width 954 height 42
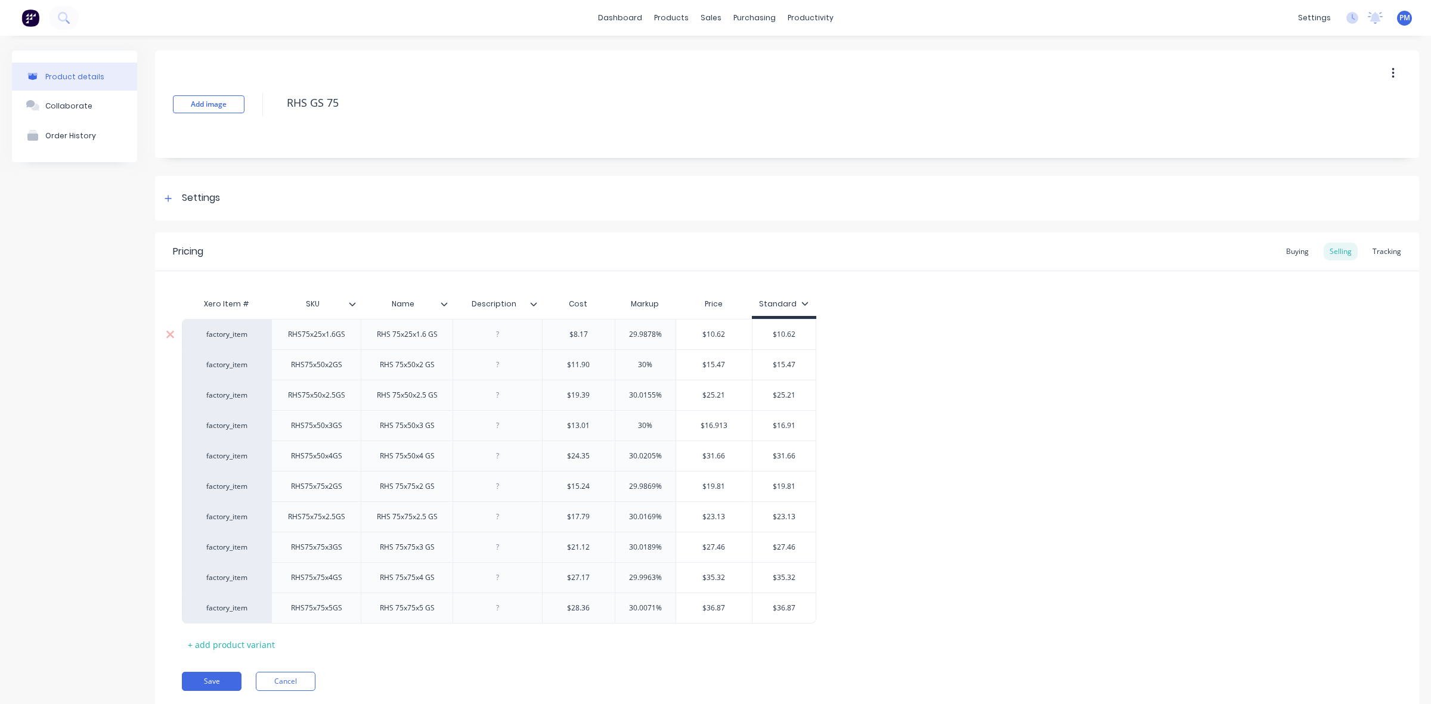
drag, startPoint x: 656, startPoint y: 333, endPoint x: 629, endPoint y: 334, distance: 27.4
click at [629, 334] on input "29.9878%" at bounding box center [645, 334] width 60 height 11
drag, startPoint x: 646, startPoint y: 364, endPoint x: 637, endPoint y: 364, distance: 9.0
click at [637, 364] on input "30%" at bounding box center [645, 364] width 60 height 11
drag, startPoint x: 655, startPoint y: 392, endPoint x: 624, endPoint y: 395, distance: 30.5
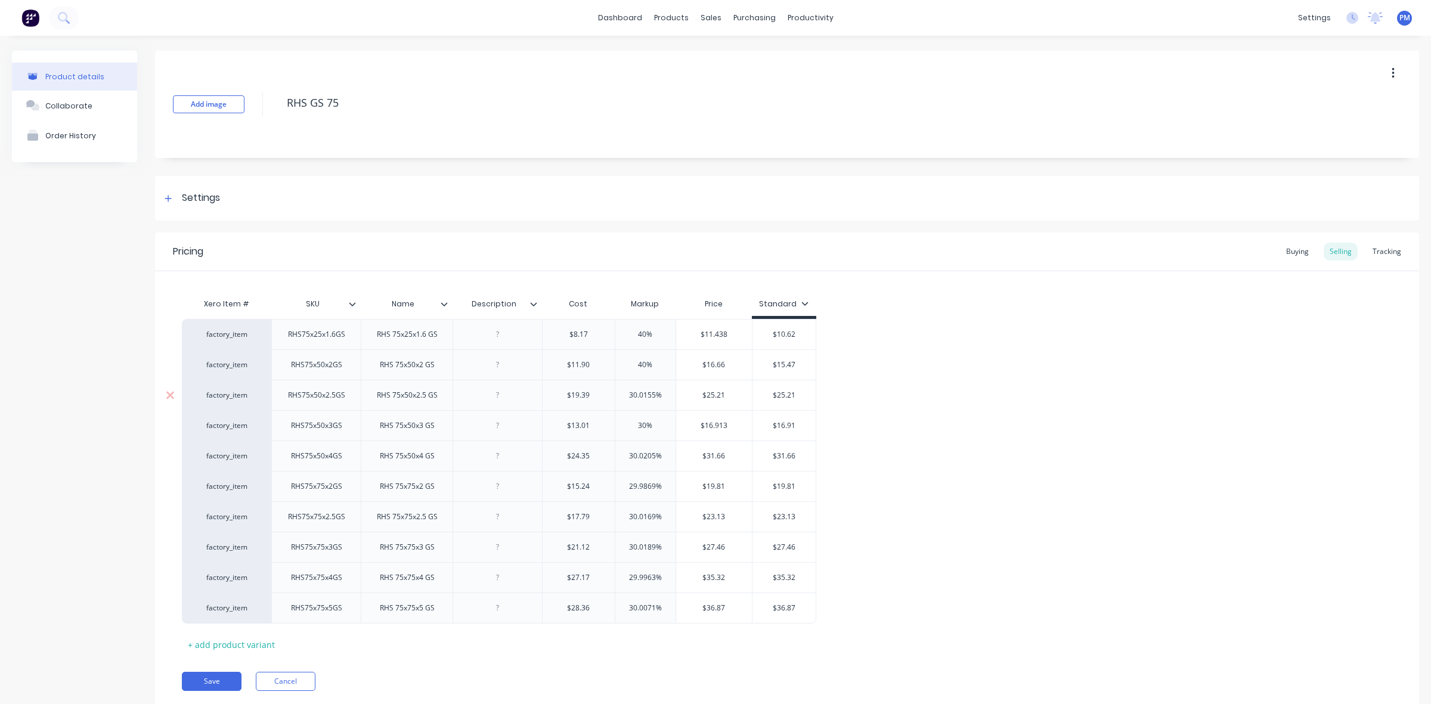
click at [624, 395] on input "30.0155%" at bounding box center [645, 395] width 60 height 11
drag, startPoint x: 646, startPoint y: 424, endPoint x: 633, endPoint y: 426, distance: 12.7
click at [633, 426] on input "30%" at bounding box center [645, 425] width 60 height 11
drag, startPoint x: 653, startPoint y: 454, endPoint x: 621, endPoint y: 454, distance: 32.8
click at [621, 454] on input "30.0205%" at bounding box center [645, 456] width 60 height 11
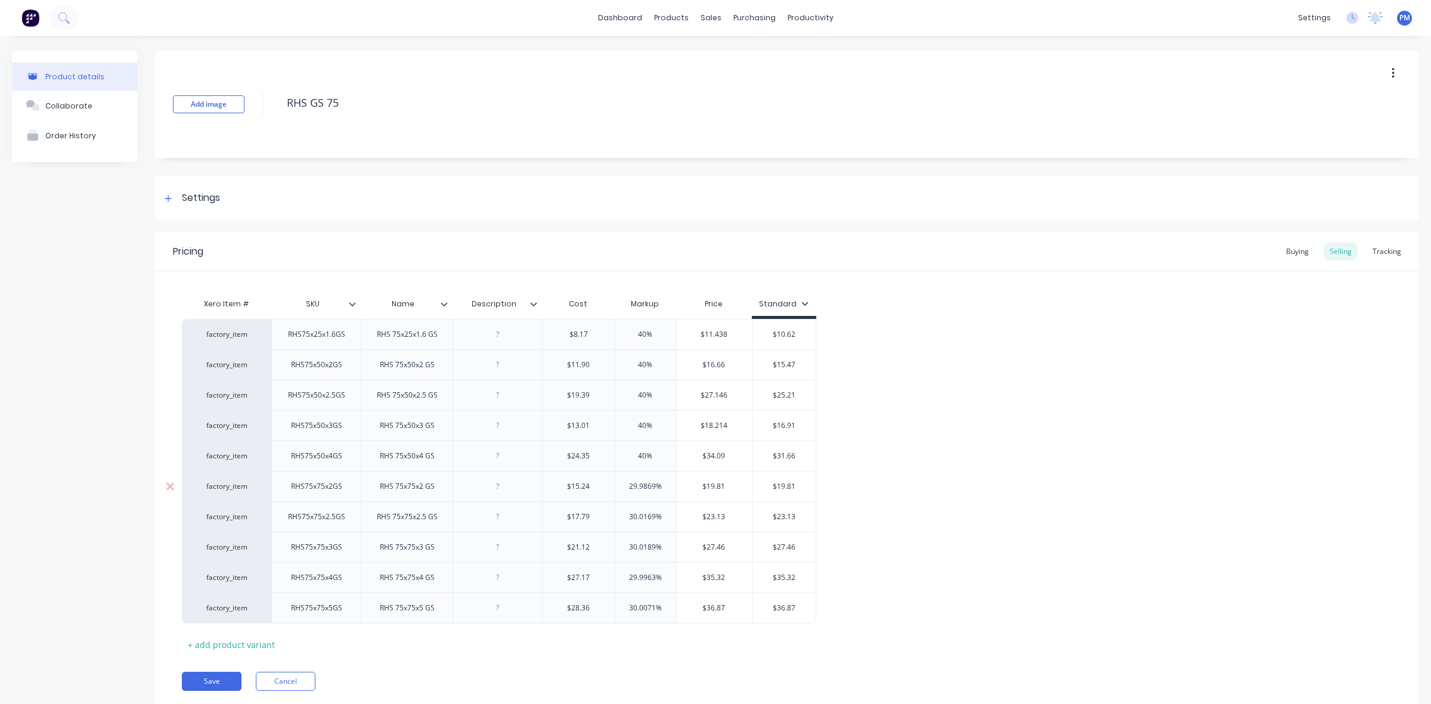
drag, startPoint x: 654, startPoint y: 485, endPoint x: 626, endPoint y: 483, distance: 28.0
click at [626, 483] on input "29.9869%" at bounding box center [645, 486] width 60 height 11
drag, startPoint x: 653, startPoint y: 517, endPoint x: 622, endPoint y: 514, distance: 31.7
click at [622, 514] on input "30.0169%" at bounding box center [645, 516] width 60 height 11
drag, startPoint x: 656, startPoint y: 547, endPoint x: 623, endPoint y: 547, distance: 32.8
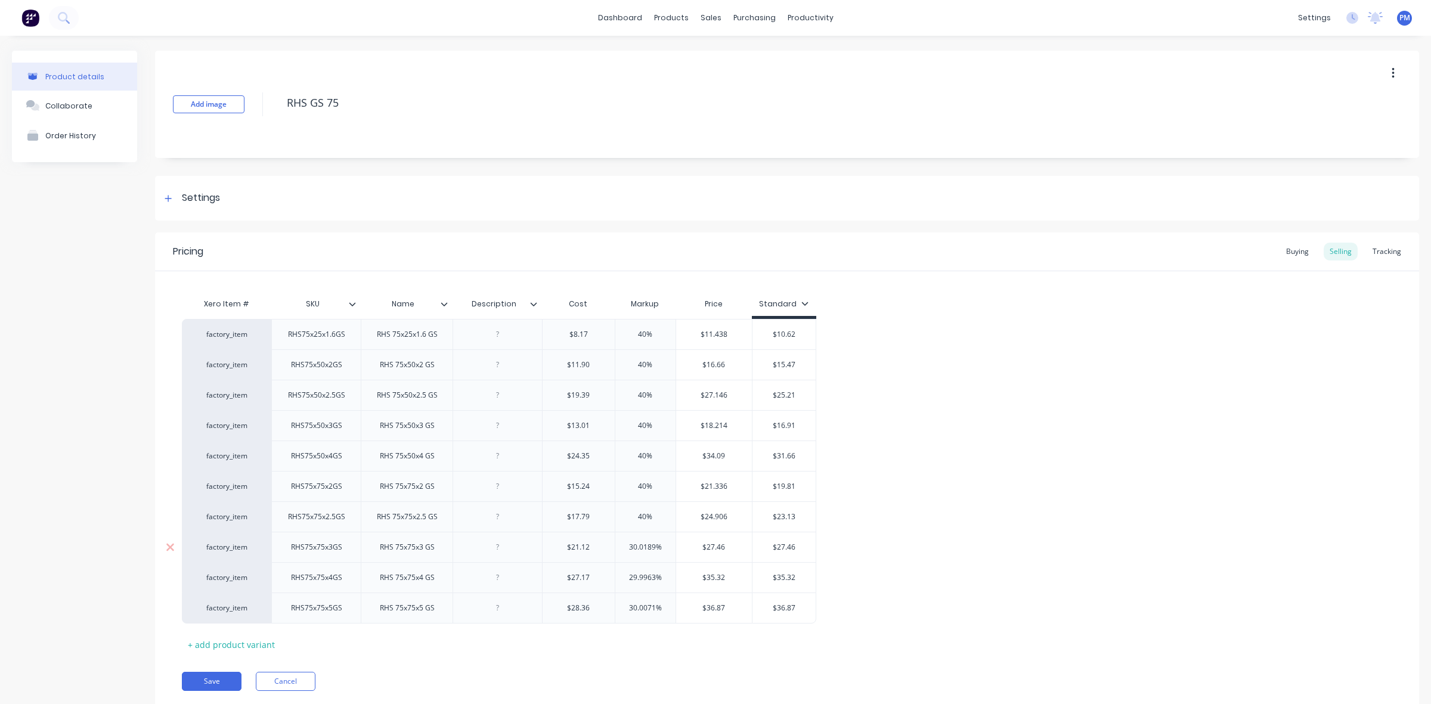
click at [623, 547] on input "30.0189%" at bounding box center [645, 547] width 60 height 11
drag, startPoint x: 655, startPoint y: 576, endPoint x: 620, endPoint y: 573, distance: 34.7
click at [620, 573] on input "29.9963%" at bounding box center [645, 577] width 60 height 11
drag, startPoint x: 655, startPoint y: 610, endPoint x: 621, endPoint y: 608, distance: 33.4
click at [621, 608] on input "30.0071%" at bounding box center [645, 608] width 60 height 11
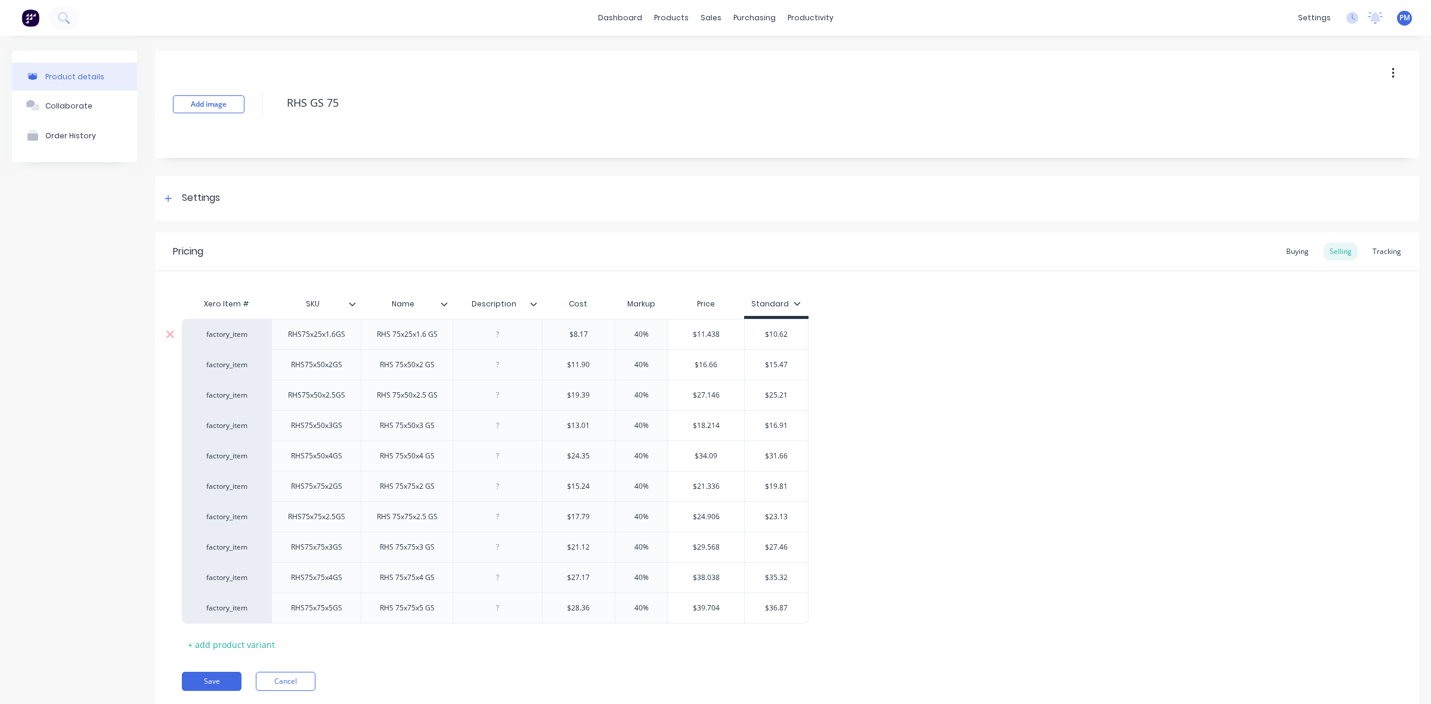
drag, startPoint x: 770, startPoint y: 334, endPoint x: 790, endPoint y: 334, distance: 20.3
click at [790, 334] on input "$10.62" at bounding box center [777, 334] width 64 height 11
drag, startPoint x: 770, startPoint y: 365, endPoint x: 789, endPoint y: 365, distance: 19.1
click at [789, 365] on input "$15.47" at bounding box center [777, 364] width 64 height 11
drag, startPoint x: 770, startPoint y: 395, endPoint x: 789, endPoint y: 395, distance: 19.1
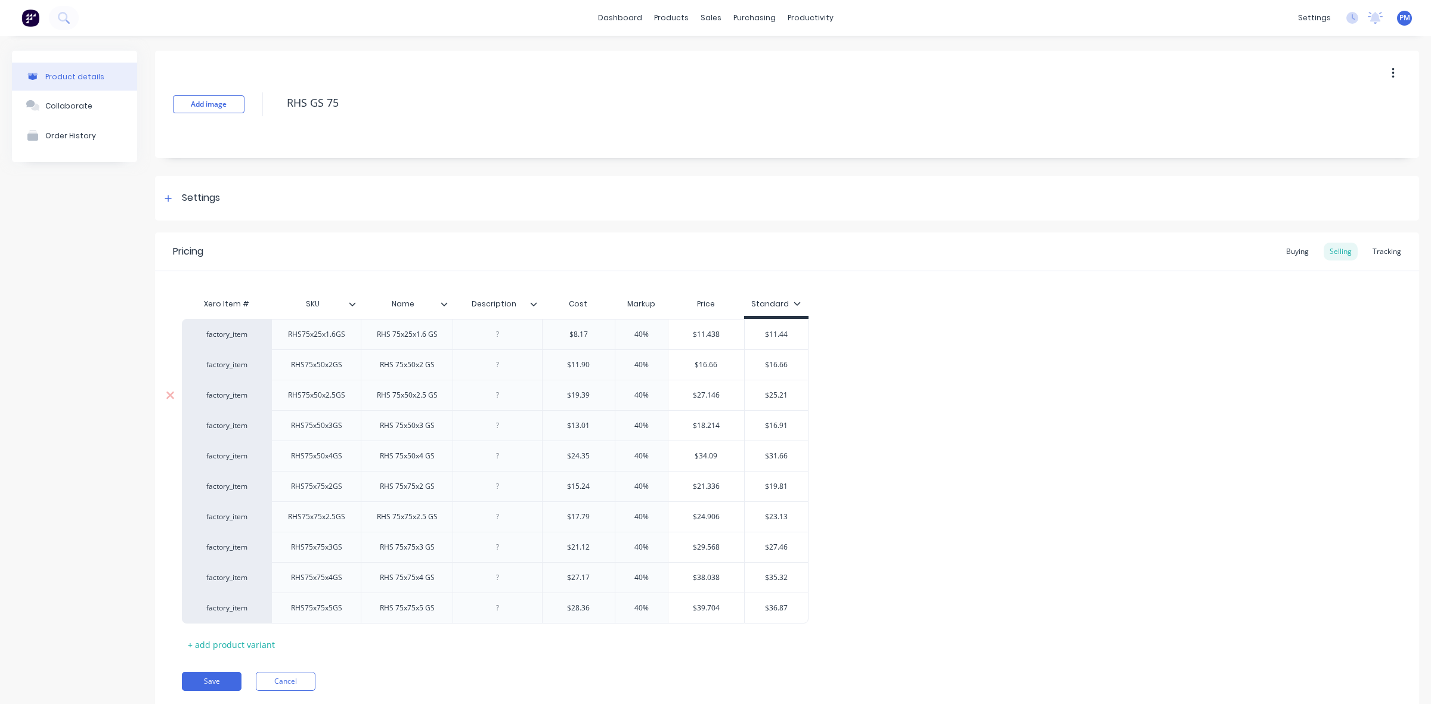
click at [789, 395] on input "$25.21" at bounding box center [777, 395] width 64 height 11
drag, startPoint x: 768, startPoint y: 425, endPoint x: 789, endPoint y: 425, distance: 20.9
click at [789, 425] on input "$16.91" at bounding box center [777, 425] width 64 height 11
drag, startPoint x: 770, startPoint y: 454, endPoint x: 789, endPoint y: 454, distance: 19.1
click at [789, 454] on input "$31.66" at bounding box center [777, 456] width 64 height 11
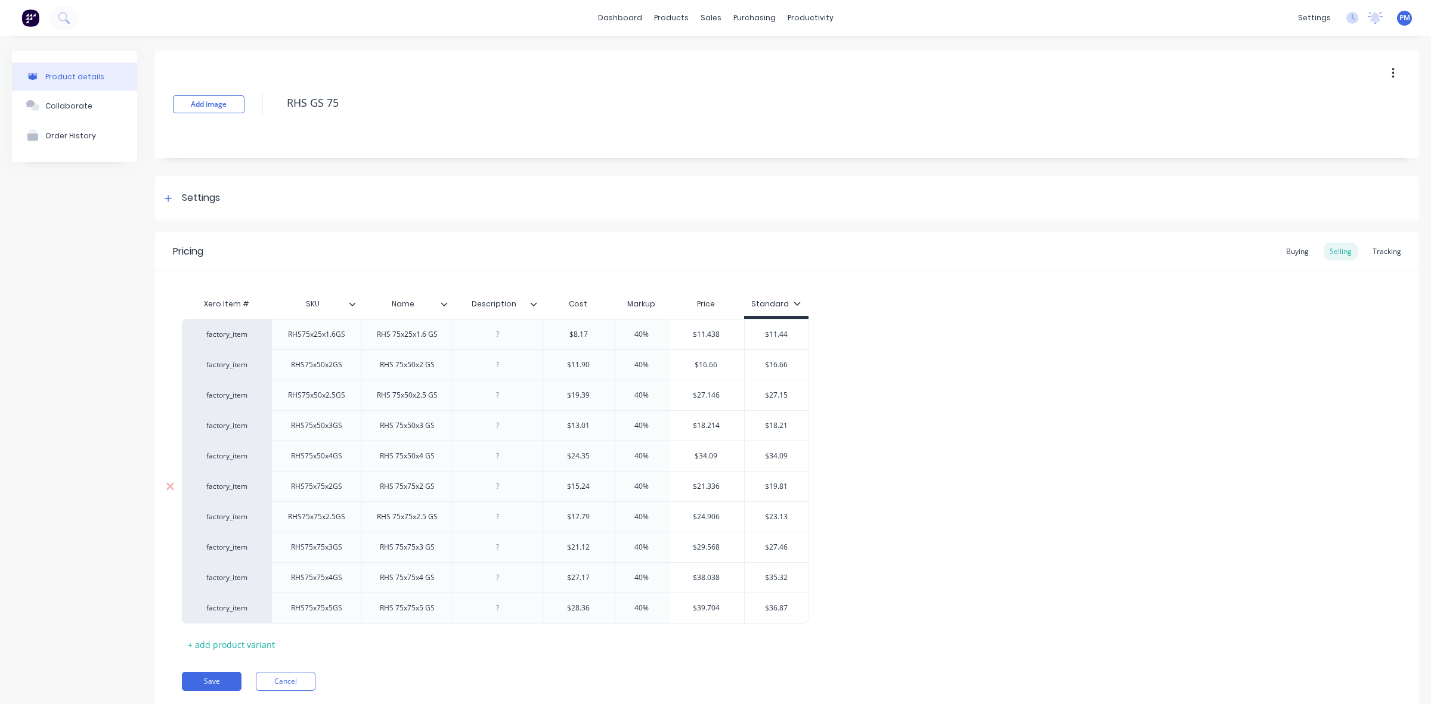
drag, startPoint x: 769, startPoint y: 486, endPoint x: 787, endPoint y: 485, distance: 18.6
click at [787, 485] on input "$19.81" at bounding box center [777, 486] width 64 height 11
drag, startPoint x: 770, startPoint y: 516, endPoint x: 787, endPoint y: 516, distance: 17.3
click at [787, 516] on input "$23.13" at bounding box center [777, 516] width 64 height 11
drag, startPoint x: 770, startPoint y: 549, endPoint x: 789, endPoint y: 549, distance: 19.1
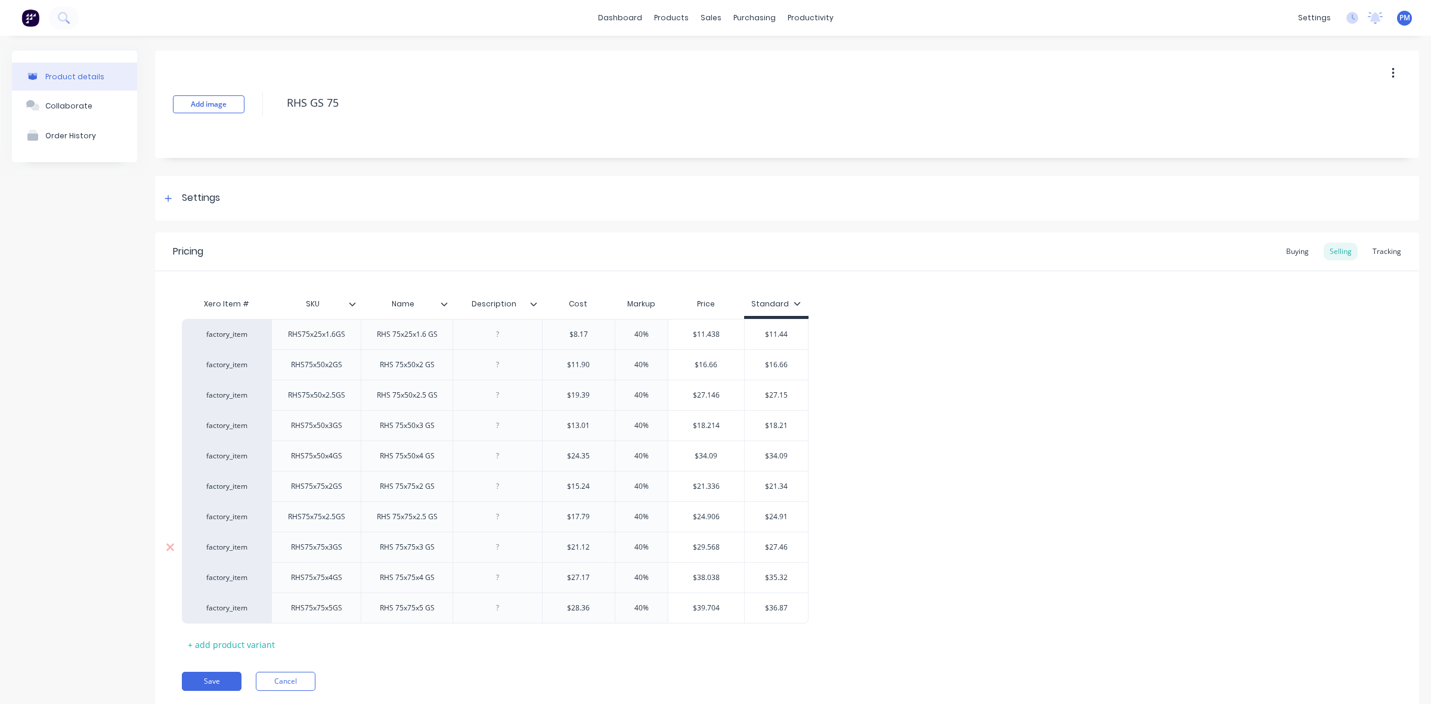
click at [789, 549] on input "$27.46" at bounding box center [777, 547] width 64 height 11
click at [787, 547] on input "$29.6" at bounding box center [777, 547] width 64 height 11
drag, startPoint x: 770, startPoint y: 579, endPoint x: 788, endPoint y: 578, distance: 18.5
click at [788, 578] on input "$35.32" at bounding box center [777, 577] width 64 height 11
drag, startPoint x: 769, startPoint y: 608, endPoint x: 787, endPoint y: 608, distance: 17.9
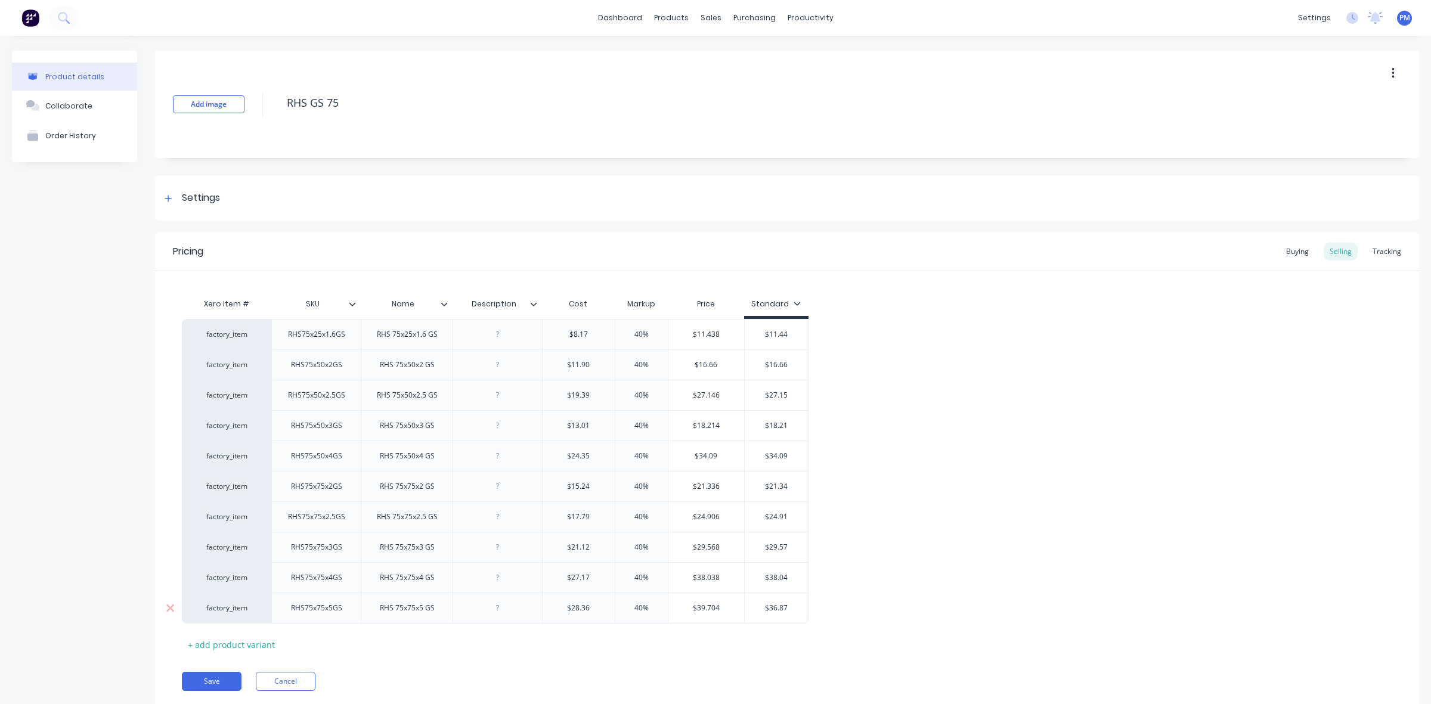
click at [787, 608] on input "$36.87" at bounding box center [777, 608] width 64 height 11
click at [201, 683] on button "Save" at bounding box center [212, 681] width 60 height 19
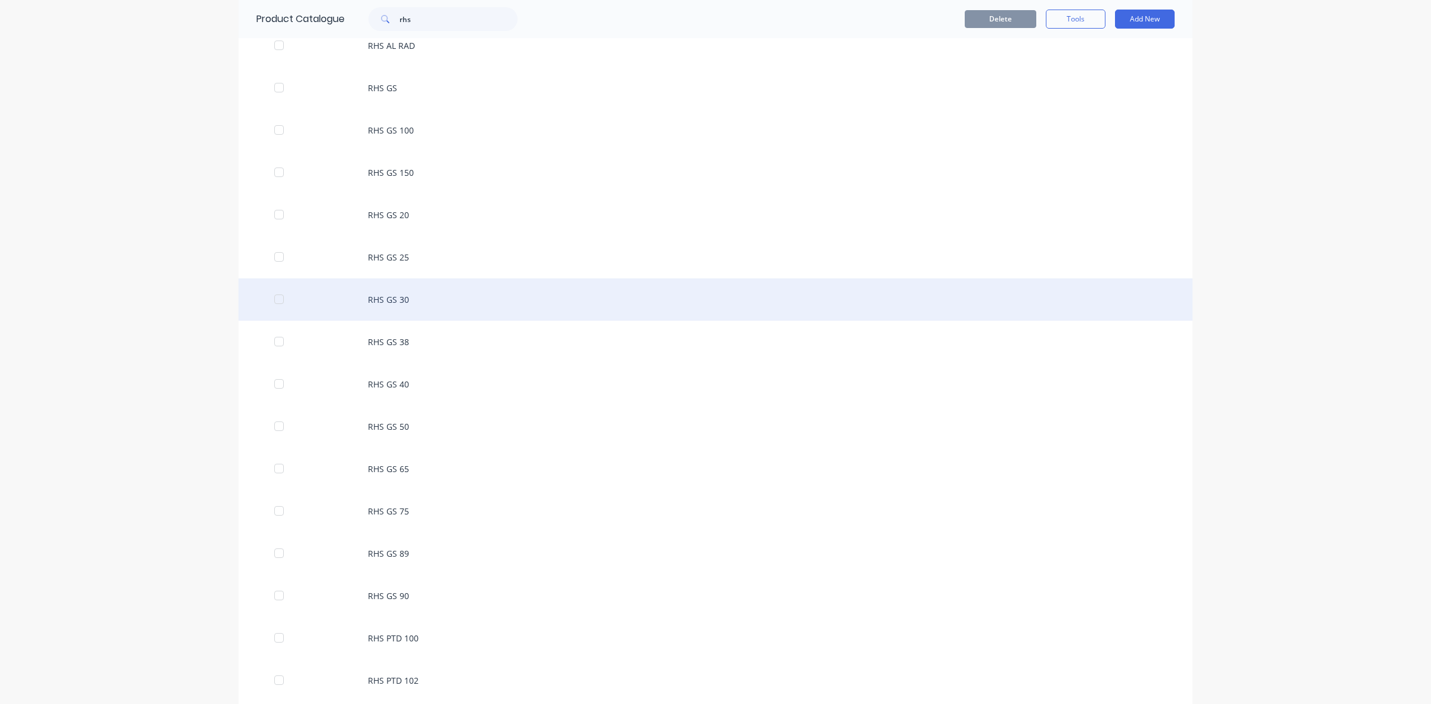
scroll to position [224, 0]
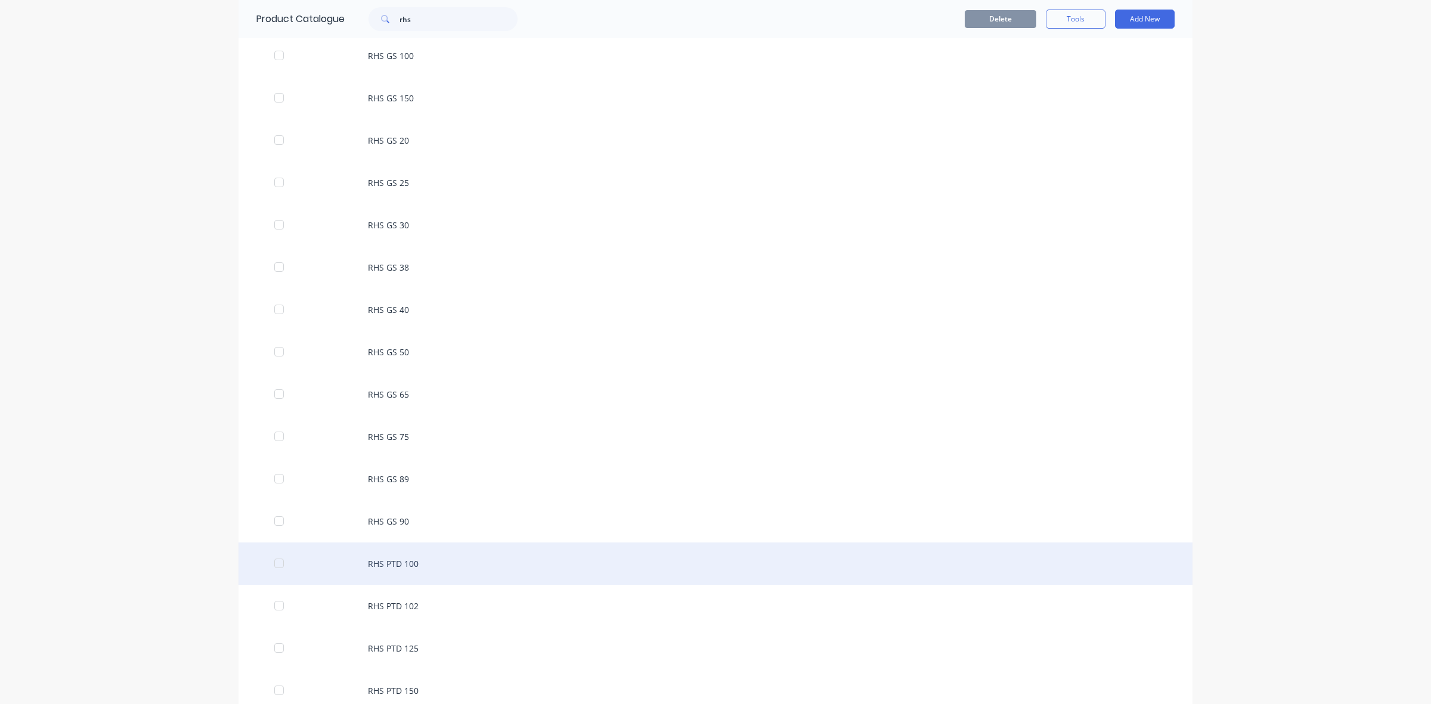
click at [392, 563] on div "RHS PTD 100" at bounding box center [715, 563] width 954 height 42
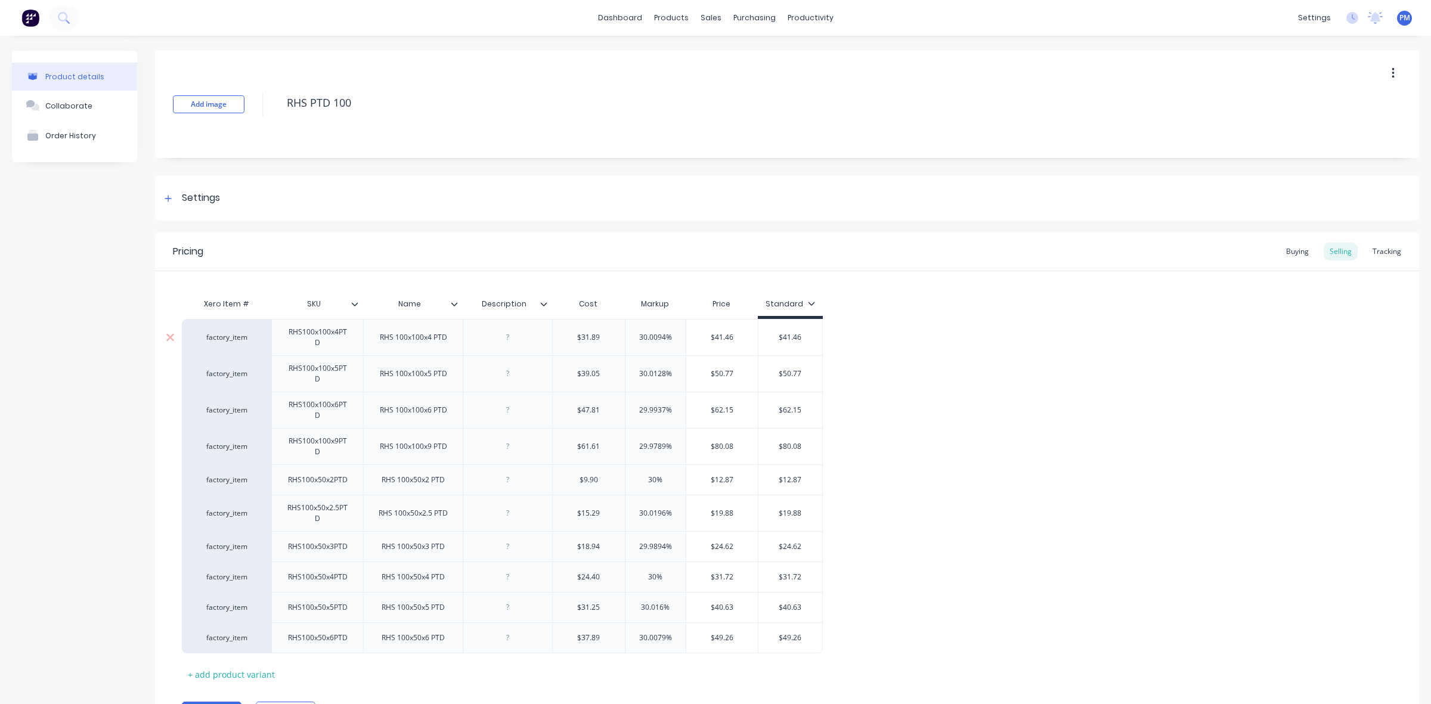
drag, startPoint x: 665, startPoint y: 338, endPoint x: 637, endPoint y: 338, distance: 28.0
click at [637, 338] on input "30.0094%" at bounding box center [655, 337] width 60 height 11
drag, startPoint x: 665, startPoint y: 373, endPoint x: 634, endPoint y: 371, distance: 31.6
click at [634, 371] on input "30.0128%" at bounding box center [655, 373] width 60 height 11
drag, startPoint x: 665, startPoint y: 408, endPoint x: 631, endPoint y: 408, distance: 34.0
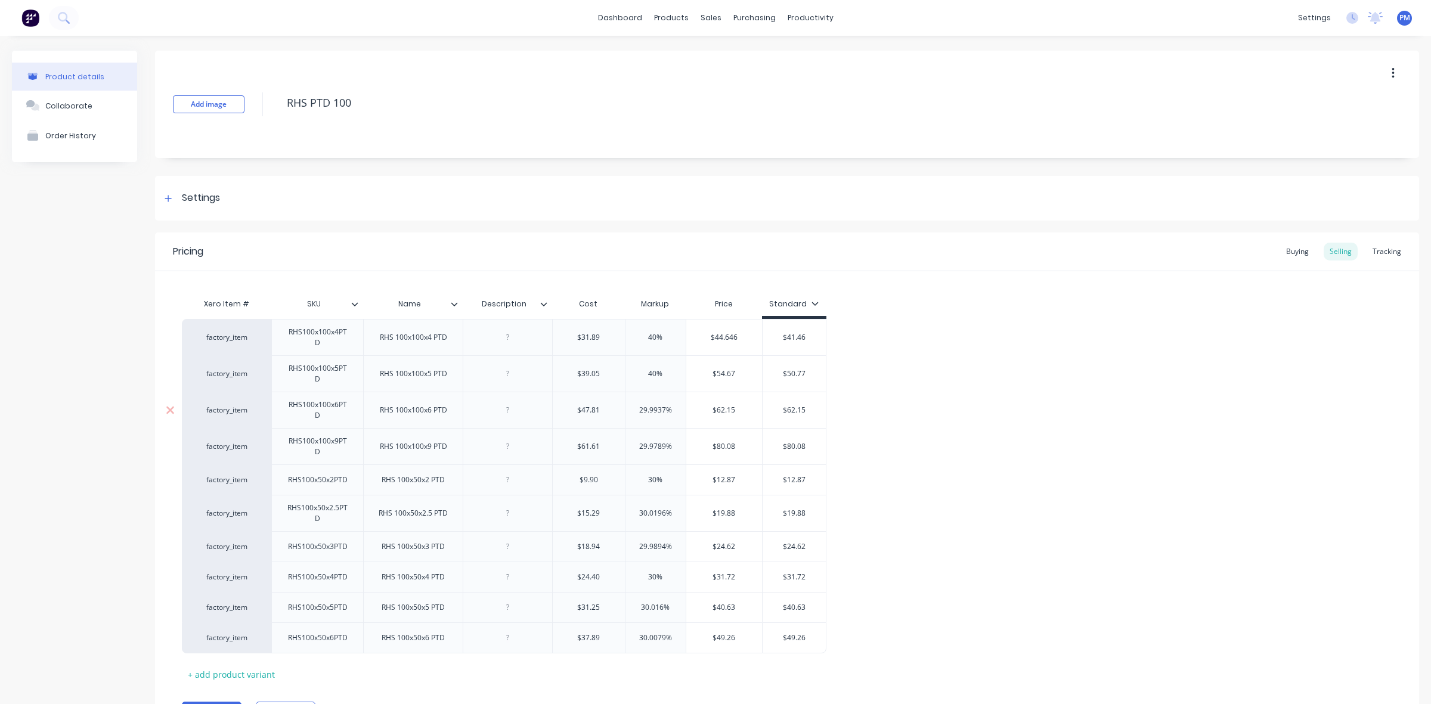
click at [631, 408] on input "29.9937%" at bounding box center [655, 410] width 60 height 11
drag, startPoint x: 663, startPoint y: 445, endPoint x: 635, endPoint y: 442, distance: 28.2
click at [635, 443] on input "29.9789%" at bounding box center [655, 446] width 60 height 11
drag, startPoint x: 656, startPoint y: 480, endPoint x: 648, endPoint y: 480, distance: 7.8
click at [648, 480] on input "30%" at bounding box center [655, 480] width 60 height 11
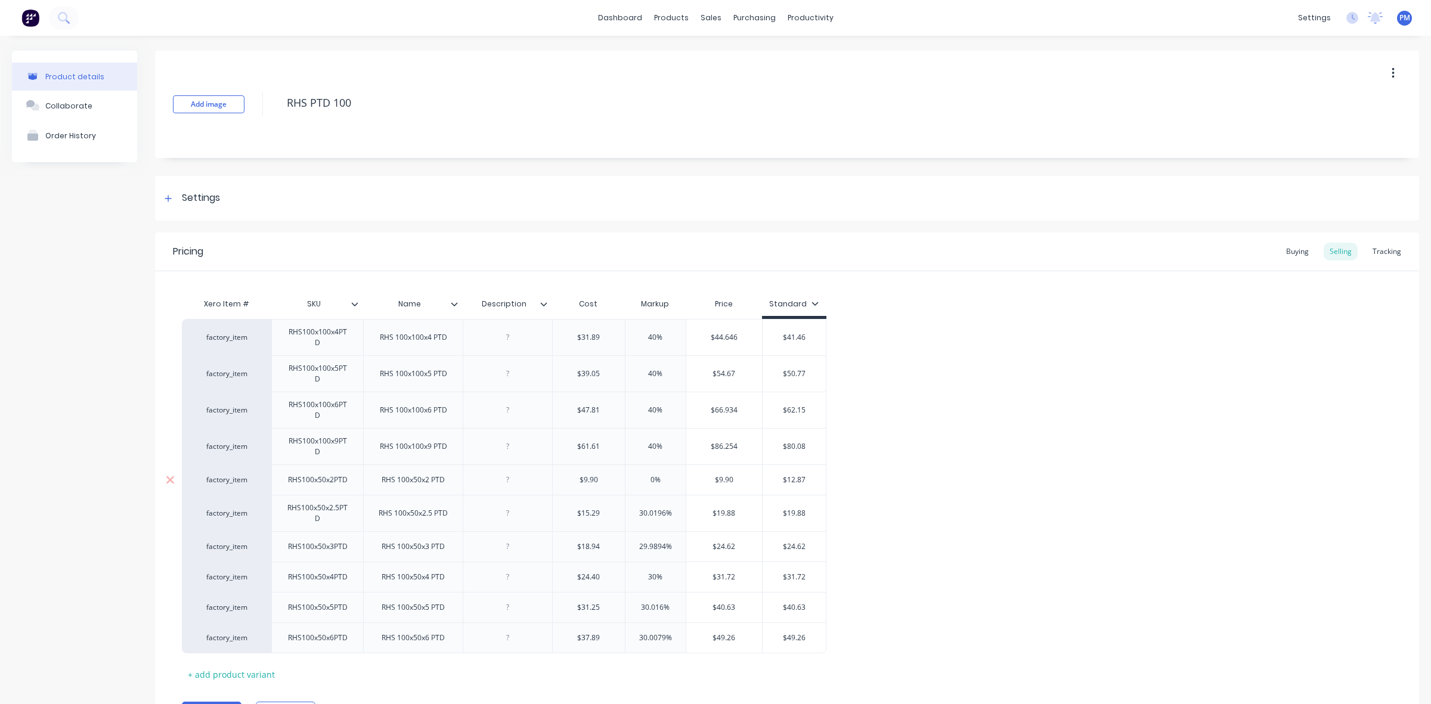
click at [650, 483] on input "0%" at bounding box center [655, 480] width 60 height 11
drag, startPoint x: 665, startPoint y: 511, endPoint x: 632, endPoint y: 510, distance: 33.4
click at [632, 510] on input "30.0196%" at bounding box center [655, 513] width 60 height 11
drag, startPoint x: 666, startPoint y: 546, endPoint x: 636, endPoint y: 548, distance: 29.9
click at [636, 548] on input "29.9894%" at bounding box center [655, 546] width 60 height 11
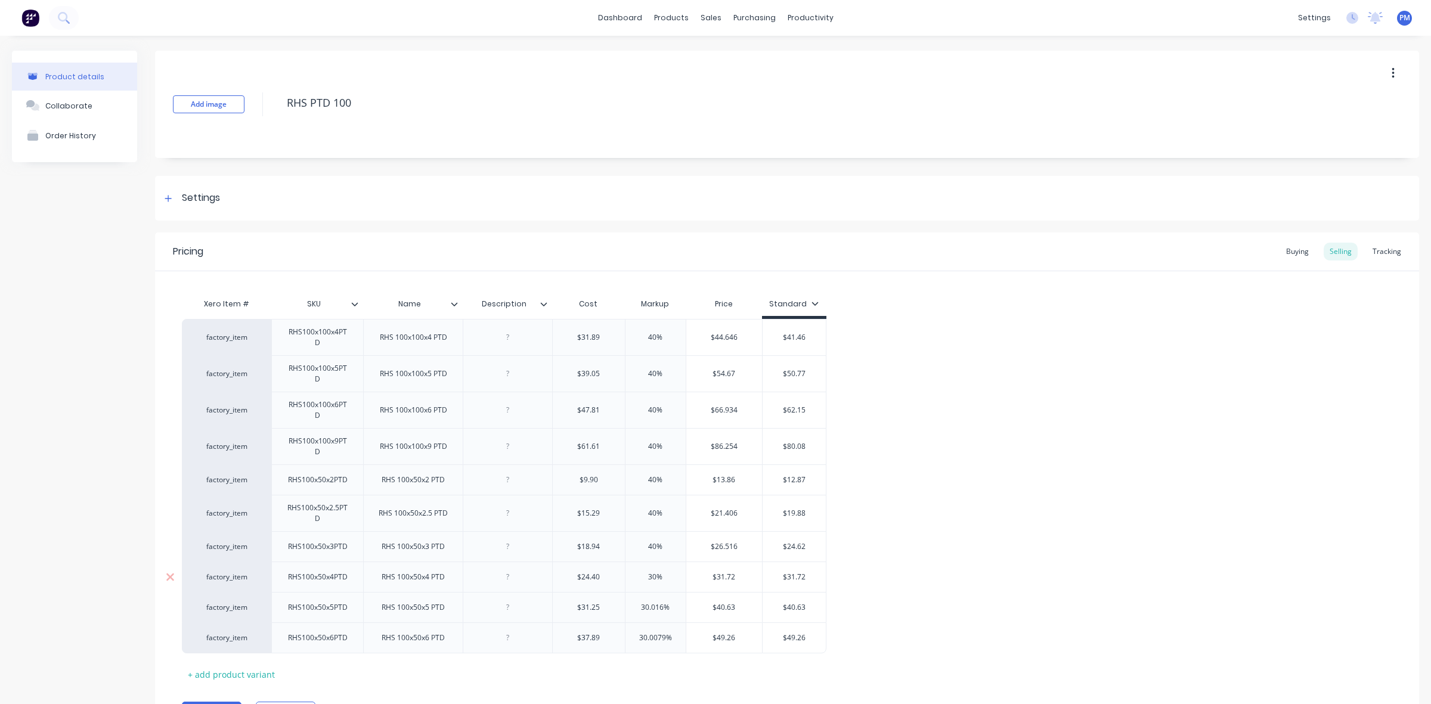
drag, startPoint x: 656, startPoint y: 576, endPoint x: 644, endPoint y: 576, distance: 11.9
click at [644, 576] on input "30%" at bounding box center [655, 577] width 60 height 11
drag, startPoint x: 662, startPoint y: 605, endPoint x: 638, endPoint y: 606, distance: 23.9
click at [638, 606] on input "30.016%" at bounding box center [655, 607] width 60 height 11
drag, startPoint x: 663, startPoint y: 635, endPoint x: 635, endPoint y: 632, distance: 28.8
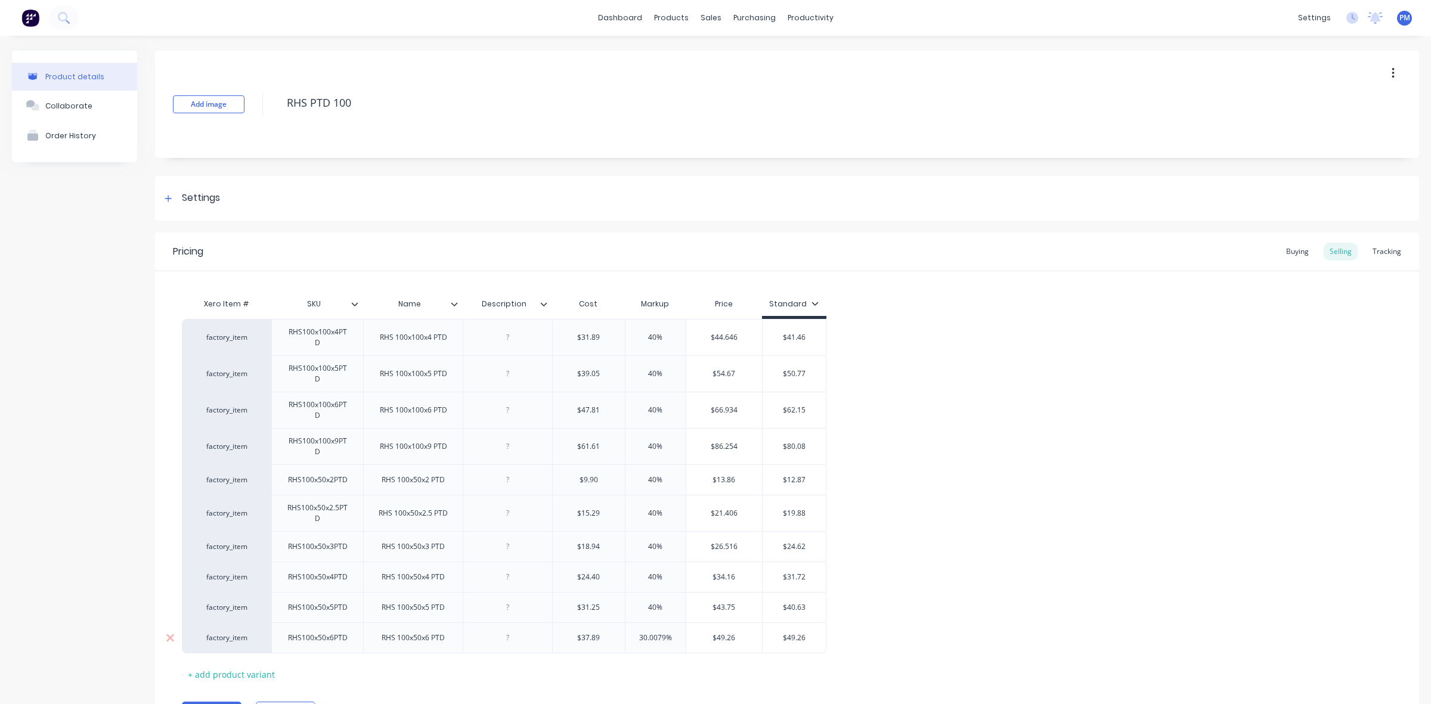
click at [635, 632] on div "30.0079% 30.0079%" at bounding box center [655, 638] width 60 height 30
drag, startPoint x: 778, startPoint y: 337, endPoint x: 802, endPoint y: 338, distance: 24.4
click at [802, 338] on input "$41.46" at bounding box center [787, 337] width 64 height 11
drag, startPoint x: 780, startPoint y: 373, endPoint x: 799, endPoint y: 376, distance: 19.8
click at [799, 376] on input "$50.77" at bounding box center [787, 373] width 64 height 11
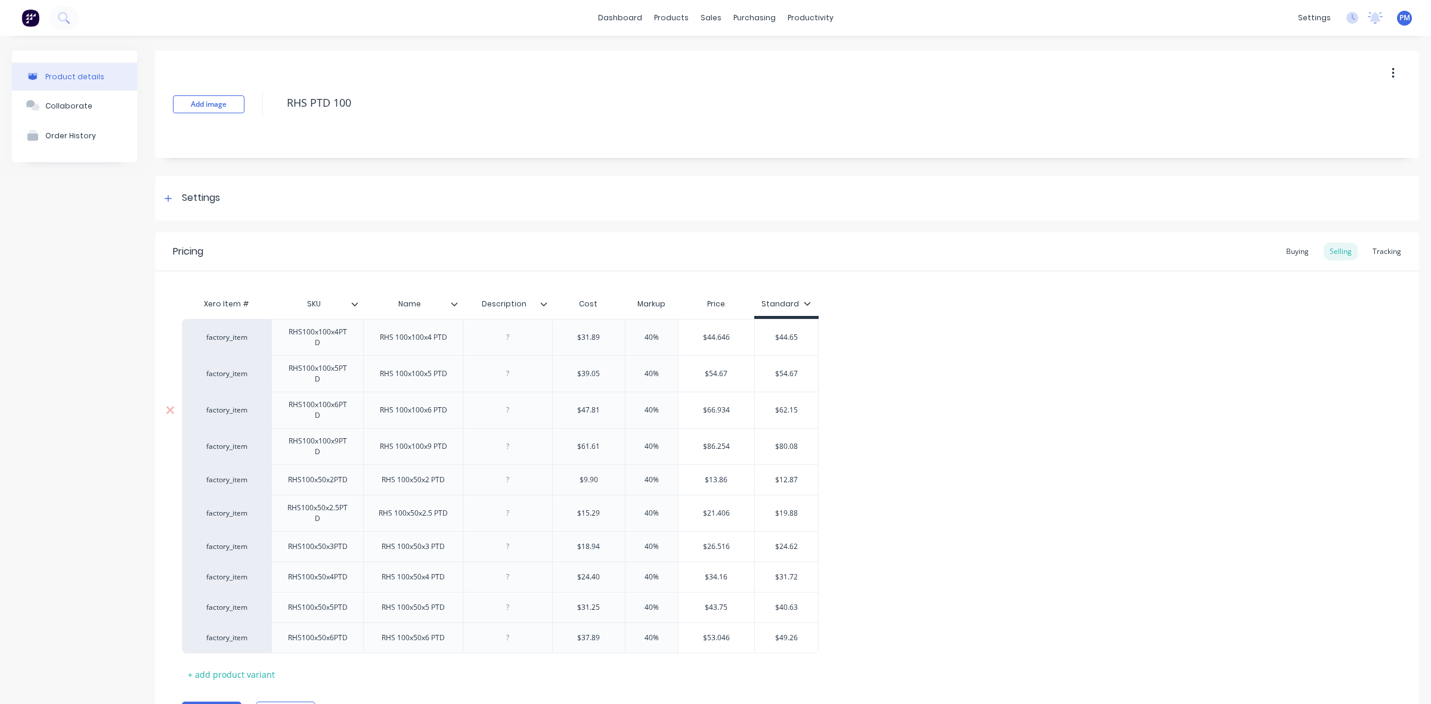
drag, startPoint x: 780, startPoint y: 410, endPoint x: 798, endPoint y: 409, distance: 17.9
click at [798, 409] on input "$62.15" at bounding box center [787, 410] width 64 height 11
drag, startPoint x: 780, startPoint y: 447, endPoint x: 799, endPoint y: 447, distance: 19.1
click at [799, 447] on input "$80.08" at bounding box center [787, 446] width 64 height 11
drag, startPoint x: 780, startPoint y: 479, endPoint x: 799, endPoint y: 480, distance: 19.7
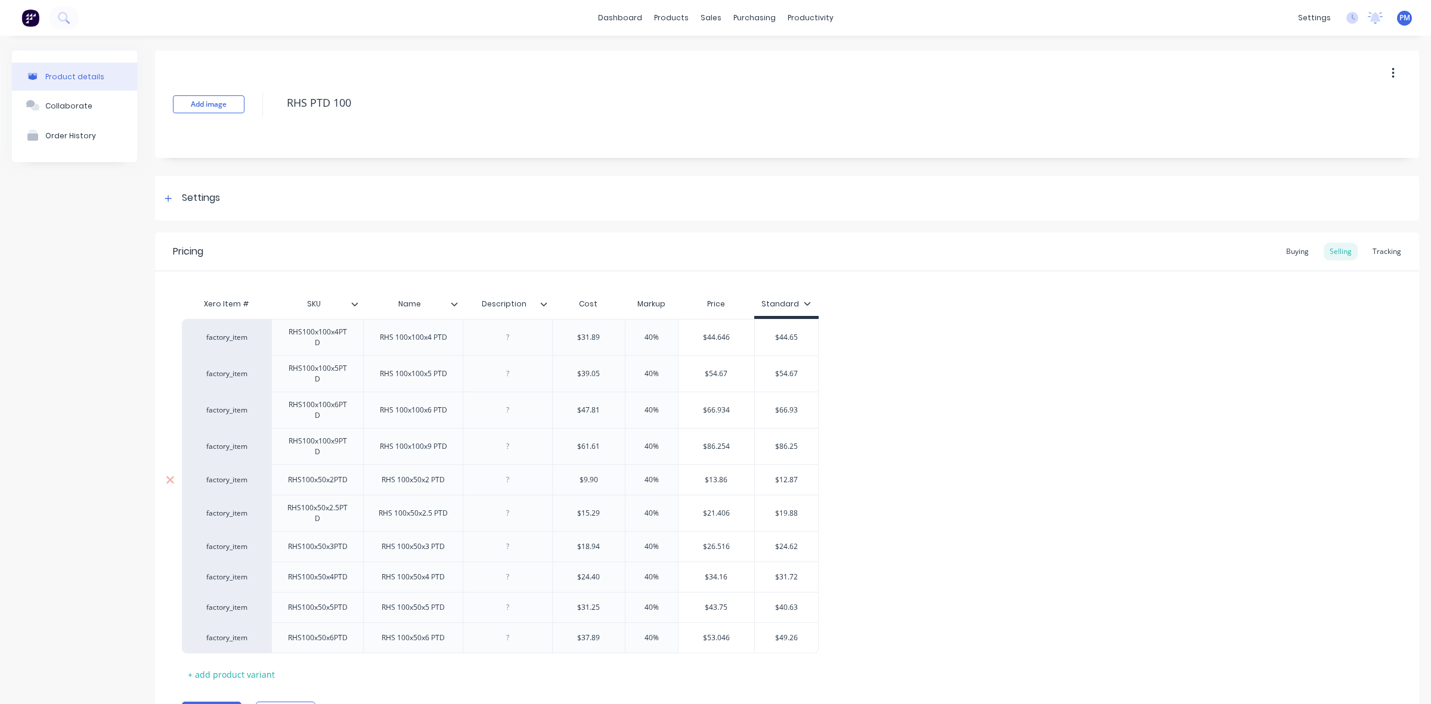
click at [799, 480] on input "$12.87" at bounding box center [787, 480] width 64 height 11
drag, startPoint x: 779, startPoint y: 513, endPoint x: 798, endPoint y: 513, distance: 19.1
click at [798, 513] on input "$19.88" at bounding box center [787, 513] width 64 height 11
drag, startPoint x: 779, startPoint y: 546, endPoint x: 800, endPoint y: 546, distance: 20.9
click at [800, 546] on input "$24.62" at bounding box center [787, 546] width 64 height 11
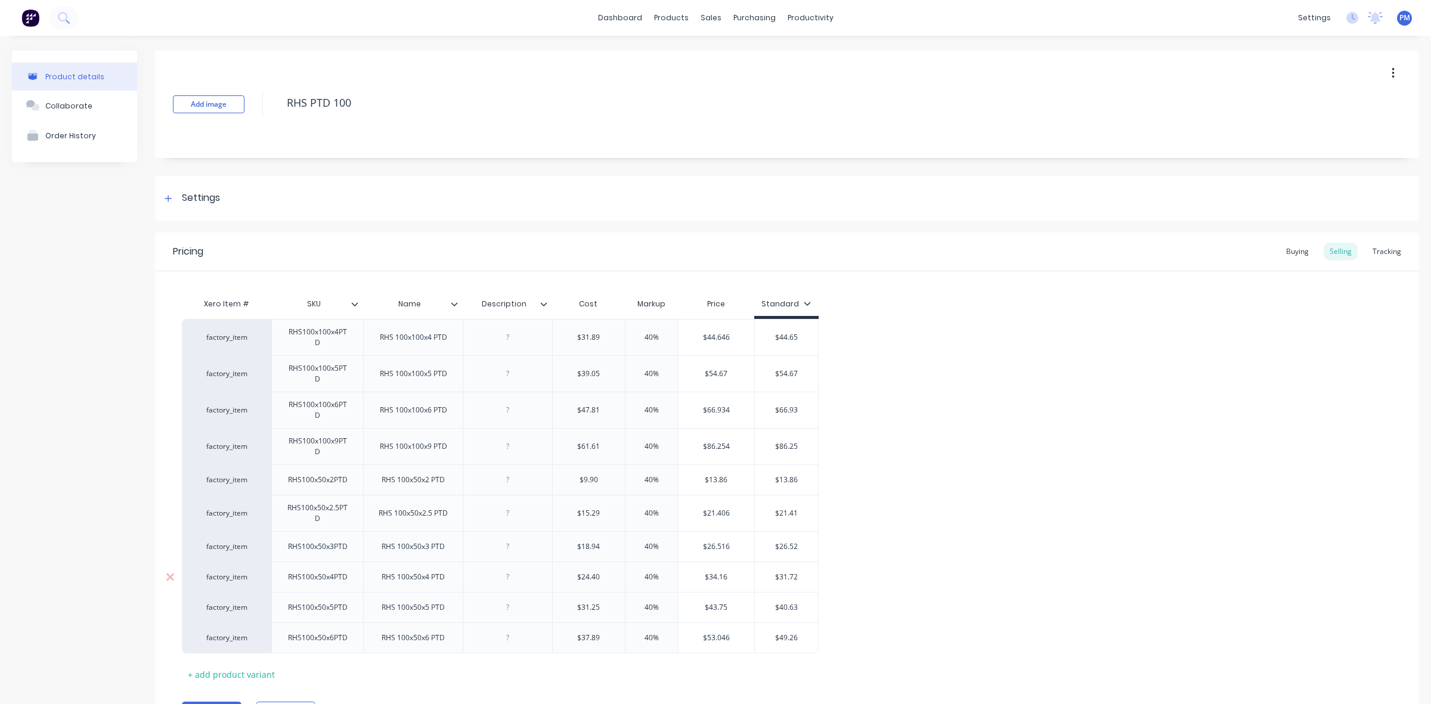
drag, startPoint x: 780, startPoint y: 576, endPoint x: 799, endPoint y: 576, distance: 19.7
click at [799, 576] on input "$31.72" at bounding box center [787, 577] width 64 height 11
drag, startPoint x: 779, startPoint y: 606, endPoint x: 799, endPoint y: 606, distance: 19.7
click at [799, 606] on input "$40.63" at bounding box center [787, 607] width 64 height 11
drag, startPoint x: 780, startPoint y: 638, endPoint x: 800, endPoint y: 638, distance: 20.3
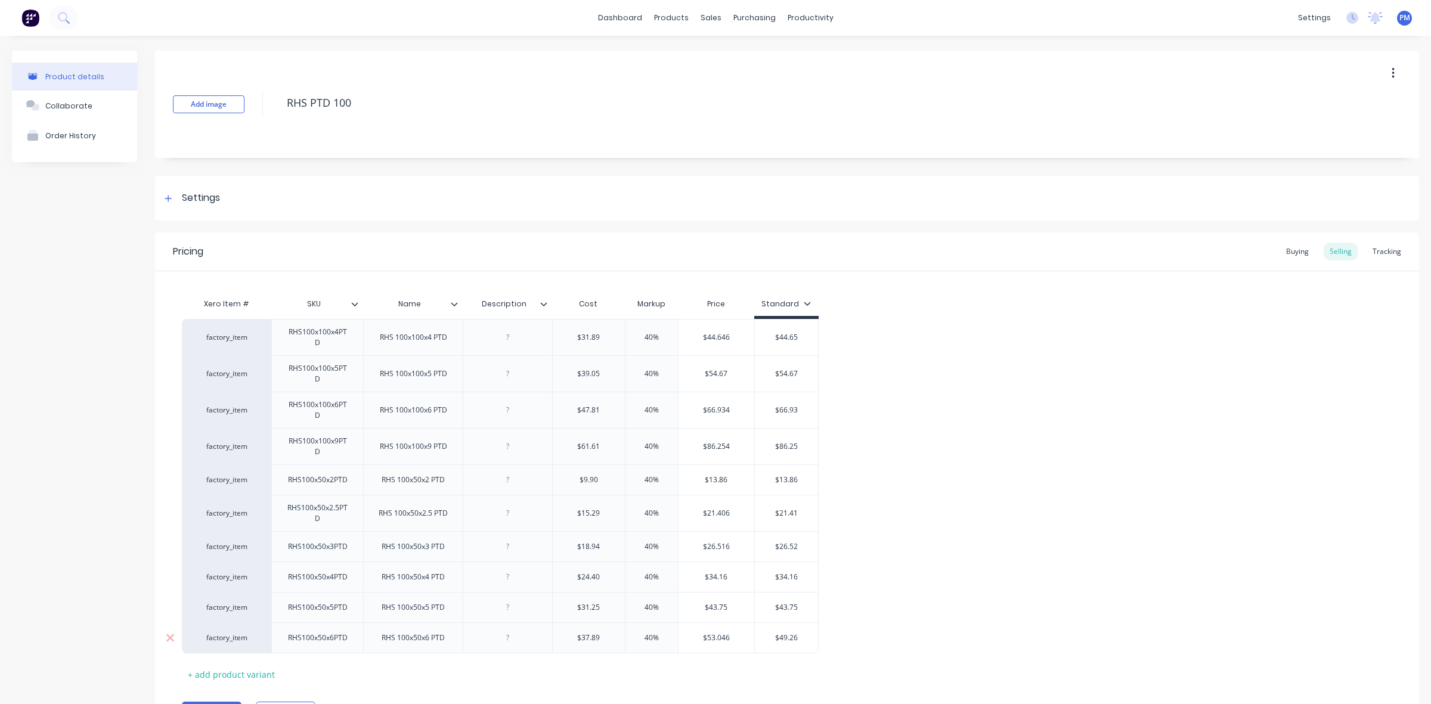
click at [800, 638] on input "$49.26" at bounding box center [787, 637] width 64 height 11
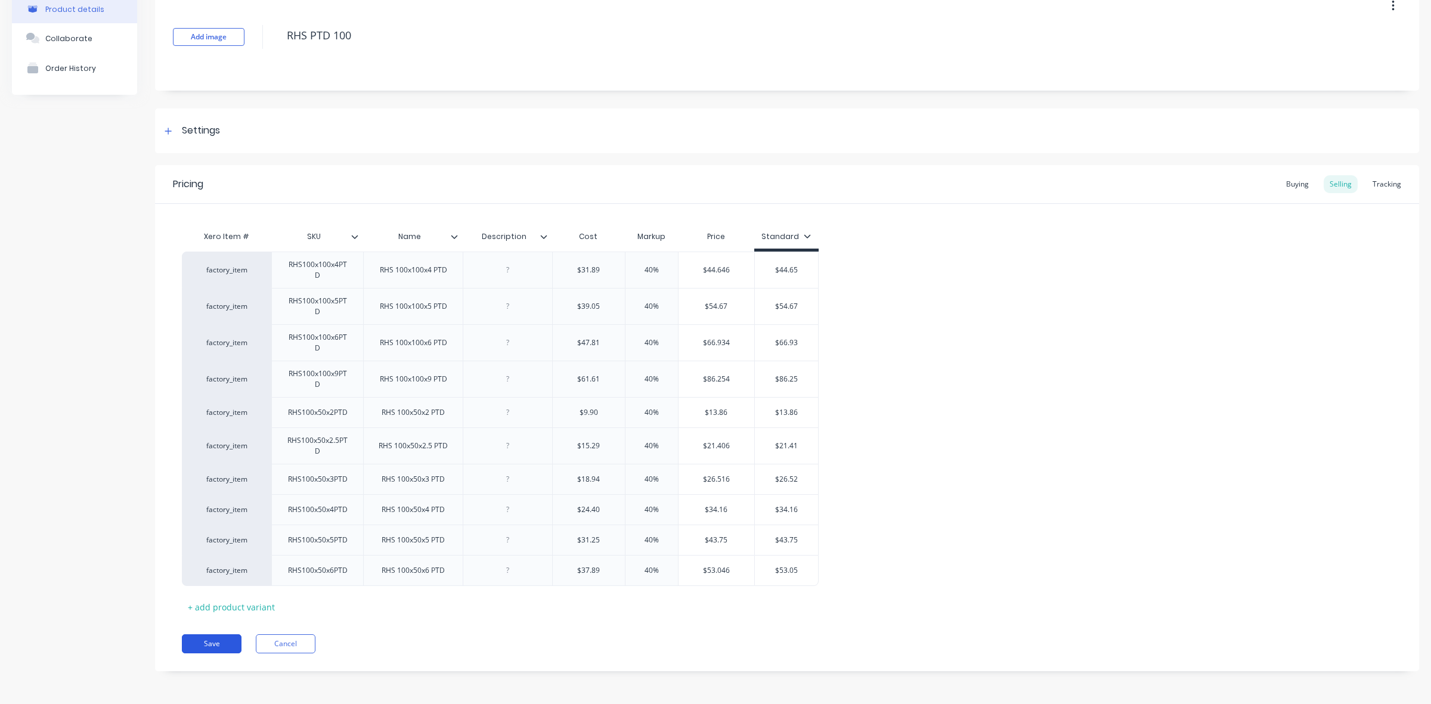
click at [230, 639] on button "Save" at bounding box center [212, 643] width 60 height 19
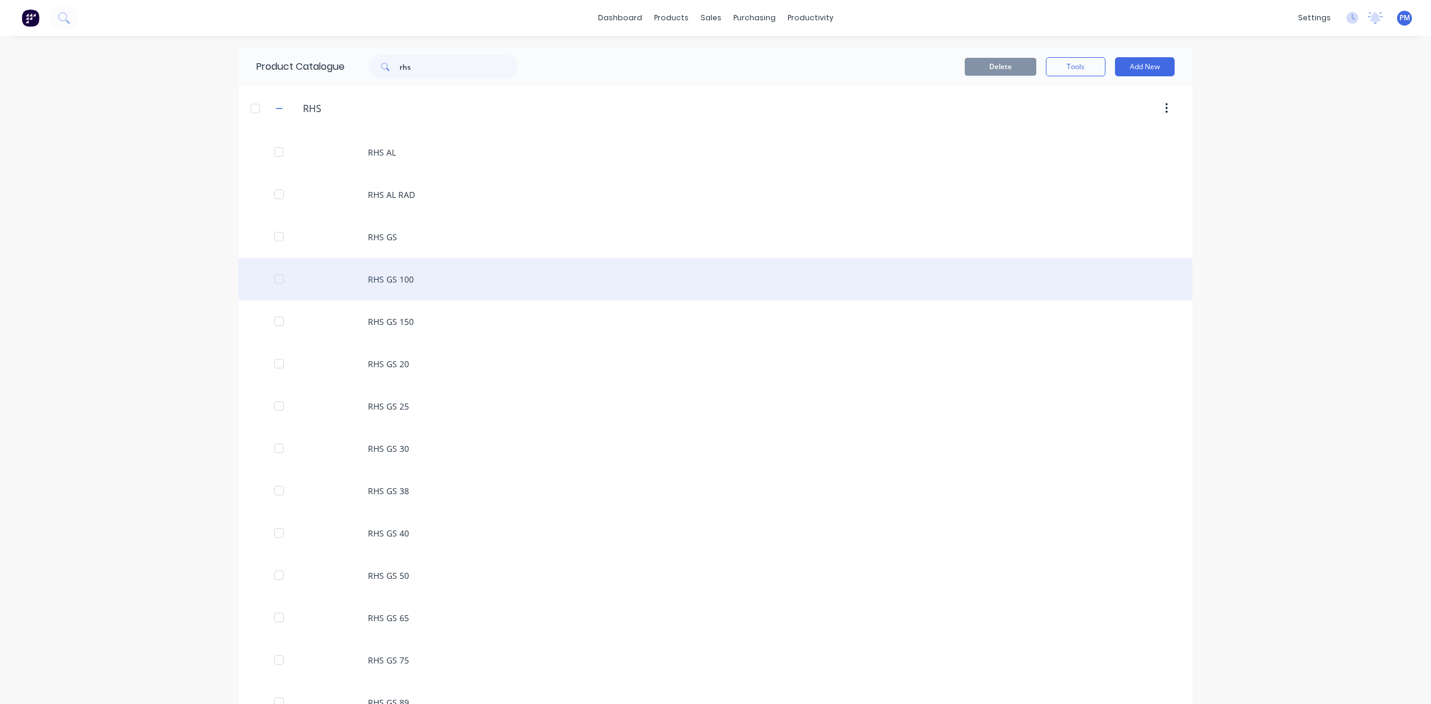
click at [401, 281] on div "RHS GS 100" at bounding box center [715, 279] width 954 height 42
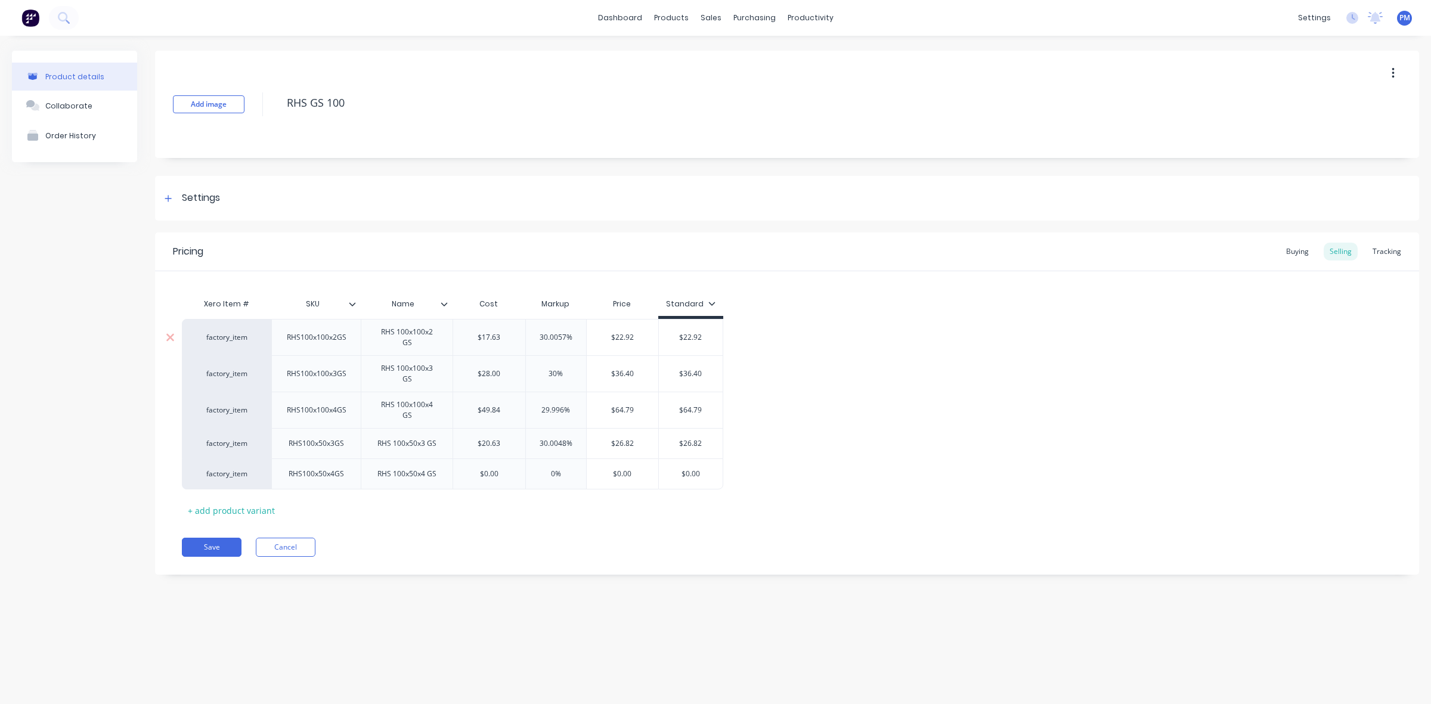
drag, startPoint x: 565, startPoint y: 334, endPoint x: 540, endPoint y: 334, distance: 25.0
click at [540, 334] on input "30.0057%" at bounding box center [556, 337] width 60 height 11
drag, startPoint x: 556, startPoint y: 371, endPoint x: 545, endPoint y: 371, distance: 10.7
click at [545, 371] on input "30%" at bounding box center [556, 373] width 60 height 11
drag, startPoint x: 563, startPoint y: 408, endPoint x: 538, endPoint y: 407, distance: 25.1
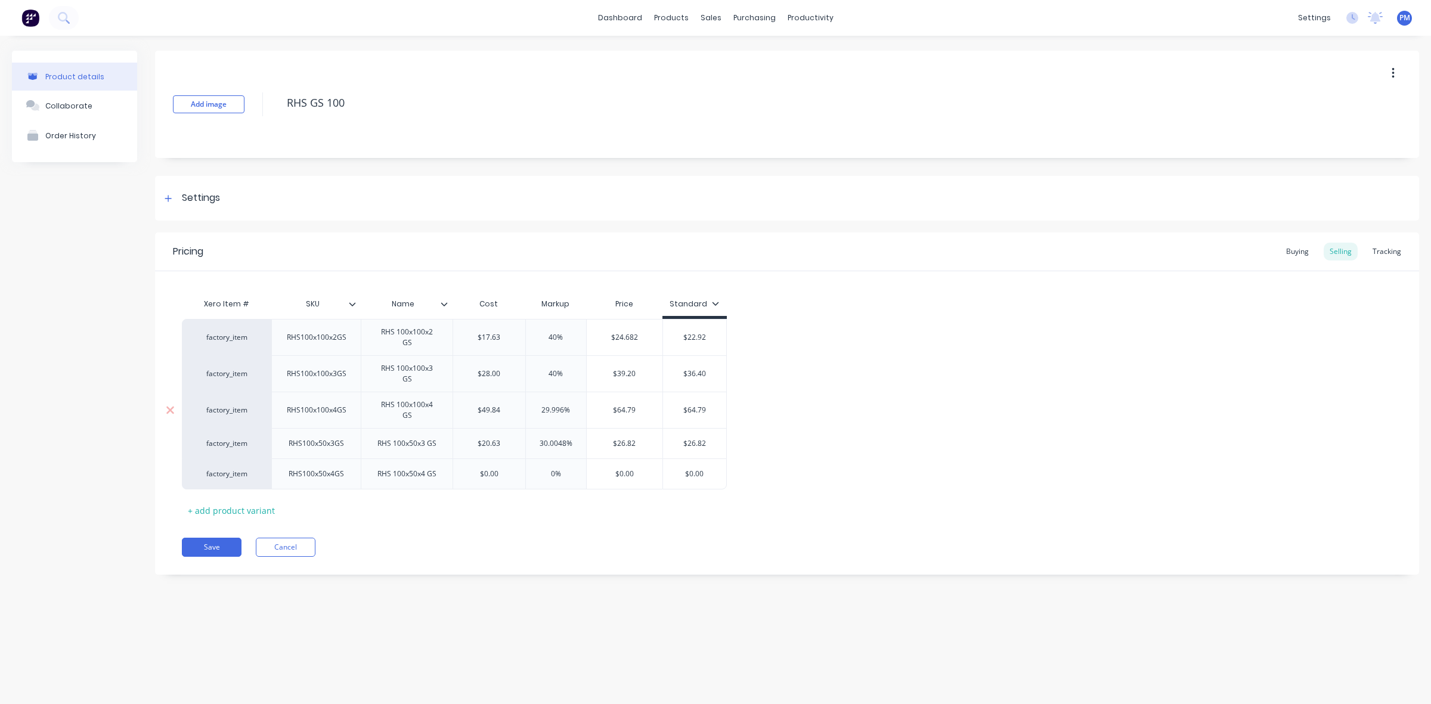
click at [538, 407] on input "29.996%" at bounding box center [556, 410] width 60 height 11
drag, startPoint x: 565, startPoint y: 442, endPoint x: 534, endPoint y: 439, distance: 31.1
click at [534, 439] on input "30.0048%" at bounding box center [556, 443] width 60 height 11
click at [573, 481] on div "0%" at bounding box center [552, 474] width 60 height 30
drag, startPoint x: 683, startPoint y: 335, endPoint x: 702, endPoint y: 337, distance: 18.6
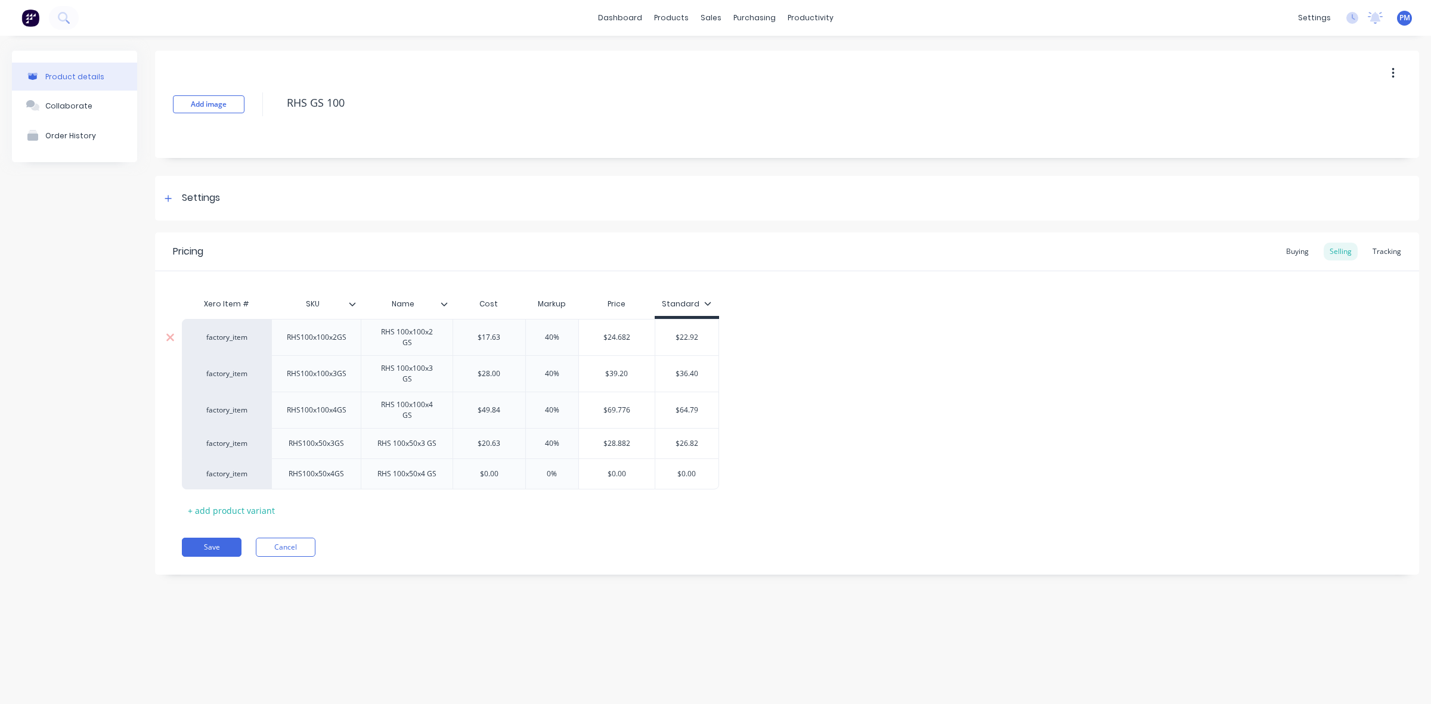
click at [702, 337] on input "$22.92" at bounding box center [687, 337] width 64 height 11
drag, startPoint x: 680, startPoint y: 373, endPoint x: 701, endPoint y: 371, distance: 20.9
click at [701, 371] on input "$36.40" at bounding box center [687, 373] width 64 height 11
drag, startPoint x: 680, startPoint y: 411, endPoint x: 700, endPoint y: 410, distance: 20.3
click at [700, 410] on input "$64.79" at bounding box center [687, 410] width 64 height 11
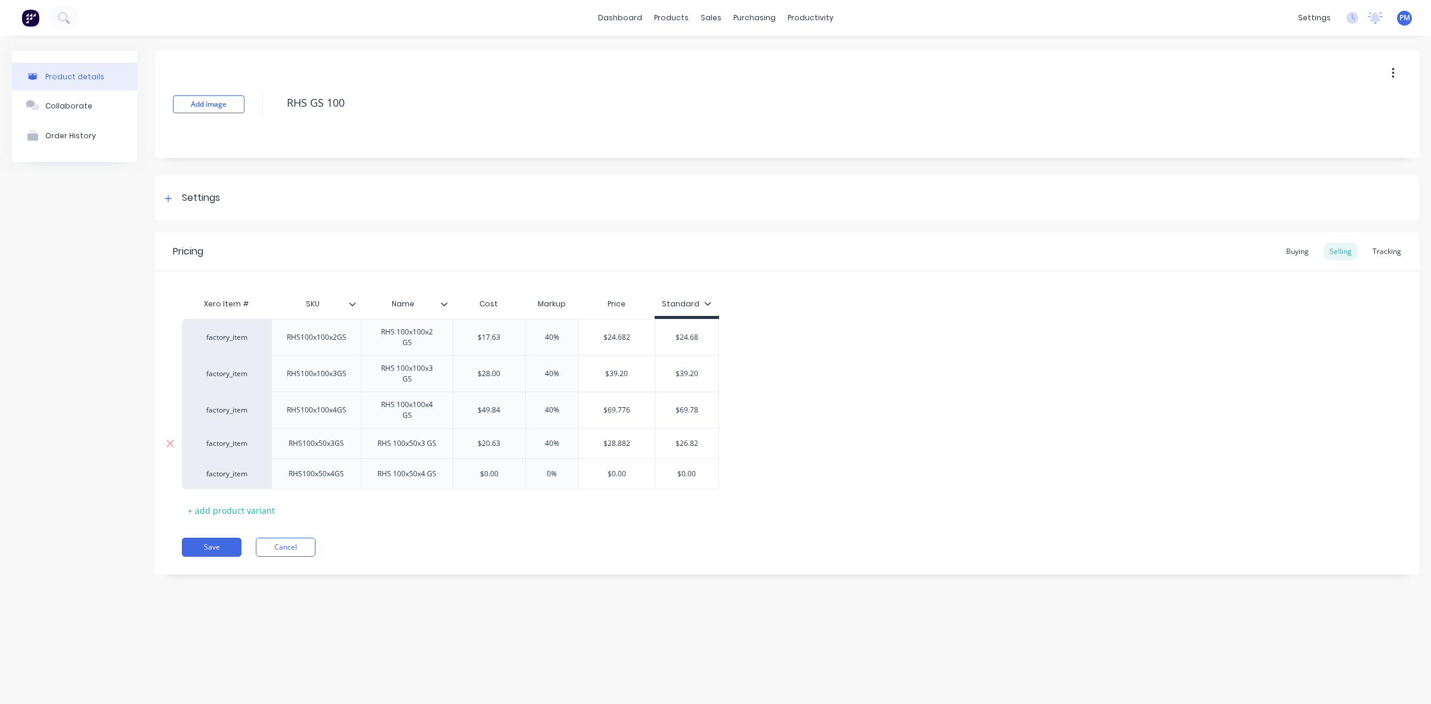
drag, startPoint x: 680, startPoint y: 443, endPoint x: 704, endPoint y: 442, distance: 23.9
click at [704, 442] on input "$26.82" at bounding box center [687, 443] width 64 height 11
click at [547, 473] on input "0%" at bounding box center [552, 474] width 60 height 11
drag, startPoint x: 485, startPoint y: 475, endPoint x: 498, endPoint y: 475, distance: 13.1
click at [498, 475] on input "$0.00" at bounding box center [489, 474] width 72 height 11
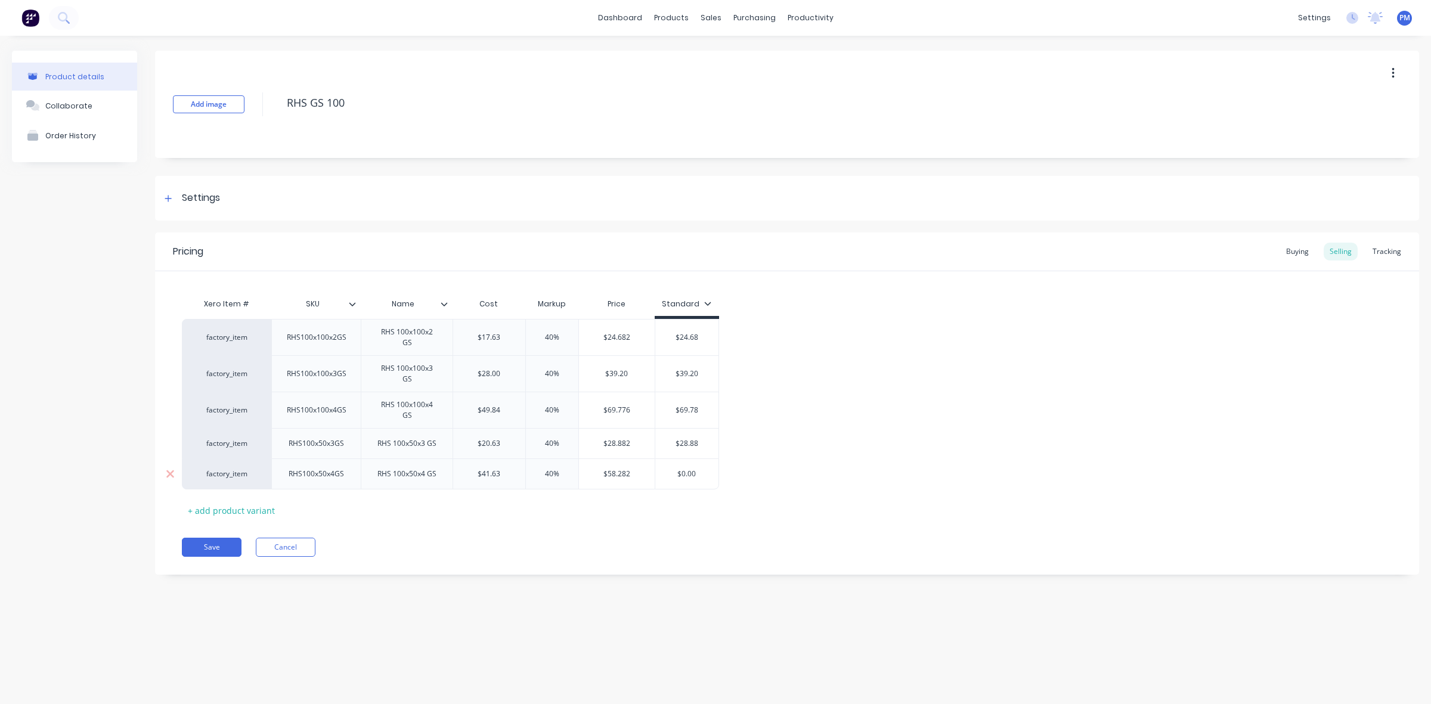
drag, startPoint x: 681, startPoint y: 473, endPoint x: 695, endPoint y: 473, distance: 13.7
click at [695, 473] on input "$0.00" at bounding box center [687, 474] width 64 height 11
click at [684, 472] on input "$58328" at bounding box center [687, 474] width 64 height 11
click at [709, 531] on div "Pricing Buying Selling Tracking Xero Item # SKU Name Cost Markup Price Standard…" at bounding box center [787, 403] width 1264 height 342
click at [207, 542] on button "Save" at bounding box center [212, 547] width 60 height 19
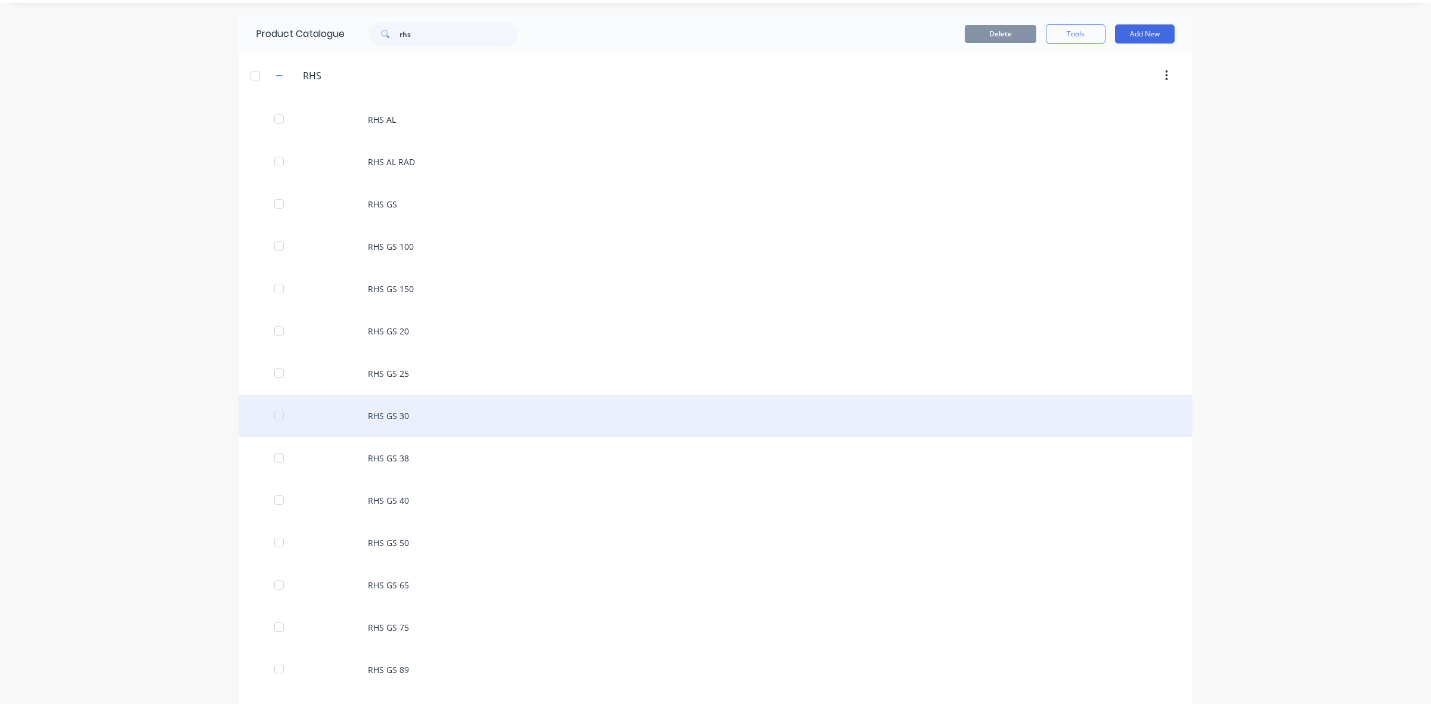
scroll to position [75, 0]
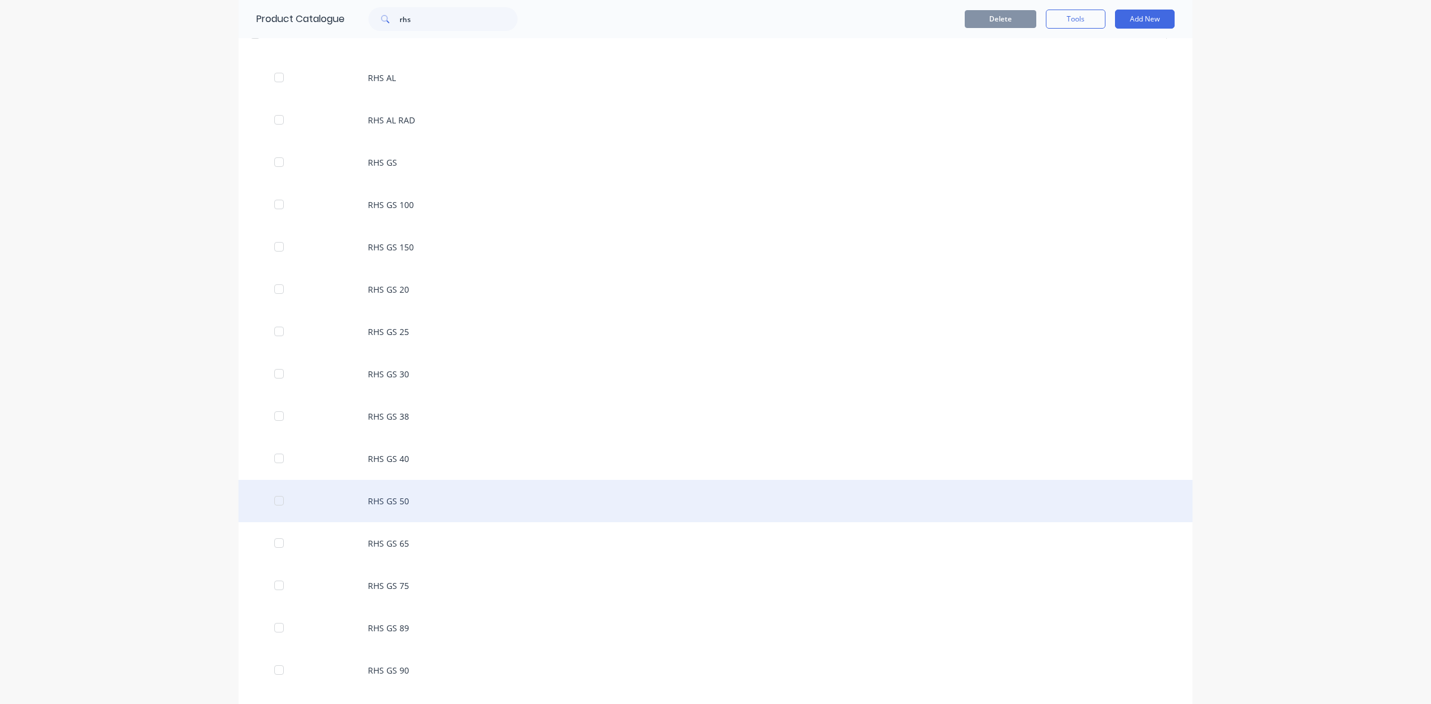
click at [391, 504] on div "RHS GS 50" at bounding box center [715, 501] width 954 height 42
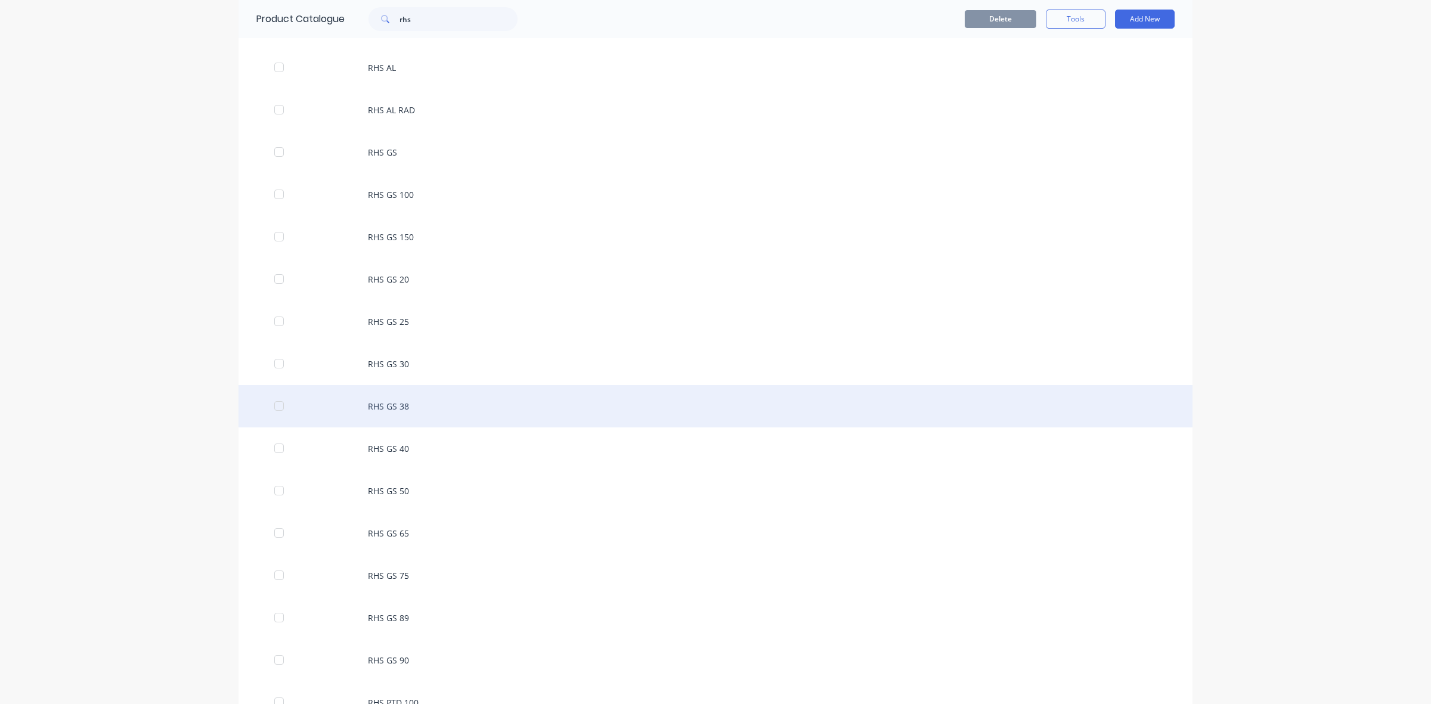
scroll to position [149, 0]
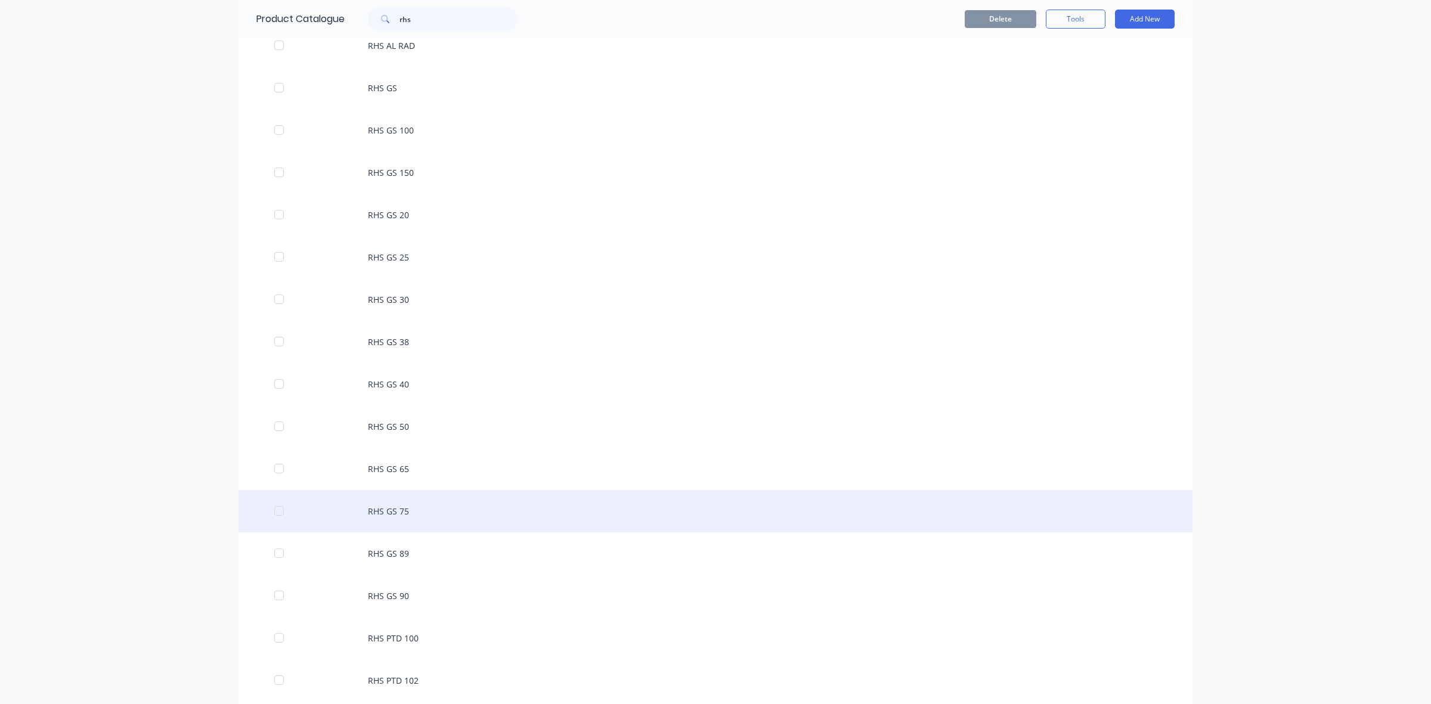
click at [389, 506] on div "RHS GS 75" at bounding box center [715, 511] width 954 height 42
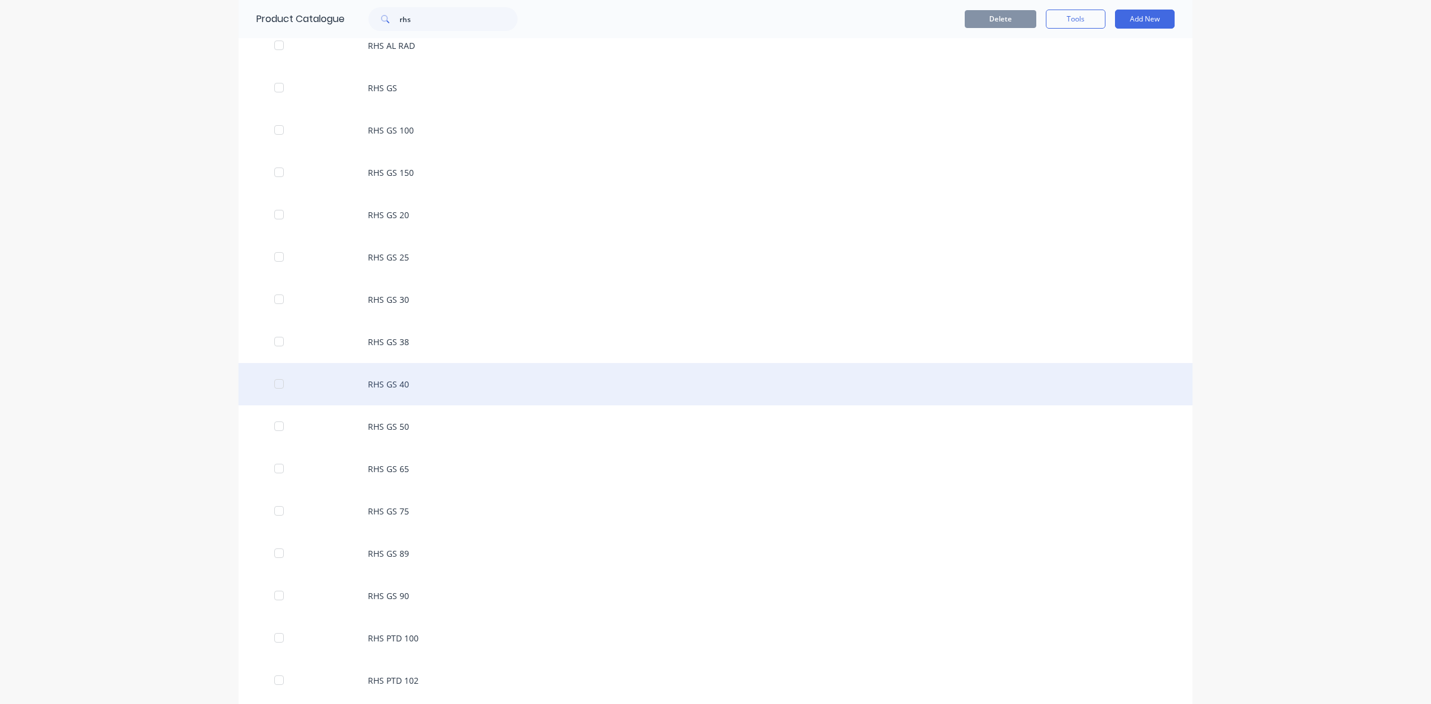
scroll to position [75, 0]
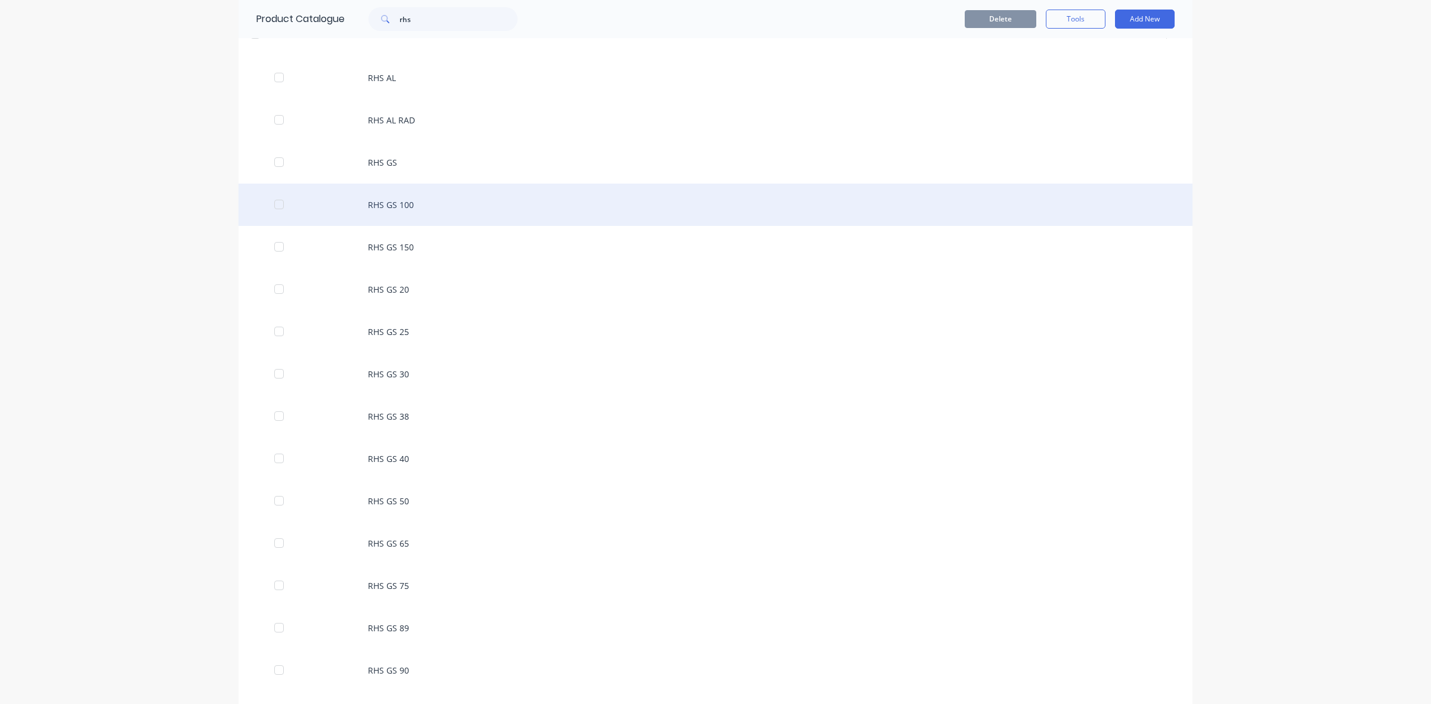
click at [389, 209] on div "RHS GS 100" at bounding box center [715, 205] width 954 height 42
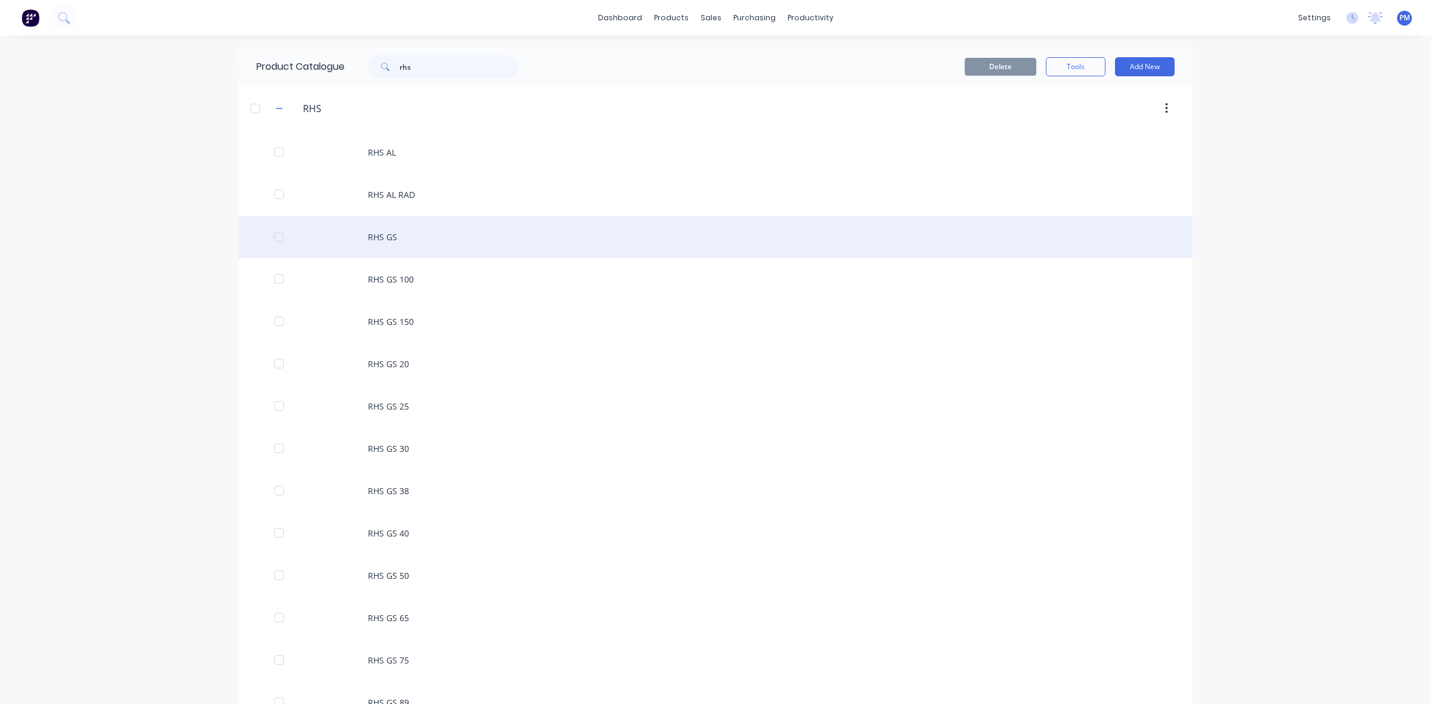
click at [383, 233] on div "RHS GS" at bounding box center [715, 237] width 954 height 42
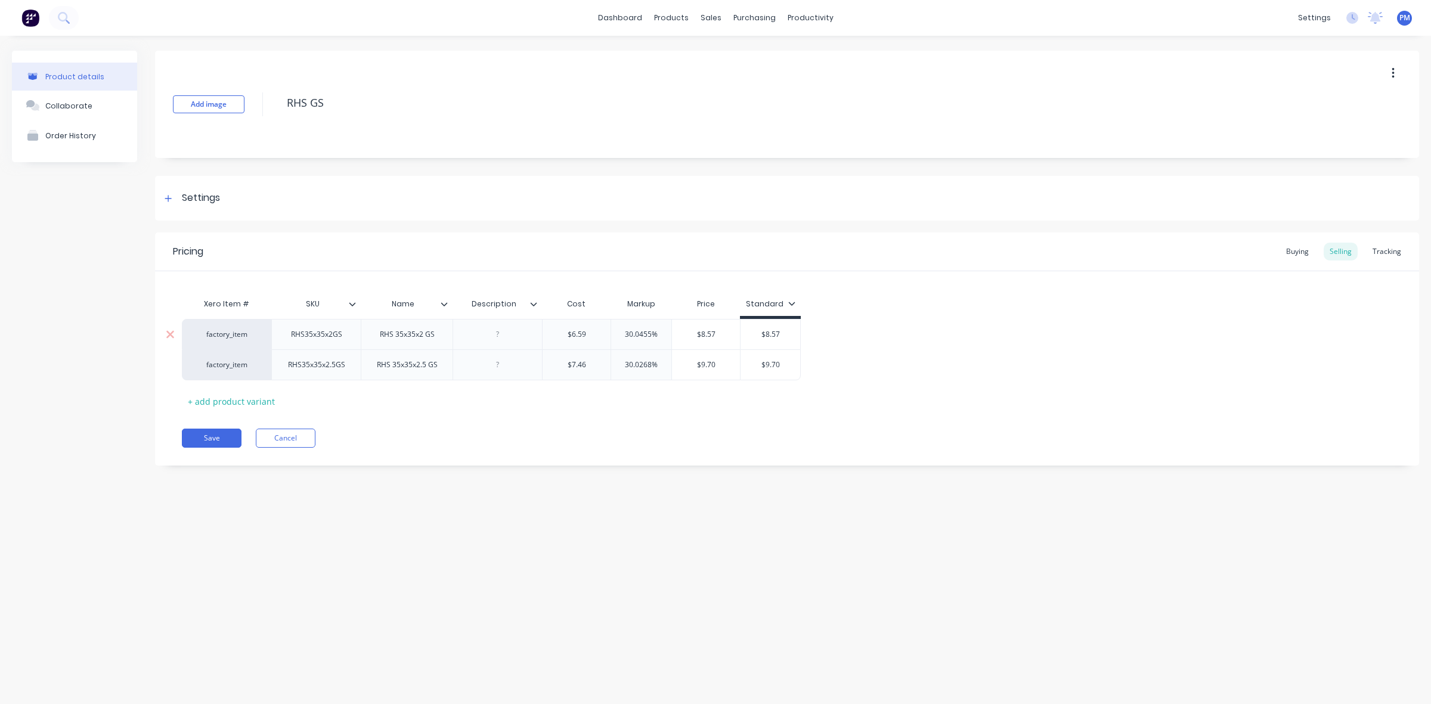
drag, startPoint x: 650, startPoint y: 332, endPoint x: 625, endPoint y: 332, distance: 25.0
click at [625, 332] on input "30.0455%" at bounding box center [641, 334] width 60 height 11
drag, startPoint x: 651, startPoint y: 364, endPoint x: 624, endPoint y: 361, distance: 27.0
click at [624, 361] on input "30.0268%" at bounding box center [641, 364] width 60 height 11
drag, startPoint x: 765, startPoint y: 335, endPoint x: 781, endPoint y: 334, distance: 16.1
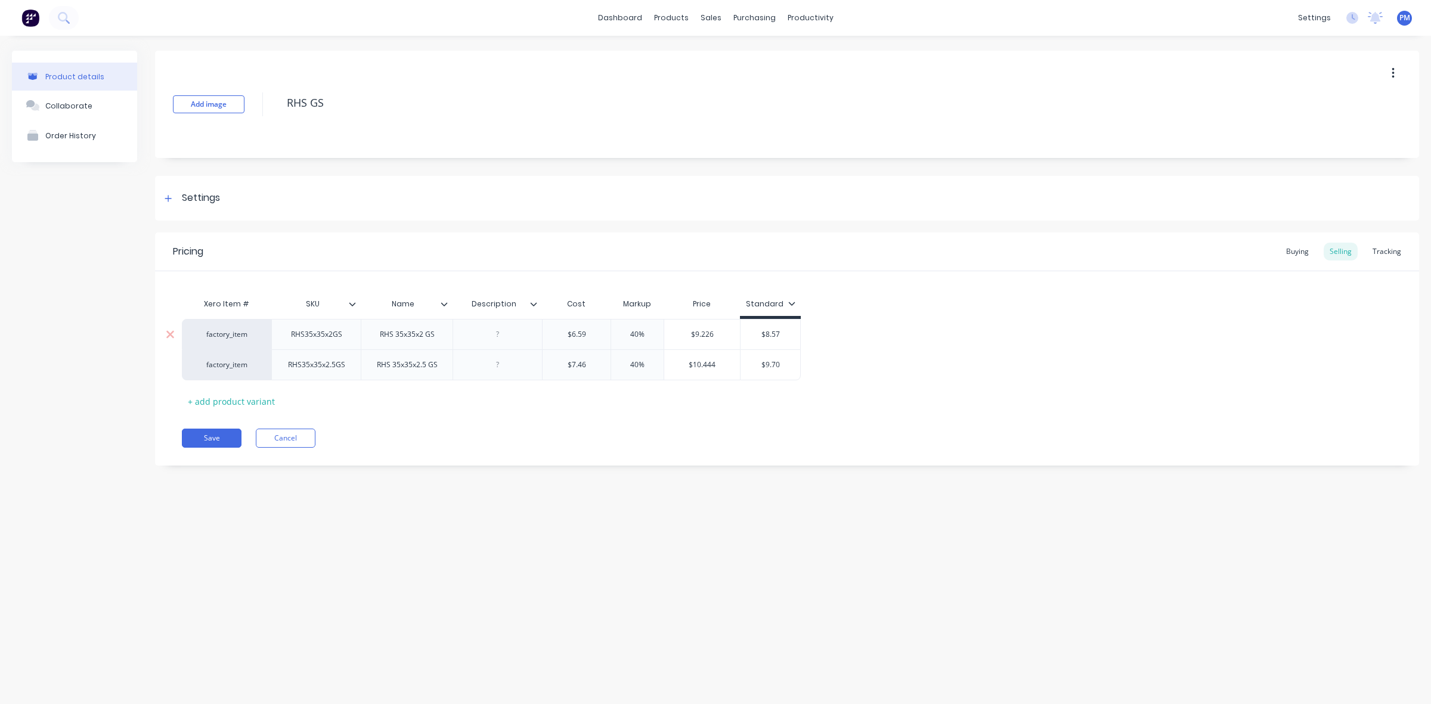
click at [781, 334] on input "$8.57" at bounding box center [770, 334] width 60 height 11
drag, startPoint x: 767, startPoint y: 362, endPoint x: 784, endPoint y: 362, distance: 17.3
click at [784, 362] on input "$9.70" at bounding box center [770, 364] width 60 height 11
click at [209, 438] on button "Save" at bounding box center [212, 438] width 60 height 19
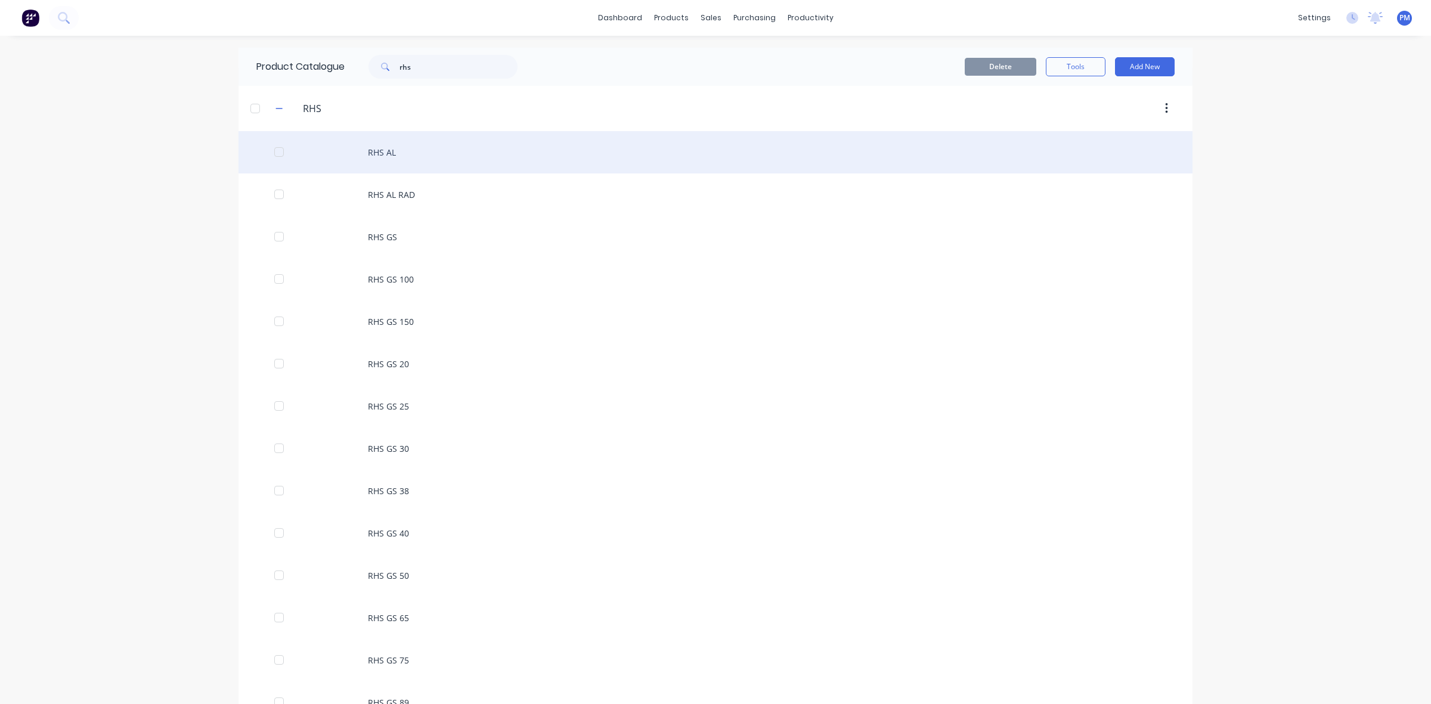
click at [383, 153] on div "RHS AL" at bounding box center [715, 152] width 954 height 42
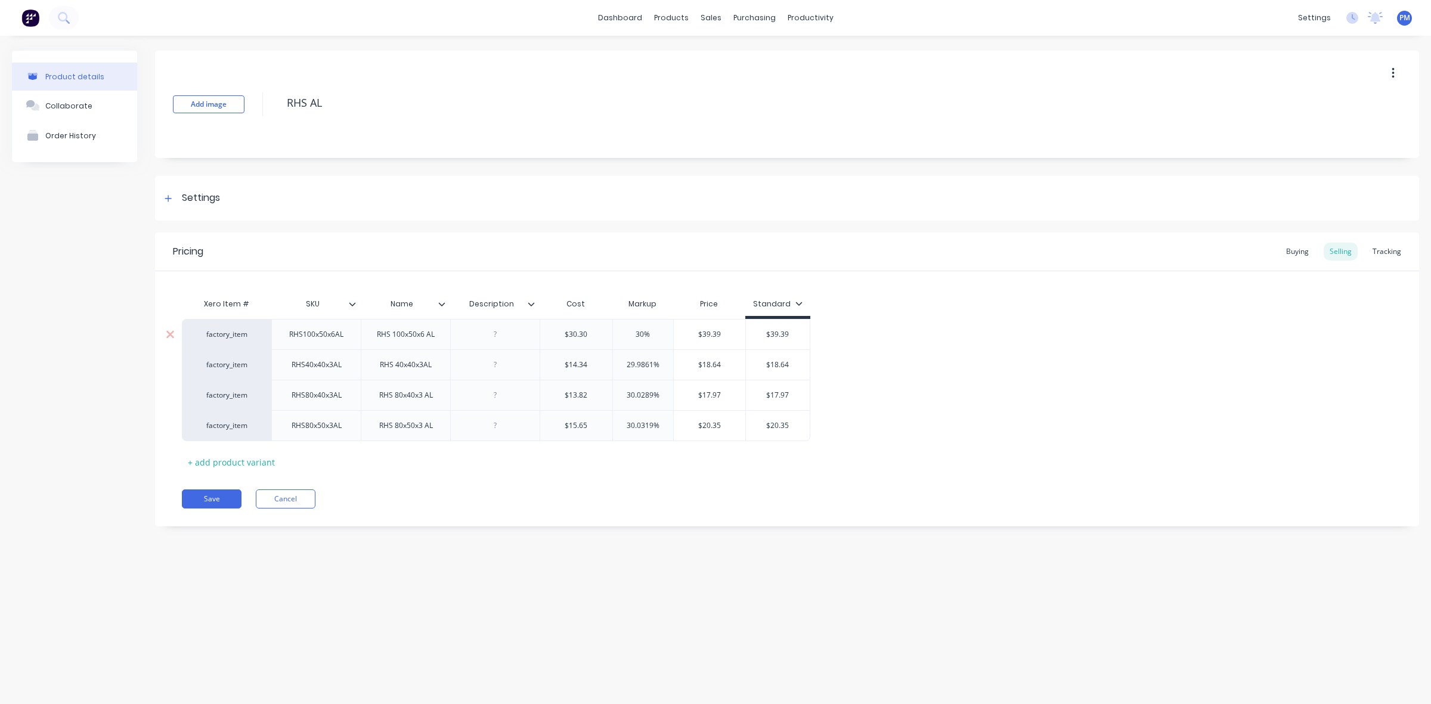
drag, startPoint x: 644, startPoint y: 333, endPoint x: 635, endPoint y: 333, distance: 8.9
click at [635, 333] on input "30%" at bounding box center [643, 334] width 60 height 11
drag, startPoint x: 651, startPoint y: 362, endPoint x: 621, endPoint y: 361, distance: 30.4
click at [621, 361] on input "29.9861%" at bounding box center [643, 364] width 60 height 11
drag, startPoint x: 648, startPoint y: 392, endPoint x: 625, endPoint y: 392, distance: 23.2
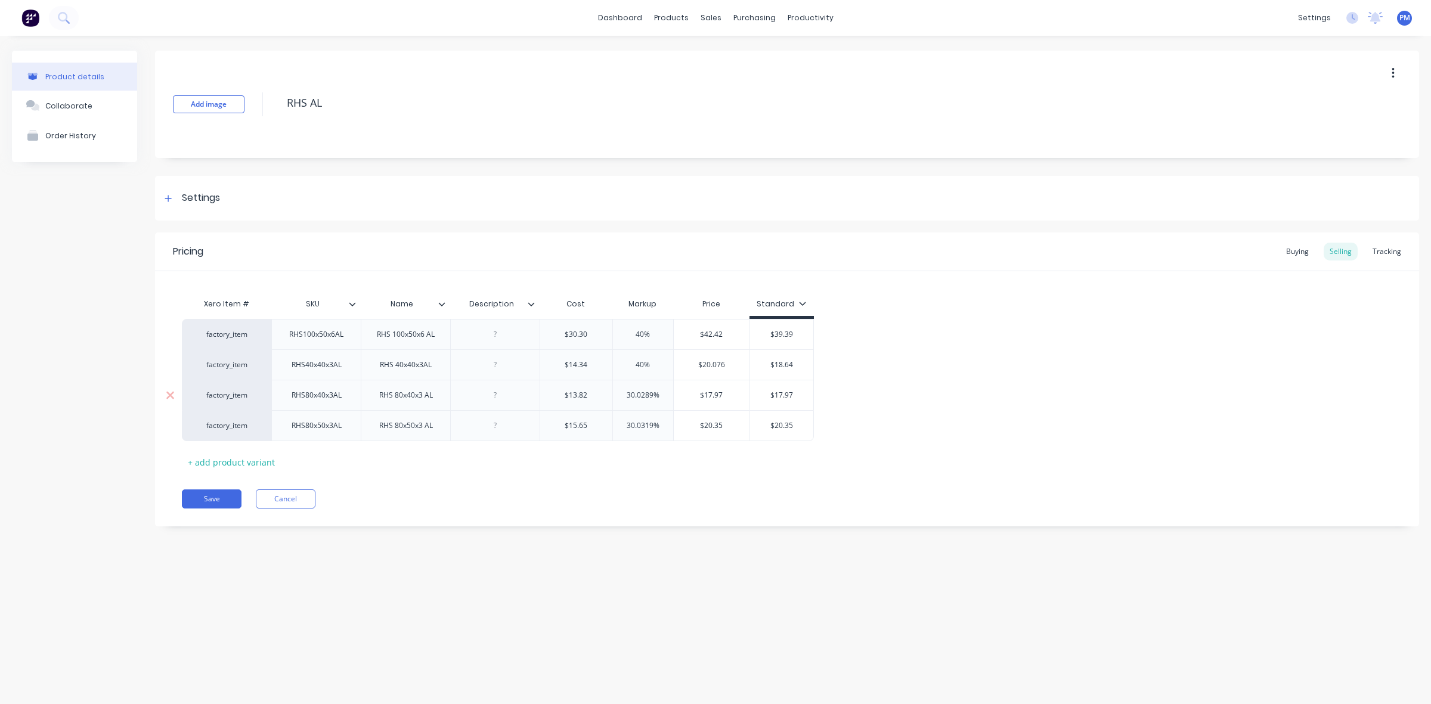
click at [625, 392] on input "30.0289%" at bounding box center [643, 395] width 60 height 11
drag, startPoint x: 653, startPoint y: 422, endPoint x: 623, endPoint y: 422, distance: 29.8
click at [623, 422] on input "30.0319%" at bounding box center [643, 425] width 60 height 11
drag, startPoint x: 768, startPoint y: 334, endPoint x: 787, endPoint y: 334, distance: 19.1
click at [787, 334] on input "$39.39" at bounding box center [774, 334] width 64 height 11
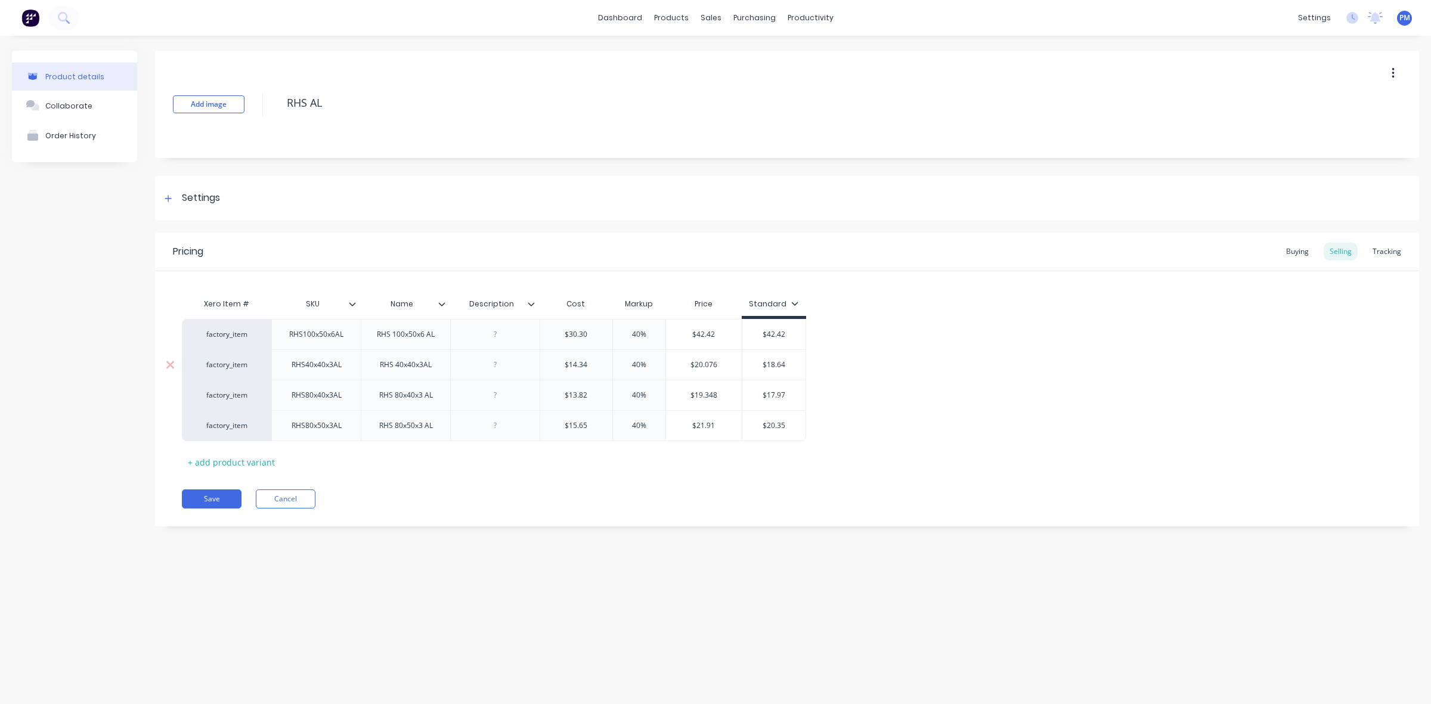
drag, startPoint x: 773, startPoint y: 364, endPoint x: 790, endPoint y: 364, distance: 17.3
click at [790, 364] on input "$18.64" at bounding box center [774, 364] width 64 height 11
drag, startPoint x: 768, startPoint y: 395, endPoint x: 786, endPoint y: 394, distance: 17.9
click at [786, 394] on input "$17.97" at bounding box center [774, 395] width 64 height 11
drag, startPoint x: 767, startPoint y: 425, endPoint x: 789, endPoint y: 424, distance: 21.5
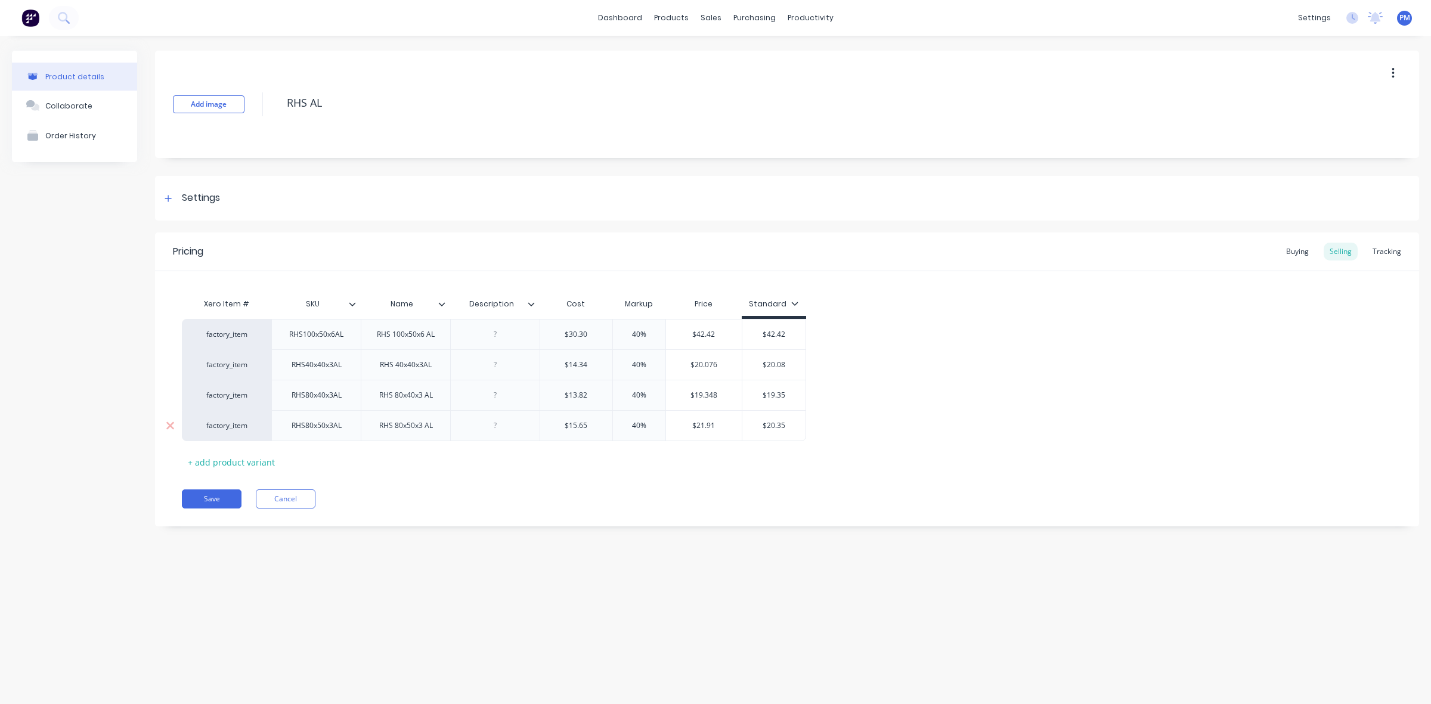
click at [789, 424] on input "$20.35" at bounding box center [774, 425] width 64 height 11
click at [200, 495] on button "Save" at bounding box center [212, 498] width 60 height 19
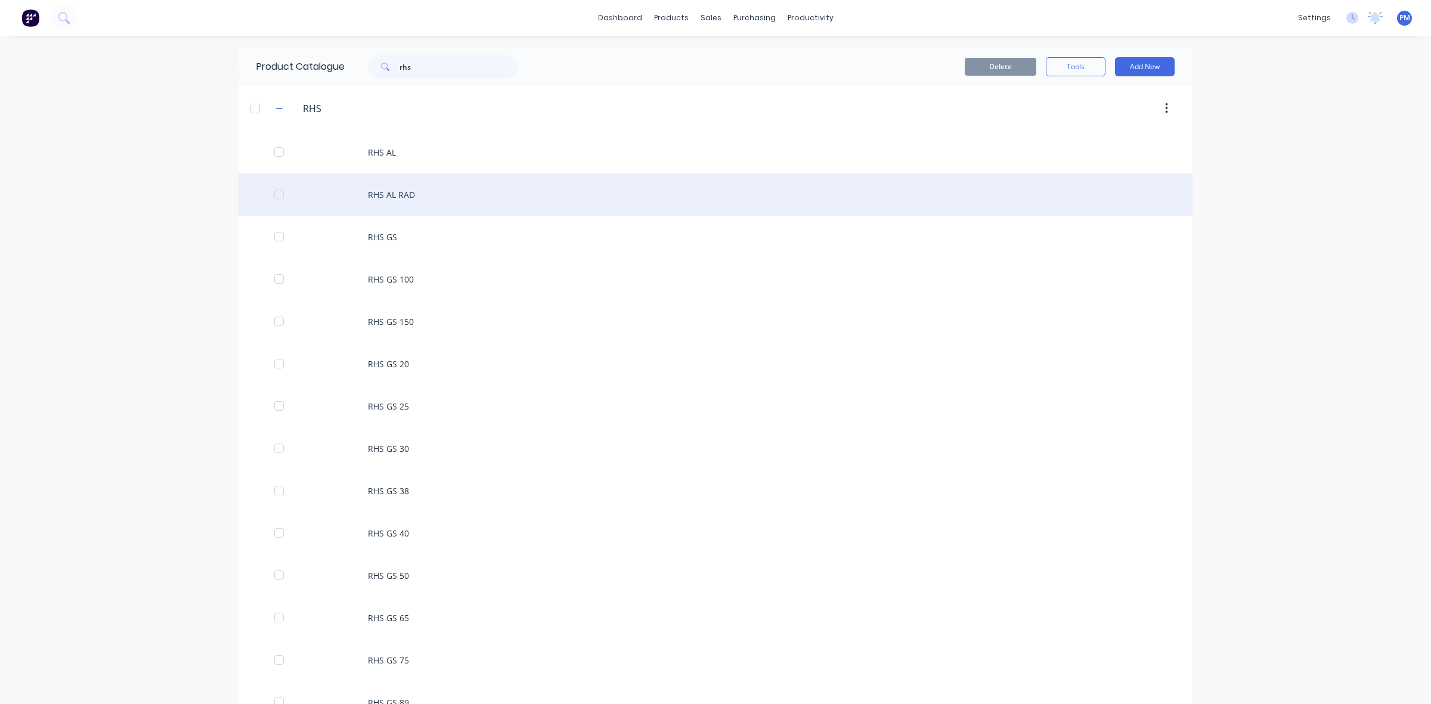
click at [395, 194] on div "RHS AL RAD" at bounding box center [715, 194] width 954 height 42
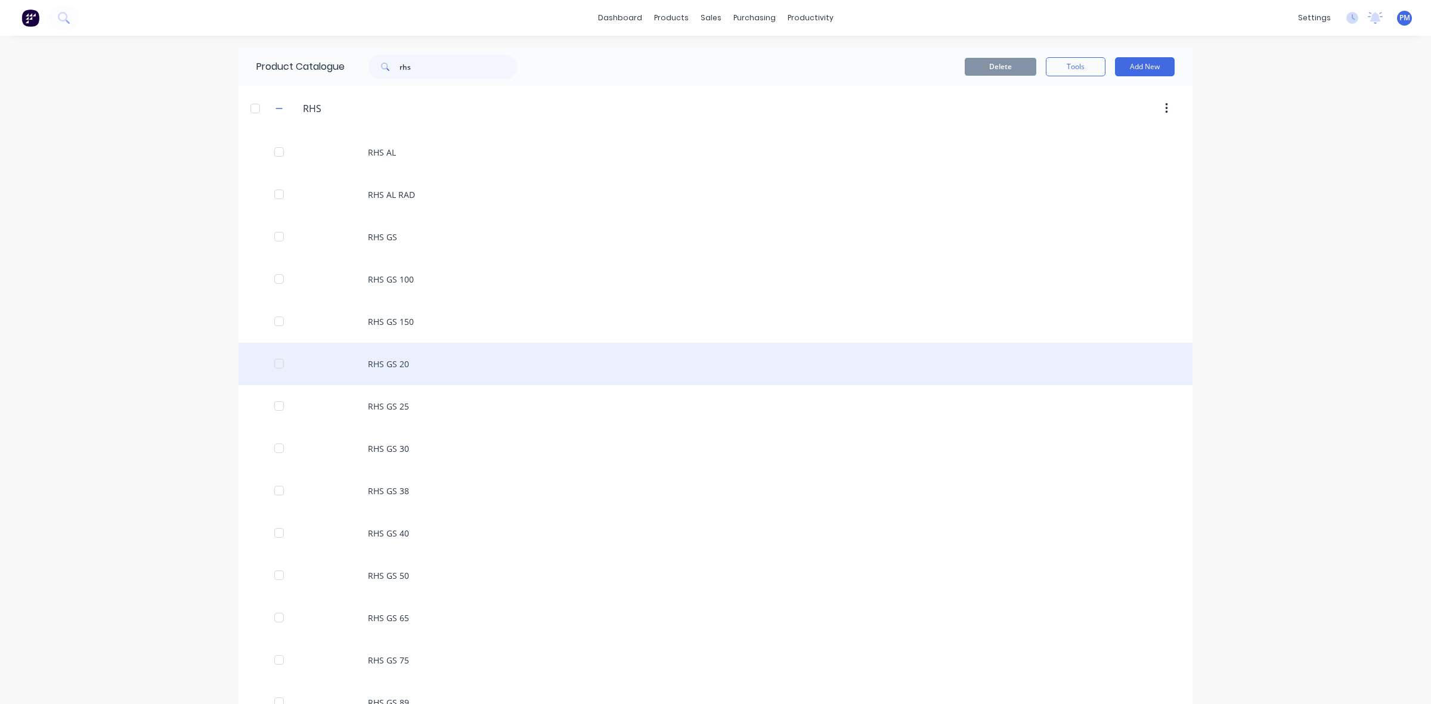
scroll to position [75, 0]
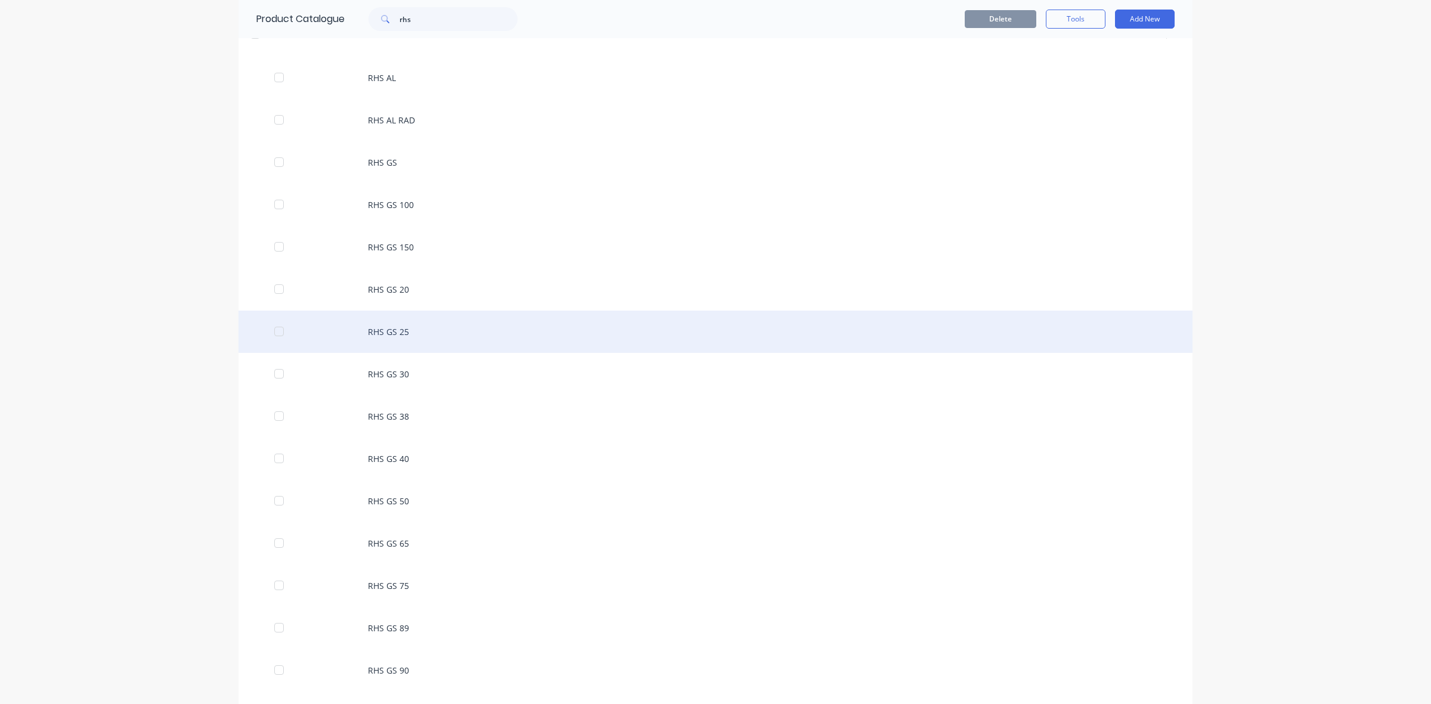
click at [388, 325] on div "RHS GS 25" at bounding box center [715, 332] width 954 height 42
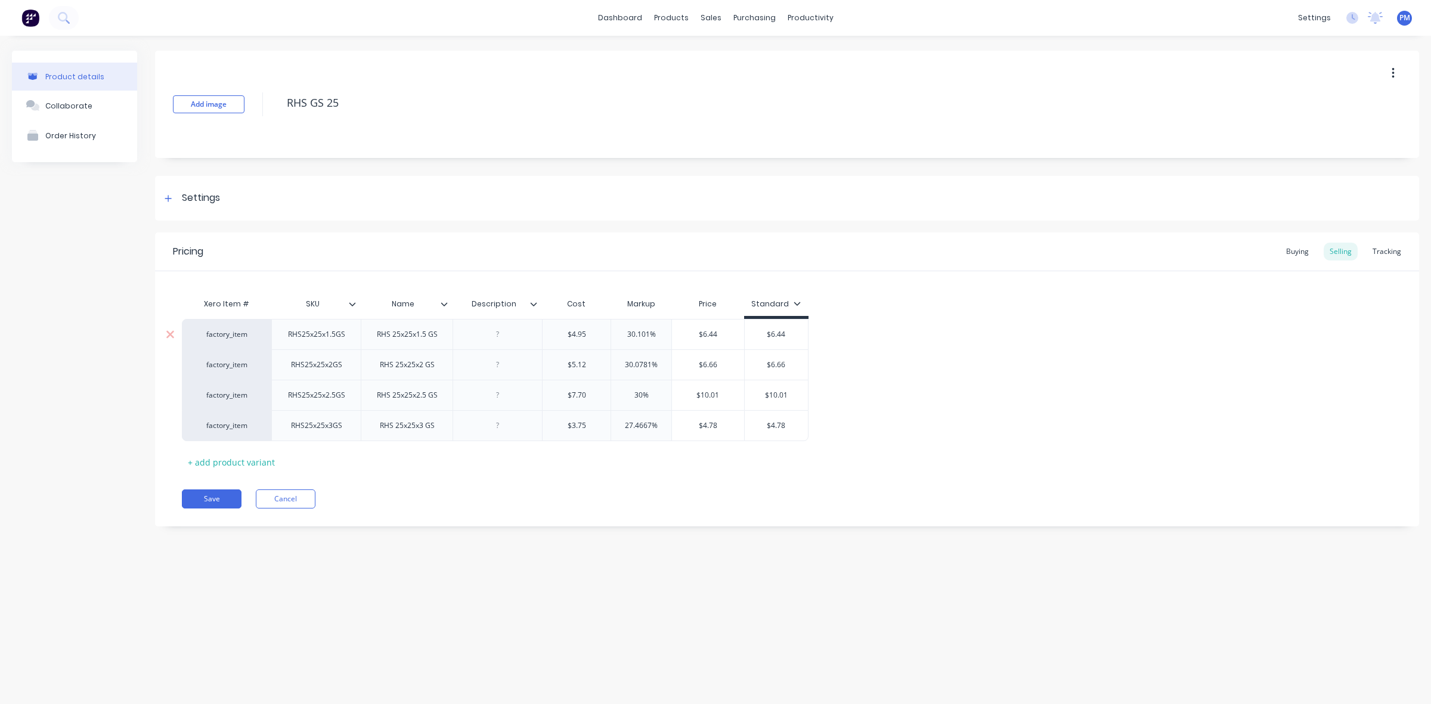
drag, startPoint x: 649, startPoint y: 332, endPoint x: 618, endPoint y: 328, distance: 30.6
click at [618, 329] on input "30.101%" at bounding box center [641, 334] width 60 height 11
drag, startPoint x: 651, startPoint y: 362, endPoint x: 620, endPoint y: 362, distance: 31.0
click at [620, 362] on input "30.0781%" at bounding box center [641, 364] width 60 height 11
drag, startPoint x: 642, startPoint y: 392, endPoint x: 627, endPoint y: 392, distance: 14.9
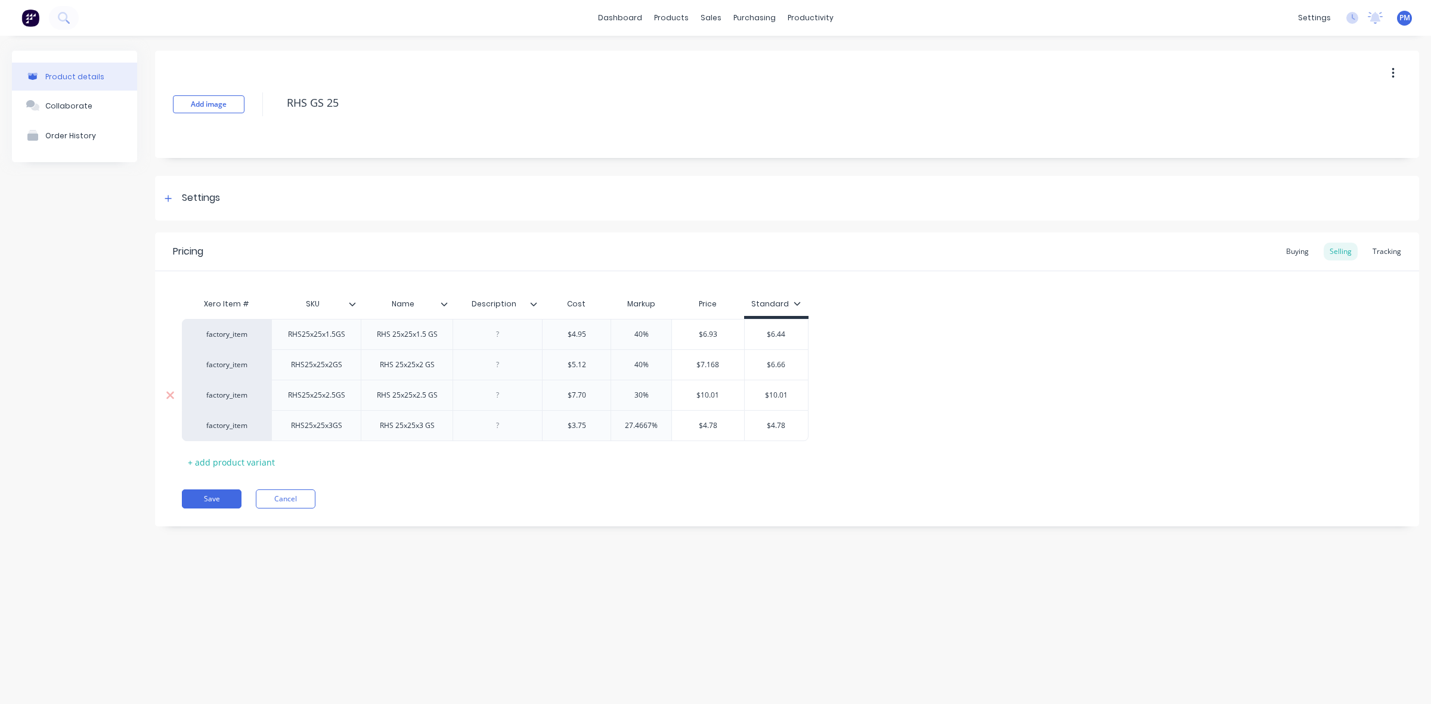
click at [627, 392] on input "30%" at bounding box center [641, 395] width 60 height 11
drag, startPoint x: 650, startPoint y: 422, endPoint x: 617, endPoint y: 422, distance: 32.8
click at [617, 422] on input "27.4667%" at bounding box center [641, 425] width 60 height 11
drag, startPoint x: 770, startPoint y: 333, endPoint x: 779, endPoint y: 333, distance: 8.9
click at [779, 333] on input "$6.44" at bounding box center [769, 334] width 64 height 11
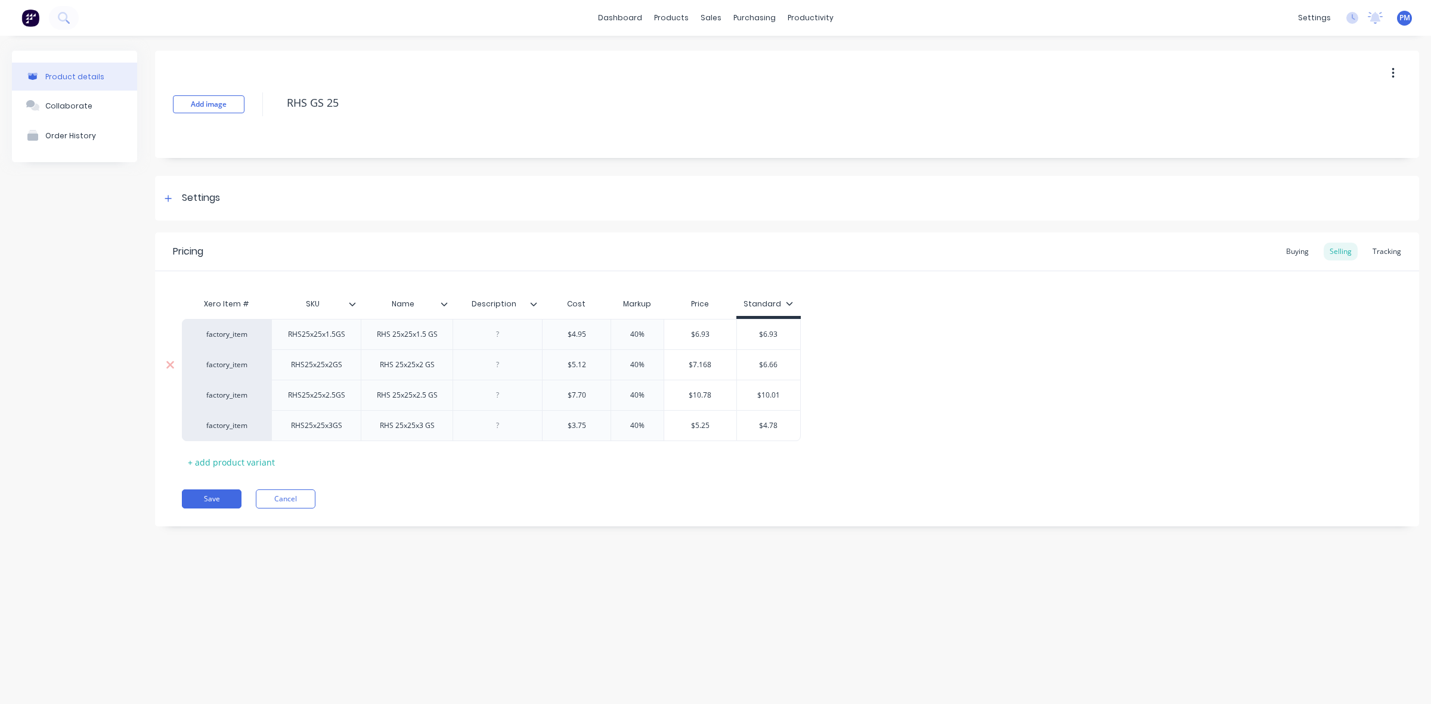
drag, startPoint x: 763, startPoint y: 364, endPoint x: 782, endPoint y: 364, distance: 19.1
click at [782, 364] on input "$6.66" at bounding box center [769, 364] width 64 height 11
drag, startPoint x: 761, startPoint y: 395, endPoint x: 782, endPoint y: 395, distance: 20.3
click at [782, 395] on input "$10.01" at bounding box center [769, 395] width 64 height 11
drag, startPoint x: 764, startPoint y: 427, endPoint x: 784, endPoint y: 424, distance: 19.9
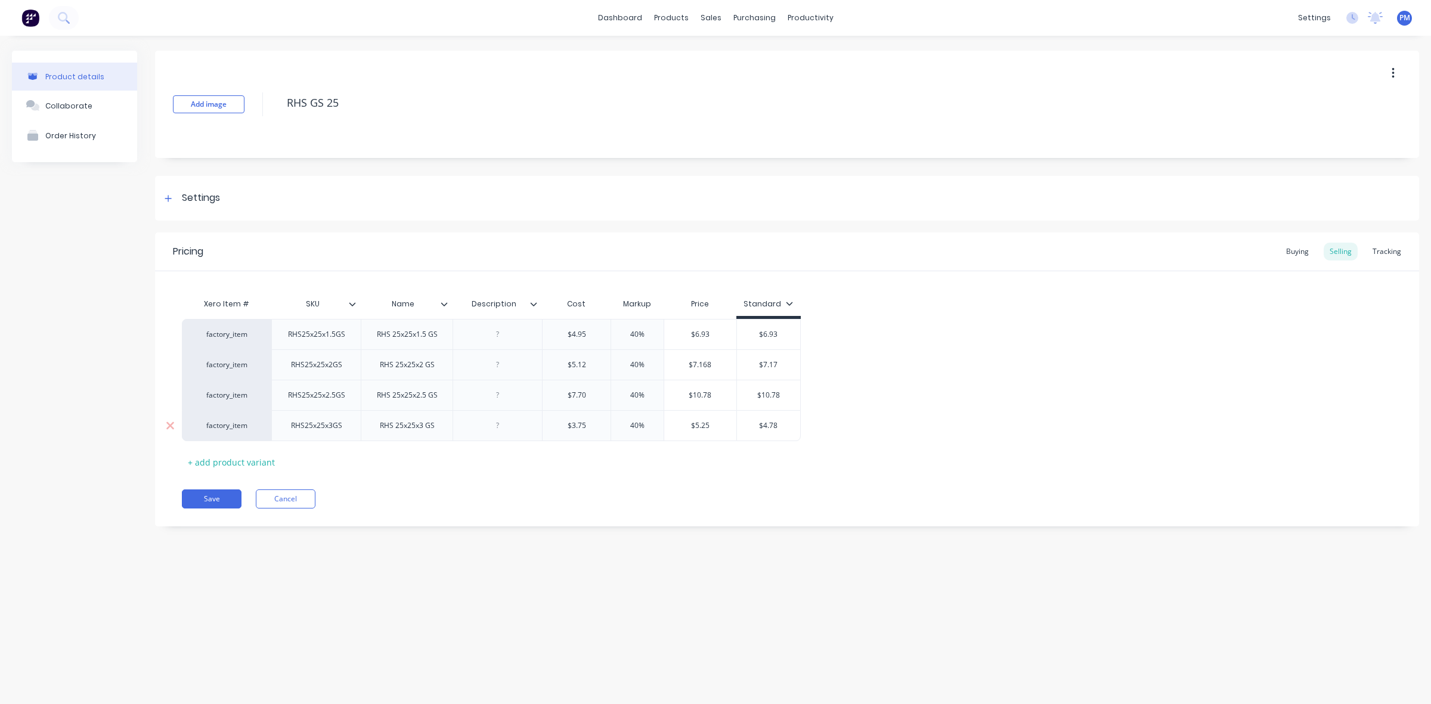
click at [784, 424] on input "$4.78" at bounding box center [769, 425] width 64 height 11
click at [201, 496] on button "Save" at bounding box center [212, 498] width 60 height 19
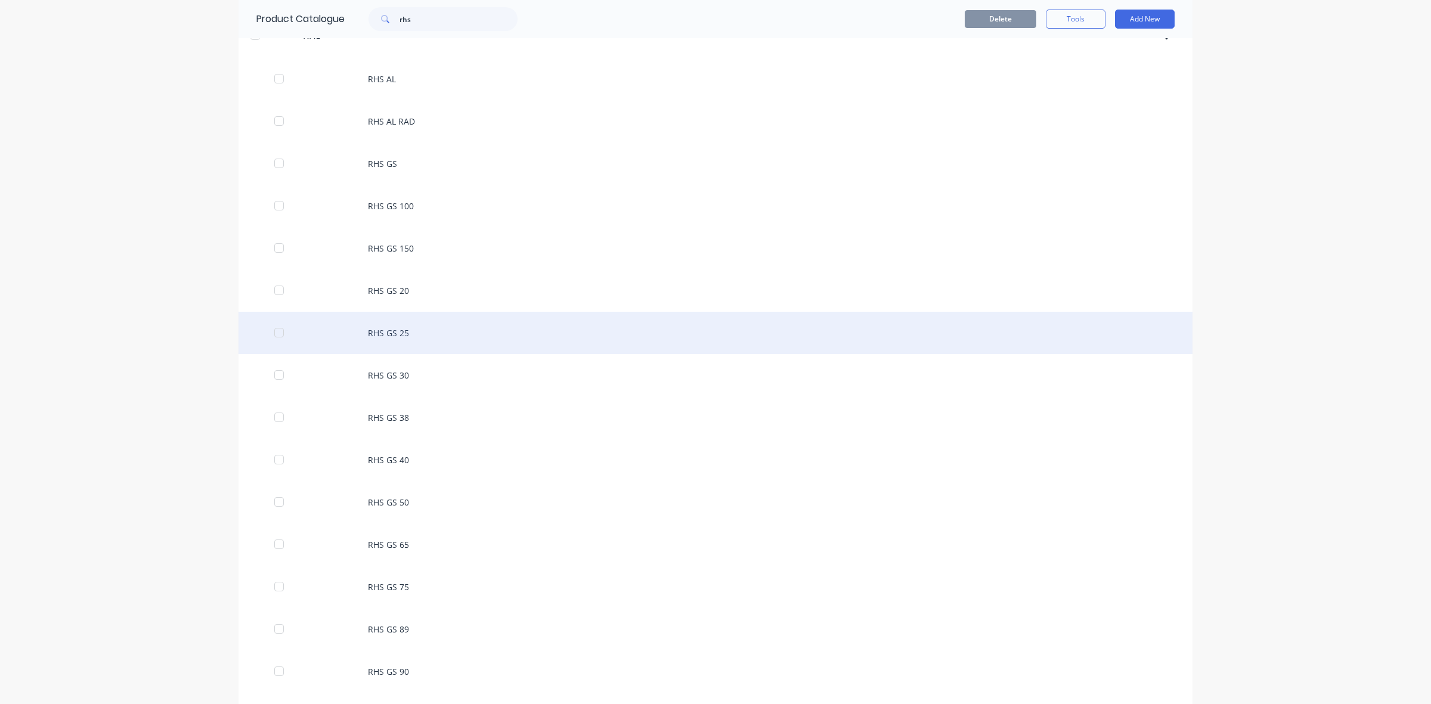
scroll to position [75, 0]
click at [388, 333] on div "RHS GS 25" at bounding box center [715, 332] width 954 height 42
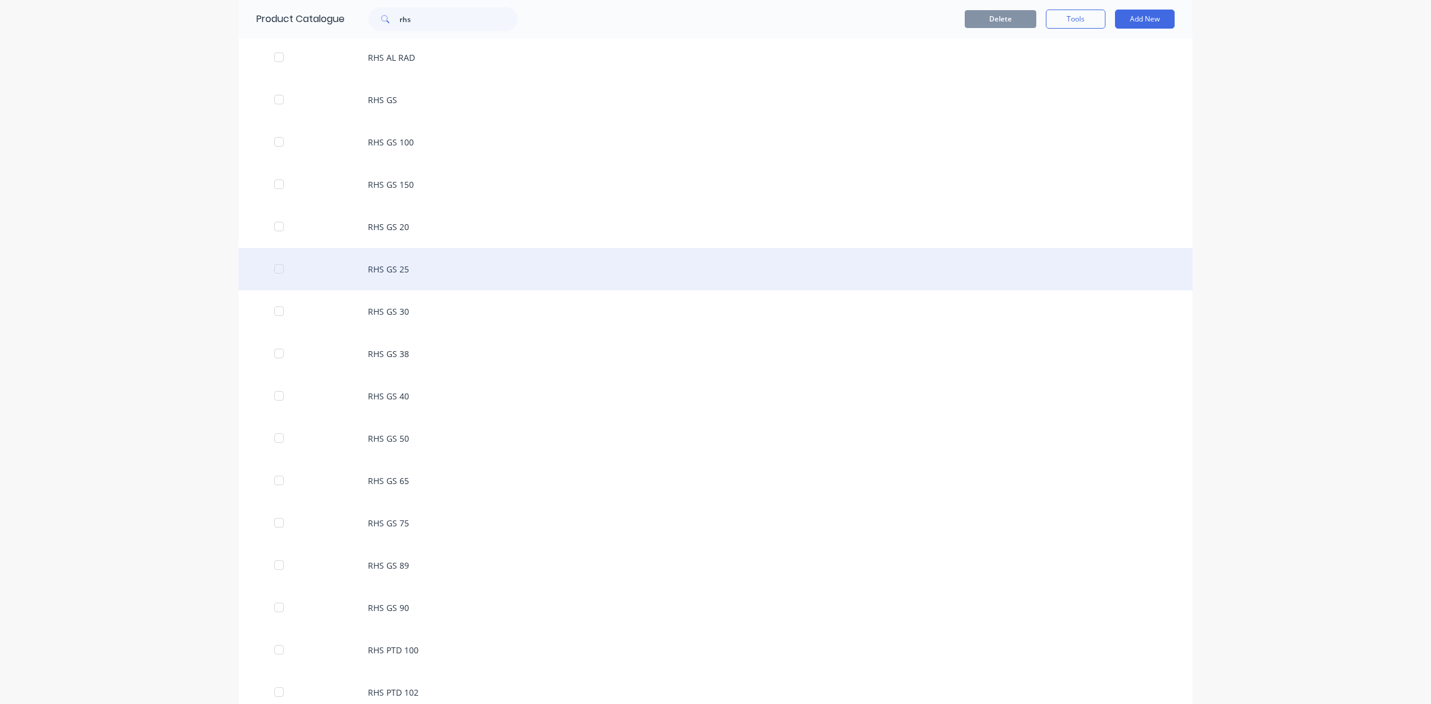
scroll to position [149, 0]
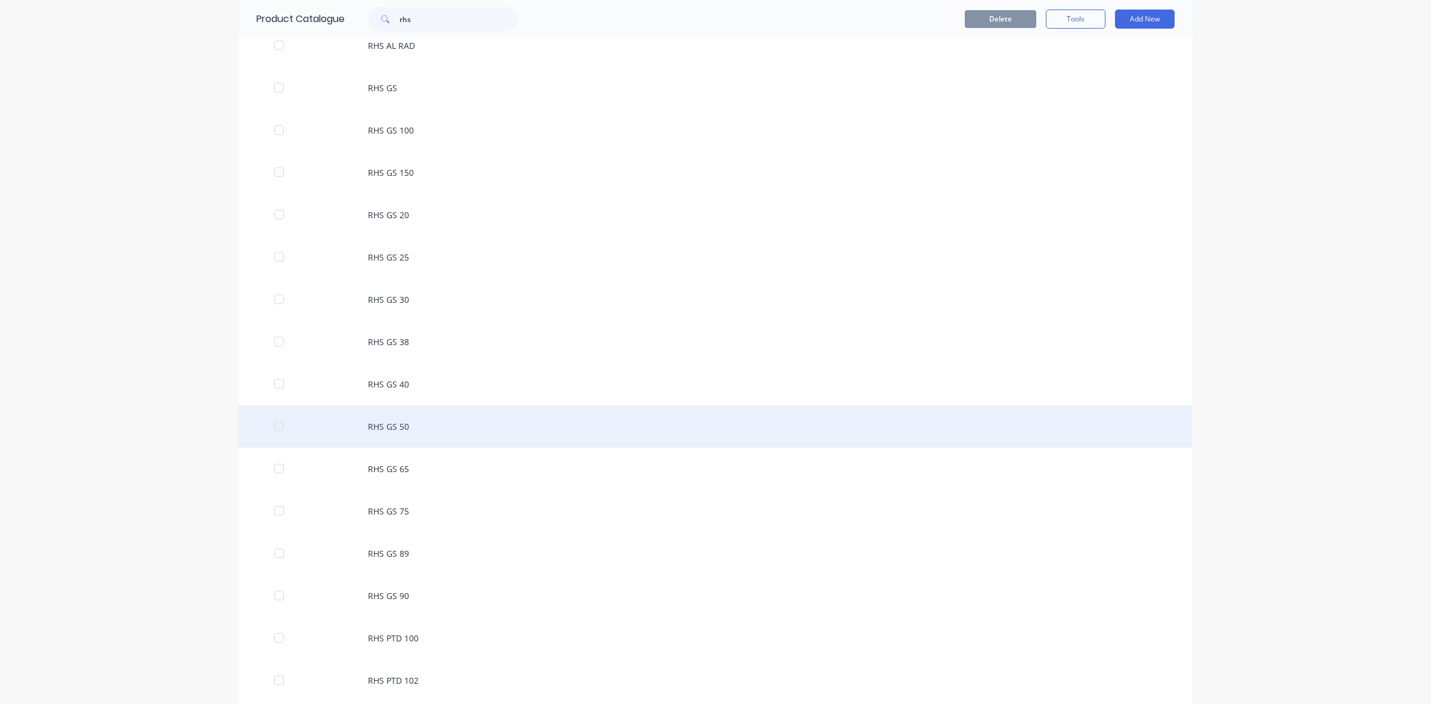
click at [395, 425] on div "RHS GS 50" at bounding box center [715, 426] width 954 height 42
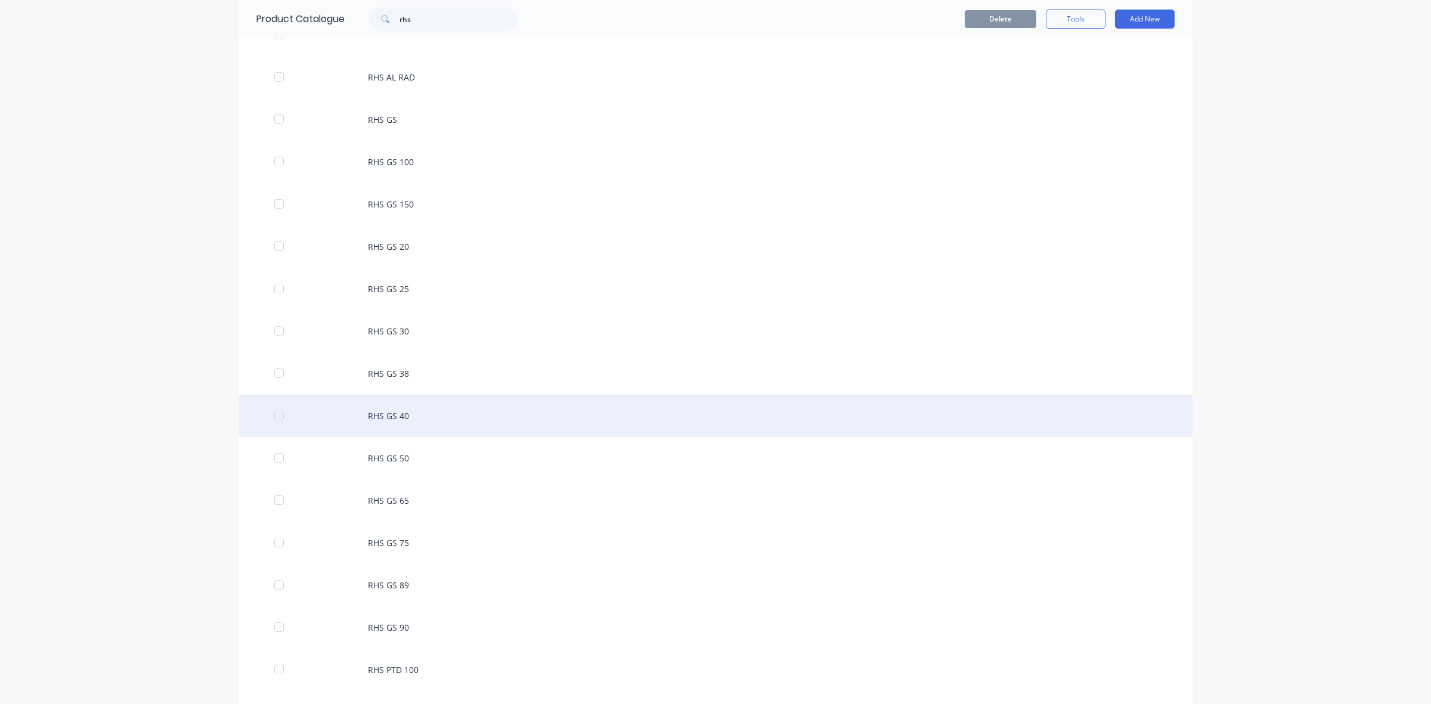
scroll to position [149, 0]
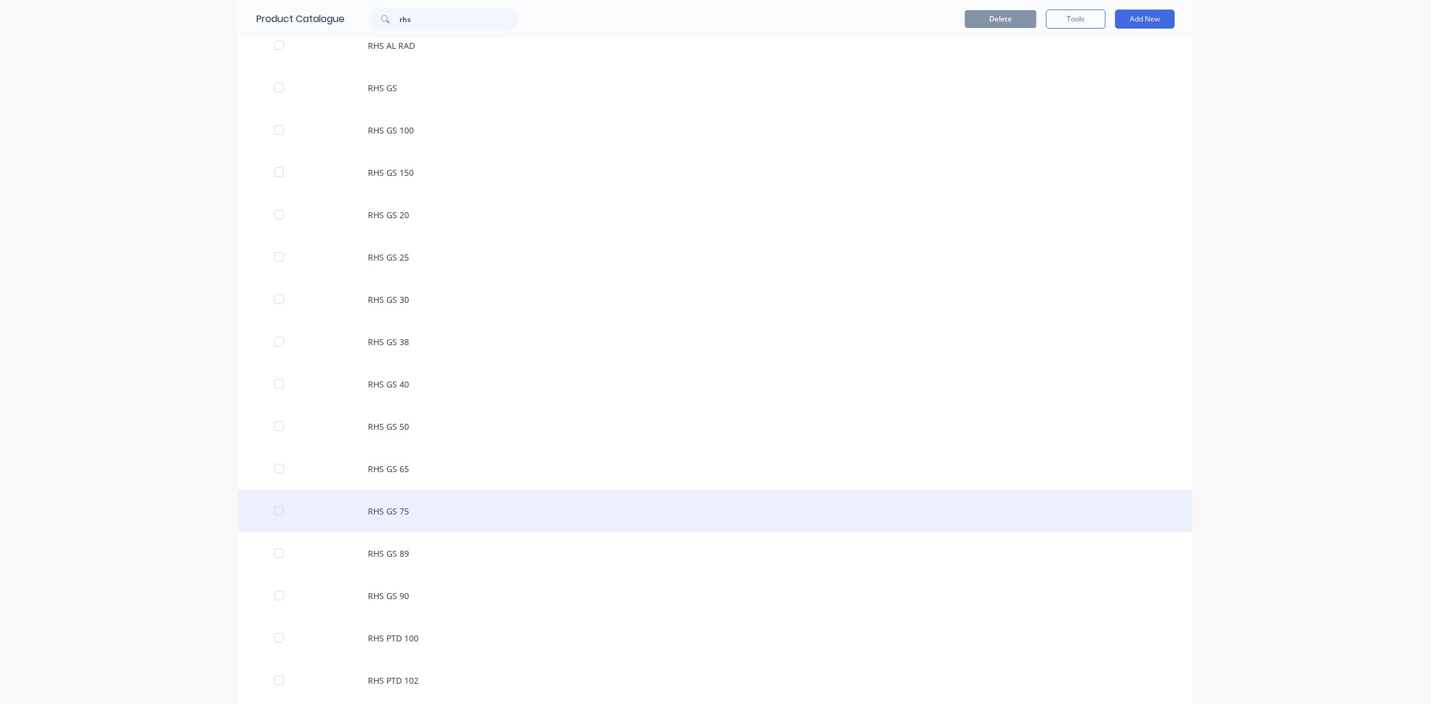
click at [393, 504] on div "RHS GS 75" at bounding box center [715, 511] width 954 height 42
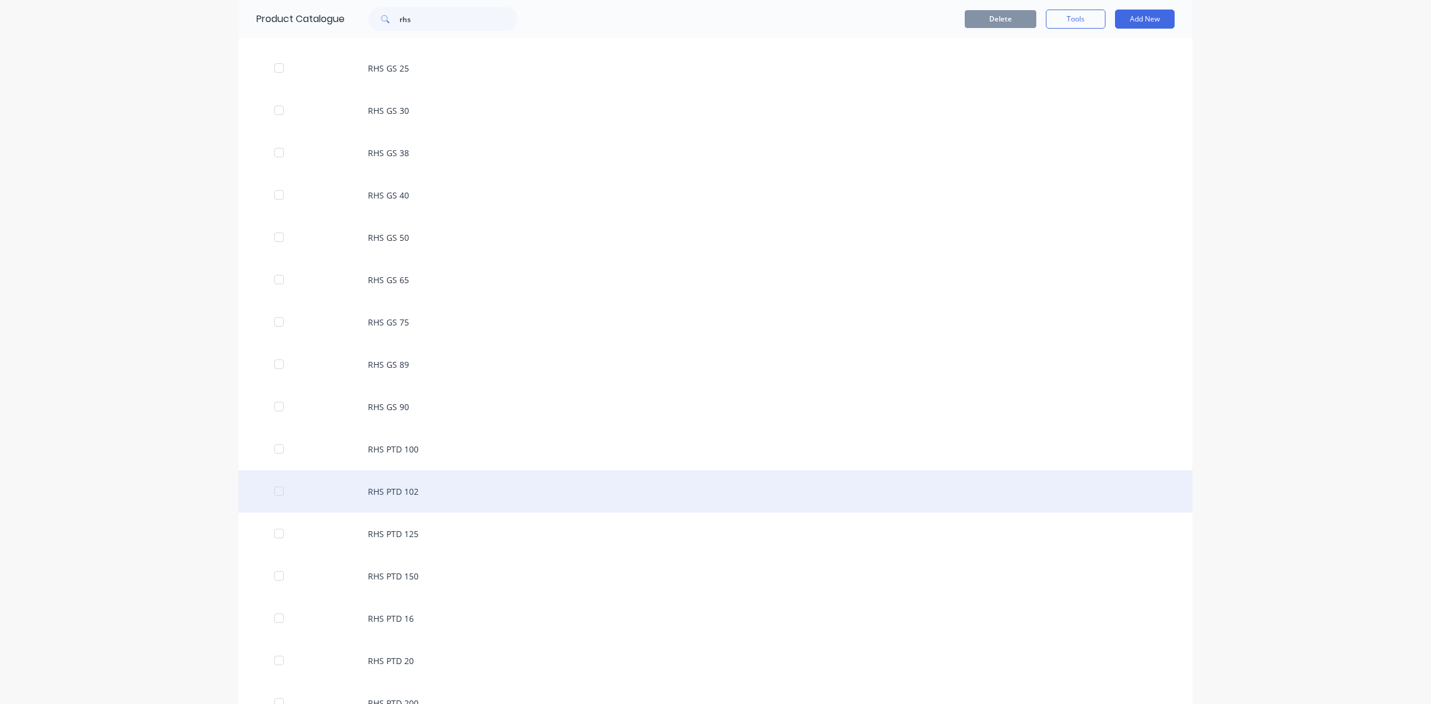
scroll to position [373, 0]
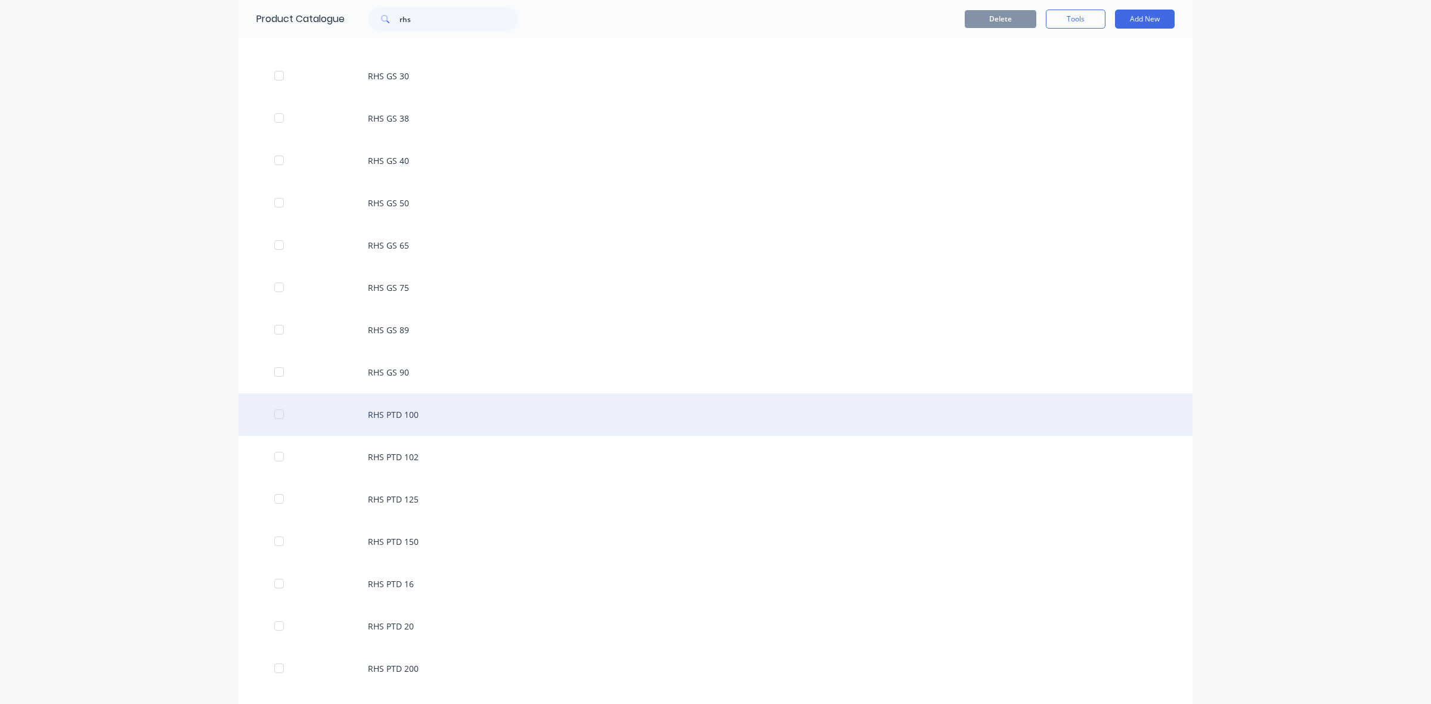
click at [410, 415] on div "RHS PTD 100" at bounding box center [715, 414] width 954 height 42
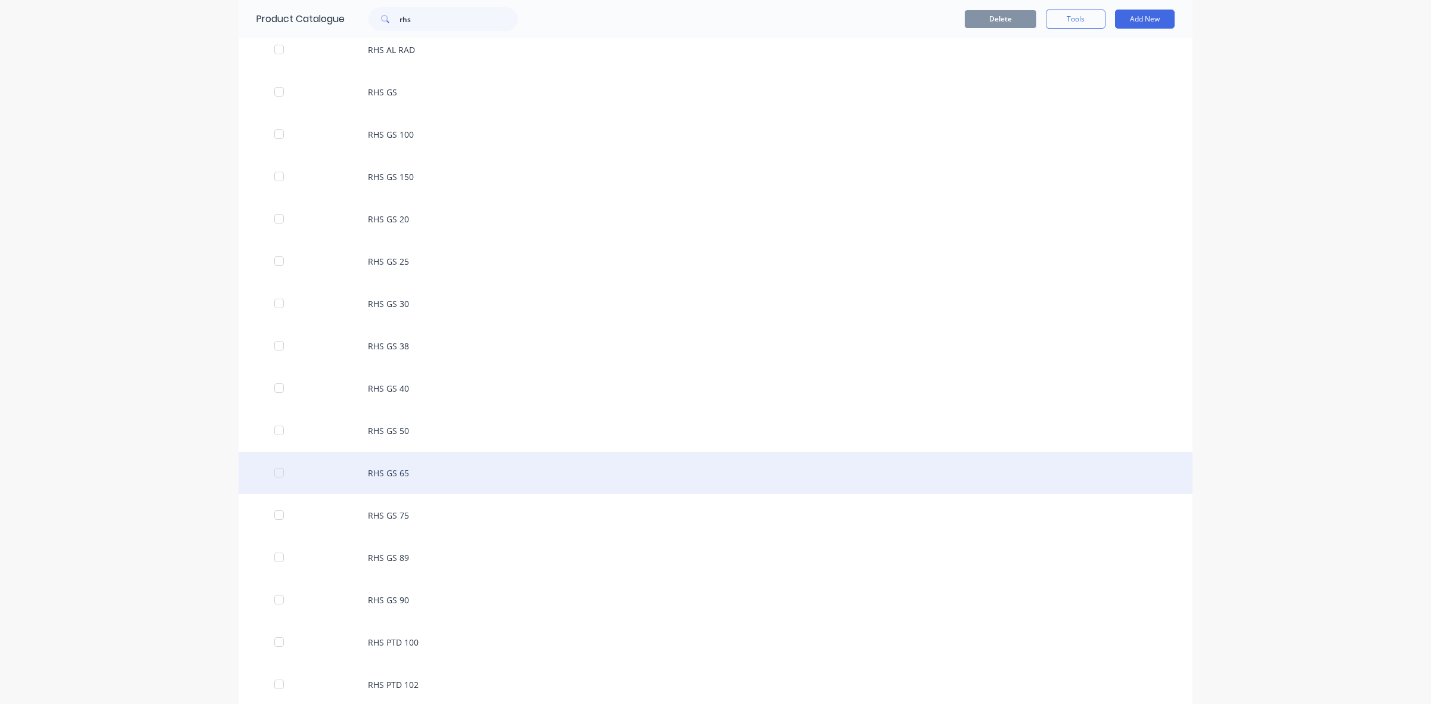
scroll to position [224, 0]
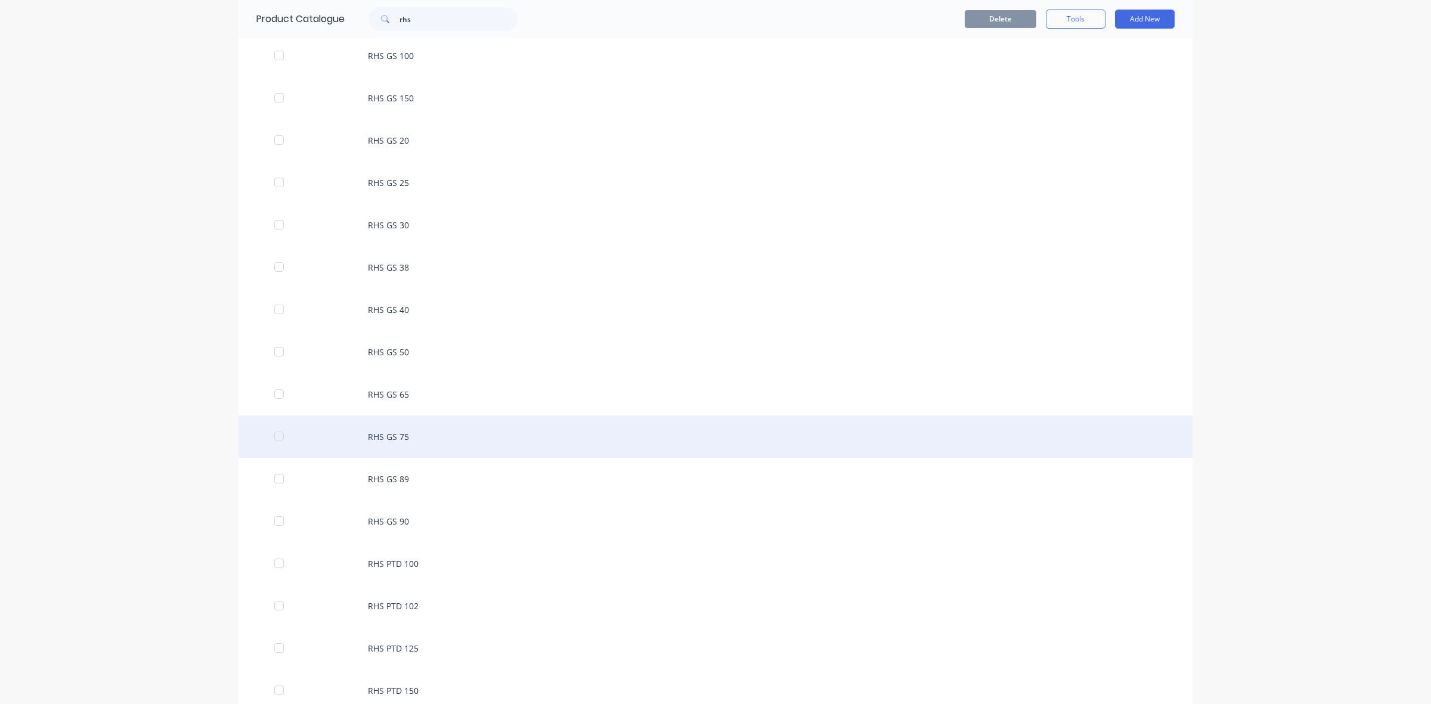
click at [393, 438] on div "RHS GS 75" at bounding box center [715, 436] width 954 height 42
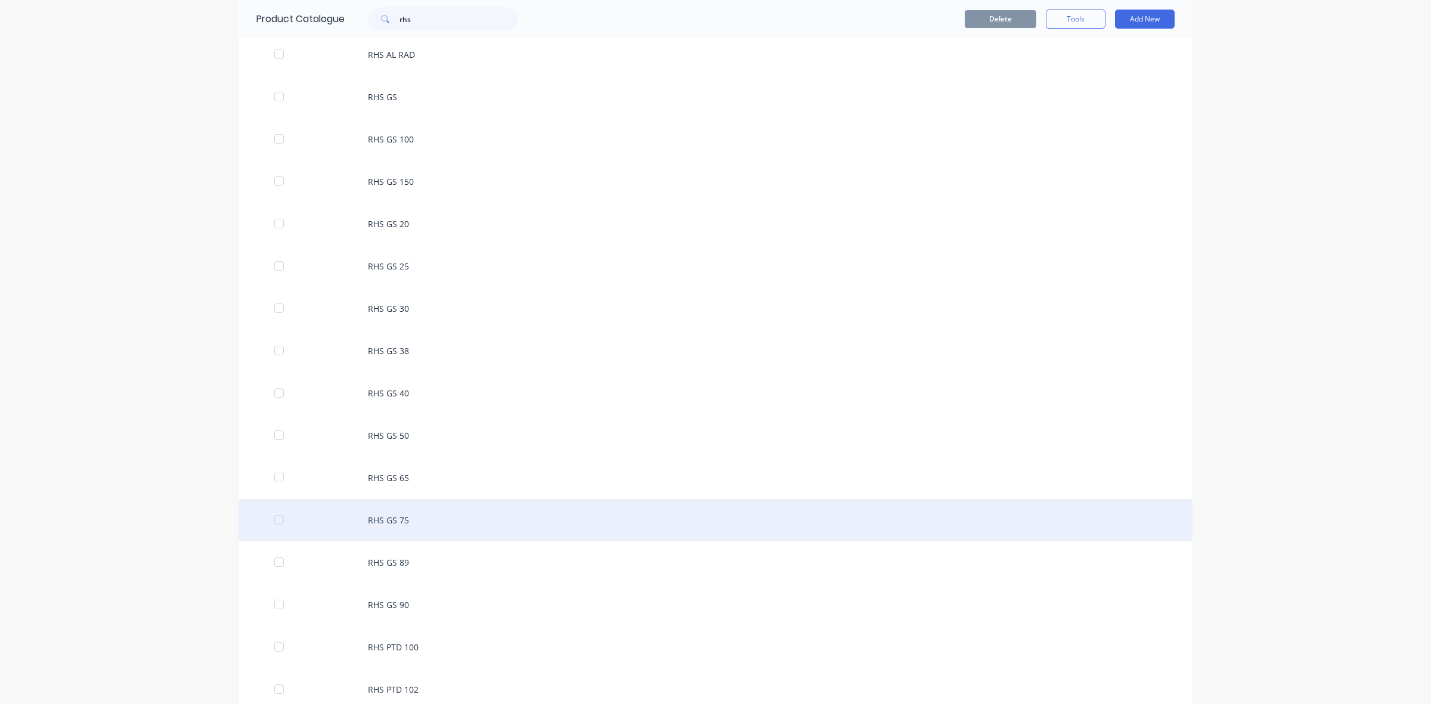
scroll to position [224, 0]
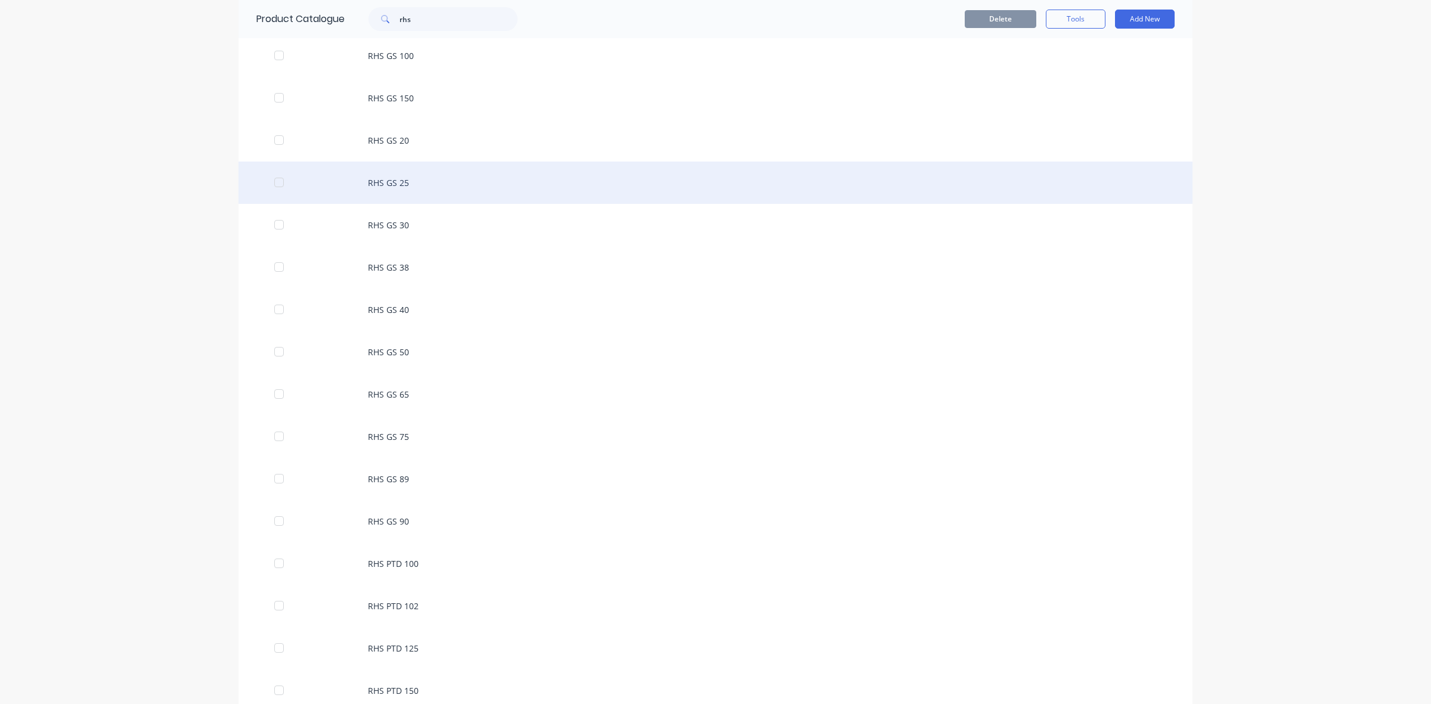
click at [387, 178] on div "RHS GS 25" at bounding box center [715, 183] width 954 height 42
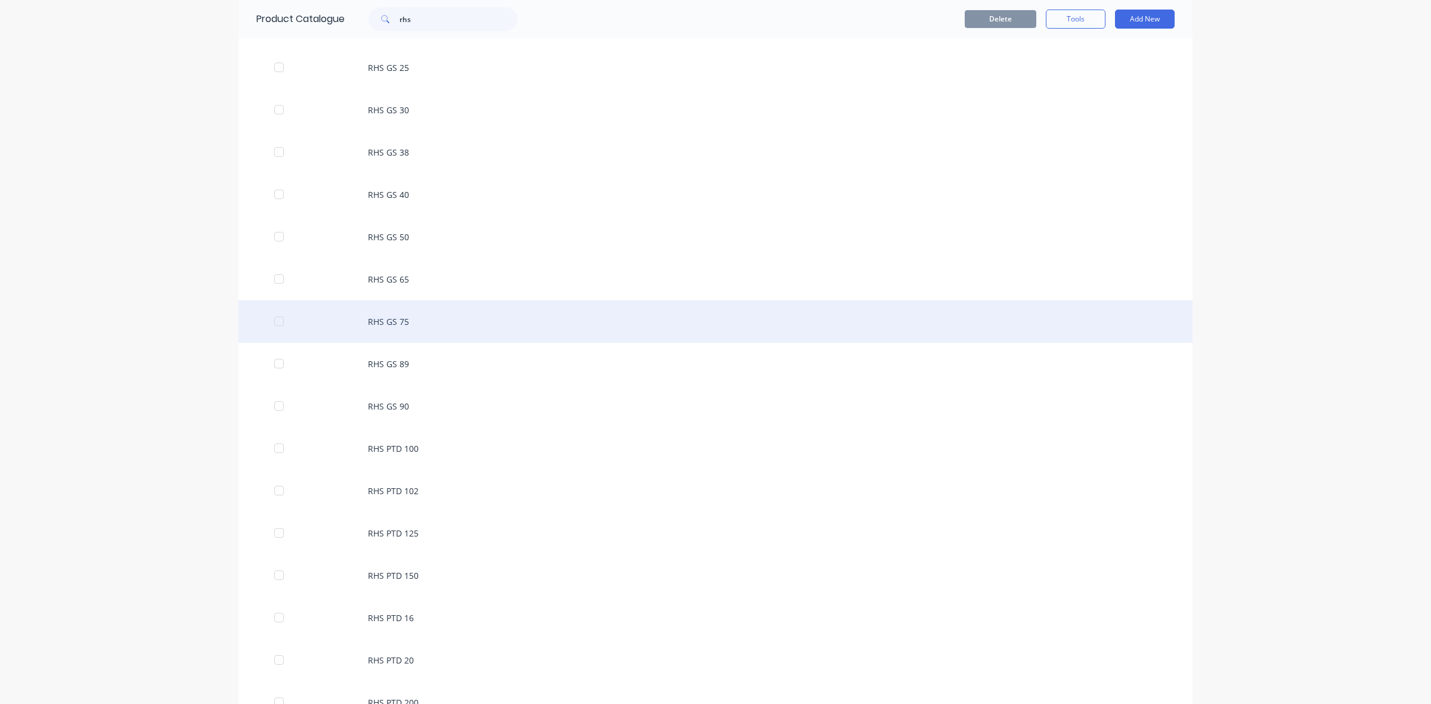
scroll to position [373, 0]
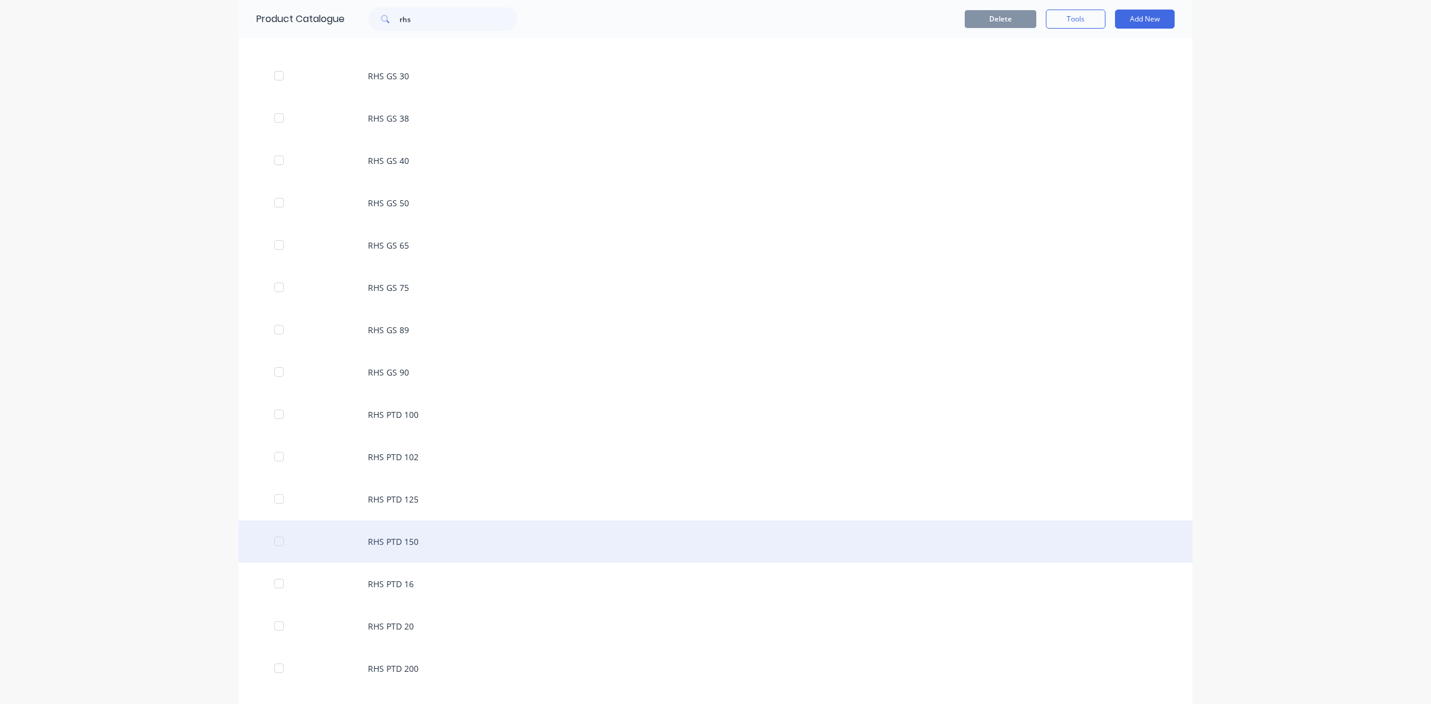
click at [400, 535] on div "RHS PTD 150" at bounding box center [715, 541] width 954 height 42
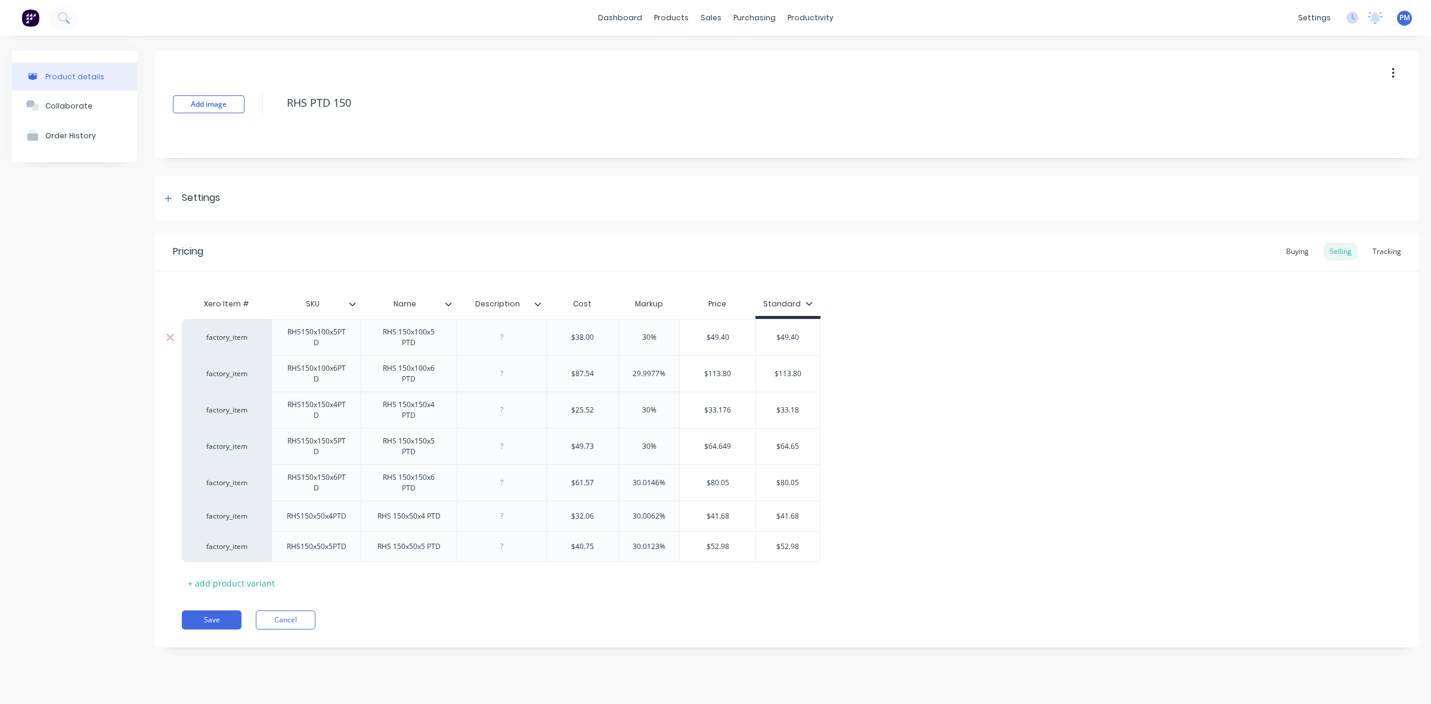
drag, startPoint x: 650, startPoint y: 334, endPoint x: 637, endPoint y: 334, distance: 13.1
click at [637, 334] on input "30%" at bounding box center [649, 337] width 60 height 11
drag, startPoint x: 659, startPoint y: 371, endPoint x: 629, endPoint y: 370, distance: 29.8
click at [629, 370] on input "29.9977%" at bounding box center [649, 373] width 60 height 11
drag, startPoint x: 650, startPoint y: 407, endPoint x: 635, endPoint y: 407, distance: 15.5
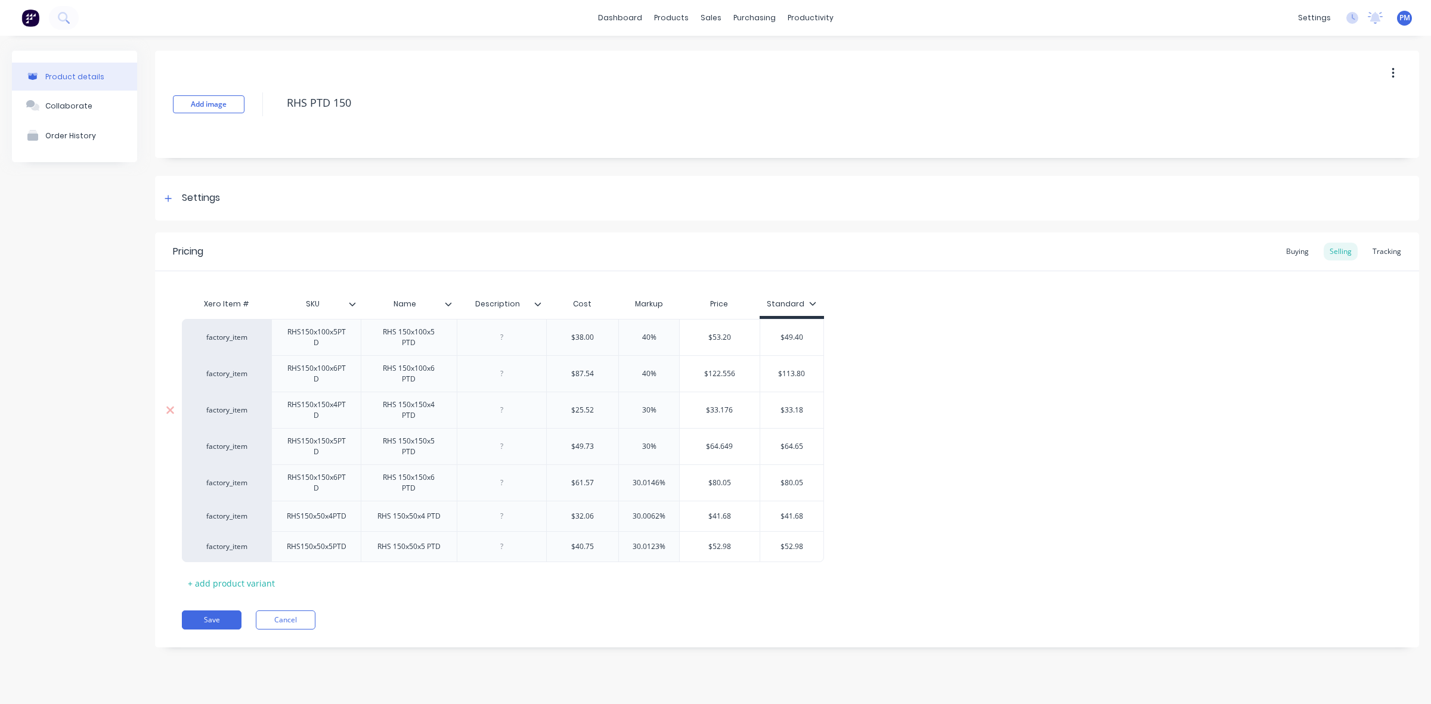
click at [635, 407] on input "30%" at bounding box center [649, 410] width 60 height 11
drag, startPoint x: 649, startPoint y: 444, endPoint x: 638, endPoint y: 443, distance: 10.2
click at [638, 443] on input "30%" at bounding box center [649, 446] width 60 height 11
drag, startPoint x: 658, startPoint y: 481, endPoint x: 629, endPoint y: 478, distance: 28.8
click at [629, 479] on input "30.0146%" at bounding box center [649, 482] width 60 height 11
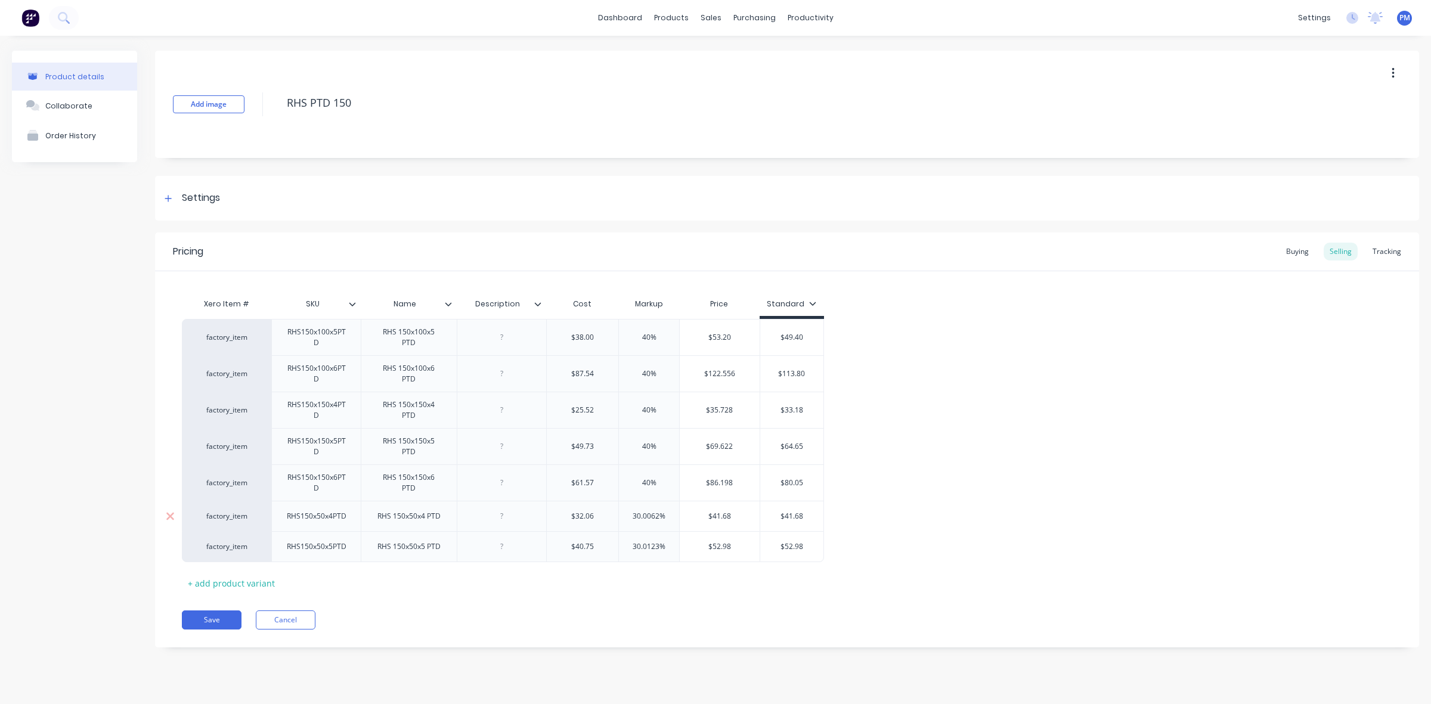
drag, startPoint x: 659, startPoint y: 516, endPoint x: 628, endPoint y: 513, distance: 31.7
click at [628, 514] on input "30.0062%" at bounding box center [649, 516] width 60 height 11
drag, startPoint x: 659, startPoint y: 546, endPoint x: 626, endPoint y: 542, distance: 33.6
click at [626, 542] on input "30.0123%" at bounding box center [649, 546] width 60 height 11
drag, startPoint x: 778, startPoint y: 337, endPoint x: 799, endPoint y: 337, distance: 20.9
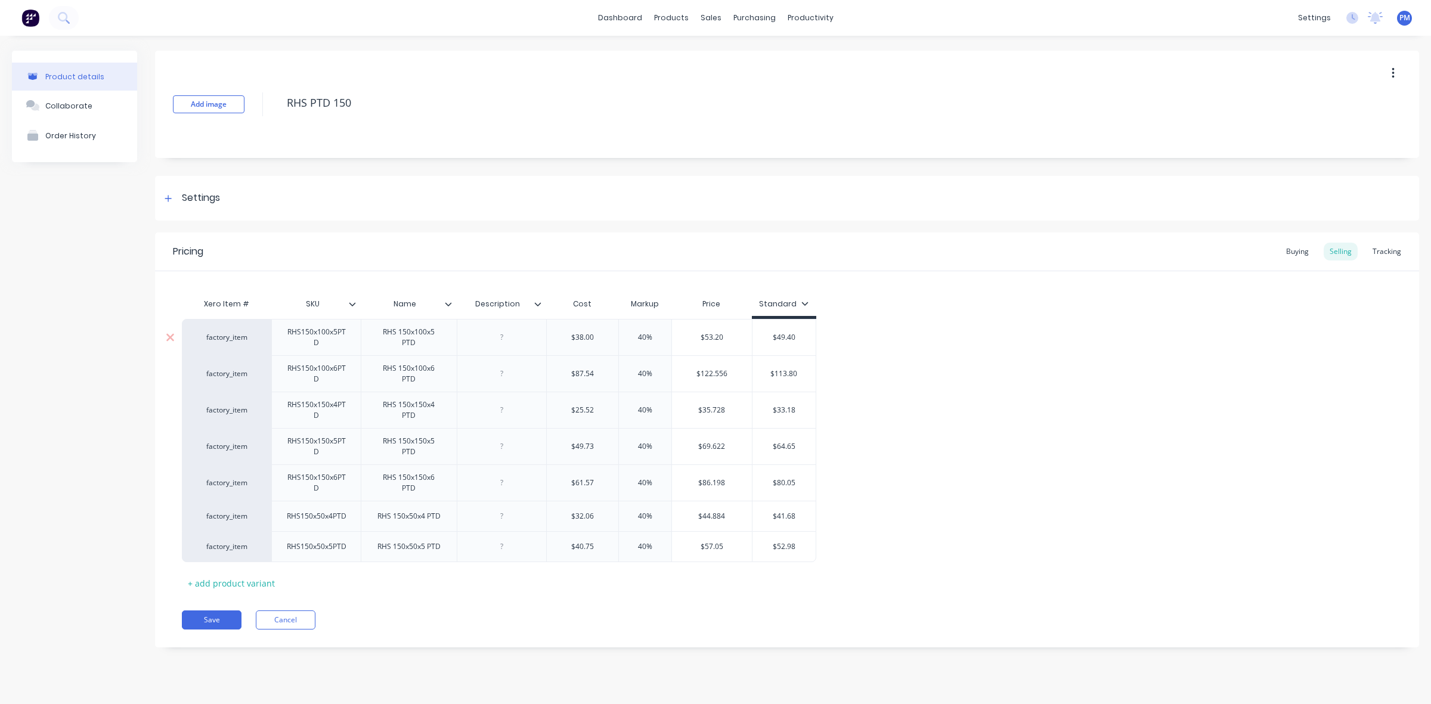
click at [799, 337] on input "$49.40" at bounding box center [784, 337] width 64 height 11
drag, startPoint x: 775, startPoint y: 370, endPoint x: 799, endPoint y: 371, distance: 24.4
click at [799, 371] on input "$113.80" at bounding box center [784, 373] width 64 height 11
drag, startPoint x: 779, startPoint y: 410, endPoint x: 801, endPoint y: 410, distance: 22.1
click at [801, 410] on input "$33.18" at bounding box center [785, 410] width 67 height 11
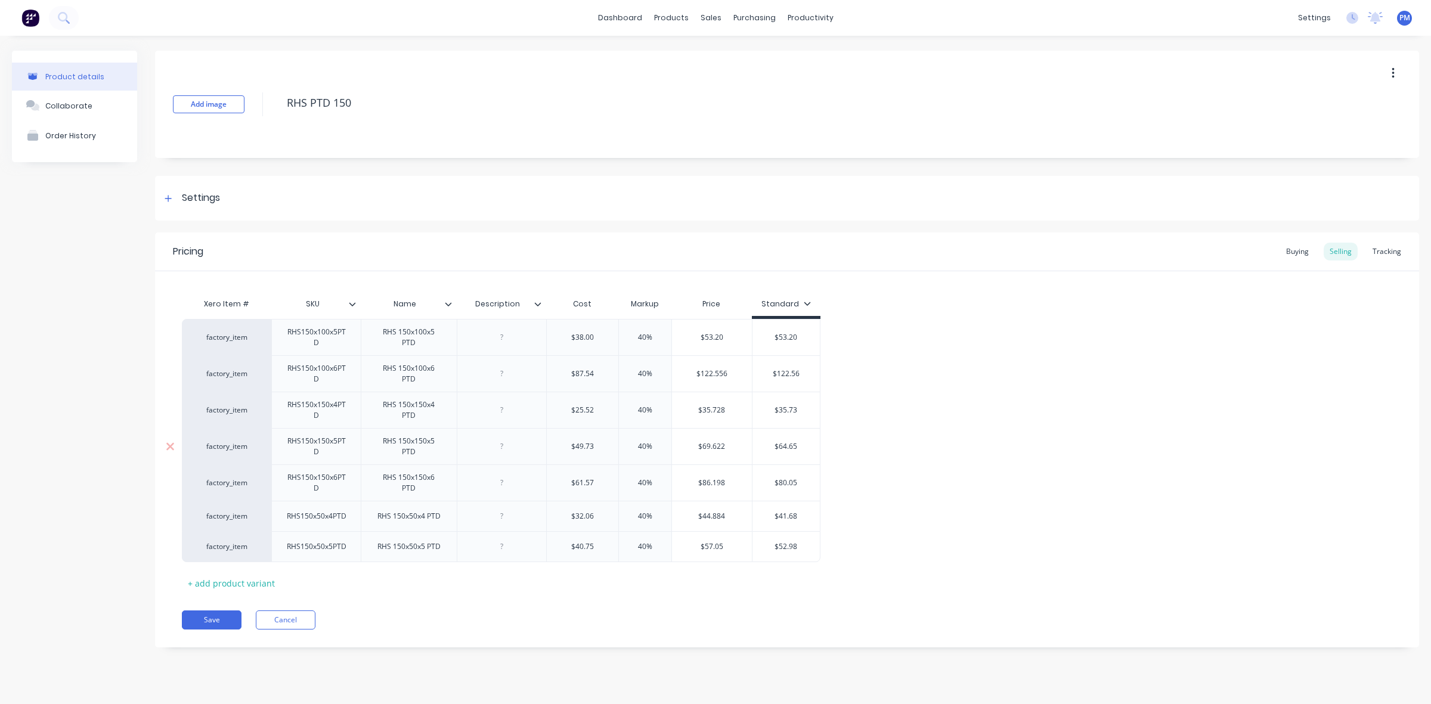
drag, startPoint x: 779, startPoint y: 447, endPoint x: 802, endPoint y: 446, distance: 22.7
click at [802, 446] on input "$64.65" at bounding box center [785, 446] width 67 height 11
drag, startPoint x: 780, startPoint y: 484, endPoint x: 799, endPoint y: 483, distance: 19.7
click at [799, 483] on input "$80.05" at bounding box center [785, 482] width 67 height 11
drag, startPoint x: 780, startPoint y: 514, endPoint x: 802, endPoint y: 514, distance: 22.7
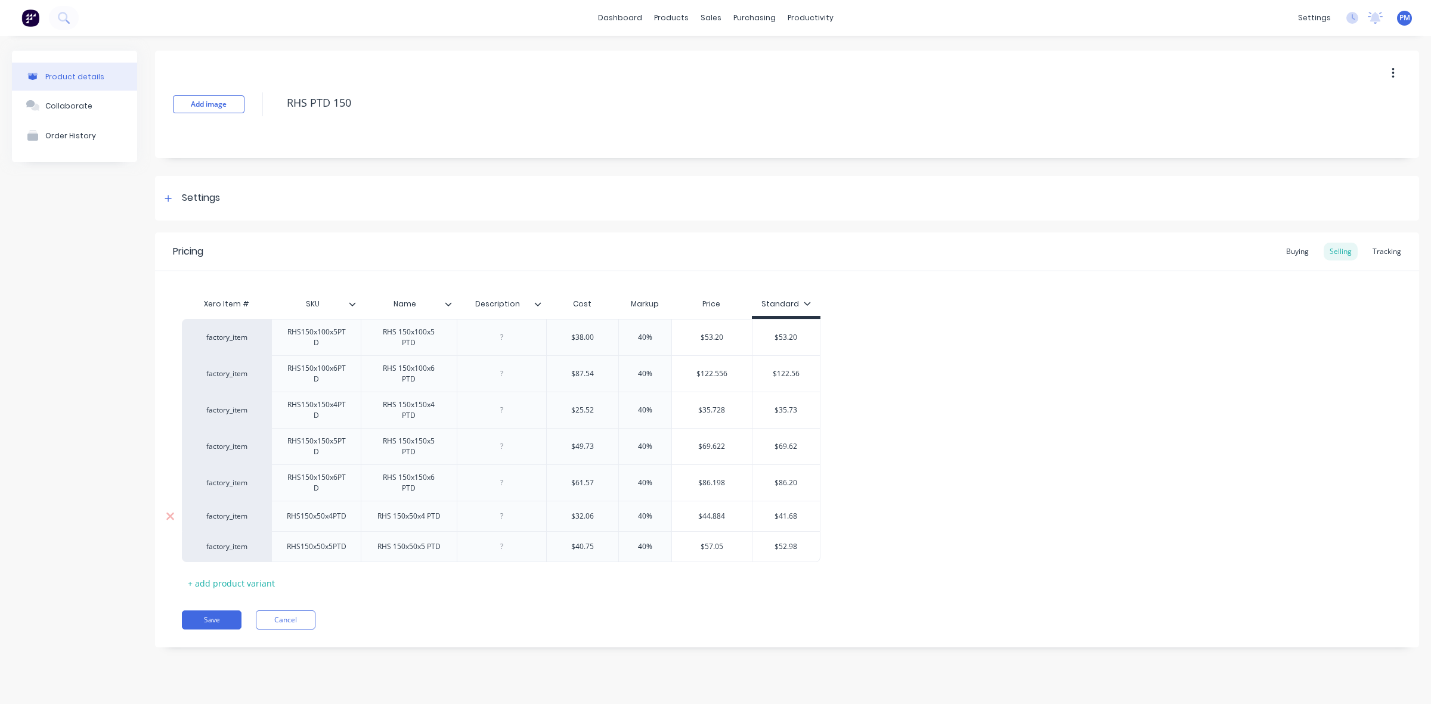
click at [802, 514] on input "$41.68" at bounding box center [785, 516] width 67 height 11
drag, startPoint x: 779, startPoint y: 546, endPoint x: 803, endPoint y: 546, distance: 23.8
click at [803, 546] on input "$52.98" at bounding box center [785, 546] width 67 height 11
click at [203, 620] on button "Save" at bounding box center [212, 619] width 60 height 19
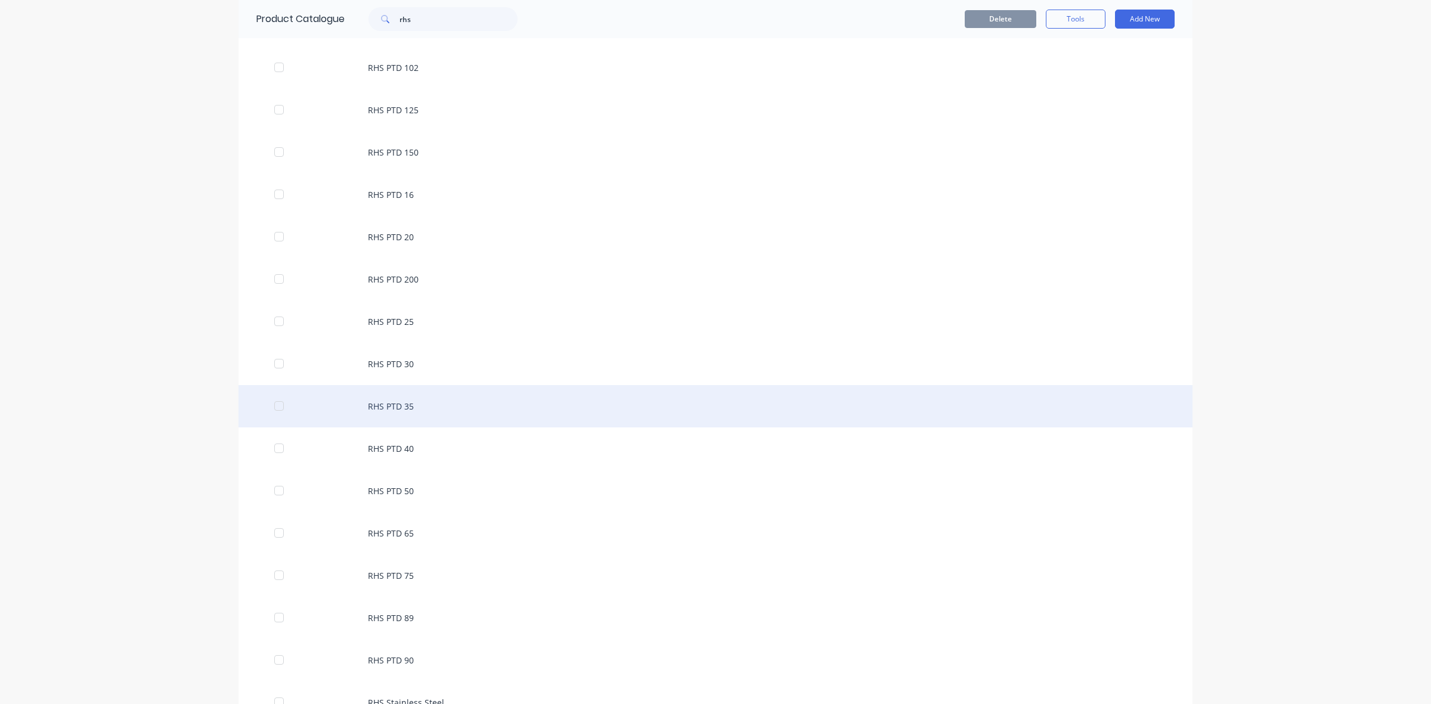
scroll to position [793, 0]
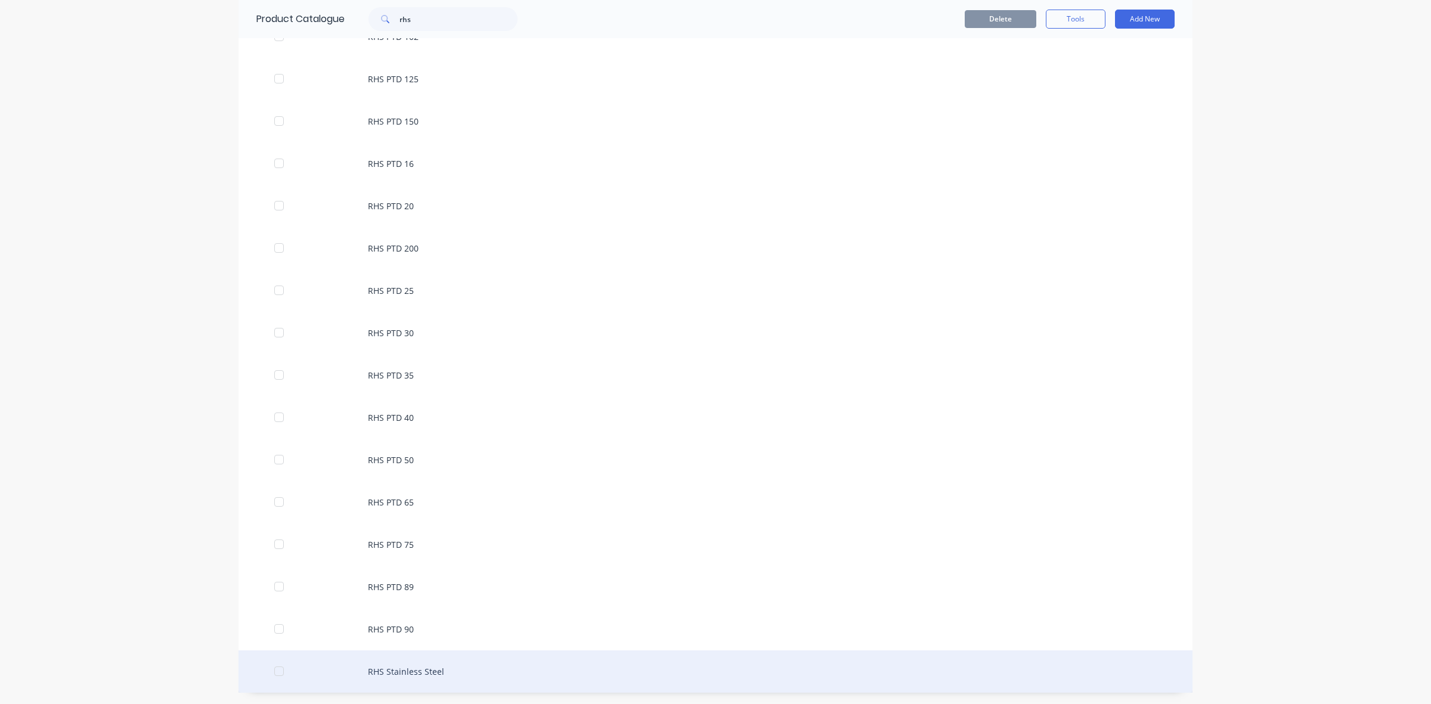
click at [383, 666] on div "RHS Stainless Steel" at bounding box center [715, 671] width 954 height 42
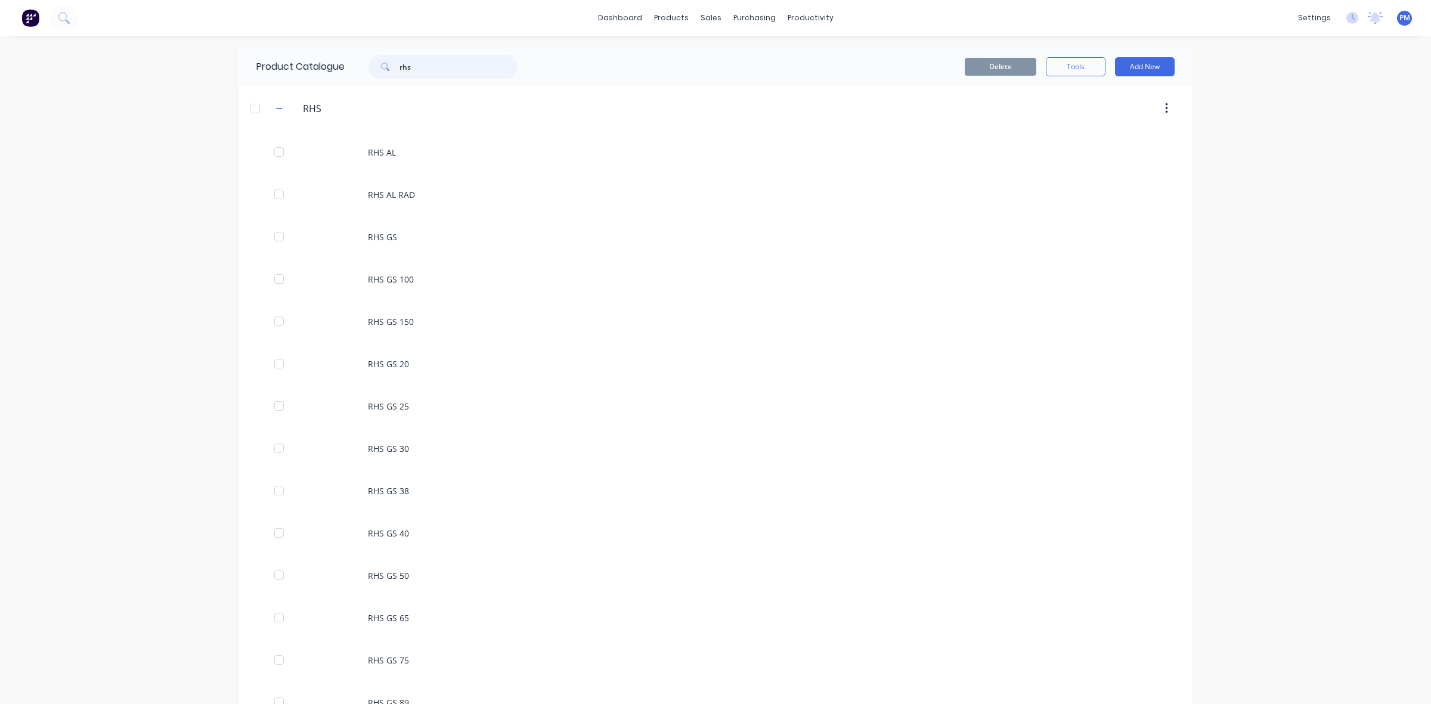
drag, startPoint x: 418, startPoint y: 67, endPoint x: 391, endPoint y: 67, distance: 26.8
click at [391, 67] on div "rhs" at bounding box center [442, 67] width 149 height 24
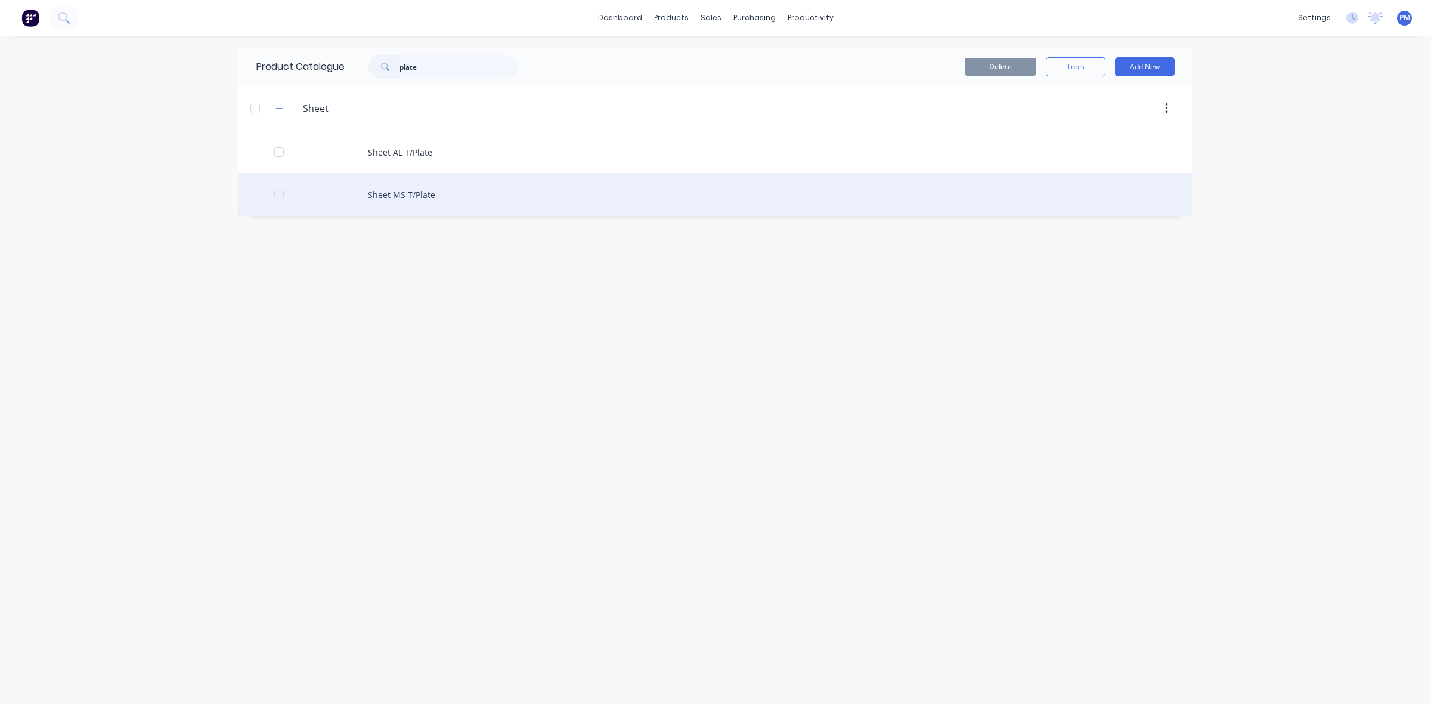
click at [382, 188] on div "Sheet MS T/Plate" at bounding box center [715, 194] width 954 height 42
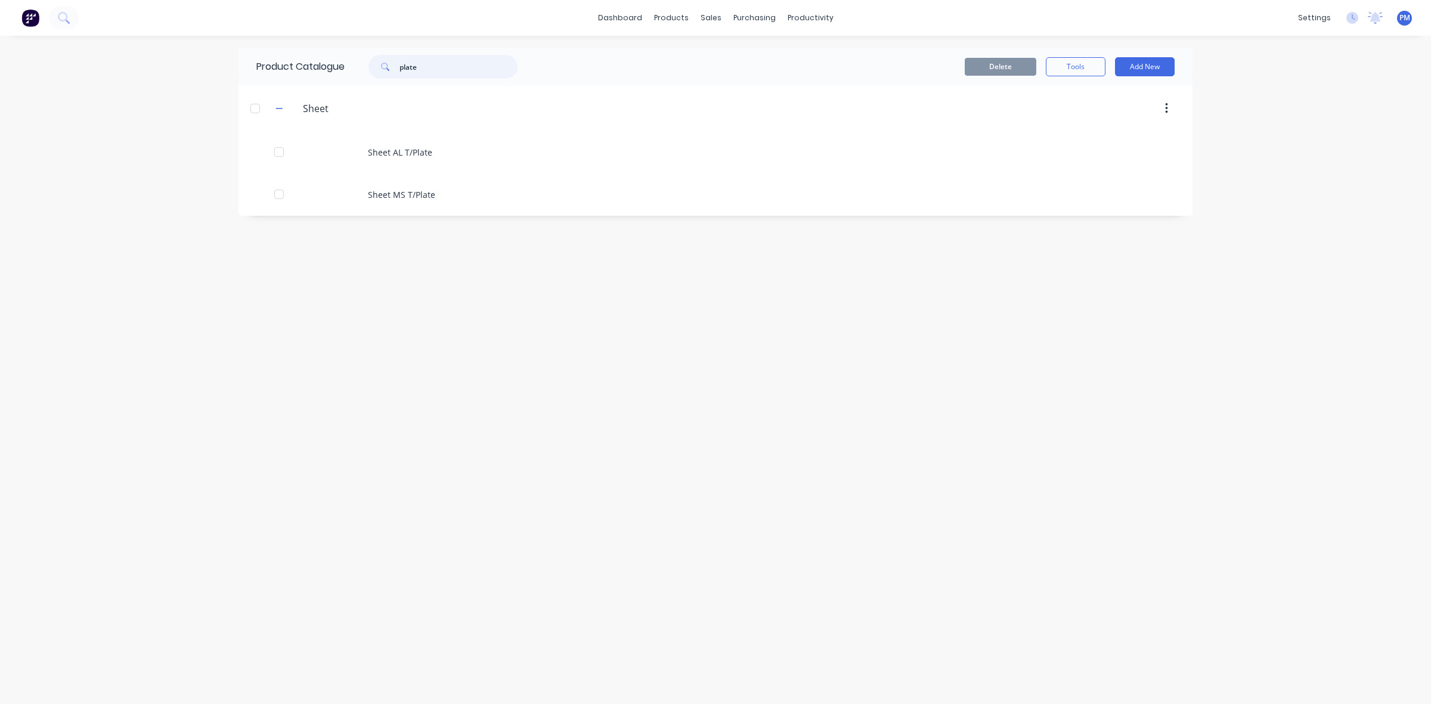
drag, startPoint x: 434, startPoint y: 69, endPoint x: 397, endPoint y: 67, distance: 37.0
click at [397, 67] on div "plate" at bounding box center [442, 67] width 149 height 24
drag, startPoint x: 435, startPoint y: 60, endPoint x: 391, endPoint y: 66, distance: 44.5
click at [391, 66] on div "sheet" at bounding box center [442, 67] width 149 height 24
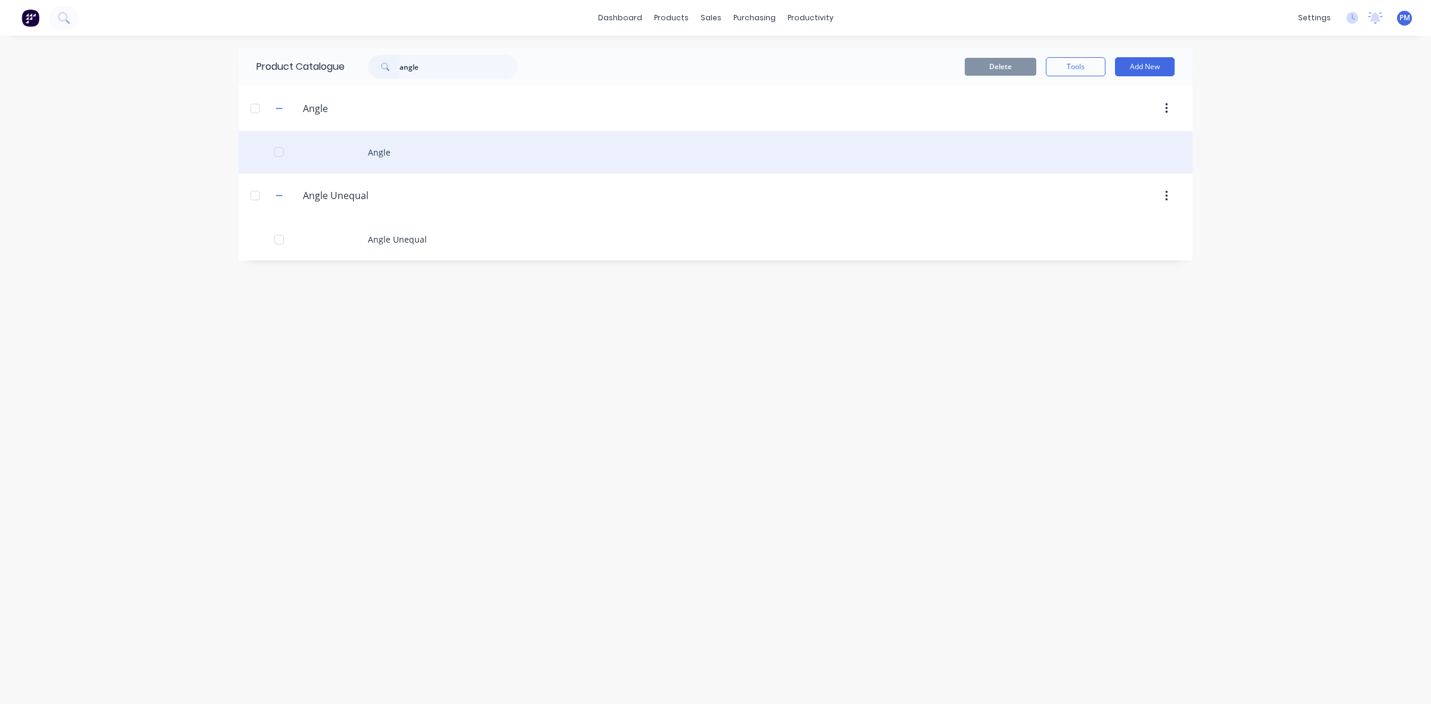
click at [379, 147] on div "Angle" at bounding box center [715, 152] width 954 height 42
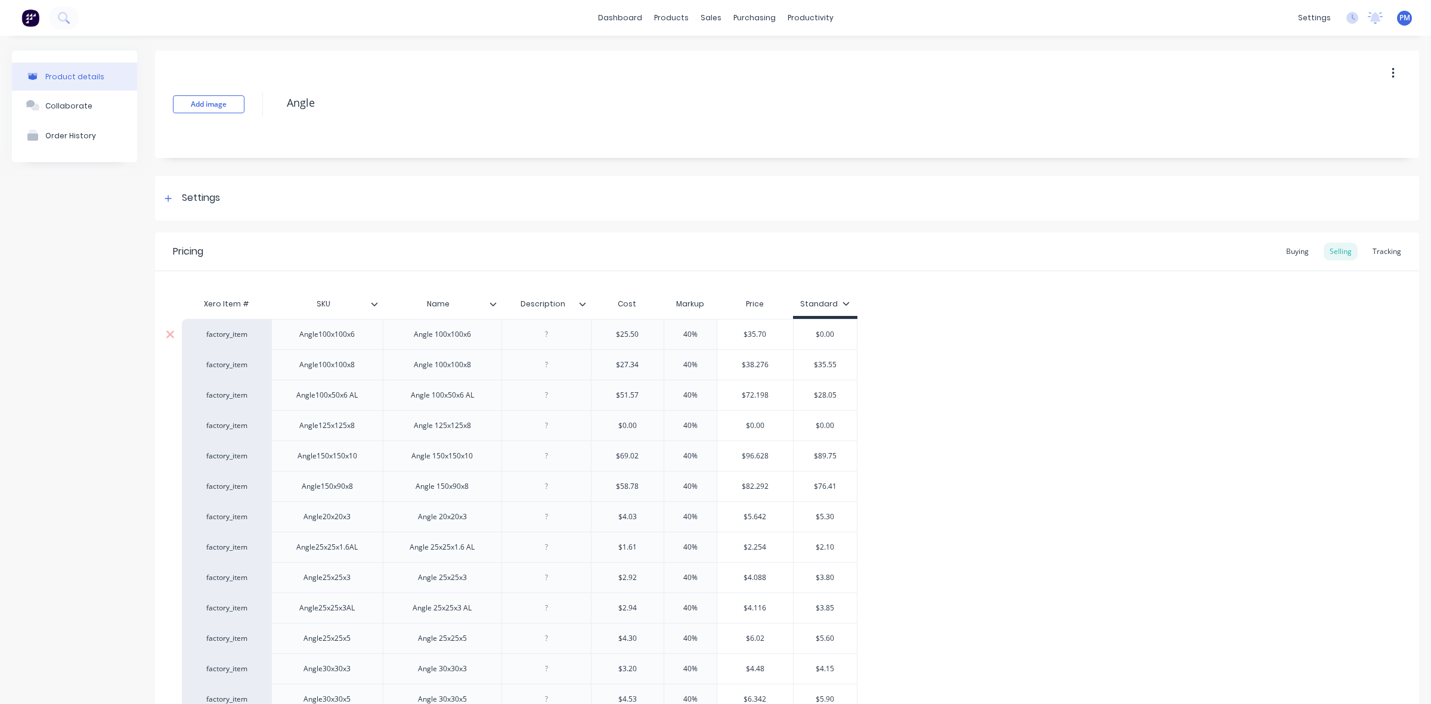
drag, startPoint x: 820, startPoint y: 334, endPoint x: 839, endPoint y: 333, distance: 19.1
click at [839, 333] on input "$0.00" at bounding box center [825, 334] width 64 height 11
click at [841, 365] on input "$35.55" at bounding box center [825, 364] width 64 height 11
type input "$3"
type textarea "x"
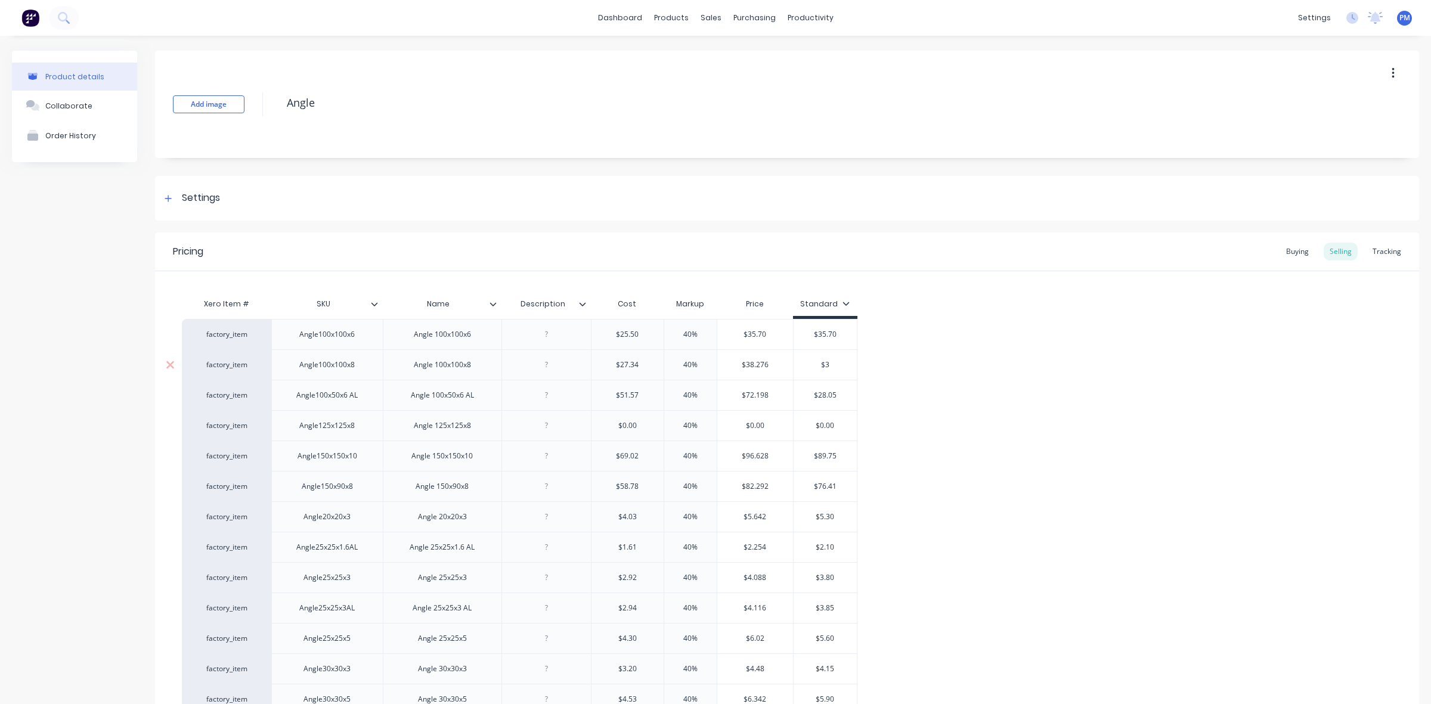
type input "$38"
type textarea "x"
type input "$38."
type textarea "x"
type input "$38.2"
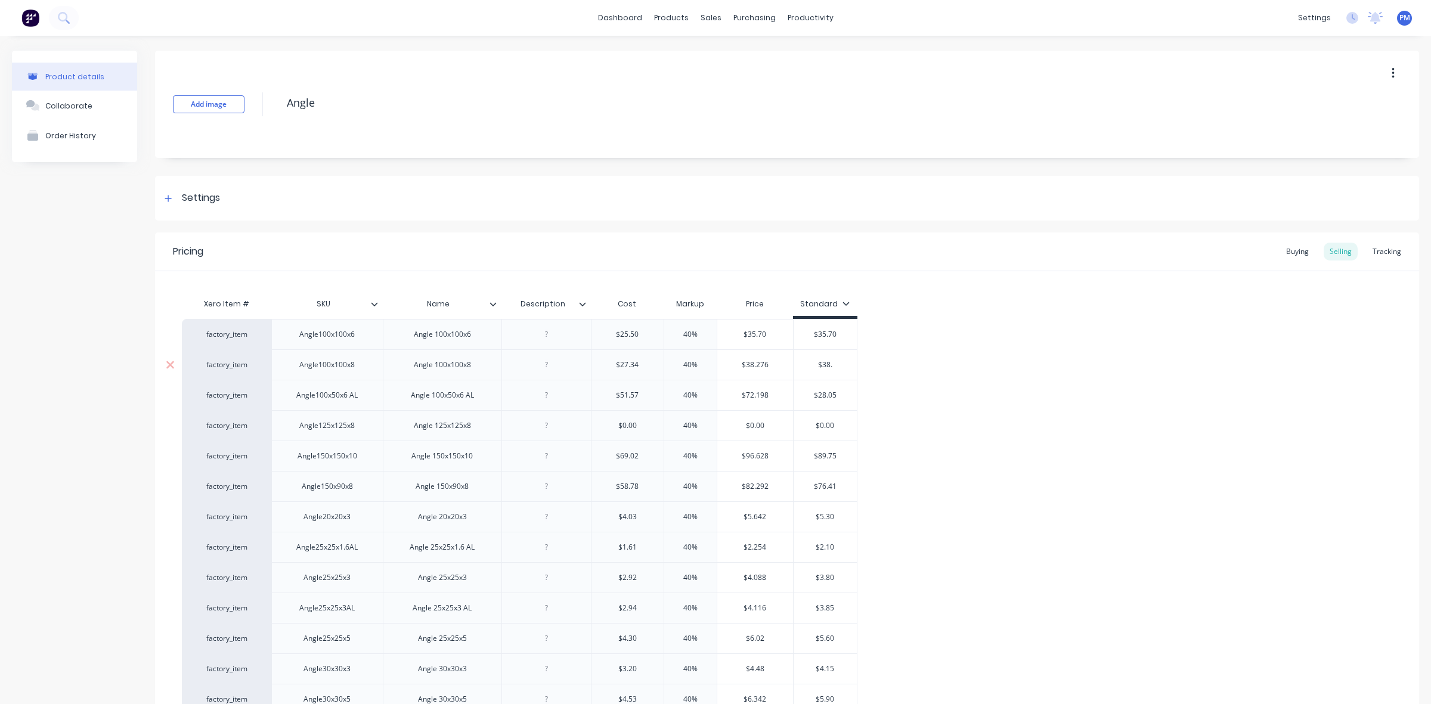
type textarea "x"
type input "$38.28"
type textarea "x"
type input "$38.28"
drag, startPoint x: 817, startPoint y: 394, endPoint x: 841, endPoint y: 392, distance: 23.9
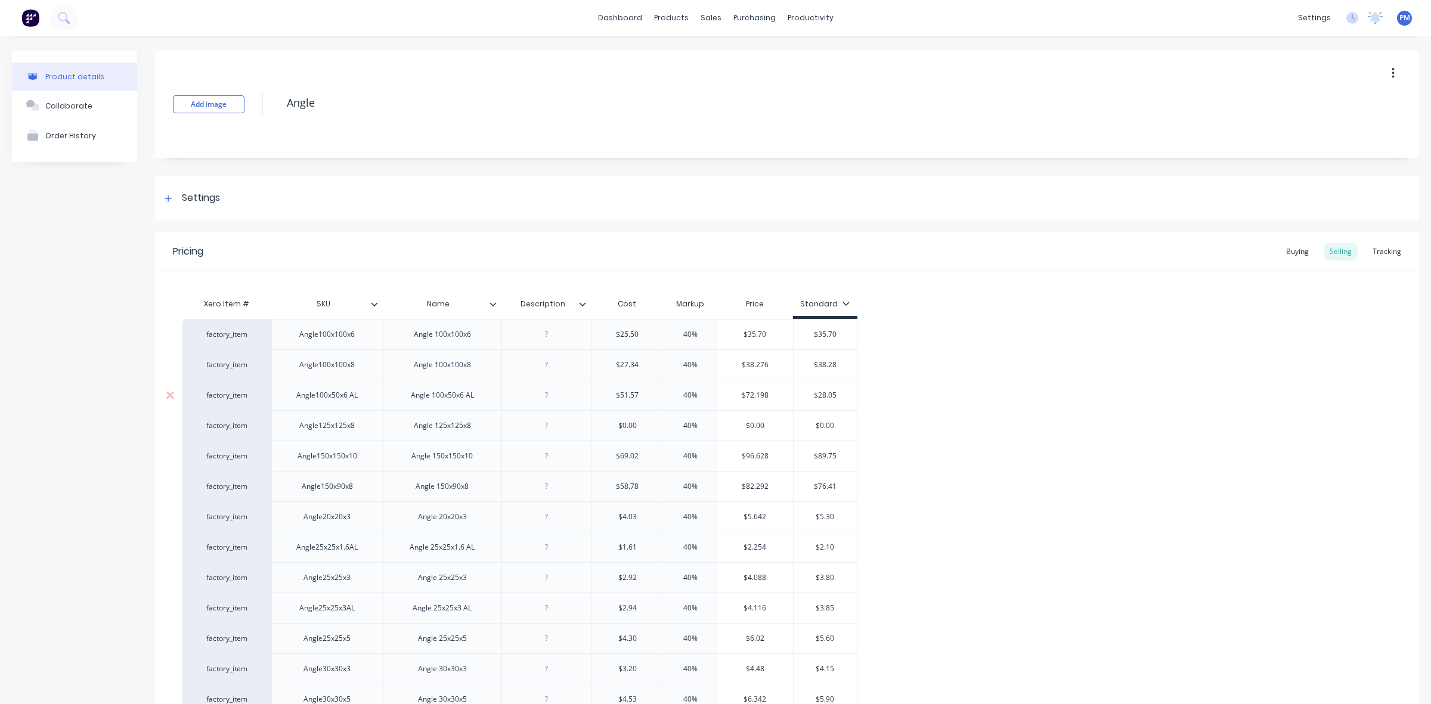
click at [841, 392] on input "$28.05" at bounding box center [825, 395] width 64 height 11
type input "$7"
type textarea "x"
type input "$72"
type textarea "x"
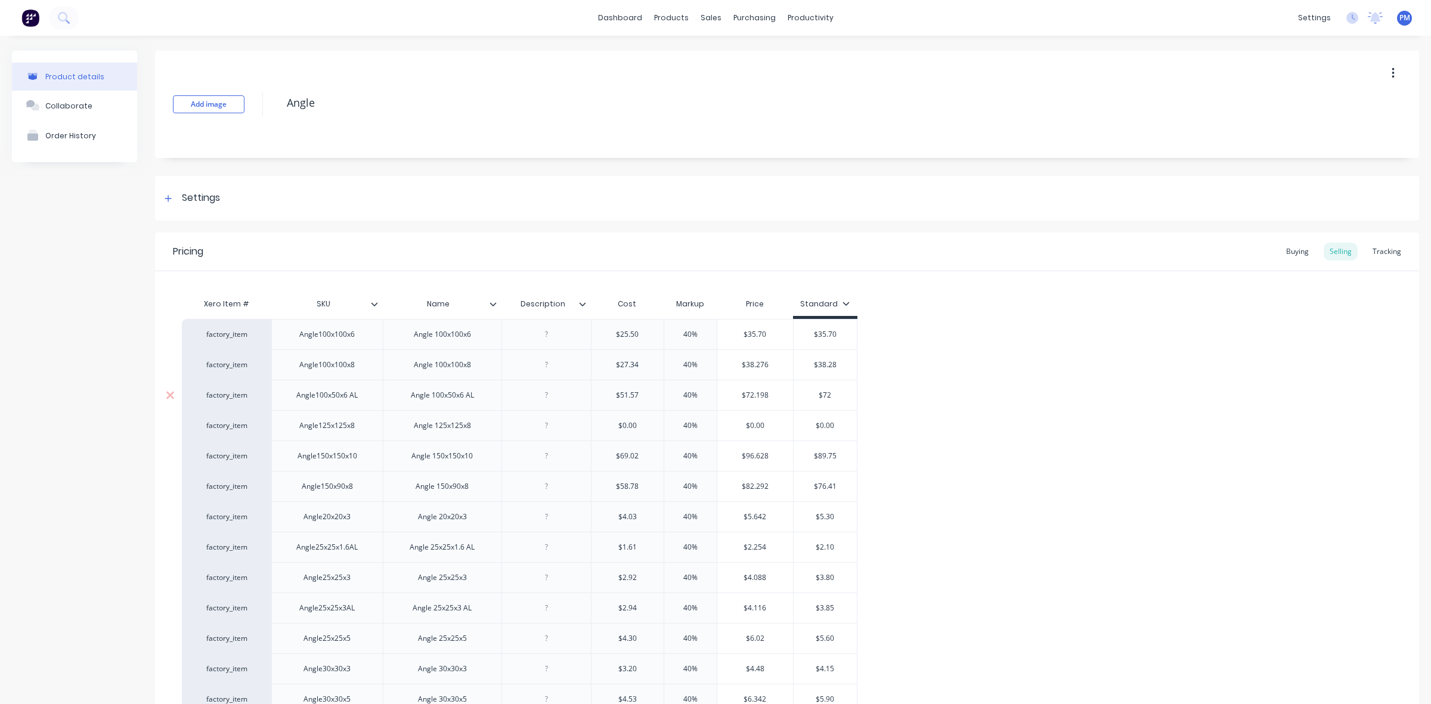
type input "$72."
type textarea "x"
type input "$72.2"
type textarea "x"
type input "$72.20"
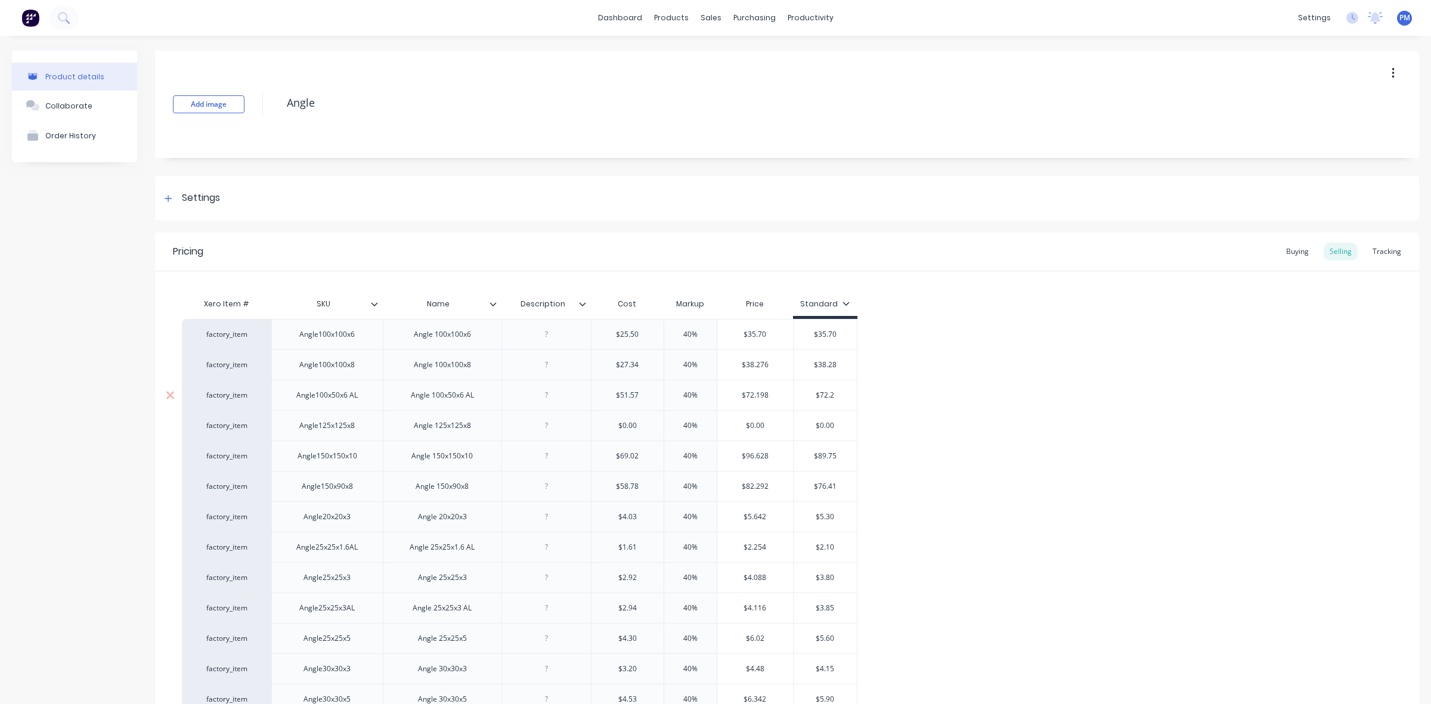
type textarea "x"
type input "$72.20"
drag, startPoint x: 817, startPoint y: 457, endPoint x: 839, endPoint y: 457, distance: 21.5
click at [839, 457] on input "$89.75" at bounding box center [825, 456] width 64 height 11
type input "$9"
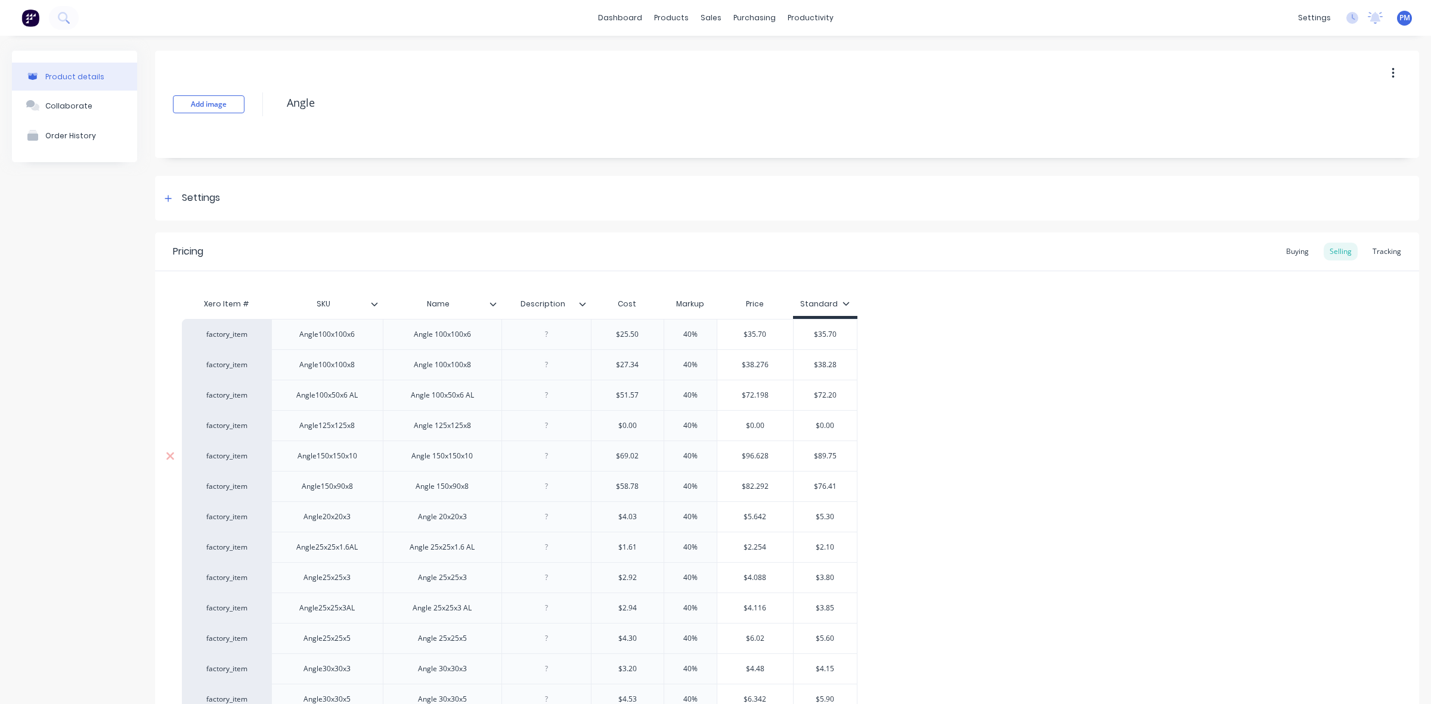
type textarea "x"
type input "$96"
type textarea "x"
type input "$96."
type textarea "x"
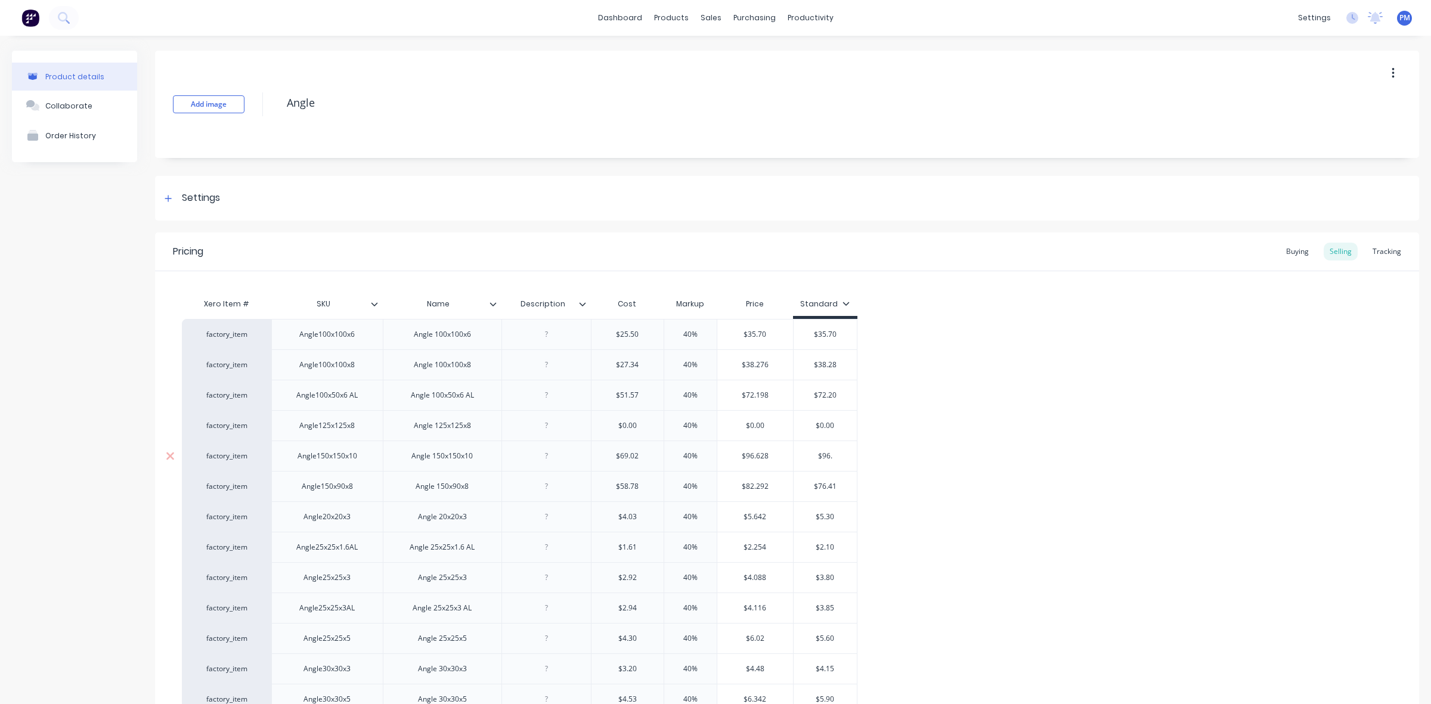
type input "$96.6"
type textarea "x"
type input "$96.63"
type textarea "x"
type input "$96.63"
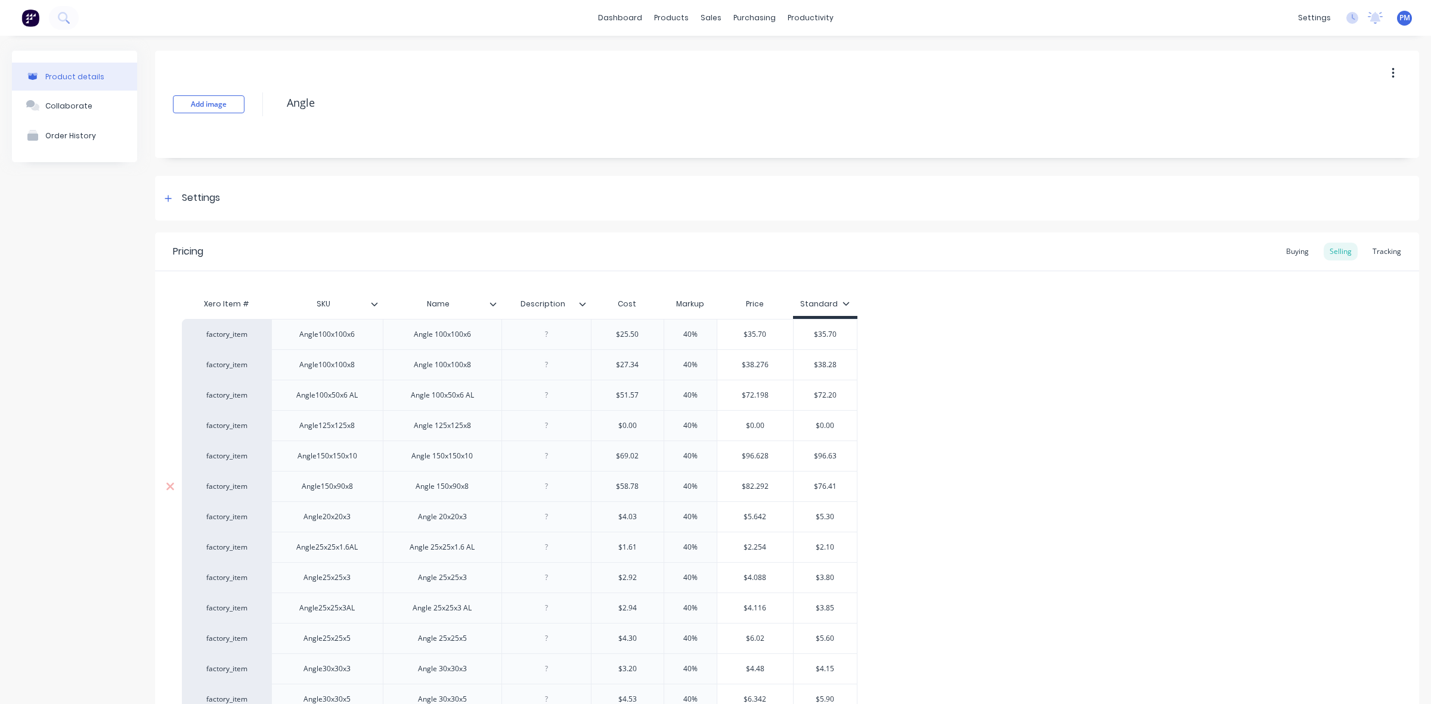
drag, startPoint x: 818, startPoint y: 488, endPoint x: 836, endPoint y: 486, distance: 17.9
click at [836, 486] on input "$76.41" at bounding box center [825, 486] width 64 height 11
type input "$8"
type textarea "x"
type input "$82"
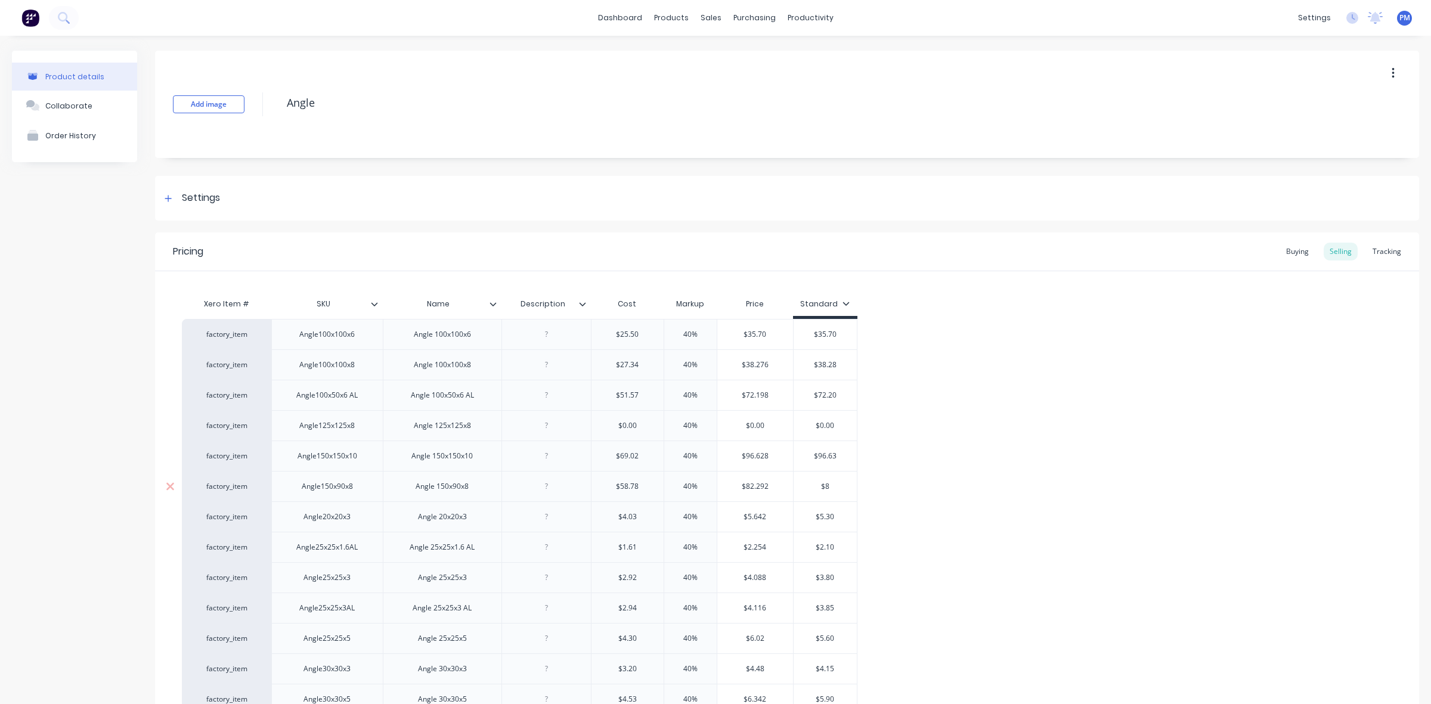
type textarea "x"
type input "$82."
type textarea "x"
type input "$82.2"
type textarea "x"
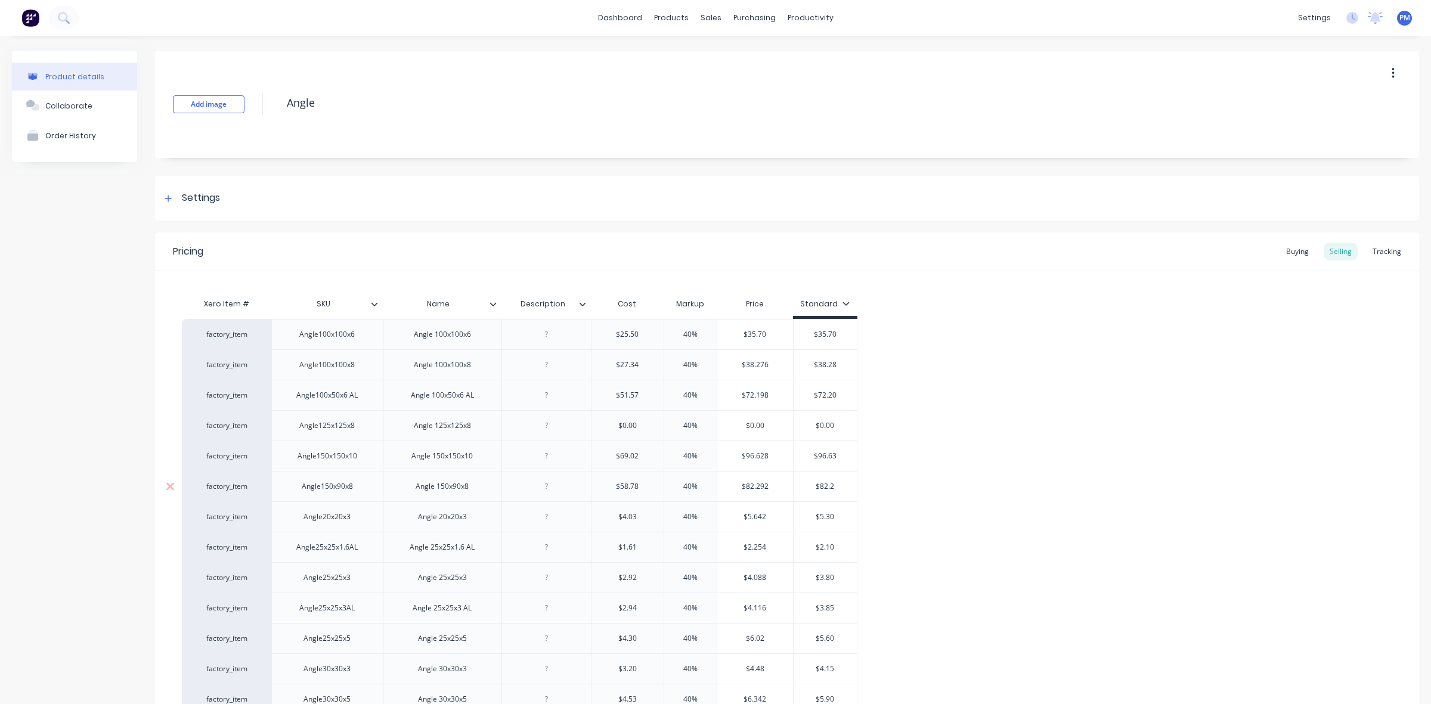
type input "$82.29"
type textarea "x"
type input "$82.29"
drag, startPoint x: 820, startPoint y: 516, endPoint x: 839, endPoint y: 517, distance: 19.7
click at [839, 517] on input "$5.30" at bounding box center [825, 516] width 64 height 11
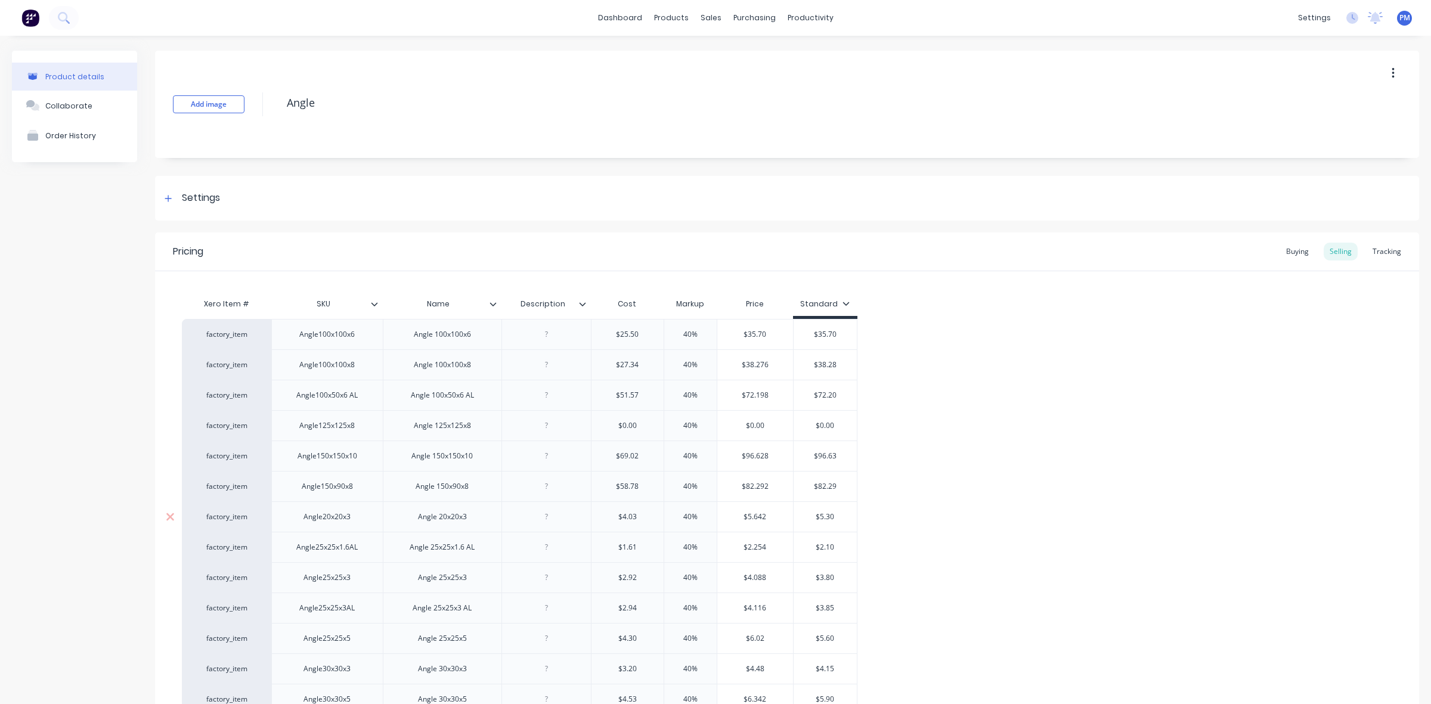
type input "$5"
type textarea "x"
type input "$5."
type textarea "x"
type input "$5.6"
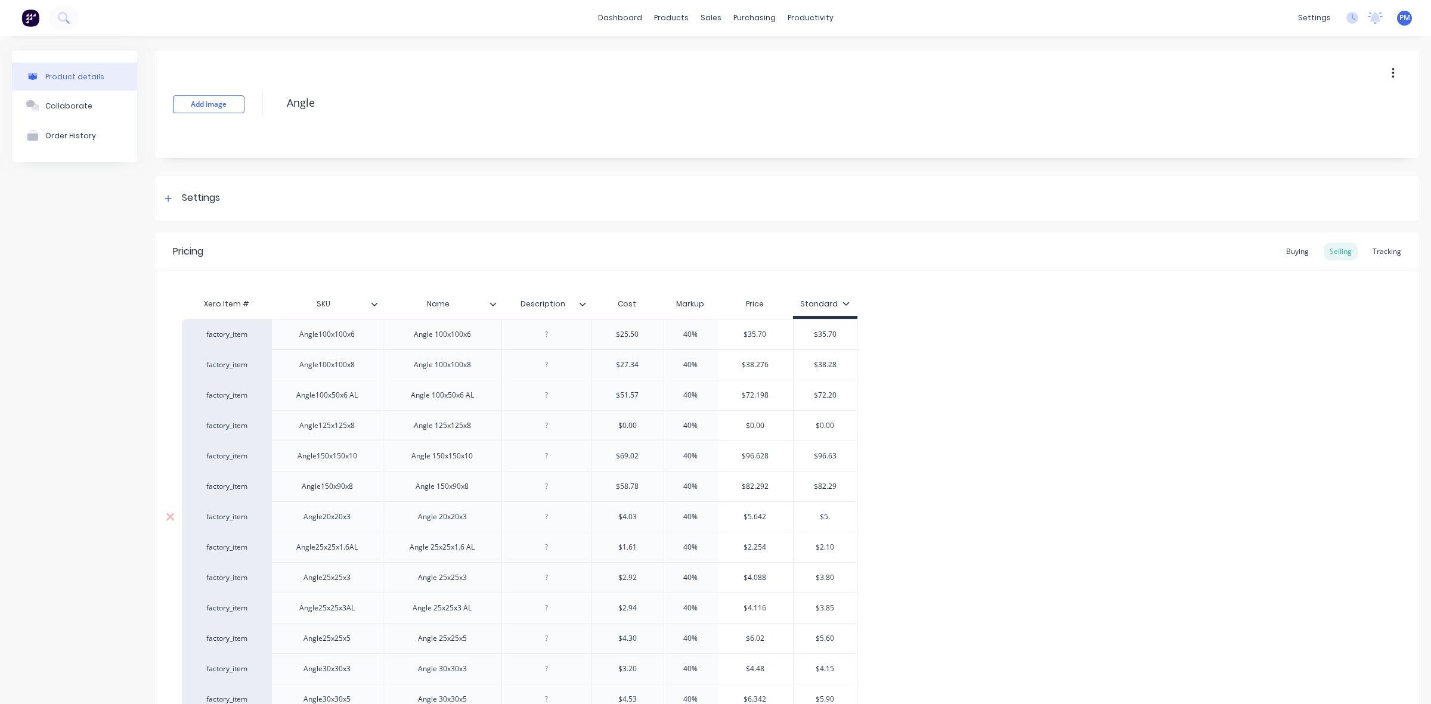
type textarea "x"
type input "$5.64"
type textarea "x"
type input "$5.64"
drag, startPoint x: 826, startPoint y: 547, endPoint x: 838, endPoint y: 547, distance: 11.9
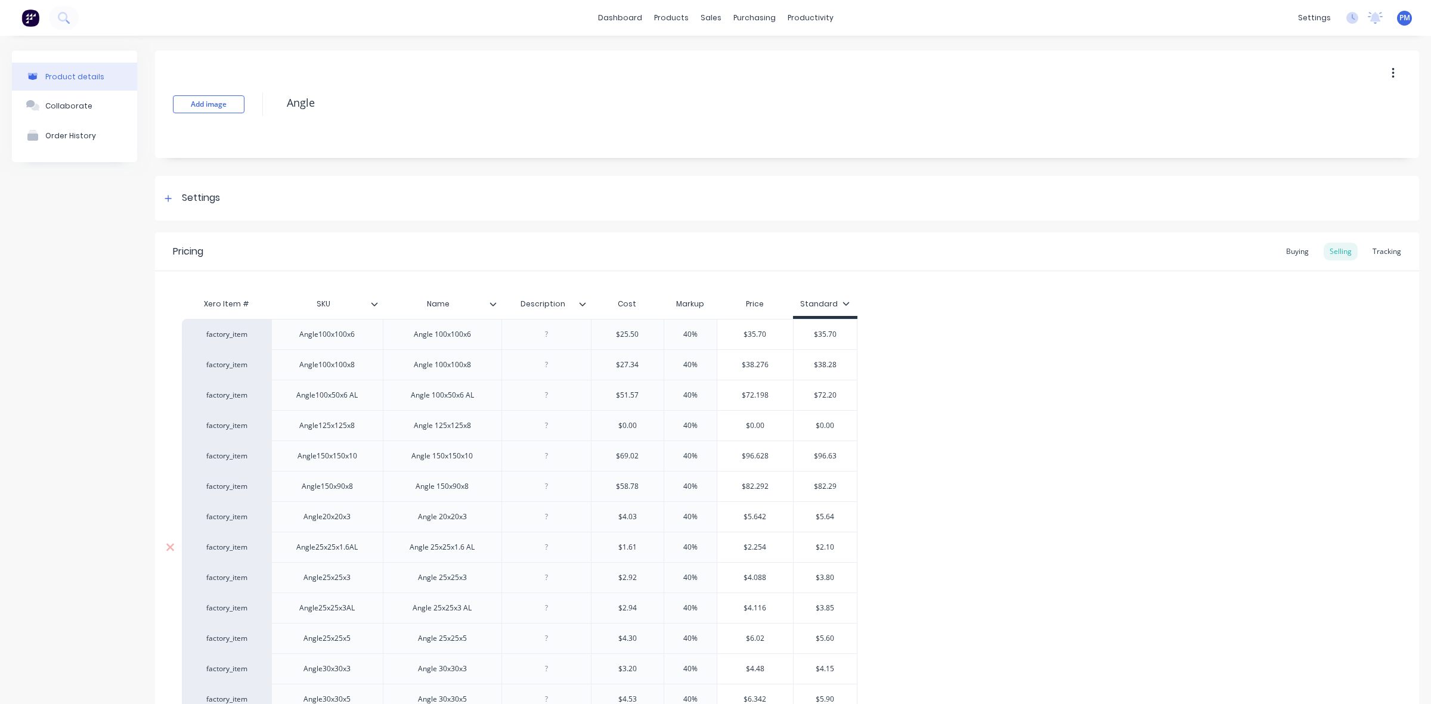
click at [838, 547] on input "$2.10" at bounding box center [825, 547] width 64 height 11
type input "$2.2"
type textarea "x"
type input "$2.25"
type textarea "x"
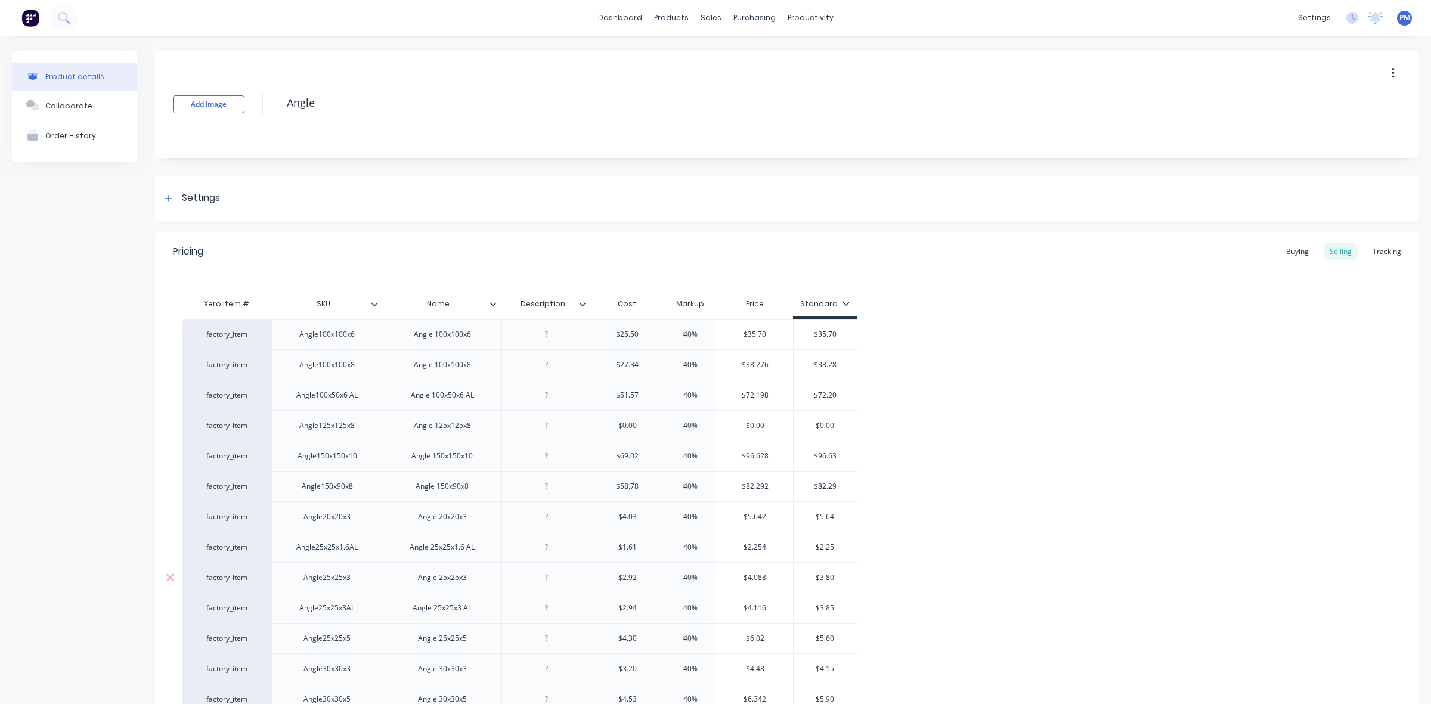
type input "$2.25"
drag, startPoint x: 820, startPoint y: 580, endPoint x: 838, endPoint y: 578, distance: 18.0
click at [838, 578] on input "$3.80" at bounding box center [825, 577] width 64 height 11
type input "$4"
type textarea "x"
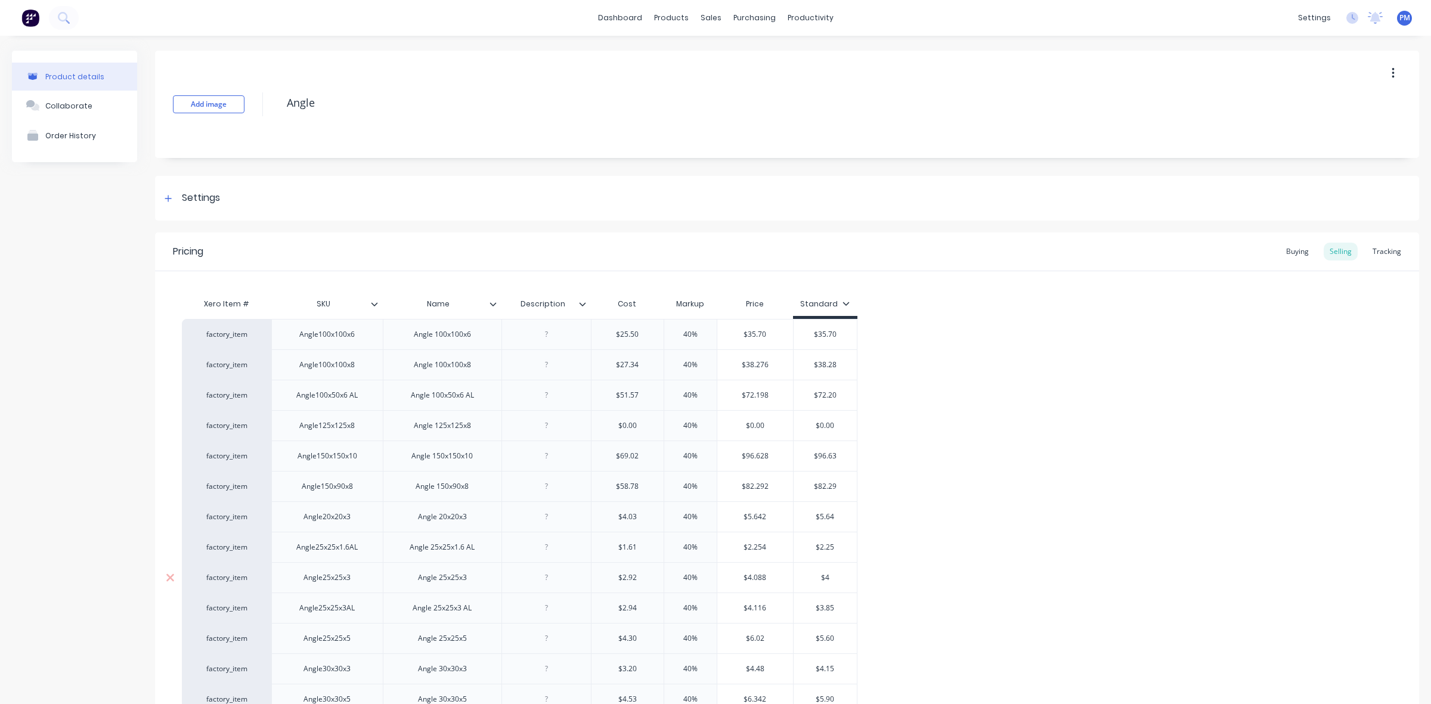
type input "$4."
type textarea "x"
type input "$4.0"
type textarea "x"
type input "$4.09"
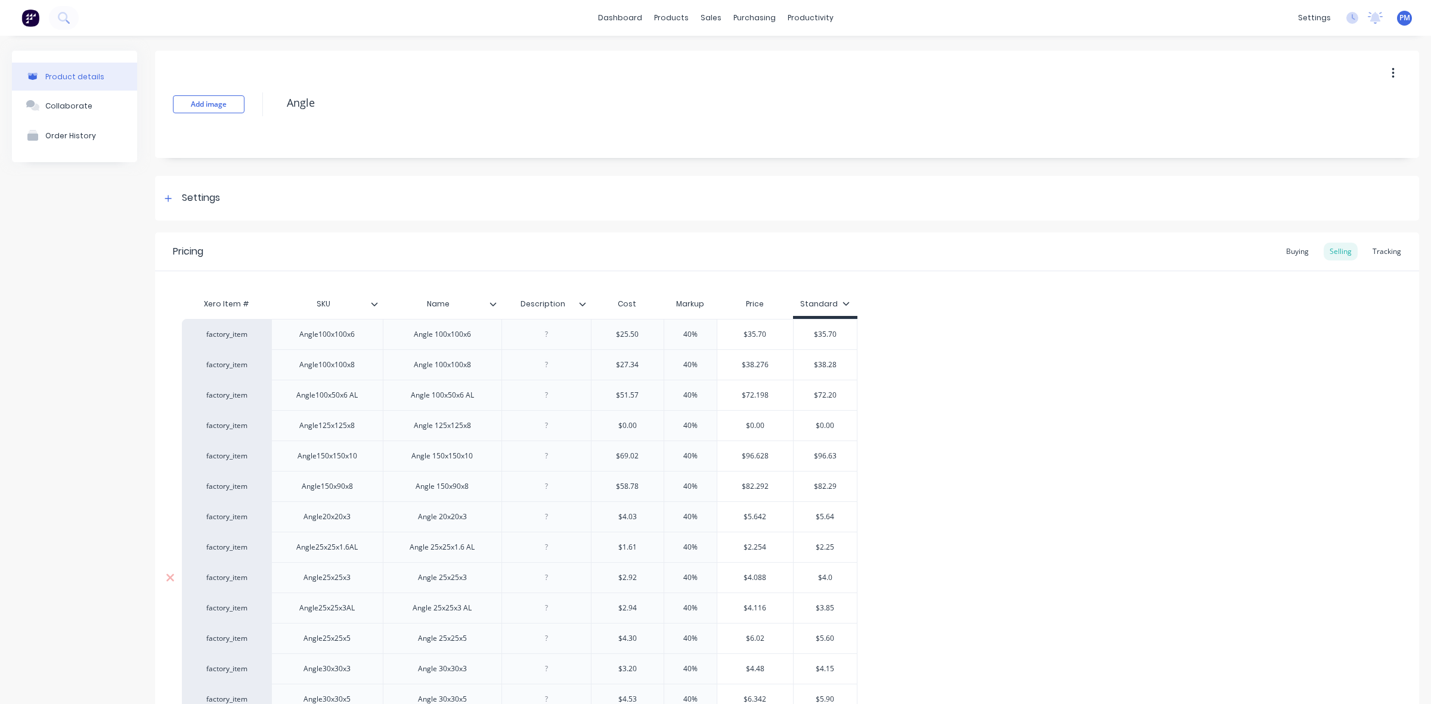
type textarea "x"
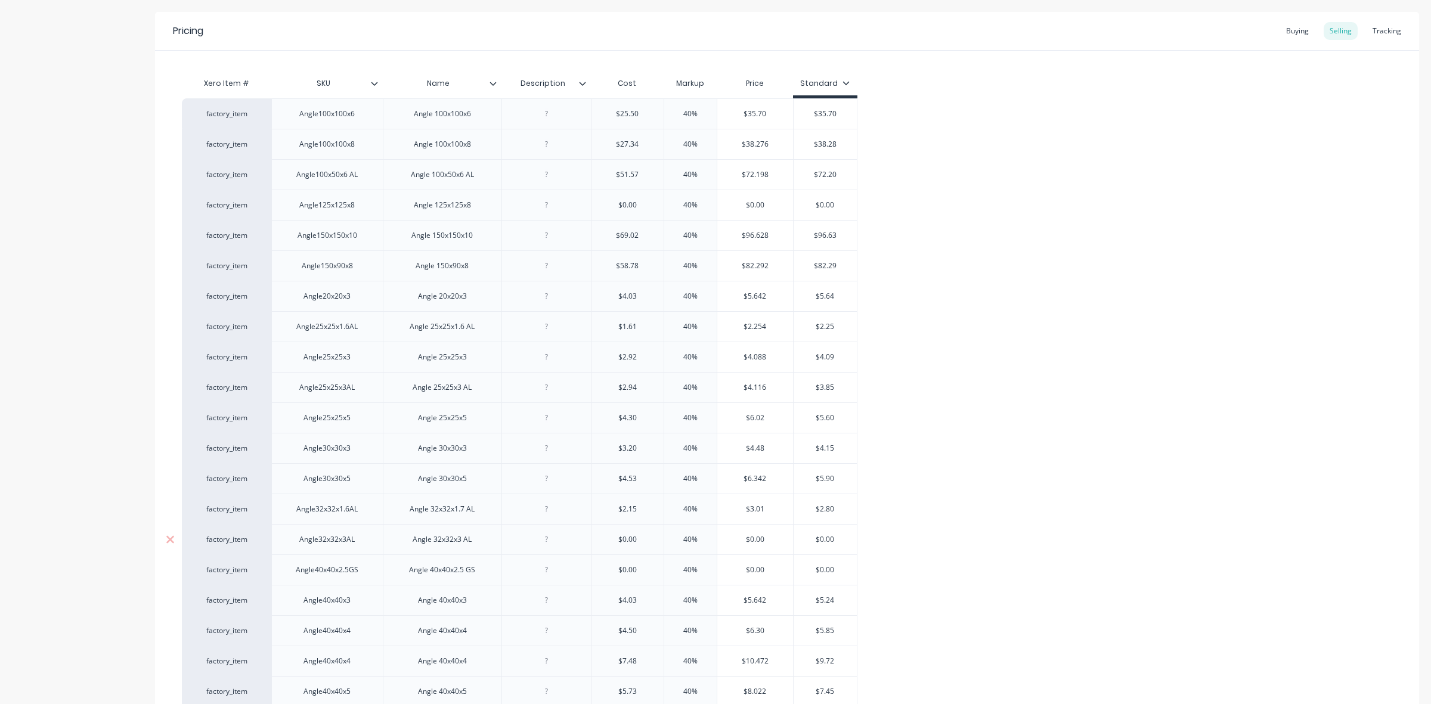
scroll to position [224, 0]
type input "$4.09"
drag, startPoint x: 821, startPoint y: 386, endPoint x: 836, endPoint y: 386, distance: 14.9
click at [836, 386] on input "$3.85" at bounding box center [825, 384] width 64 height 11
type input "$4"
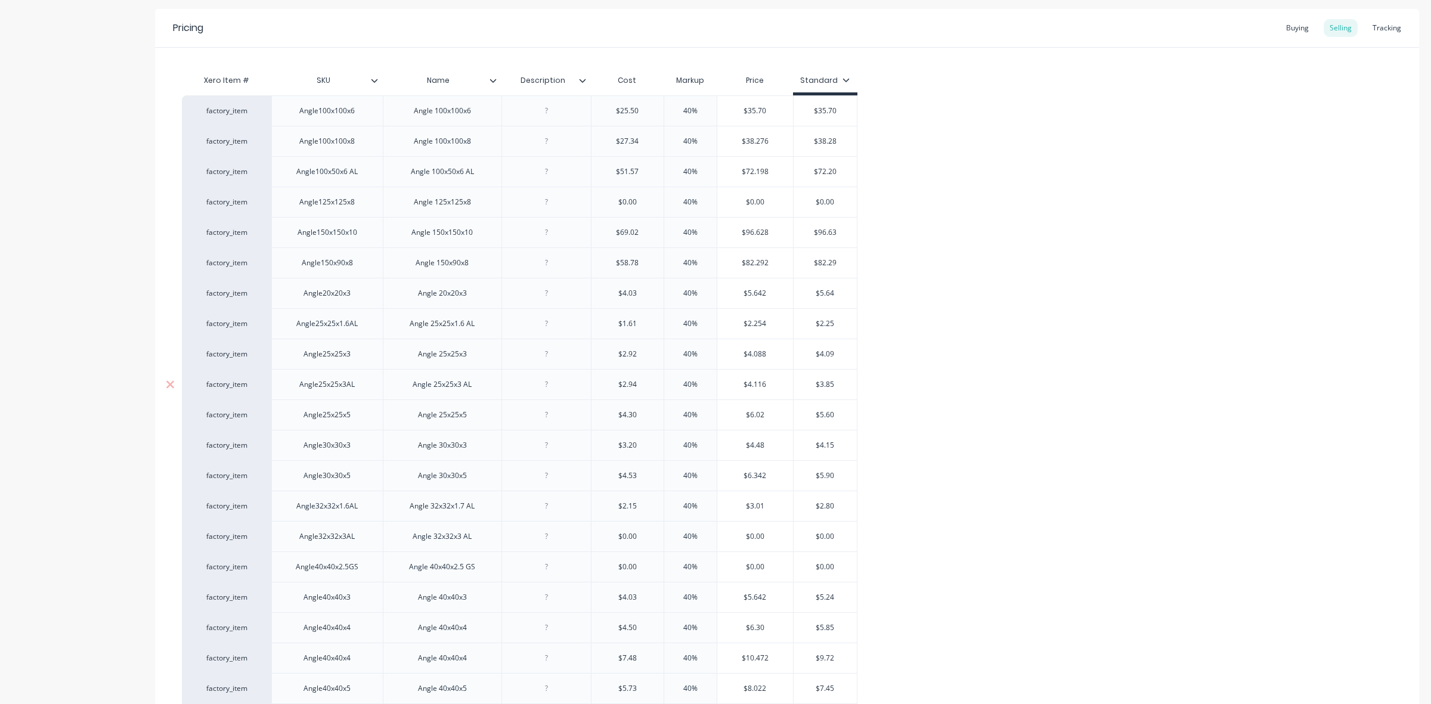
type textarea "x"
type input "$4."
type textarea "x"
type input "$4.1"
type textarea "x"
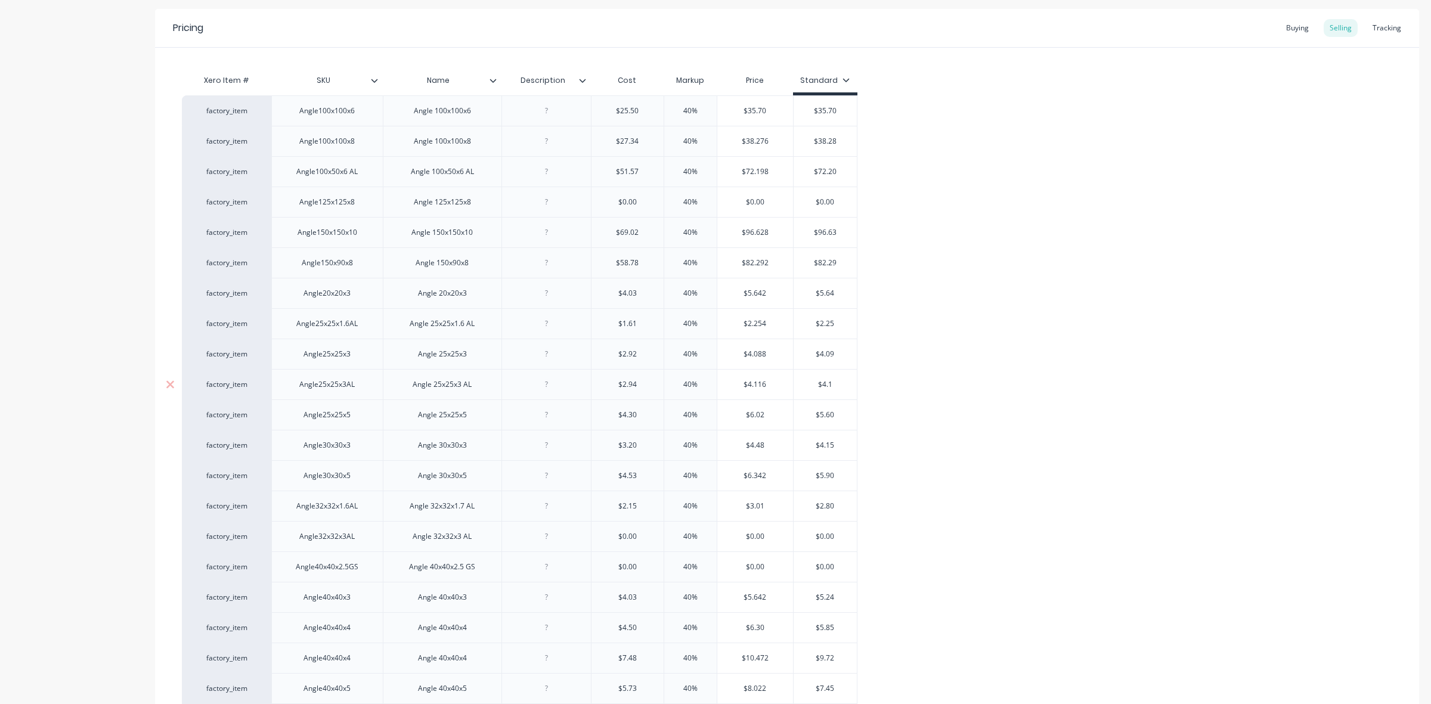
type input "$4.12"
type textarea "x"
type input "$4.12"
drag, startPoint x: 820, startPoint y: 415, endPoint x: 838, endPoint y: 415, distance: 17.3
click at [838, 415] on input "$5.60" at bounding box center [825, 415] width 64 height 11
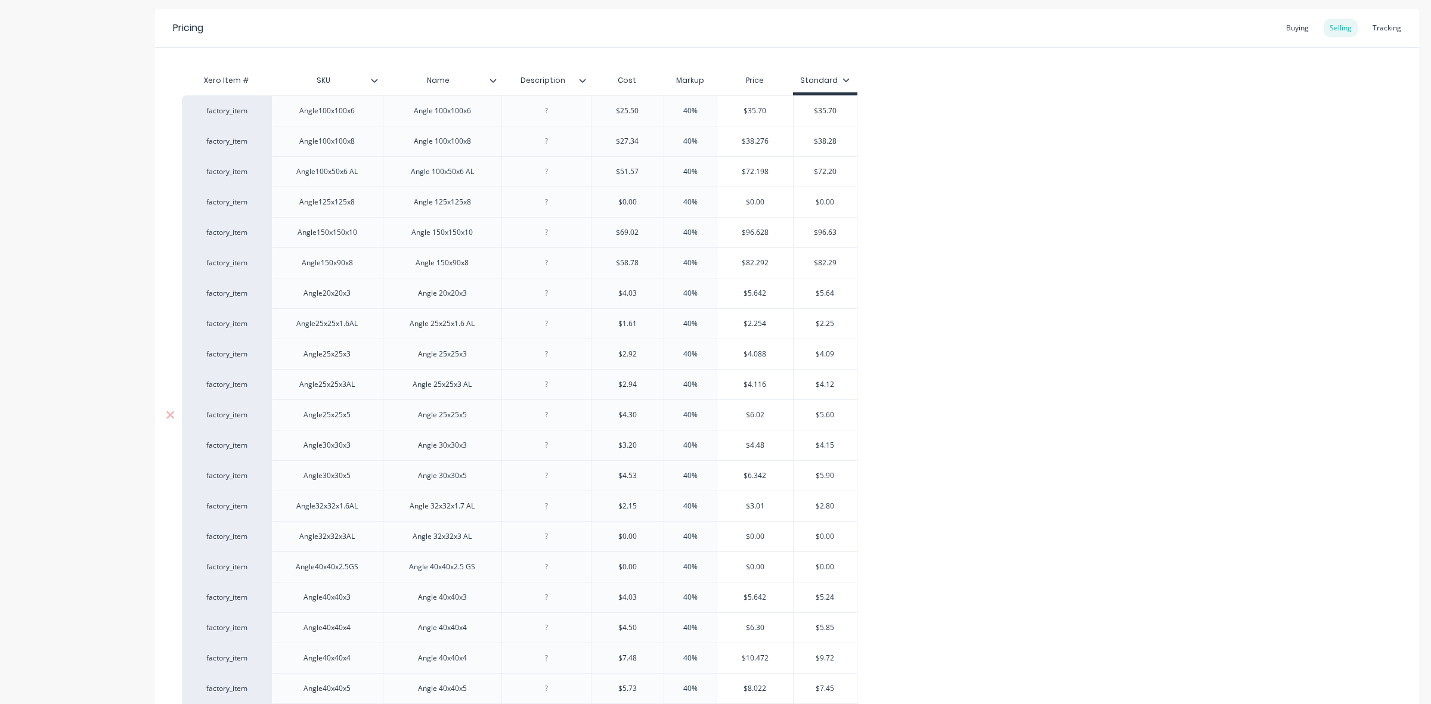
type input "$6"
type textarea "x"
type input "$6."
type textarea "x"
type input "$6.0"
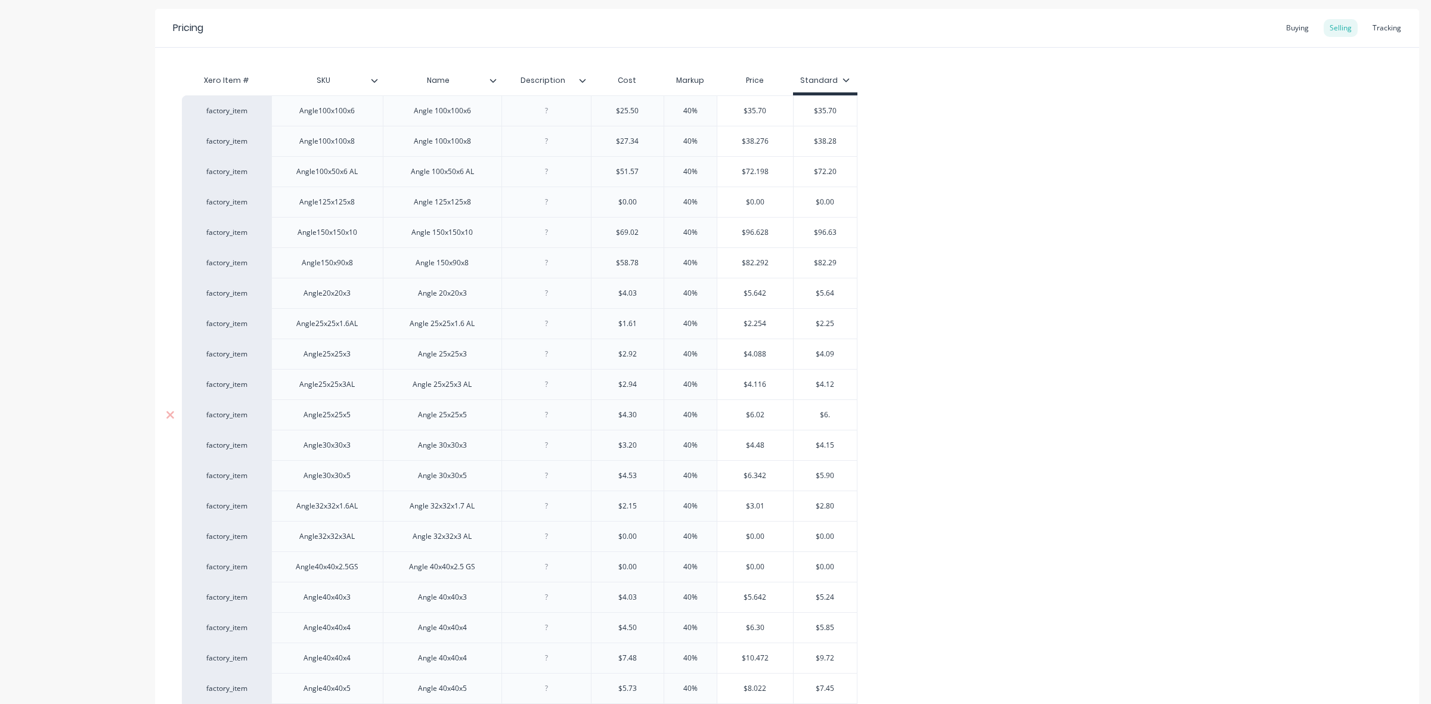
type textarea "x"
type input "$6.02"
type textarea "x"
type input "$6.02"
drag, startPoint x: 827, startPoint y: 445, endPoint x: 836, endPoint y: 444, distance: 9.0
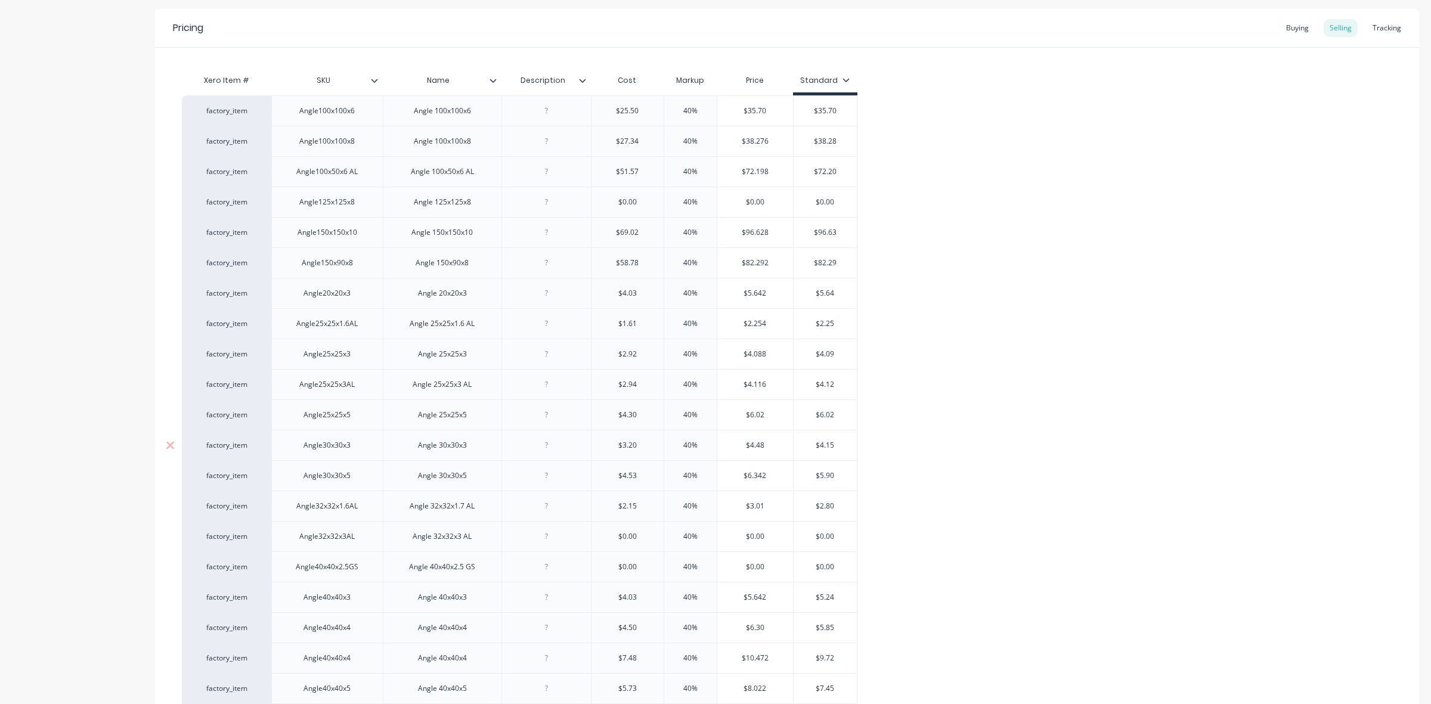
click at [836, 444] on input "$4.15" at bounding box center [825, 445] width 64 height 11
drag, startPoint x: 826, startPoint y: 445, endPoint x: 836, endPoint y: 445, distance: 9.5
click at [836, 445] on input "$4.15" at bounding box center [825, 445] width 64 height 11
type input "$4.4"
type textarea "x"
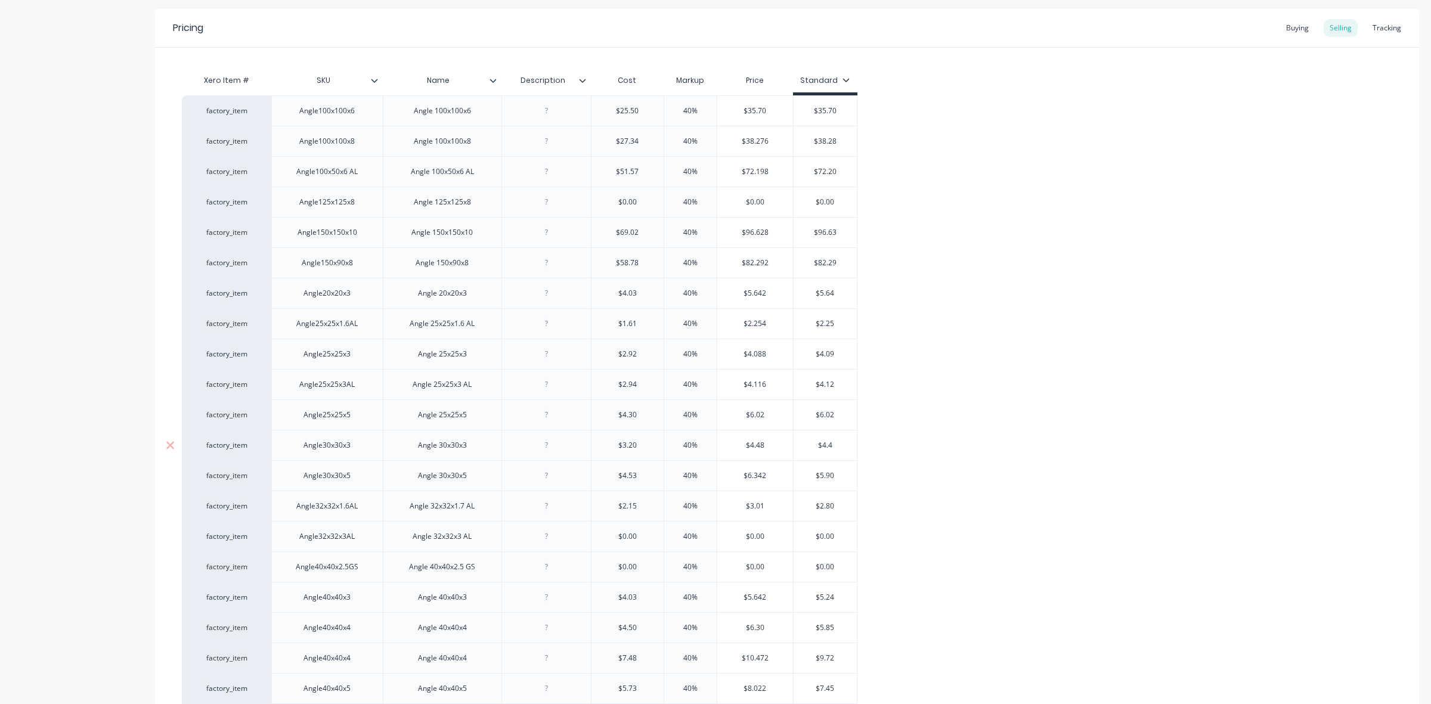
type input "$4.48"
type textarea "x"
type input "$4.48"
drag, startPoint x: 818, startPoint y: 475, endPoint x: 841, endPoint y: 476, distance: 22.7
click at [841, 476] on input "$5.90" at bounding box center [825, 475] width 64 height 11
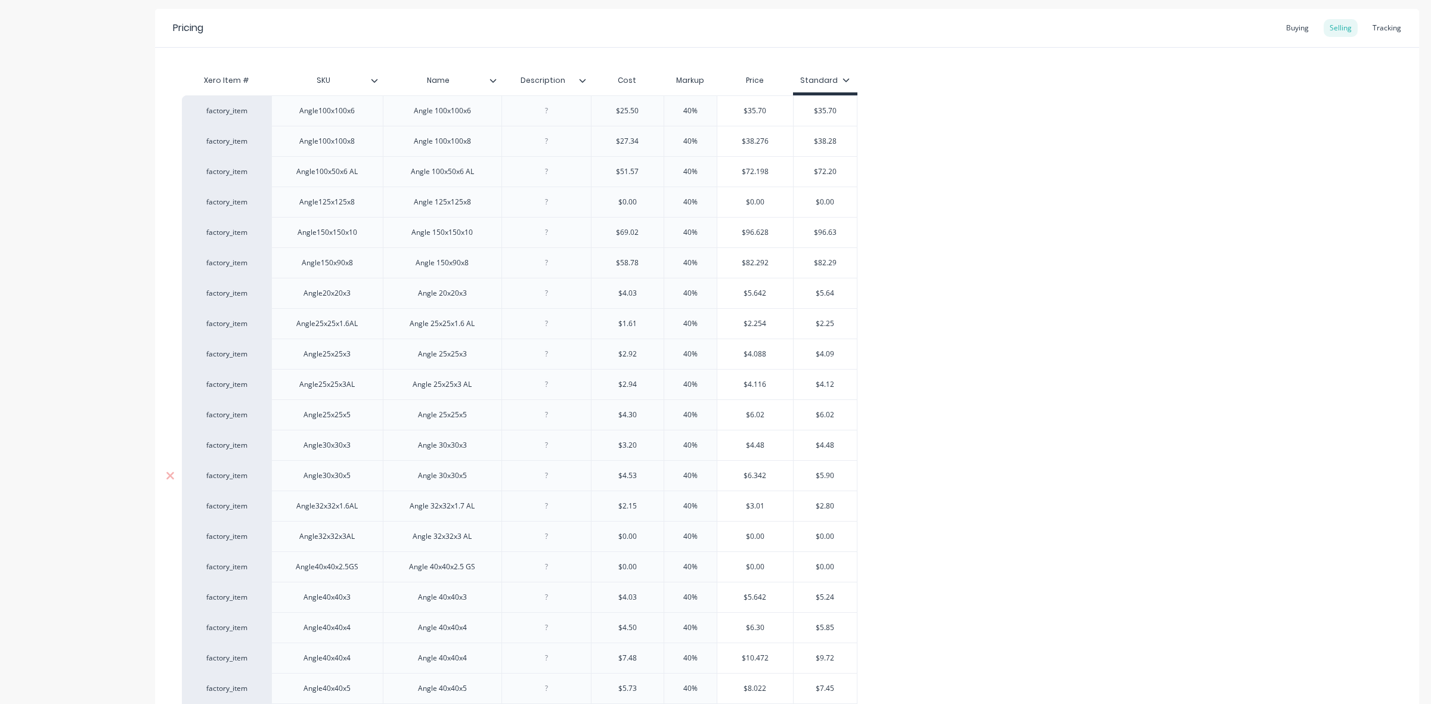
type input "$6"
type textarea "x"
type input "$6."
type textarea "x"
type input "$6.3"
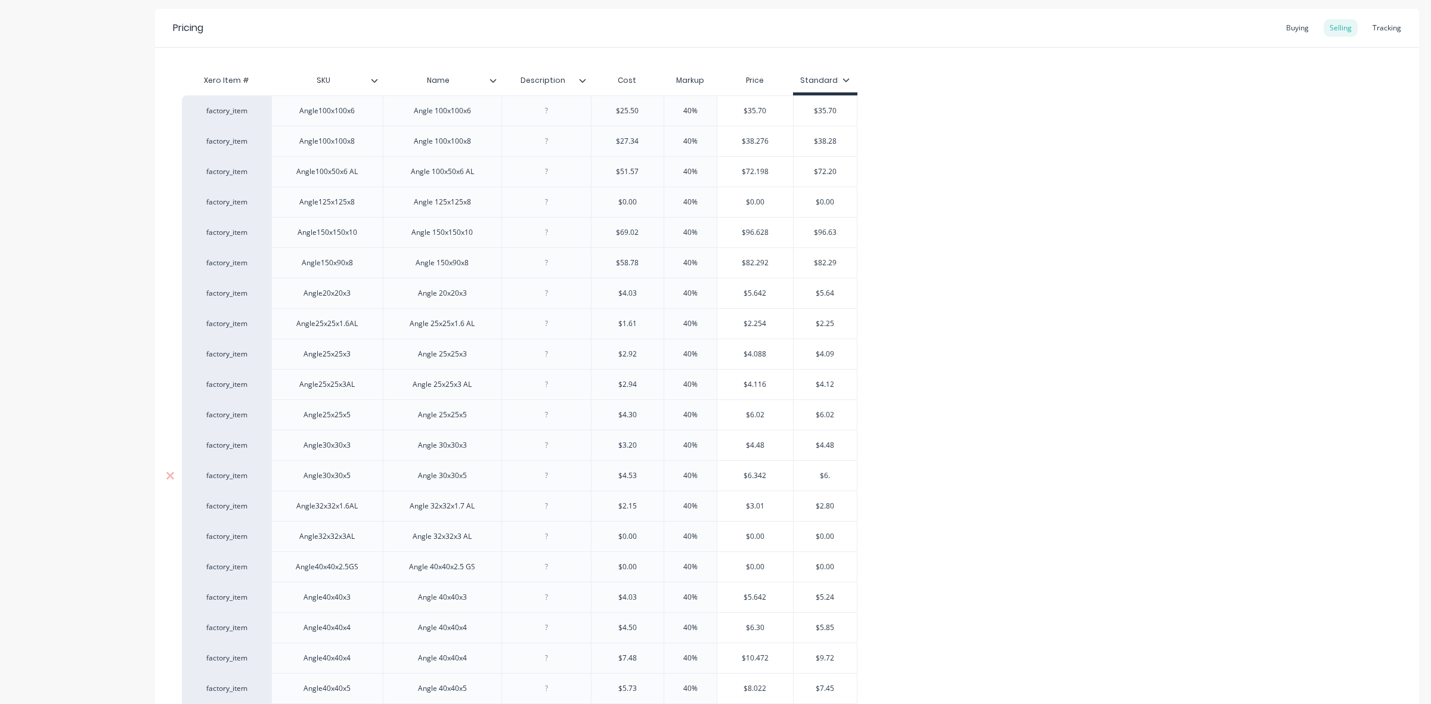
type textarea "x"
type input "$6.34"
type textarea "x"
type input "$6.34"
drag, startPoint x: 821, startPoint y: 507, endPoint x: 839, endPoint y: 507, distance: 18.5
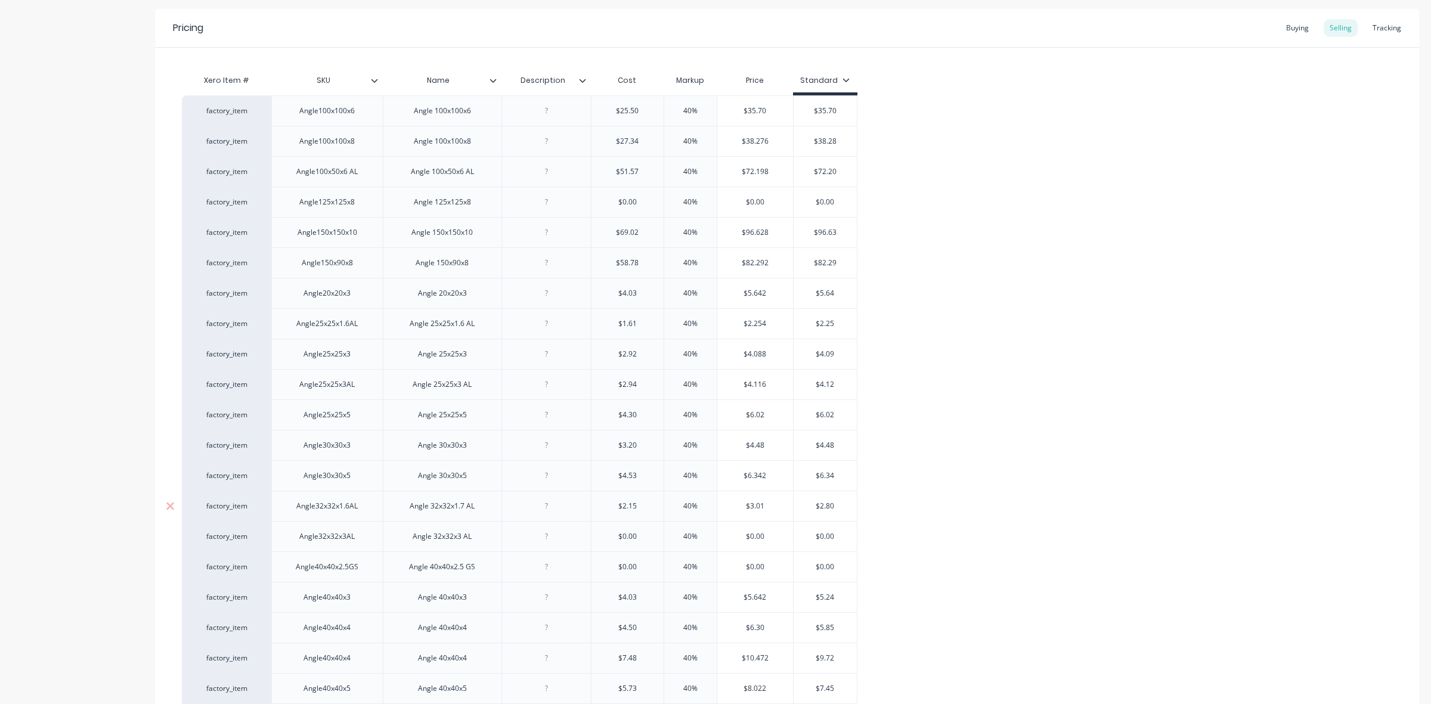
click at [839, 507] on input "$2.80" at bounding box center [825, 506] width 64 height 11
type input "$3"
type textarea "x"
type input "$3."
type textarea "x"
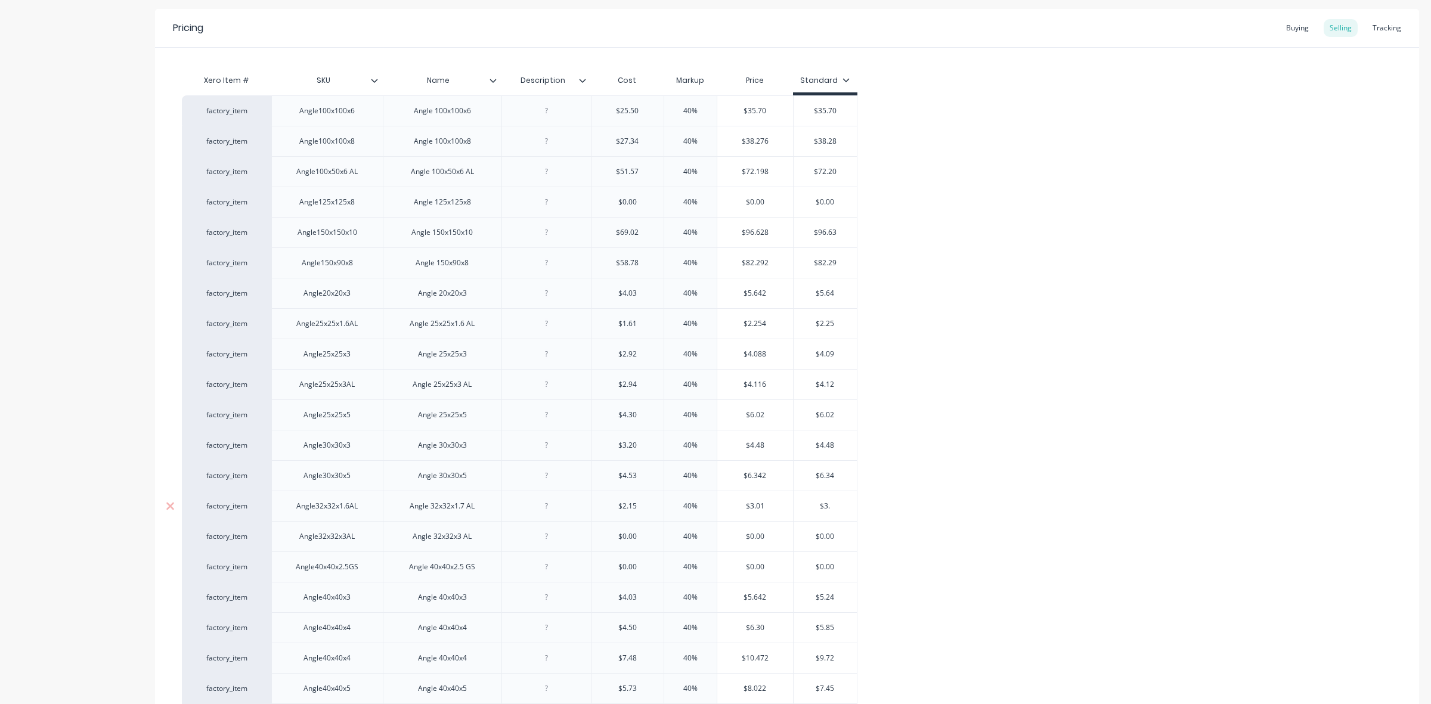
type input "$3.0"
type textarea "x"
type input "$3.01"
type textarea "x"
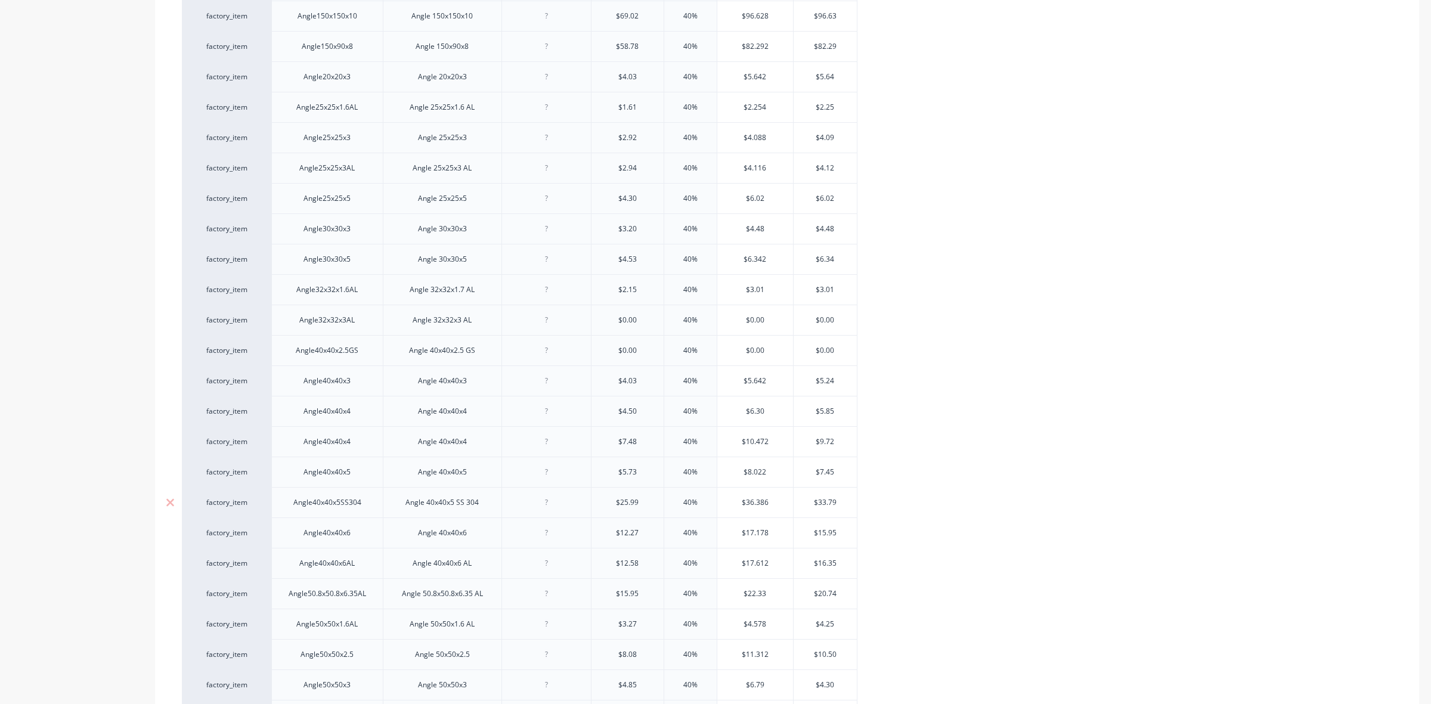
scroll to position [447, 0]
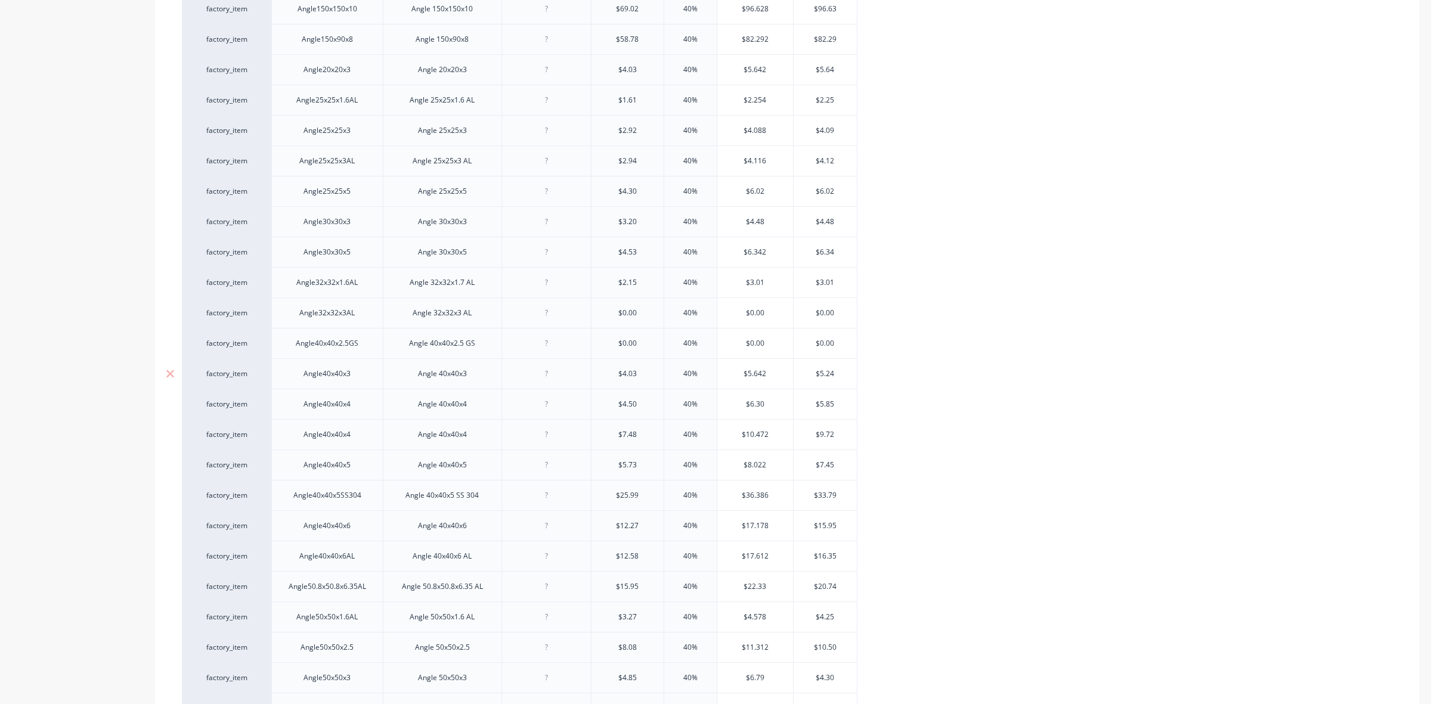
type input "$3.01"
click at [835, 374] on input "$5.24" at bounding box center [825, 373] width 64 height 11
drag, startPoint x: 826, startPoint y: 374, endPoint x: 833, endPoint y: 374, distance: 6.6
click at [833, 374] on input "$5.24" at bounding box center [825, 373] width 64 height 11
type input "$5.6"
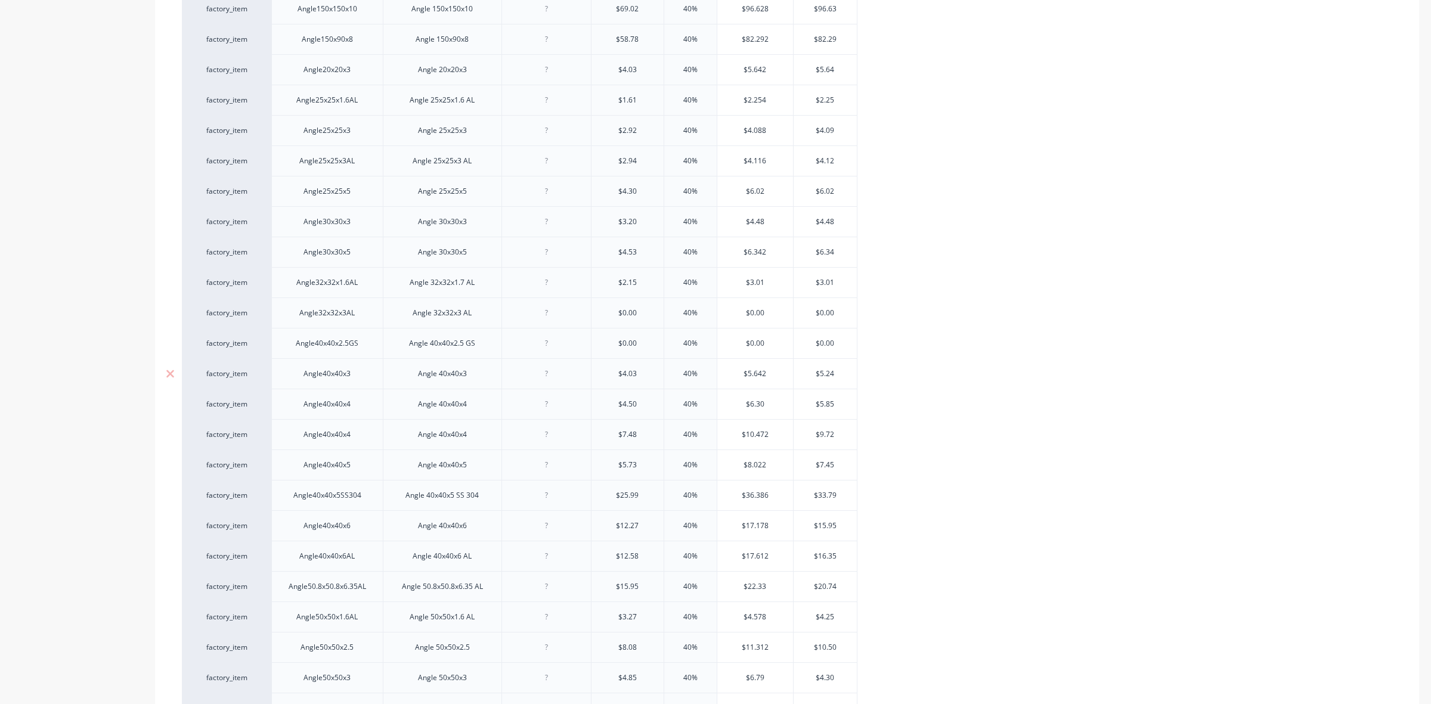
type textarea "x"
type input "$5.64"
type textarea "x"
type input "$5.64"
drag, startPoint x: 818, startPoint y: 407, endPoint x: 839, endPoint y: 406, distance: 20.3
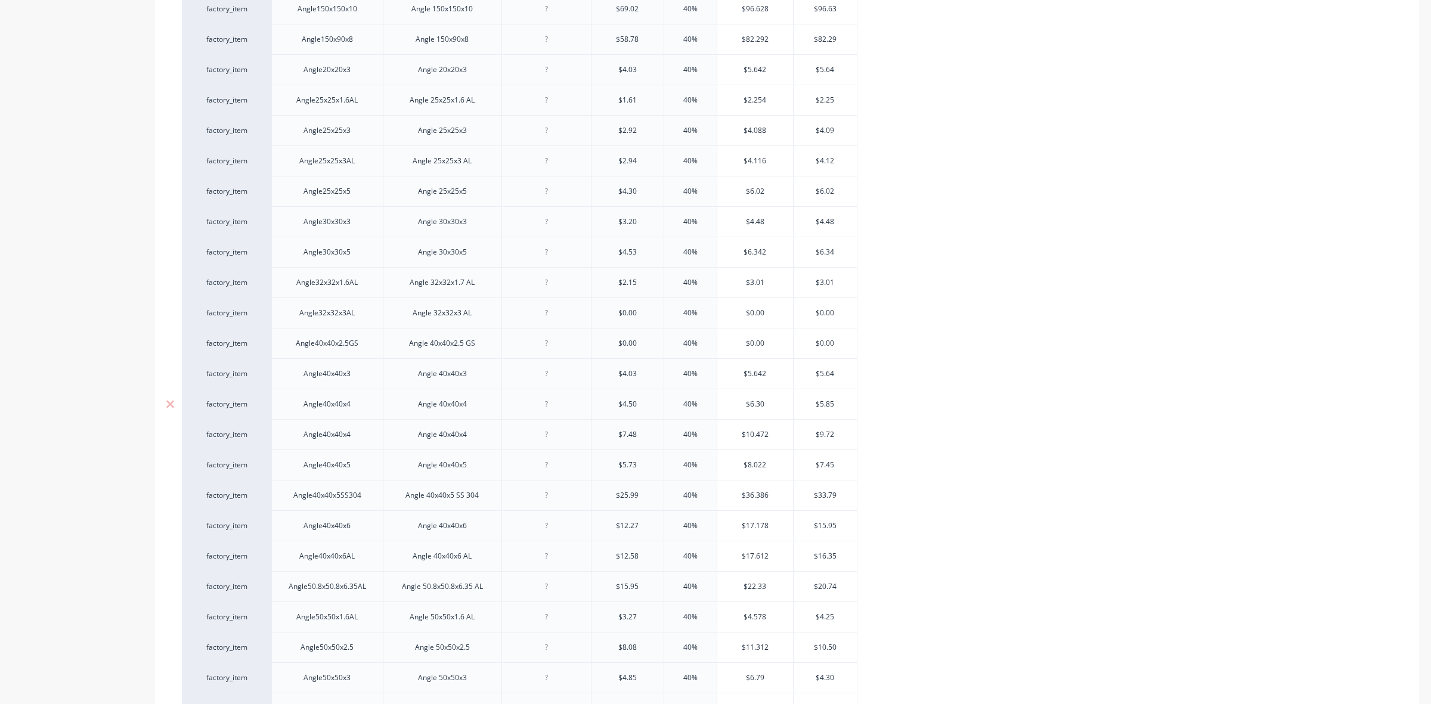
click at [839, 406] on input "$5.85" at bounding box center [825, 404] width 64 height 11
type input "$6"
type textarea "x"
type input "$6."
type textarea "x"
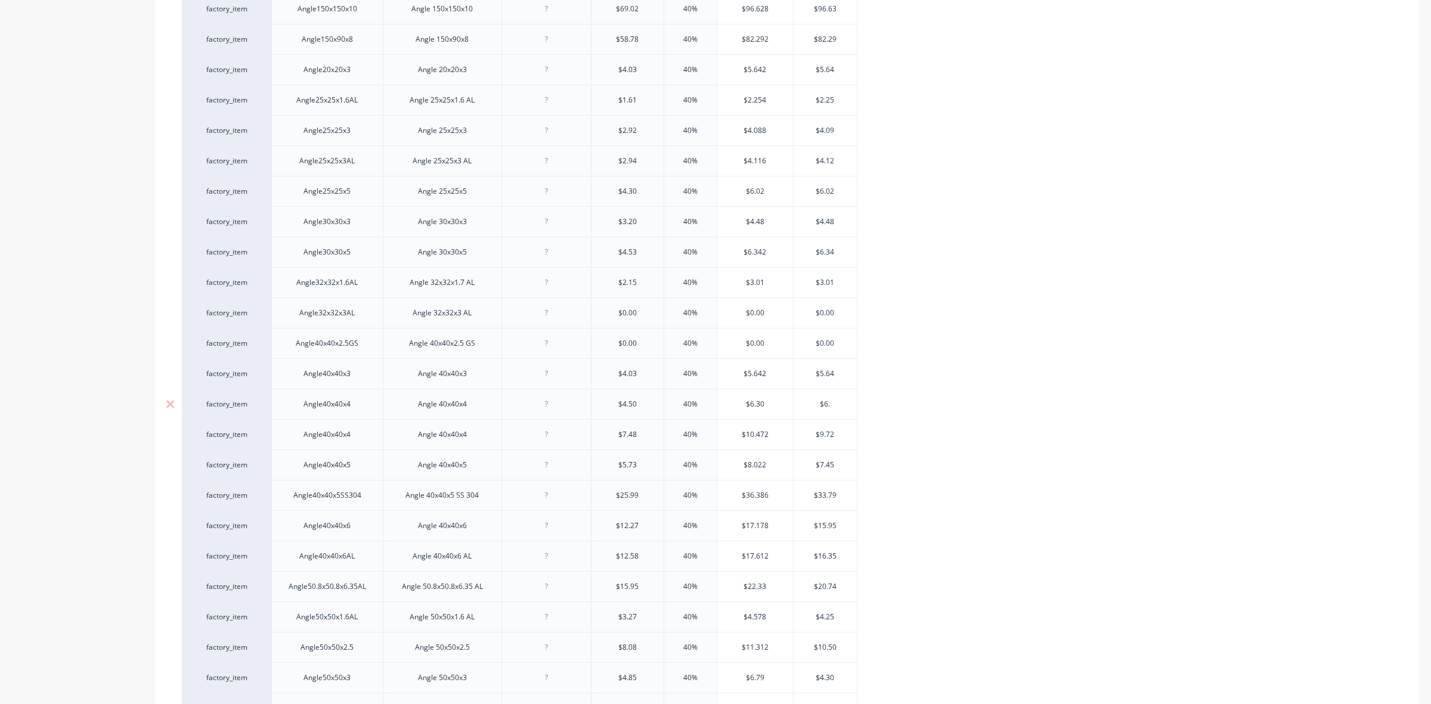
type input "$6.3"
type textarea "x"
type input "$6.30"
type textarea "x"
type input "$6.30"
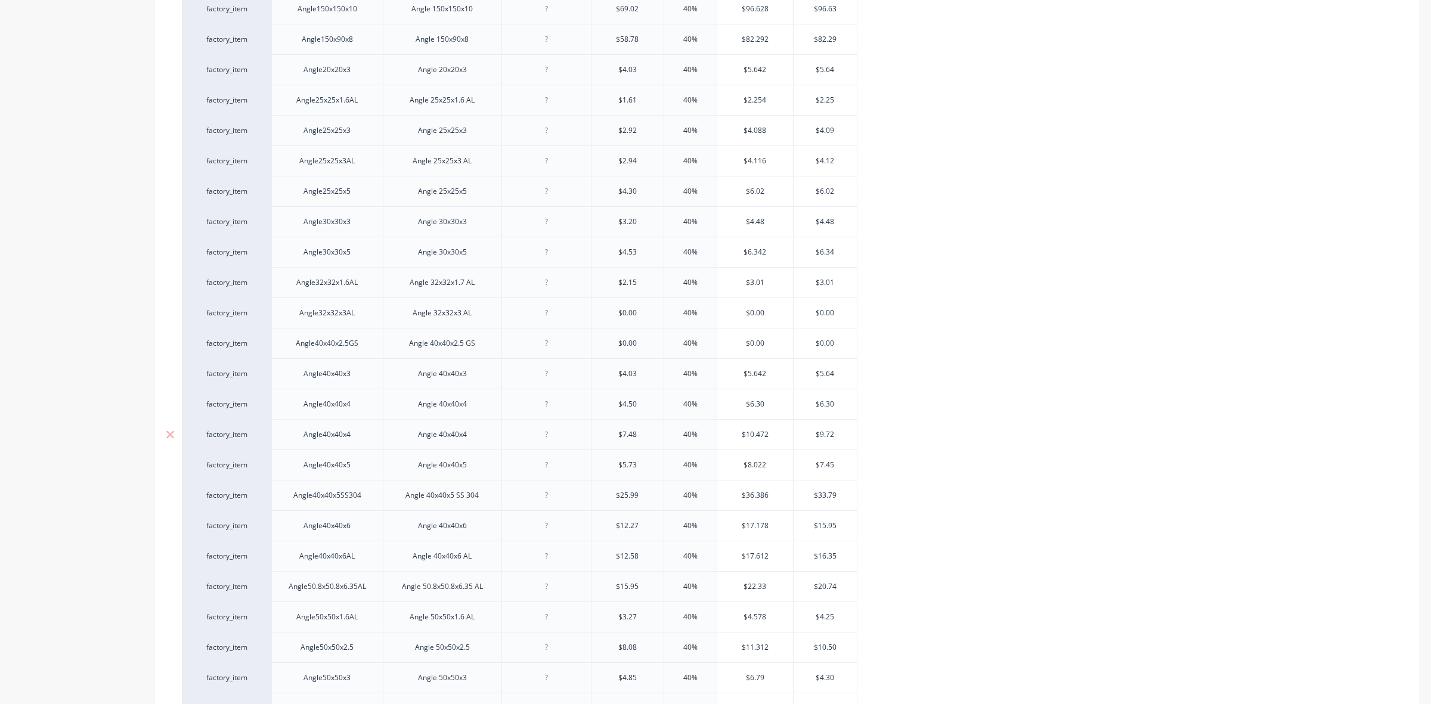
drag, startPoint x: 821, startPoint y: 434, endPoint x: 833, endPoint y: 434, distance: 12.5
click at [833, 434] on input "$9.72" at bounding box center [825, 434] width 64 height 11
type input "$1"
type textarea "x"
type input "$10"
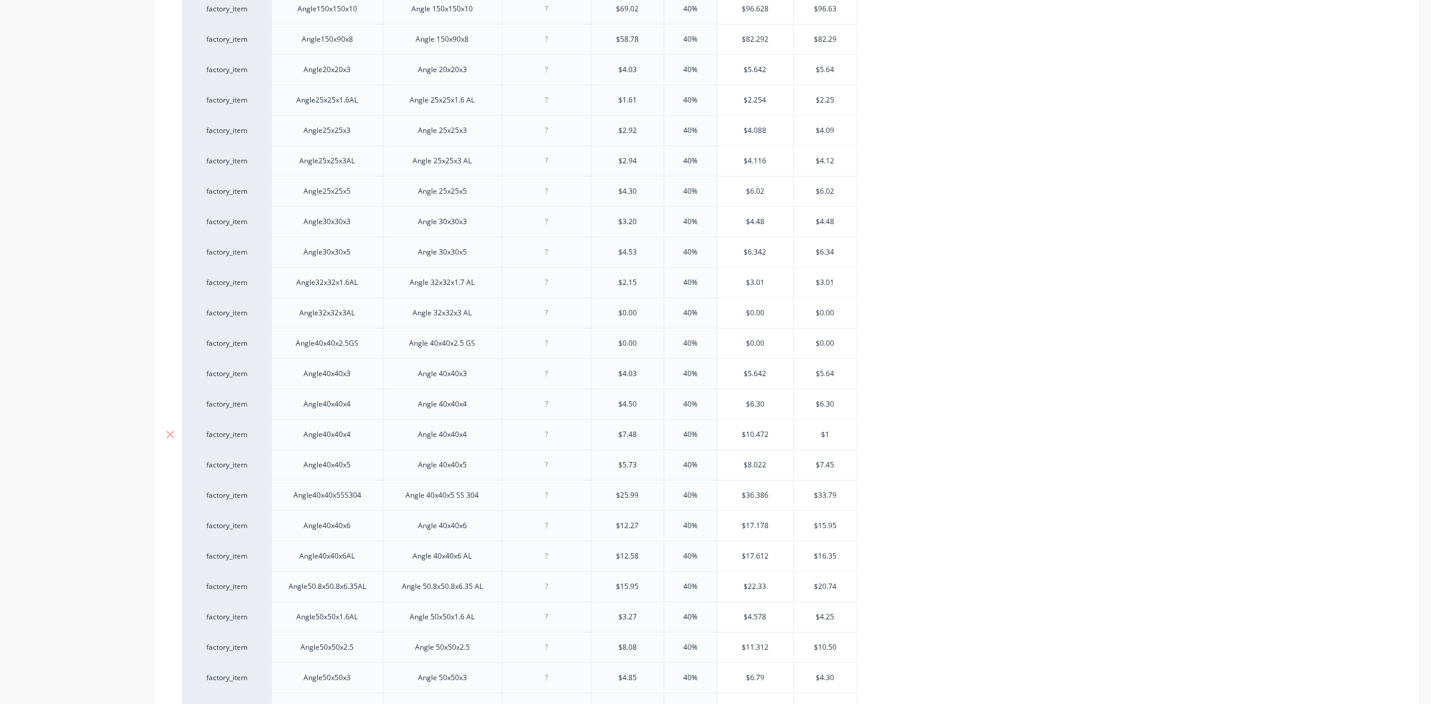
type textarea "x"
type input "$10."
type textarea "x"
type input "$10.4"
type textarea "x"
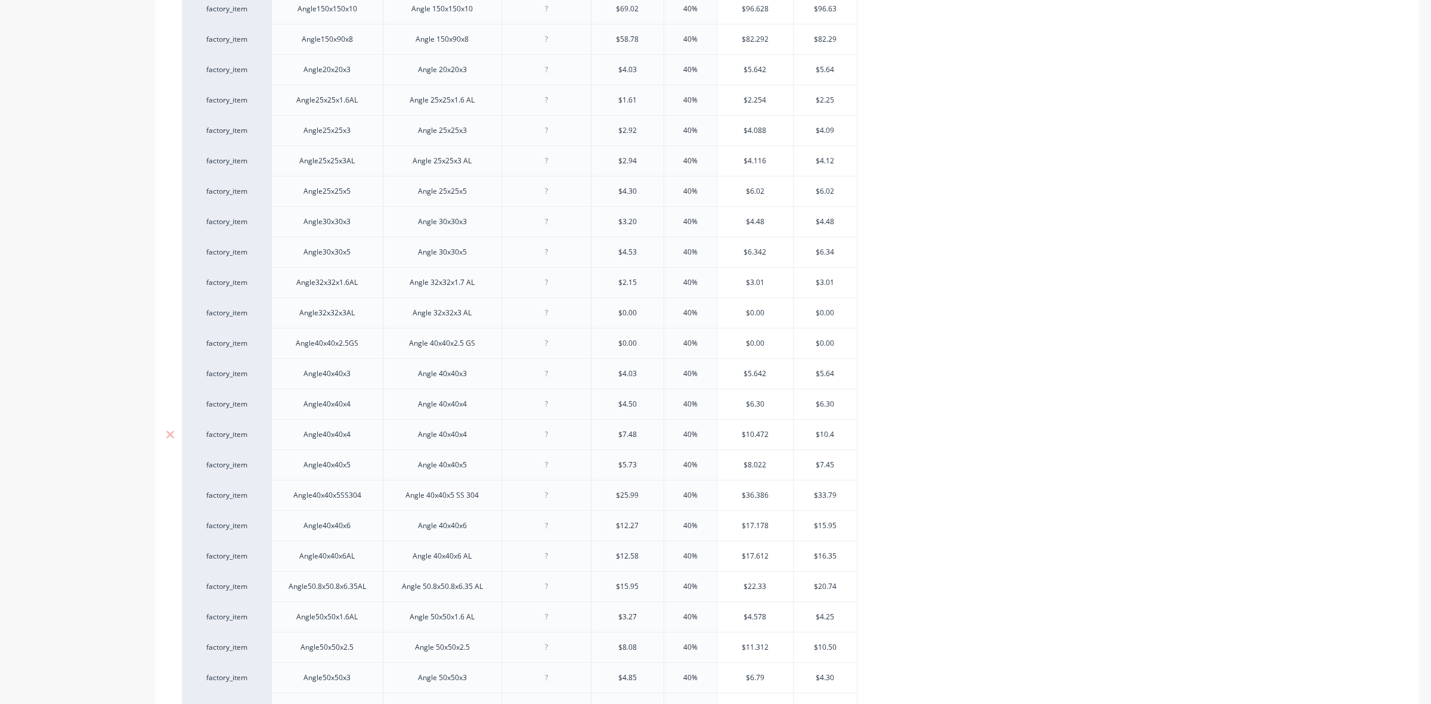
type input "$10.47"
type textarea "x"
type input "$10.47"
drag, startPoint x: 820, startPoint y: 466, endPoint x: 839, endPoint y: 466, distance: 19.1
click at [839, 466] on input "$7.45" at bounding box center [825, 465] width 64 height 11
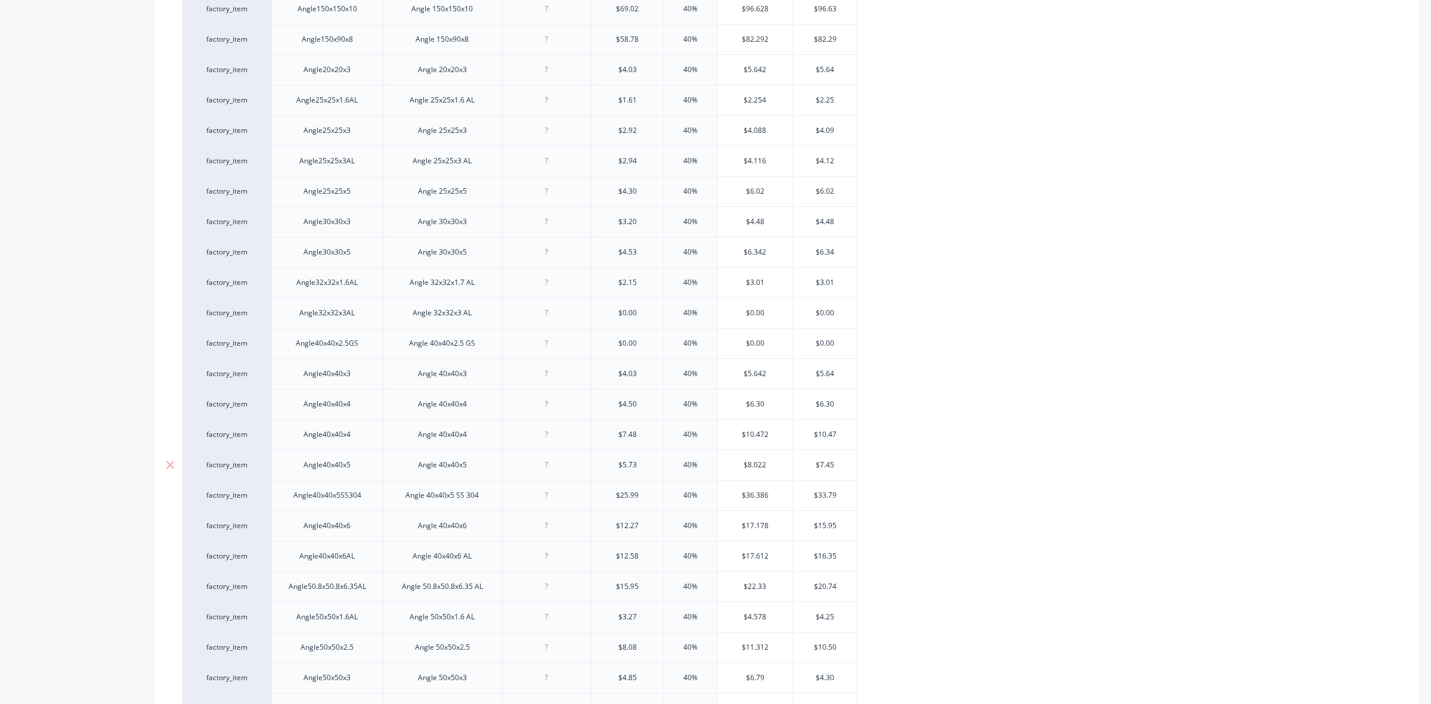
type input "$8"
type textarea "x"
type input "$8."
type textarea "x"
type input "$8.0"
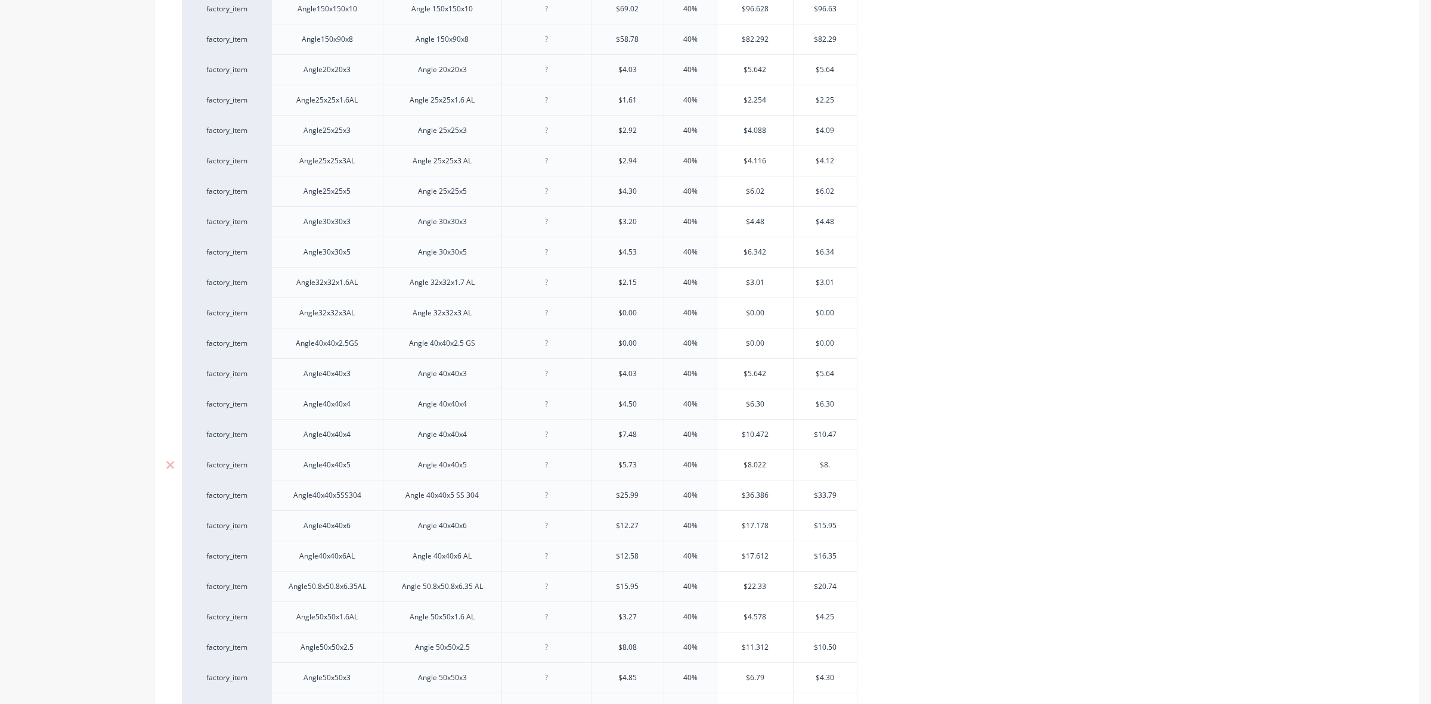
type textarea "x"
type input "$8.02"
type textarea "x"
type input "$8.02"
drag, startPoint x: 818, startPoint y: 497, endPoint x: 838, endPoint y: 497, distance: 19.1
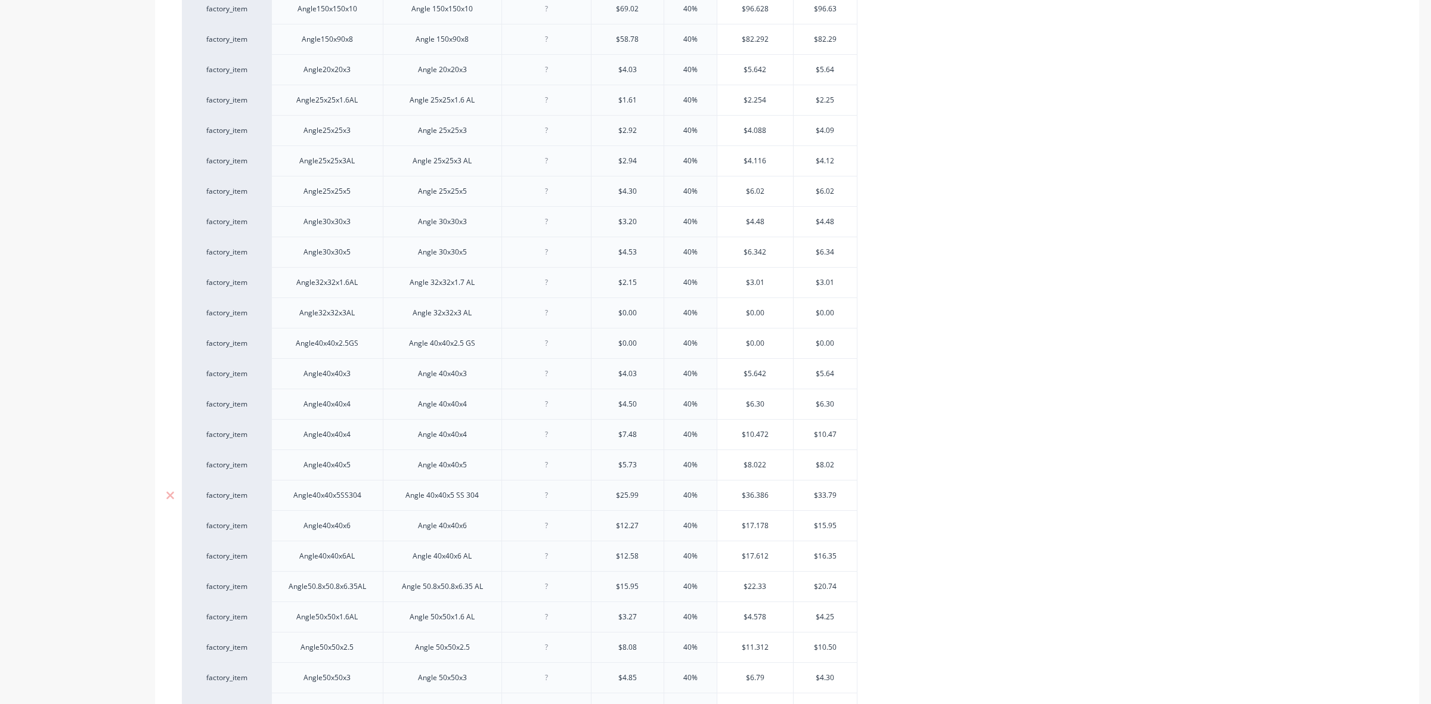
click at [838, 497] on input "$33.79" at bounding box center [825, 495] width 64 height 11
type input "$3"
type textarea "x"
type input "$36"
type textarea "x"
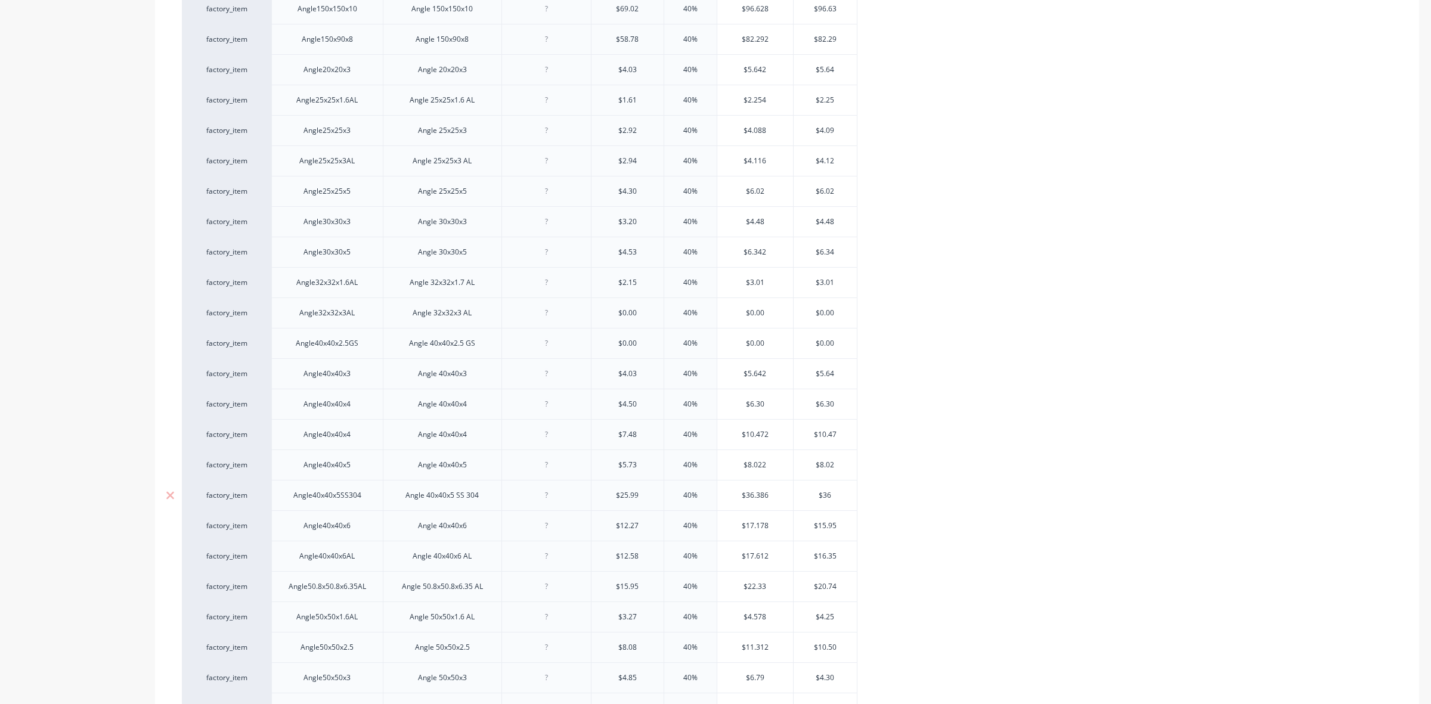
type input "$36."
type textarea "x"
type input "$36.3"
type textarea "x"
type input "$36.39"
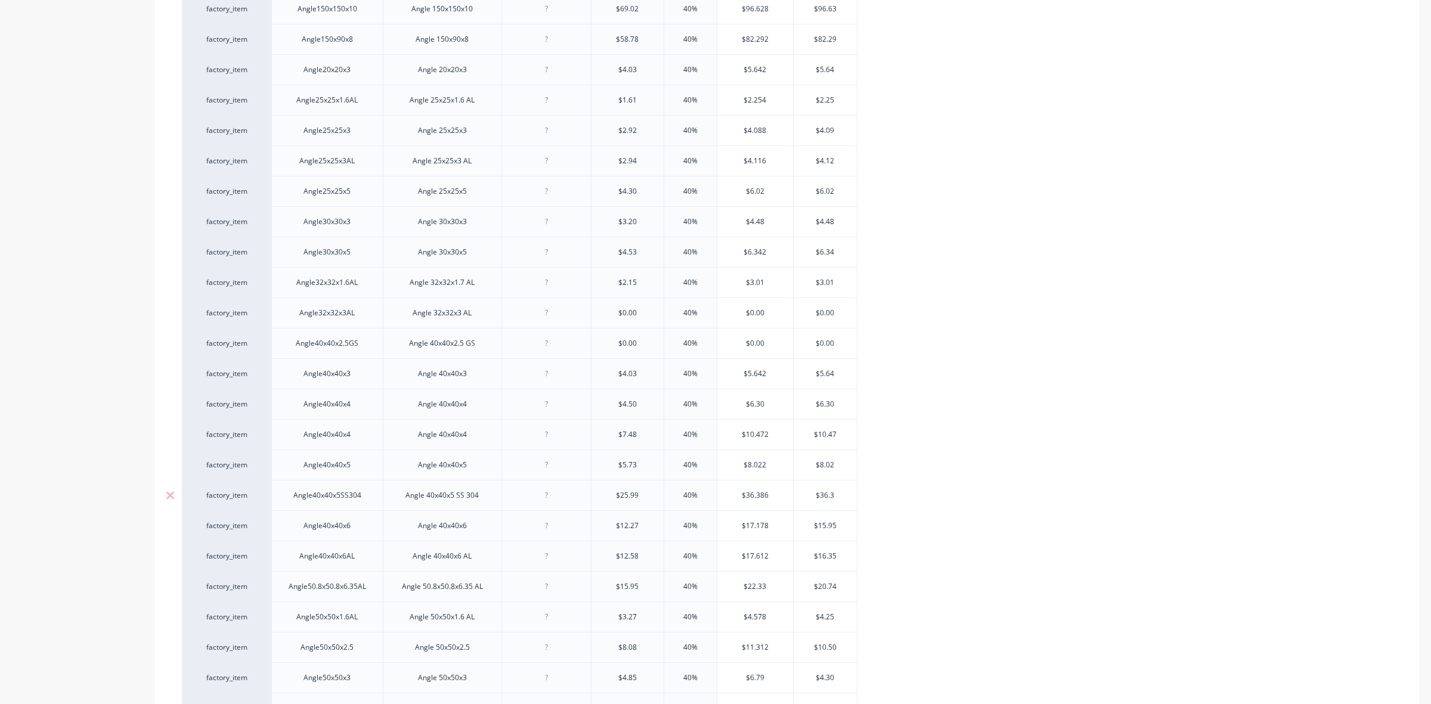
type textarea "x"
type input "$36.39"
drag, startPoint x: 818, startPoint y: 380, endPoint x: 839, endPoint y: 382, distance: 20.9
click at [839, 382] on input "$15.95" at bounding box center [825, 376] width 64 height 11
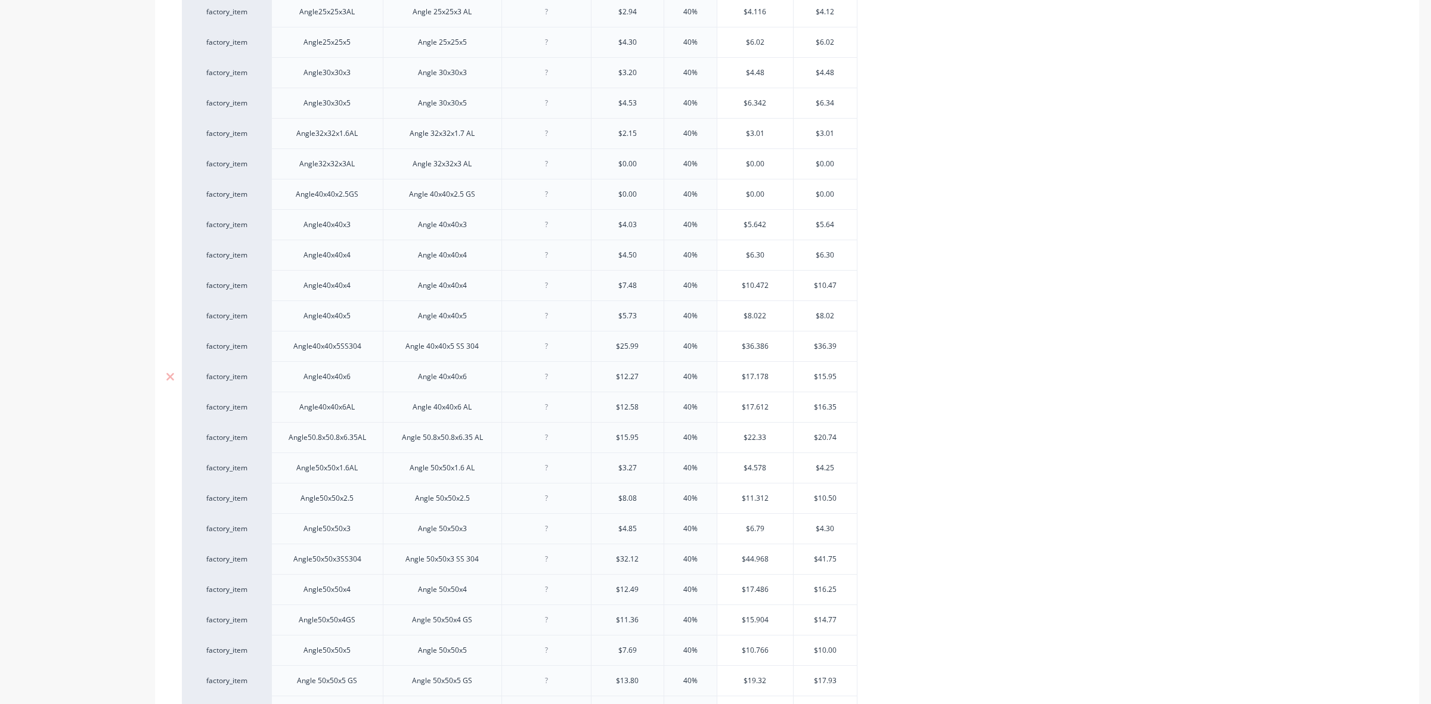
type input "$1"
type textarea "x"
type input "$17"
type textarea "x"
type input "$17."
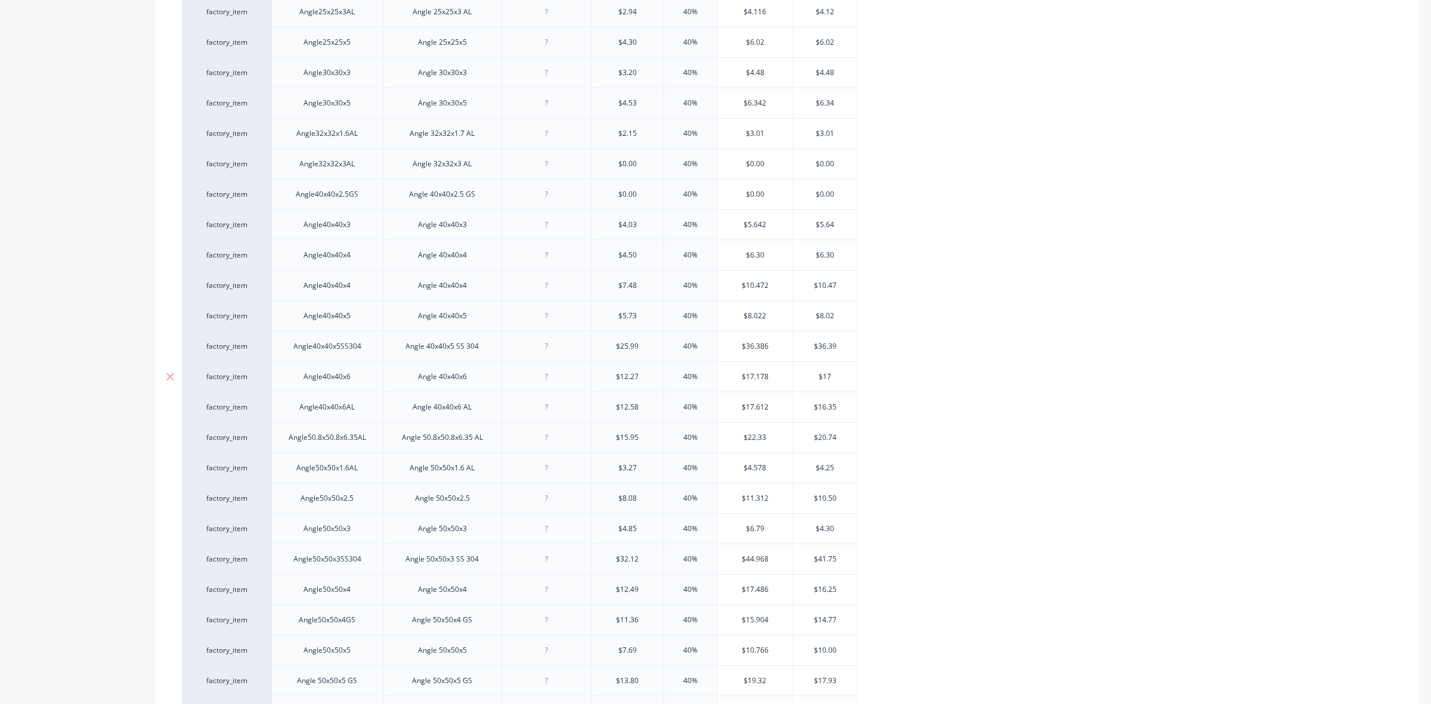
type textarea "x"
type input "$17.1"
type textarea "x"
type input "$17.18"
type textarea "x"
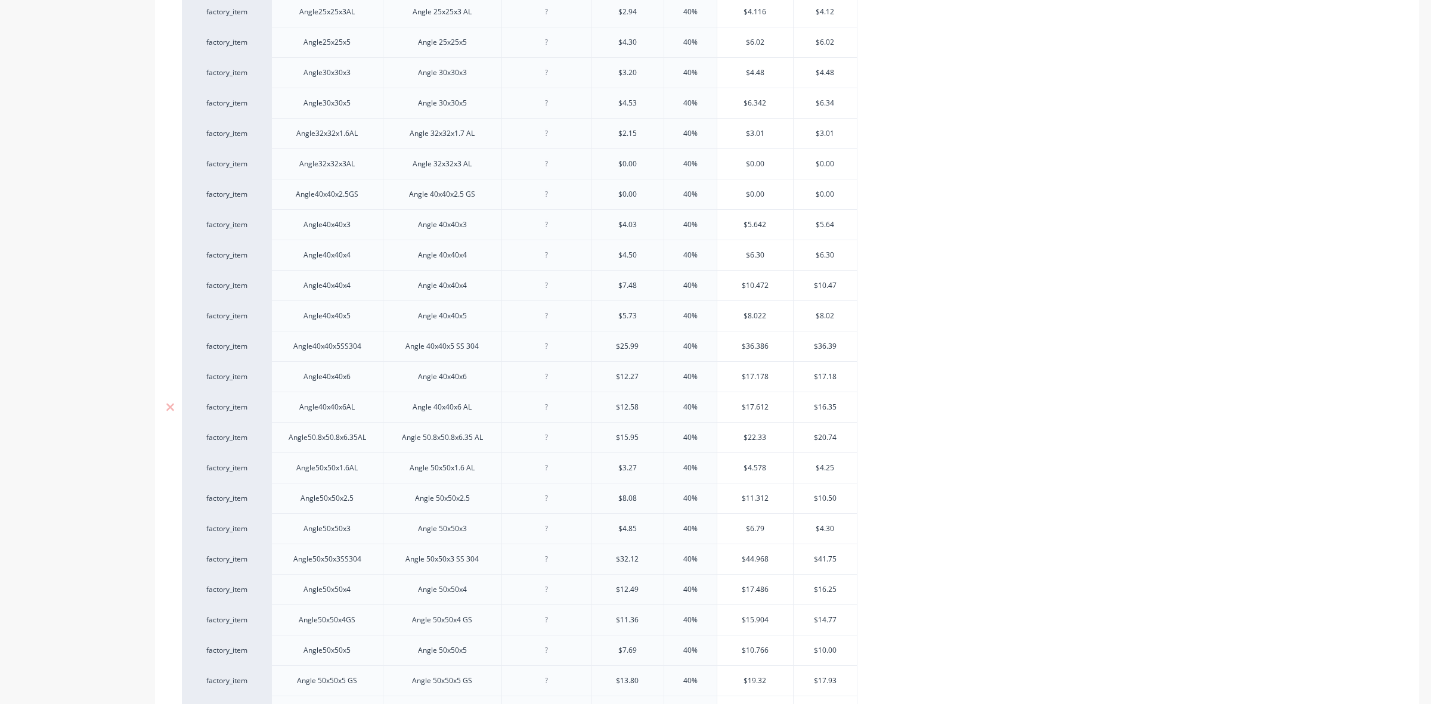
type input "$17.18"
drag, startPoint x: 820, startPoint y: 410, endPoint x: 839, endPoint y: 411, distance: 19.2
click at [839, 411] on input "$16.35" at bounding box center [825, 407] width 64 height 11
type input "$1"
type textarea "x"
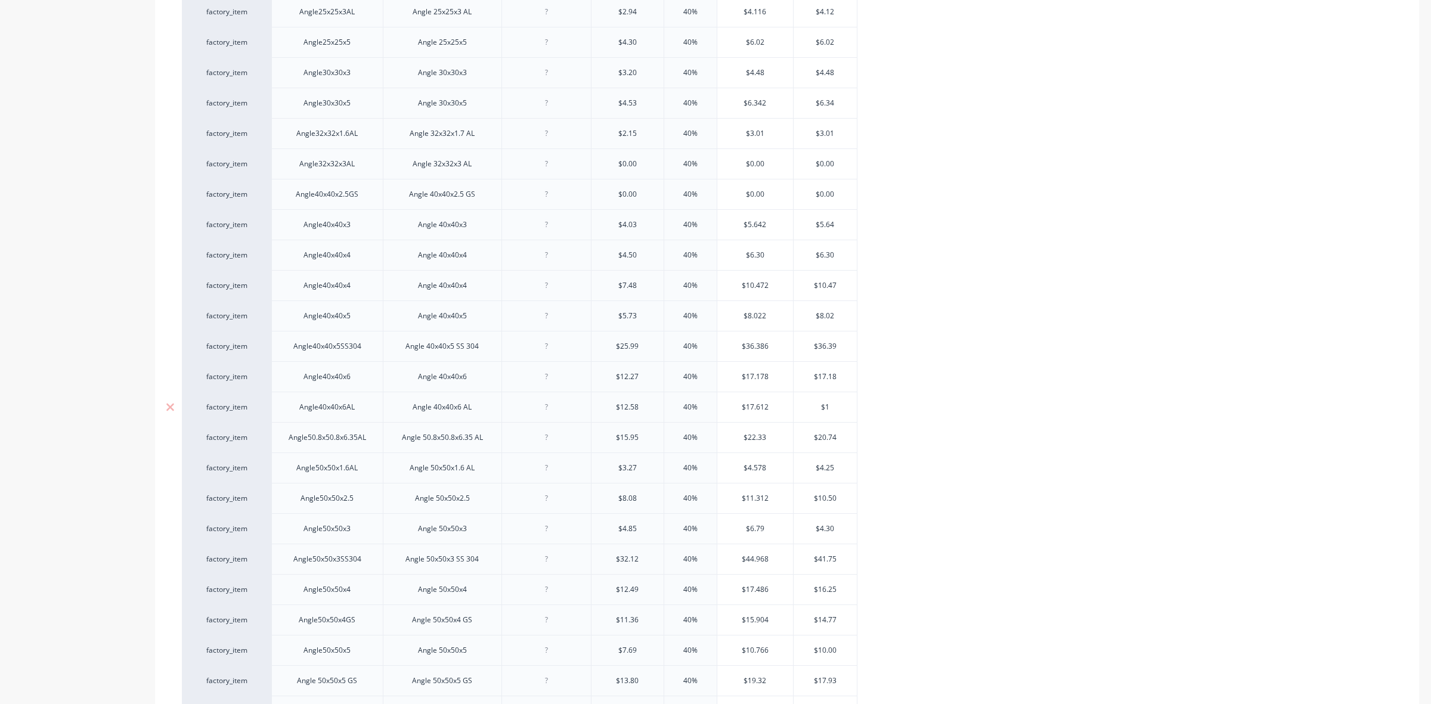
type input "$17"
type textarea "x"
type input "$17."
type textarea "x"
type input "$17.1"
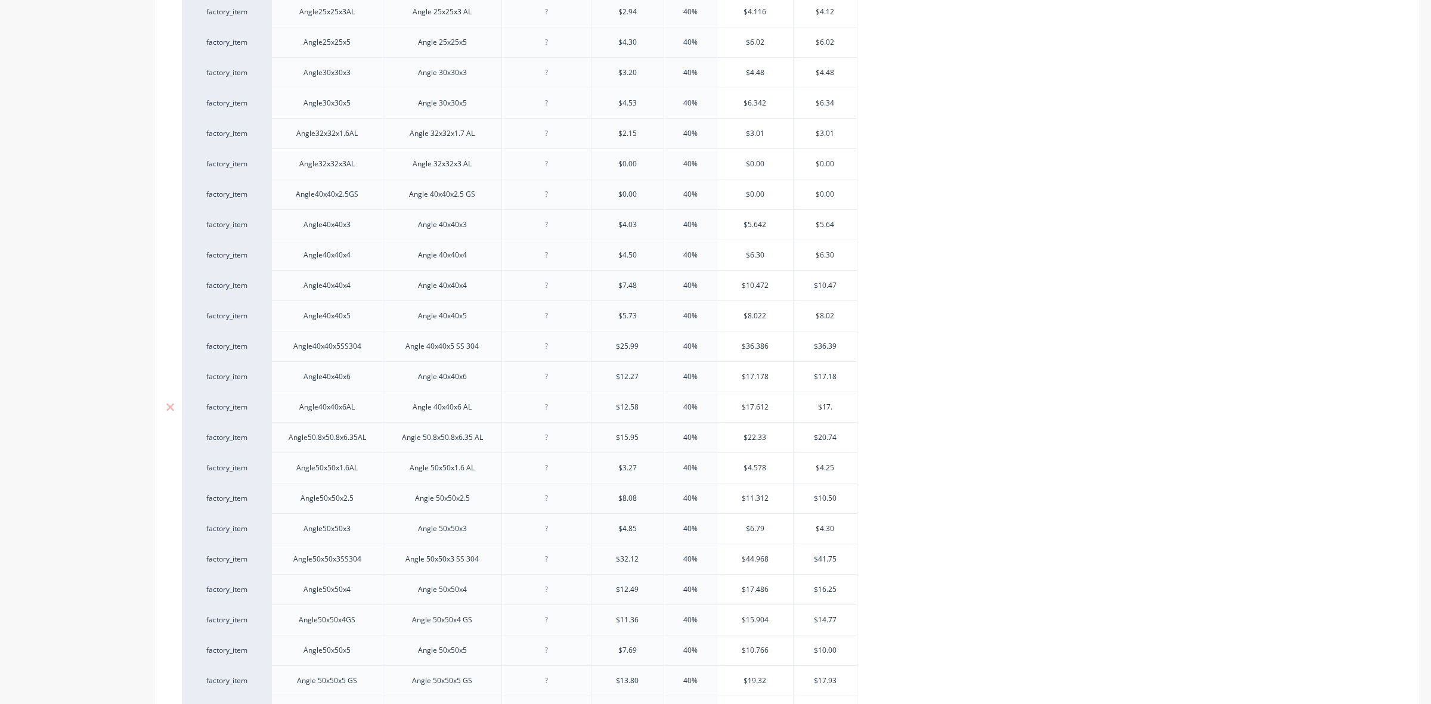
type textarea "x"
type input "$17.16"
type textarea "x"
type input "$17.16"
drag, startPoint x: 818, startPoint y: 440, endPoint x: 838, endPoint y: 440, distance: 19.1
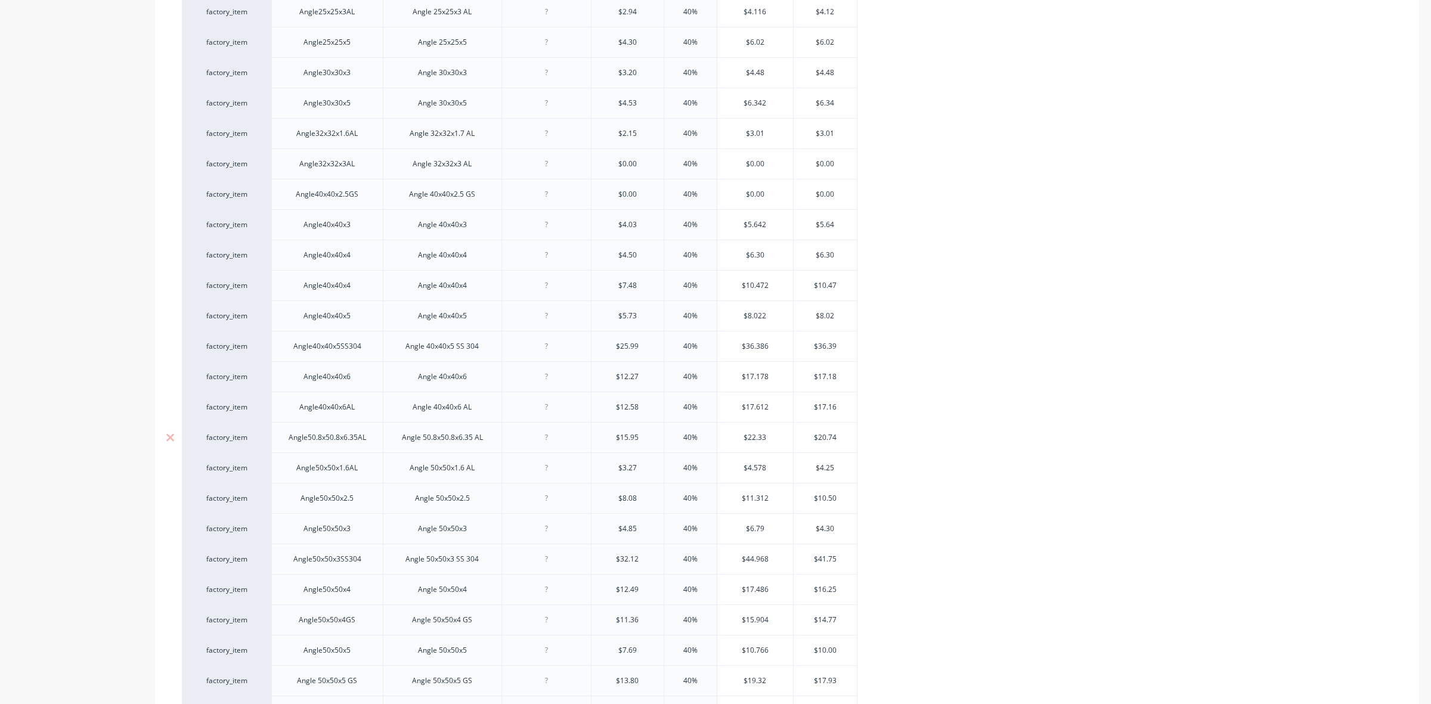
click at [838, 440] on input "$20.74" at bounding box center [825, 437] width 64 height 11
type input "$2"
type textarea "x"
type input "$22"
type textarea "x"
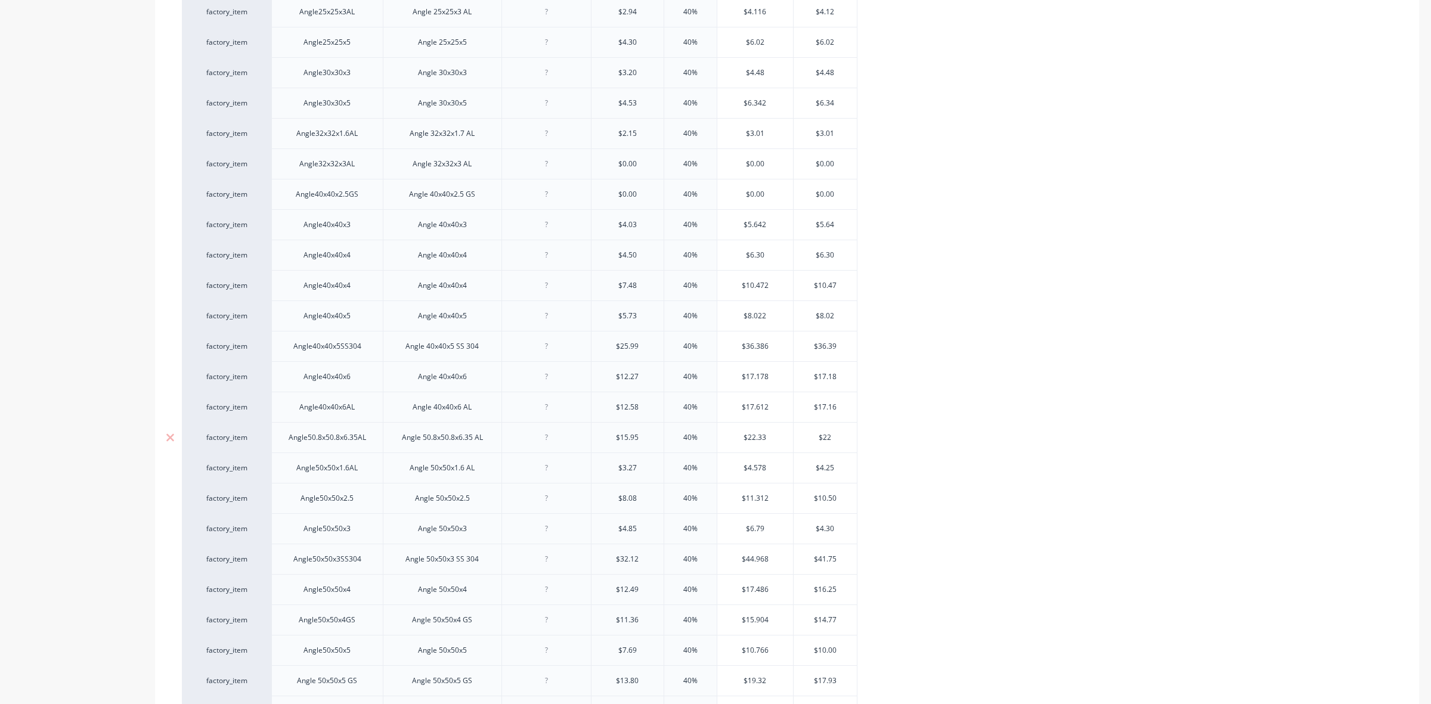
type input "$22."
type textarea "x"
type input "$22.3"
type textarea "x"
type input "$22.33"
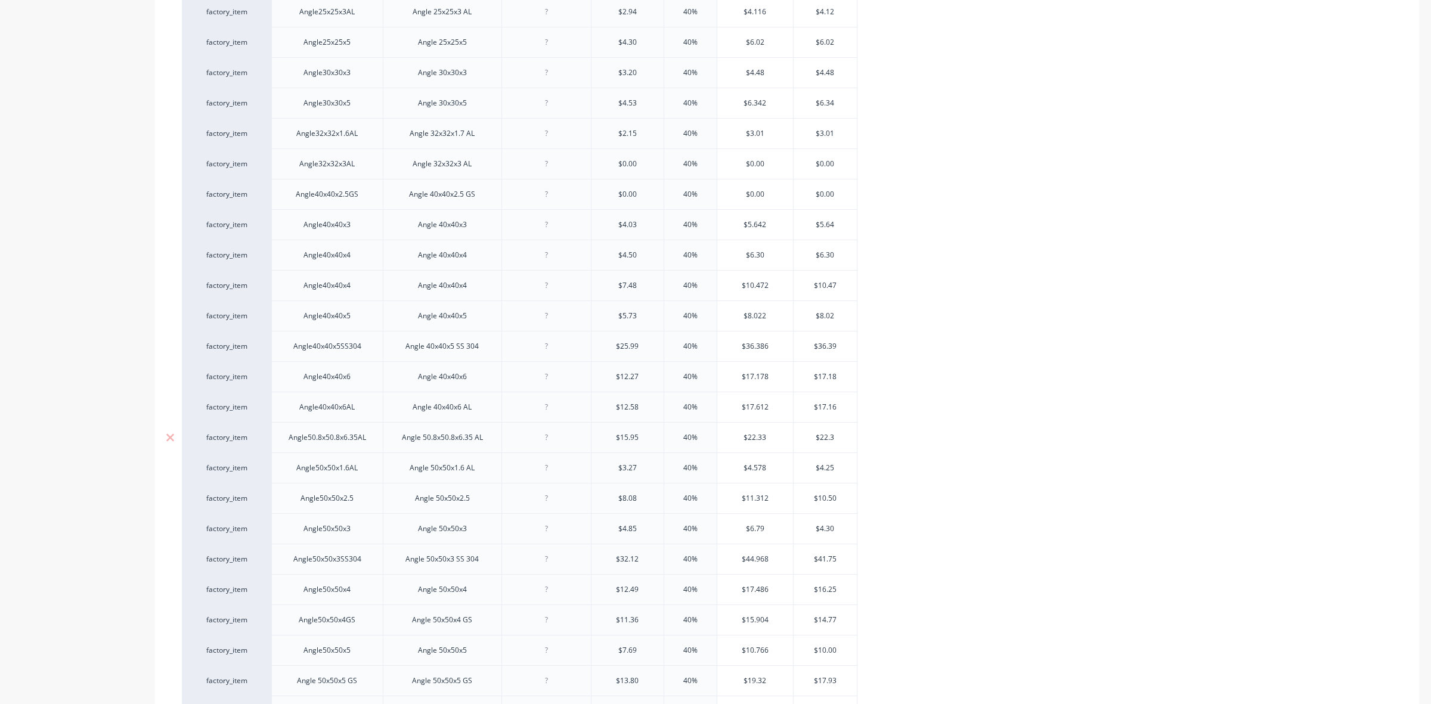
type textarea "x"
type input "$22.33"
drag, startPoint x: 821, startPoint y: 471, endPoint x: 839, endPoint y: 469, distance: 18.0
click at [839, 469] on input "$4.25" at bounding box center [825, 468] width 64 height 11
type input "$4"
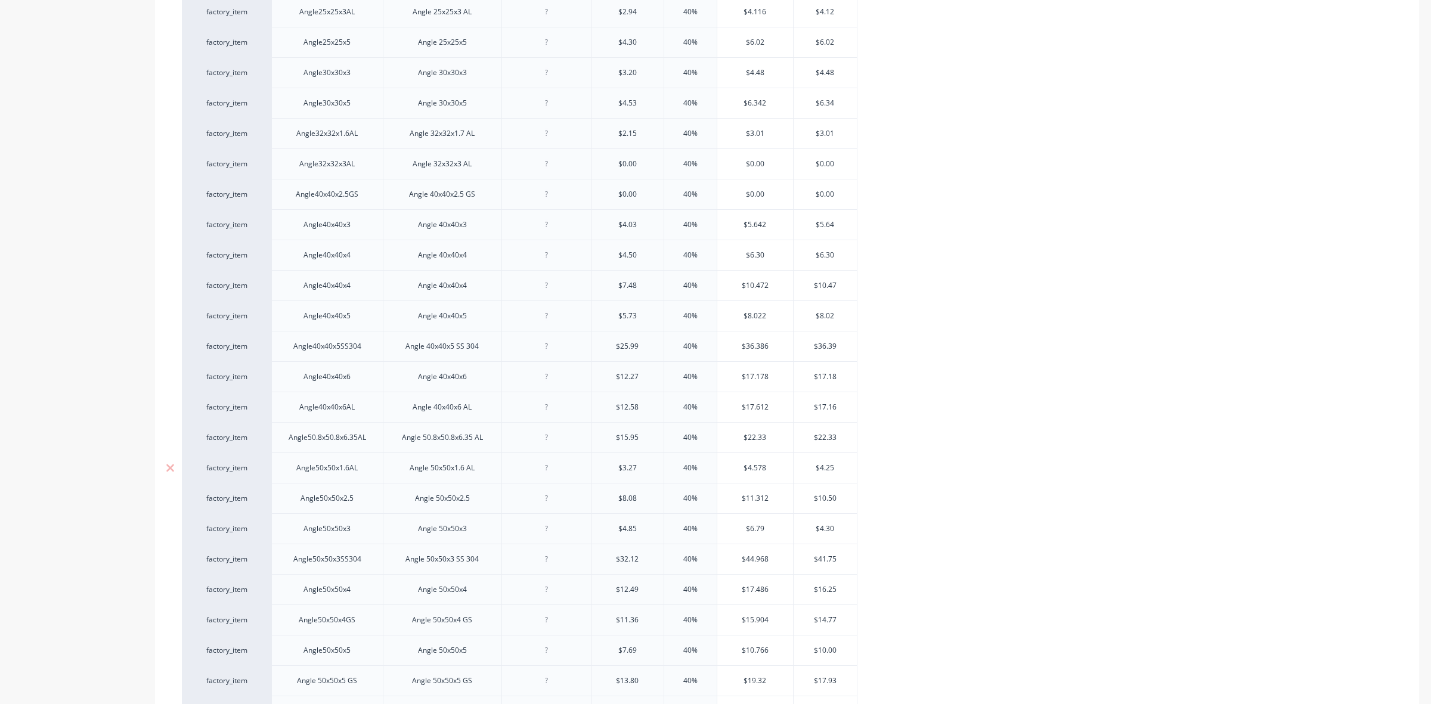
type textarea "x"
type input "$4."
type textarea "x"
type input "$4.5"
type textarea "x"
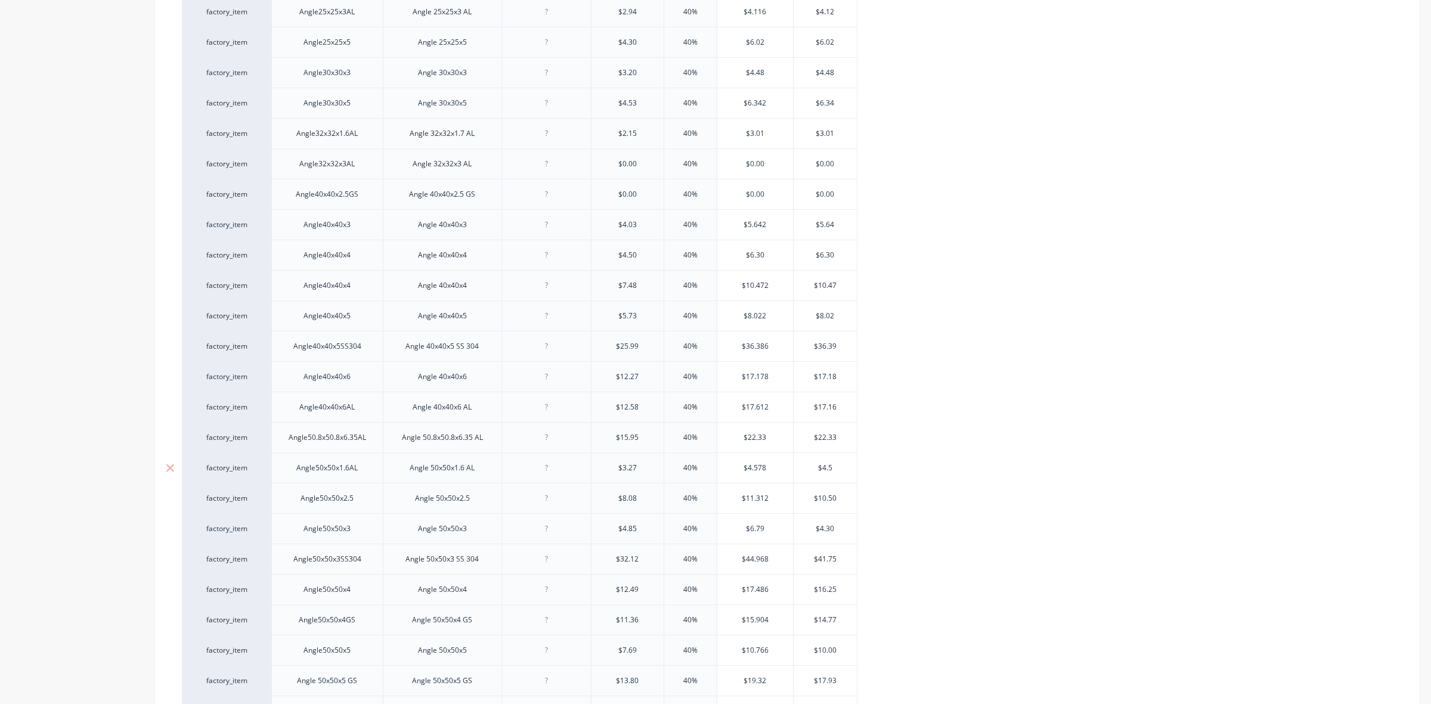
type input "$4.58"
type textarea "x"
type input "$4.58"
drag, startPoint x: 818, startPoint y: 501, endPoint x: 842, endPoint y: 501, distance: 23.3
click at [842, 501] on input "$10.50" at bounding box center [825, 498] width 64 height 11
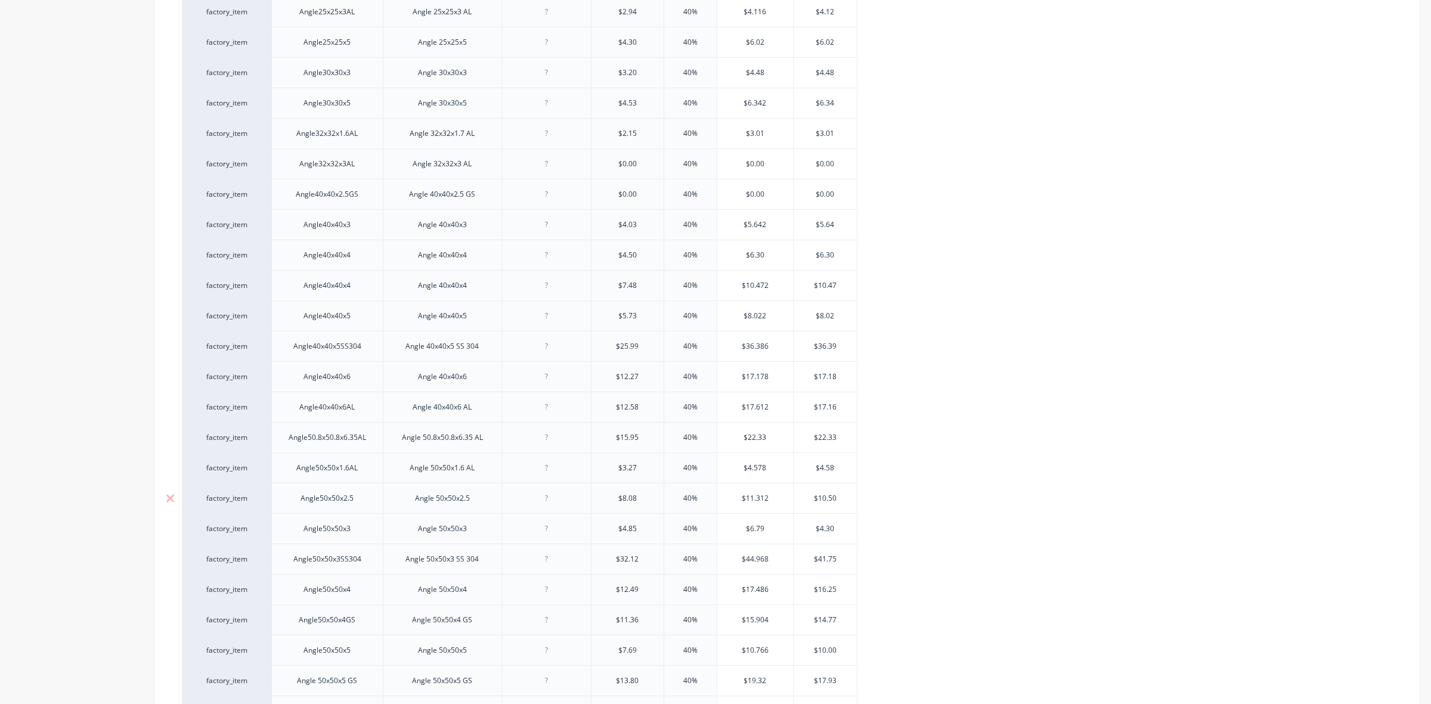
type input "$1"
type textarea "x"
type input "$11"
type textarea "x"
type input "$11."
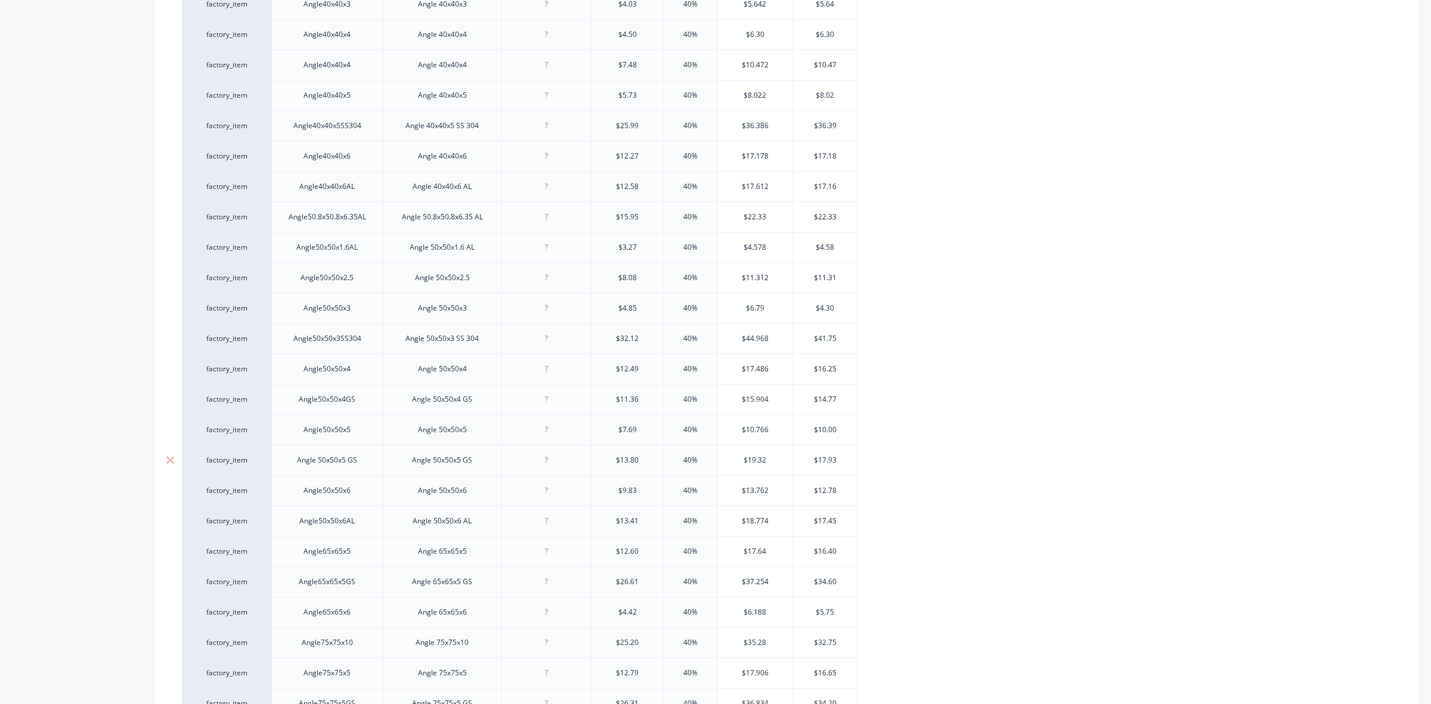
scroll to position [820, 0]
drag, startPoint x: 821, startPoint y: 308, endPoint x: 838, endPoint y: 312, distance: 17.1
click at [838, 311] on input "$4.30" at bounding box center [825, 305] width 64 height 11
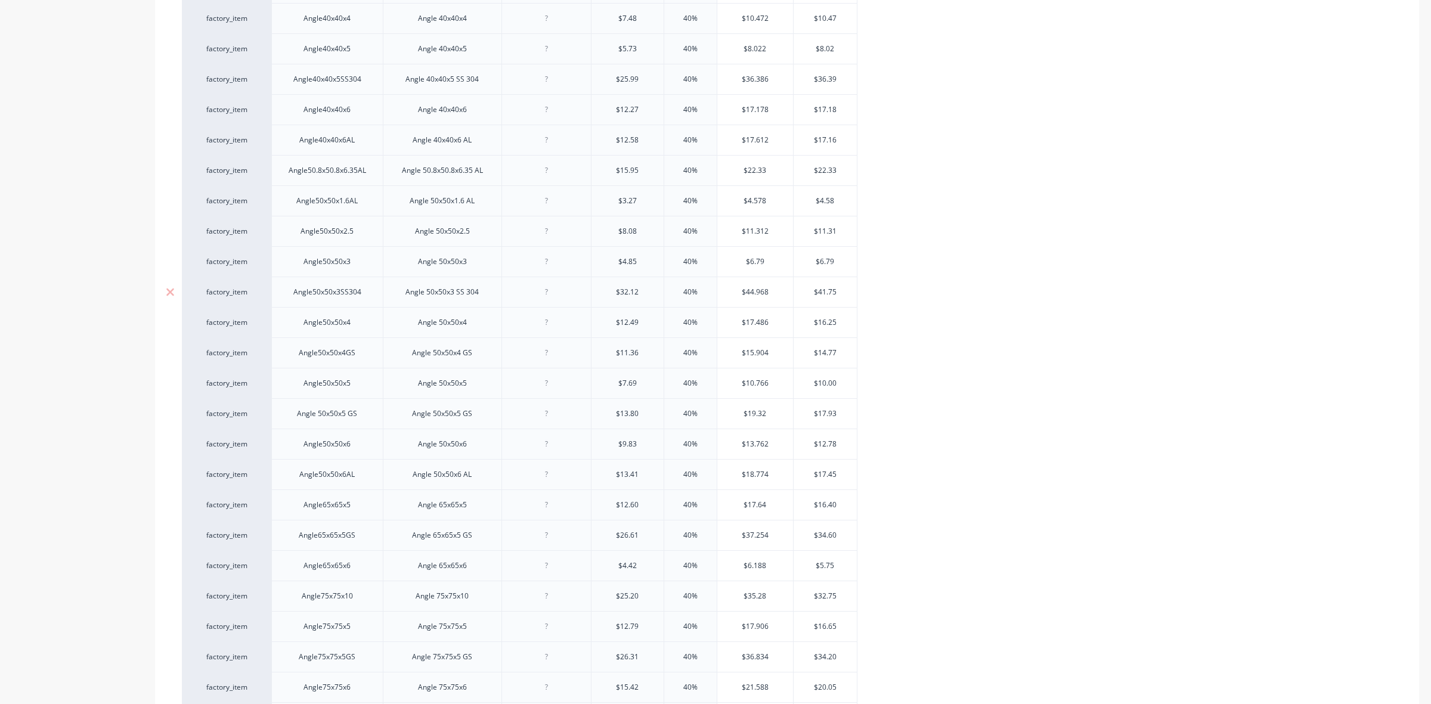
scroll to position [854, 0]
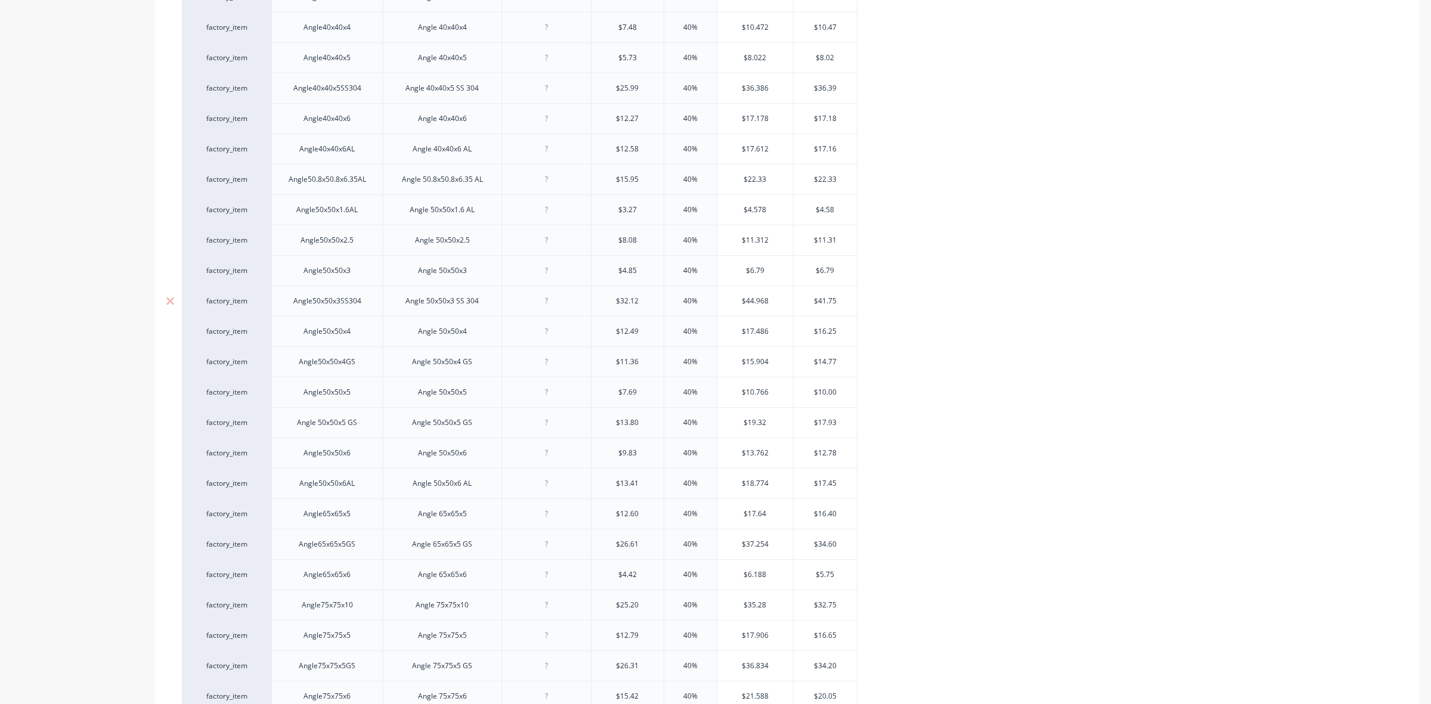
drag, startPoint x: 817, startPoint y: 303, endPoint x: 839, endPoint y: 303, distance: 22.1
click at [839, 303] on input "$41.75" at bounding box center [825, 301] width 64 height 11
drag, startPoint x: 818, startPoint y: 334, endPoint x: 844, endPoint y: 333, distance: 25.1
click at [844, 333] on input "$16.25" at bounding box center [825, 331] width 64 height 11
drag, startPoint x: 818, startPoint y: 367, endPoint x: 841, endPoint y: 367, distance: 22.7
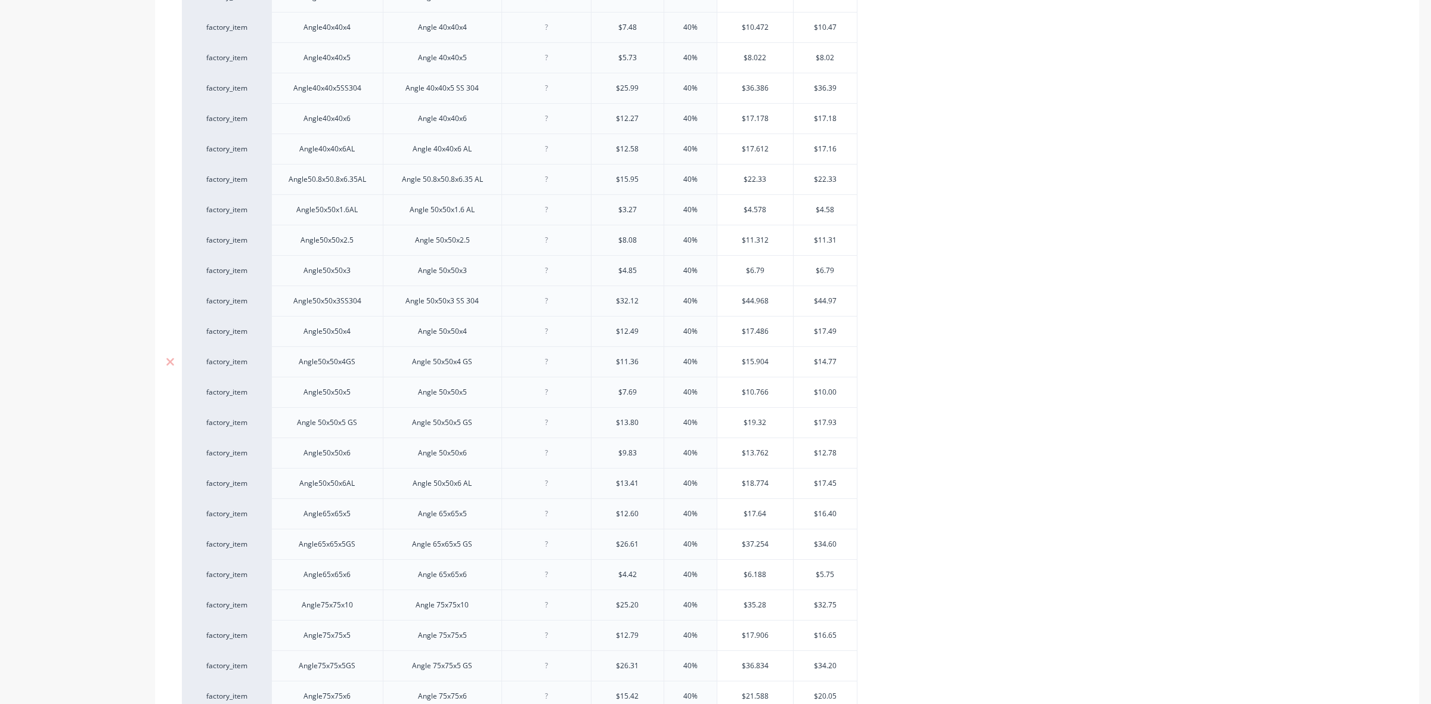
click at [841, 367] on input "$14.77" at bounding box center [825, 361] width 64 height 11
drag, startPoint x: 829, startPoint y: 393, endPoint x: 839, endPoint y: 393, distance: 9.5
click at [839, 393] on input "$10.00" at bounding box center [825, 392] width 64 height 11
drag, startPoint x: 818, startPoint y: 425, endPoint x: 839, endPoint y: 426, distance: 20.9
click at [839, 426] on input "$17.93" at bounding box center [825, 422] width 64 height 11
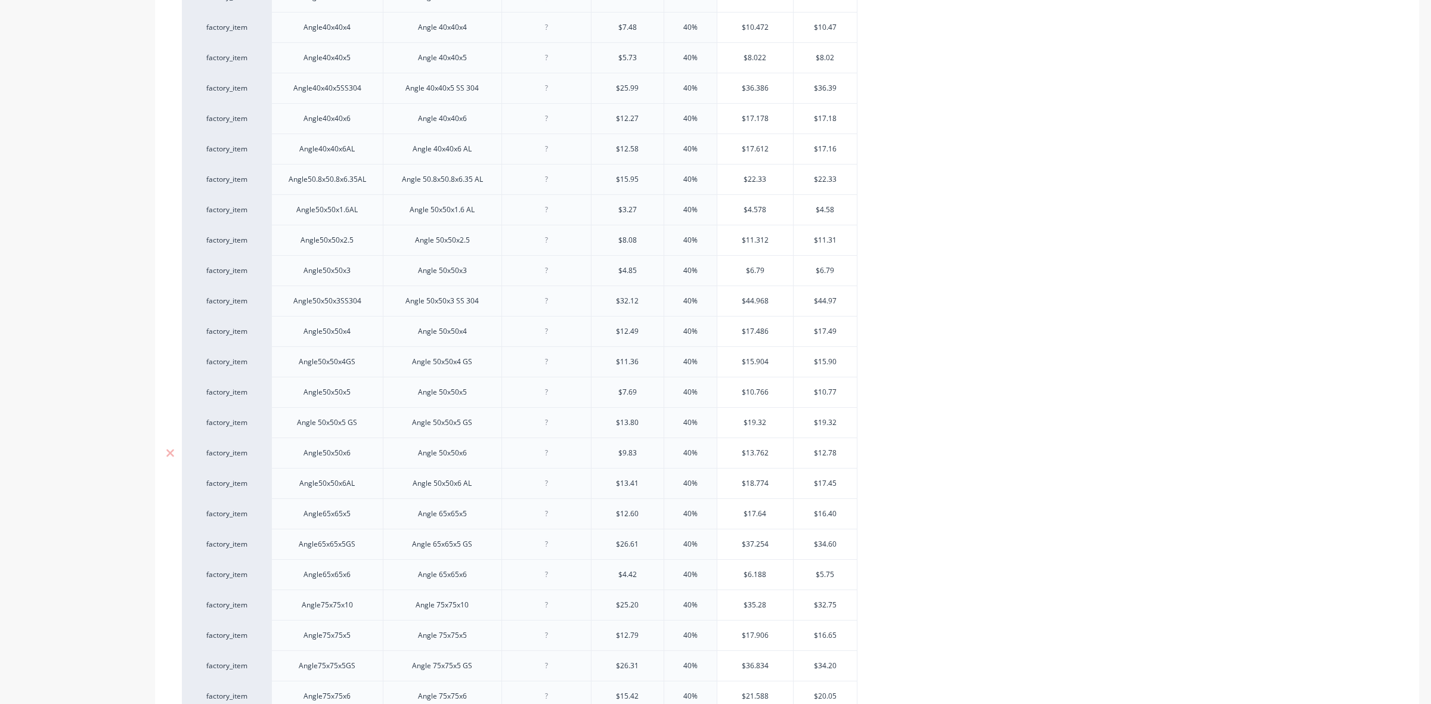
drag, startPoint x: 818, startPoint y: 457, endPoint x: 839, endPoint y: 457, distance: 20.9
click at [839, 457] on input "$12.78" at bounding box center [825, 453] width 64 height 11
drag, startPoint x: 818, startPoint y: 487, endPoint x: 839, endPoint y: 488, distance: 20.3
click at [839, 488] on input "$17.45" at bounding box center [825, 483] width 64 height 11
drag, startPoint x: 818, startPoint y: 517, endPoint x: 842, endPoint y: 517, distance: 23.9
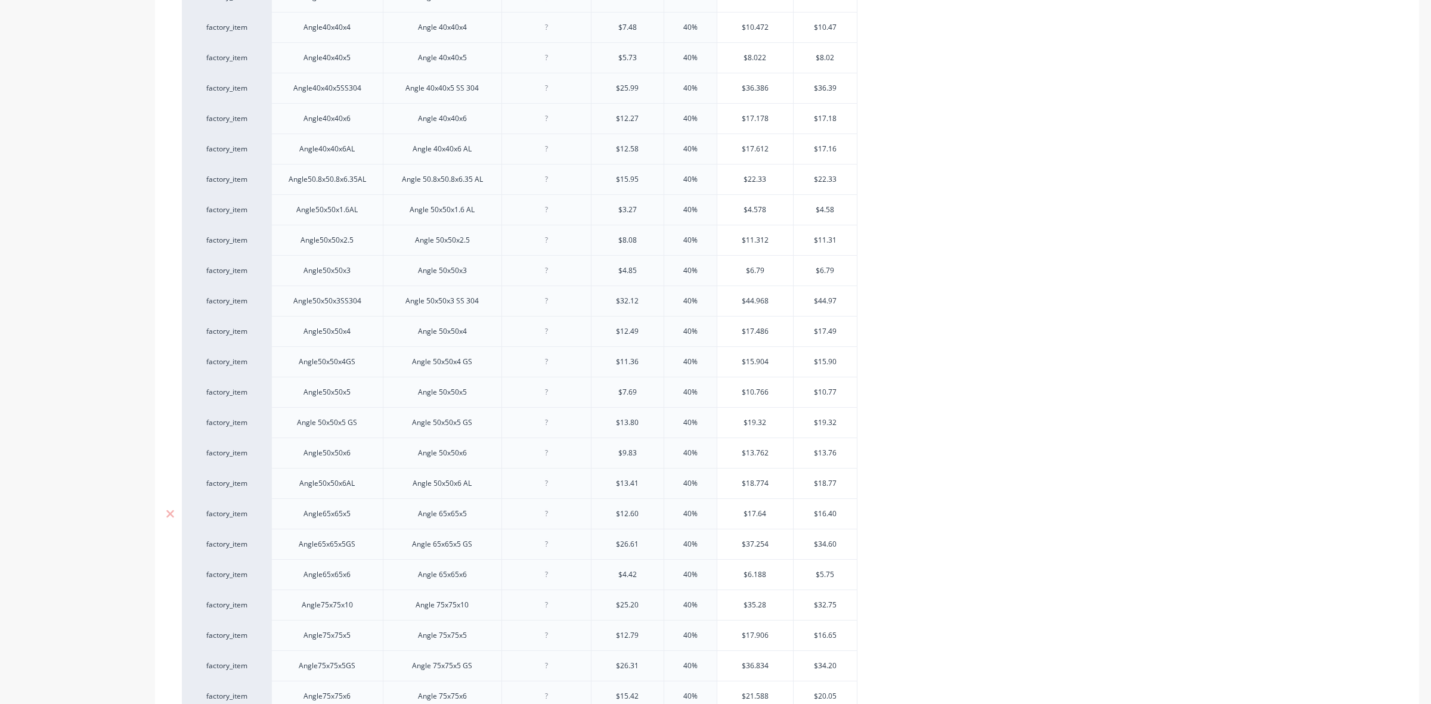
click at [842, 517] on input "$16.40" at bounding box center [825, 513] width 64 height 11
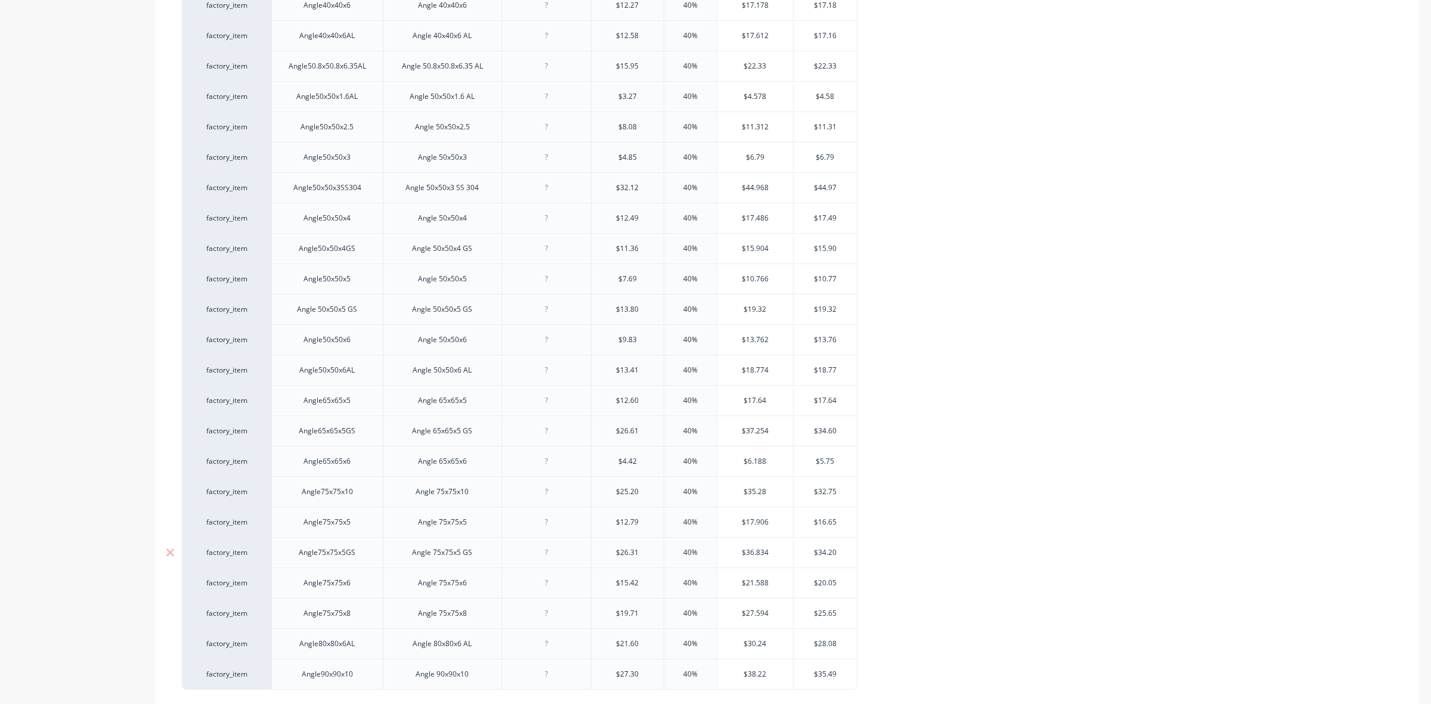
scroll to position [1003, 0]
drag, startPoint x: 817, startPoint y: 397, endPoint x: 841, endPoint y: 401, distance: 23.5
click at [841, 401] on input "$34.60" at bounding box center [825, 395] width 64 height 11
drag, startPoint x: 818, startPoint y: 428, endPoint x: 845, endPoint y: 428, distance: 26.2
click at [845, 428] on input "$5.75" at bounding box center [825, 425] width 64 height 11
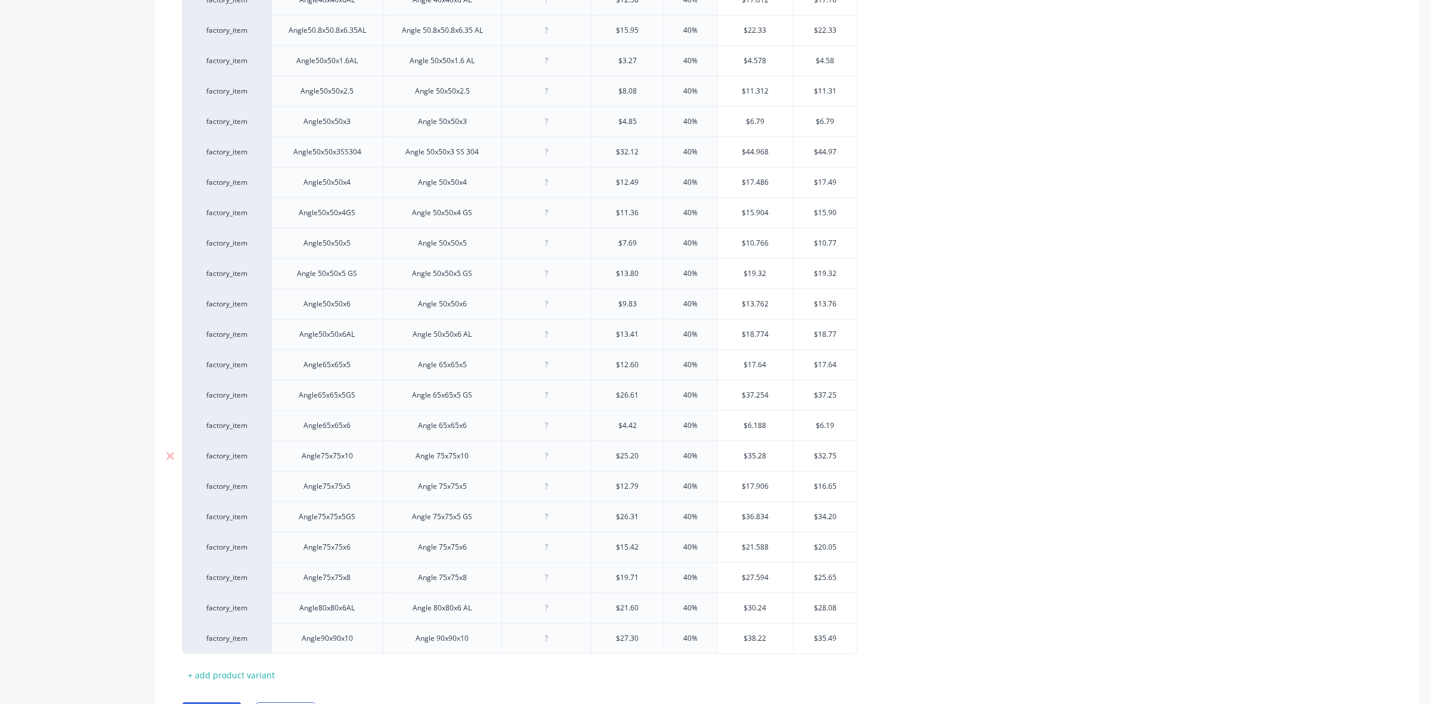
drag, startPoint x: 818, startPoint y: 459, endPoint x: 841, endPoint y: 459, distance: 22.1
click at [841, 459] on input "$32.75" at bounding box center [825, 456] width 64 height 11
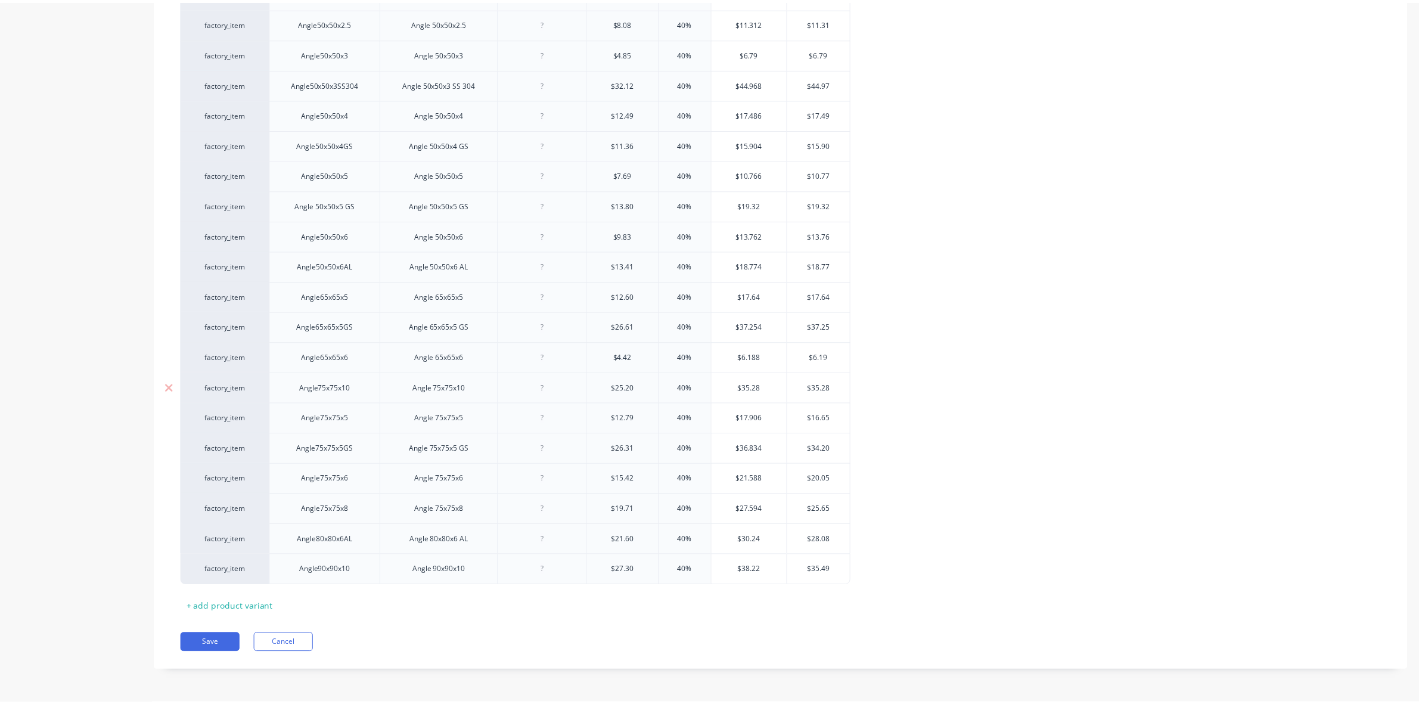
scroll to position [1078, 0]
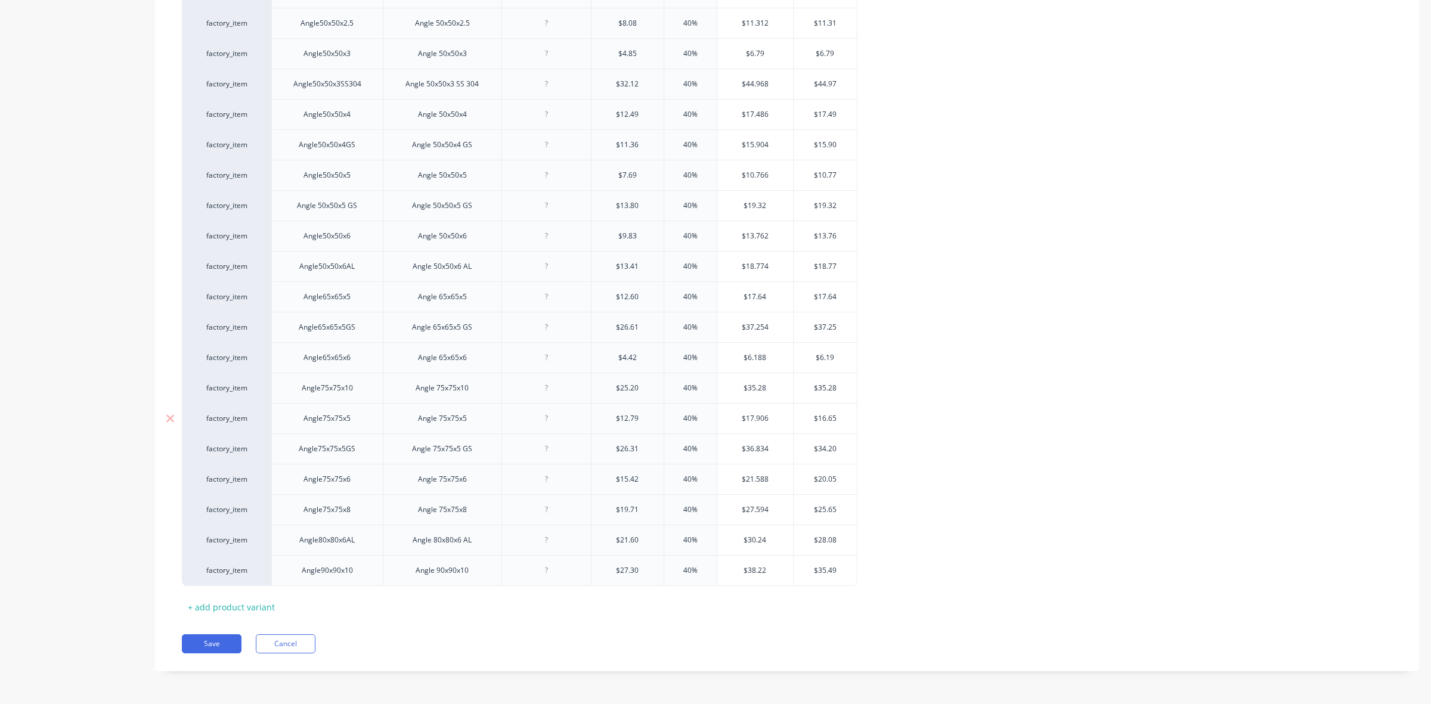
drag, startPoint x: 818, startPoint y: 415, endPoint x: 841, endPoint y: 415, distance: 23.2
click at [841, 415] on input "$16.65" at bounding box center [825, 418] width 64 height 11
drag, startPoint x: 820, startPoint y: 447, endPoint x: 839, endPoint y: 447, distance: 19.7
click at [839, 447] on input "$34.20" at bounding box center [825, 449] width 64 height 11
drag, startPoint x: 818, startPoint y: 477, endPoint x: 839, endPoint y: 477, distance: 21.5
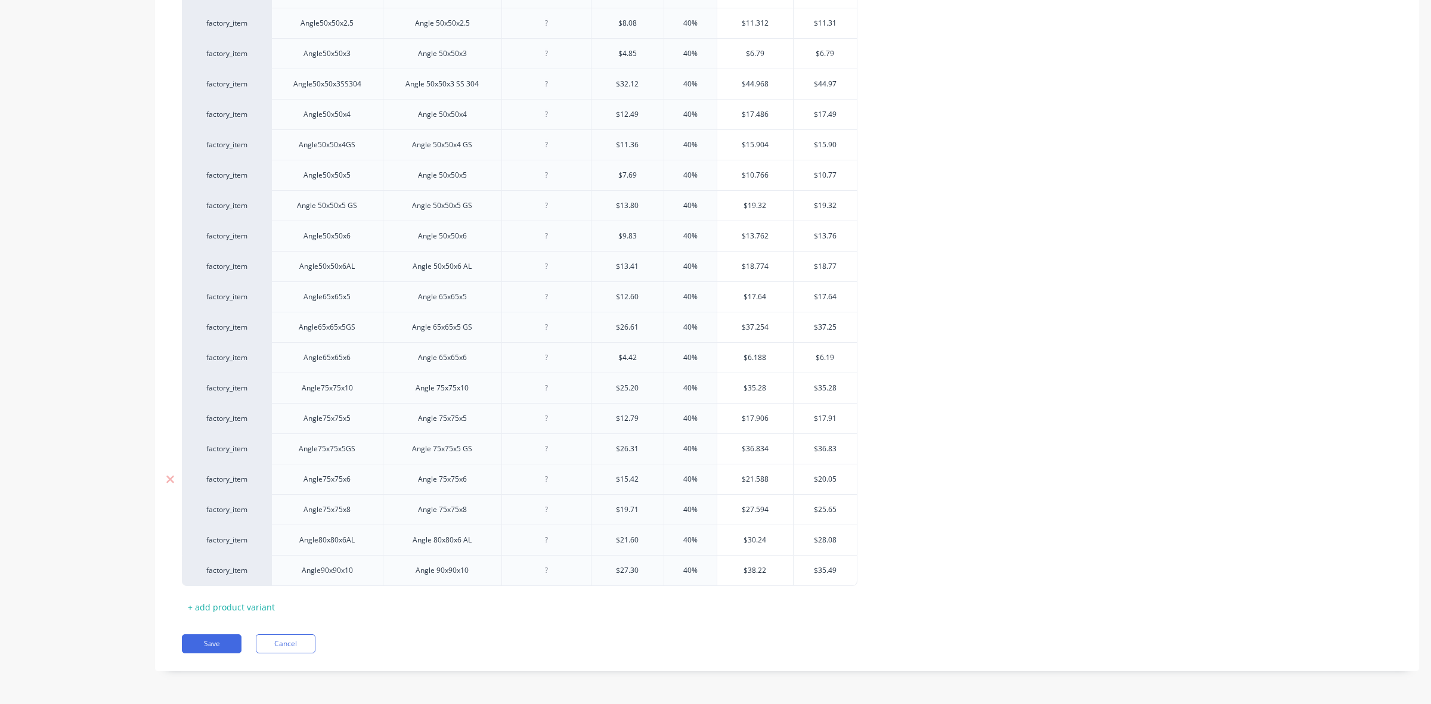
click at [839, 477] on input "$20.05" at bounding box center [825, 479] width 64 height 11
drag, startPoint x: 818, startPoint y: 508, endPoint x: 842, endPoint y: 507, distance: 23.3
click at [842, 507] on input "$25.65" at bounding box center [825, 509] width 64 height 11
drag, startPoint x: 818, startPoint y: 541, endPoint x: 841, endPoint y: 539, distance: 22.7
click at [841, 539] on input "$28.08" at bounding box center [825, 540] width 64 height 11
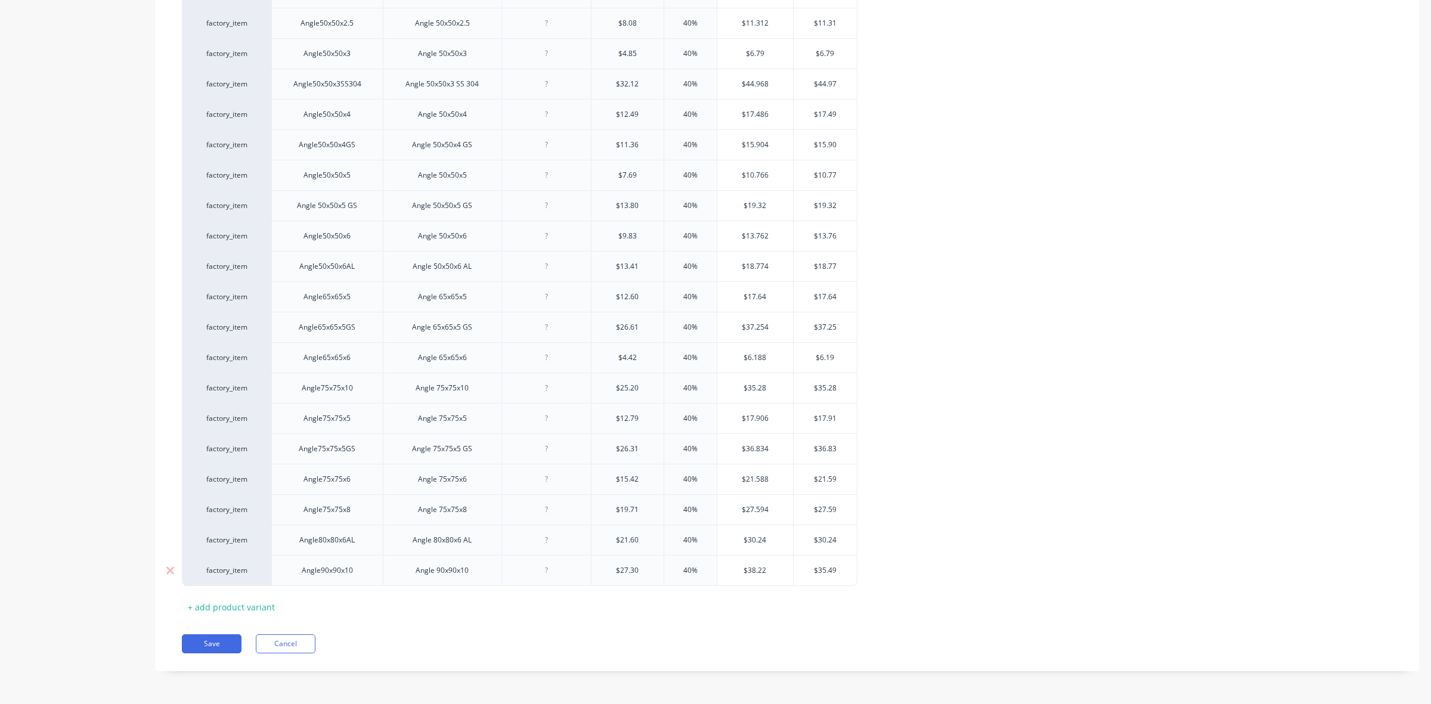
drag, startPoint x: 818, startPoint y: 568, endPoint x: 842, endPoint y: 568, distance: 23.8
click at [842, 568] on input "$35.49" at bounding box center [825, 570] width 64 height 11
click at [218, 643] on button "Save" at bounding box center [212, 643] width 60 height 19
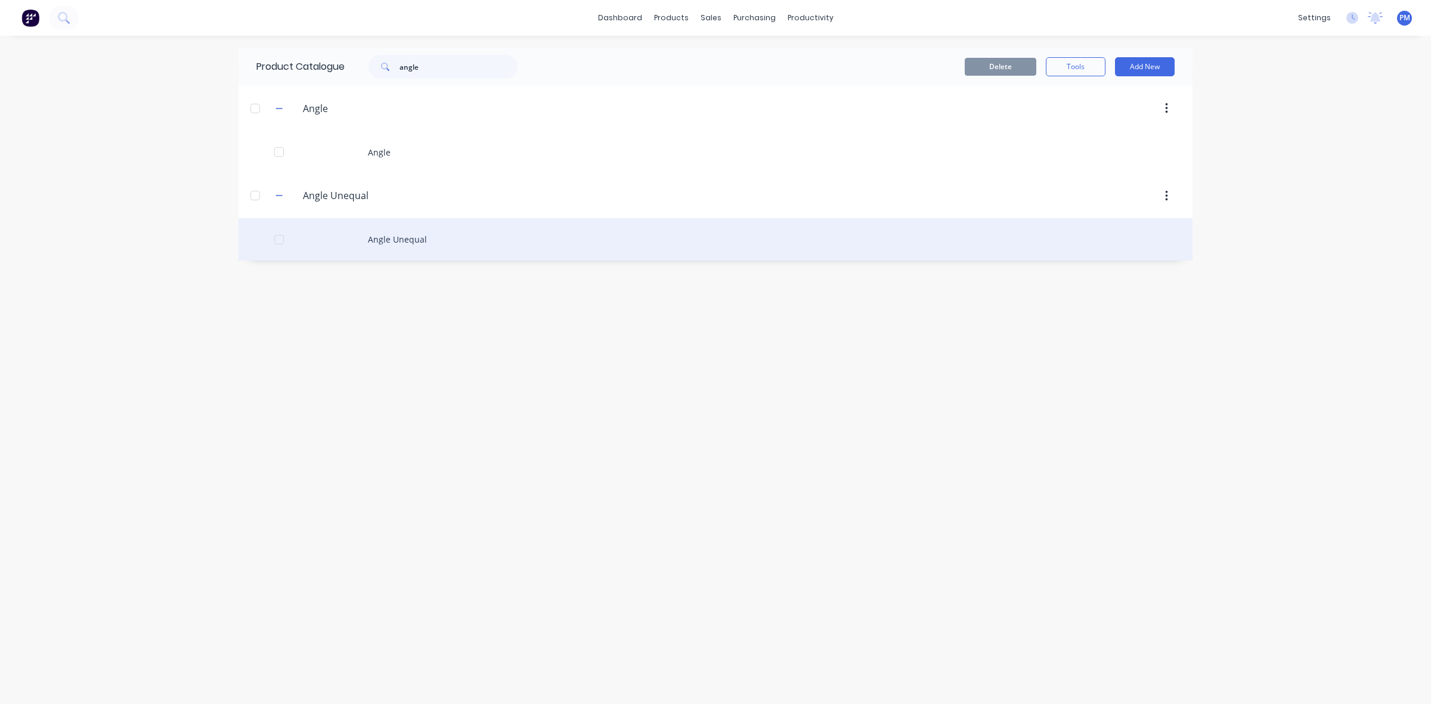
click at [399, 242] on div "Angle Unequal" at bounding box center [715, 239] width 954 height 42
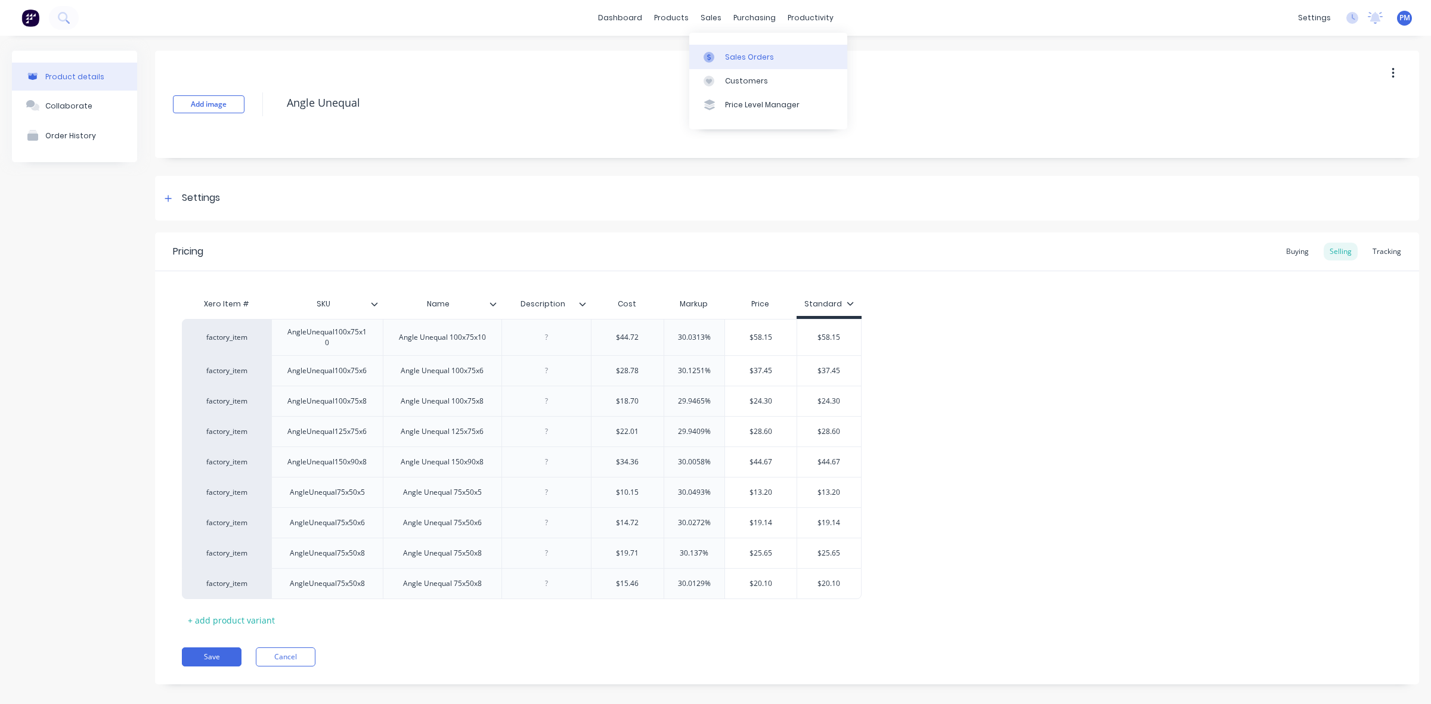
click at [727, 54] on div "Sales Orders" at bounding box center [749, 57] width 49 height 11
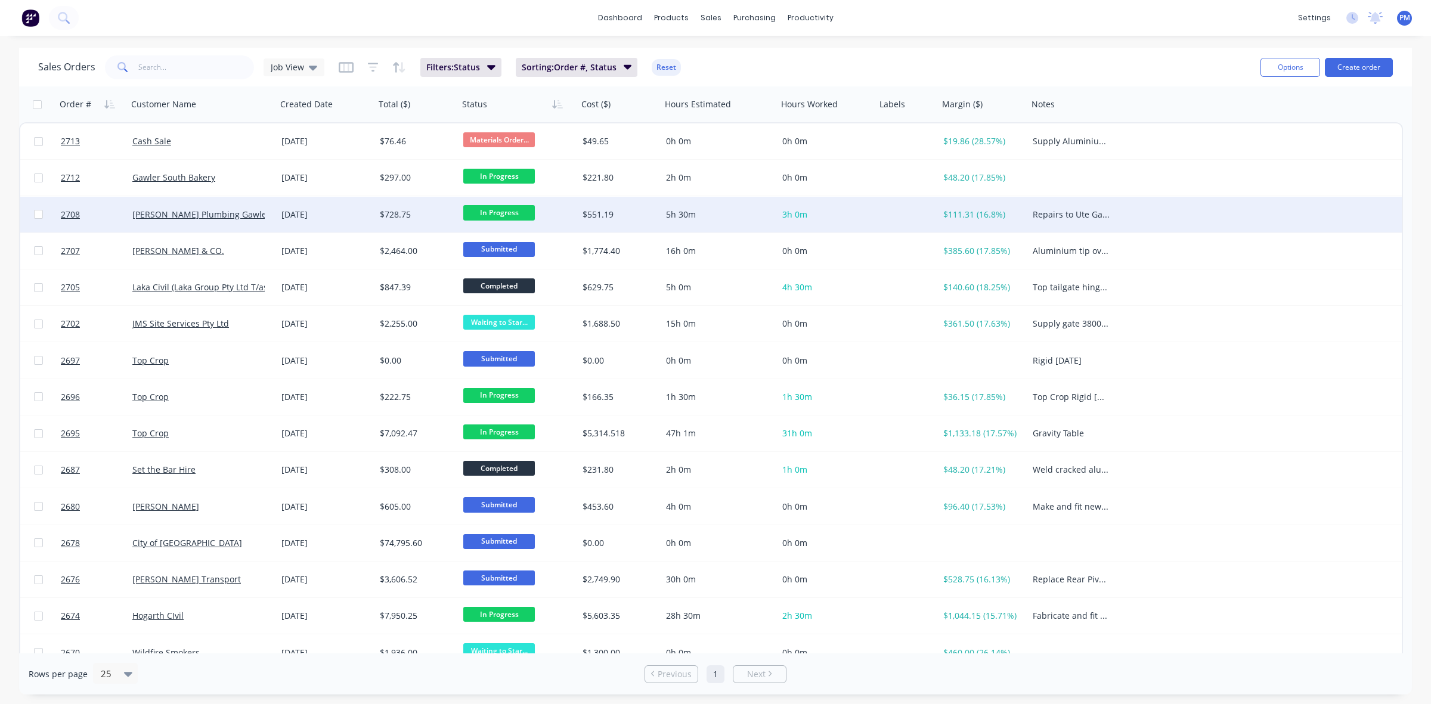
click at [563, 216] on div "In Progress" at bounding box center [515, 214] width 104 height 18
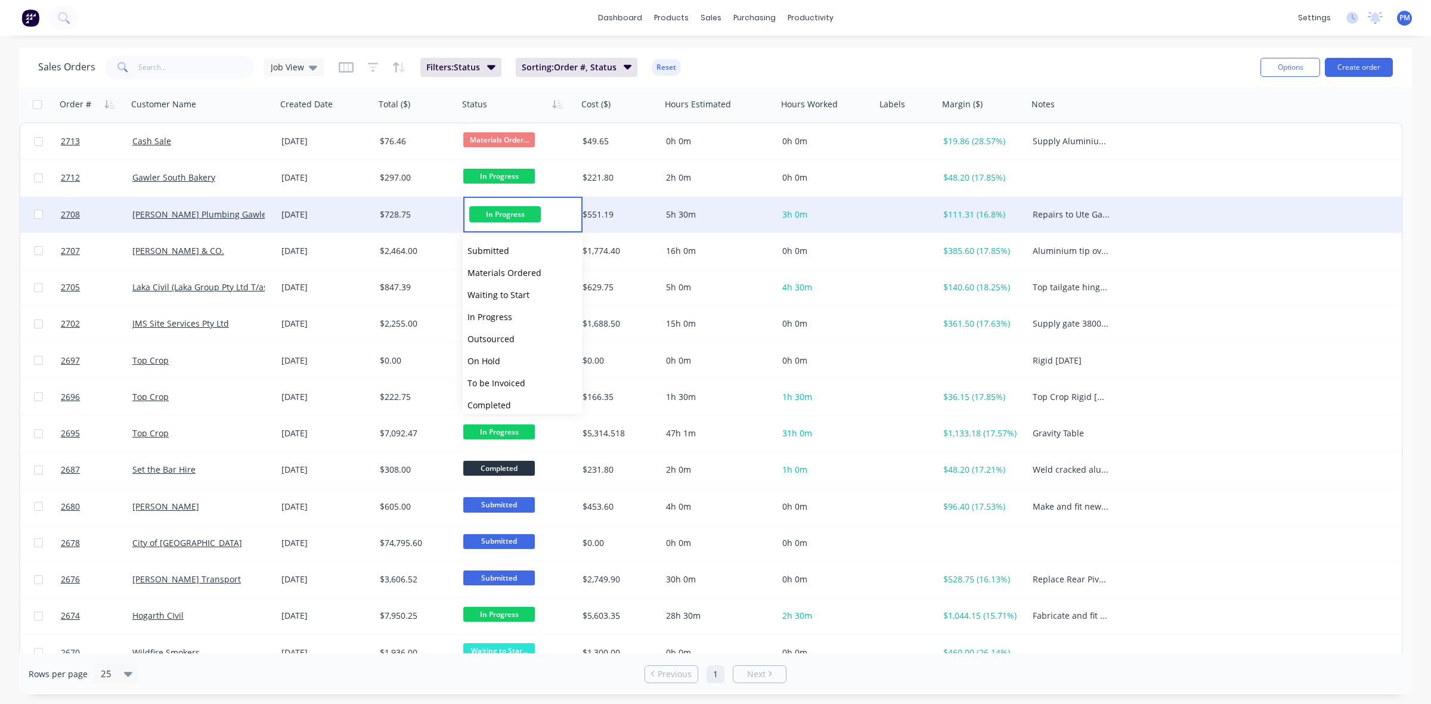
click at [737, 219] on div "5h 30m" at bounding box center [716, 215] width 101 height 12
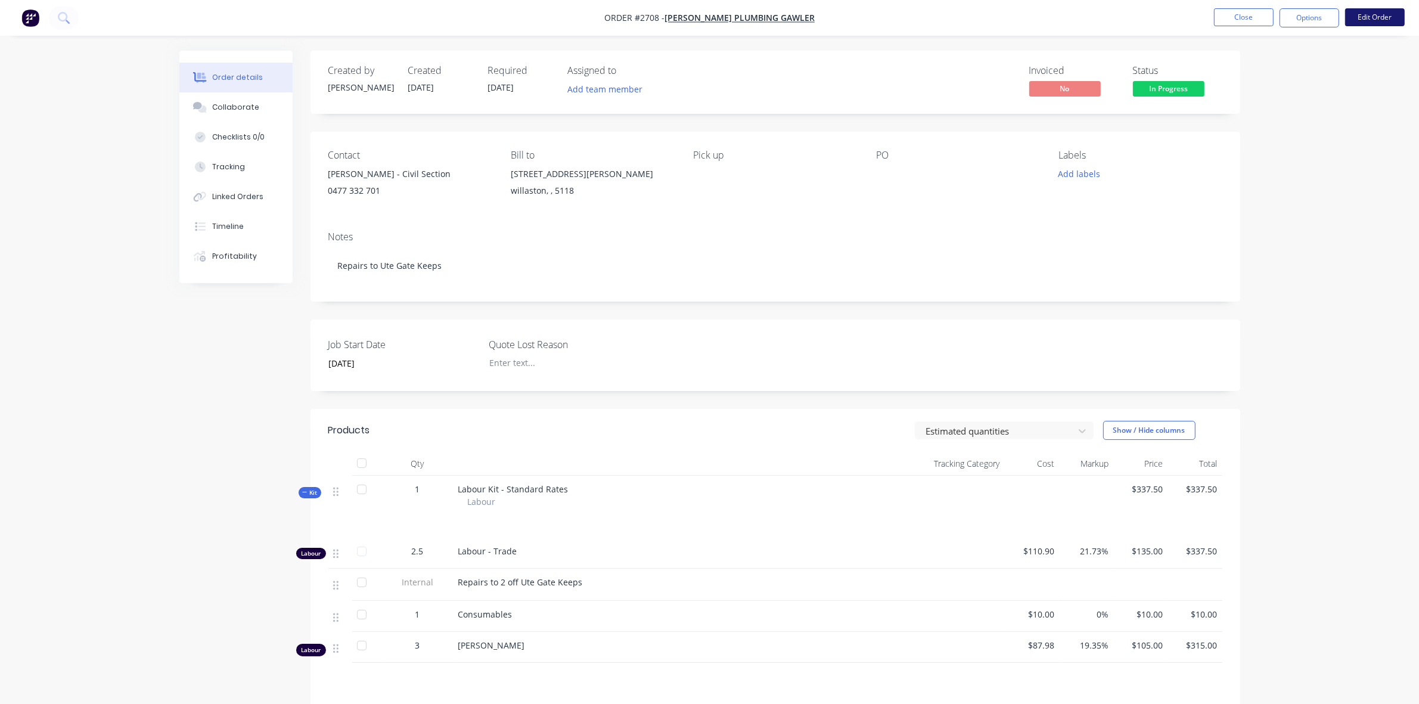
click at [1366, 19] on button "Edit Order" at bounding box center [1375, 17] width 60 height 18
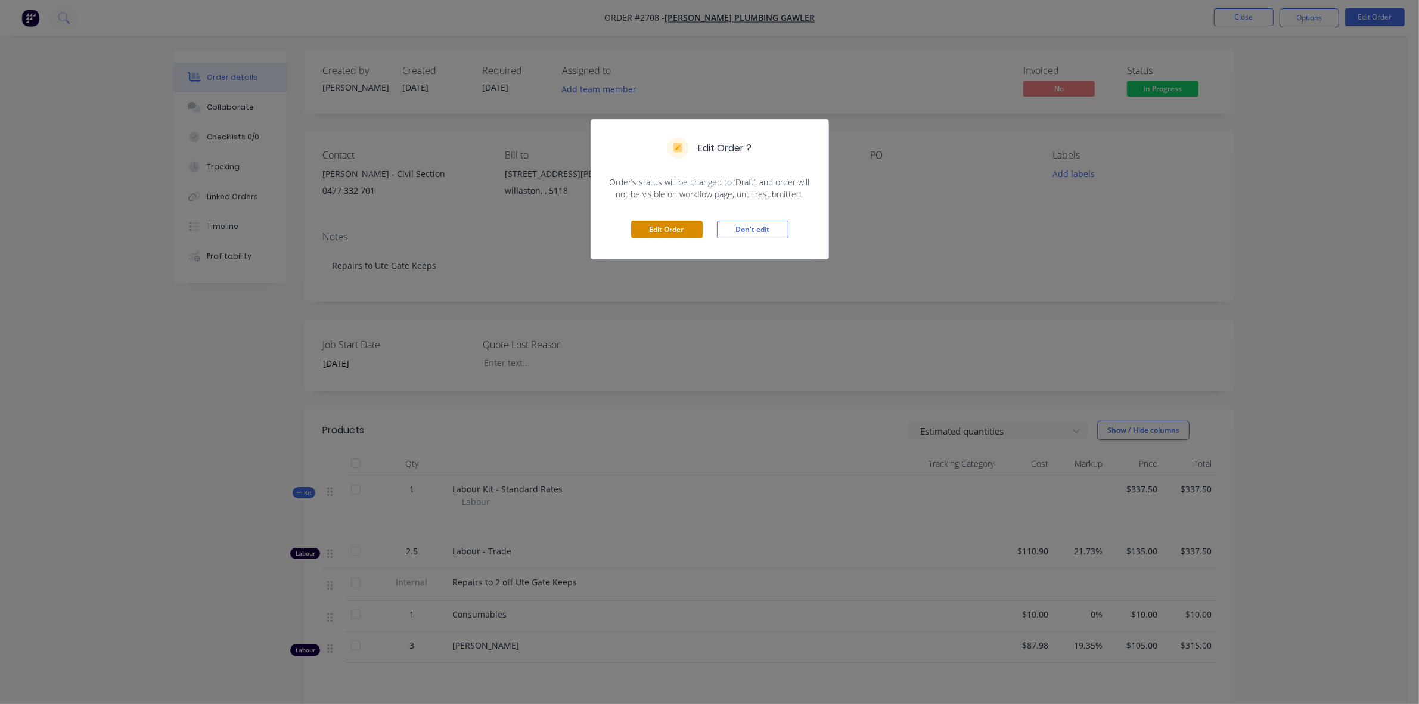
click at [681, 231] on button "Edit Order" at bounding box center [667, 230] width 72 height 18
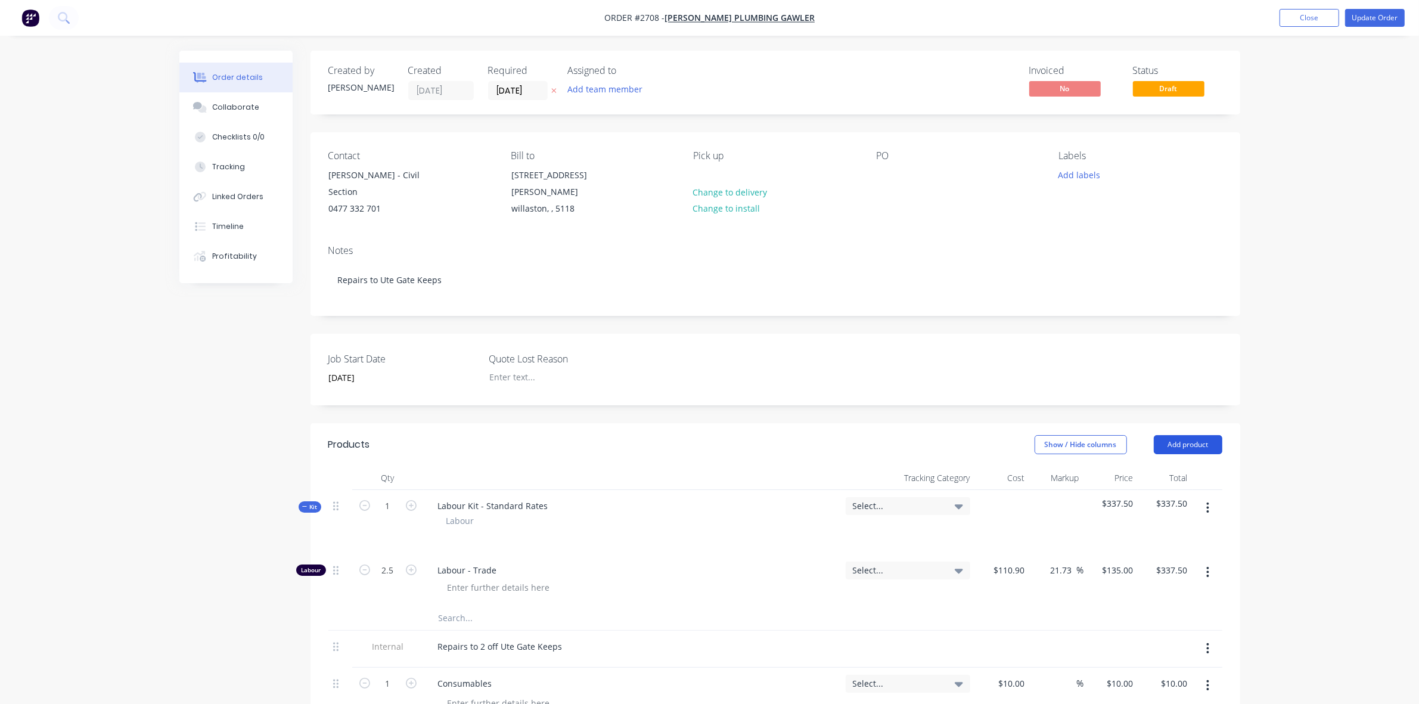
click at [1189, 436] on button "Add product" at bounding box center [1188, 444] width 69 height 19
click at [1155, 466] on div "Product catalogue" at bounding box center [1166, 474] width 92 height 17
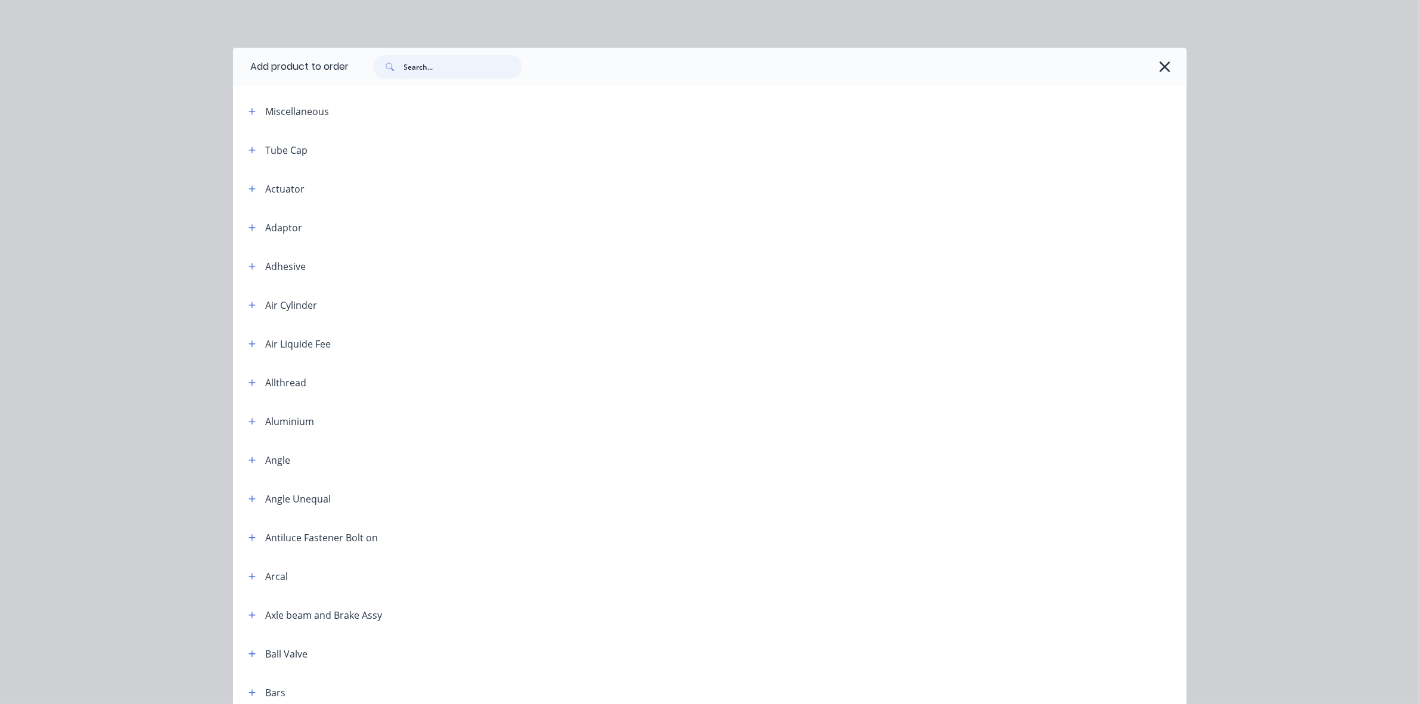
click at [414, 69] on input "text" at bounding box center [463, 67] width 118 height 24
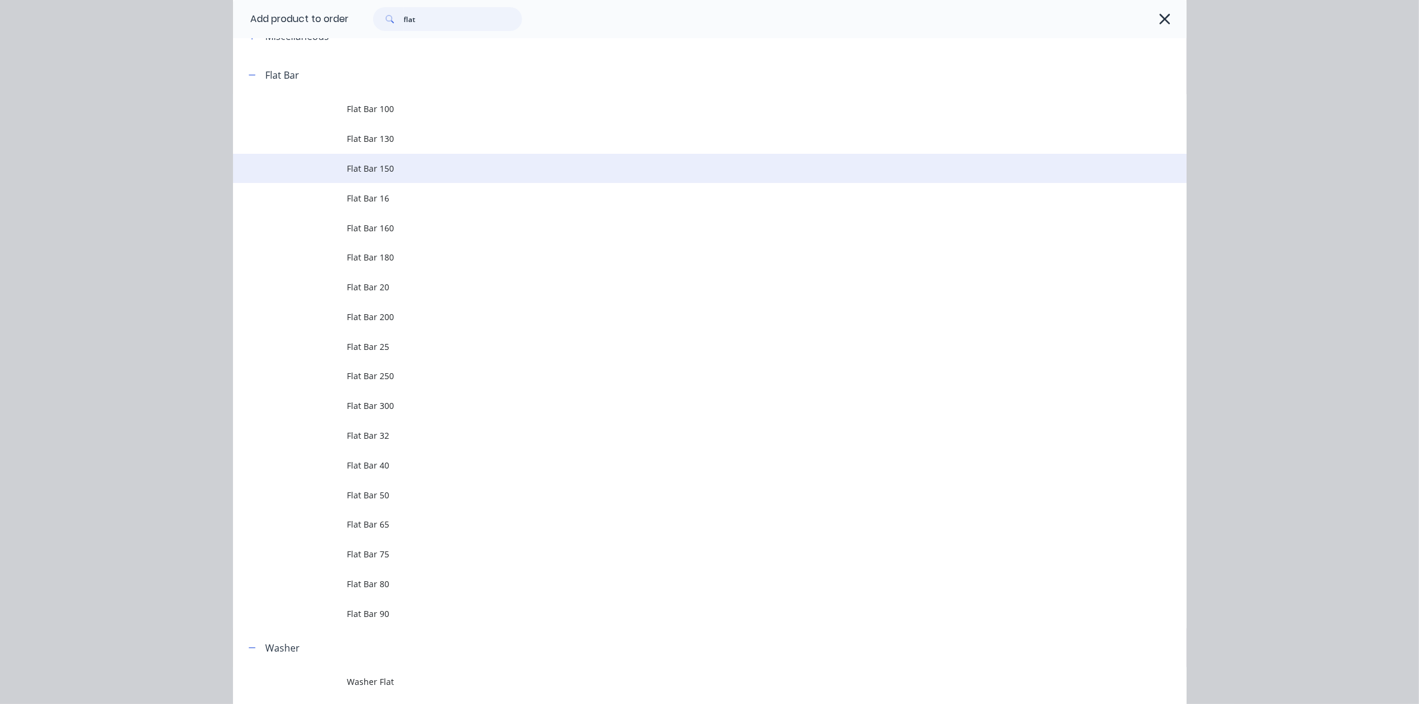
scroll to position [149, 0]
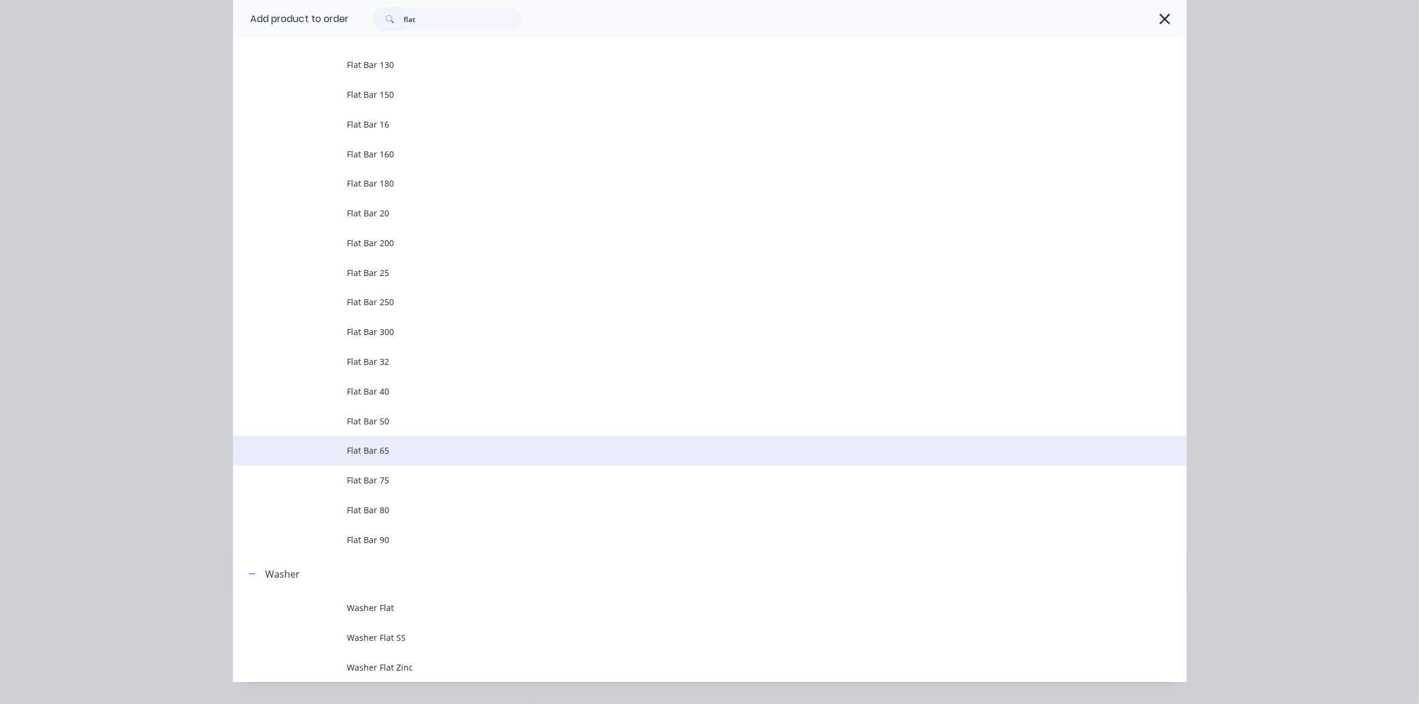
click at [379, 451] on span "Flat Bar 65" at bounding box center [683, 450] width 671 height 13
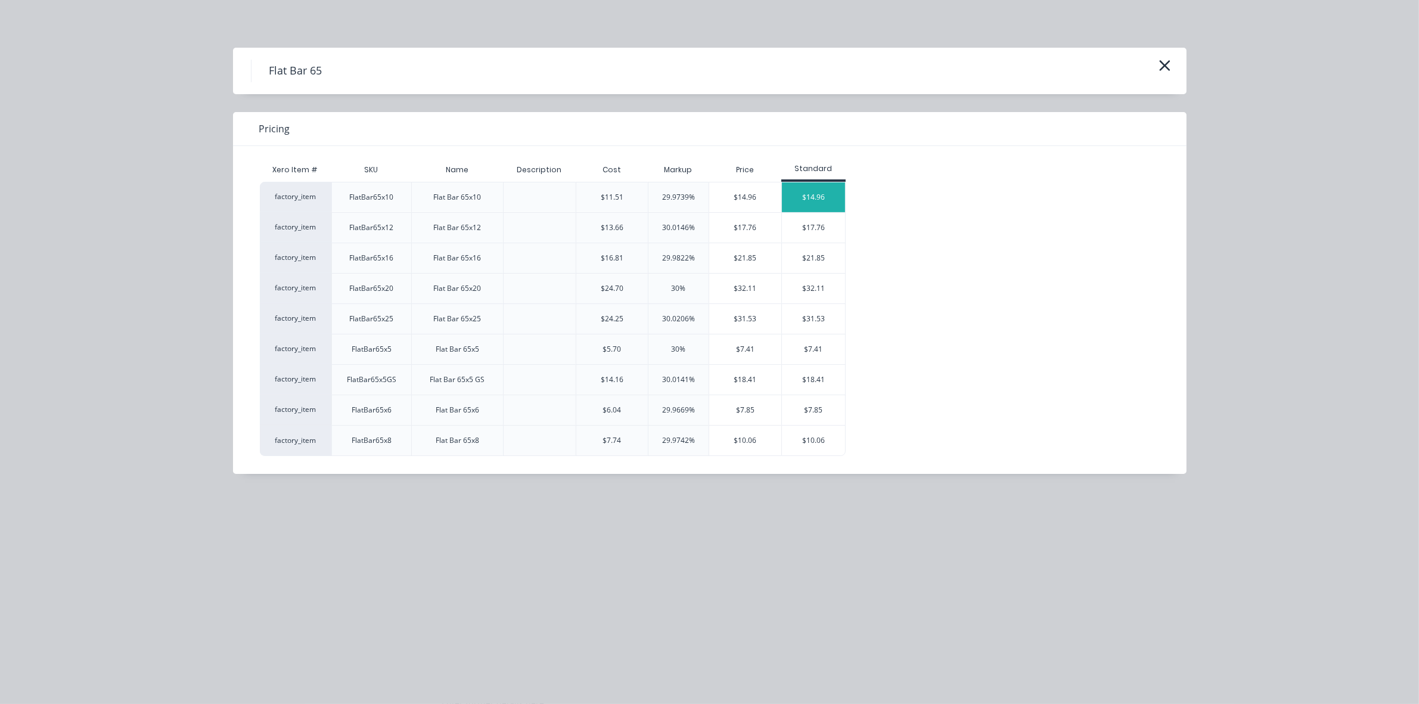
click at [811, 201] on div "$14.96" at bounding box center [814, 197] width 64 height 30
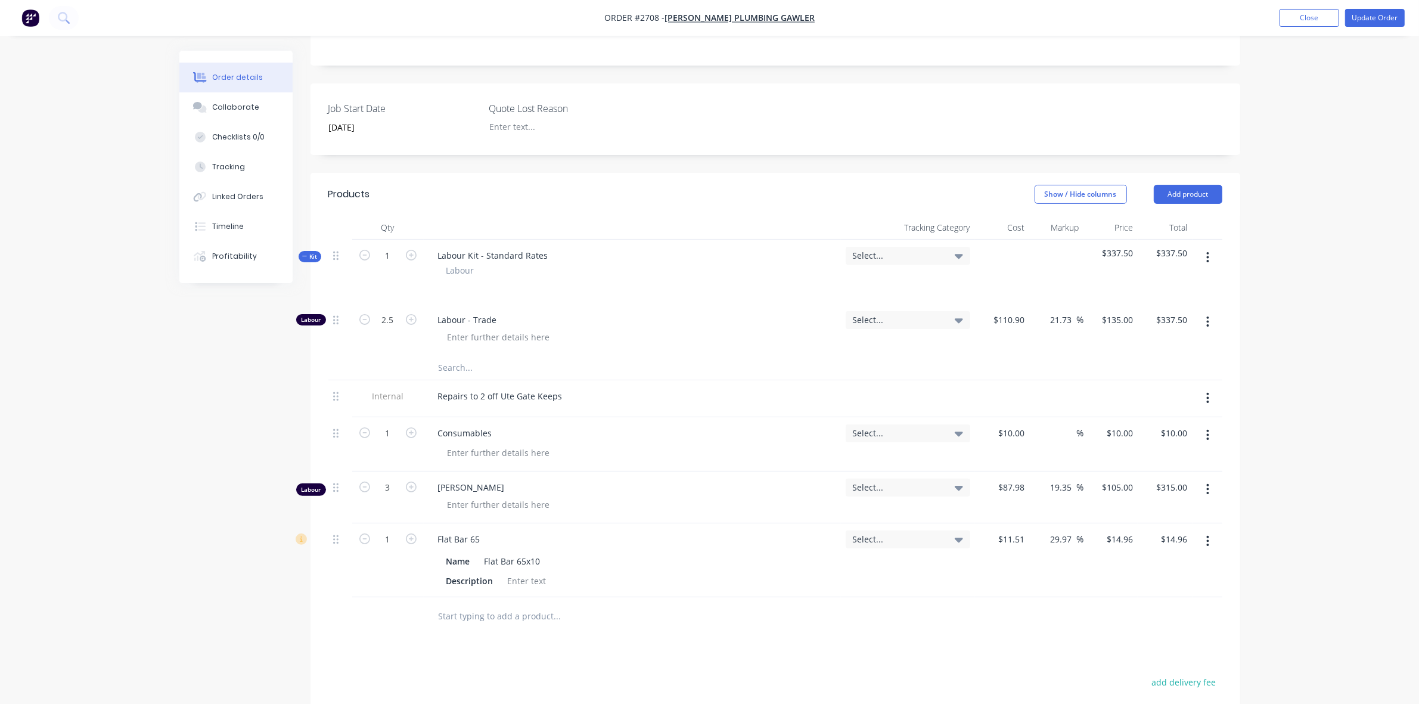
scroll to position [298, 0]
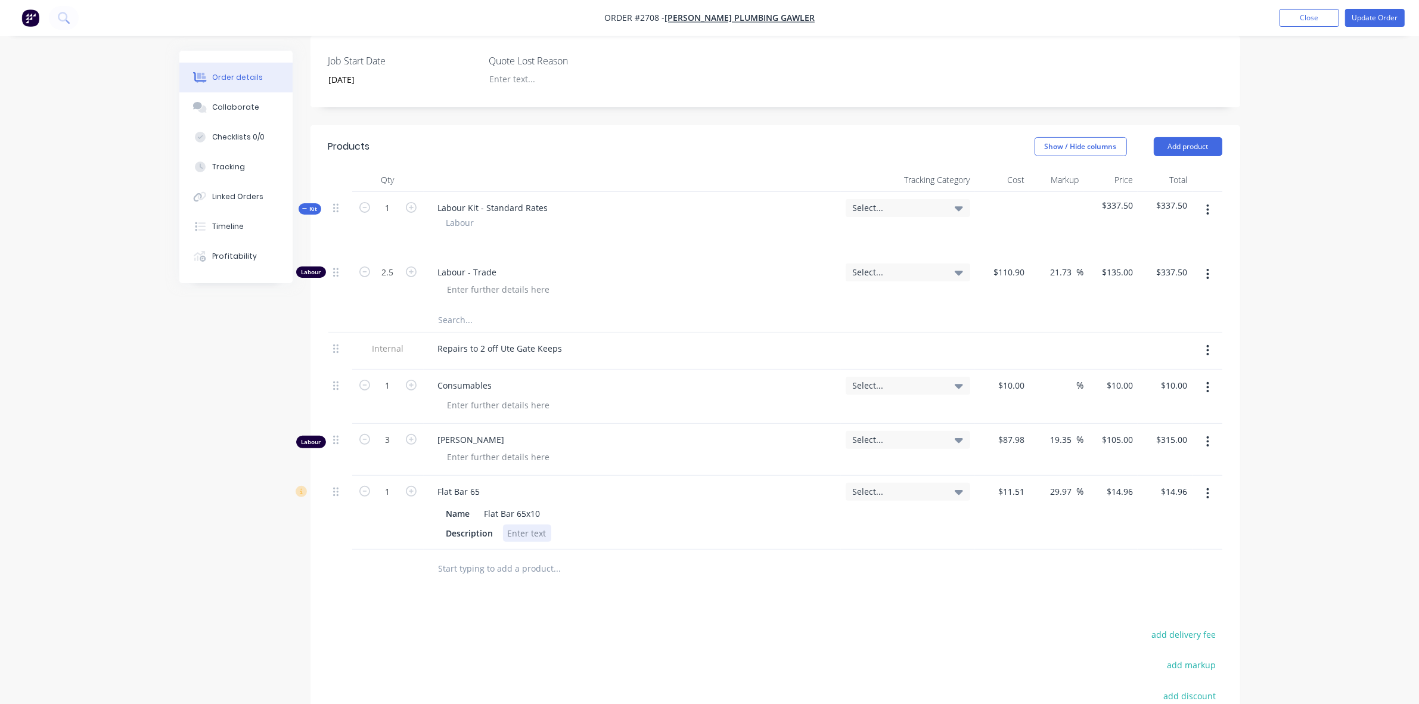
click at [529, 525] on div at bounding box center [527, 533] width 48 height 17
click at [392, 483] on input "1" at bounding box center [388, 492] width 31 height 18
click at [388, 510] on div "0.5" at bounding box center [388, 513] width 72 height 74
click at [410, 486] on icon "button" at bounding box center [411, 491] width 11 height 11
click at [660, 609] on div "Products Show / Hide columns Add product Qty Tracking Category Cost Markup Pric…" at bounding box center [776, 499] width 930 height 749
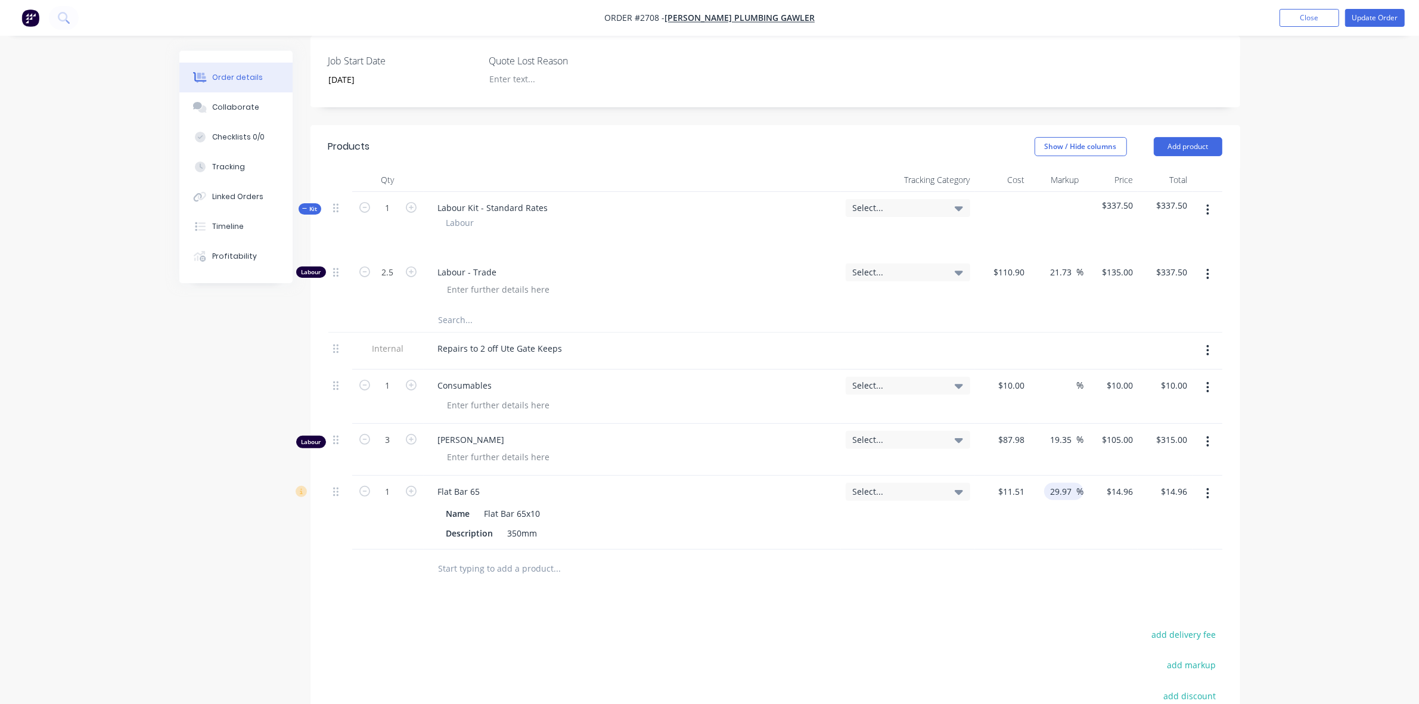
drag, startPoint x: 1071, startPoint y: 478, endPoint x: 1044, endPoint y: 478, distance: 26.8
click at [1044, 483] on div "29.97 29.97 %" at bounding box center [1063, 491] width 39 height 17
click at [910, 517] on div "Select..." at bounding box center [908, 513] width 134 height 74
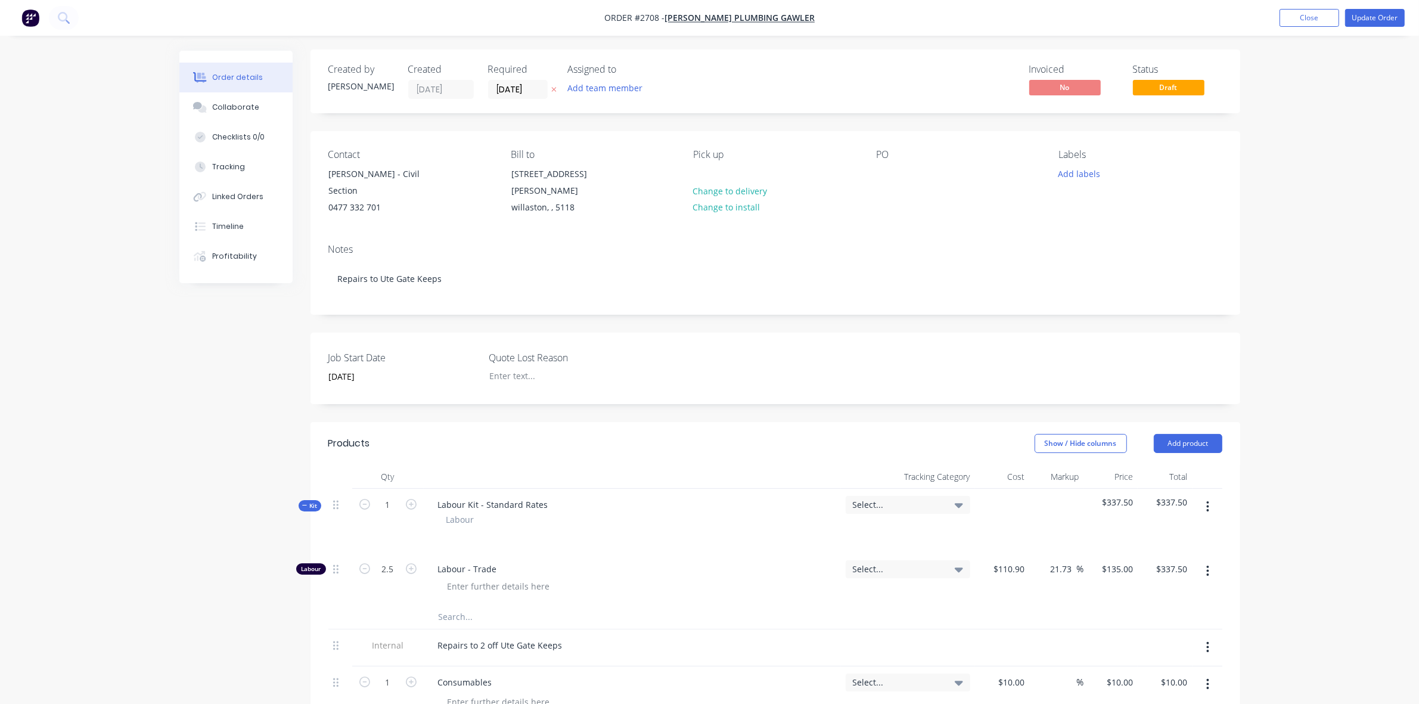
scroll to position [0, 0]
click at [1382, 15] on button "Update Order" at bounding box center [1375, 18] width 60 height 18
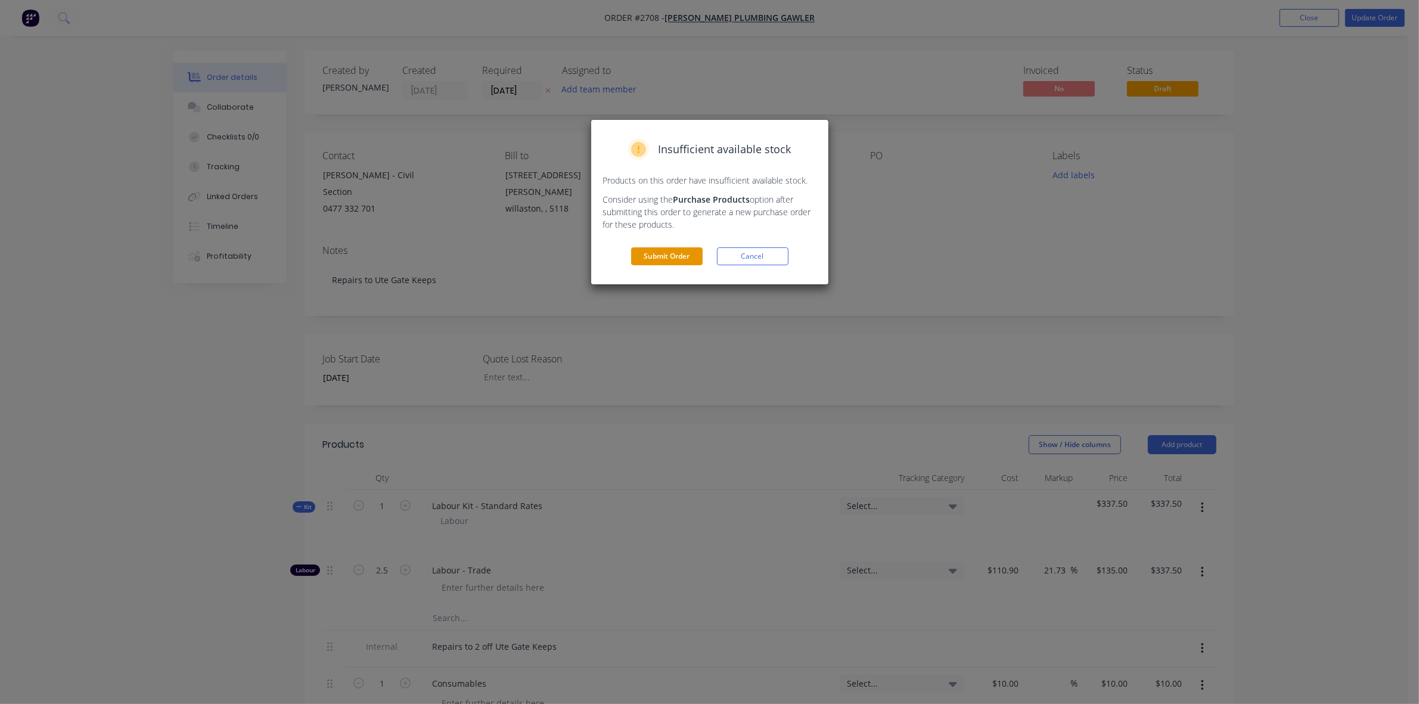
click at [674, 255] on button "Submit Order" at bounding box center [667, 256] width 72 height 18
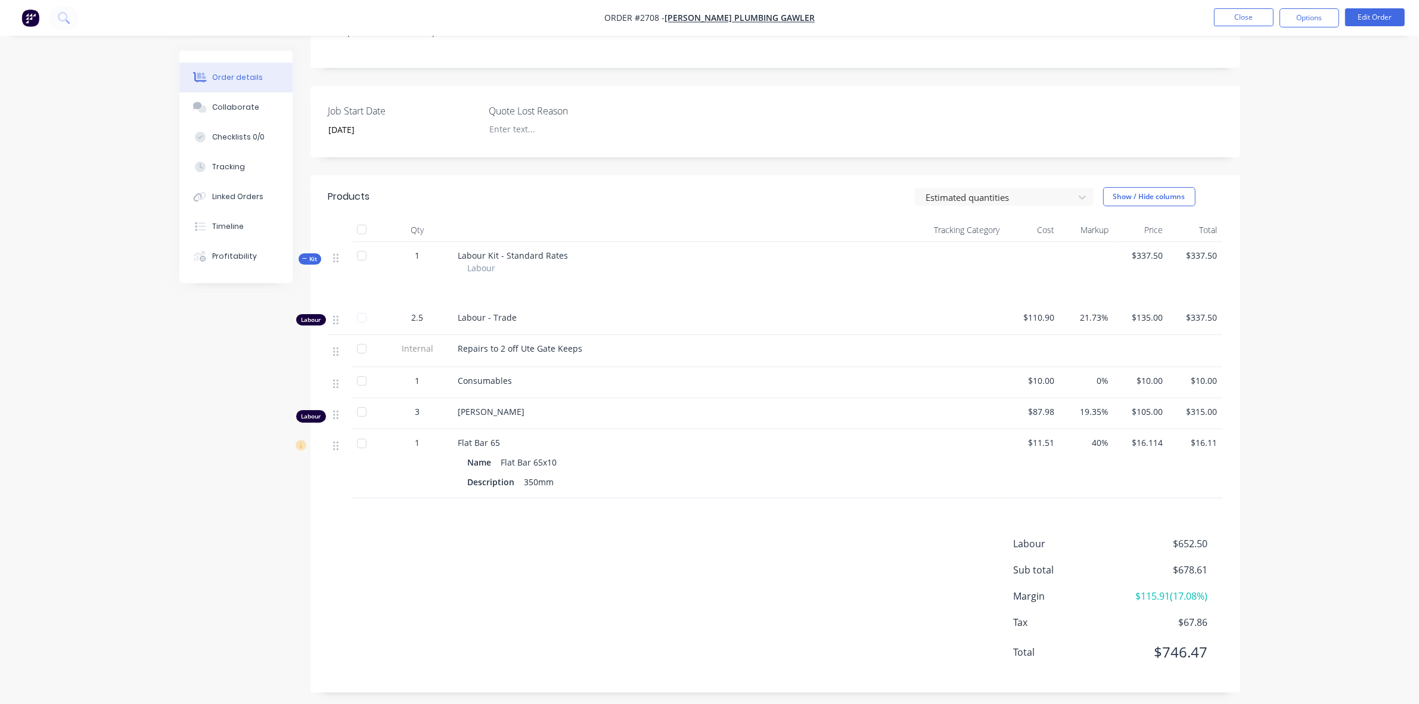
scroll to position [243, 0]
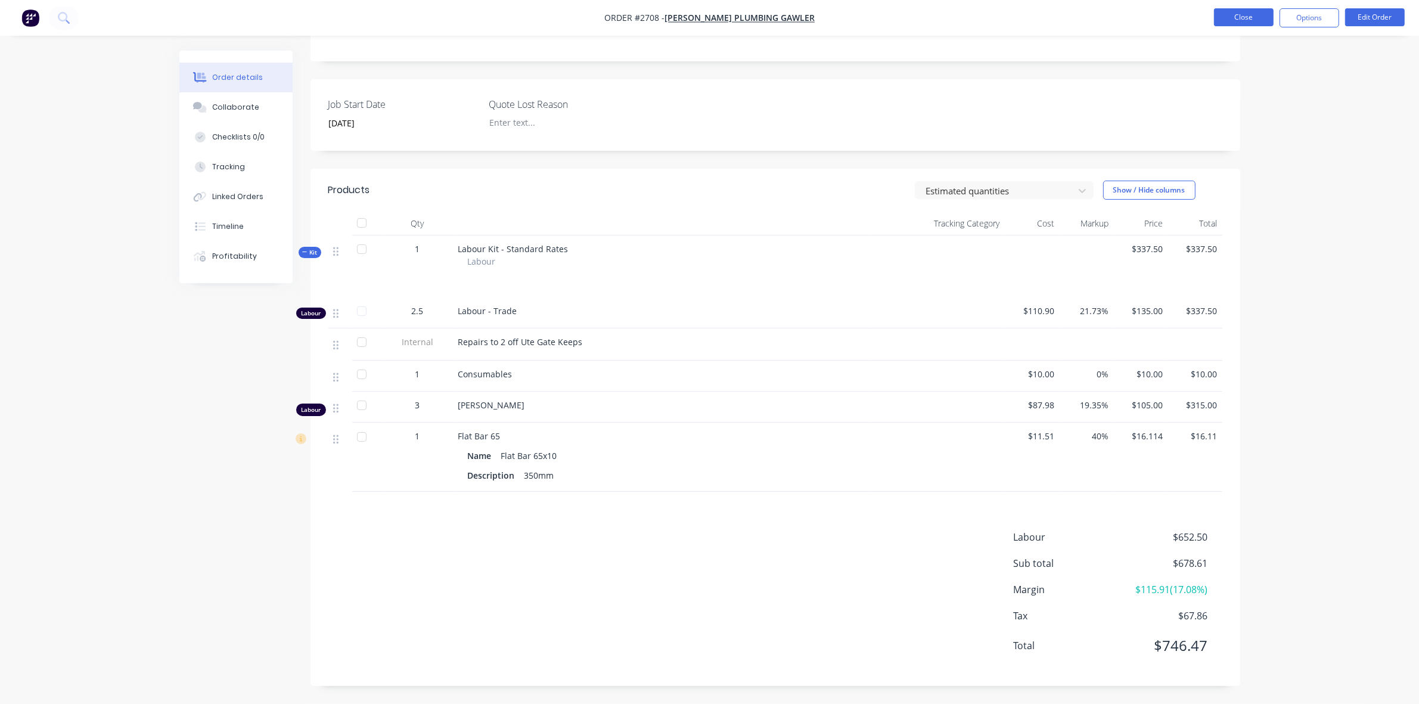
click at [1238, 18] on button "Close" at bounding box center [1244, 17] width 60 height 18
